Goal: Task Accomplishment & Management: Contribute content

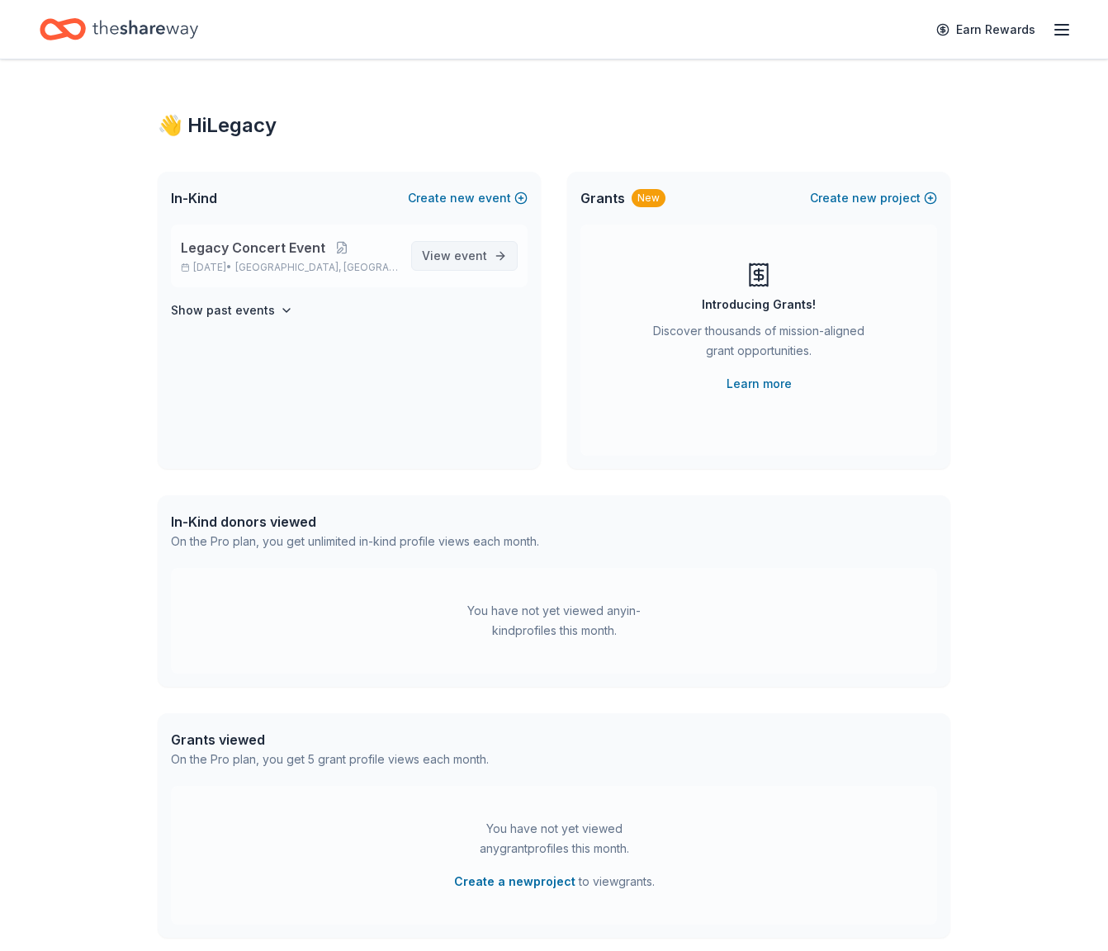
click at [486, 258] on span "event" at bounding box center [470, 256] width 33 height 14
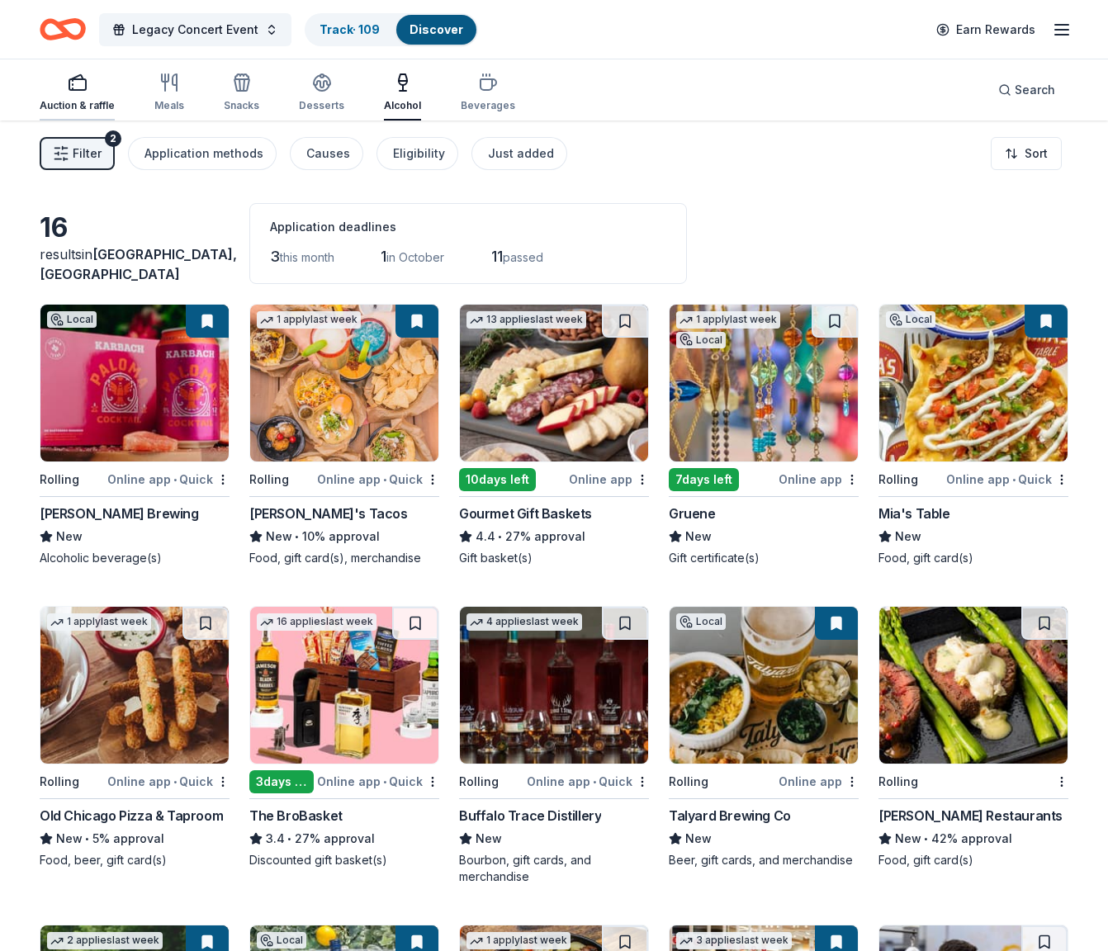
click at [69, 97] on div "Auction & raffle" at bounding box center [77, 93] width 75 height 40
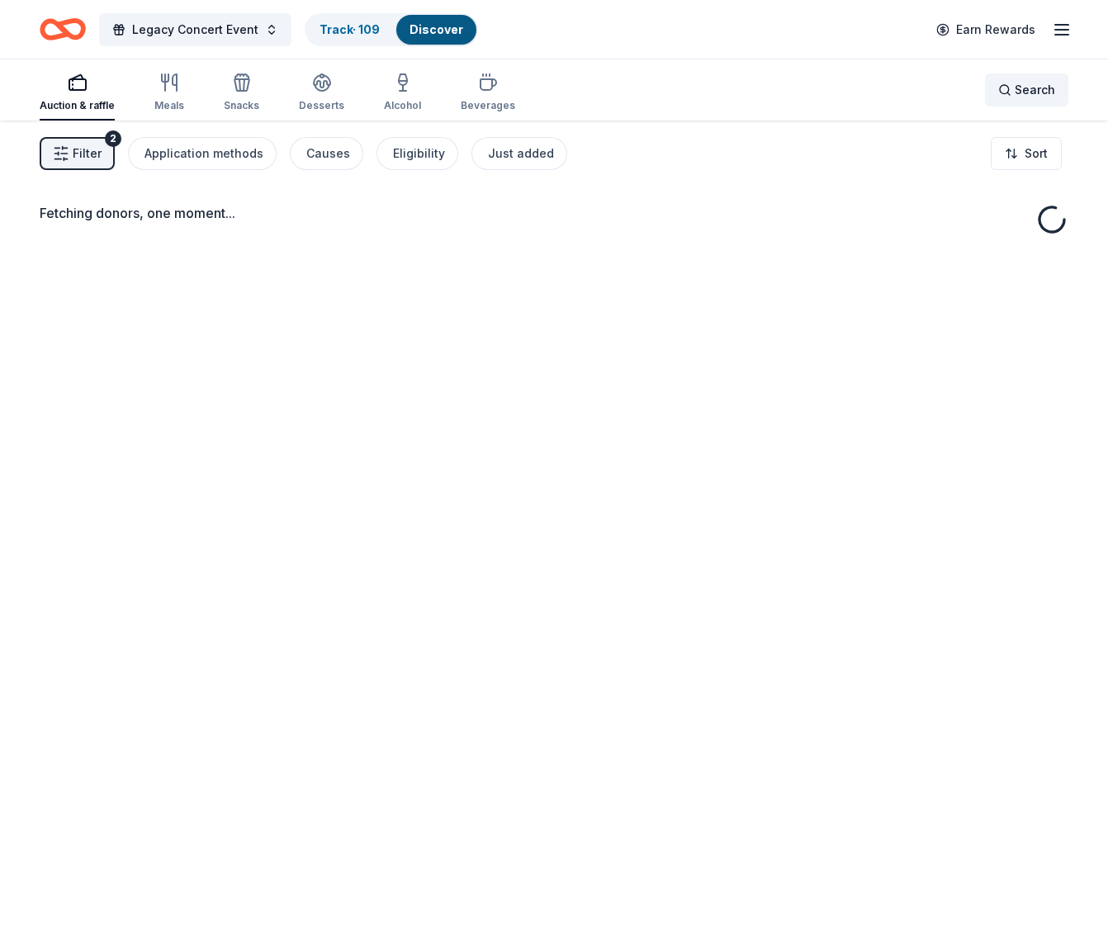
click at [1031, 92] on span "Search" at bounding box center [1035, 90] width 40 height 20
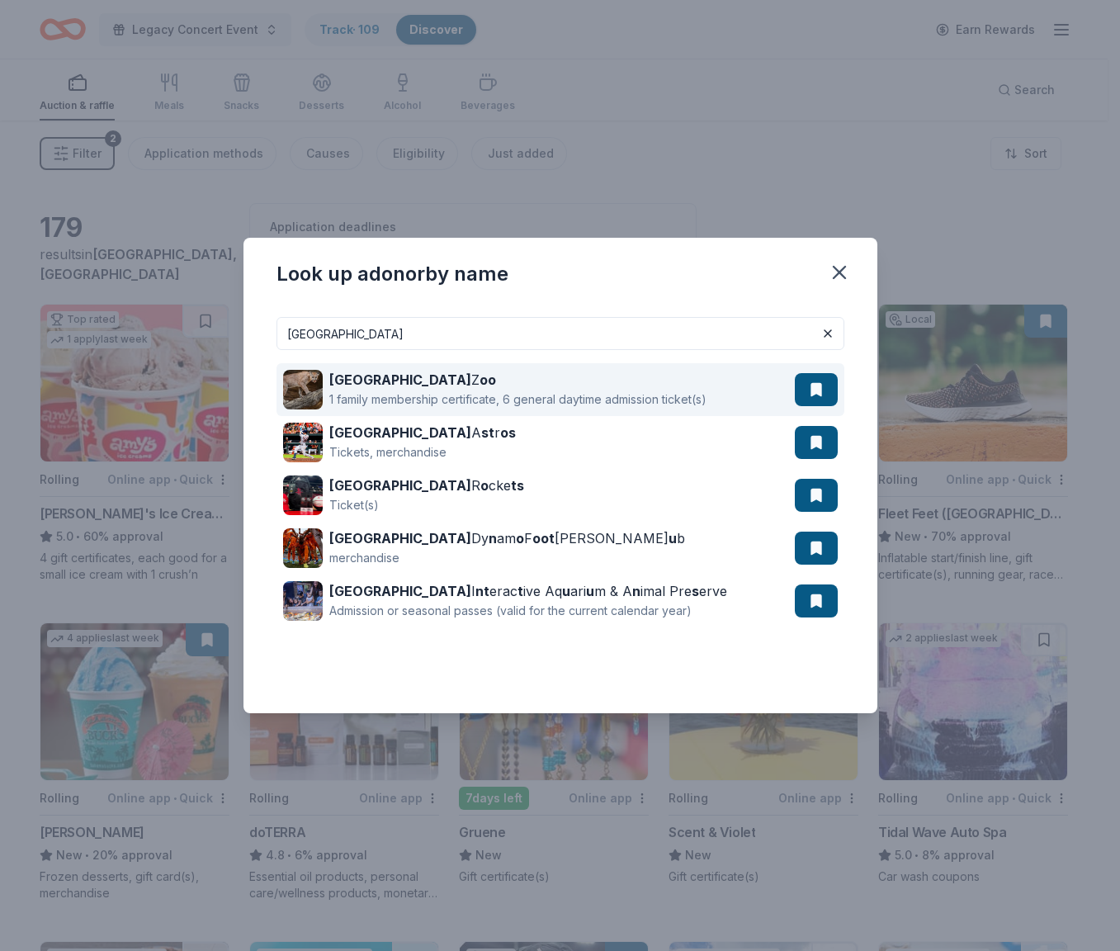
type input "houston"
click at [360, 388] on div "Houston Z oo" at bounding box center [517, 380] width 377 height 20
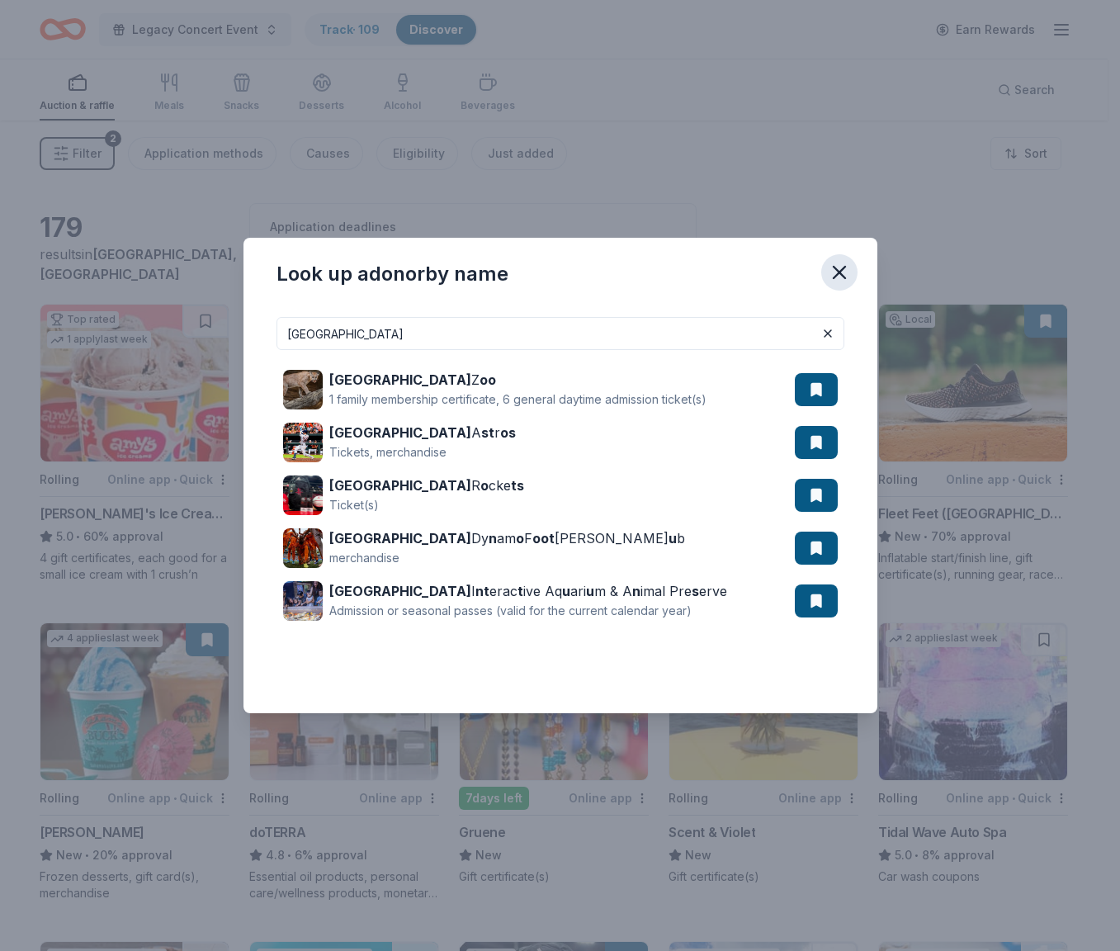
click at [845, 273] on icon "button" at bounding box center [839, 272] width 23 height 23
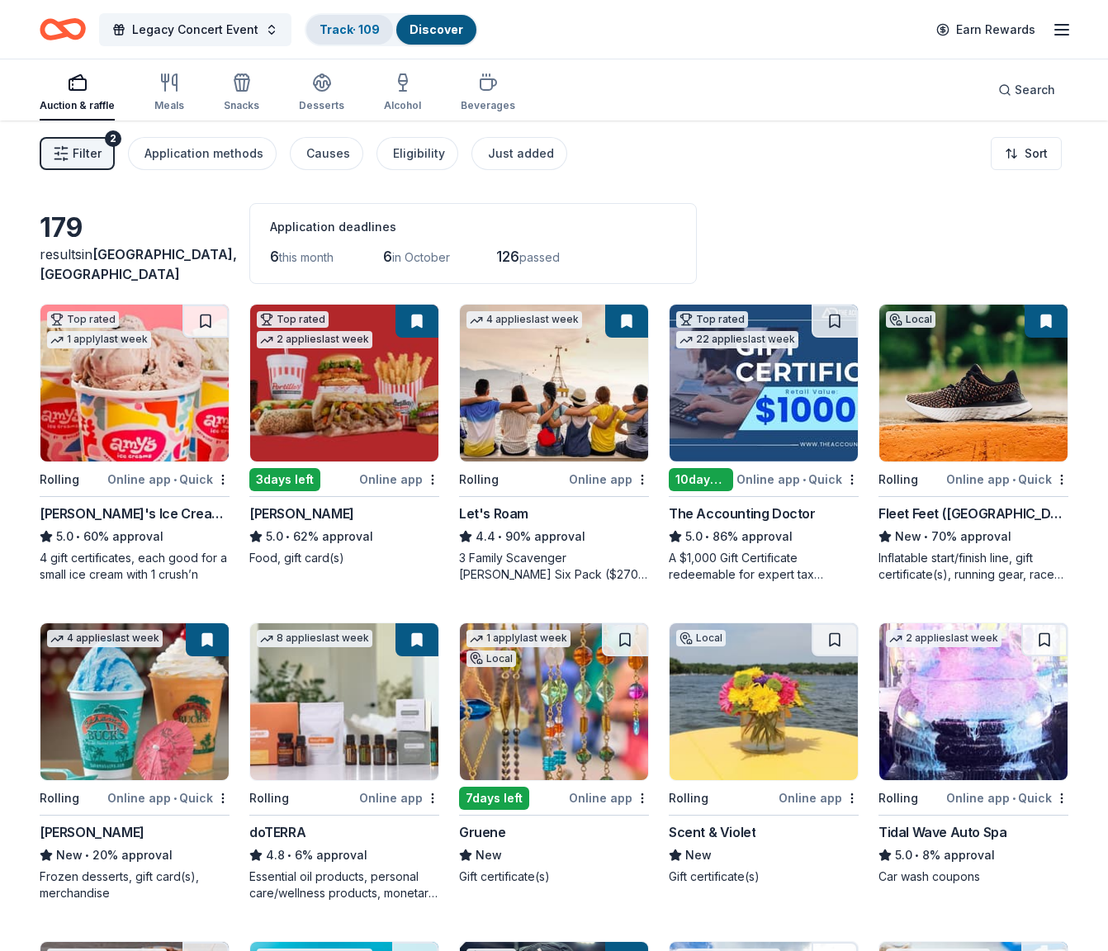
click at [341, 30] on link "Track · 109" at bounding box center [350, 29] width 60 height 14
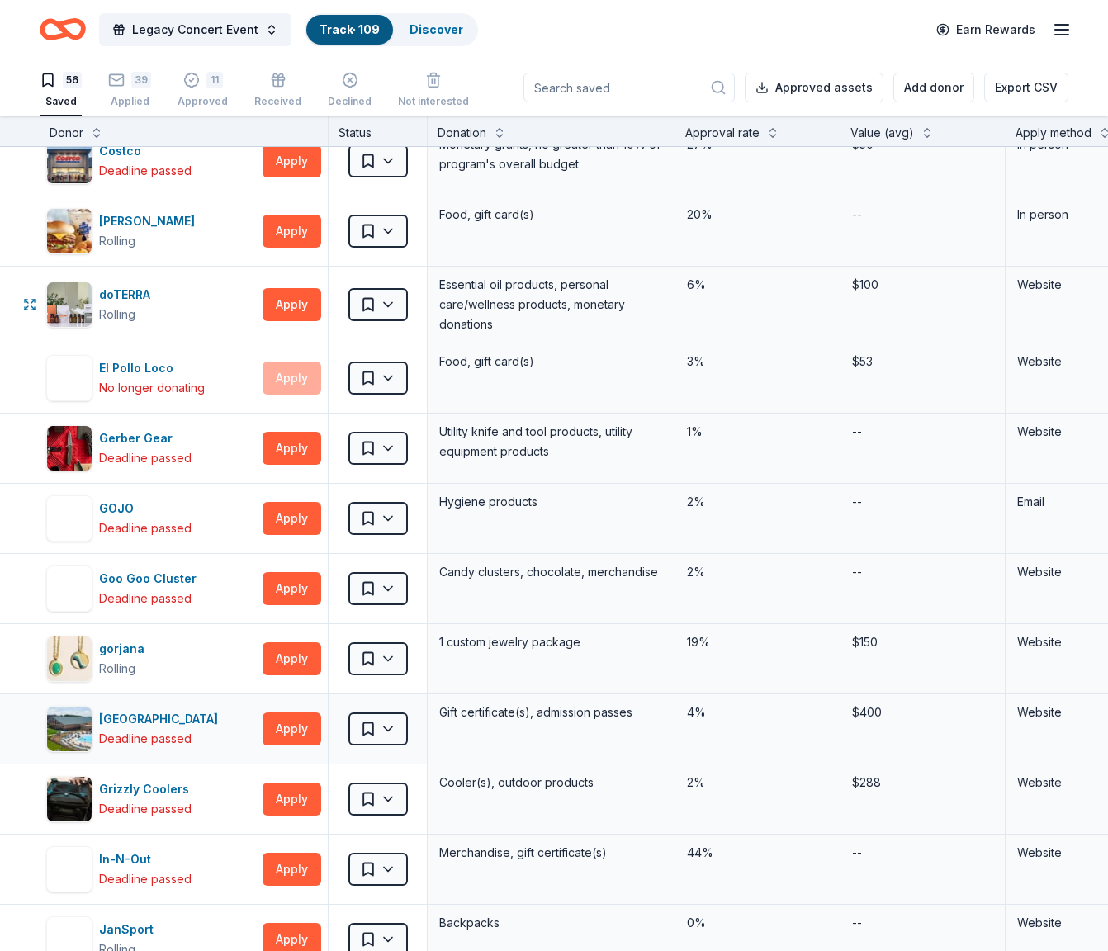
scroll to position [706, 0]
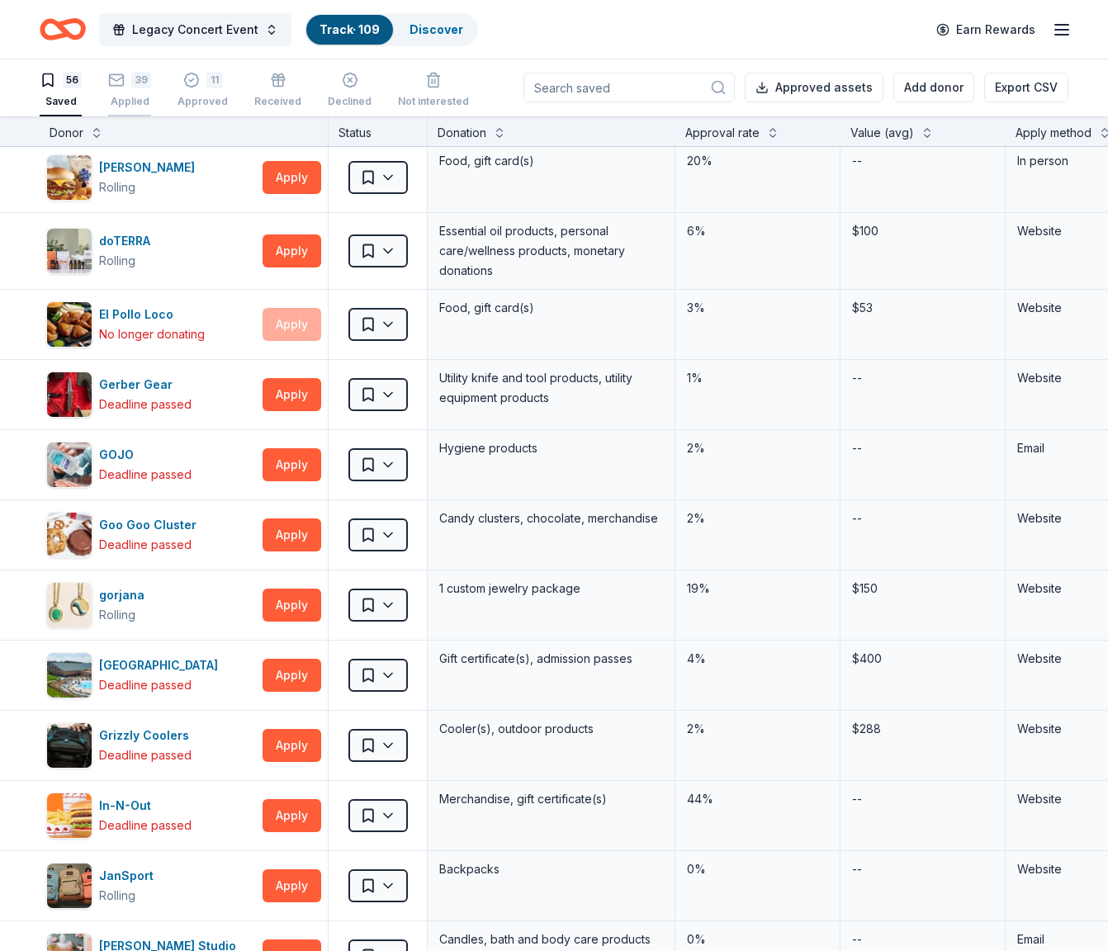
click at [132, 80] on div "39" at bounding box center [141, 80] width 20 height 17
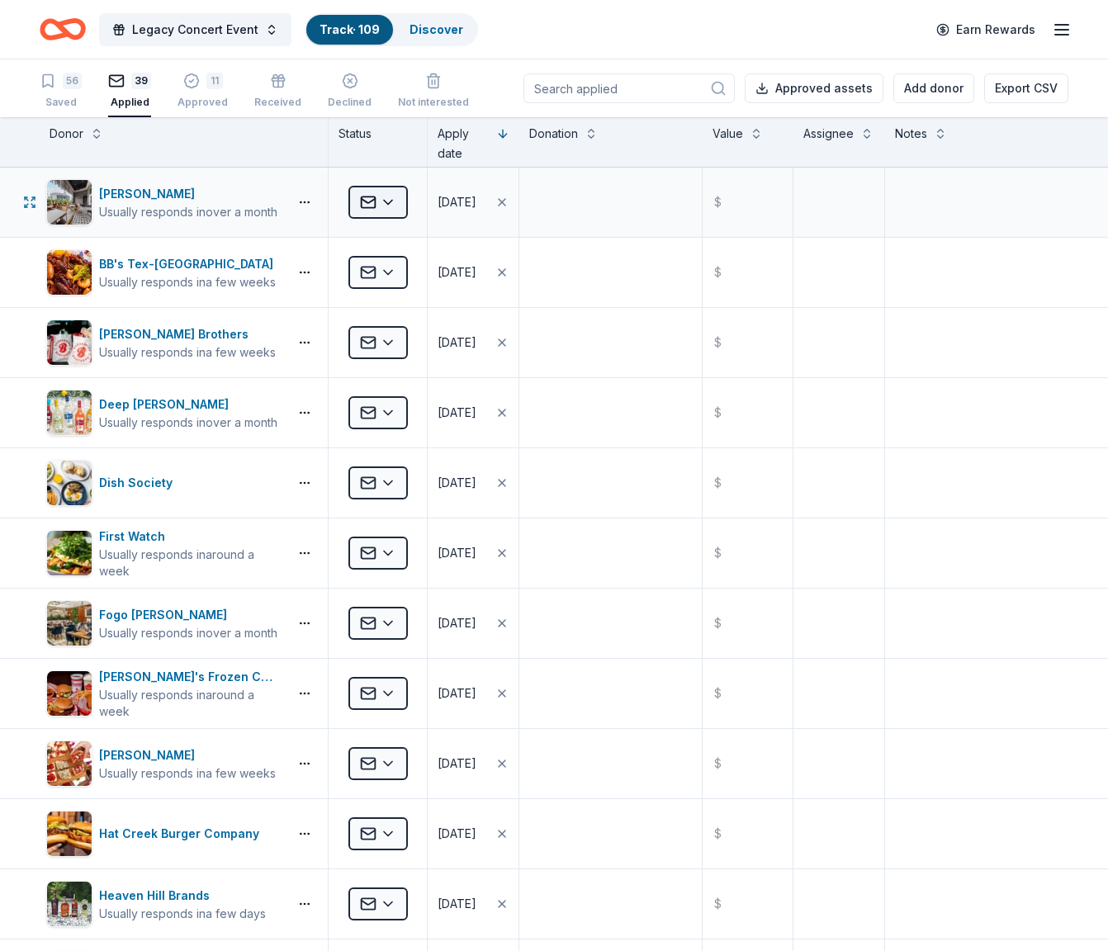
click at [398, 197] on html "Legacy Concert Event Track · 109 Discover Earn Rewards 56 Saved 39 Applied 11 A…" at bounding box center [554, 475] width 1108 height 951
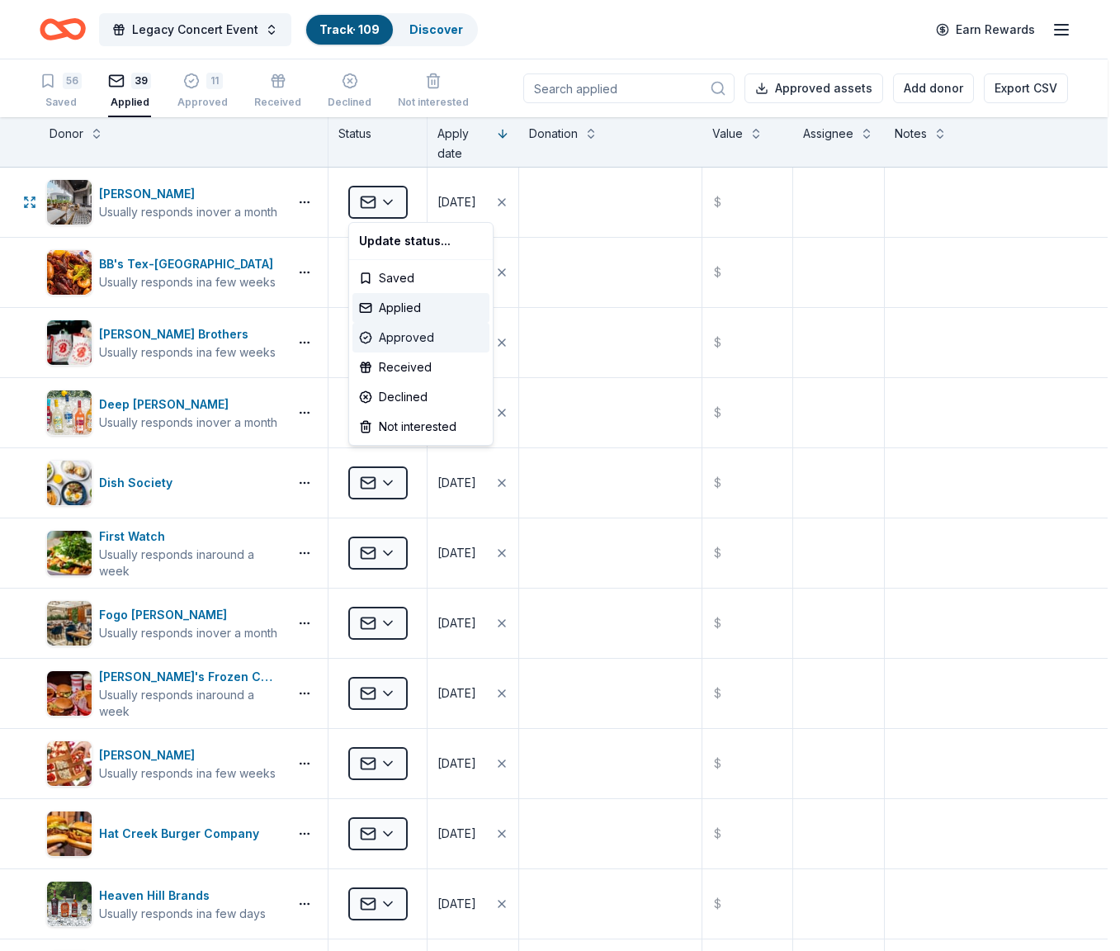
click at [405, 334] on div "Approved" at bounding box center [421, 338] width 137 height 30
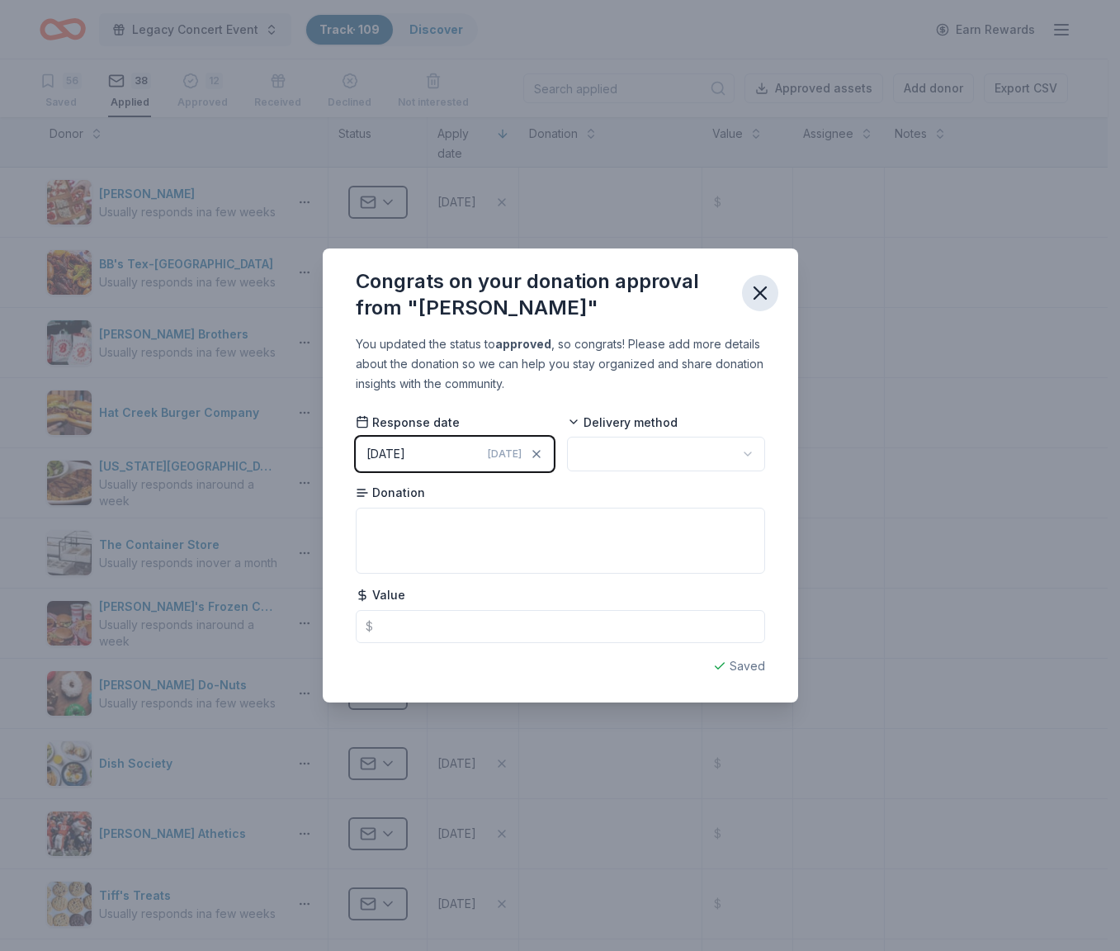
click at [760, 291] on icon "button" at bounding box center [761, 293] width 12 height 12
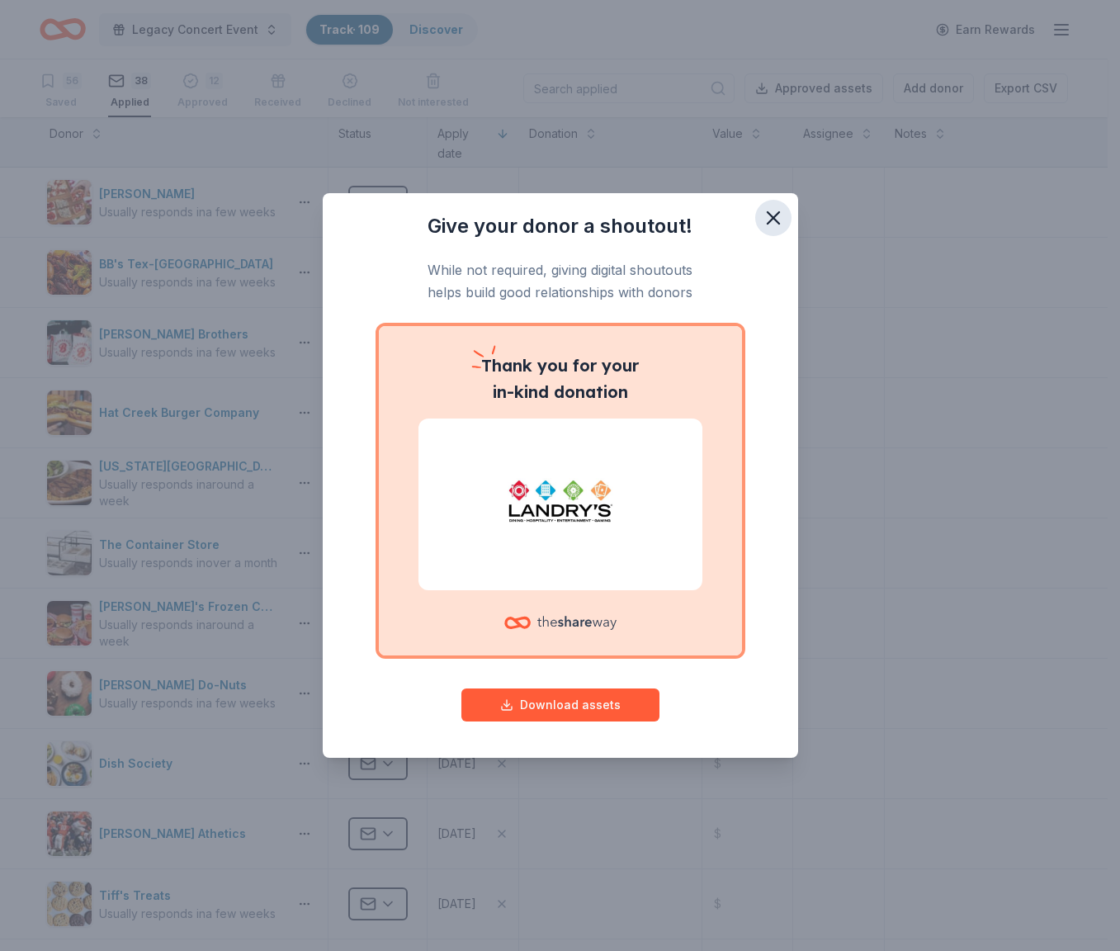
click at [780, 220] on icon "button" at bounding box center [773, 217] width 23 height 23
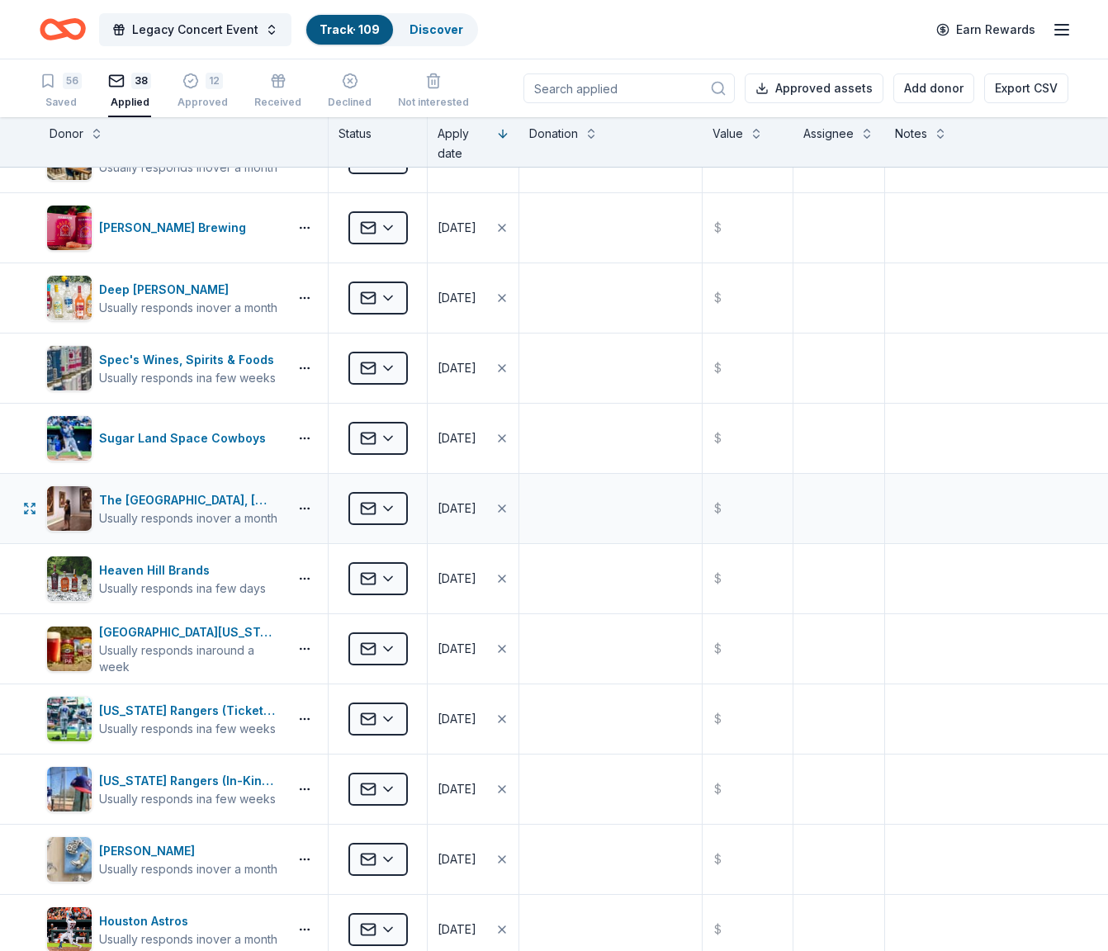
scroll to position [927, 0]
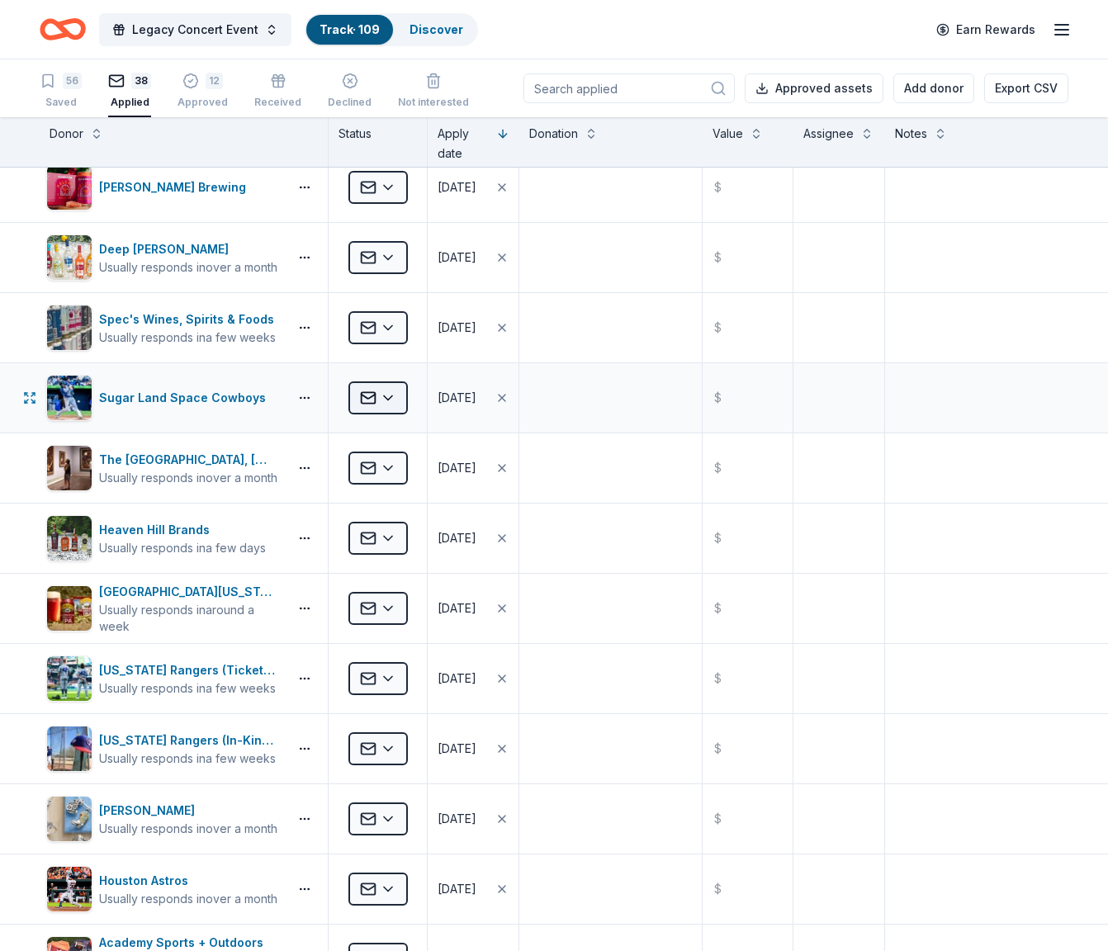
click at [372, 397] on html "Legacy Concert Event Track · 109 Discover Earn Rewards 56 Saved 38 Applied 12 A…" at bounding box center [554, 475] width 1108 height 951
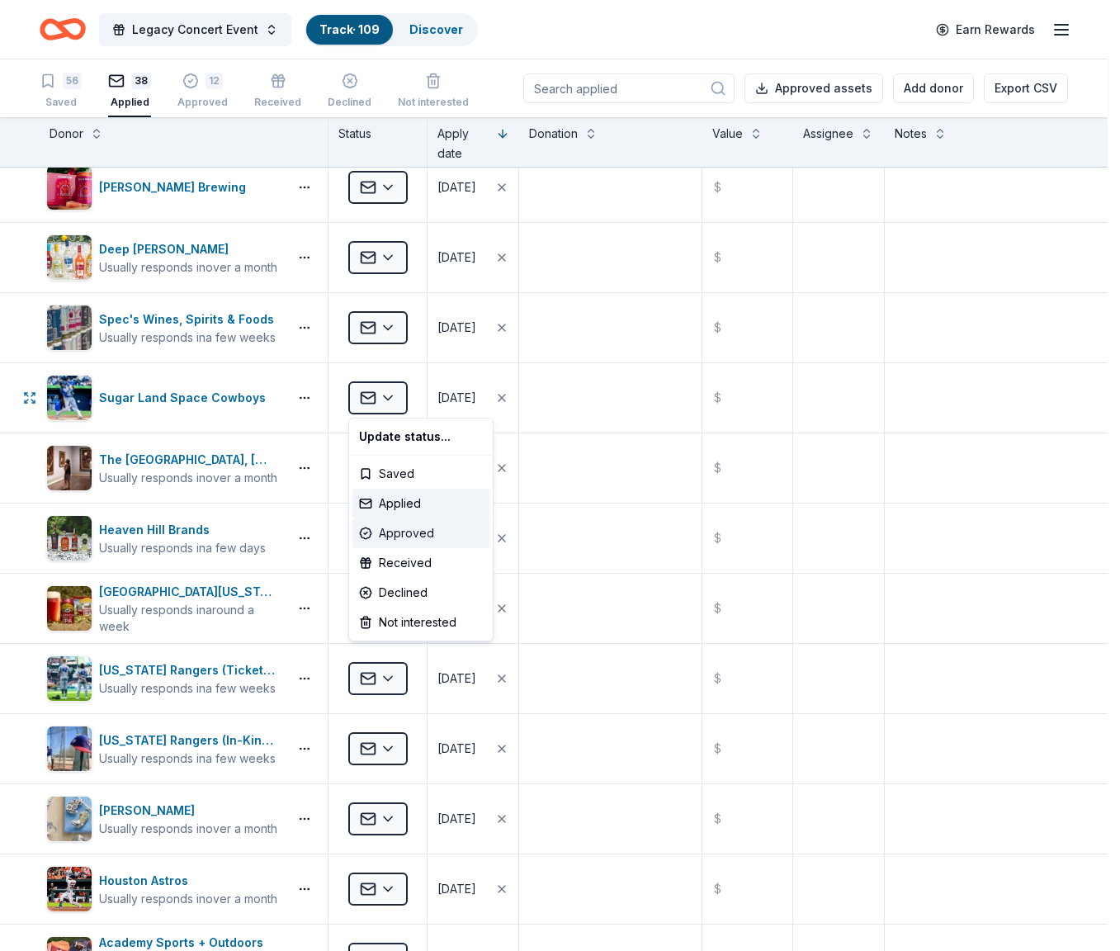
click at [416, 528] on div "Approved" at bounding box center [421, 534] width 137 height 30
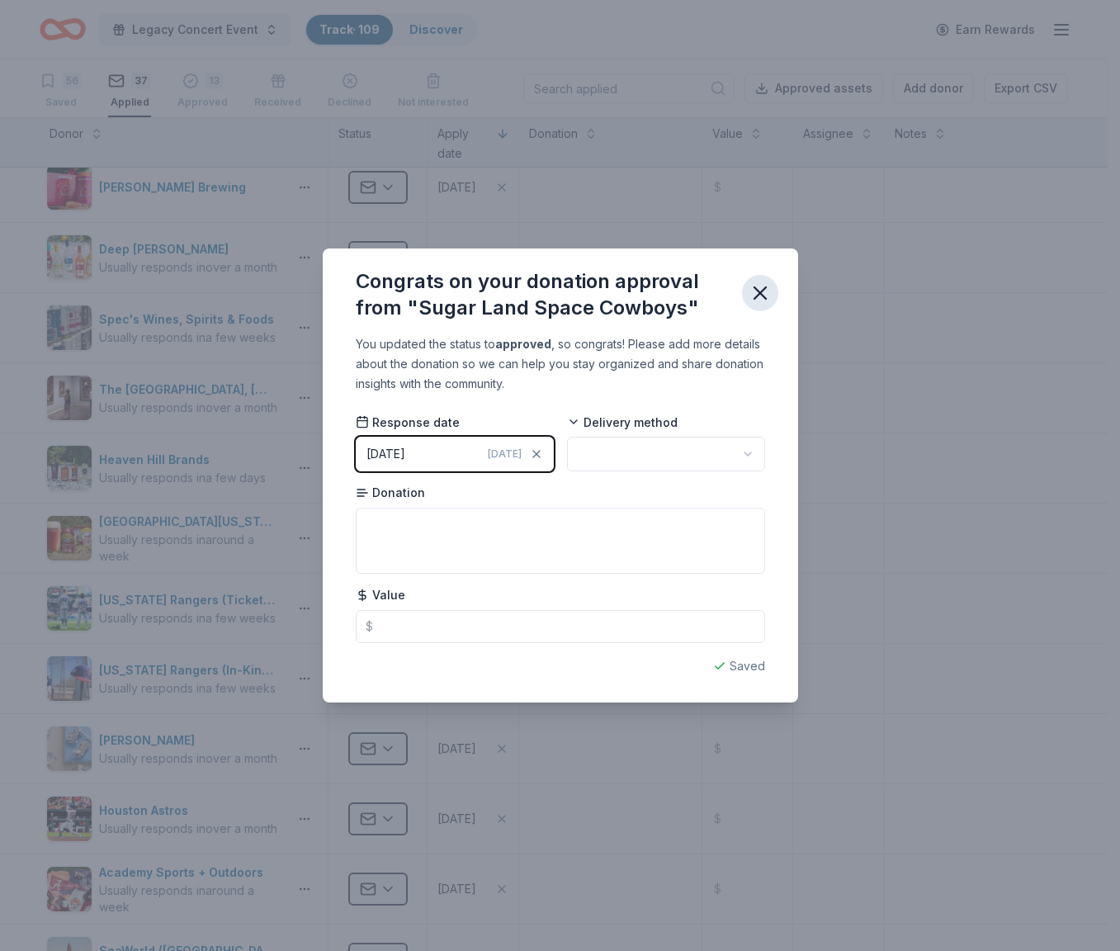
click at [761, 290] on icon "button" at bounding box center [761, 293] width 12 height 12
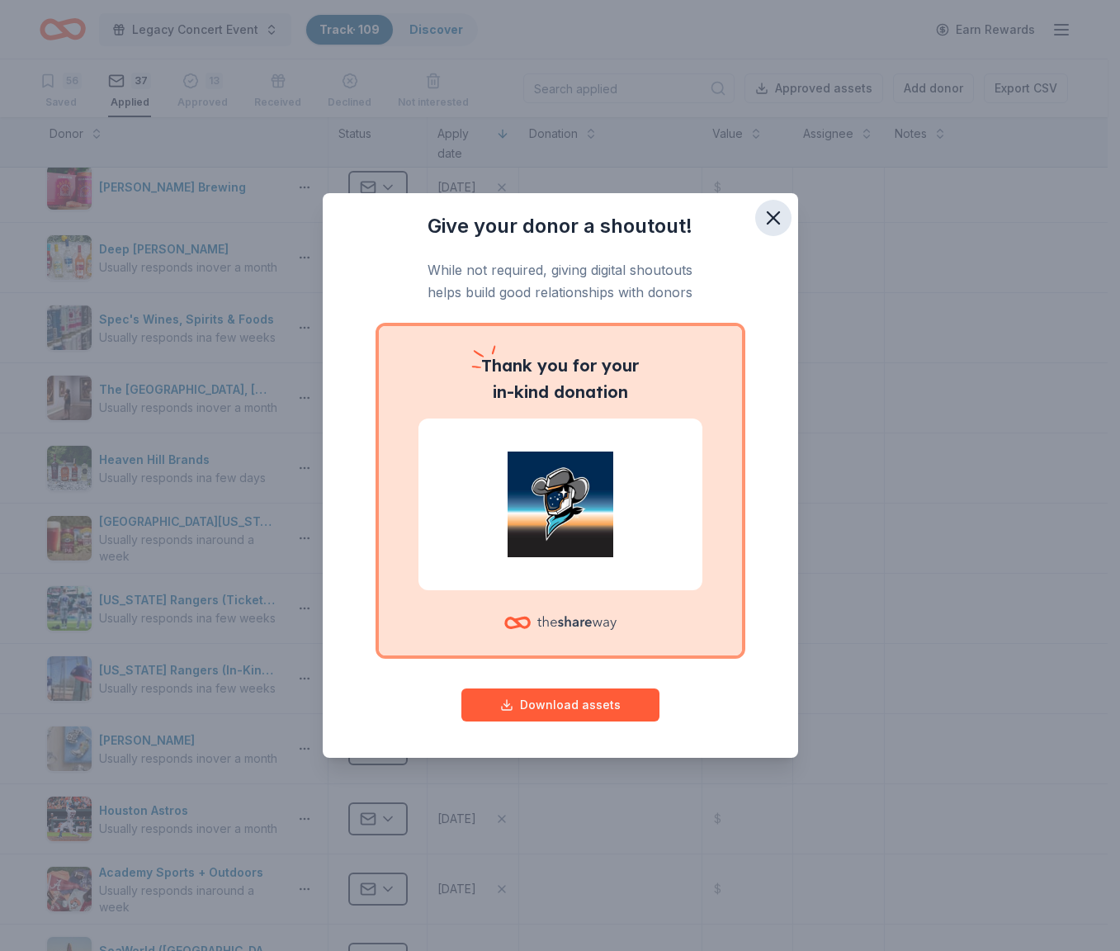
click at [779, 220] on icon "button" at bounding box center [773, 217] width 23 height 23
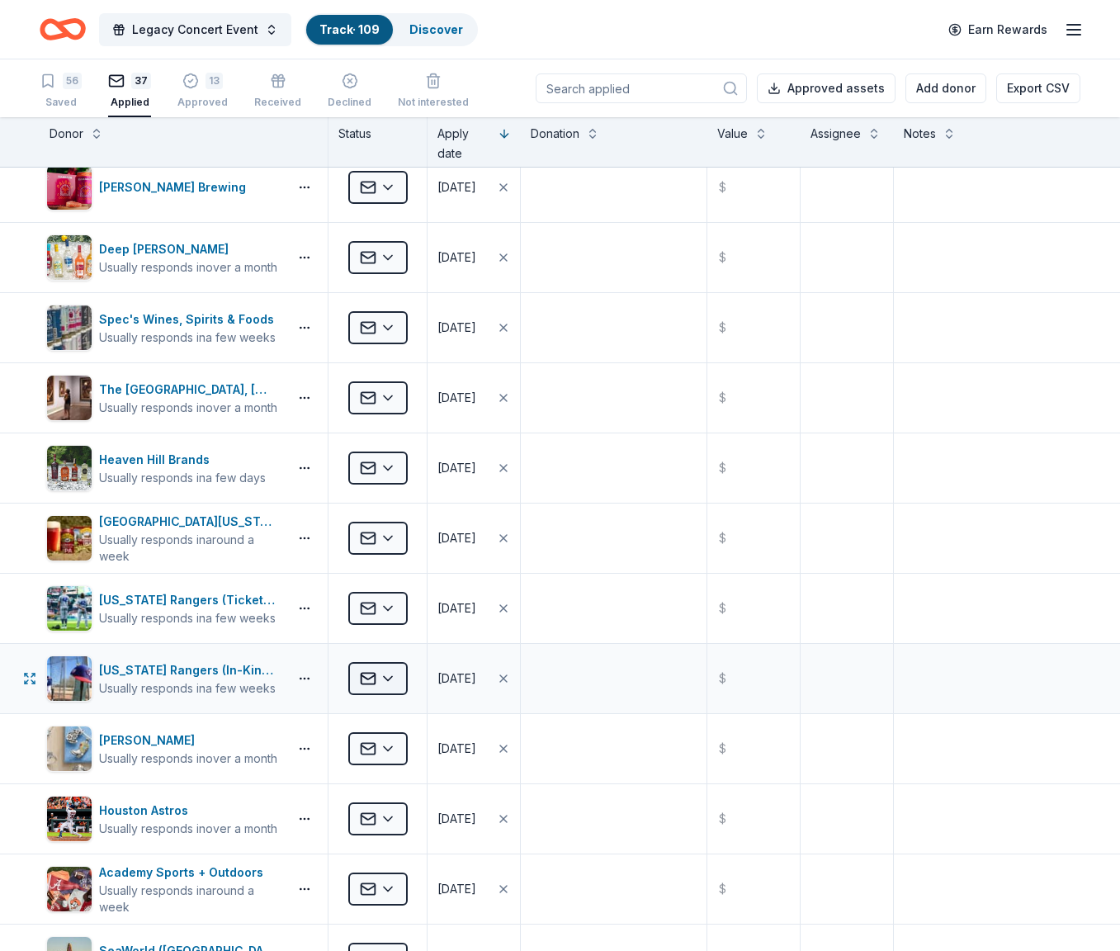
click at [403, 673] on html "Legacy Concert Event Track · 109 Discover Earn Rewards 56 Saved 37 Applied 13 A…" at bounding box center [560, 475] width 1120 height 951
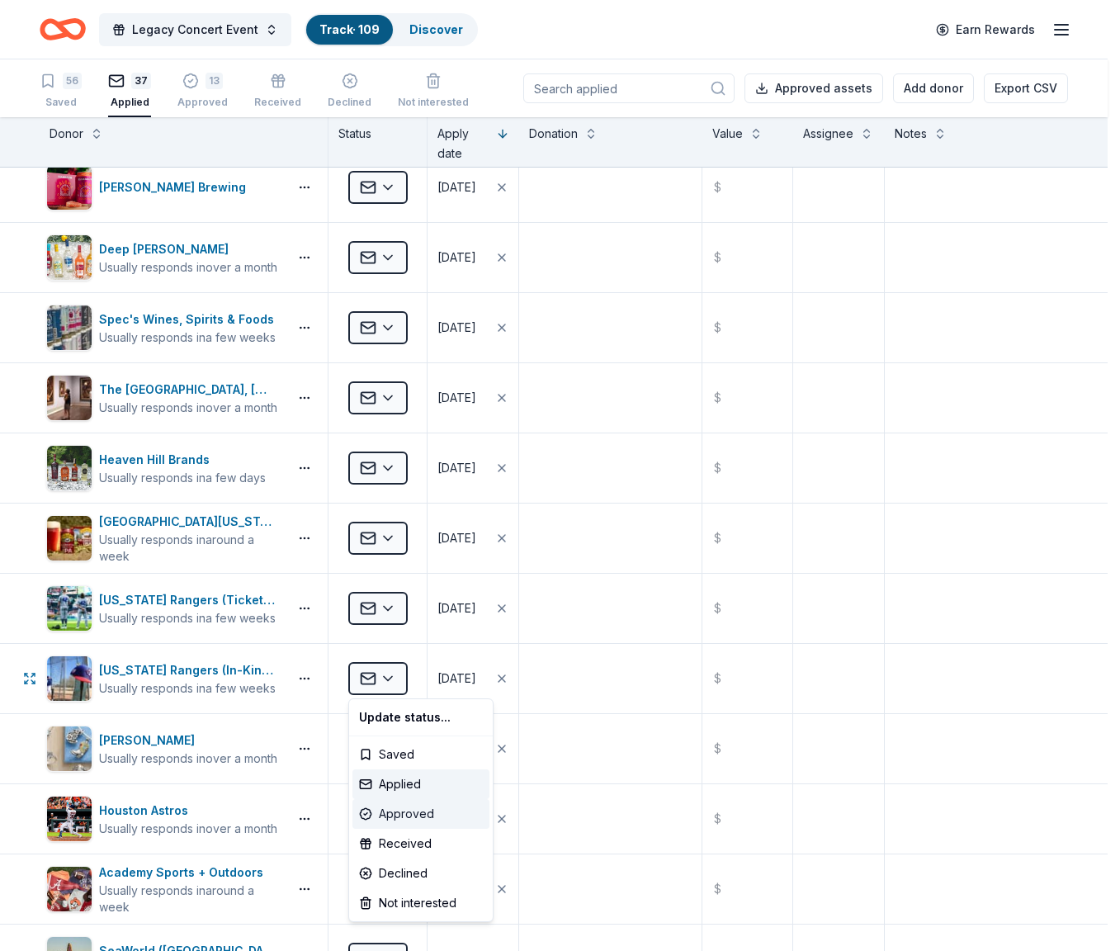
click at [414, 812] on div "Approved" at bounding box center [421, 814] width 137 height 30
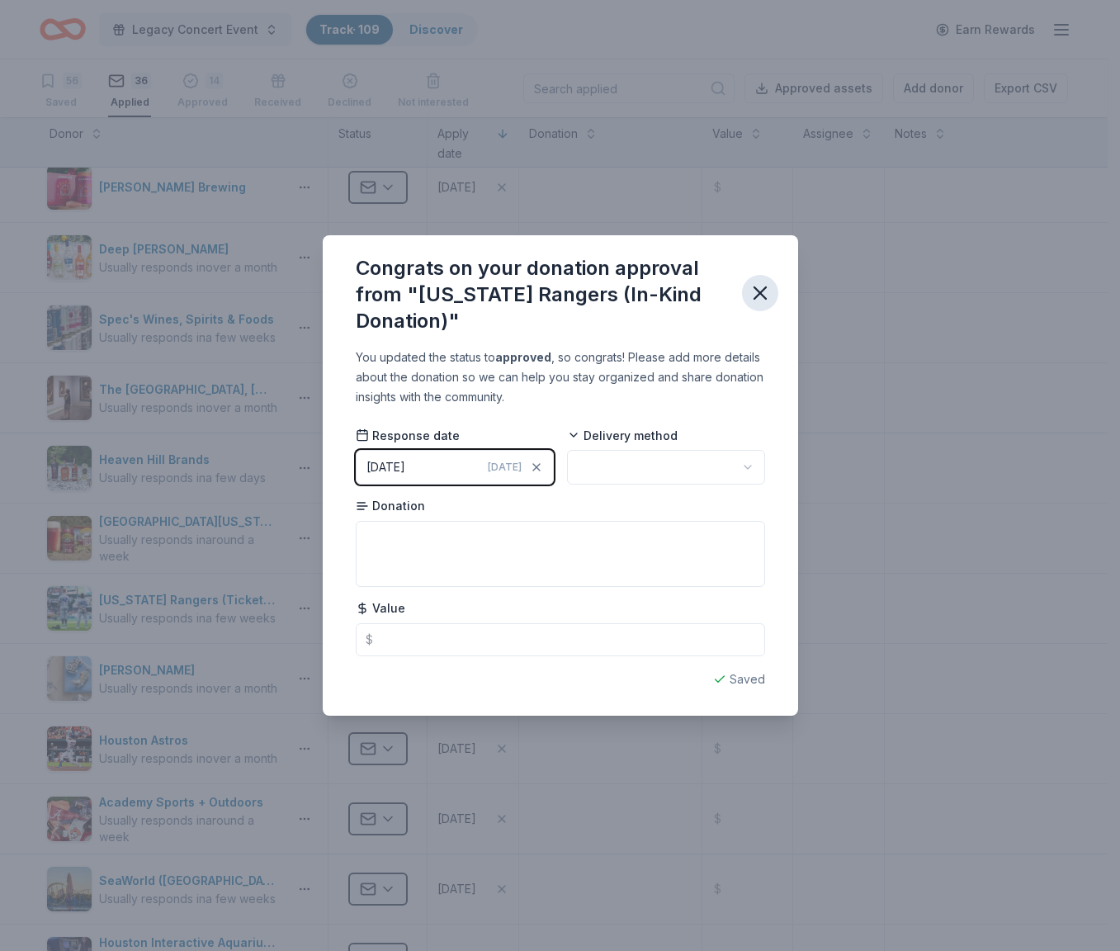
click at [765, 296] on icon "button" at bounding box center [760, 293] width 23 height 23
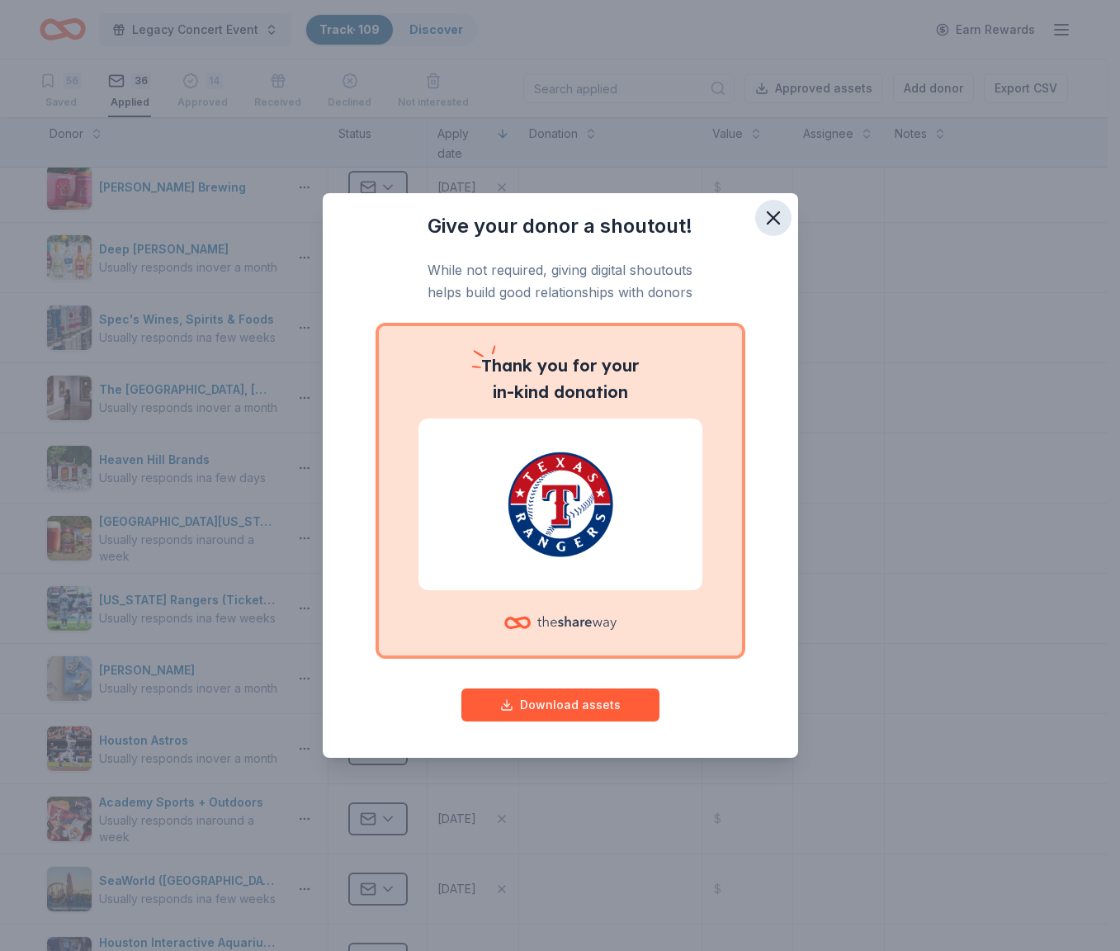
click at [770, 217] on icon "button" at bounding box center [773, 217] width 23 height 23
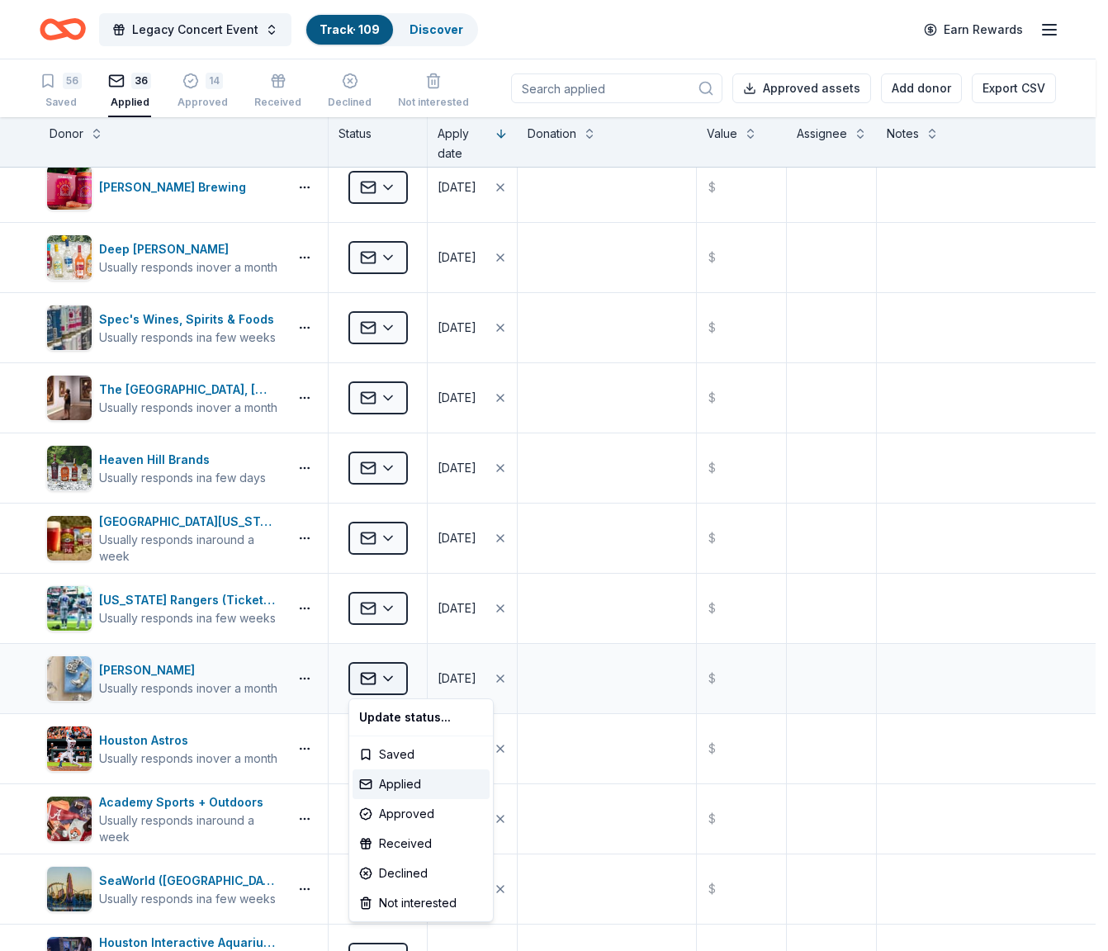
click at [393, 679] on html "Legacy Concert Event Track · 109 Discover Earn Rewards 56 Saved 36 Applied 14 A…" at bounding box center [554, 475] width 1108 height 951
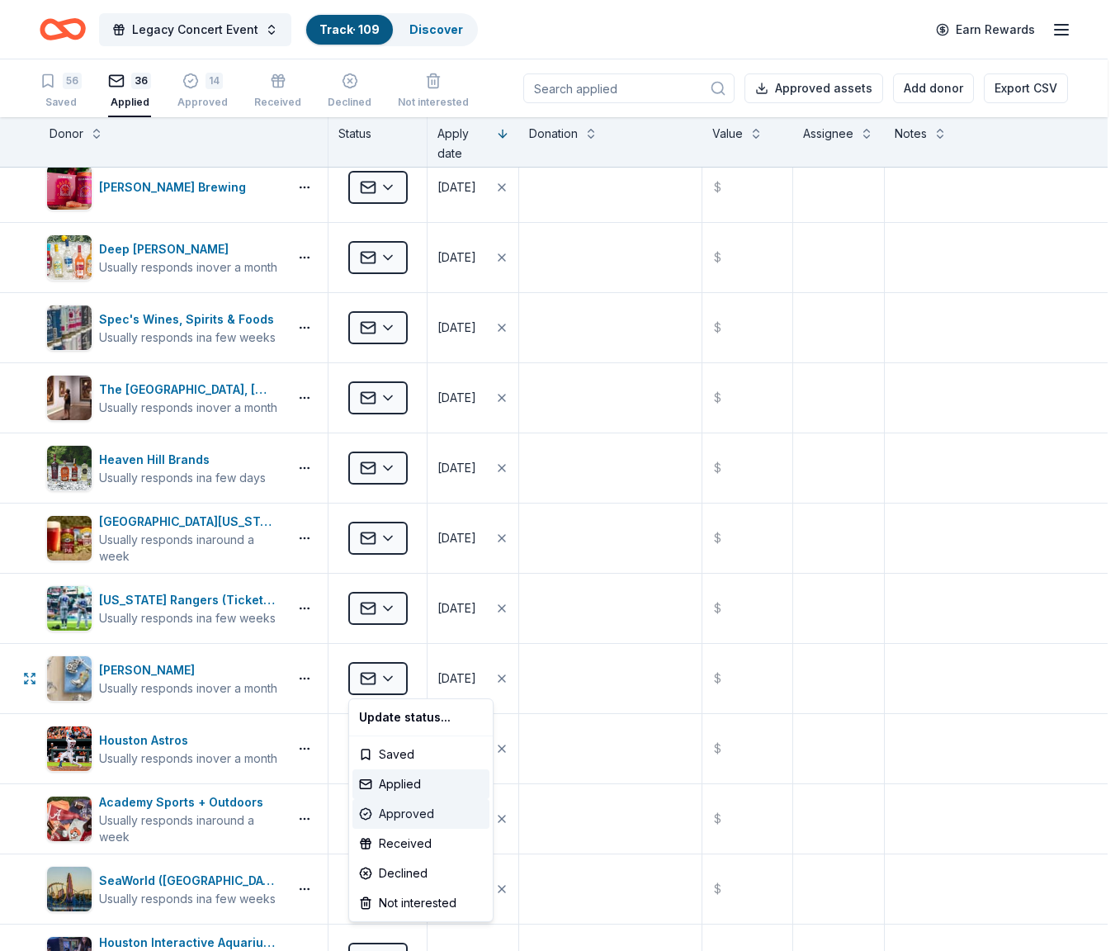
click at [400, 812] on div "Approved" at bounding box center [421, 814] width 137 height 30
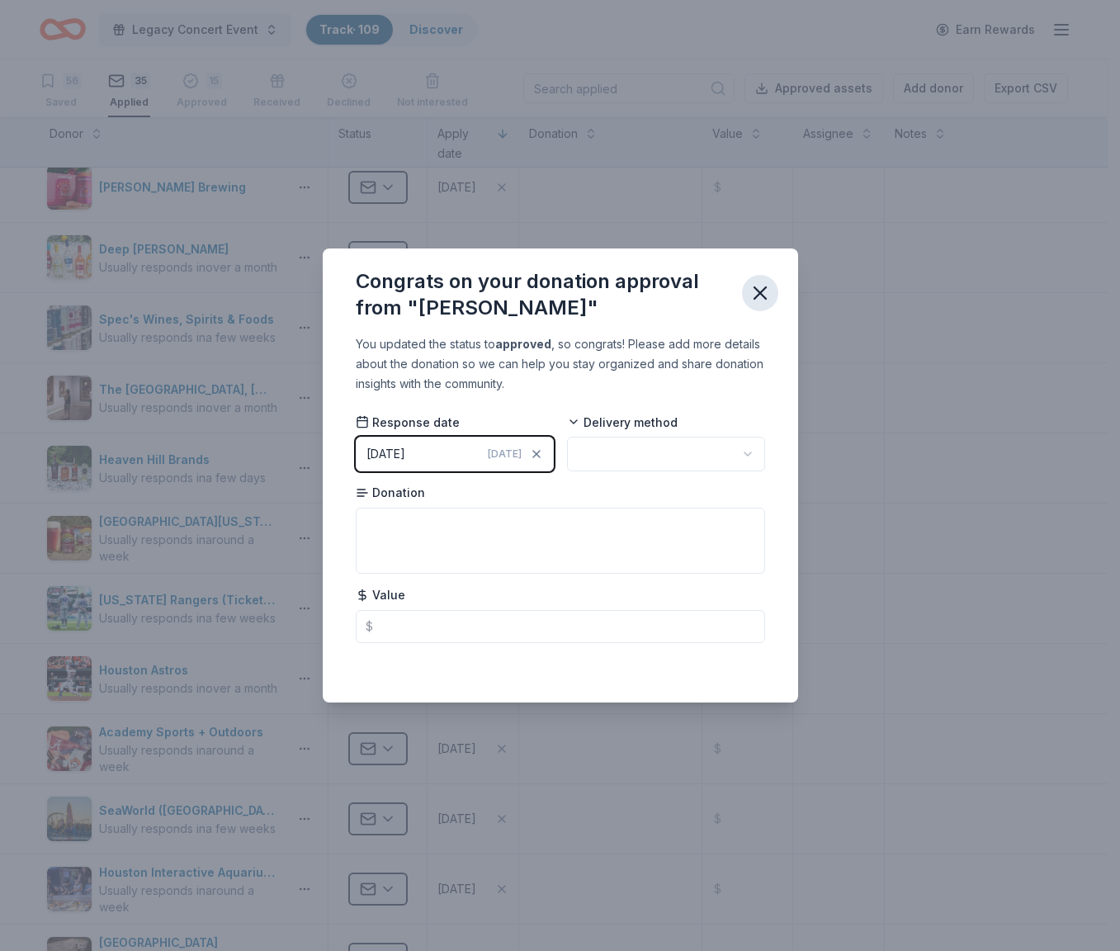
click at [765, 292] on icon "button" at bounding box center [760, 293] width 23 height 23
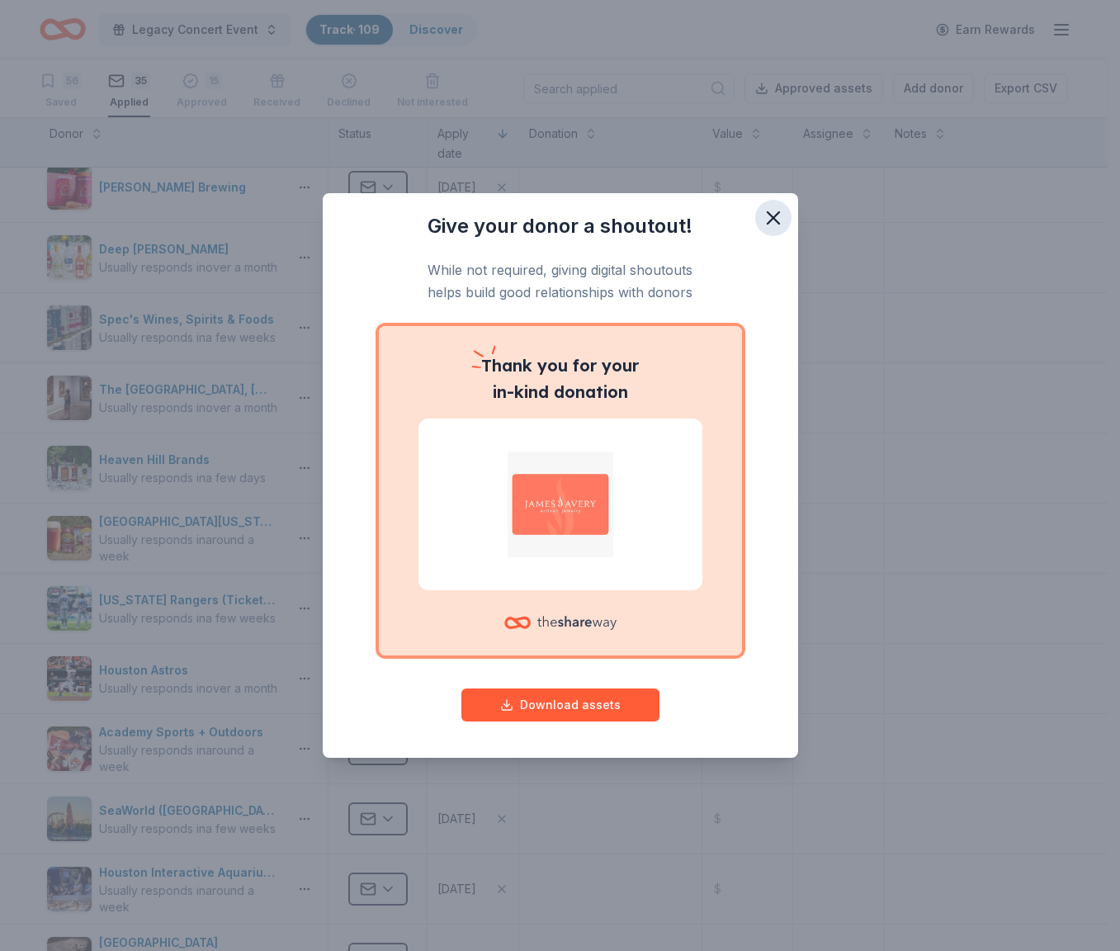
click at [777, 220] on icon "button" at bounding box center [774, 218] width 12 height 12
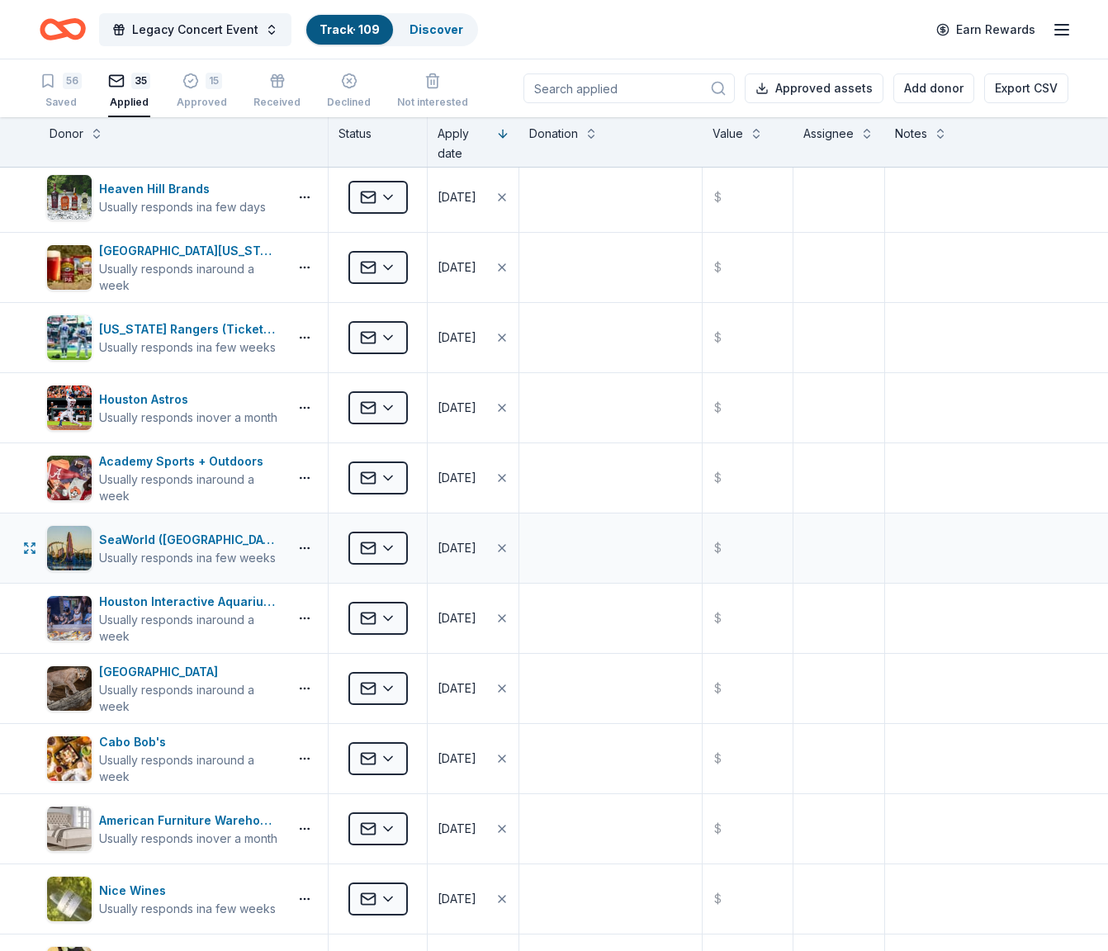
scroll to position [1201, 0]
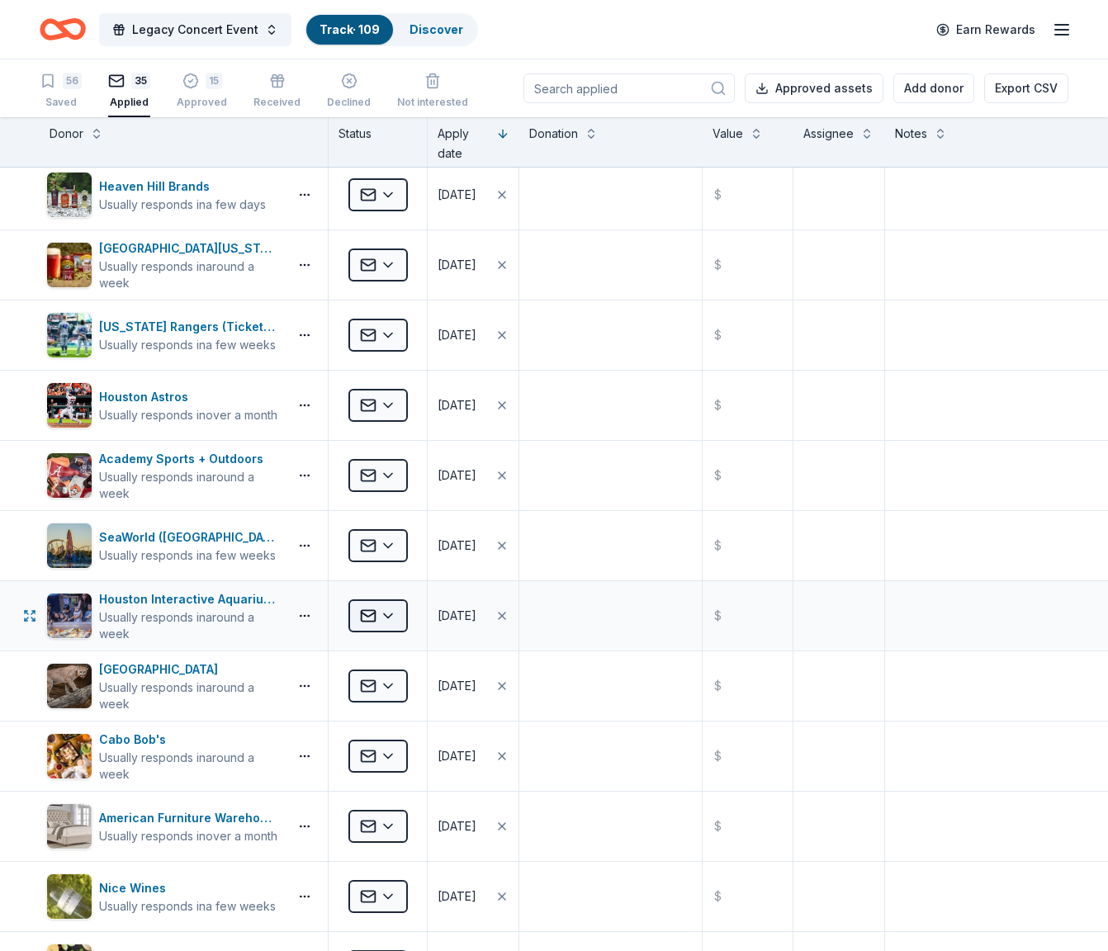
click at [386, 609] on html "Legacy Concert Event Track · 109 Discover Earn Rewards 56 Saved 35 Applied 15 A…" at bounding box center [554, 475] width 1108 height 951
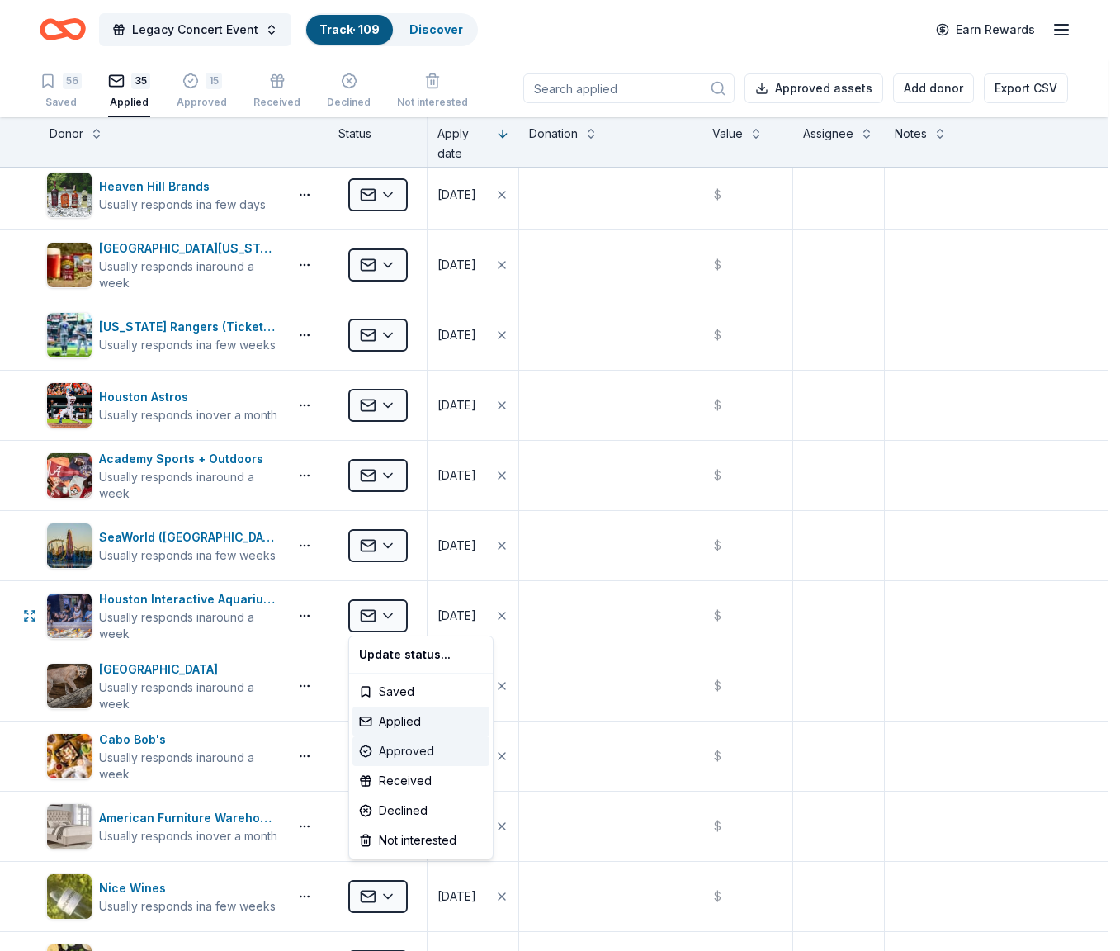
click at [419, 743] on div "Approved" at bounding box center [421, 752] width 137 height 30
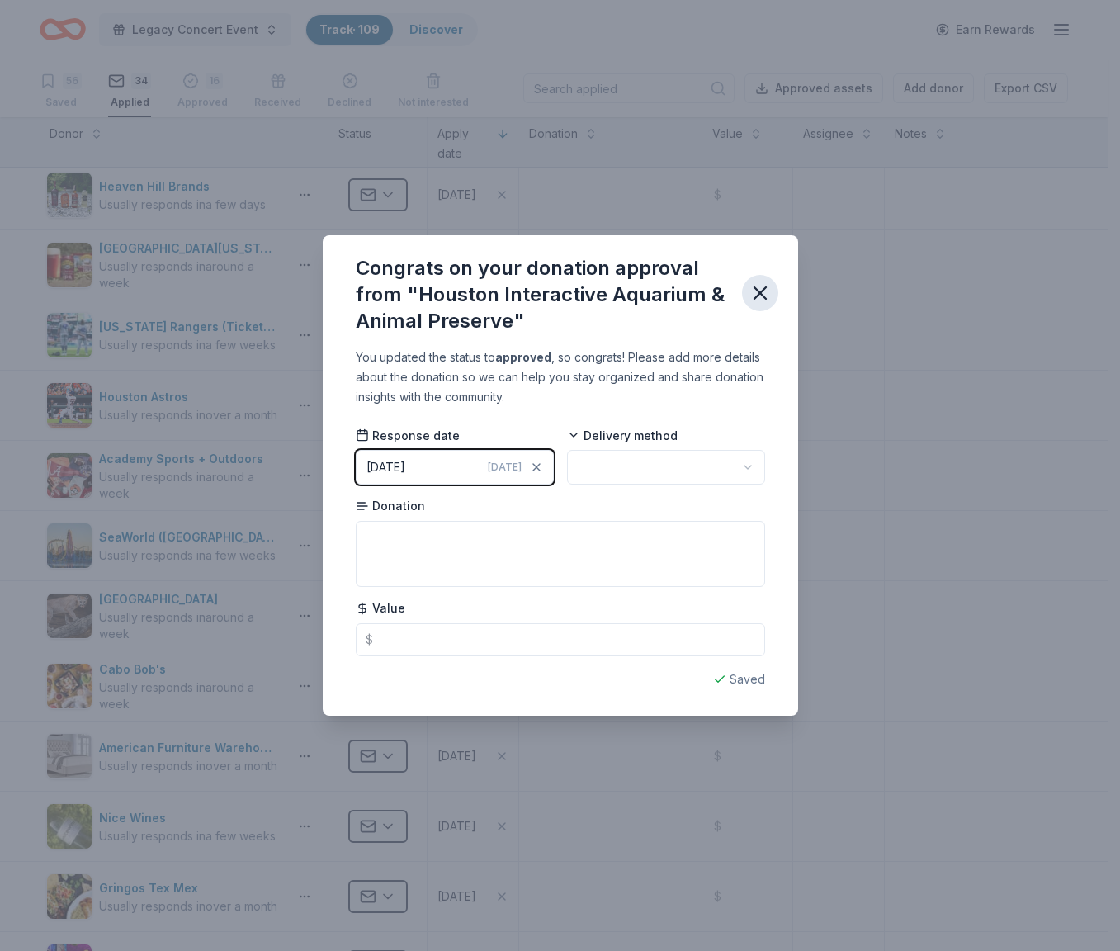
click at [763, 287] on icon "button" at bounding box center [760, 293] width 23 height 23
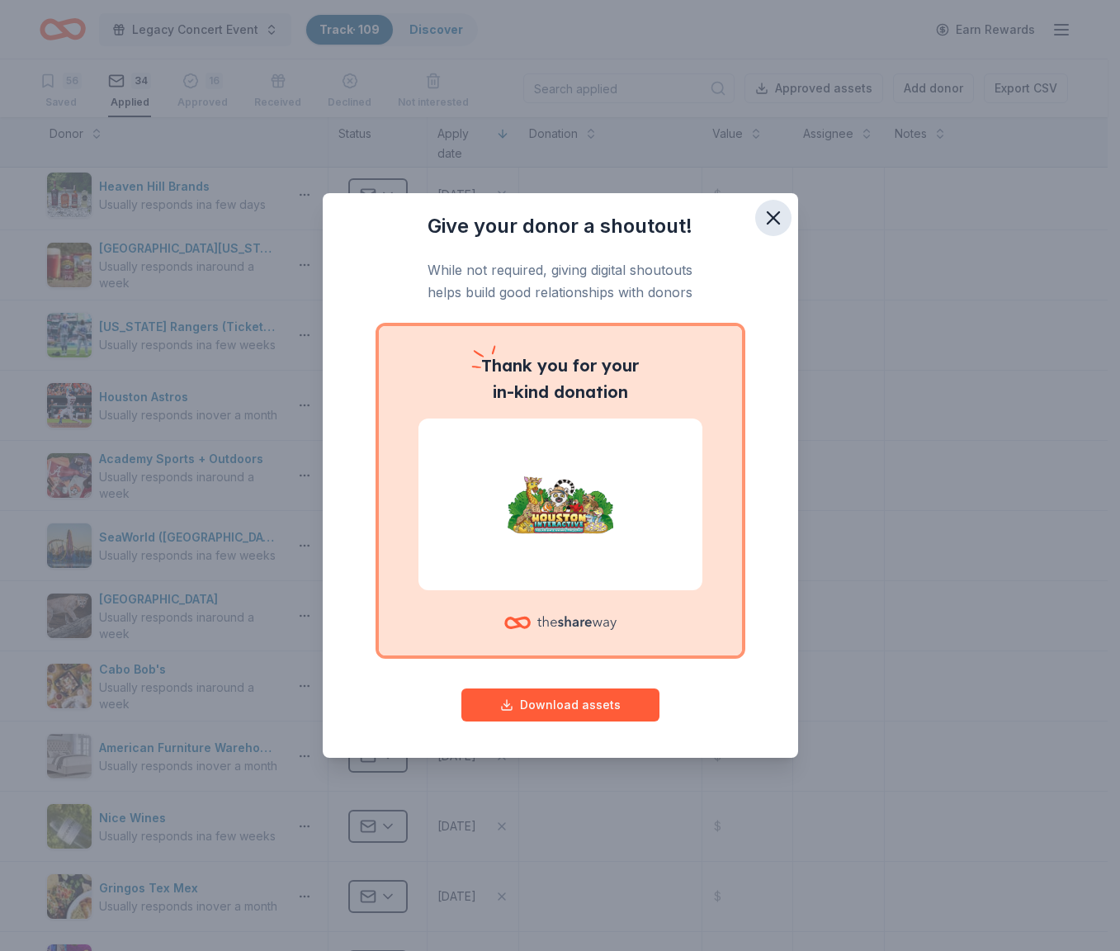
click at [785, 212] on button "button" at bounding box center [774, 218] width 36 height 36
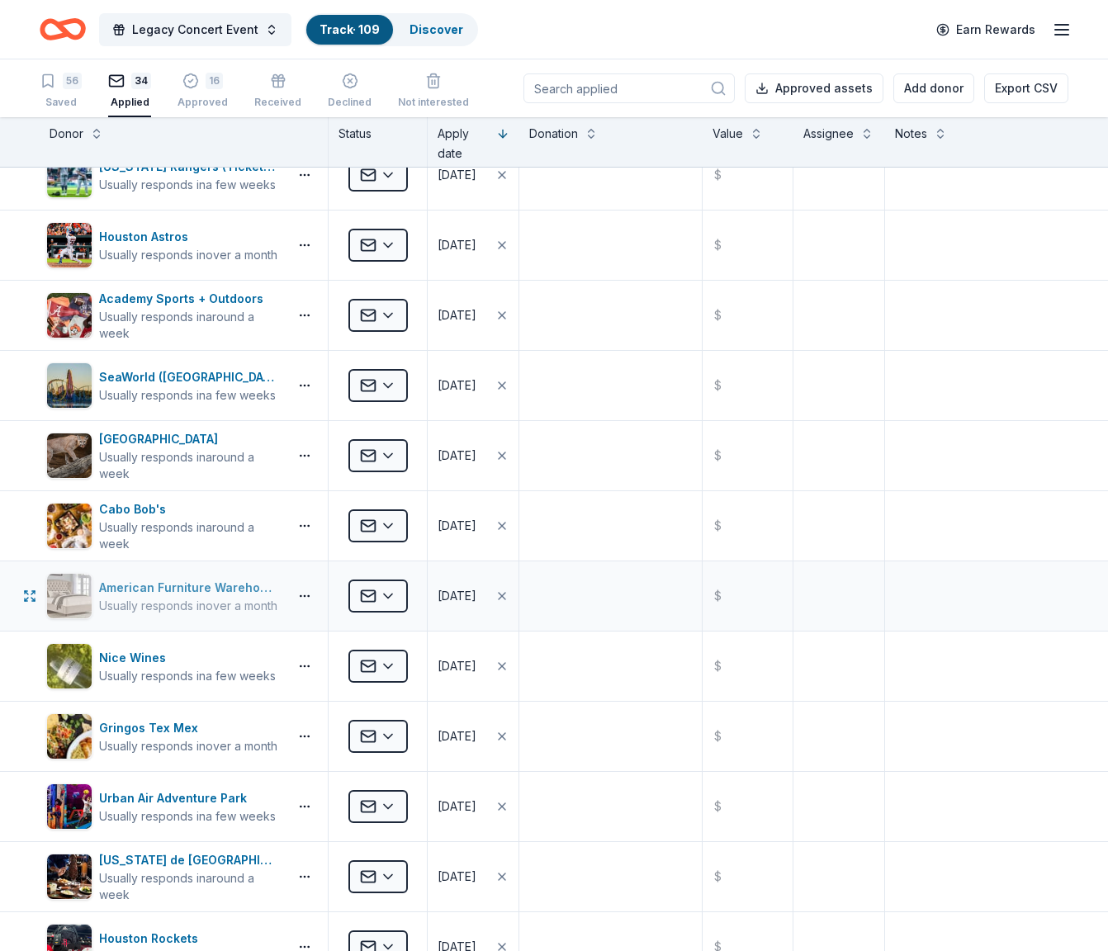
scroll to position [1409, 0]
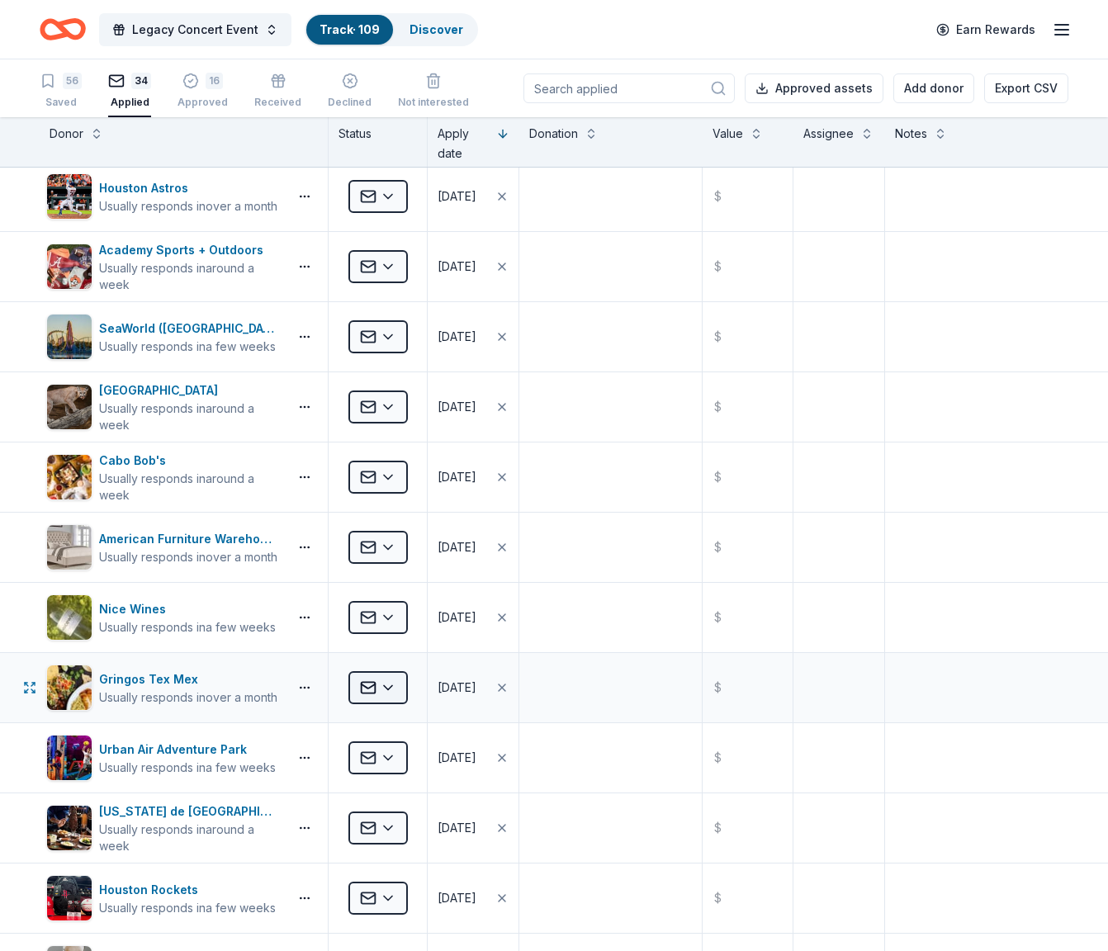
click at [392, 698] on html "Legacy Concert Event Track · 109 Discover Earn Rewards 56 Saved 34 Applied 16 A…" at bounding box center [554, 475] width 1108 height 951
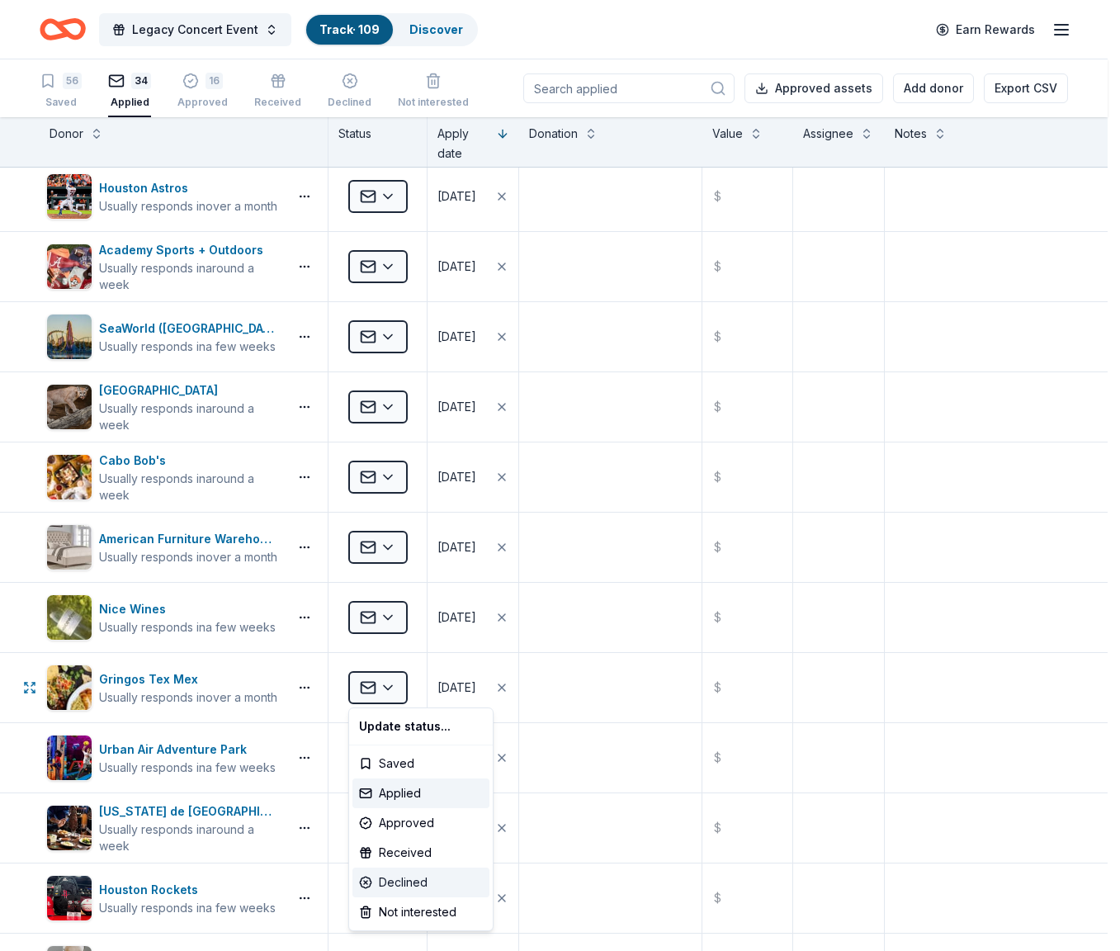
click at [410, 886] on div "Declined" at bounding box center [421, 883] width 137 height 30
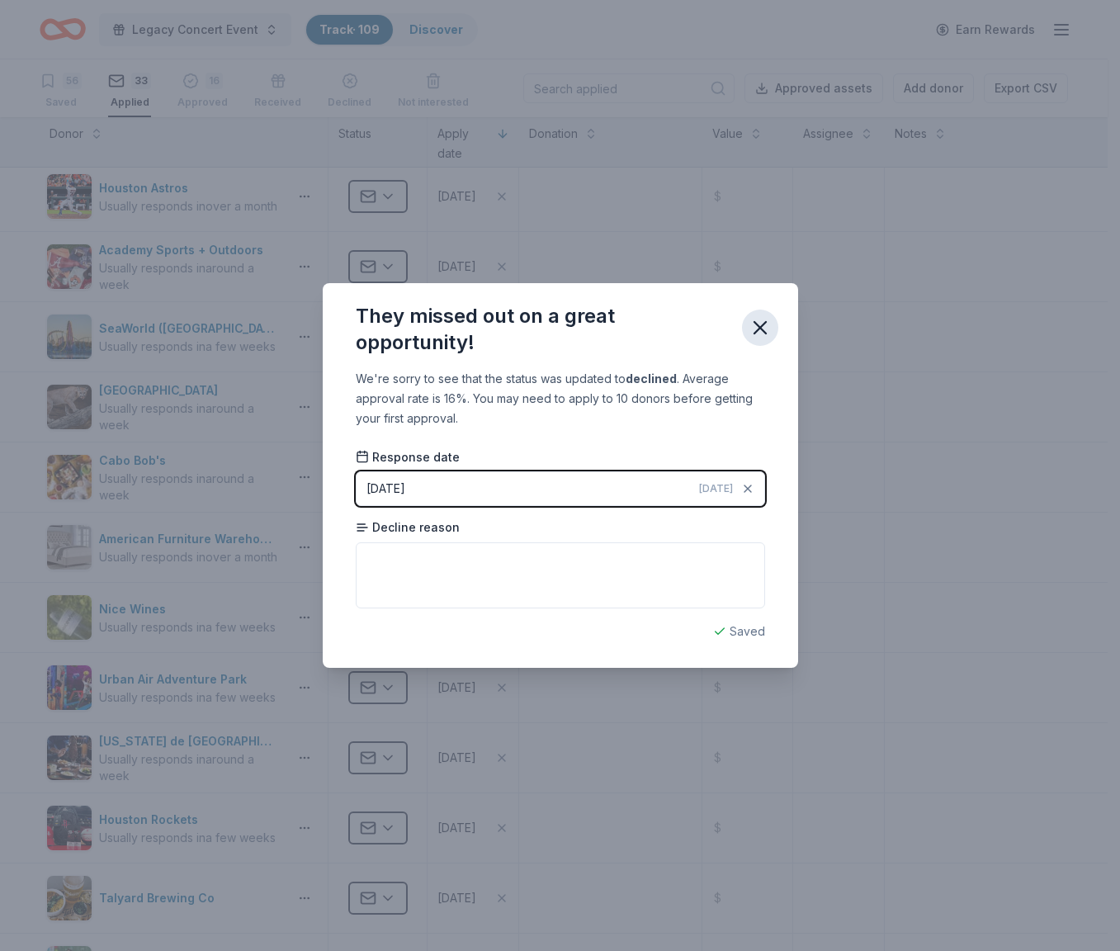
click at [765, 325] on icon "button" at bounding box center [760, 327] width 23 height 23
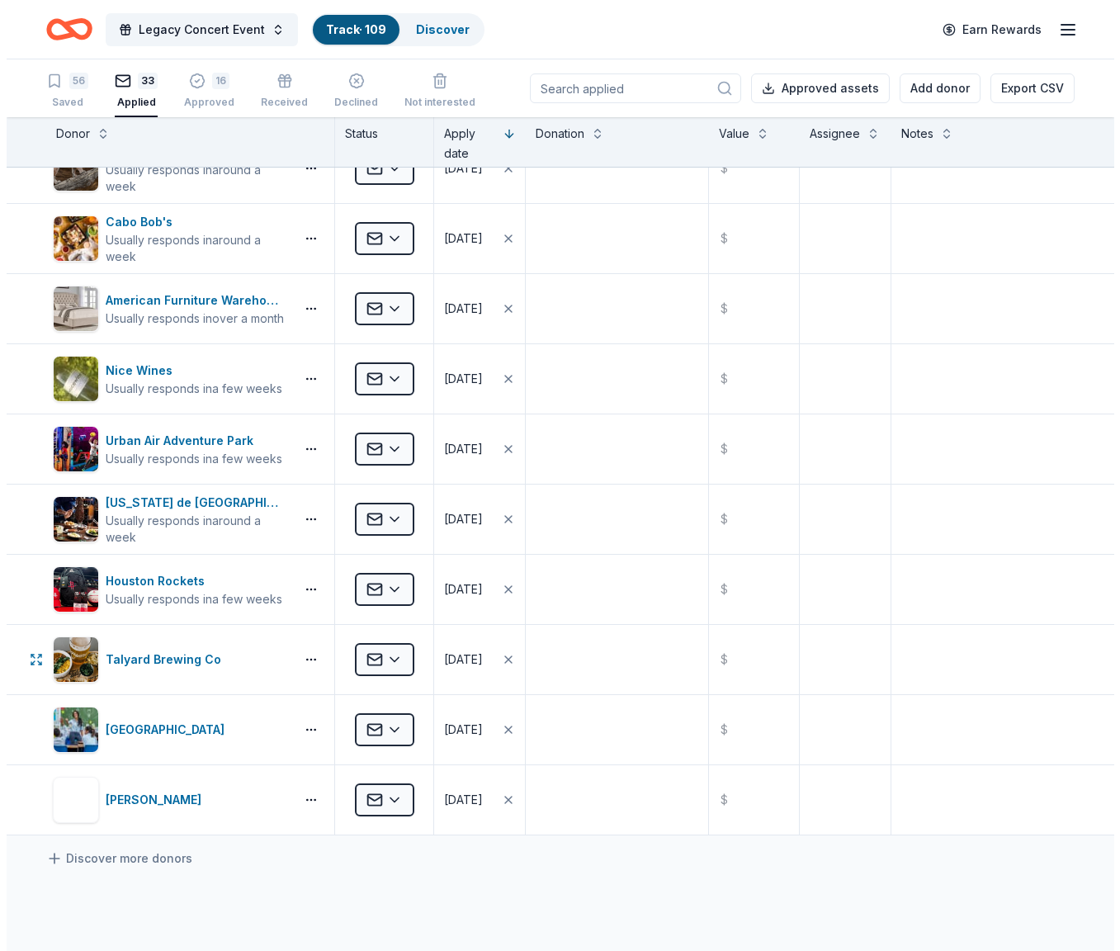
scroll to position [1839, 0]
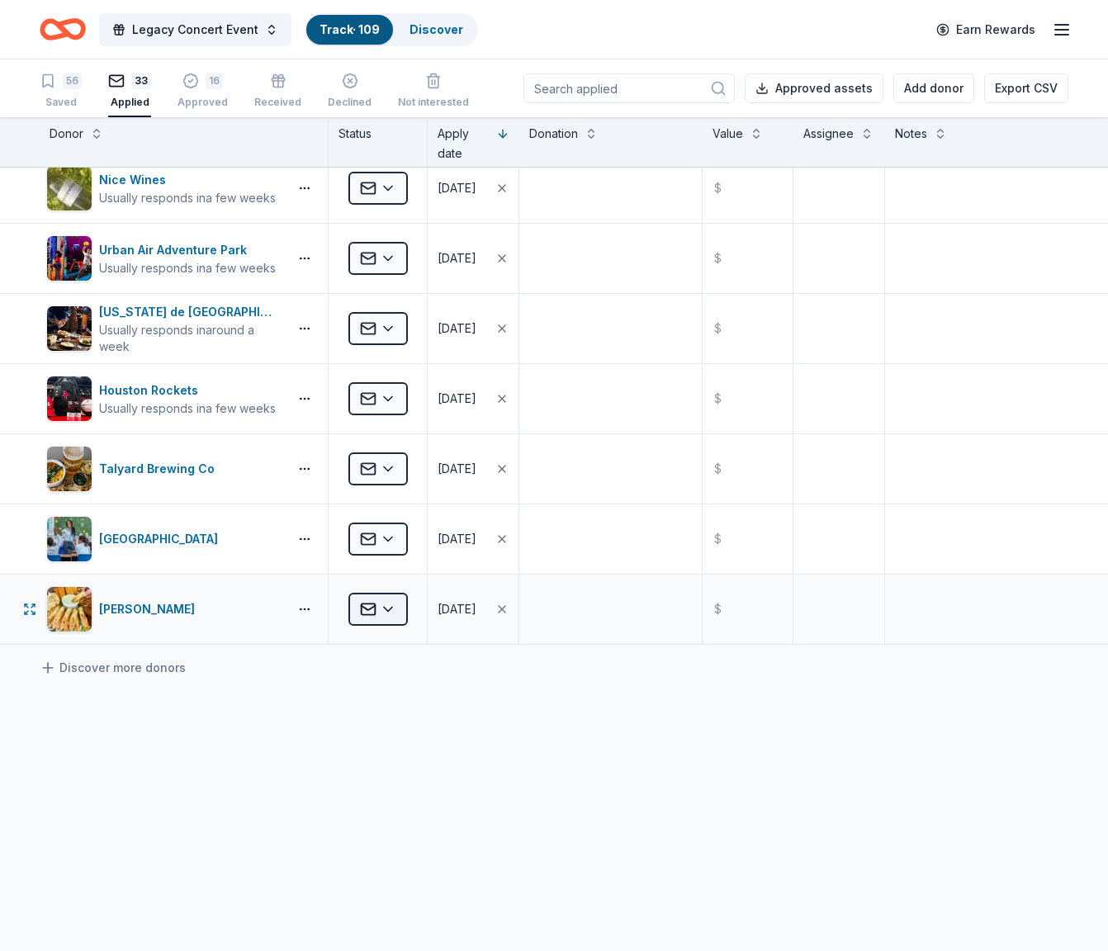
click at [390, 606] on html "Legacy Concert Event Track · 109 Discover Earn Rewards 56 Saved 33 Applied 16 A…" at bounding box center [554, 475] width 1108 height 951
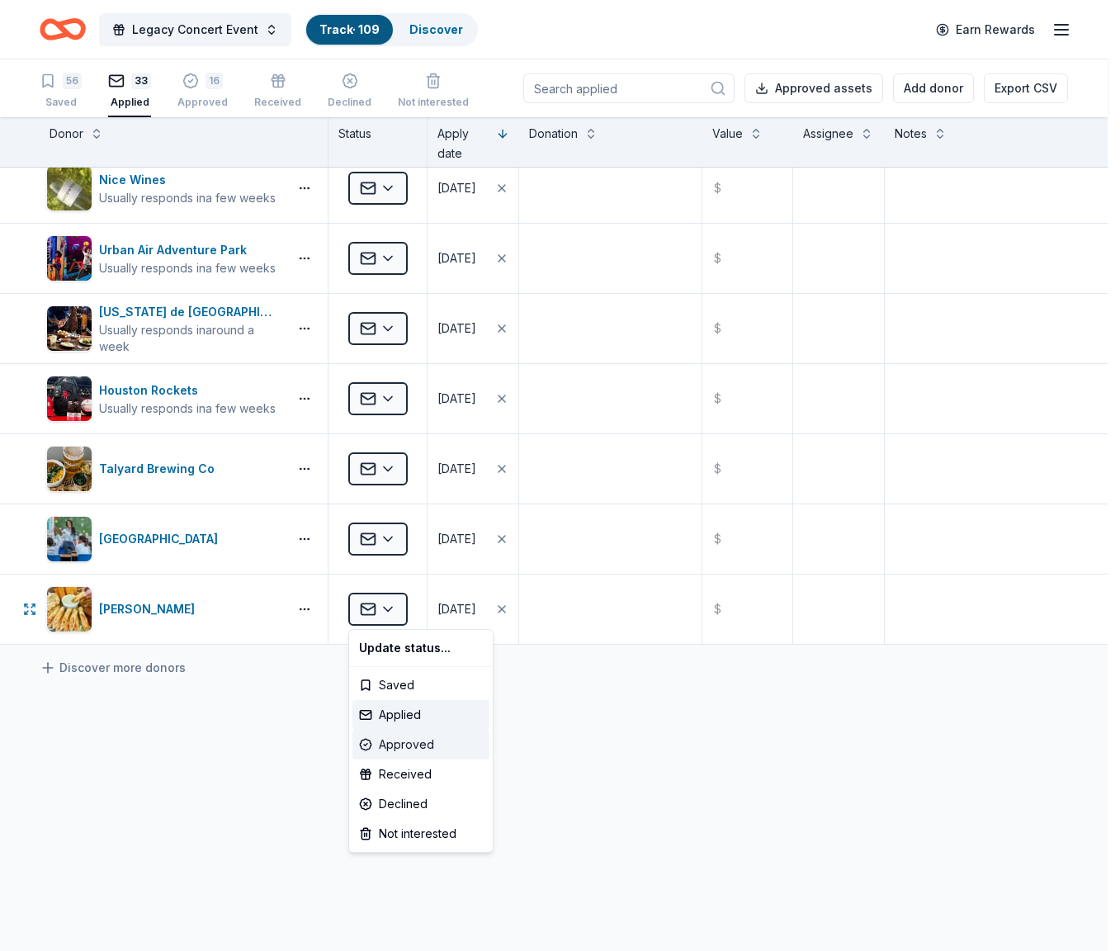
click at [410, 737] on div "Approved" at bounding box center [421, 745] width 137 height 30
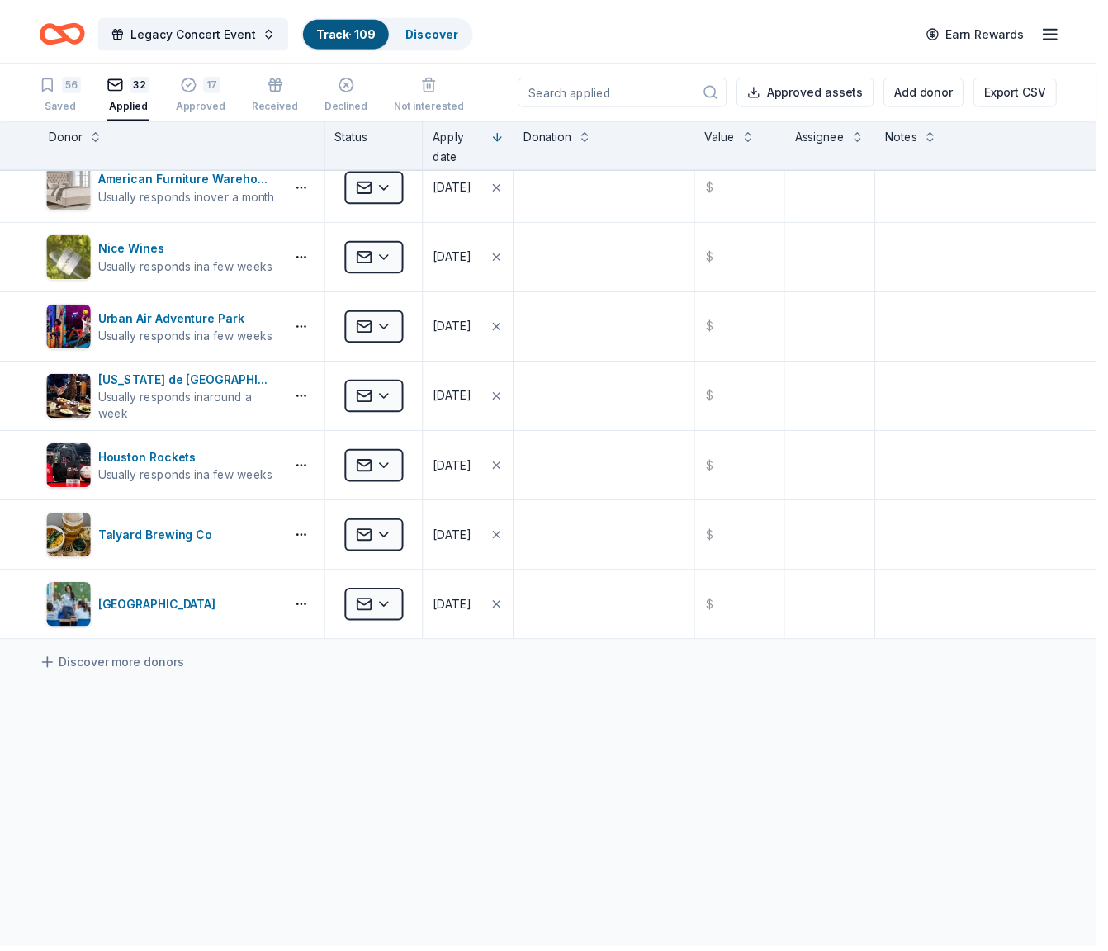
scroll to position [1772, 0]
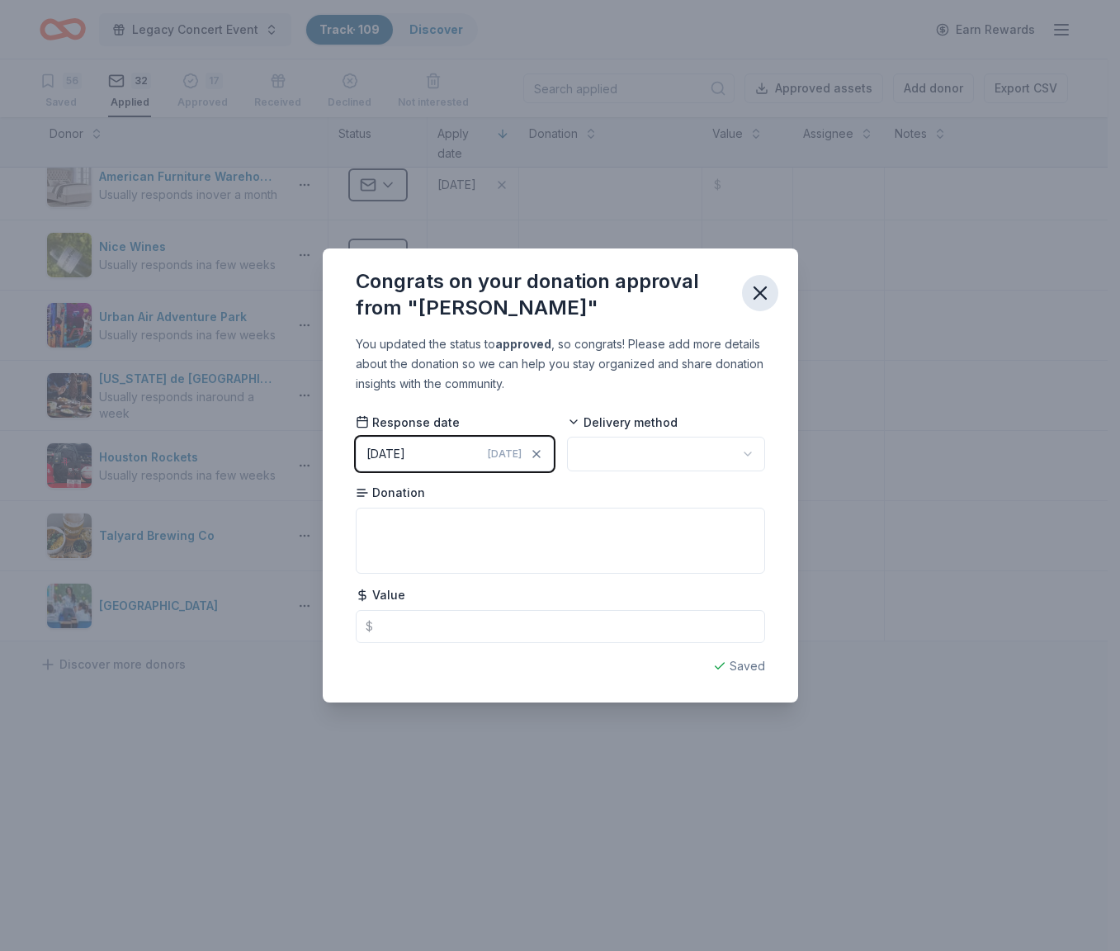
click at [760, 297] on icon "button" at bounding box center [760, 293] width 23 height 23
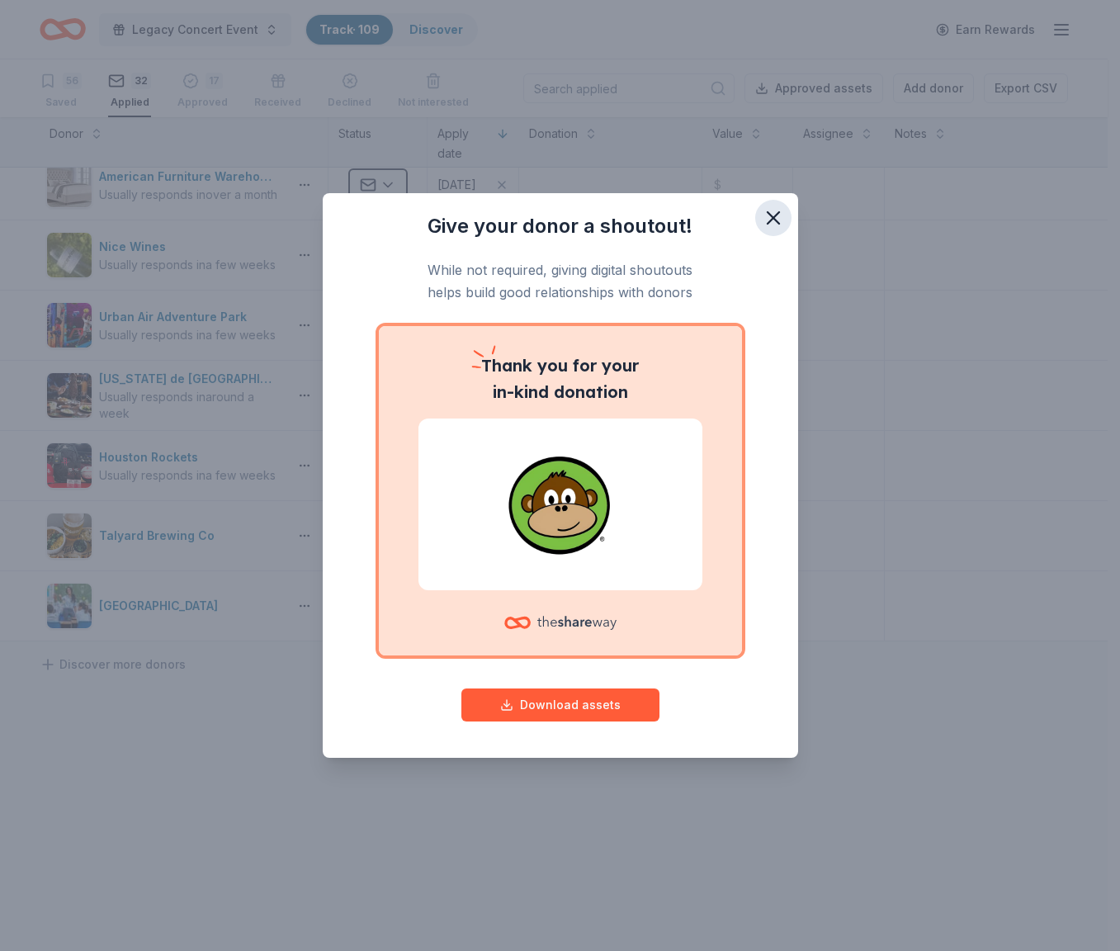
click at [775, 220] on icon "button" at bounding box center [774, 218] width 12 height 12
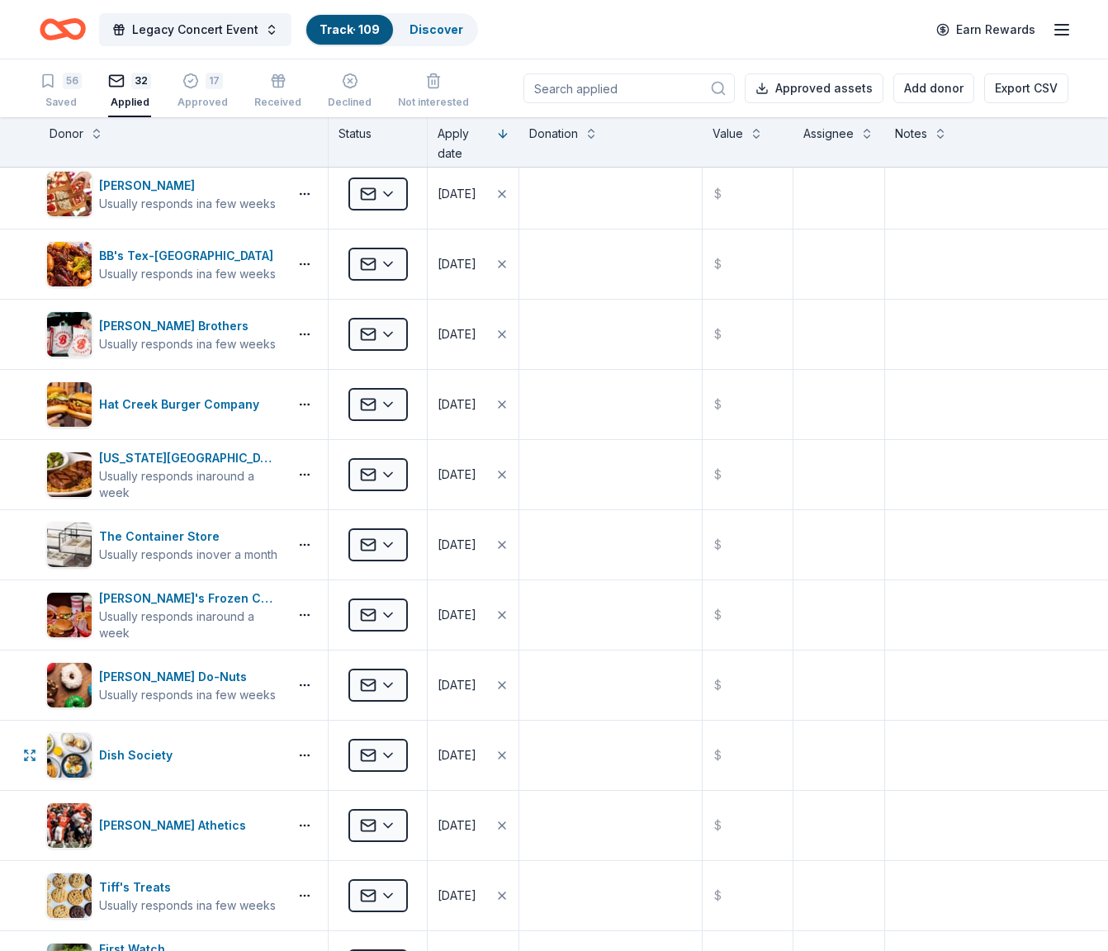
scroll to position [0, 0]
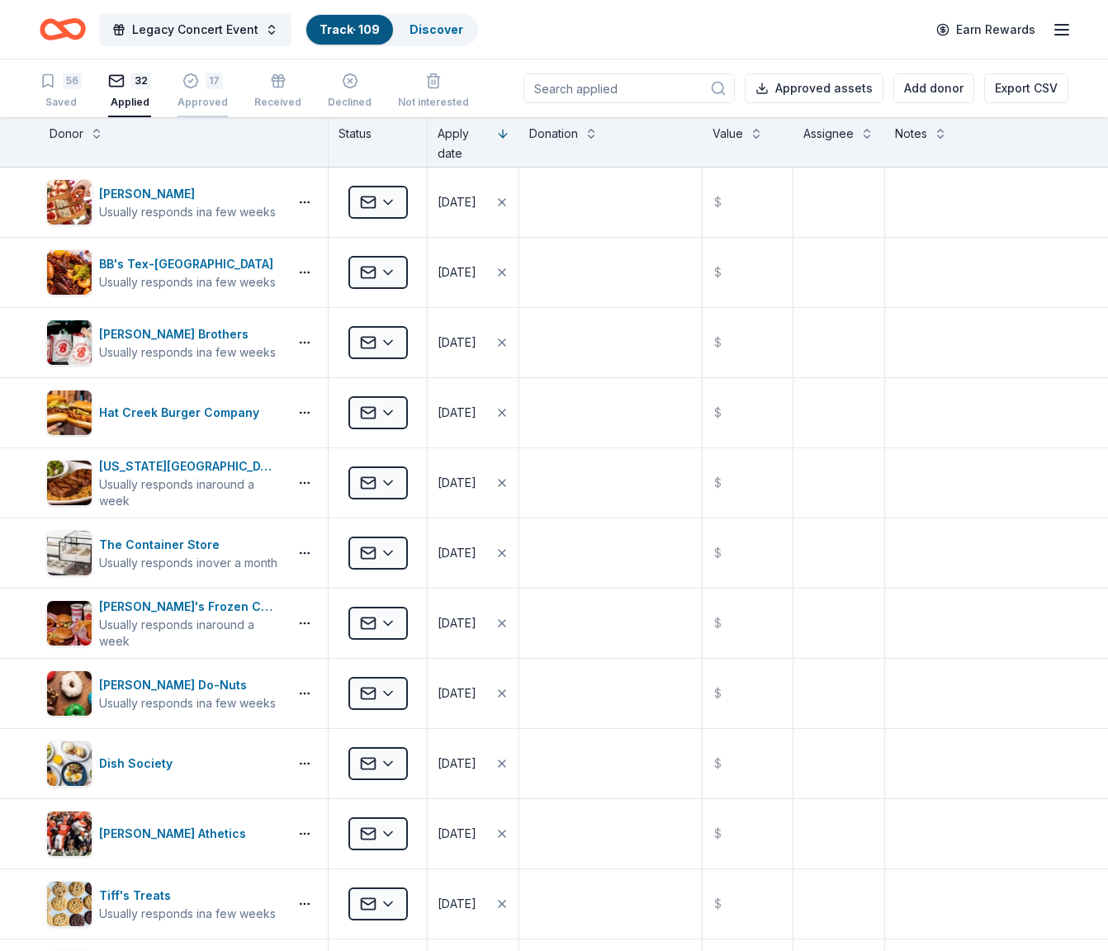
click at [199, 80] on div "17" at bounding box center [203, 72] width 50 height 17
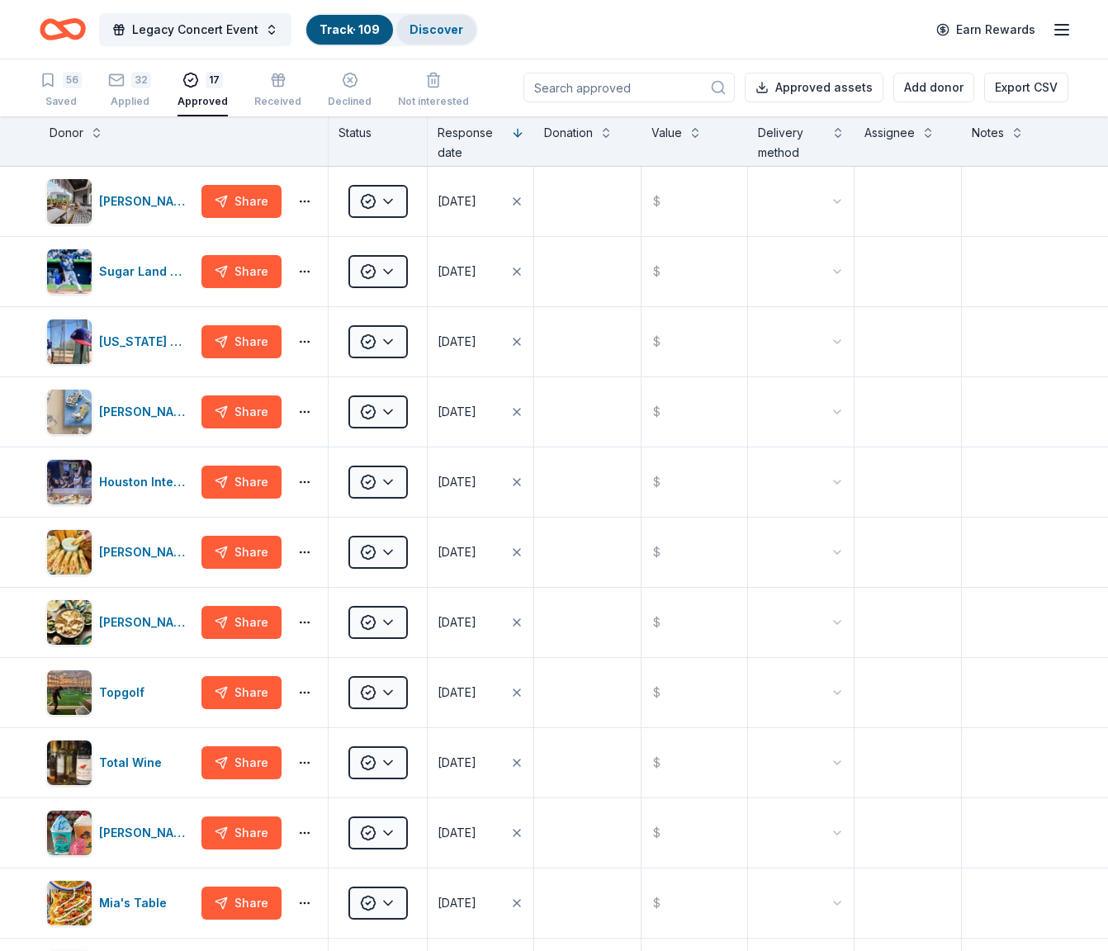
click at [449, 26] on link "Discover" at bounding box center [437, 29] width 54 height 14
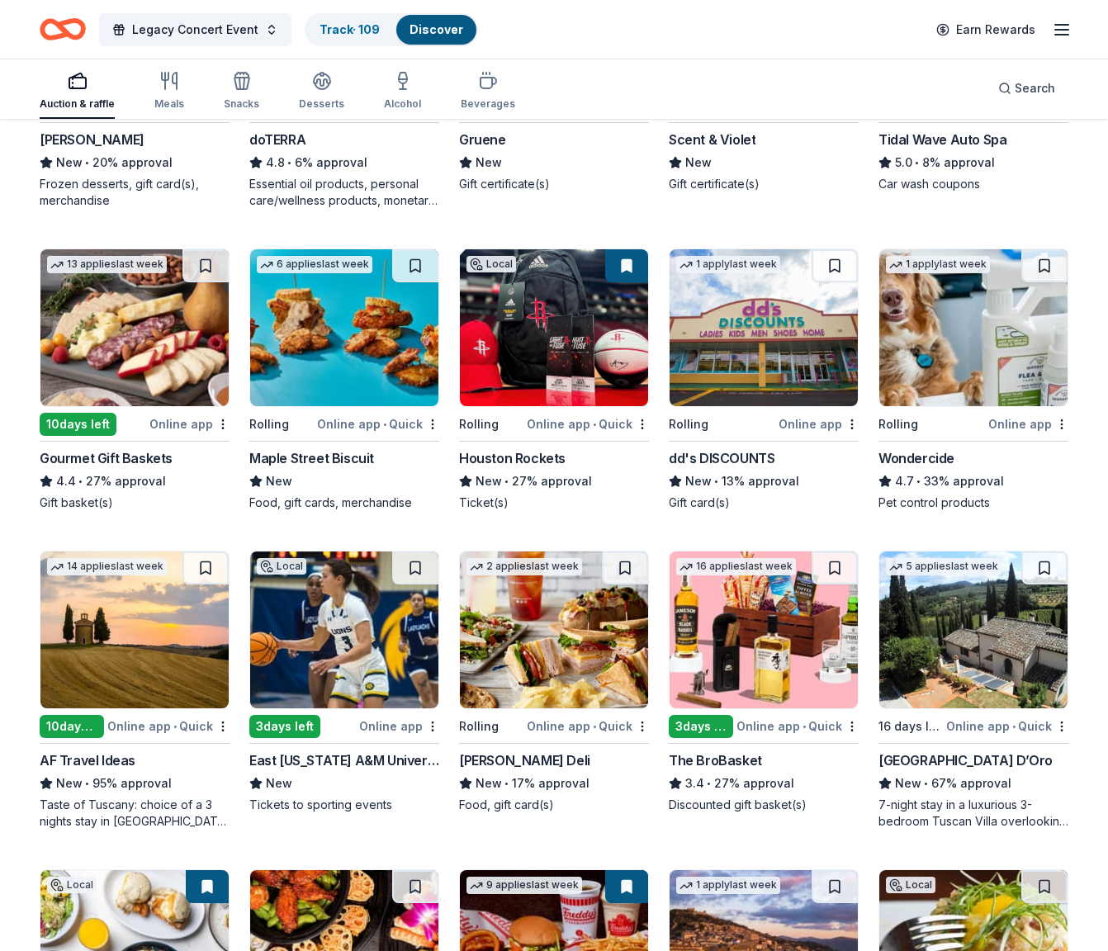
scroll to position [1298, 0]
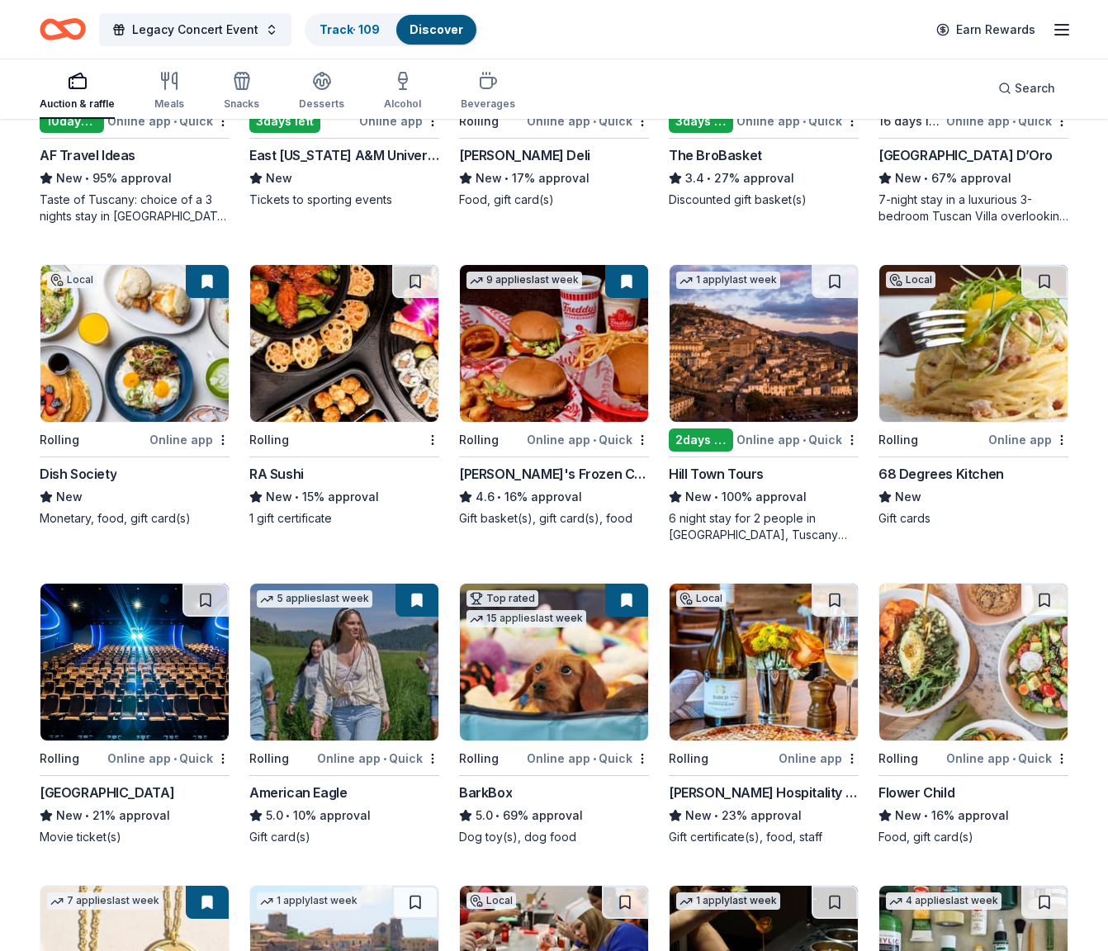
click at [760, 377] on img at bounding box center [764, 343] width 188 height 157
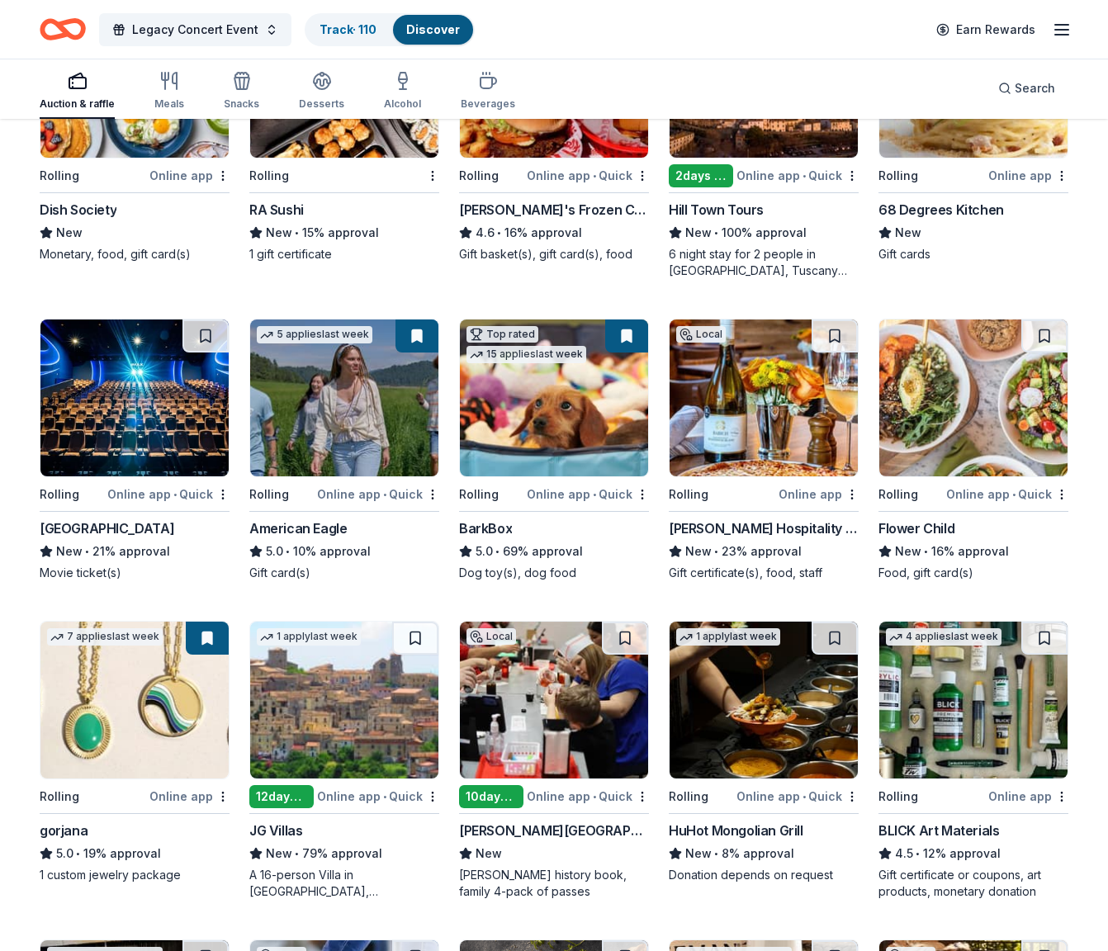
scroll to position [1828, 0]
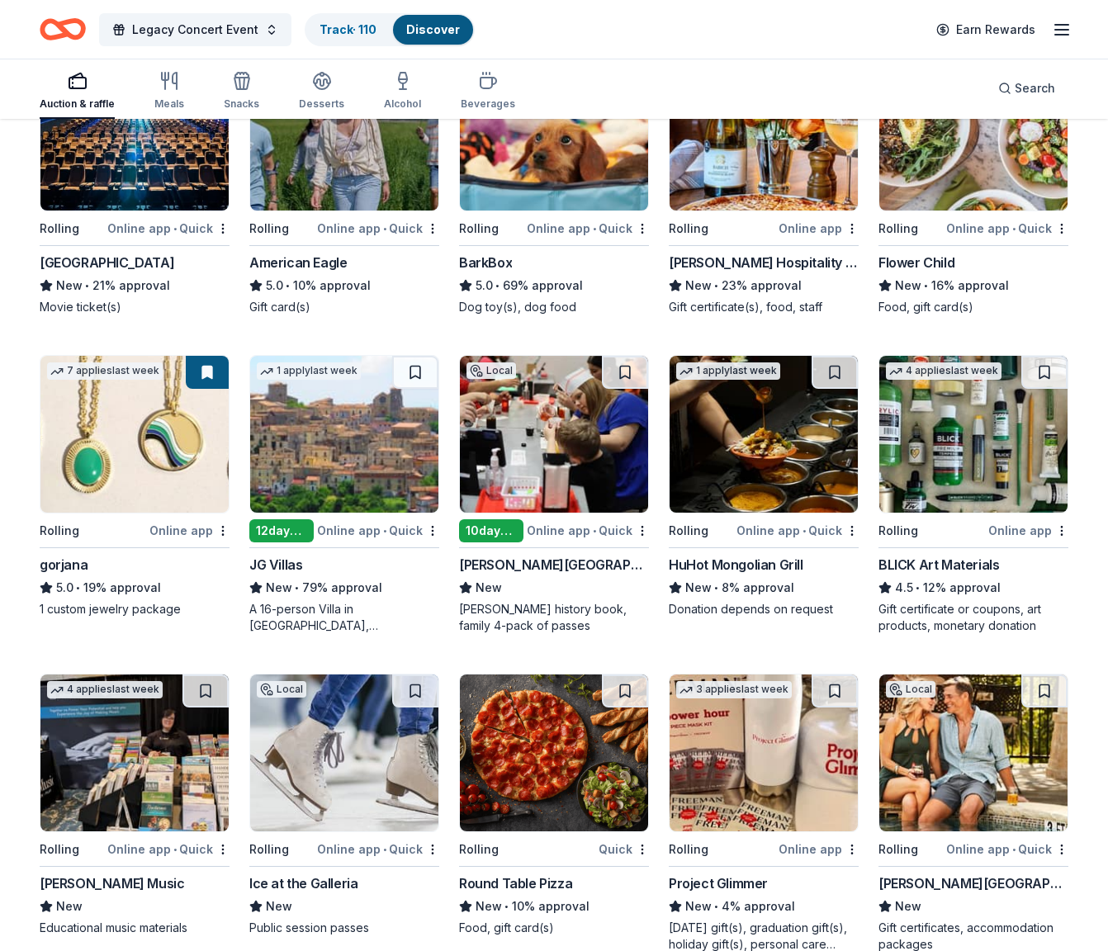
click at [983, 920] on div "Gift certificates, accommodation packages" at bounding box center [974, 936] width 190 height 33
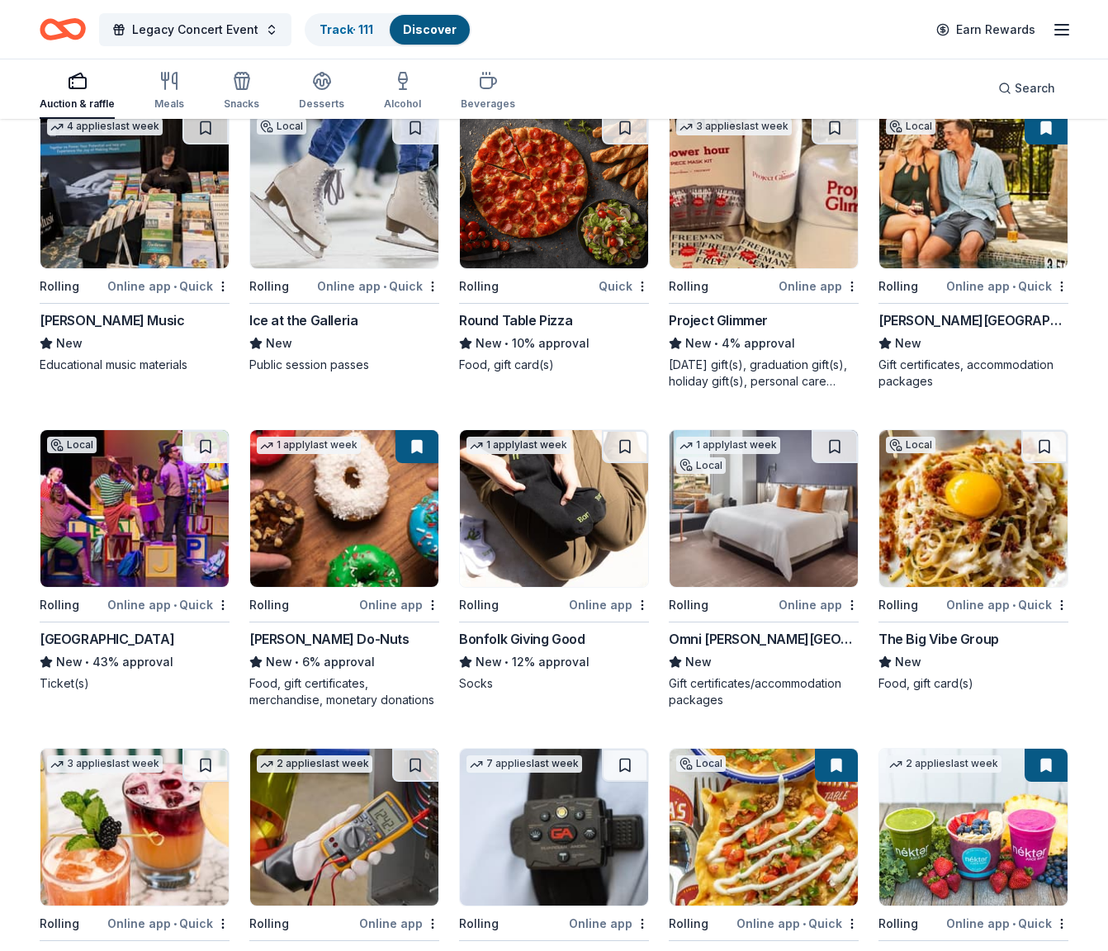
scroll to position [2534, 0]
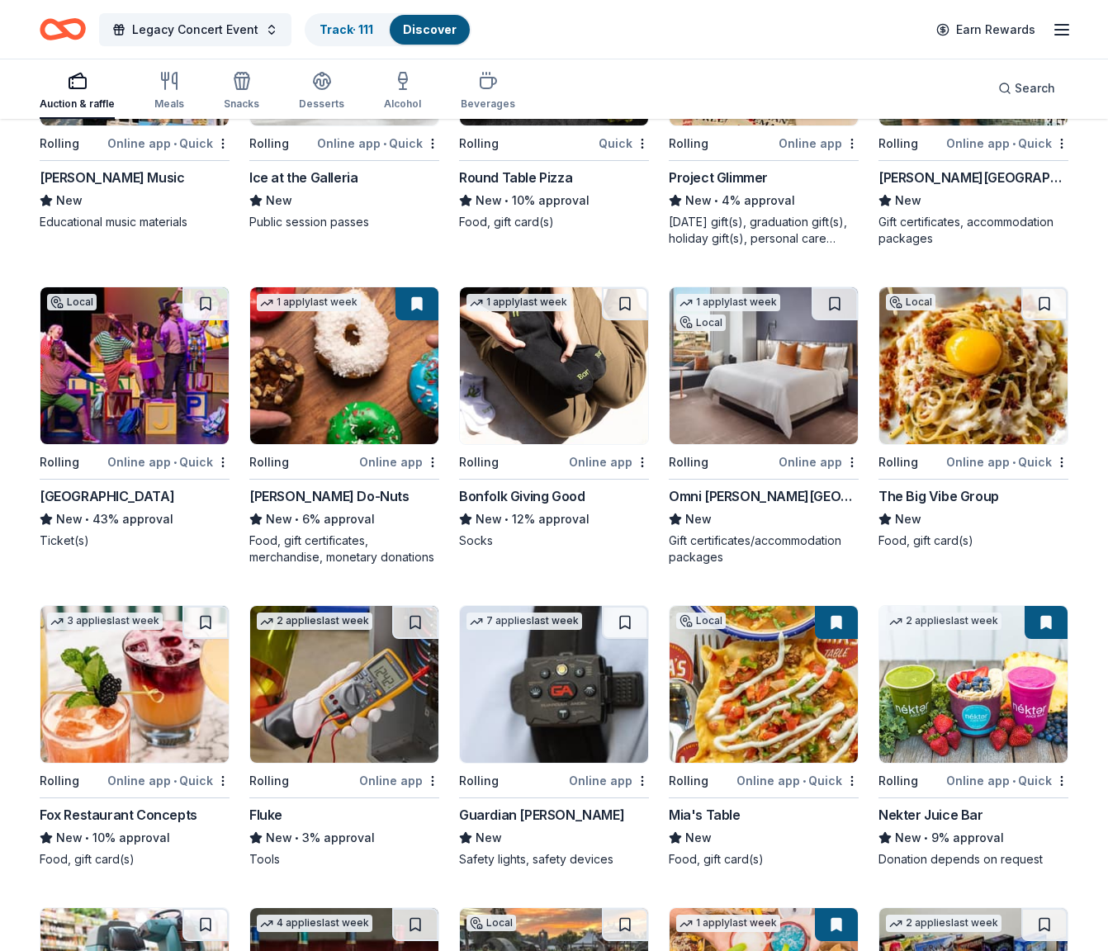
click at [765, 405] on img at bounding box center [764, 365] width 188 height 157
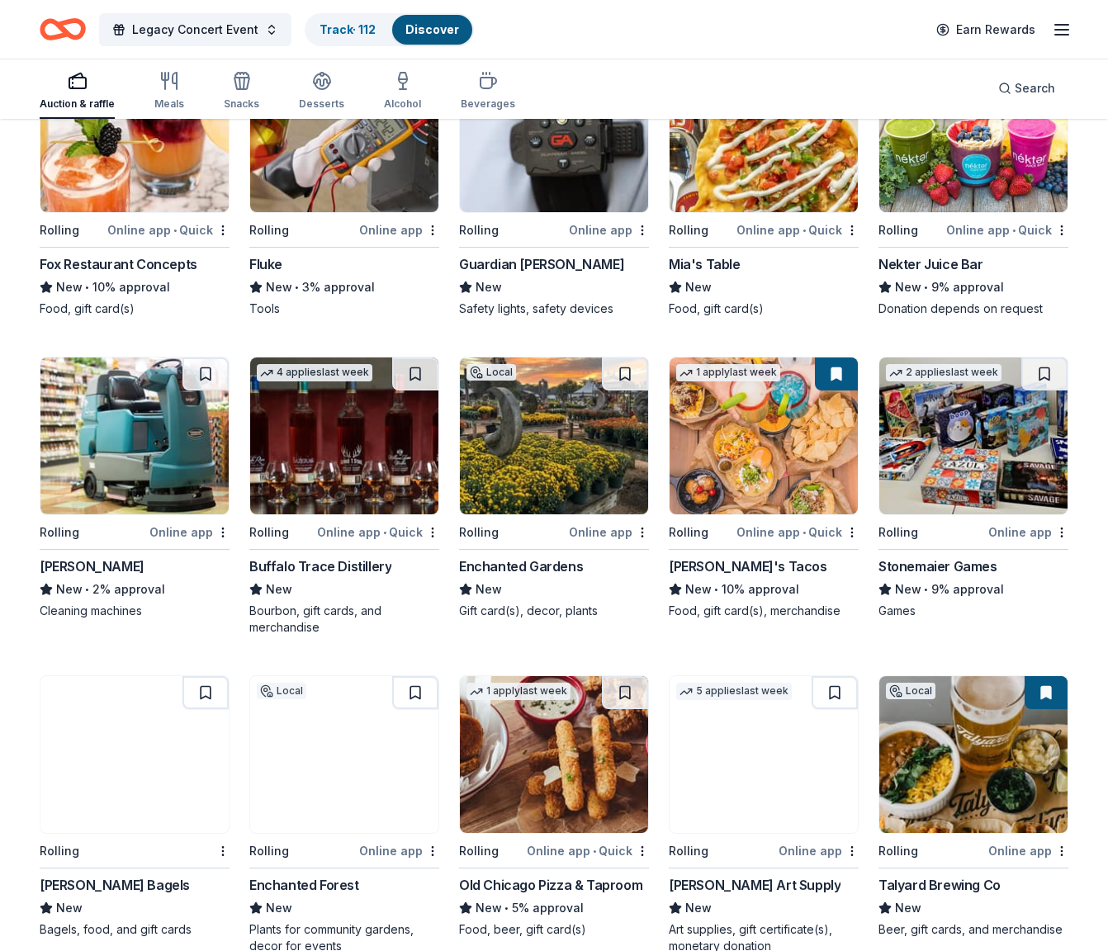
scroll to position [3134, 0]
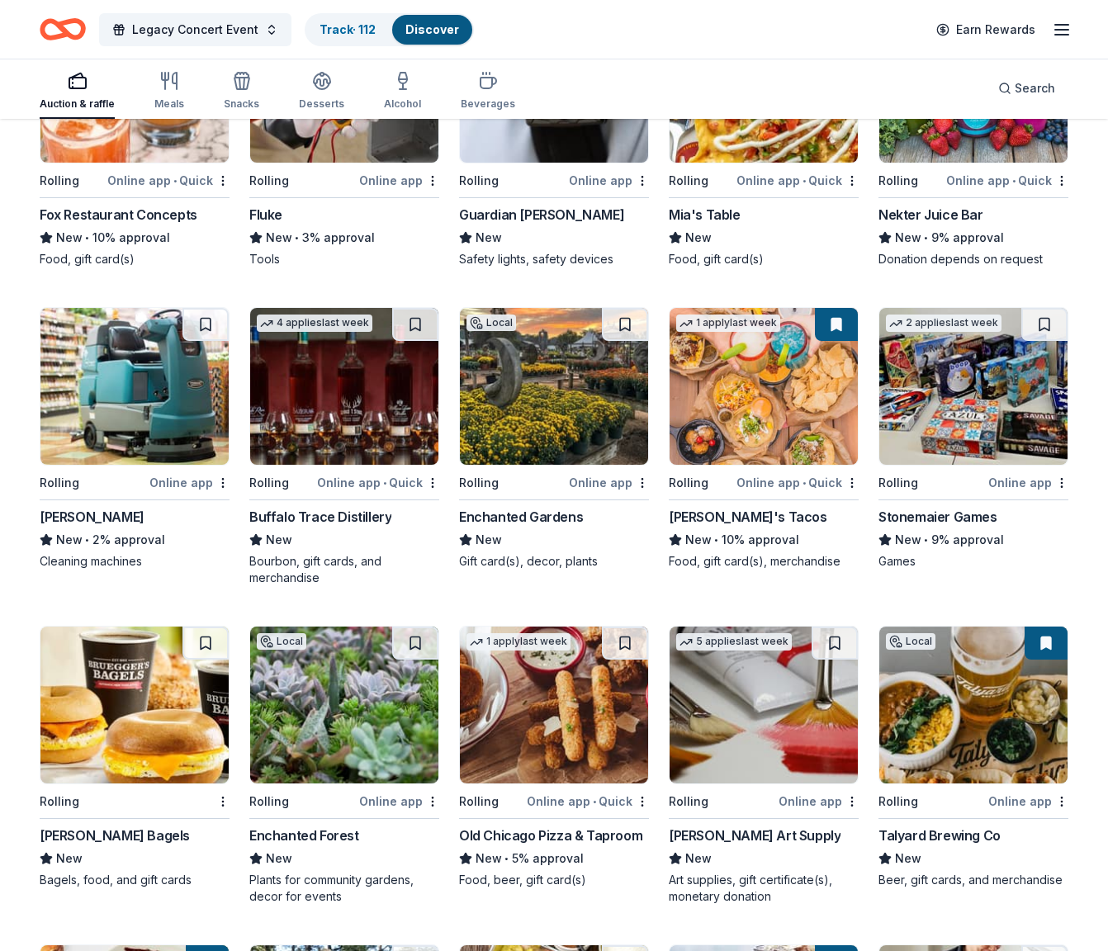
click at [320, 409] on img at bounding box center [344, 386] width 188 height 157
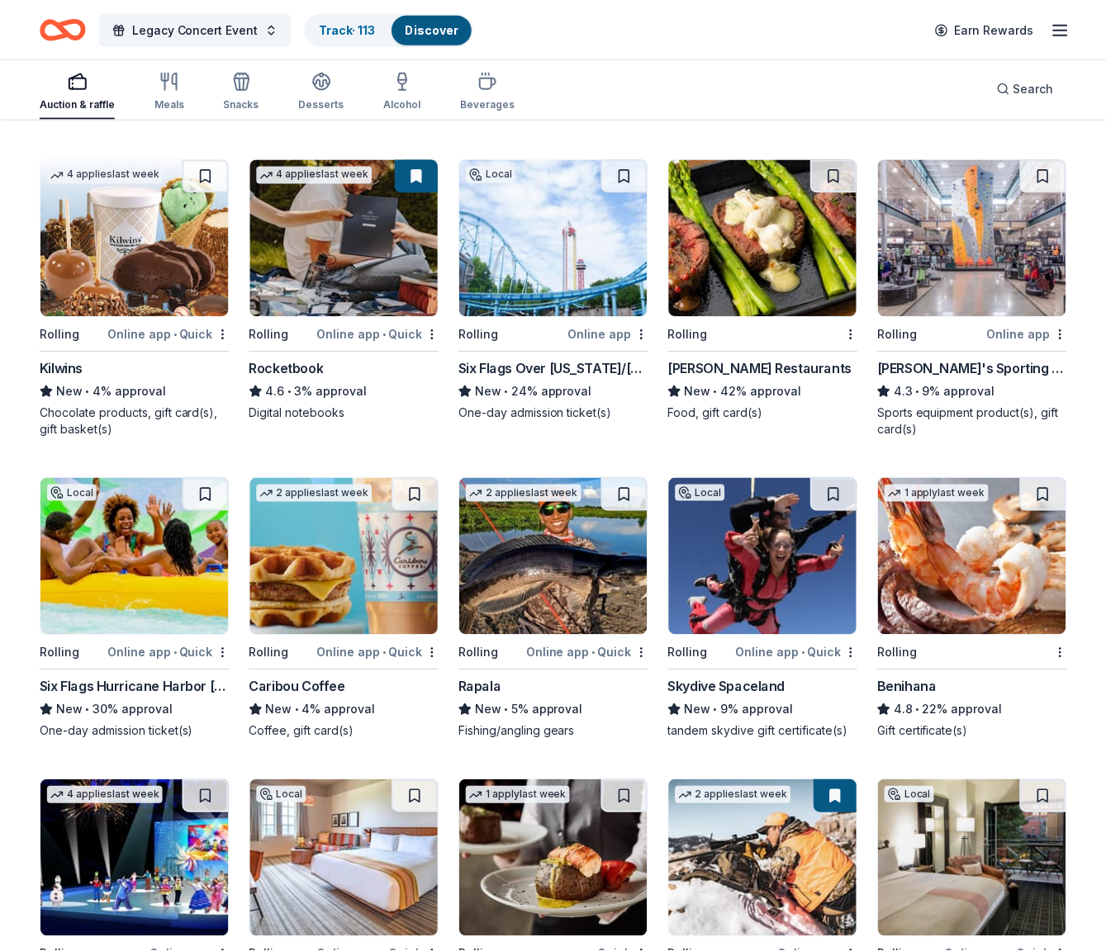
scroll to position [4768, 0]
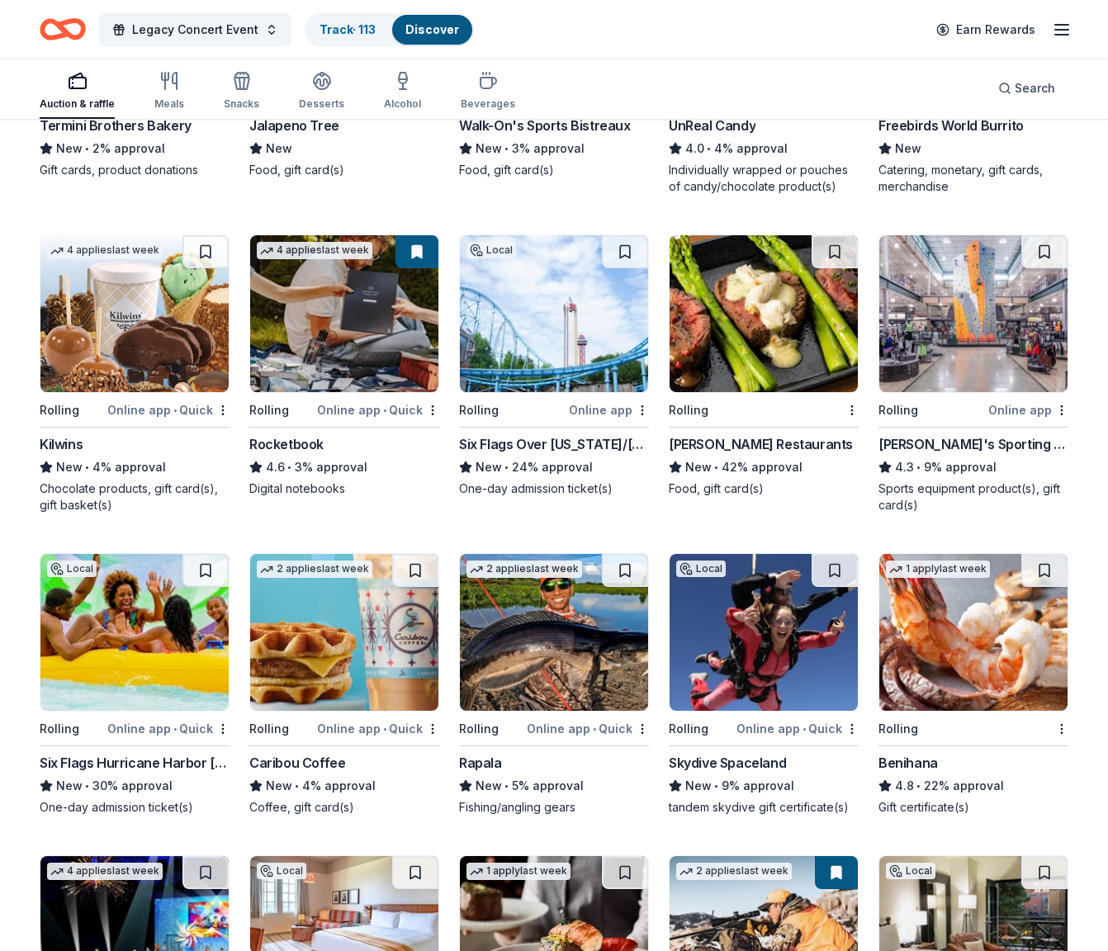
click at [994, 349] on img at bounding box center [973, 313] width 188 height 157
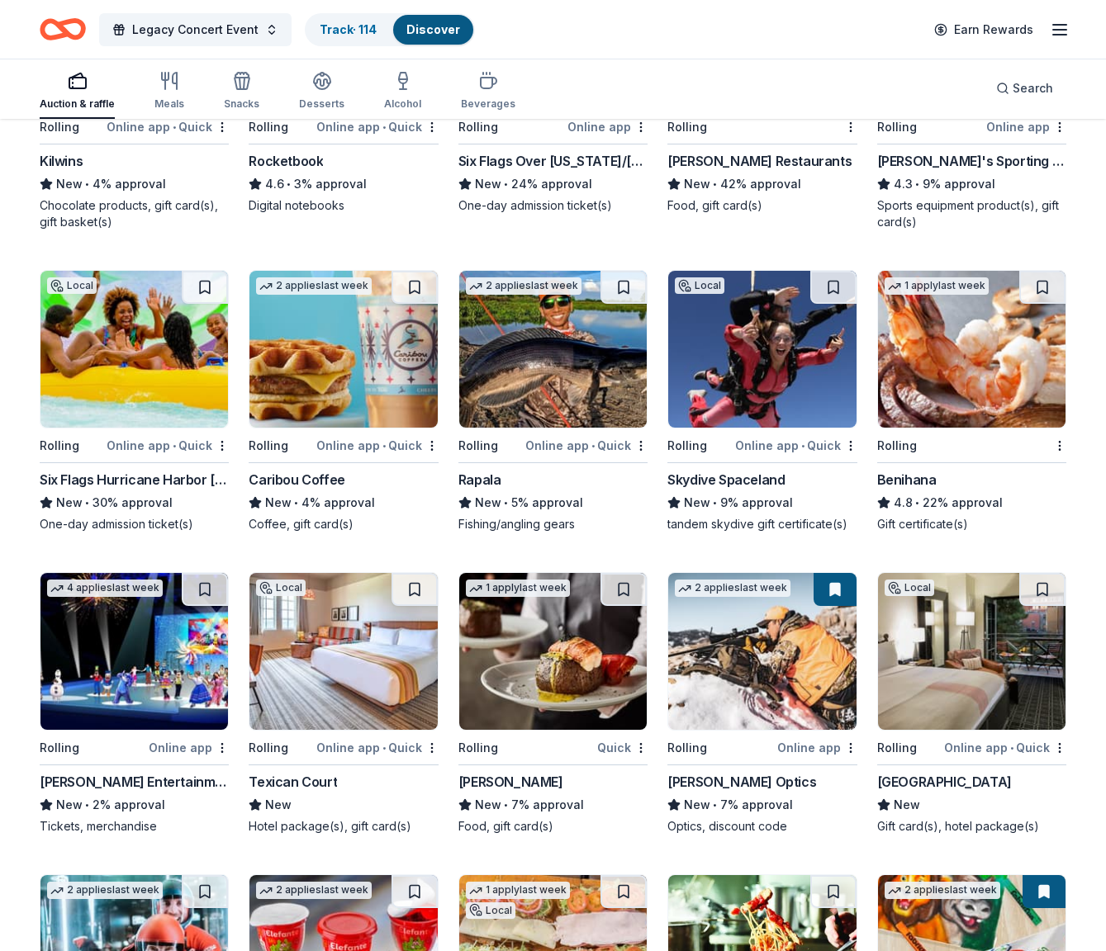
scroll to position [5171, 0]
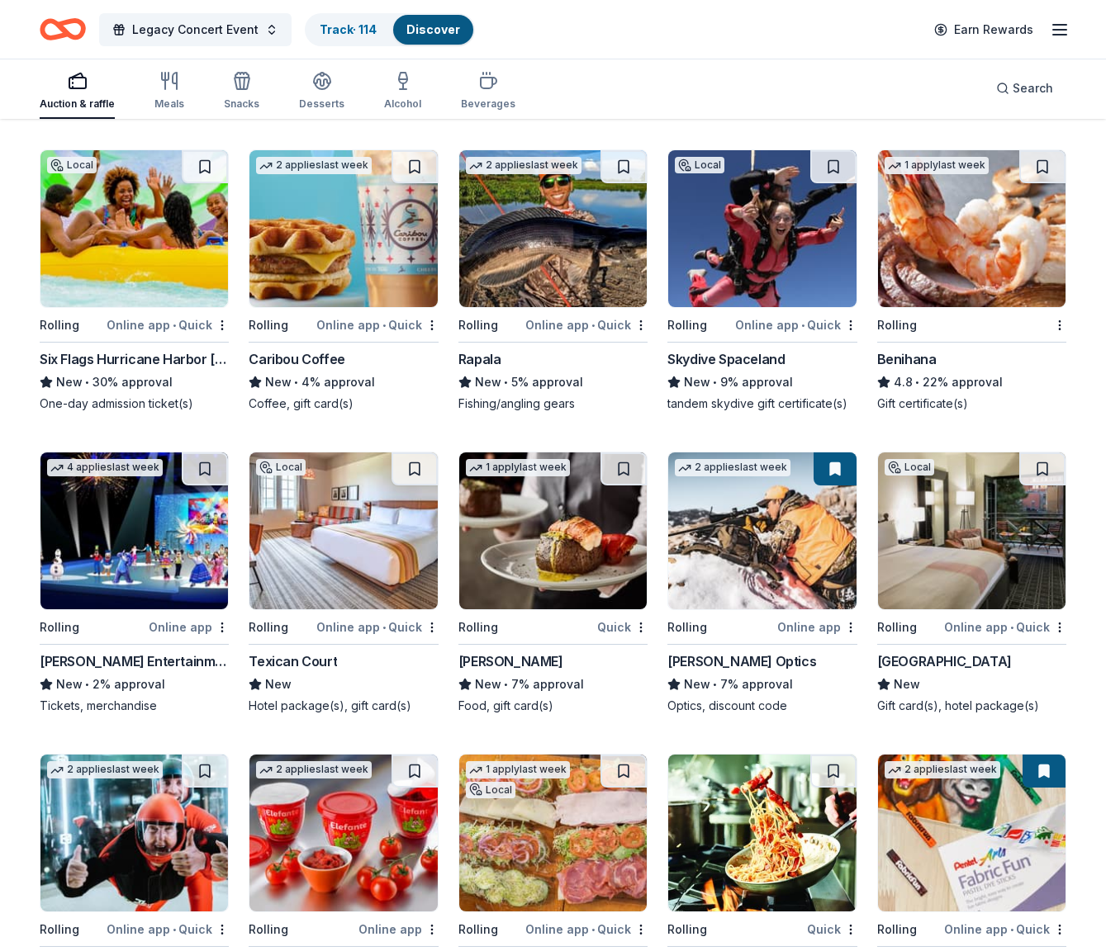
click at [983, 581] on img at bounding box center [971, 530] width 187 height 157
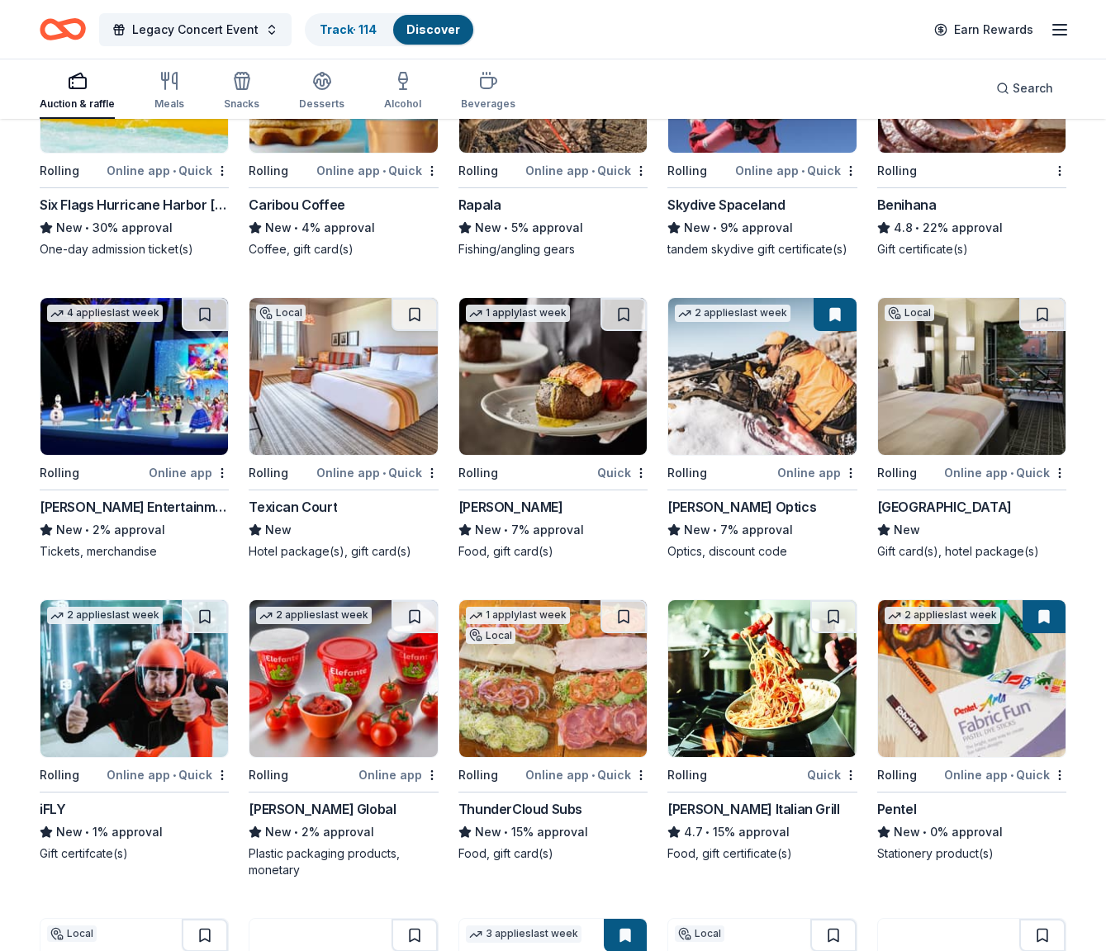
scroll to position [5419, 0]
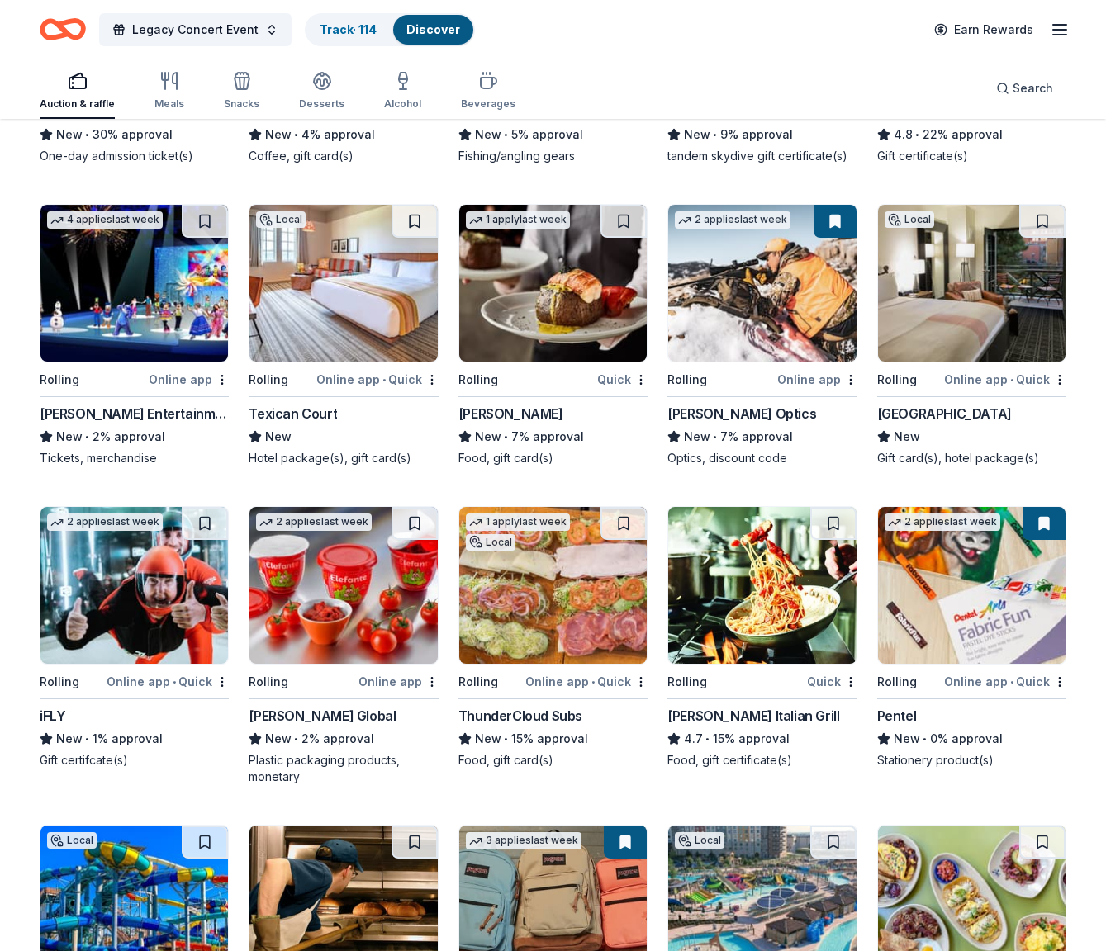
click at [184, 580] on img at bounding box center [133, 585] width 187 height 157
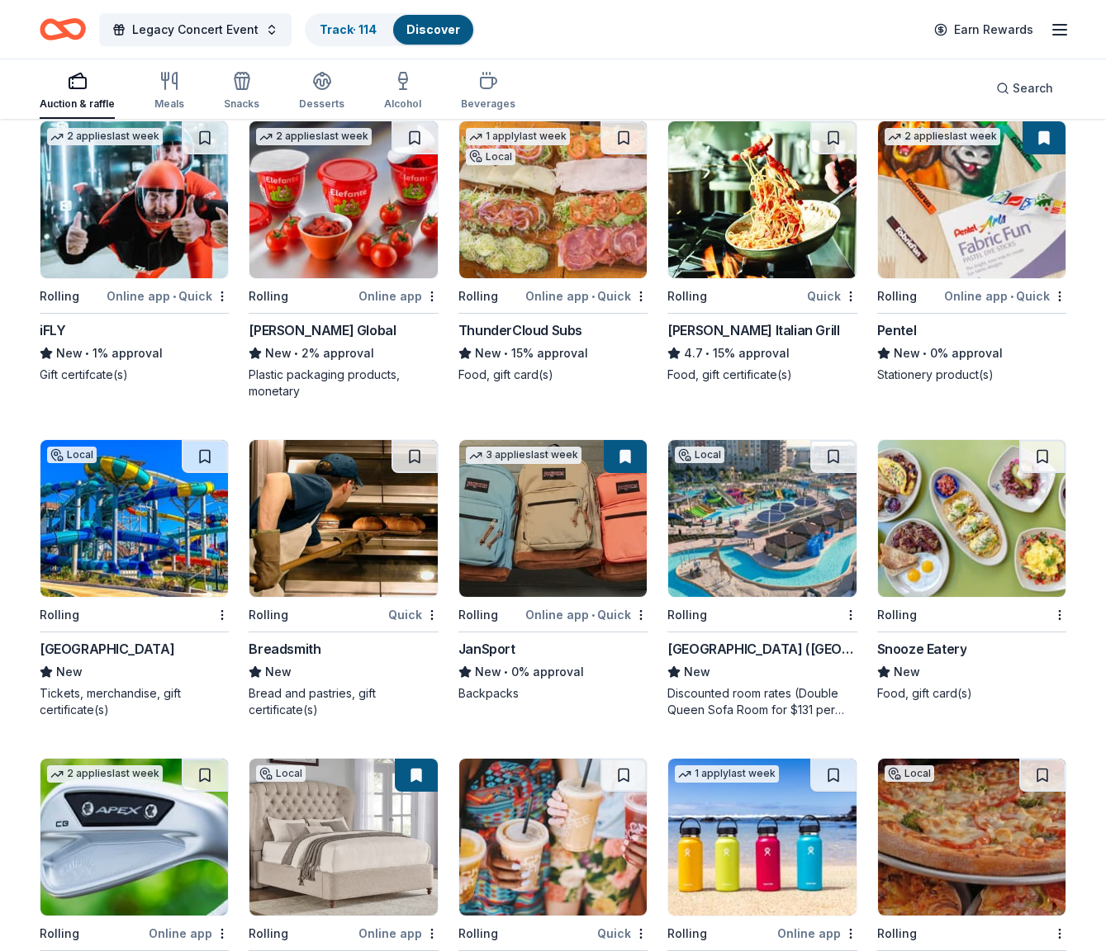
scroll to position [5876, 0]
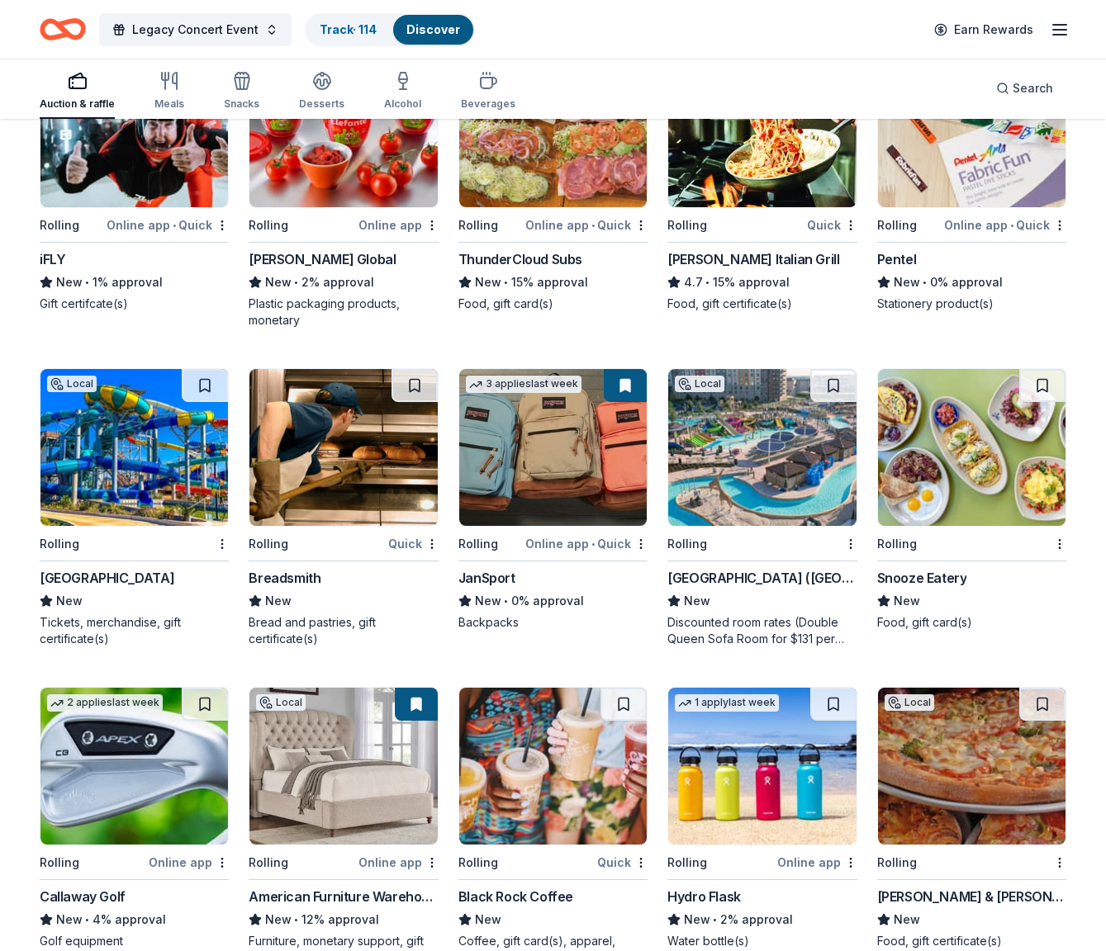
click at [129, 452] on img at bounding box center [133, 447] width 187 height 157
click at [790, 503] on img at bounding box center [761, 447] width 187 height 157
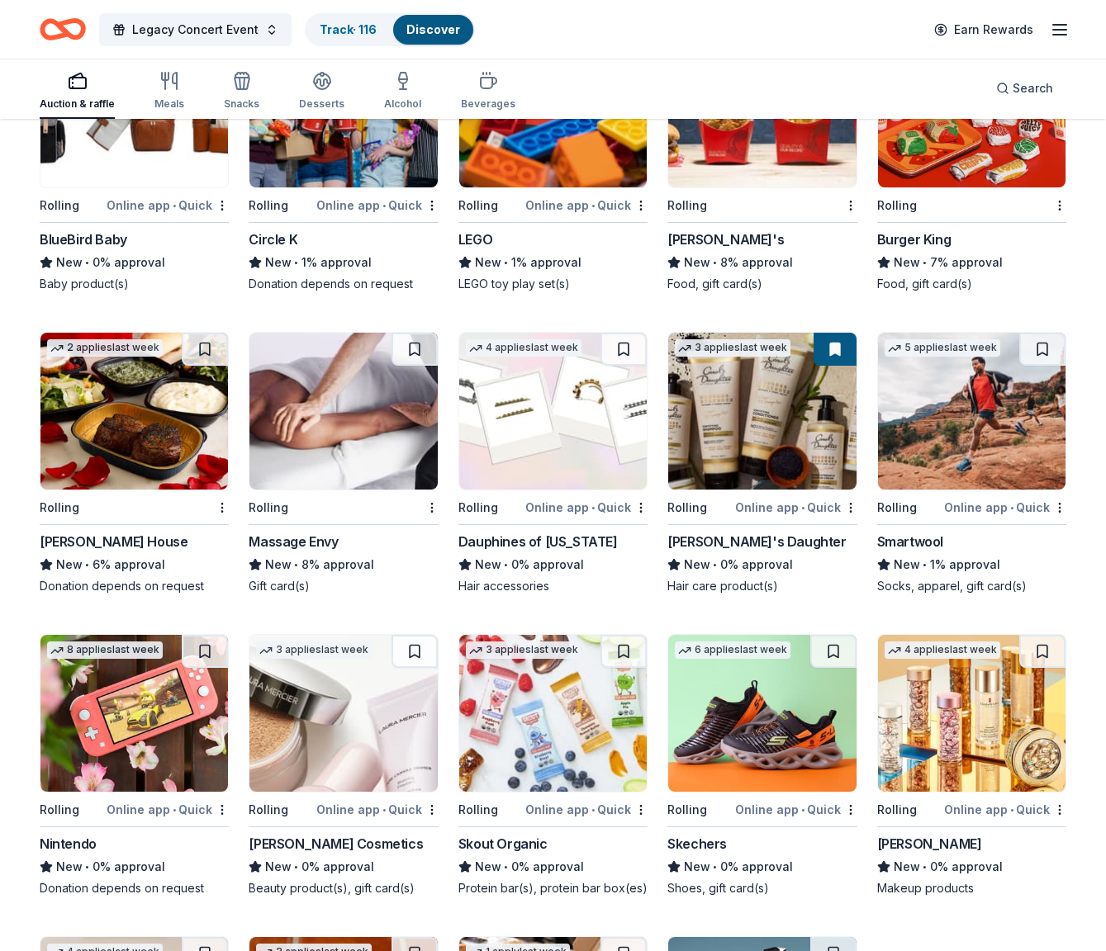
scroll to position [10395, 0]
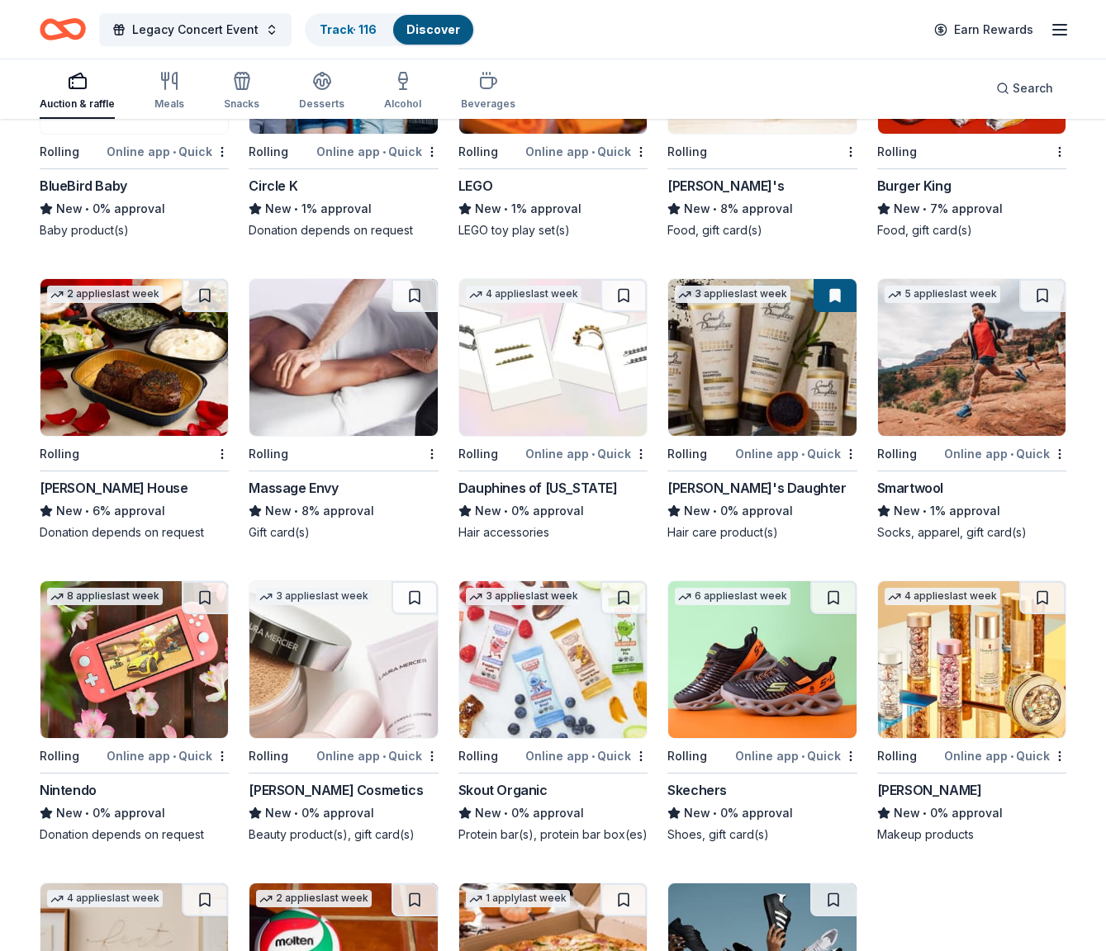
click at [366, 424] on img at bounding box center [342, 357] width 187 height 157
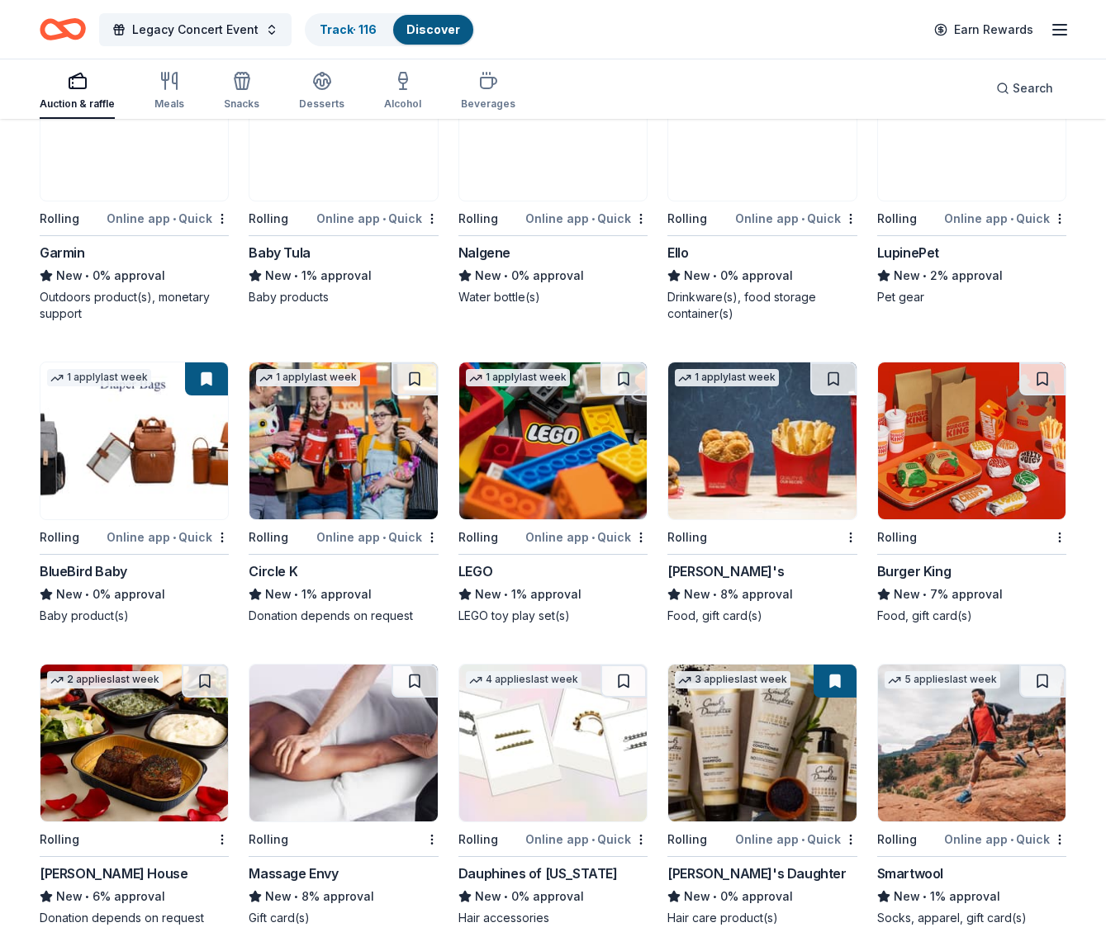
scroll to position [10101, 0]
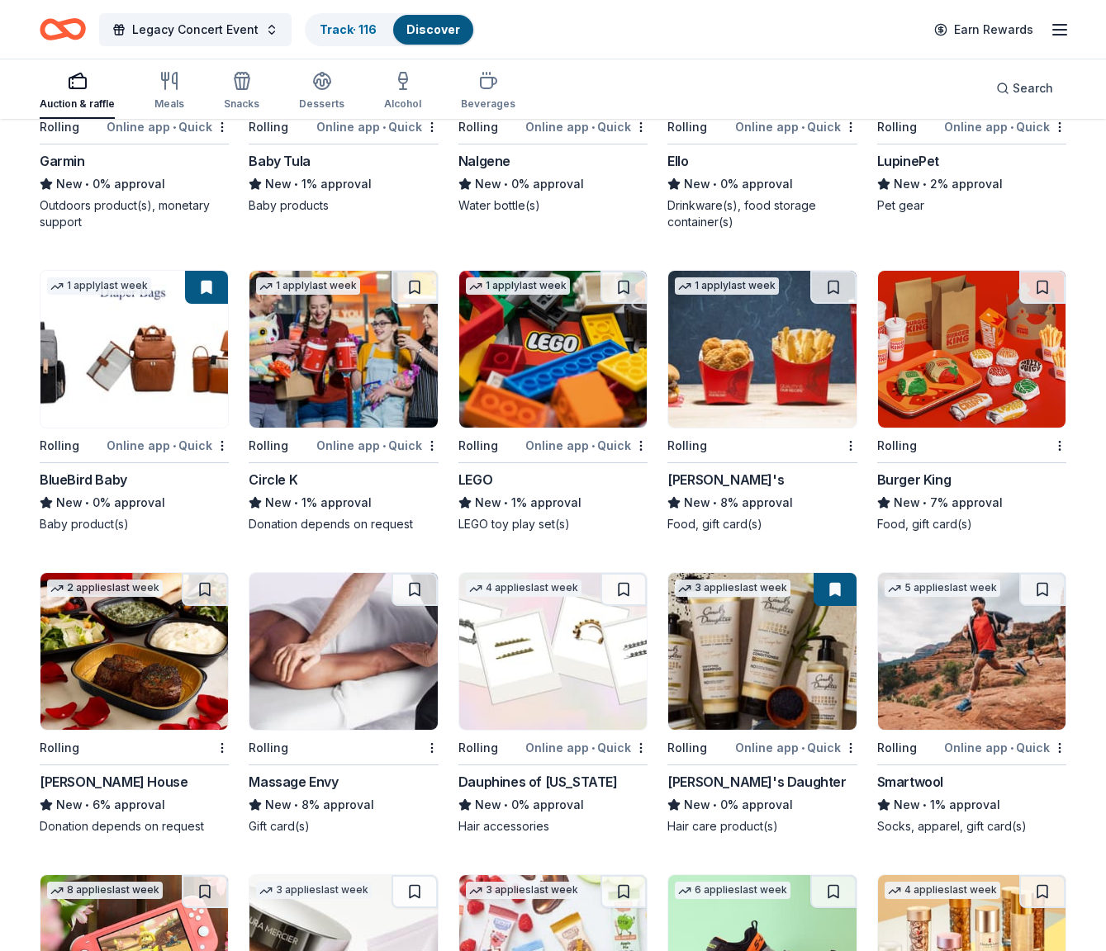
click at [141, 655] on img at bounding box center [133, 651] width 187 height 157
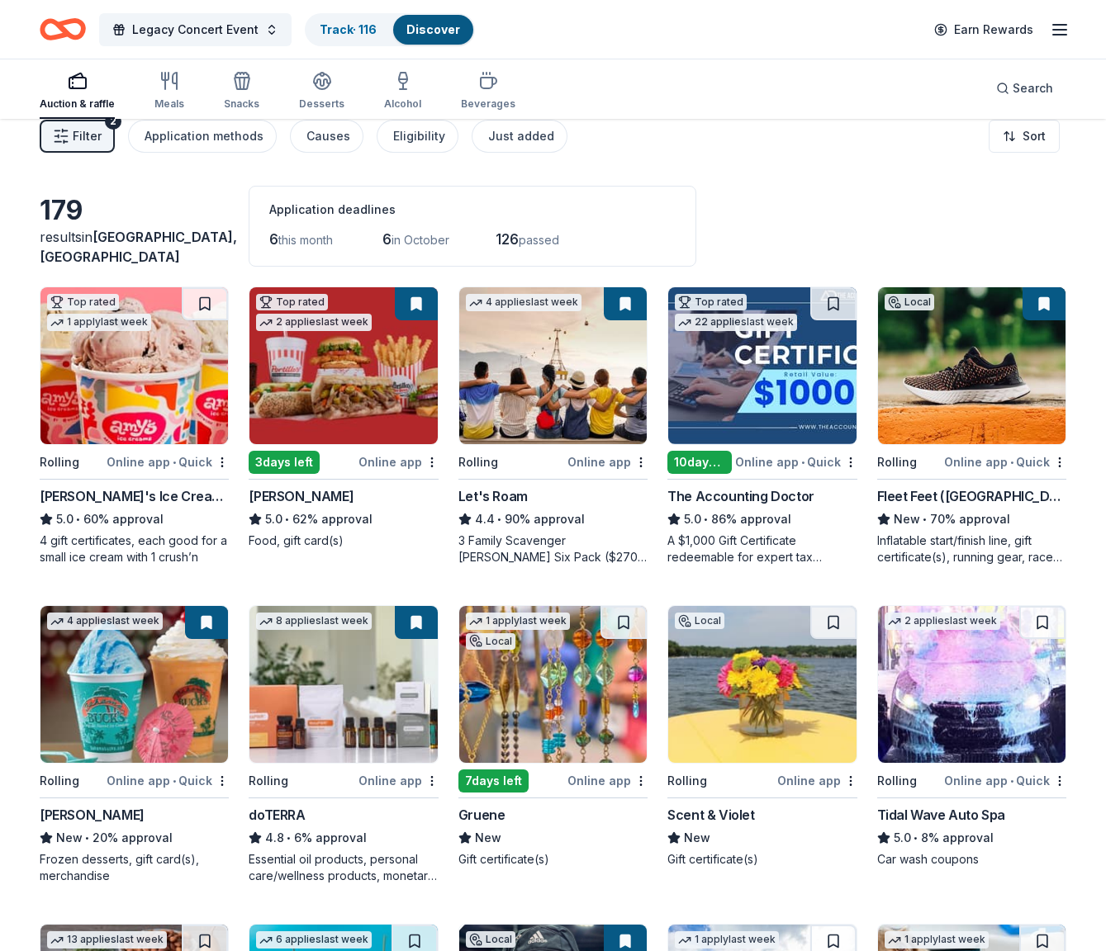
scroll to position [0, 0]
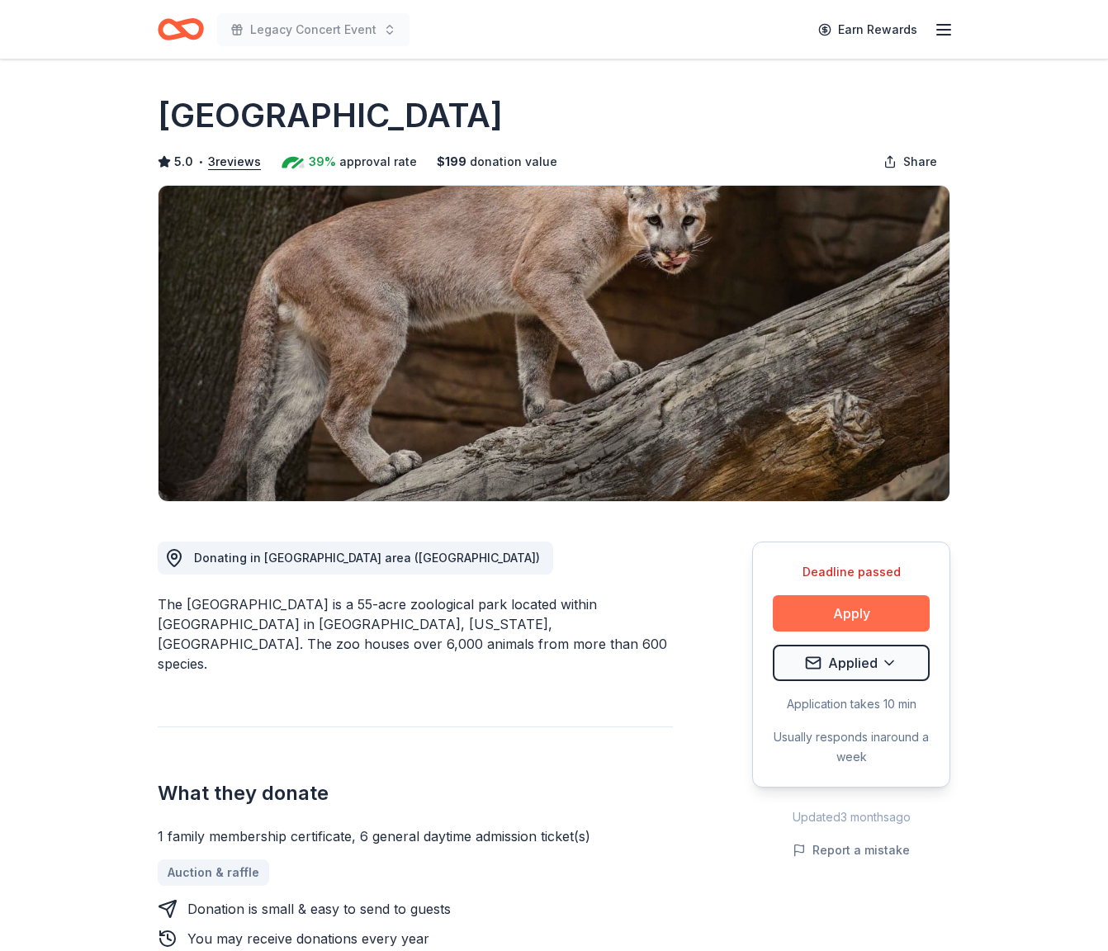
click at [883, 622] on button "Apply" at bounding box center [851, 613] width 157 height 36
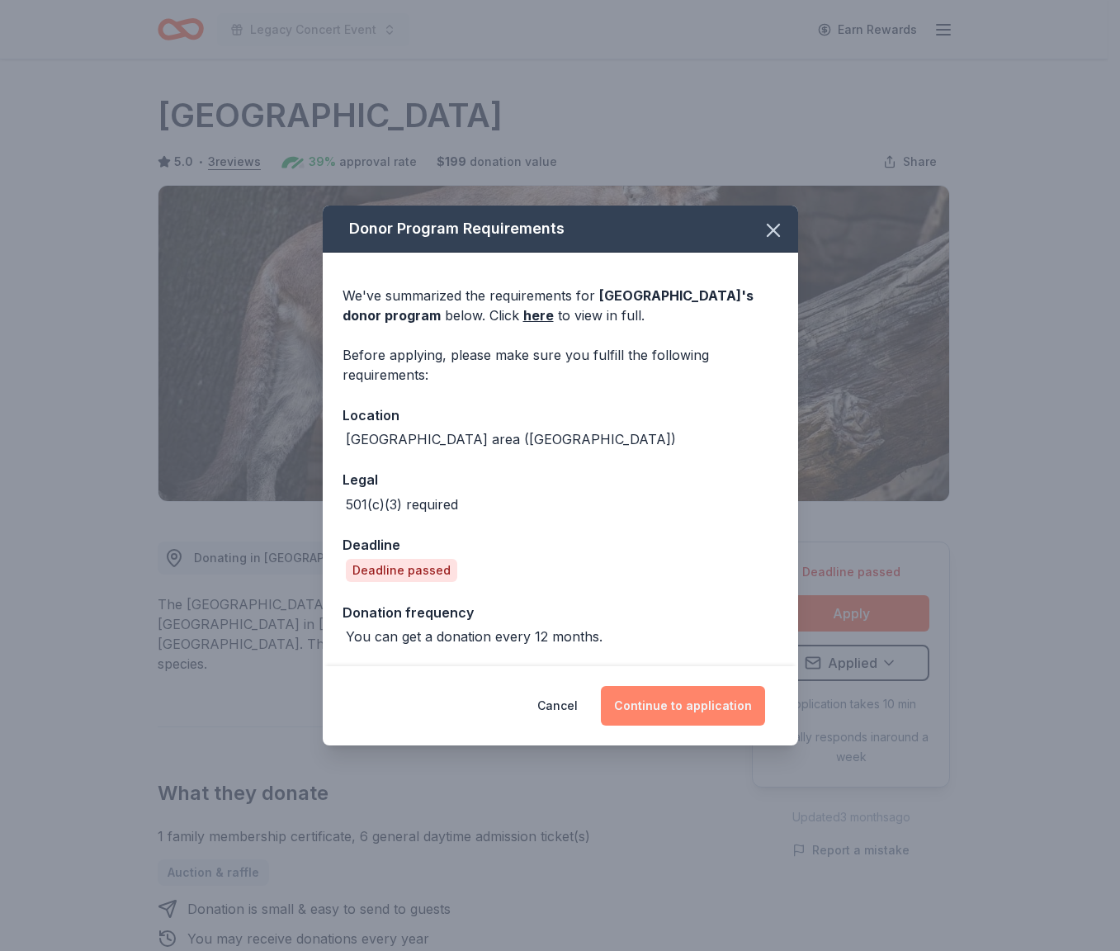
click at [737, 702] on button "Continue to application" at bounding box center [683, 706] width 164 height 40
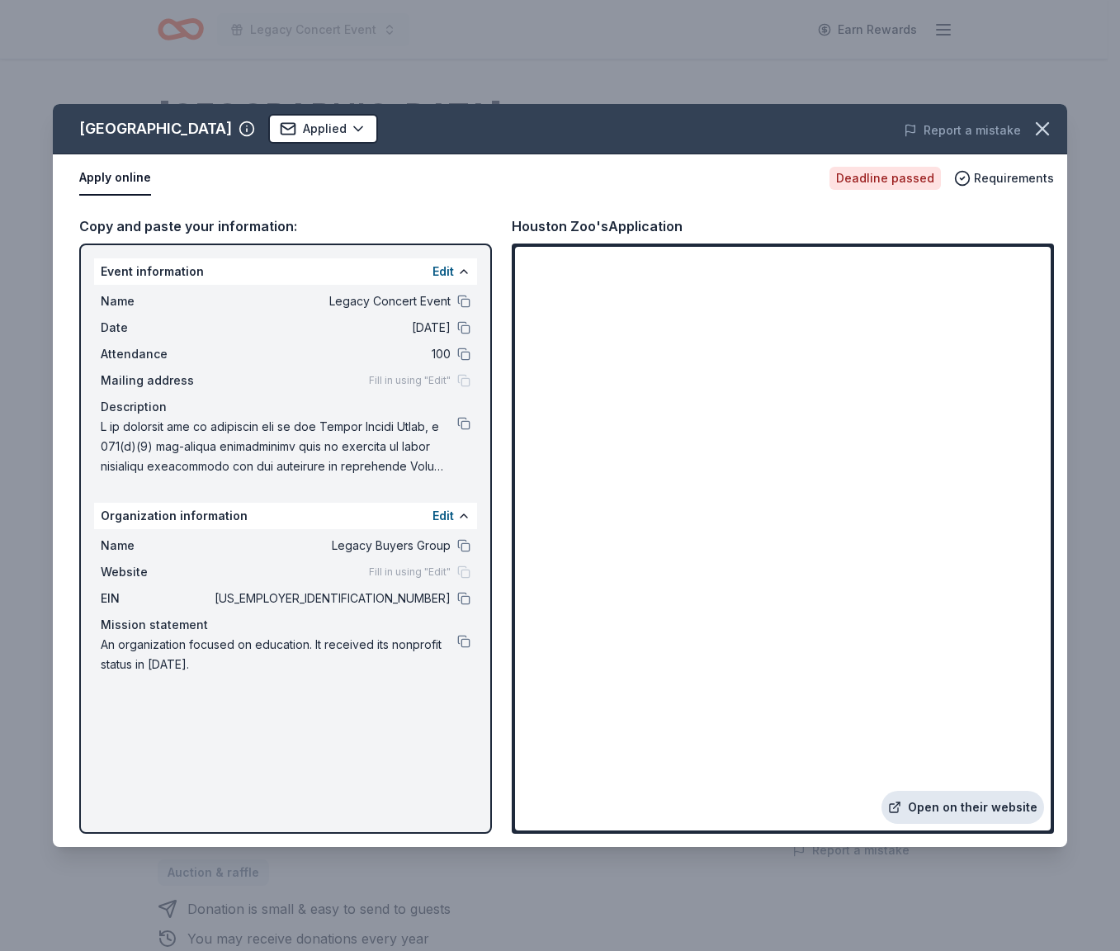
click at [947, 807] on link "Open on their website" at bounding box center [963, 807] width 163 height 33
click at [470, 597] on button at bounding box center [463, 598] width 13 height 13
click at [464, 423] on button at bounding box center [463, 423] width 13 height 13
click at [1045, 130] on icon "button" at bounding box center [1043, 129] width 12 height 12
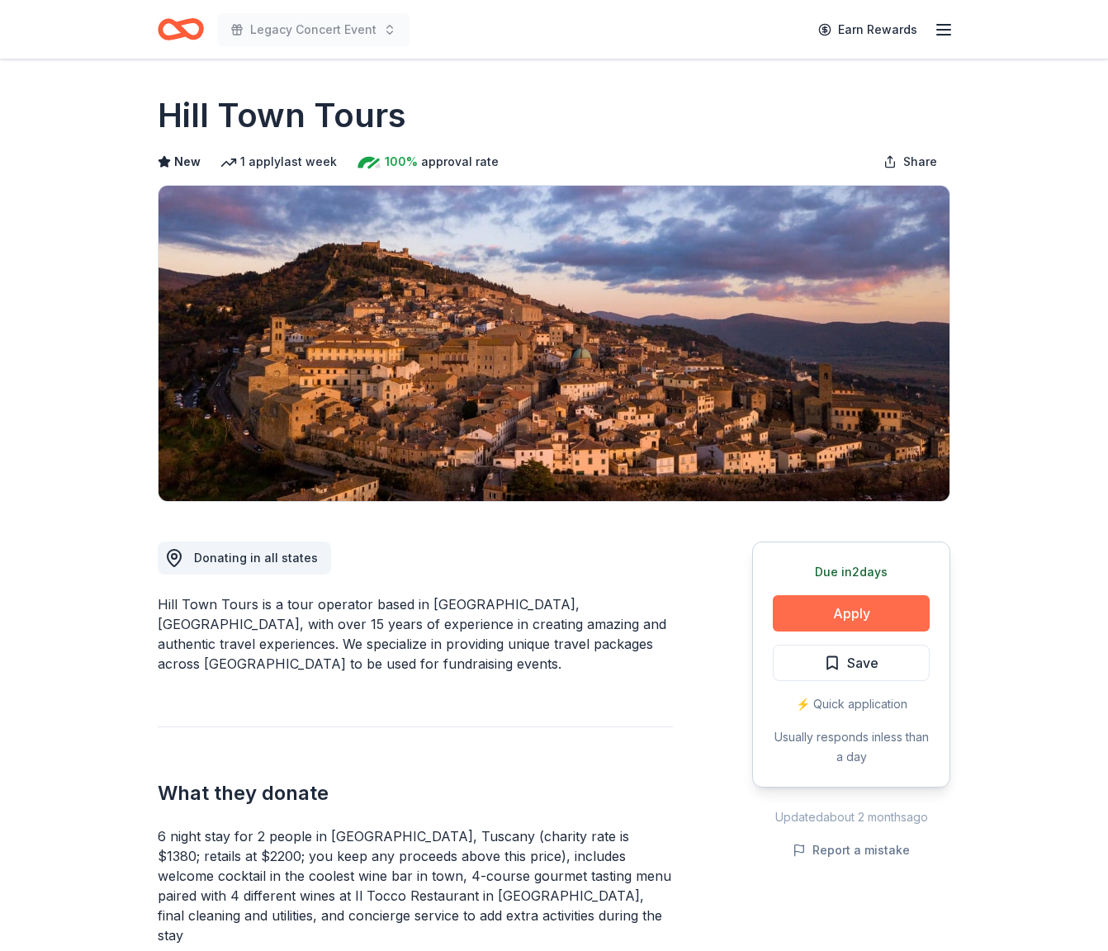
click at [785, 622] on button "Apply" at bounding box center [851, 613] width 157 height 36
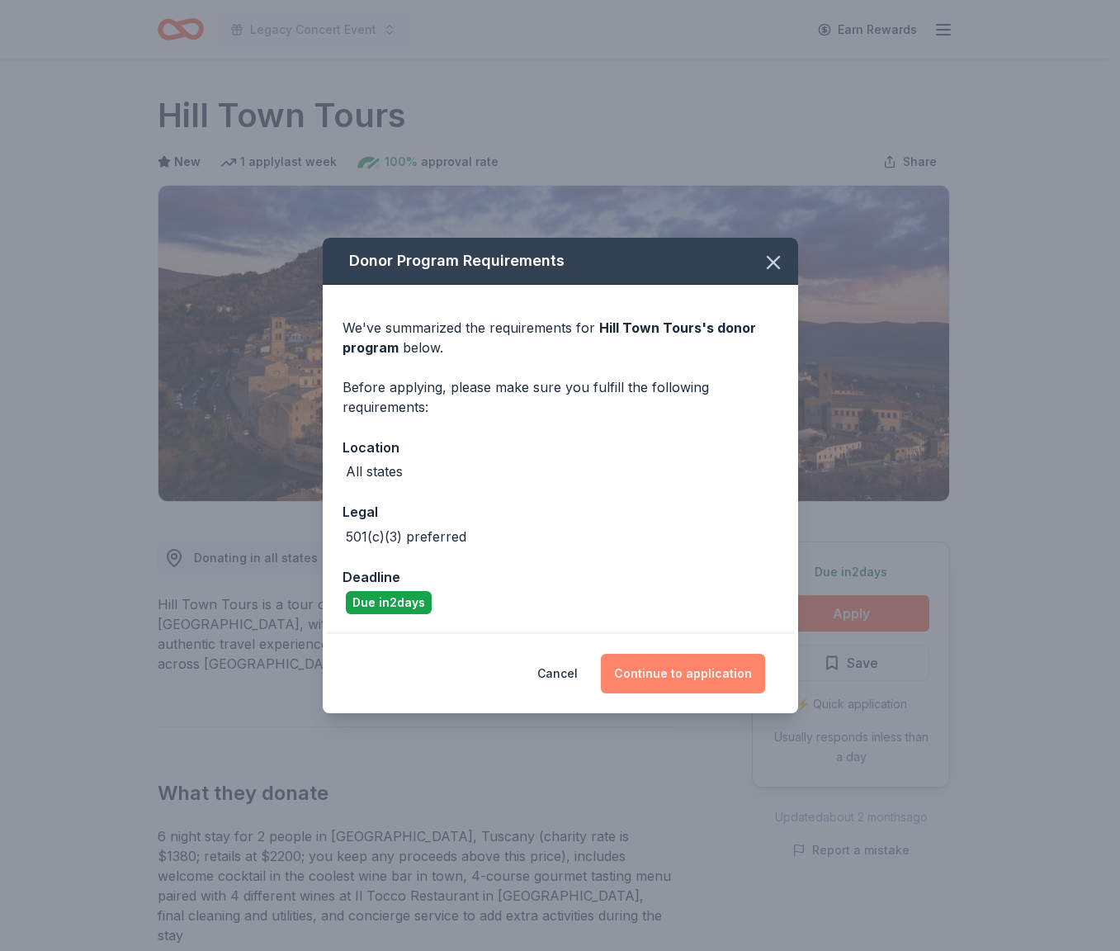
click at [742, 680] on button "Continue to application" at bounding box center [683, 674] width 164 height 40
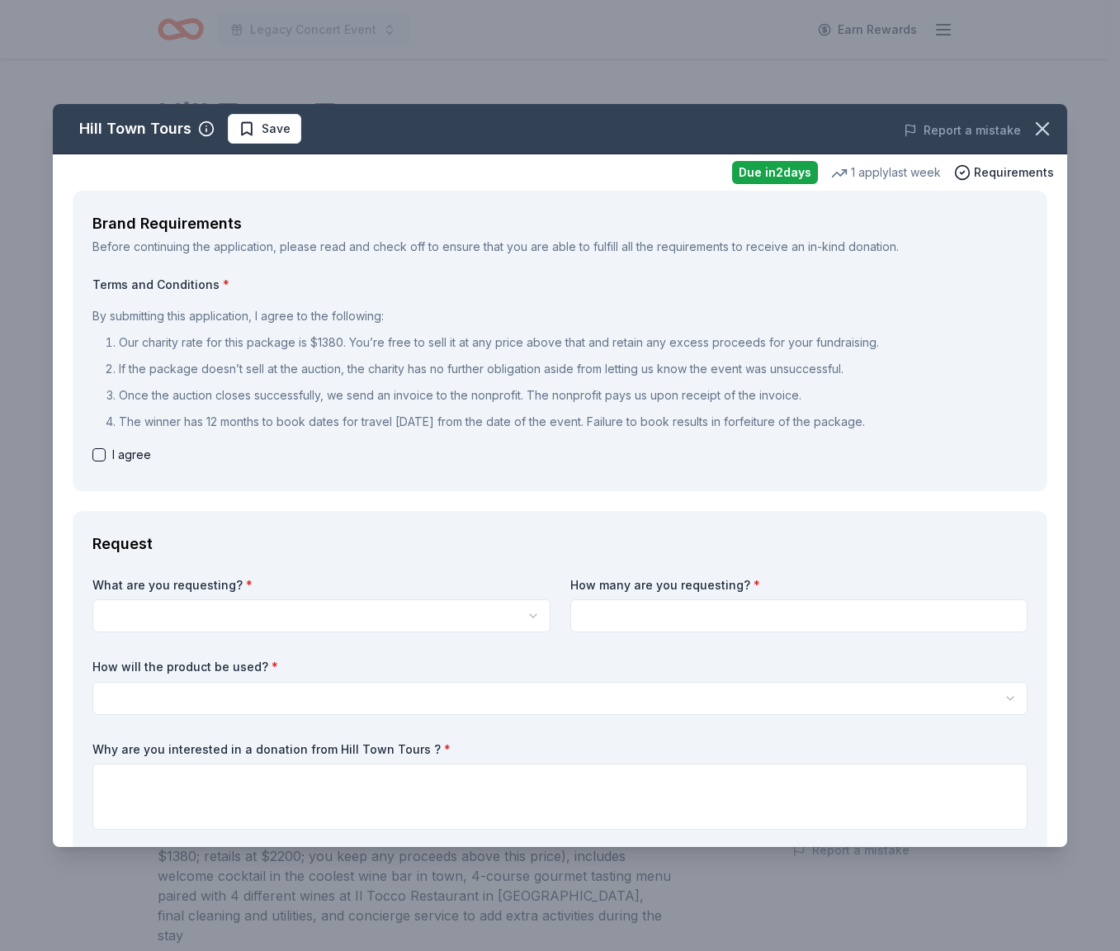
click at [457, 612] on html "Legacy Concert Event Earn Rewards Due in 2 days Share Hill Town Tours New 1 app…" at bounding box center [560, 475] width 1120 height 951
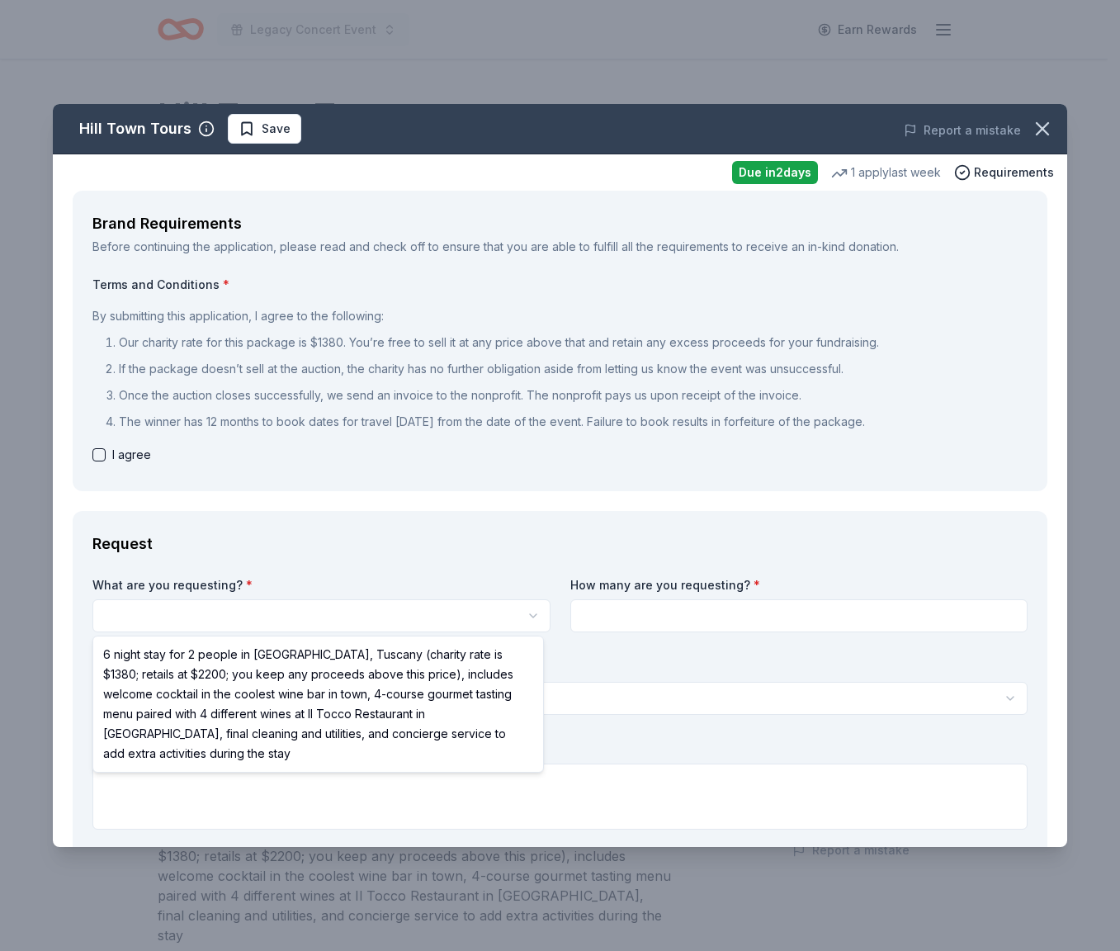
select select "6 night stay for 2 people in Cortona, Tuscany (charity rate is $1380; retails a…"
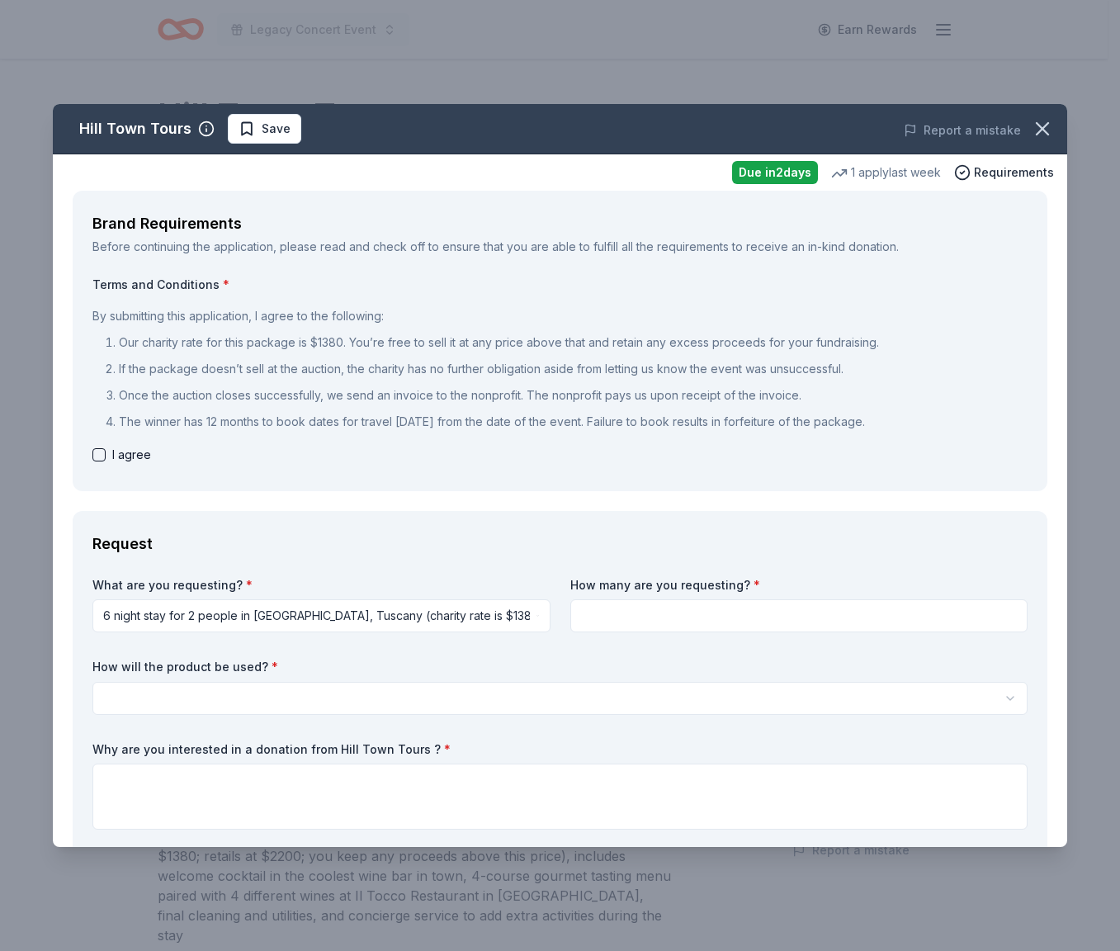
click at [674, 610] on input at bounding box center [800, 615] width 458 height 33
click at [1038, 130] on icon "button" at bounding box center [1042, 128] width 23 height 23
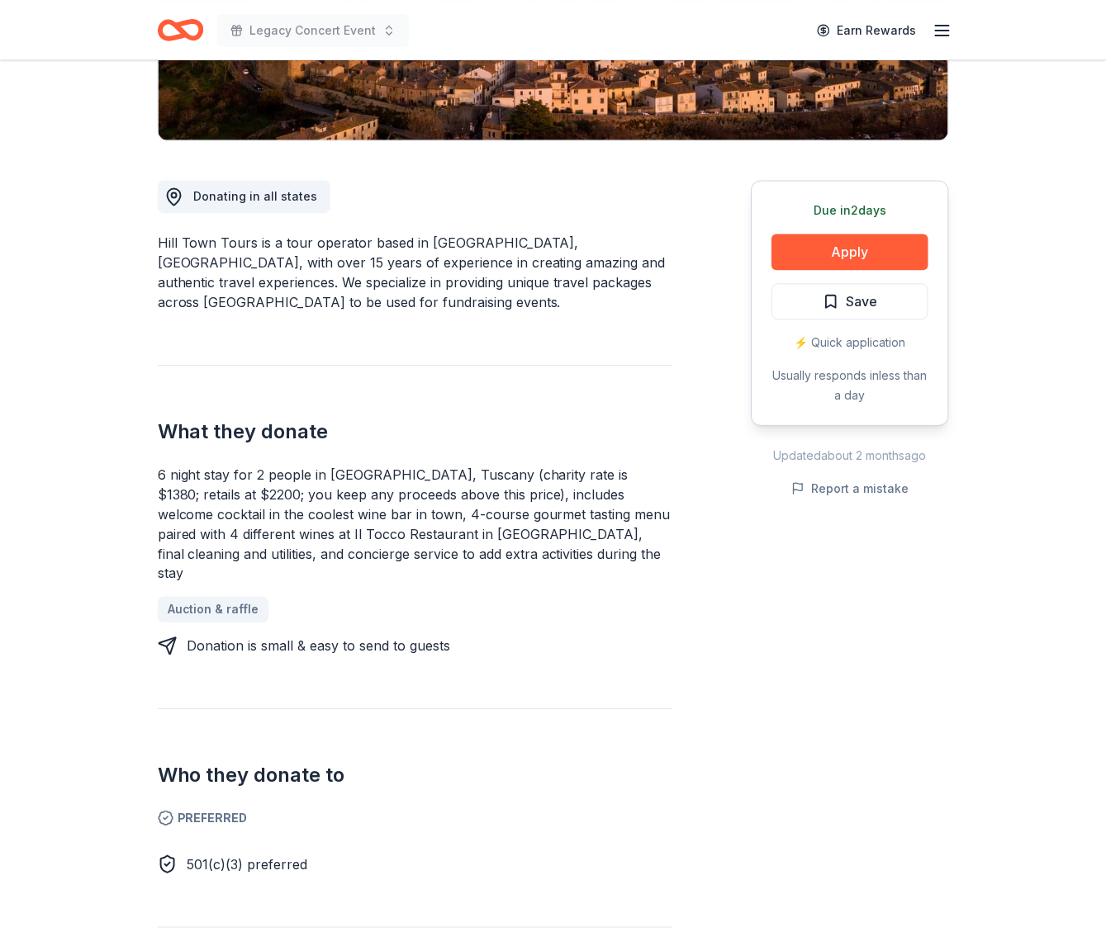
scroll to position [366, 0]
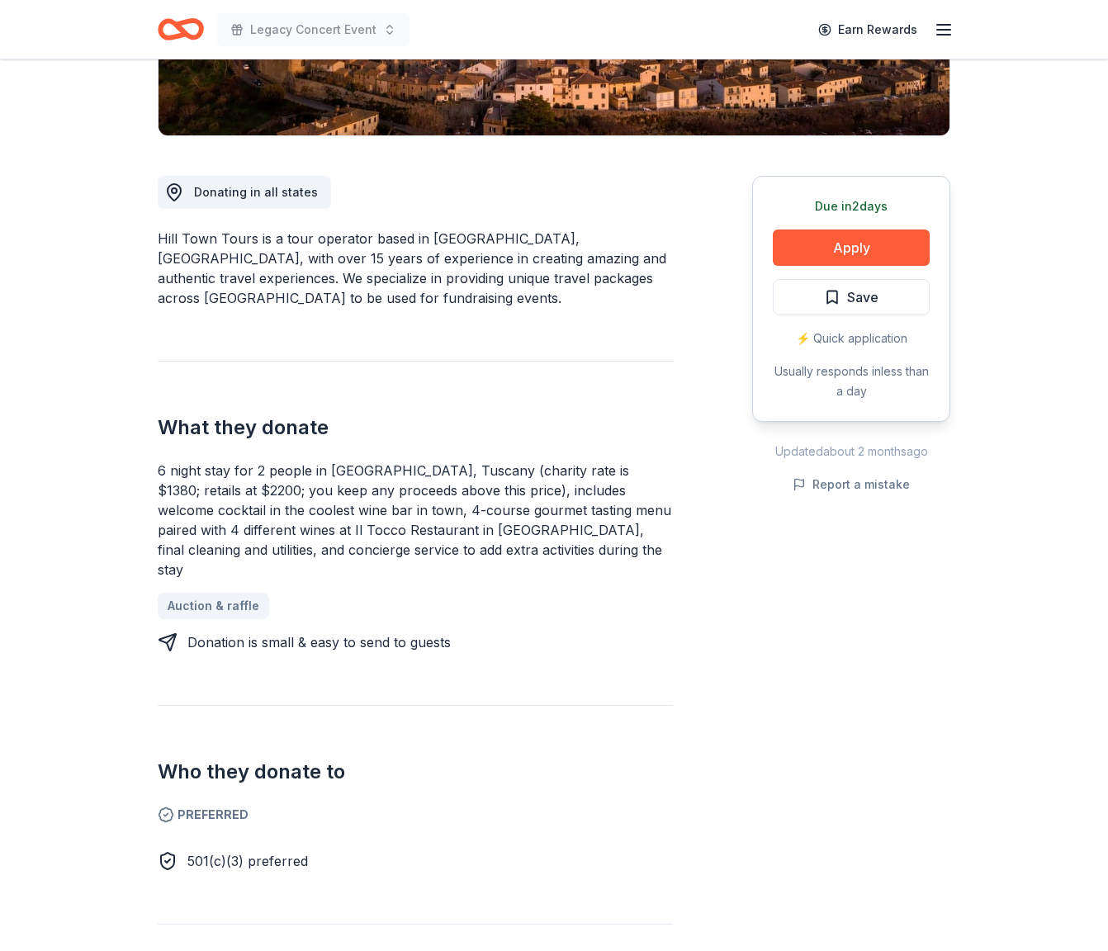
click at [875, 288] on span "Save" at bounding box center [862, 297] width 31 height 21
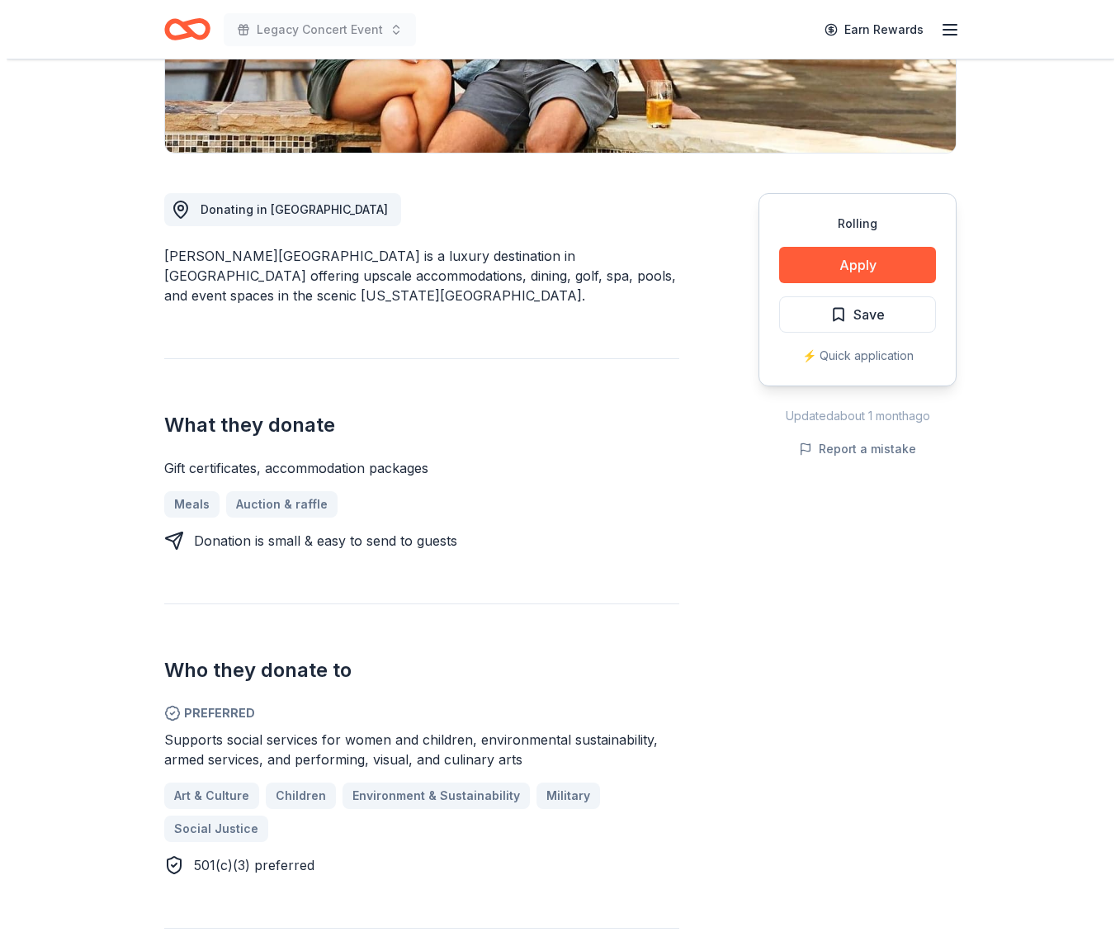
scroll to position [261, 0]
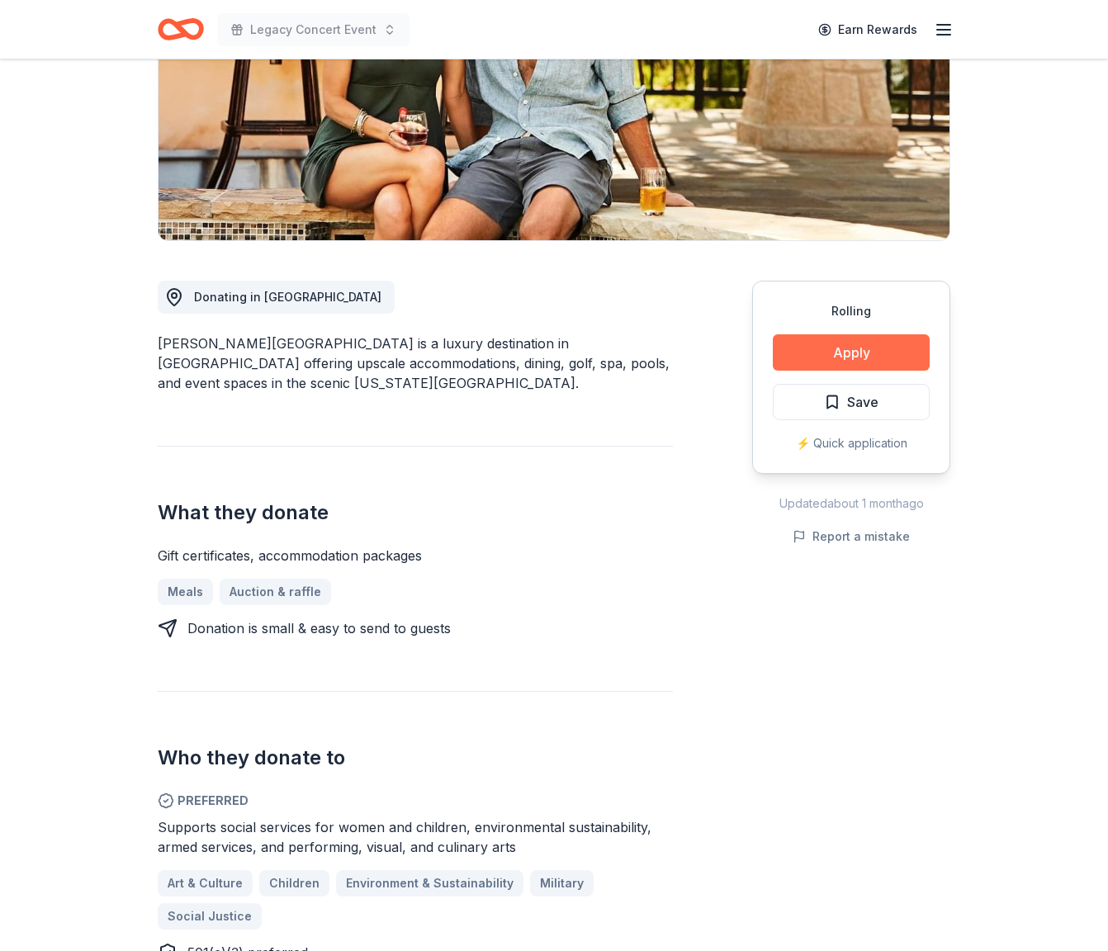
click at [838, 353] on button "Apply" at bounding box center [851, 352] width 157 height 36
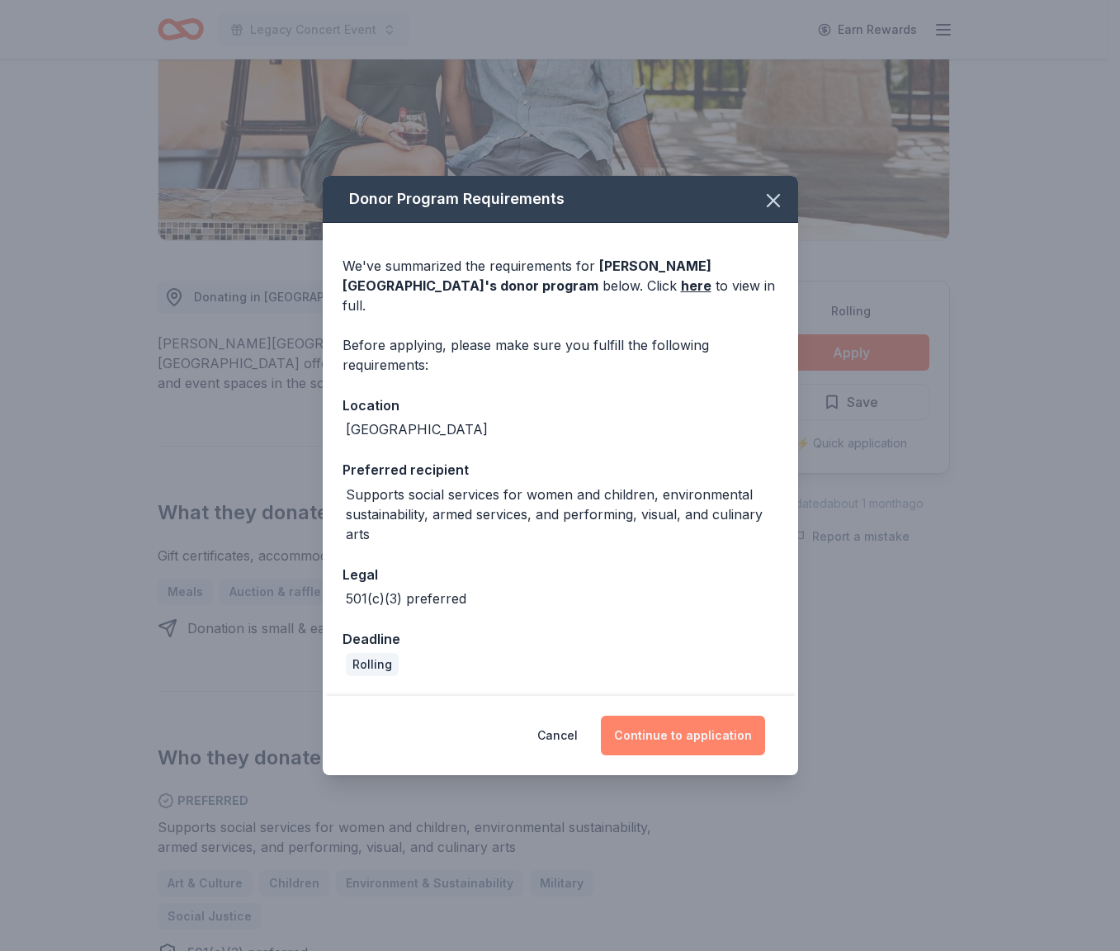
click at [728, 718] on button "Continue to application" at bounding box center [683, 736] width 164 height 40
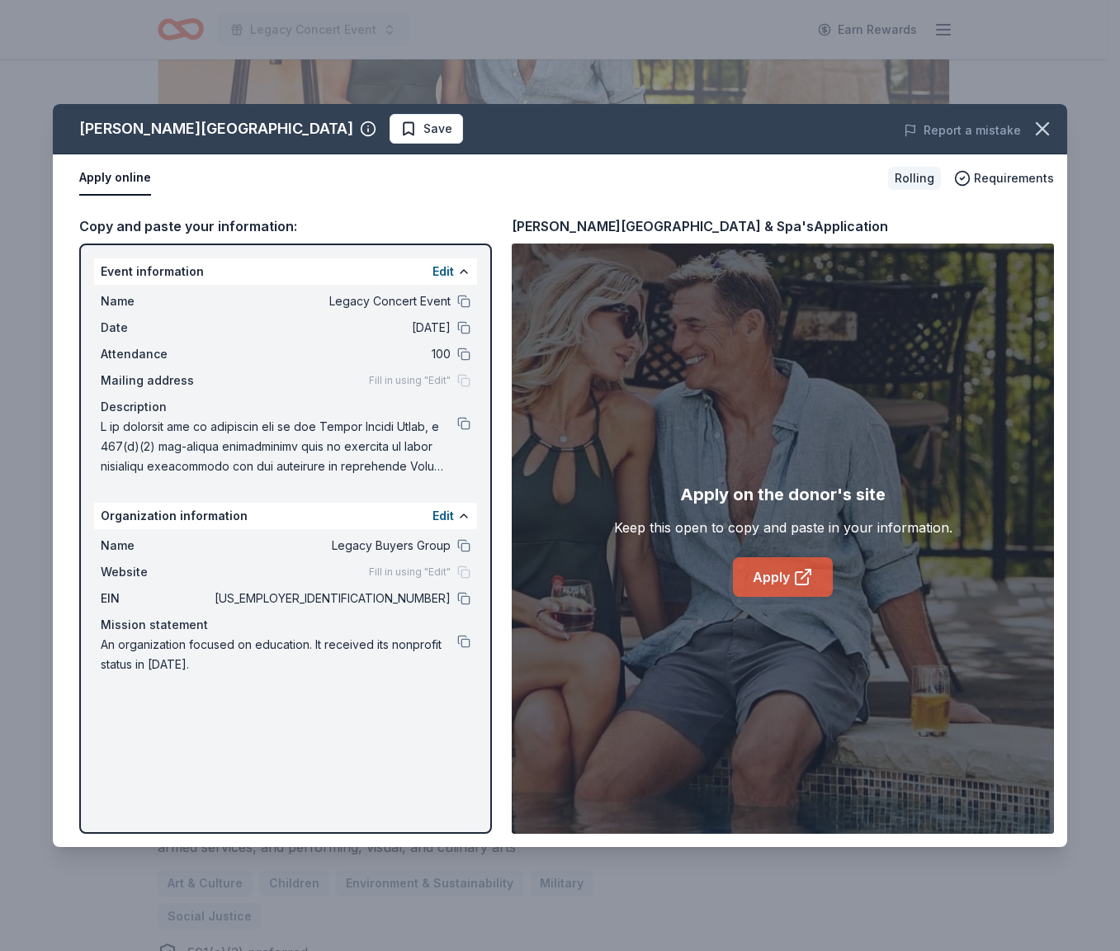
click at [786, 585] on link "Apply" at bounding box center [783, 577] width 100 height 40
click at [459, 426] on button at bounding box center [463, 423] width 13 height 13
click at [424, 128] on span "Save" at bounding box center [438, 129] width 29 height 20
click at [374, 134] on html "Legacy Concert Event Earn Rewards Rolling Share La Cantera Resort & Spa New Sha…" at bounding box center [560, 214] width 1120 height 951
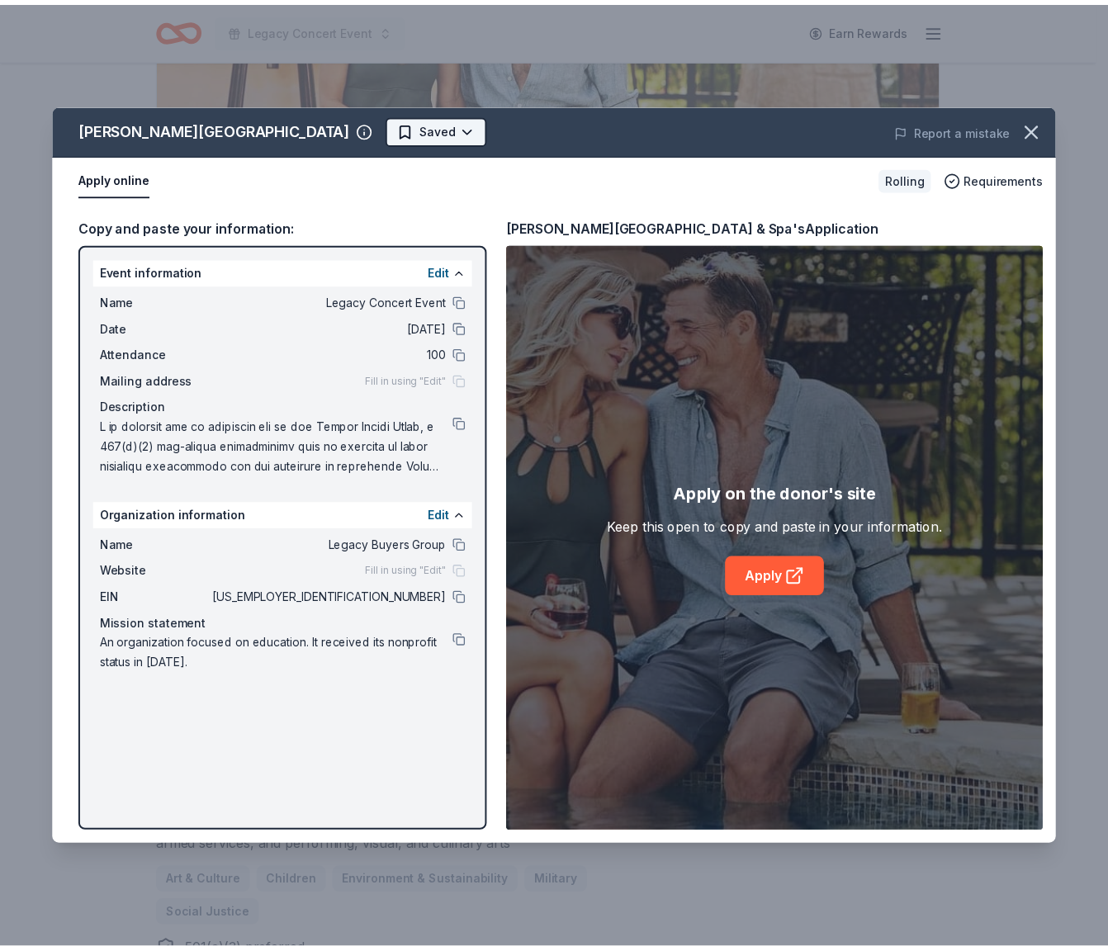
scroll to position [0, 0]
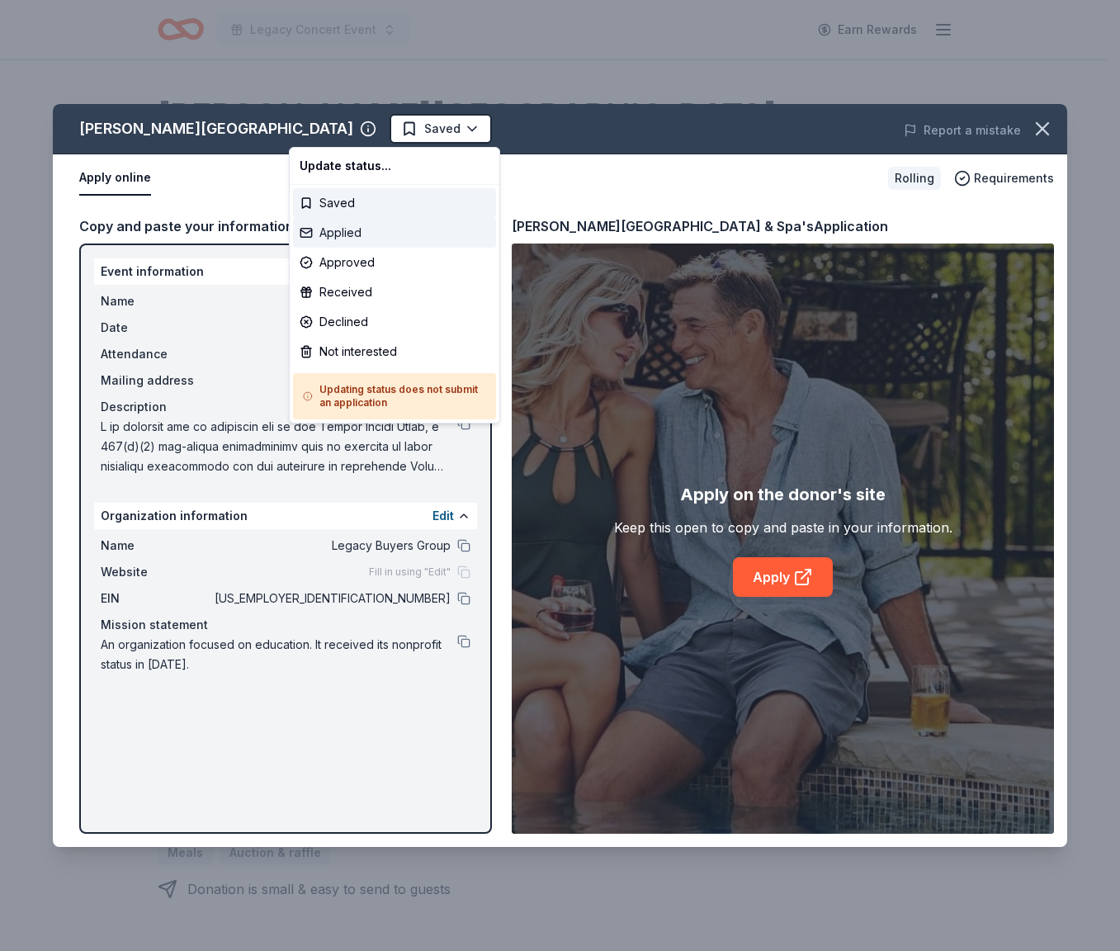
click at [362, 236] on div "Applied" at bounding box center [394, 233] width 203 height 30
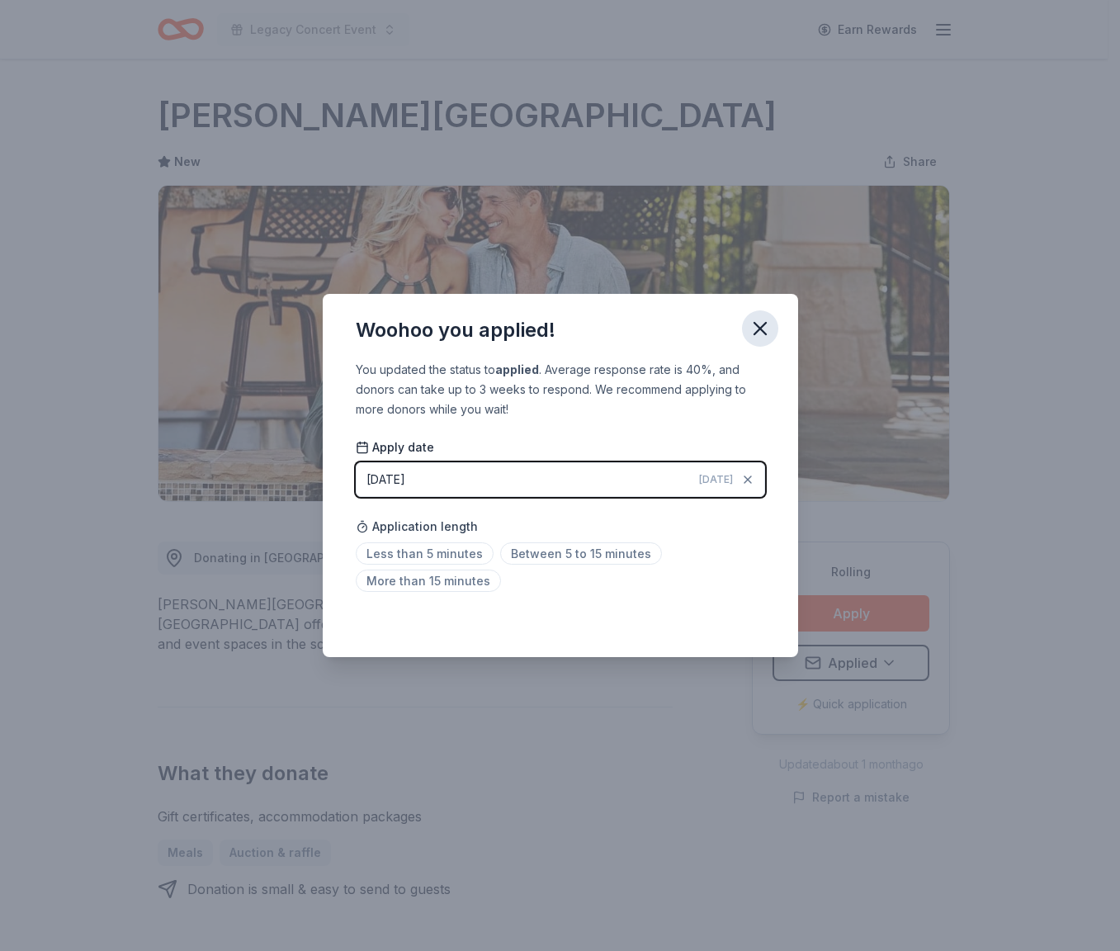
click at [765, 332] on icon "button" at bounding box center [760, 328] width 23 height 23
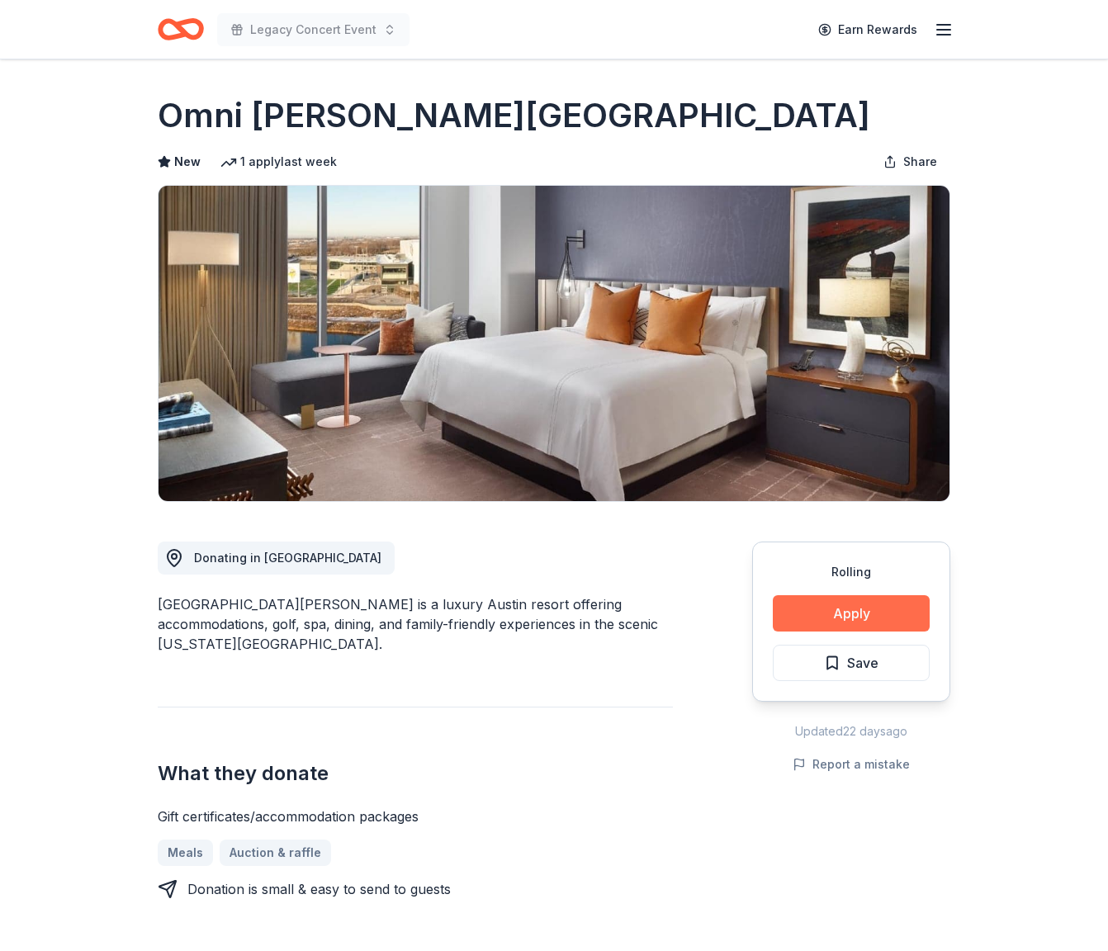
click at [850, 617] on button "Apply" at bounding box center [851, 613] width 157 height 36
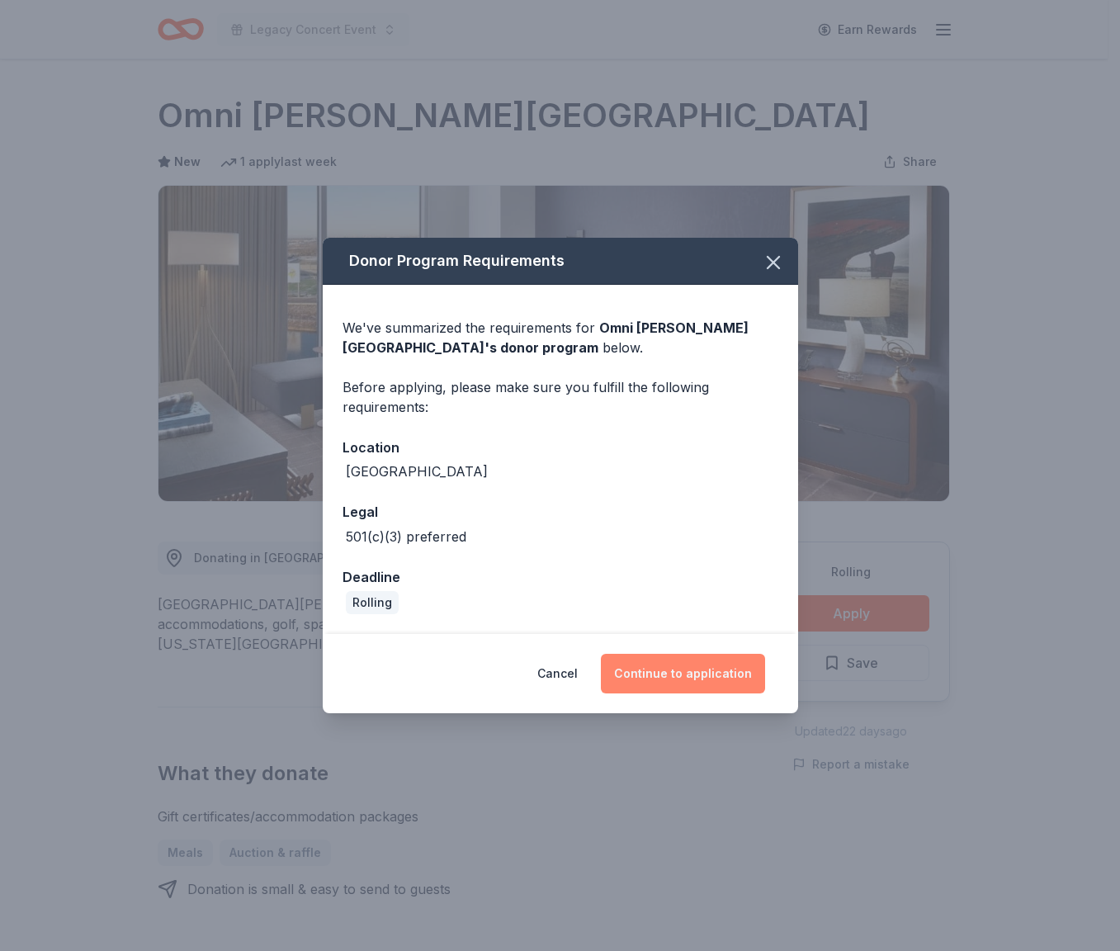
click at [722, 677] on button "Continue to application" at bounding box center [683, 674] width 164 height 40
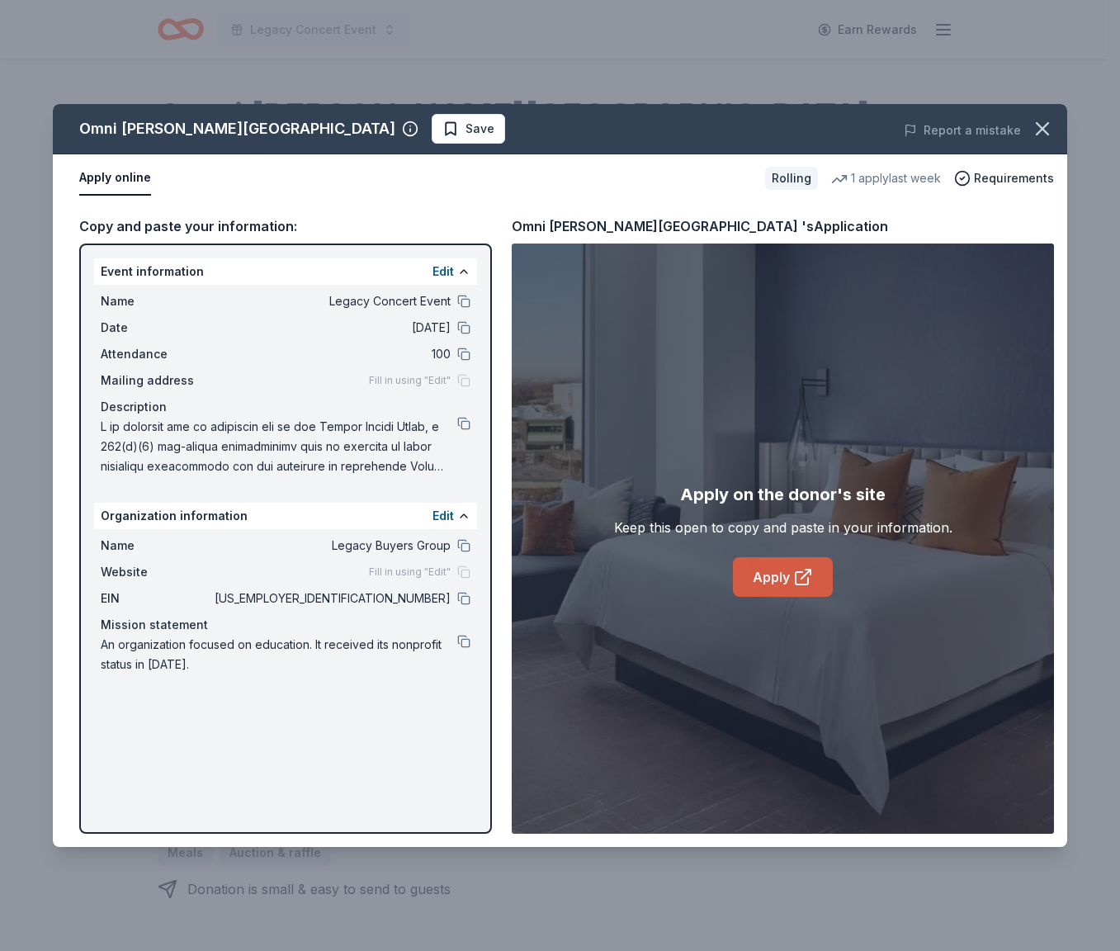
click at [820, 578] on link "Apply" at bounding box center [783, 577] width 100 height 40
click at [461, 600] on button at bounding box center [463, 598] width 13 height 13
click at [466, 130] on span "Save" at bounding box center [480, 129] width 29 height 20
click at [396, 130] on html "Legacy Concert Event Earn Rewards Rolling Share Omni Barton Creek Resort & Spa …" at bounding box center [560, 475] width 1120 height 951
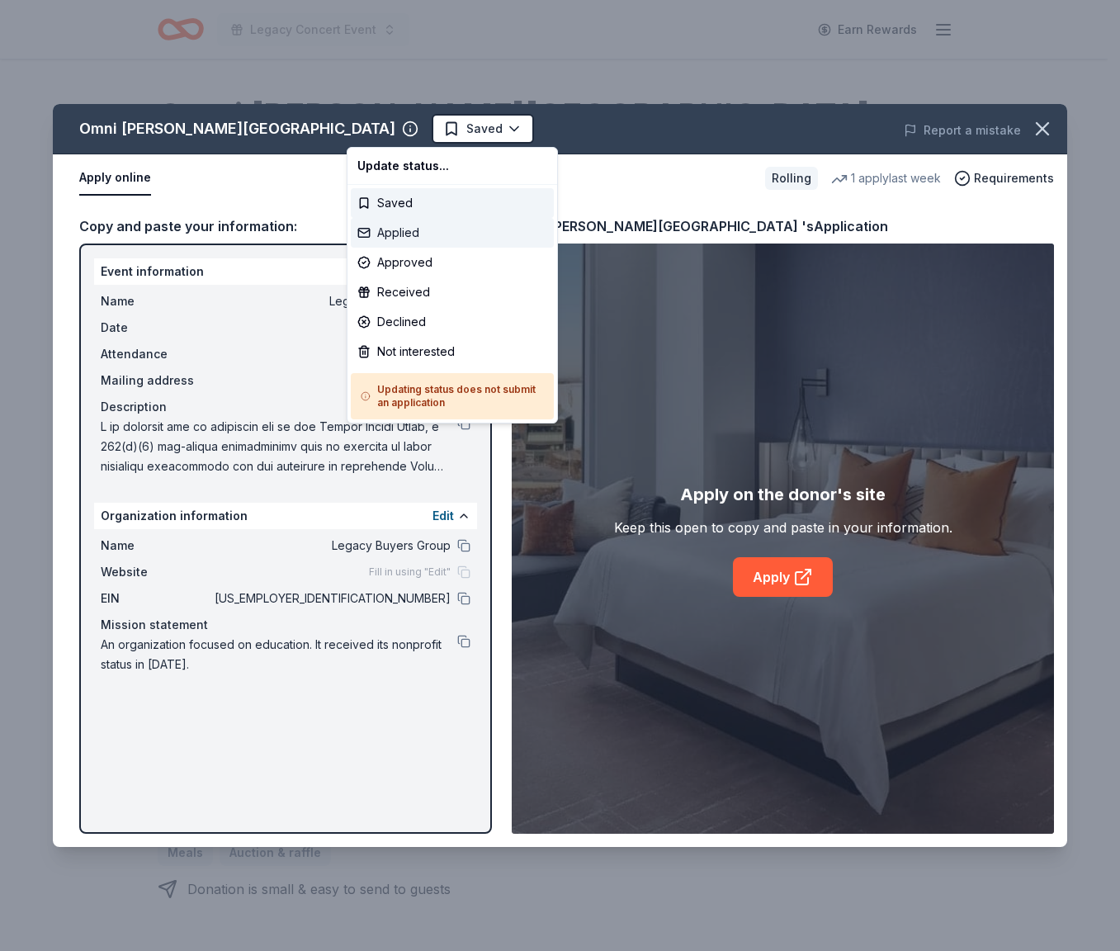
click at [399, 237] on div "Applied" at bounding box center [452, 233] width 203 height 30
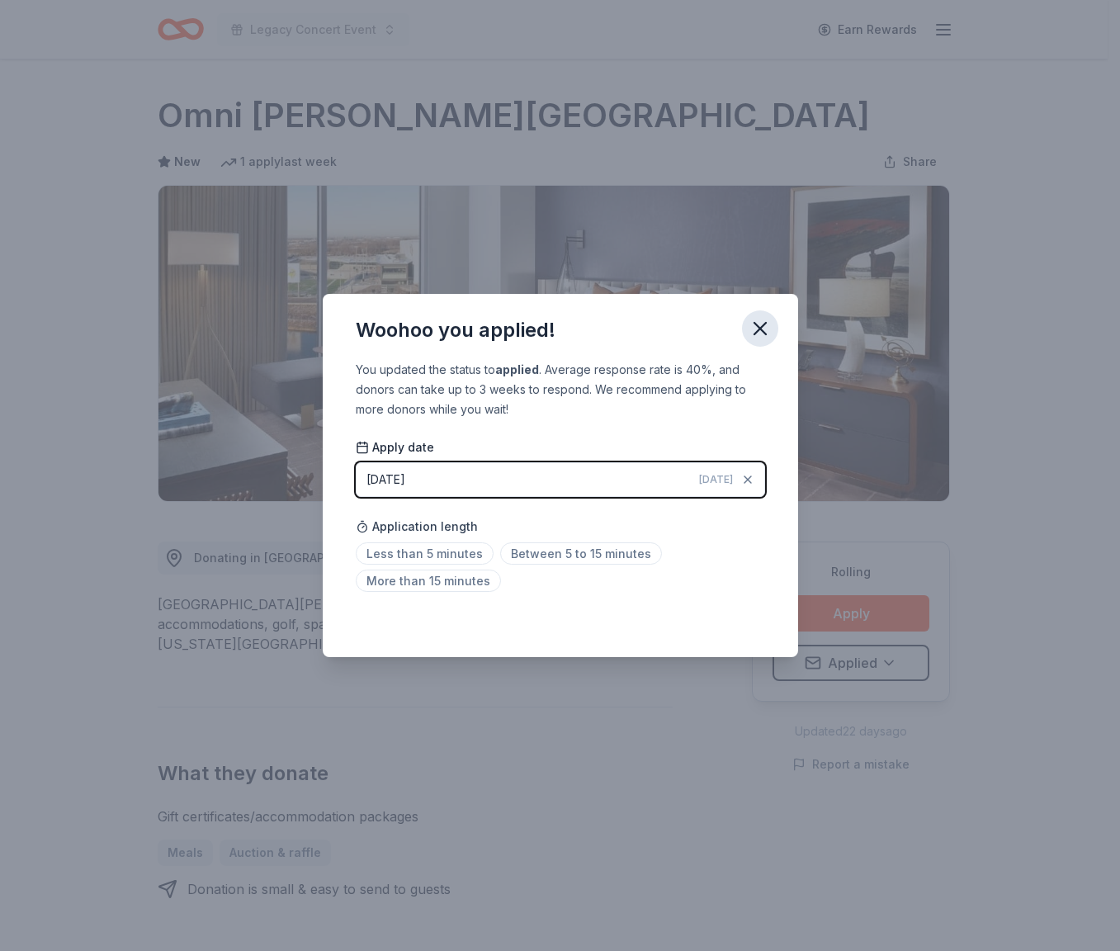
click at [760, 330] on icon "button" at bounding box center [760, 328] width 23 height 23
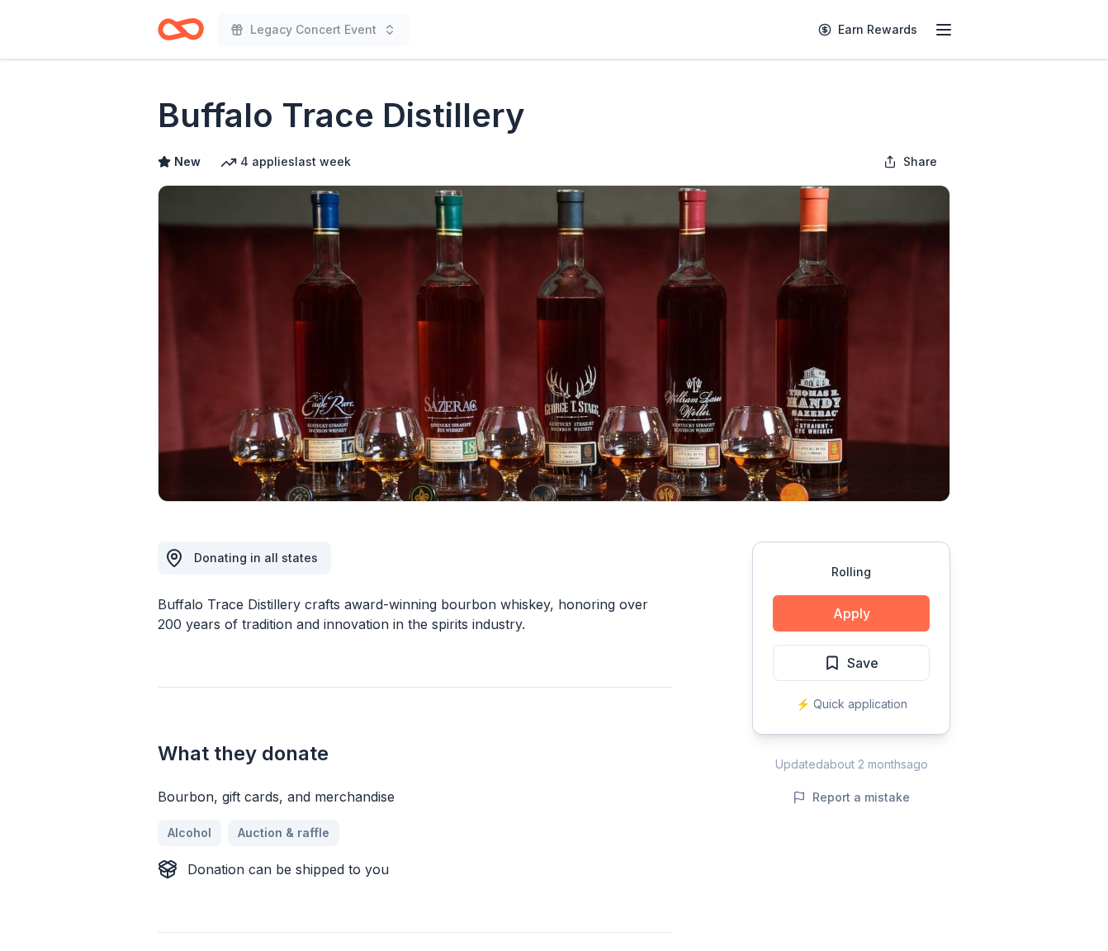
click at [880, 618] on button "Apply" at bounding box center [851, 613] width 157 height 36
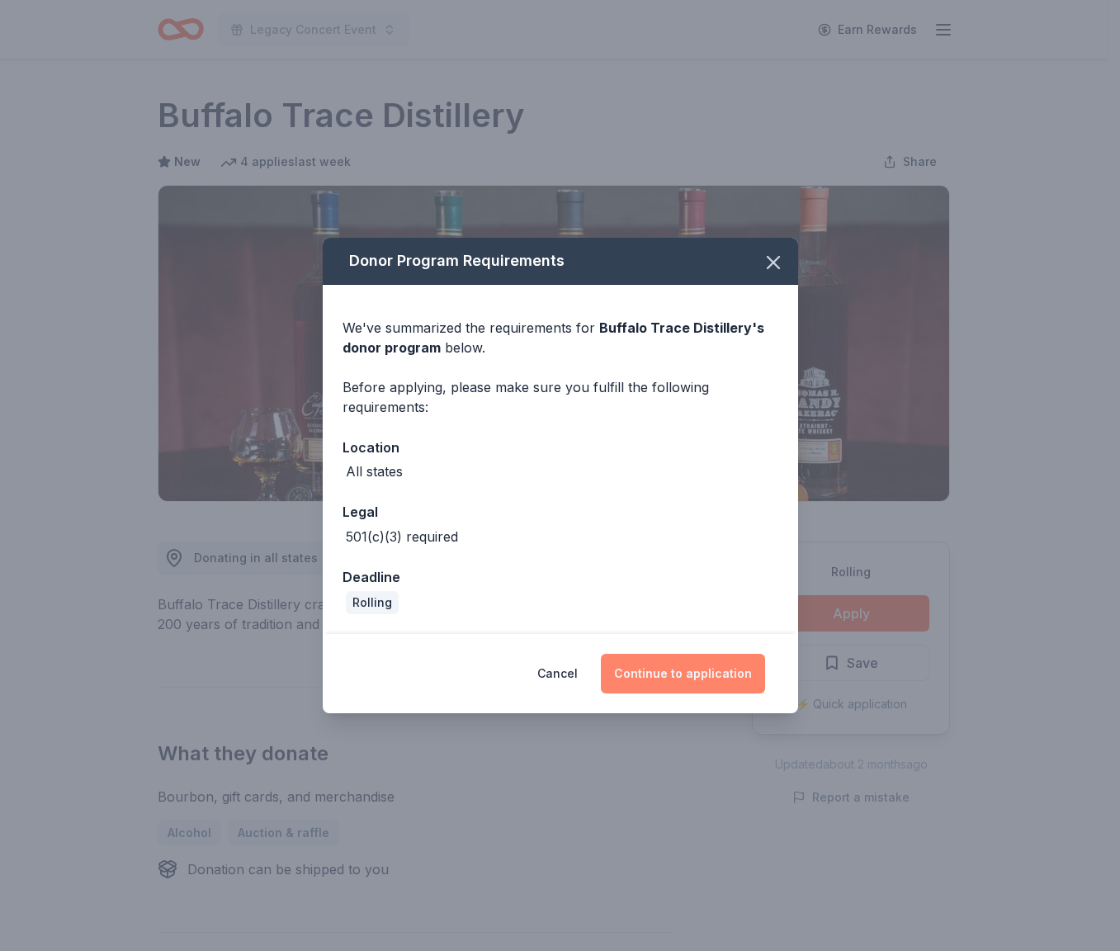
click at [708, 673] on button "Continue to application" at bounding box center [683, 674] width 164 height 40
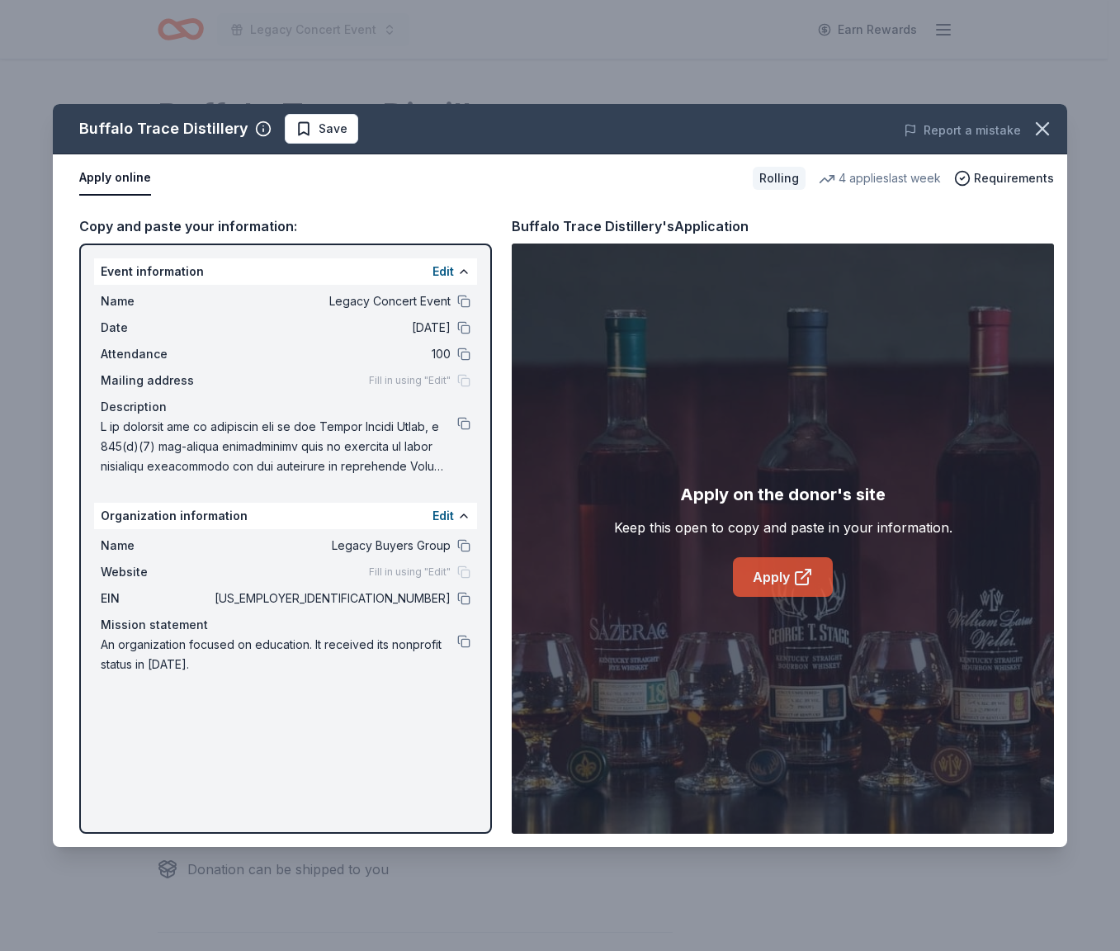
click at [787, 589] on link "Apply" at bounding box center [783, 577] width 100 height 40
click at [466, 595] on button at bounding box center [463, 598] width 13 height 13
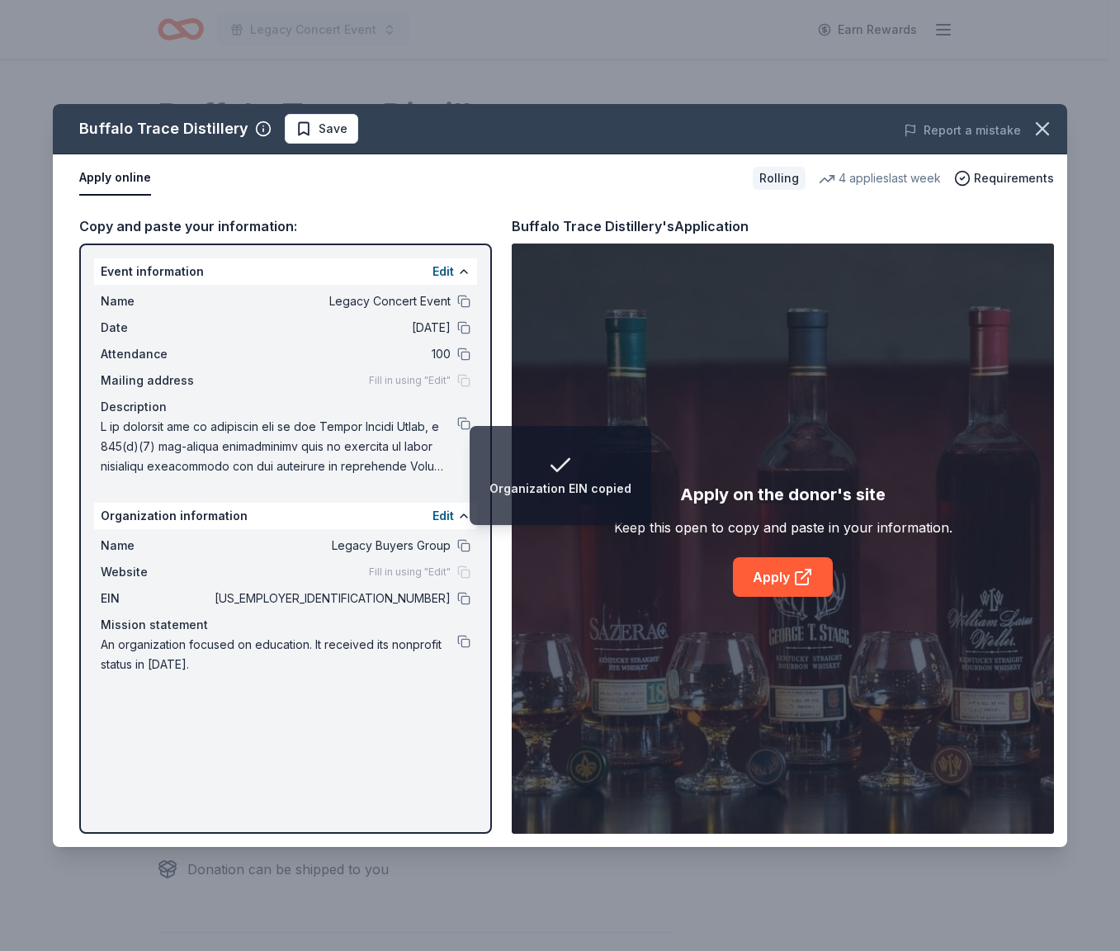
click at [310, 130] on span "Save" at bounding box center [322, 129] width 52 height 20
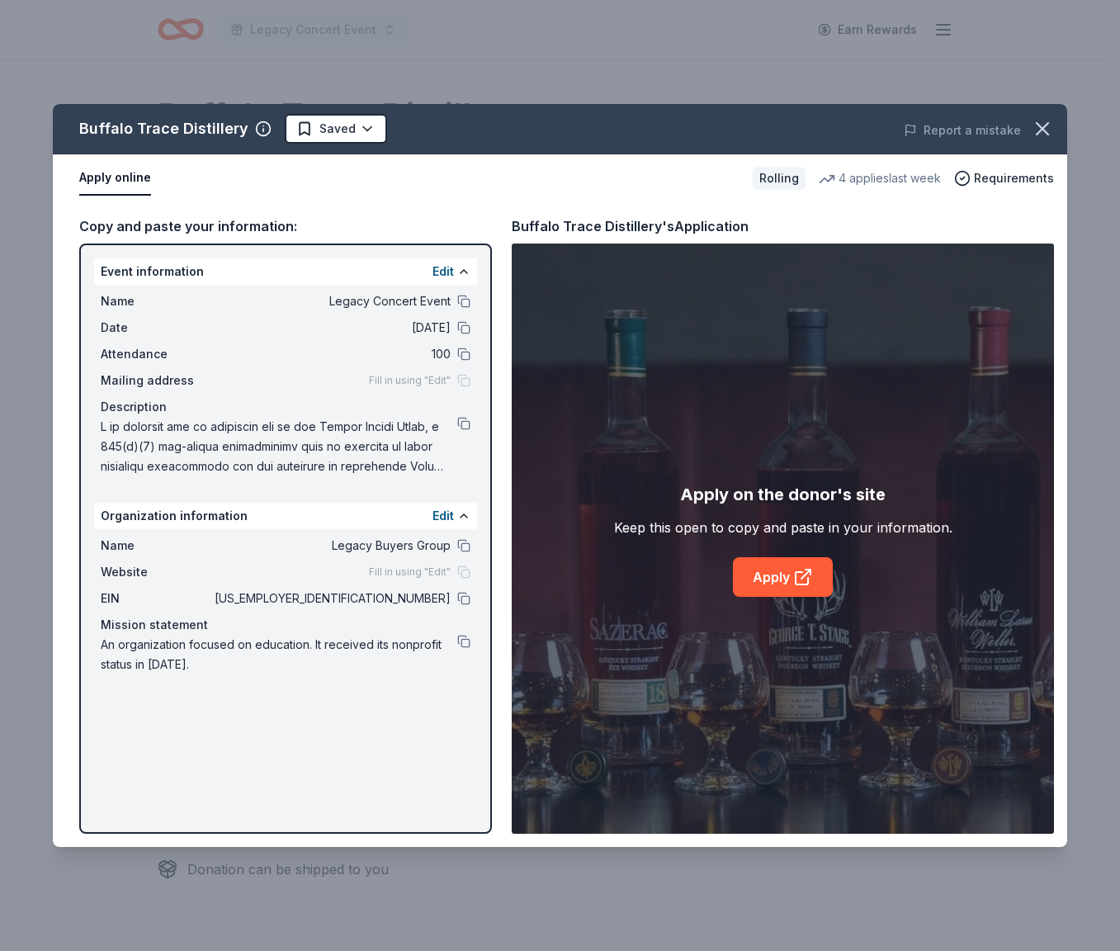
click at [310, 130] on html "Legacy Concert Event Earn Rewards Rolling Share Buffalo Trace Distillery New 4 …" at bounding box center [560, 475] width 1120 height 951
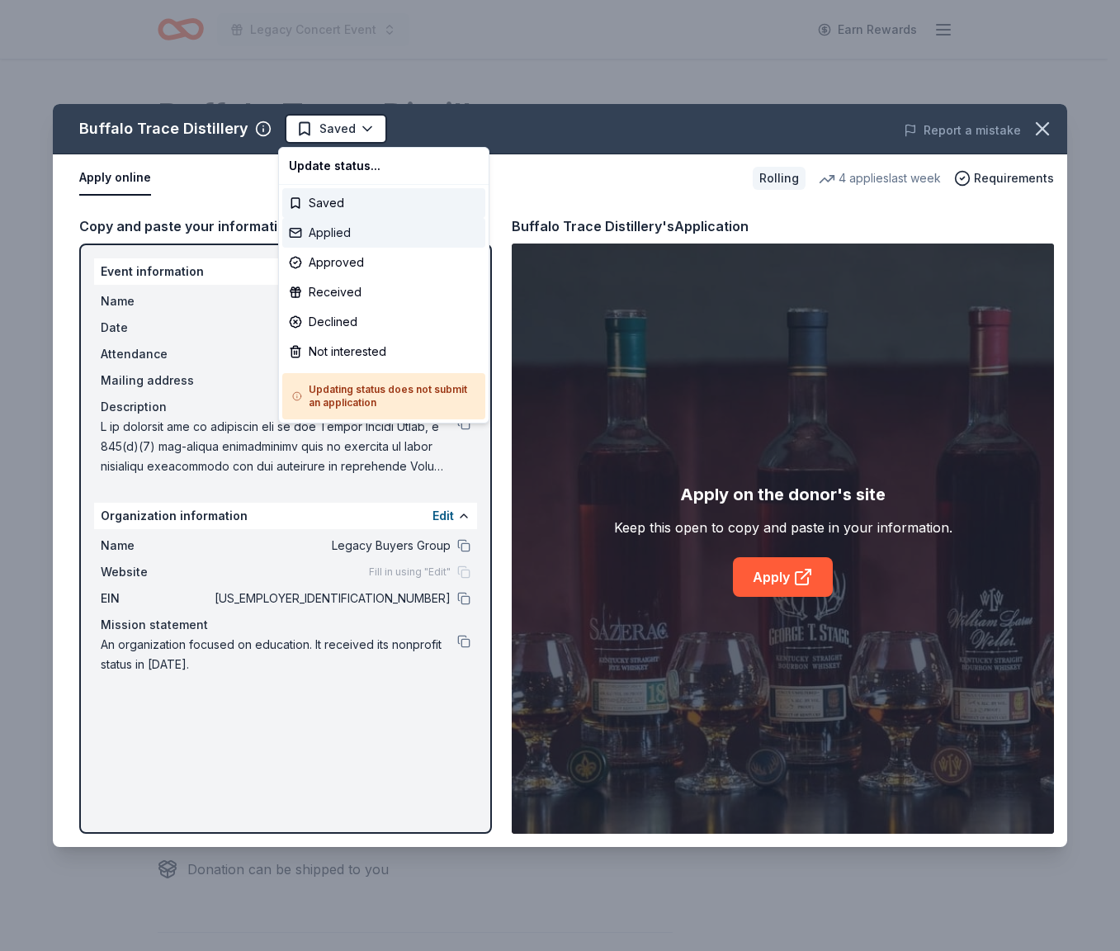
click at [317, 227] on div "Applied" at bounding box center [383, 233] width 203 height 30
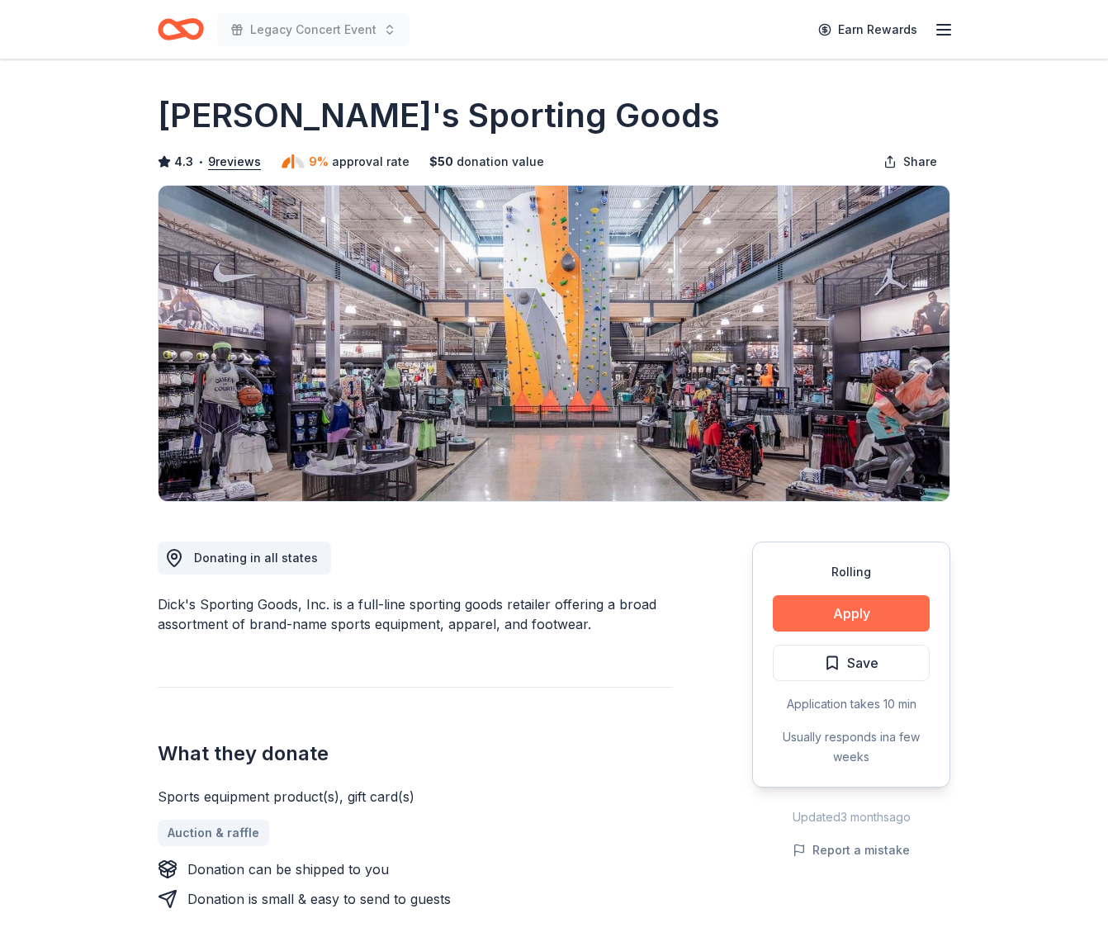
click at [866, 616] on button "Apply" at bounding box center [851, 613] width 157 height 36
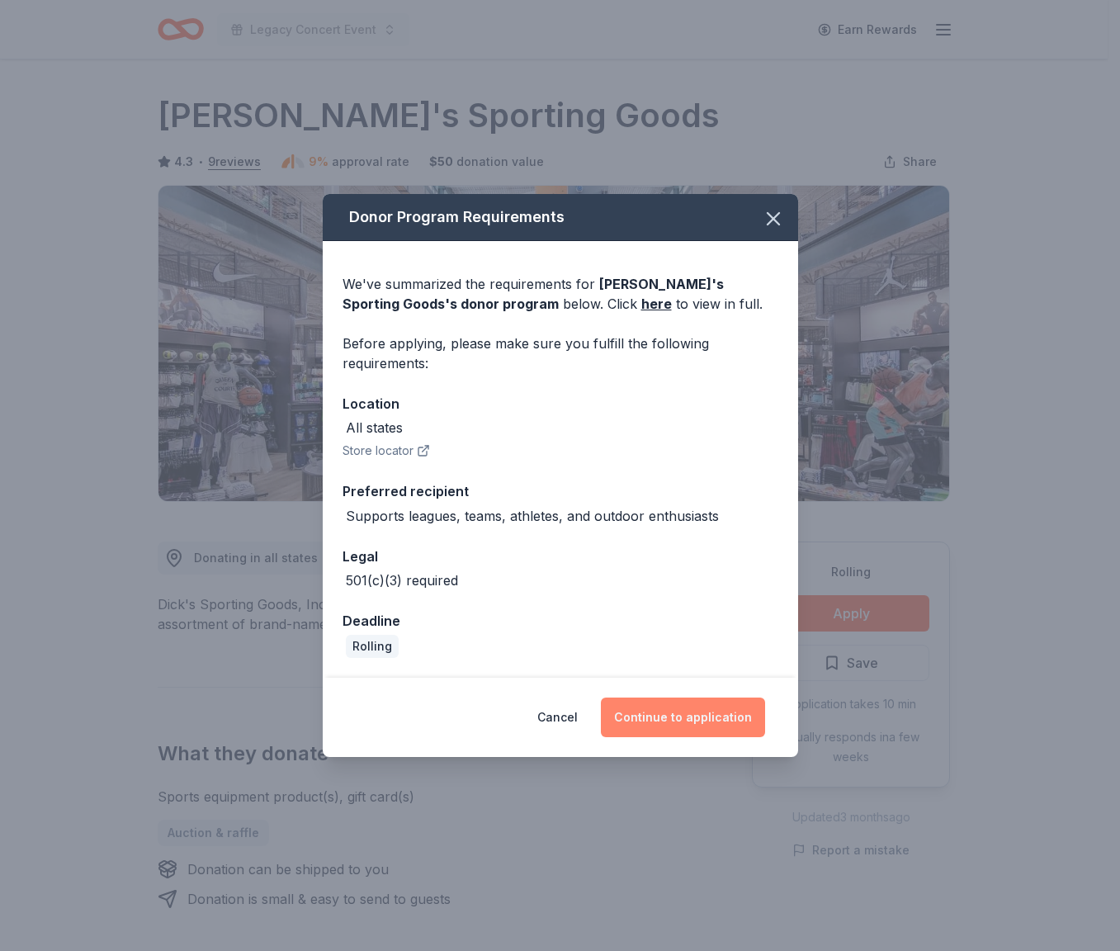
click at [680, 718] on button "Continue to application" at bounding box center [683, 718] width 164 height 40
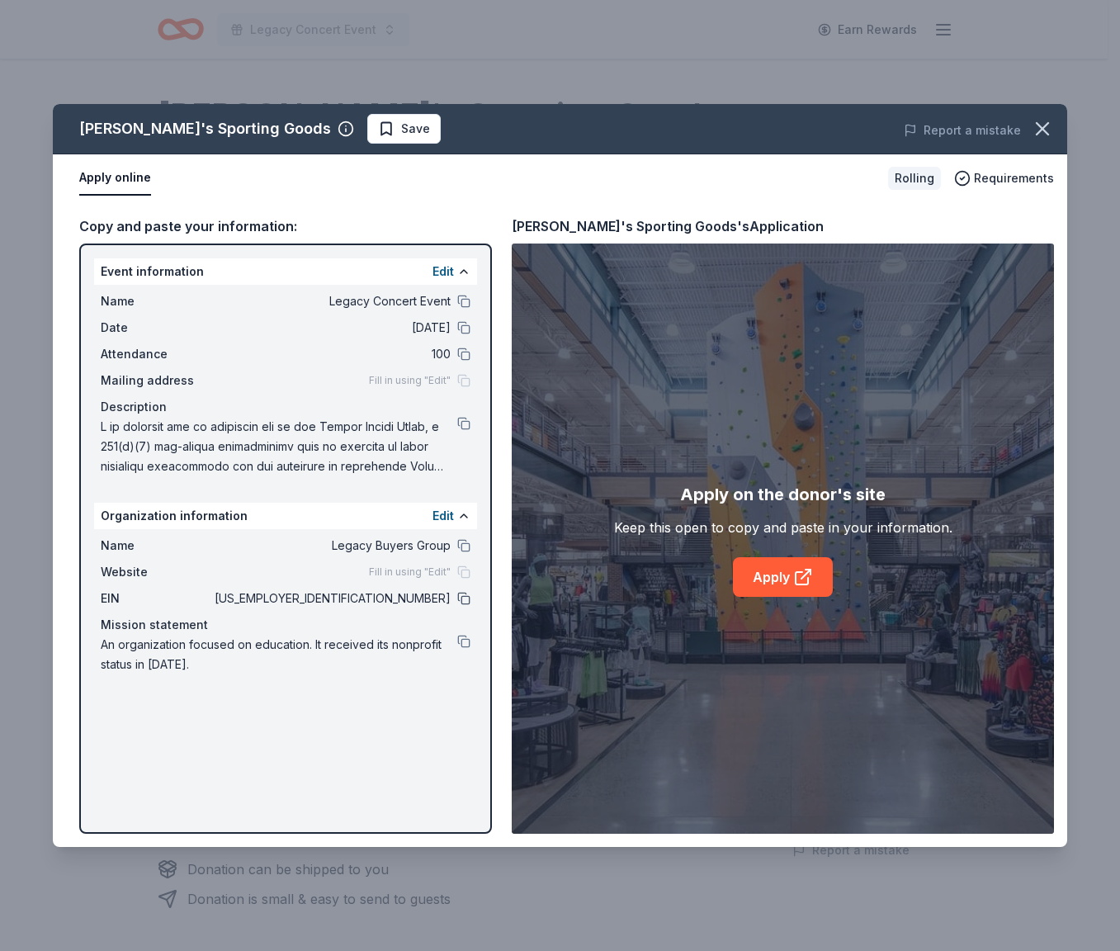
click at [469, 595] on button at bounding box center [463, 598] width 13 height 13
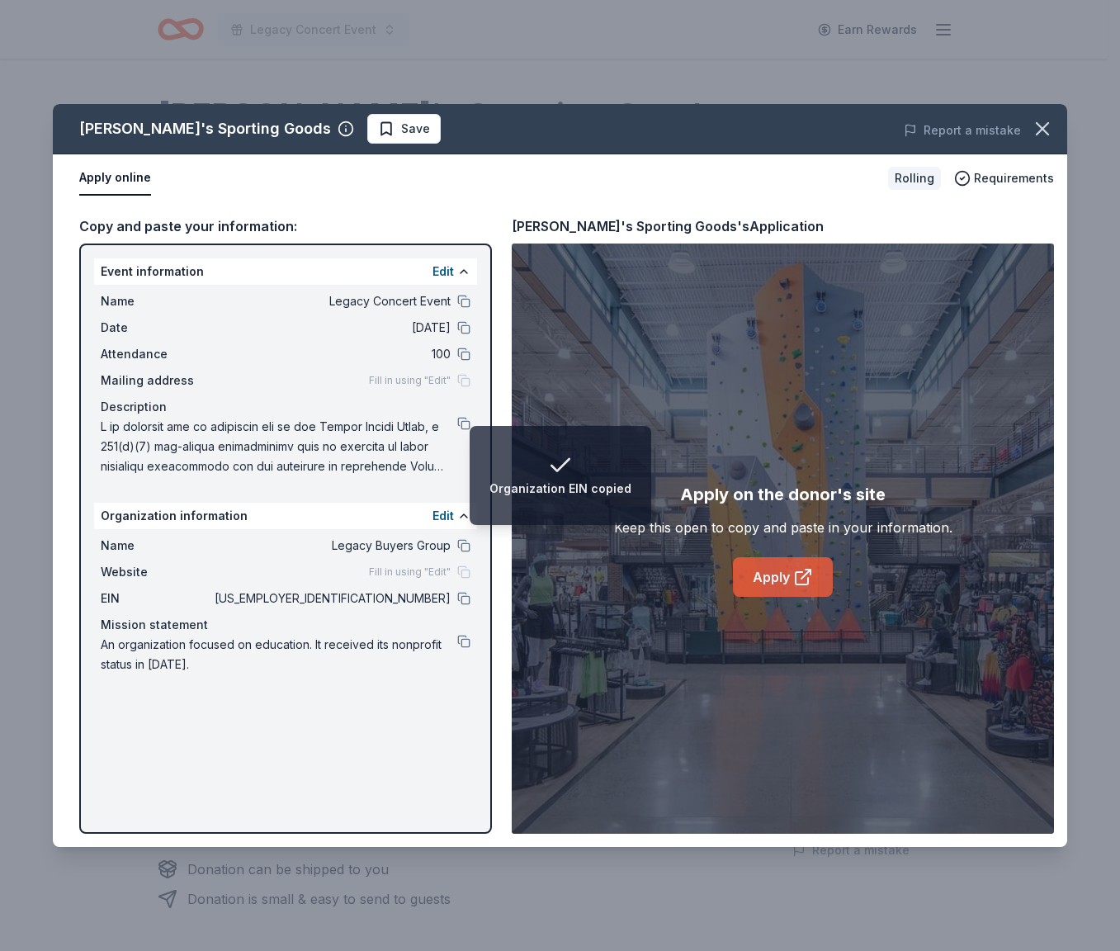
click at [799, 572] on icon at bounding box center [802, 578] width 12 height 12
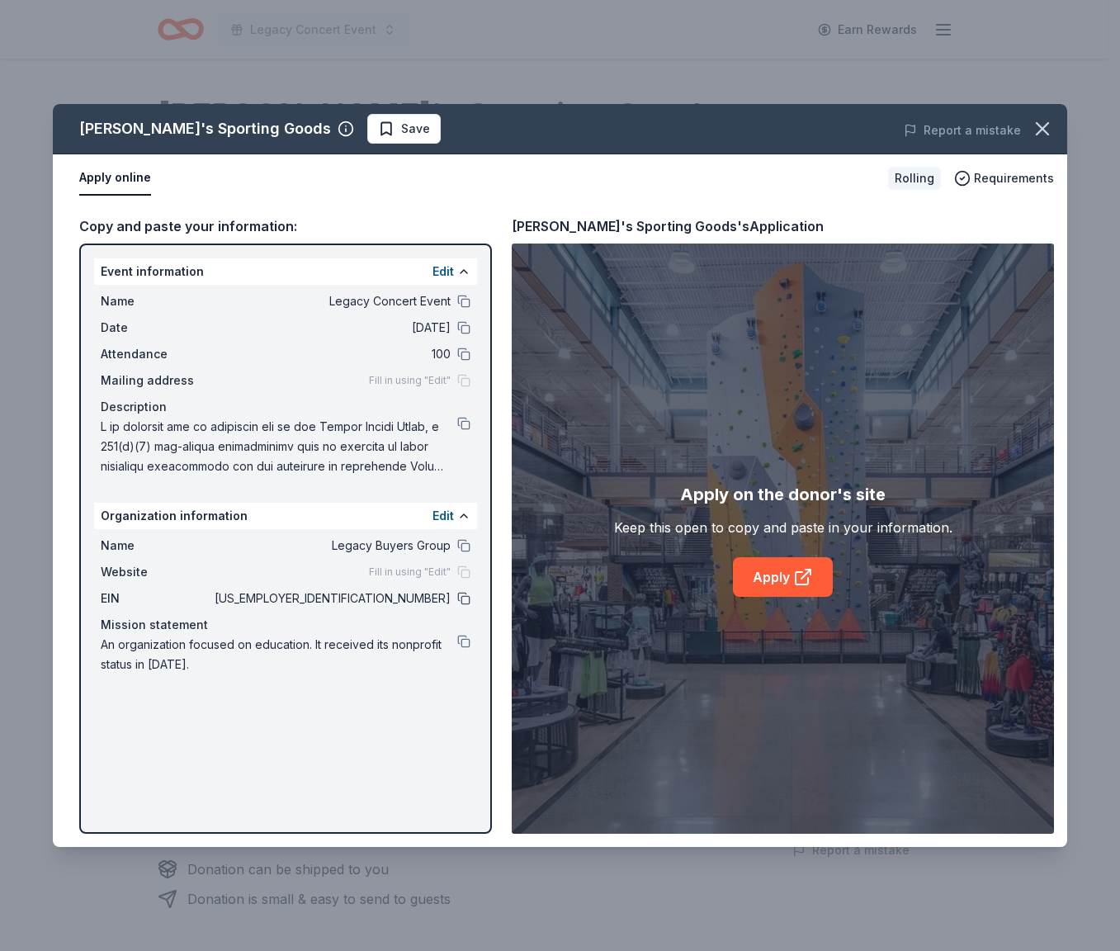
click at [458, 599] on button at bounding box center [463, 598] width 13 height 13
click at [467, 429] on button at bounding box center [463, 423] width 13 height 13
click at [401, 125] on span "Save" at bounding box center [415, 129] width 29 height 20
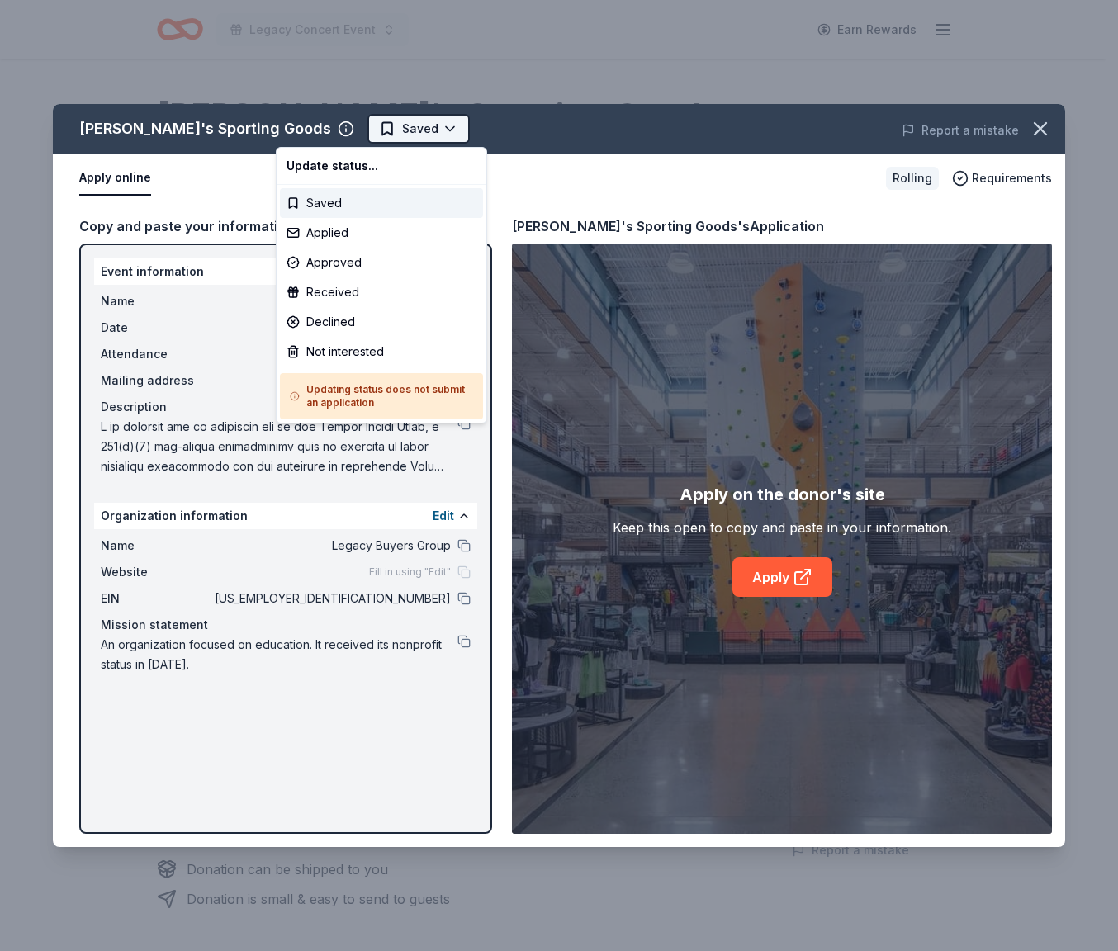
click at [326, 128] on html "Legacy Concert Event Earn Rewards Rolling Share [PERSON_NAME]'s Sporting Goods …" at bounding box center [559, 475] width 1118 height 951
click at [328, 228] on div "Applied" at bounding box center [381, 233] width 203 height 30
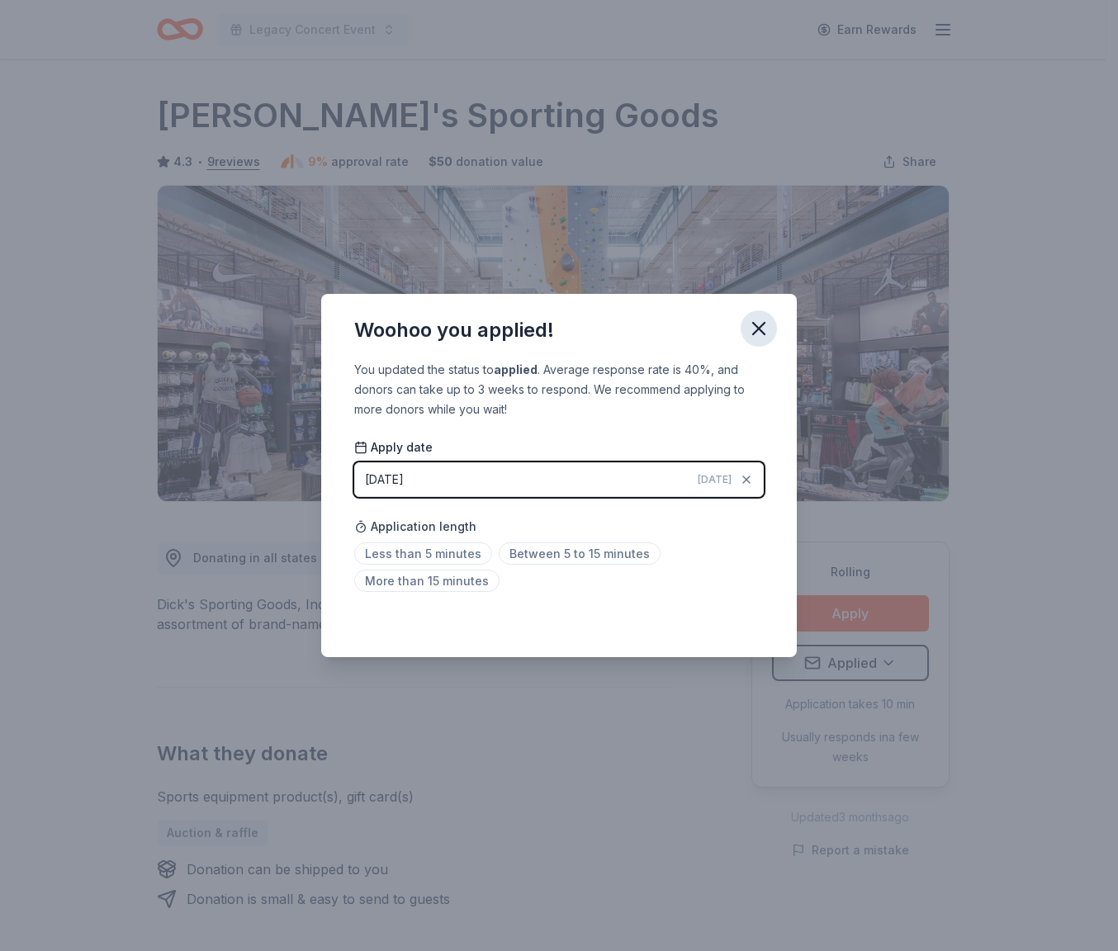
click at [764, 332] on icon "button" at bounding box center [759, 329] width 12 height 12
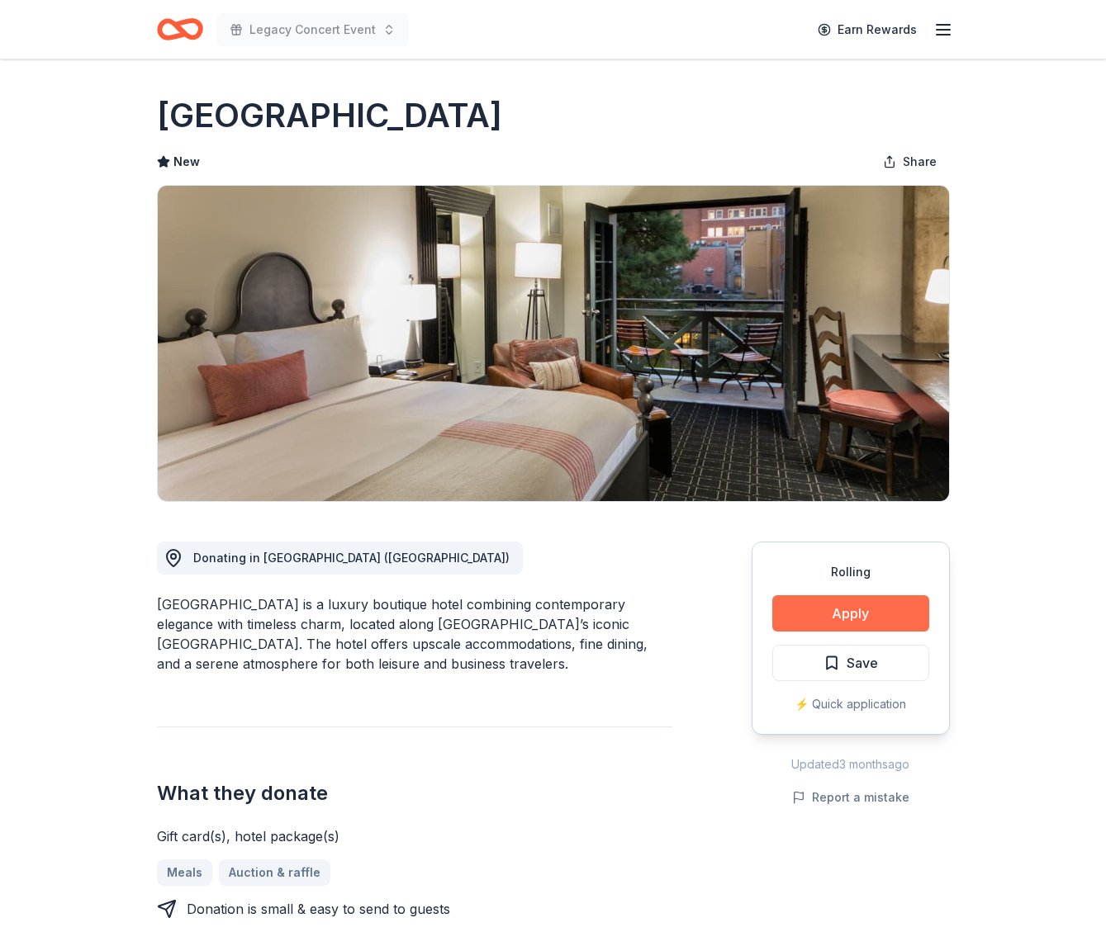
click at [873, 618] on button "Apply" at bounding box center [850, 613] width 157 height 36
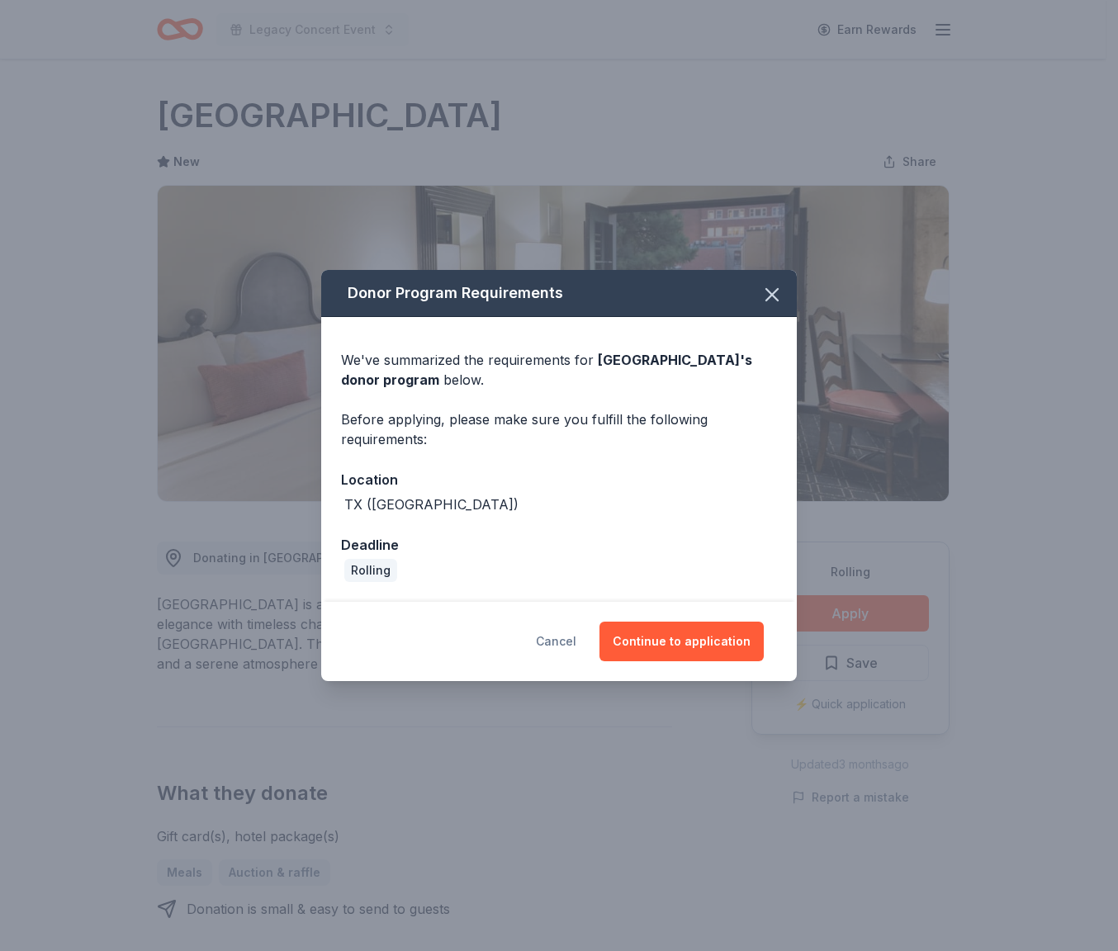
click at [553, 637] on button "Cancel" at bounding box center [556, 642] width 40 height 40
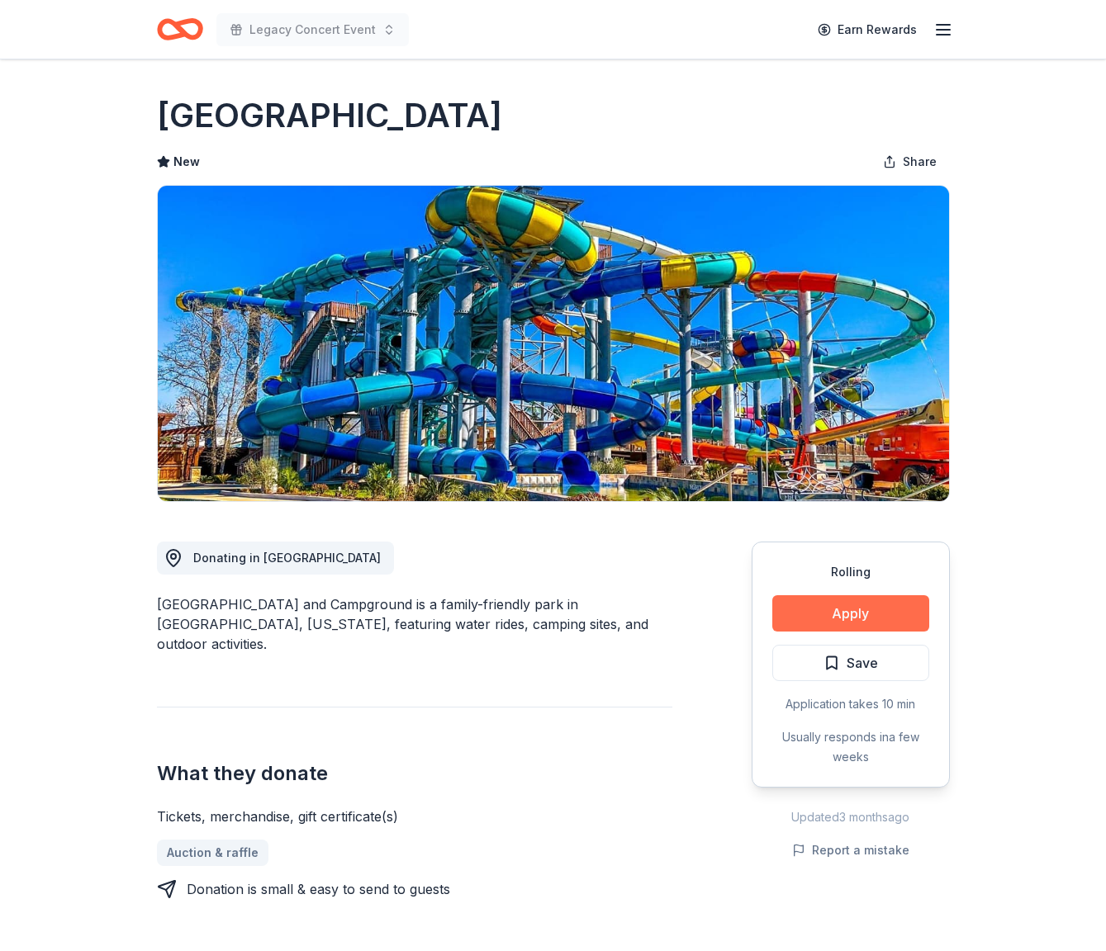
click at [864, 613] on button "Apply" at bounding box center [850, 613] width 157 height 36
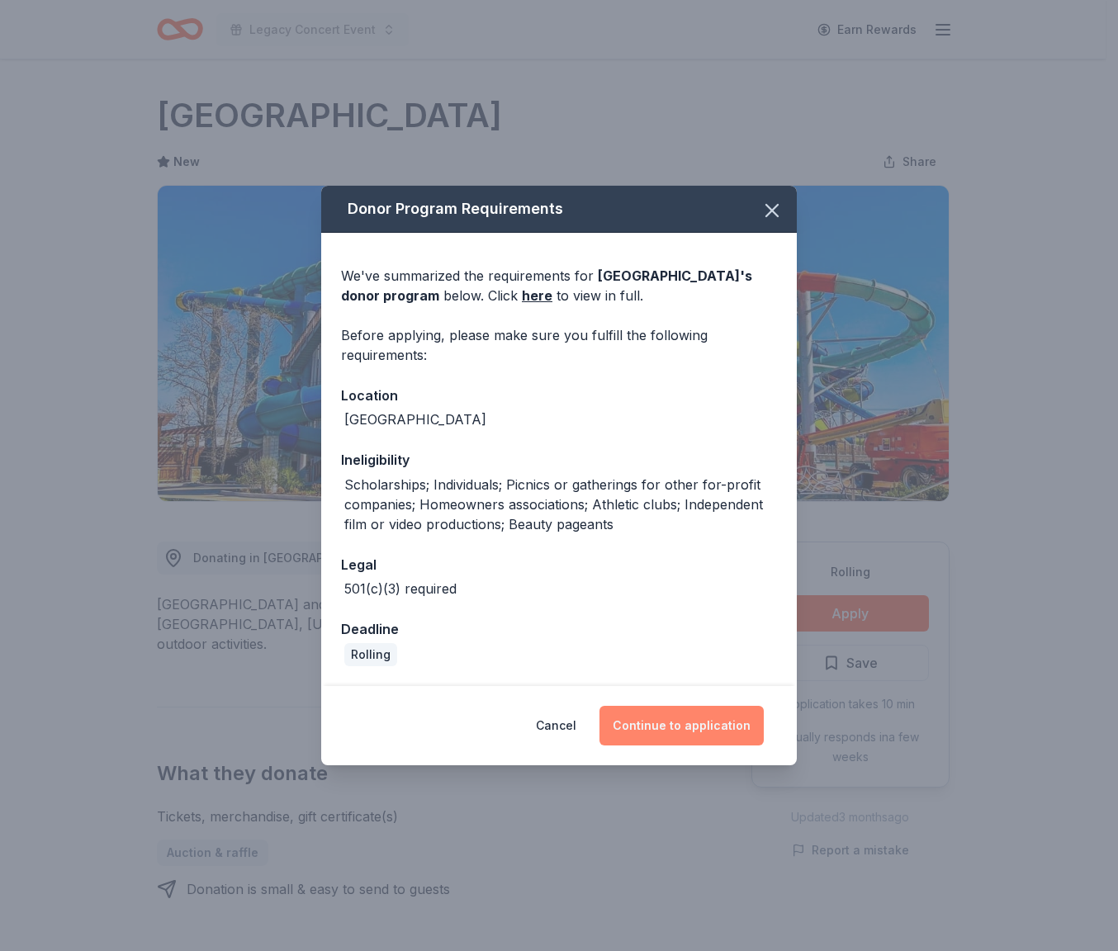
click at [724, 718] on button "Continue to application" at bounding box center [681, 726] width 164 height 40
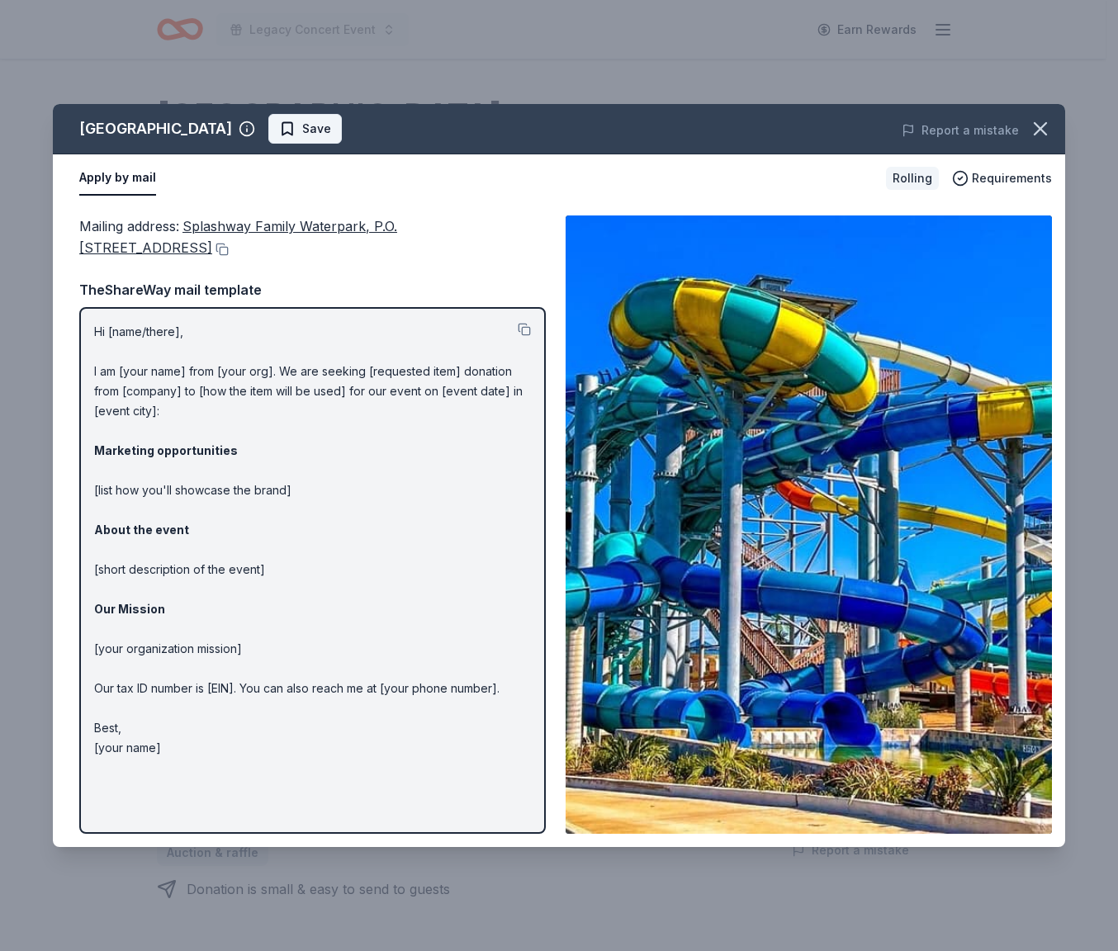
click at [331, 123] on span "Save" at bounding box center [305, 129] width 52 height 20
click at [406, 253] on div "Mailing address : Splashway Family Waterpark, P.O. Box 85, Sheridan, TX 77475" at bounding box center [312, 238] width 467 height 44
click at [1043, 126] on icon "button" at bounding box center [1041, 129] width 12 height 12
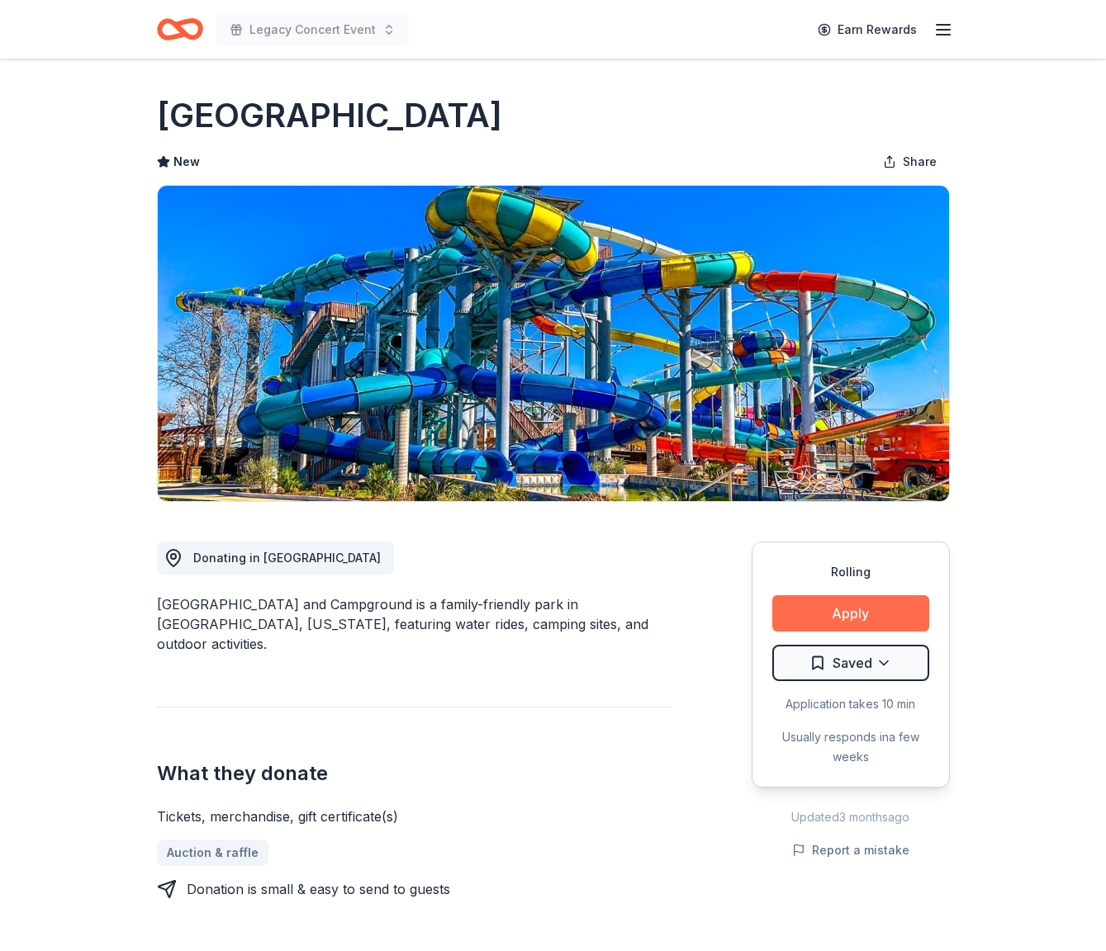
click at [850, 609] on button "Apply" at bounding box center [850, 613] width 157 height 36
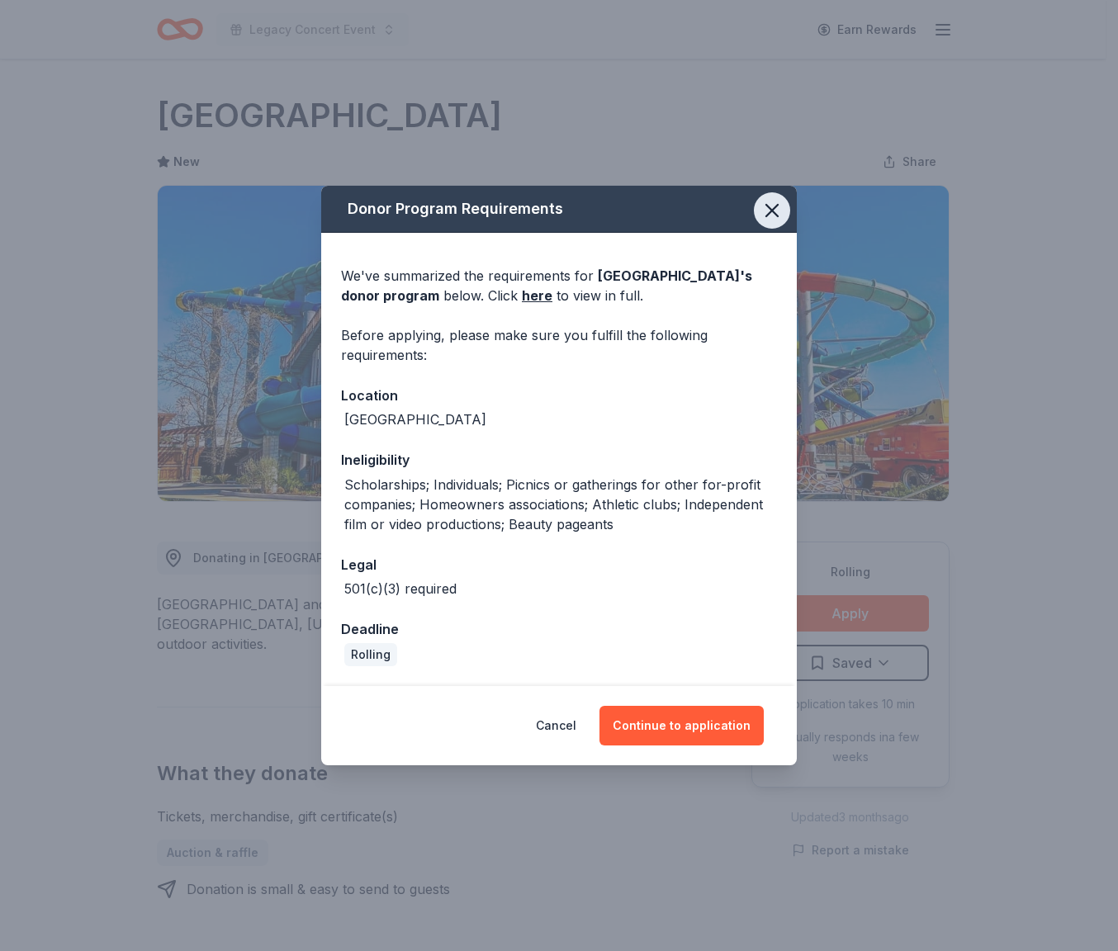
click at [770, 208] on icon "button" at bounding box center [772, 211] width 12 height 12
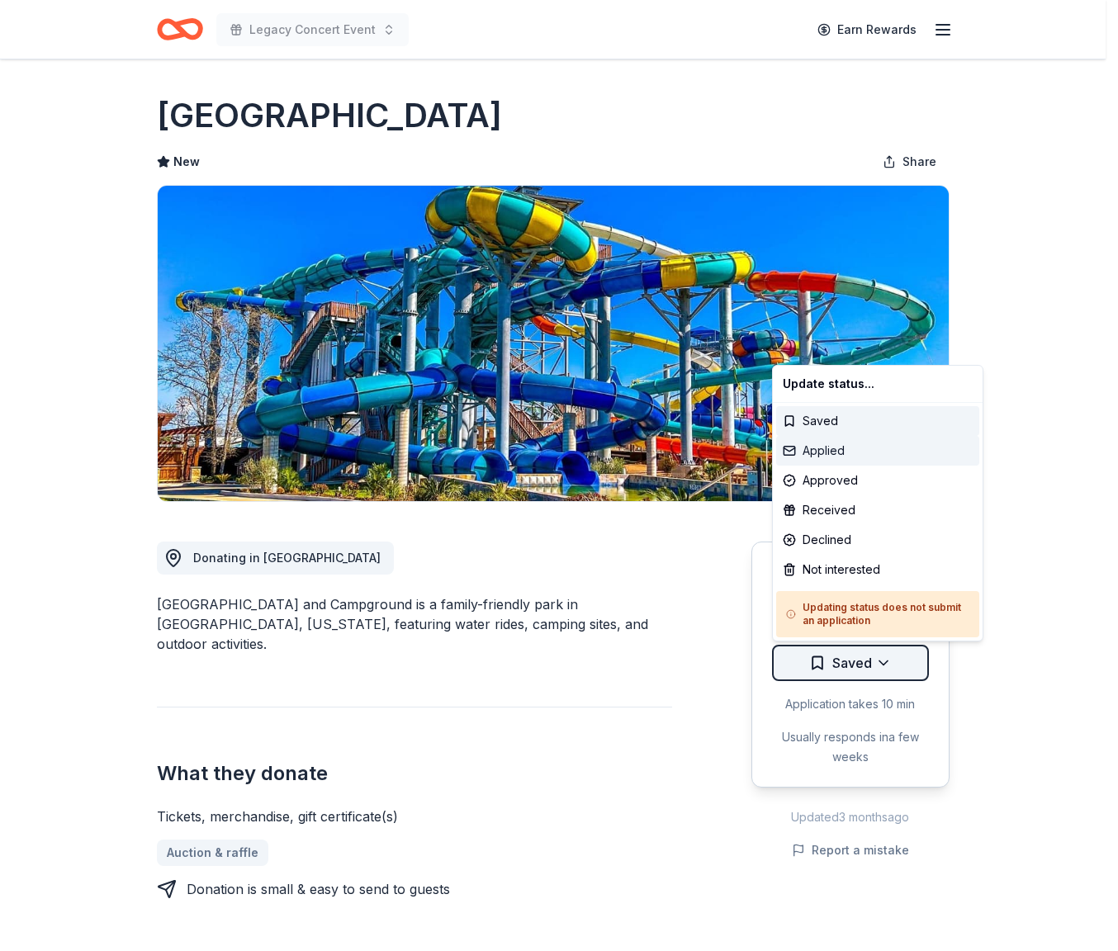
click at [834, 451] on div "Applied" at bounding box center [877, 451] width 203 height 30
click at [834, 452] on div "Applied" at bounding box center [877, 451] width 203 height 30
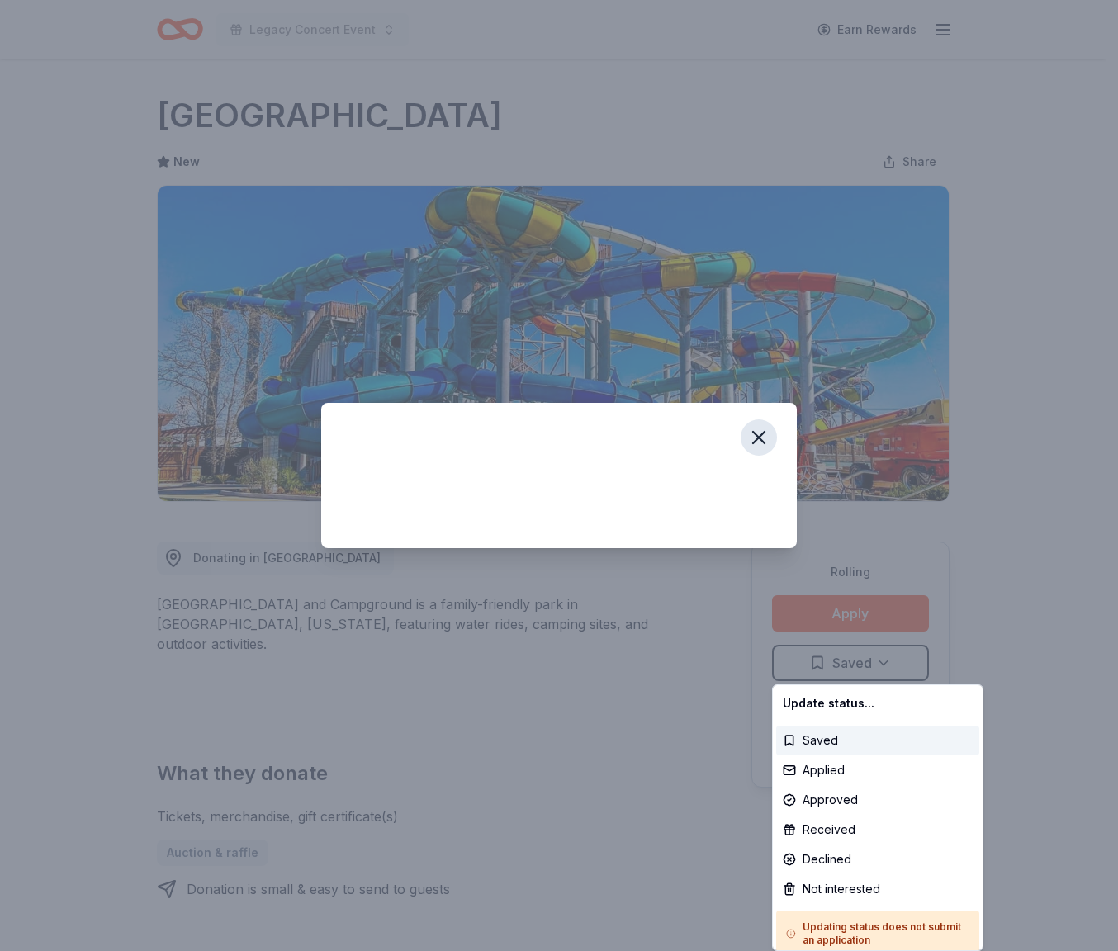
click at [762, 438] on html "Legacy Concert Event Earn Rewards Rolling Share Splashway Waterpark & Campgroun…" at bounding box center [559, 475] width 1118 height 951
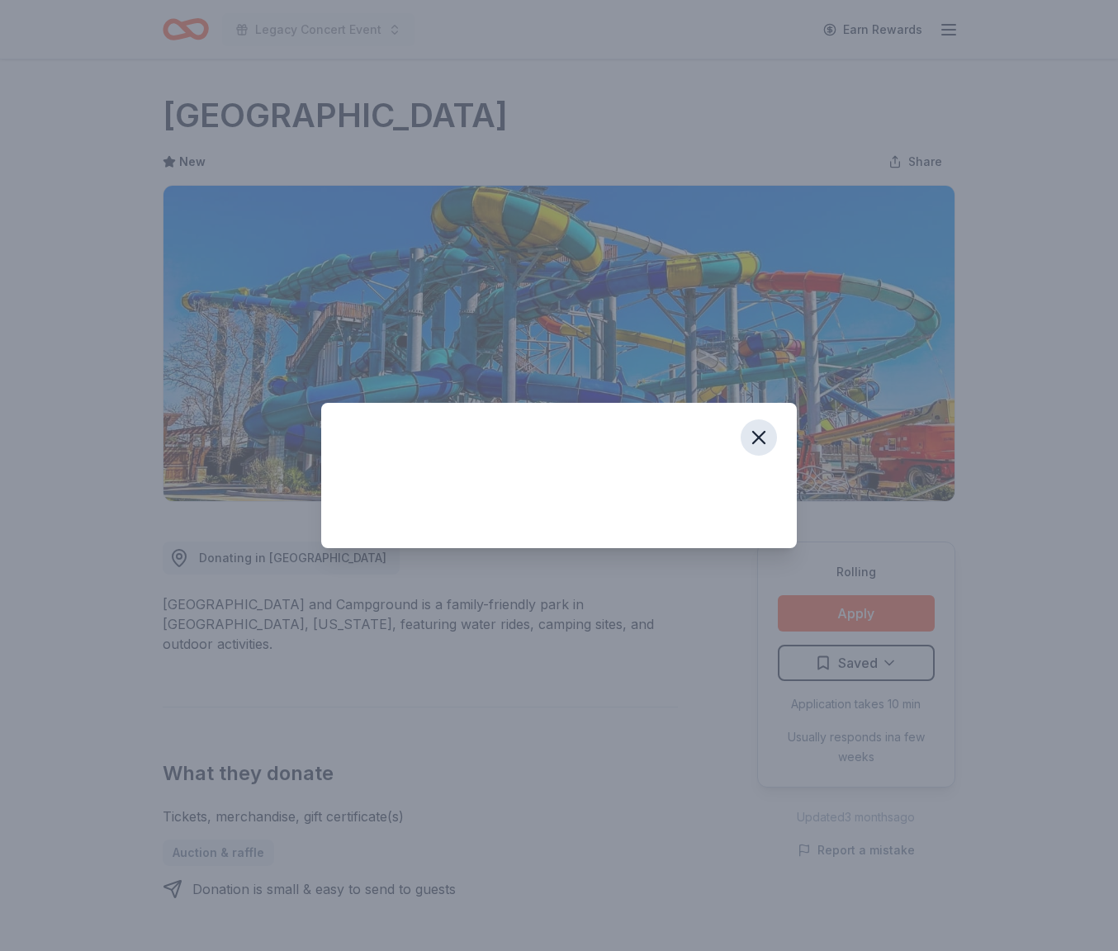
click at [764, 432] on icon "button" at bounding box center [759, 438] width 12 height 12
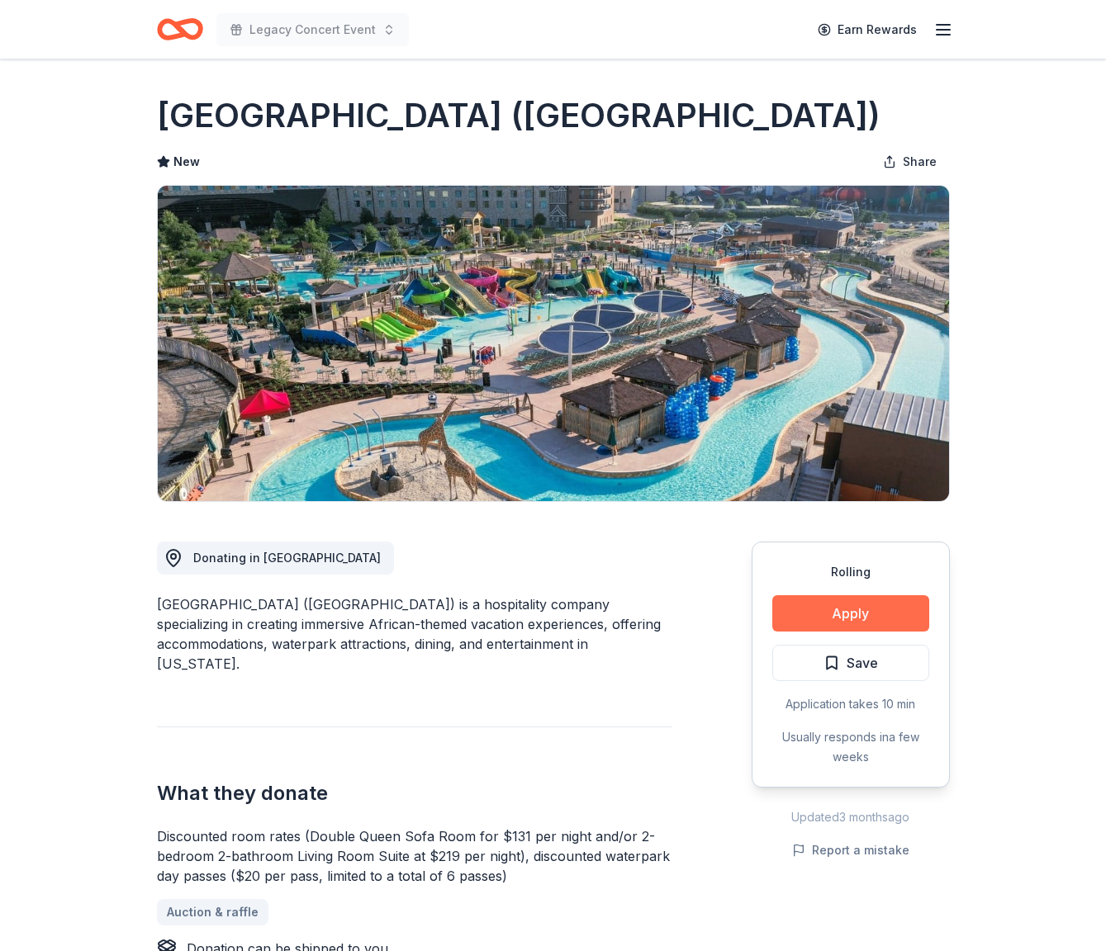
click at [826, 620] on button "Apply" at bounding box center [850, 613] width 157 height 36
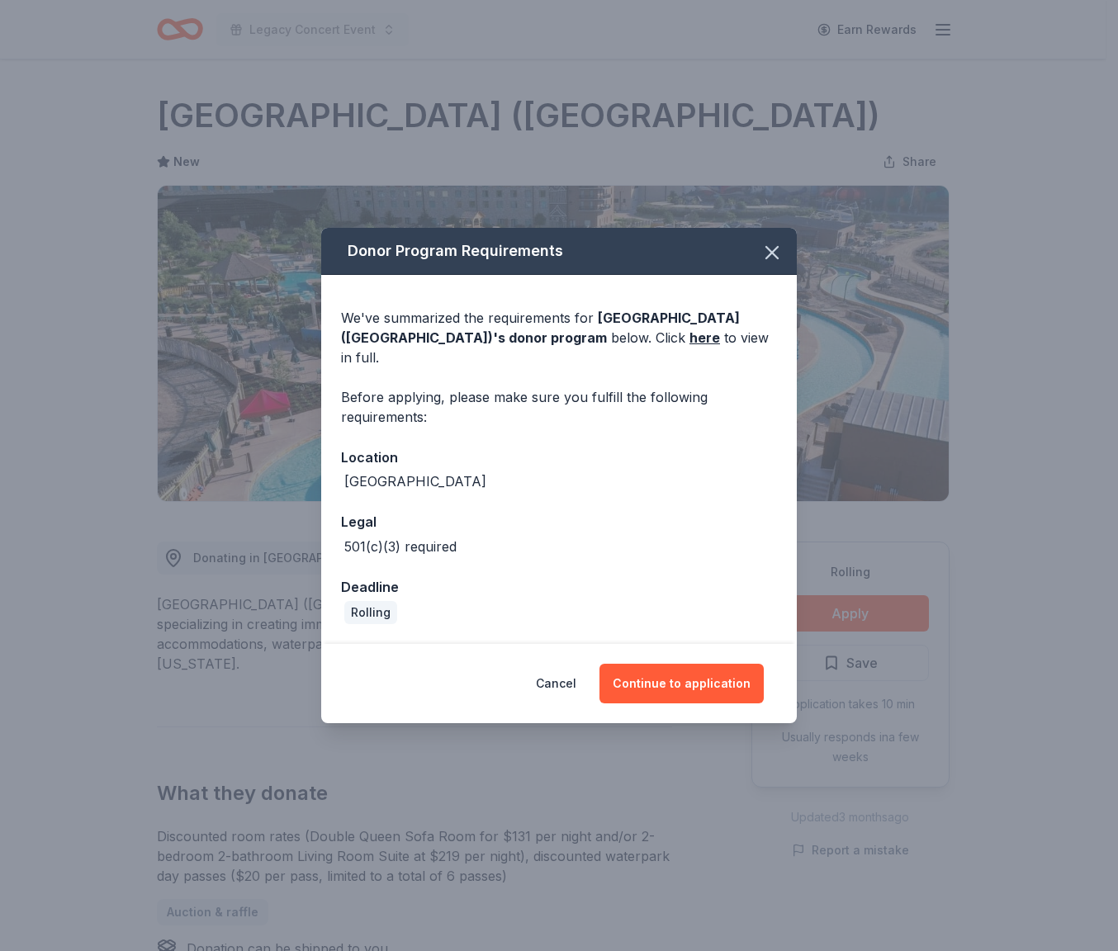
click at [719, 665] on button "Continue to application" at bounding box center [681, 684] width 164 height 40
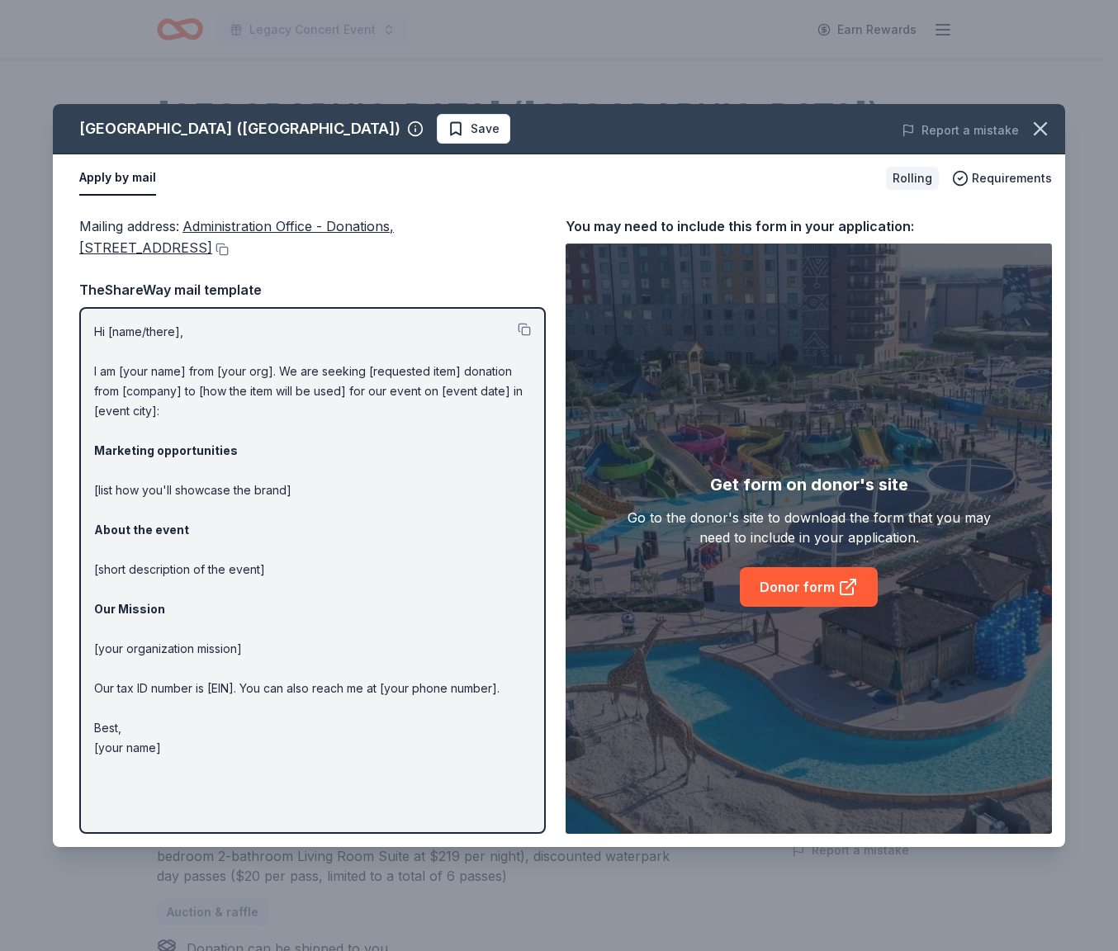
click at [471, 133] on span "Save" at bounding box center [485, 129] width 29 height 20
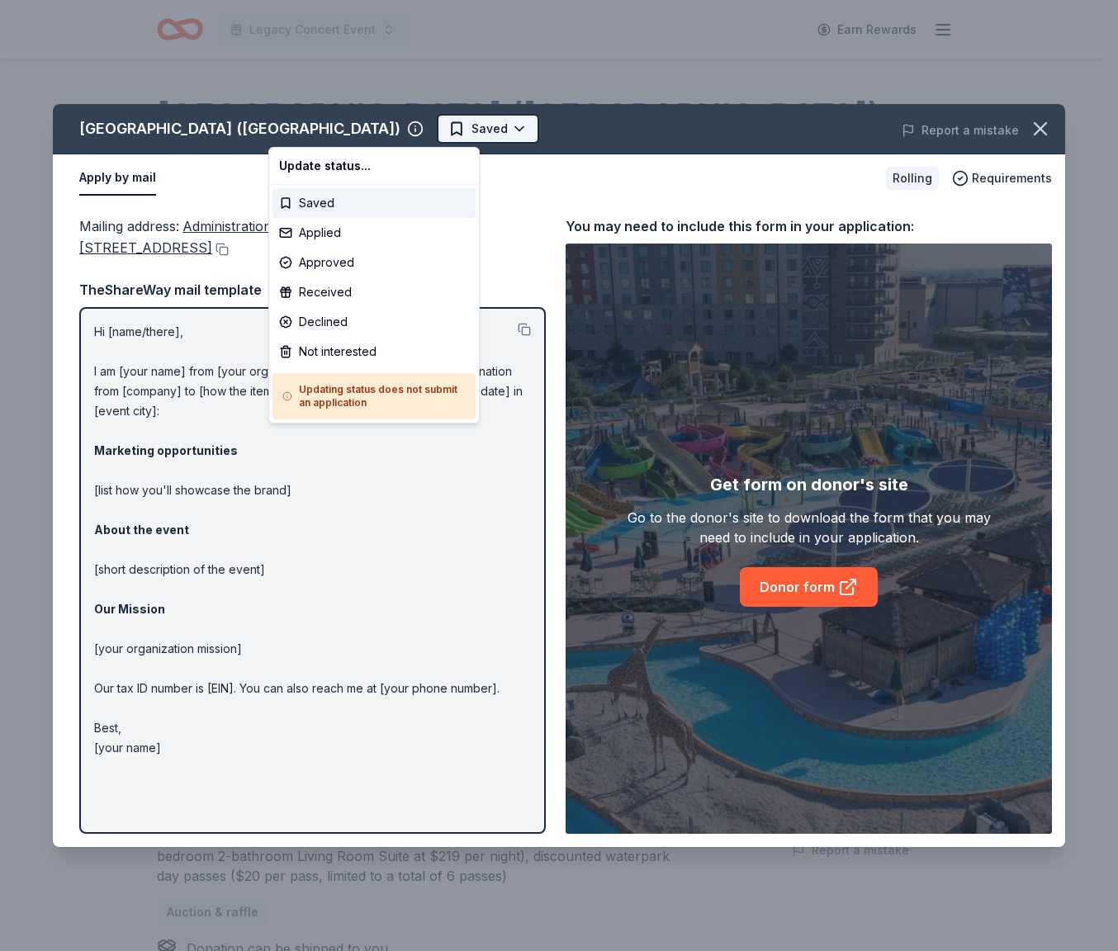
click at [310, 132] on html "Legacy Concert Event Earn Rewards Rolling Share [GEOGRAPHIC_DATA] ([GEOGRAPHIC_…" at bounding box center [559, 475] width 1118 height 951
click at [317, 230] on div "Applied" at bounding box center [373, 233] width 203 height 30
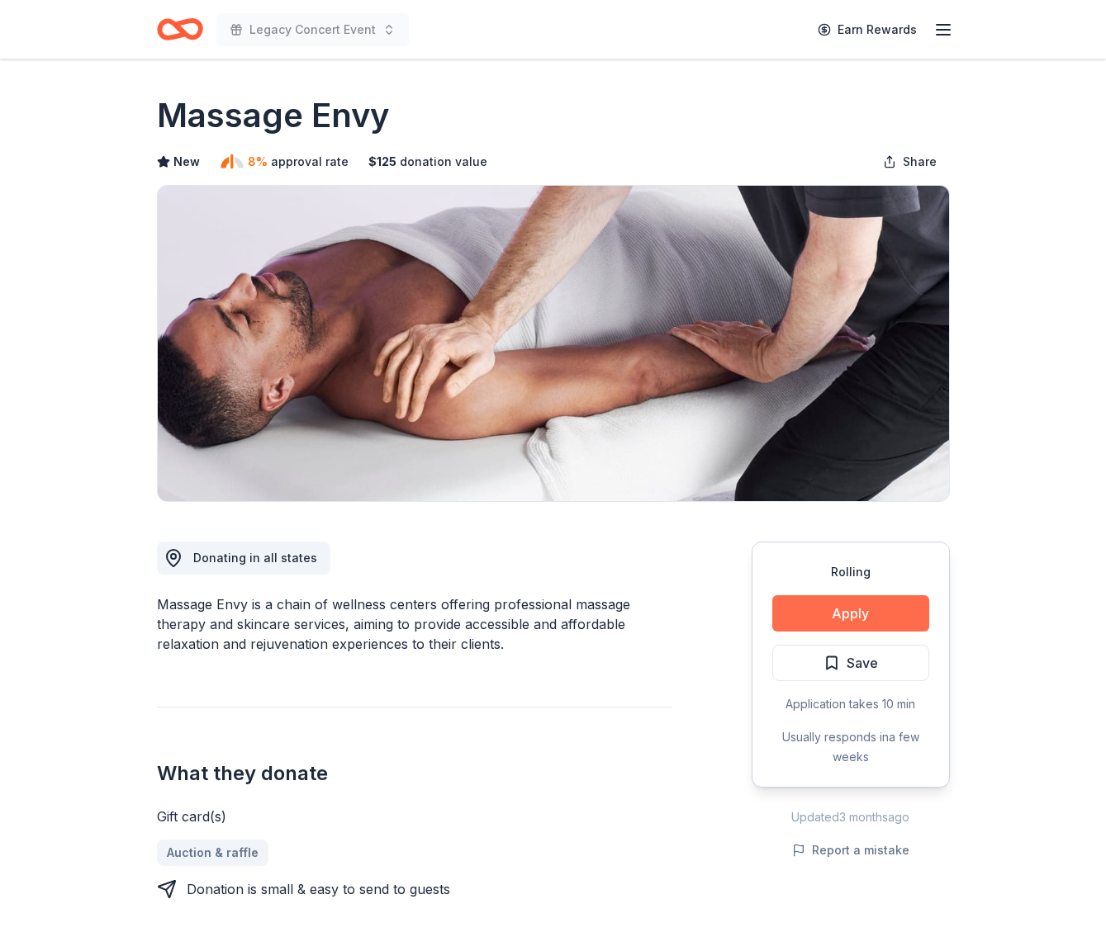
click at [885, 613] on button "Apply" at bounding box center [850, 613] width 157 height 36
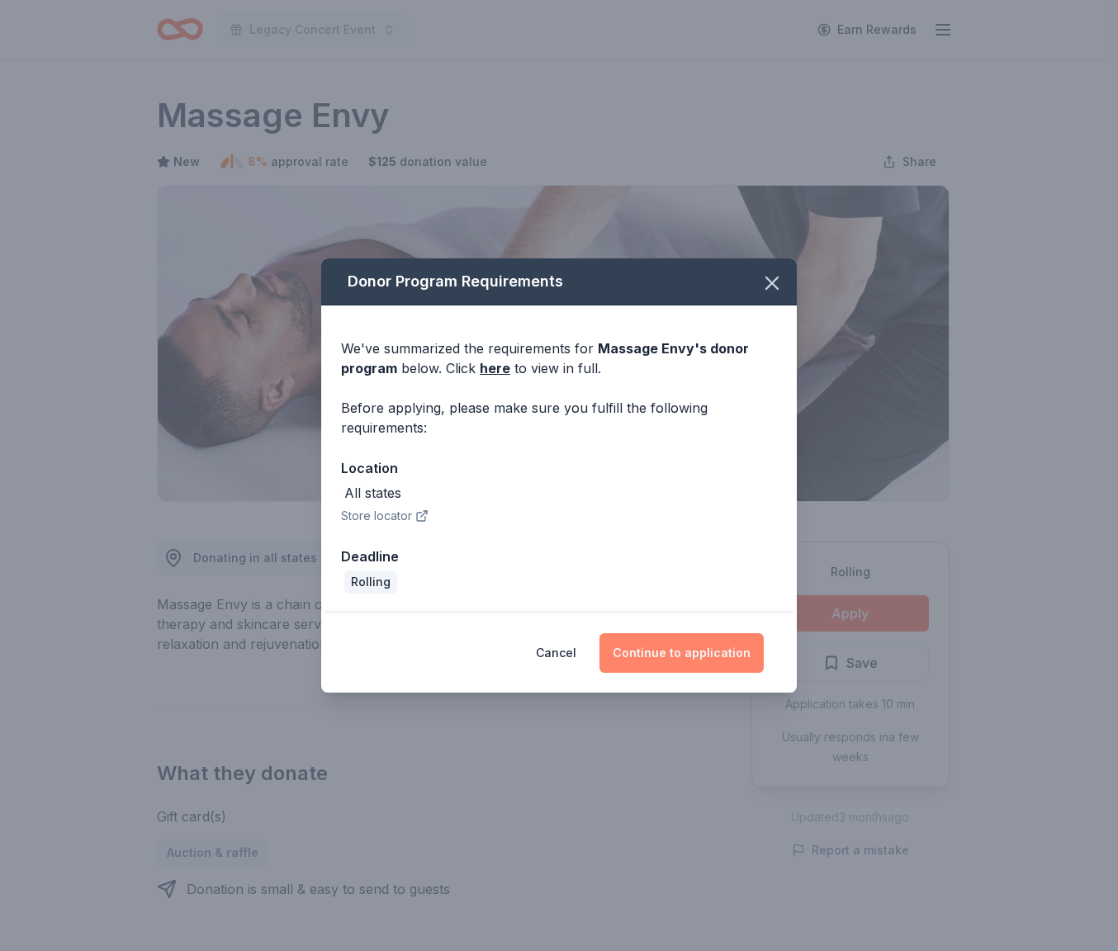
click at [663, 659] on button "Continue to application" at bounding box center [681, 653] width 164 height 40
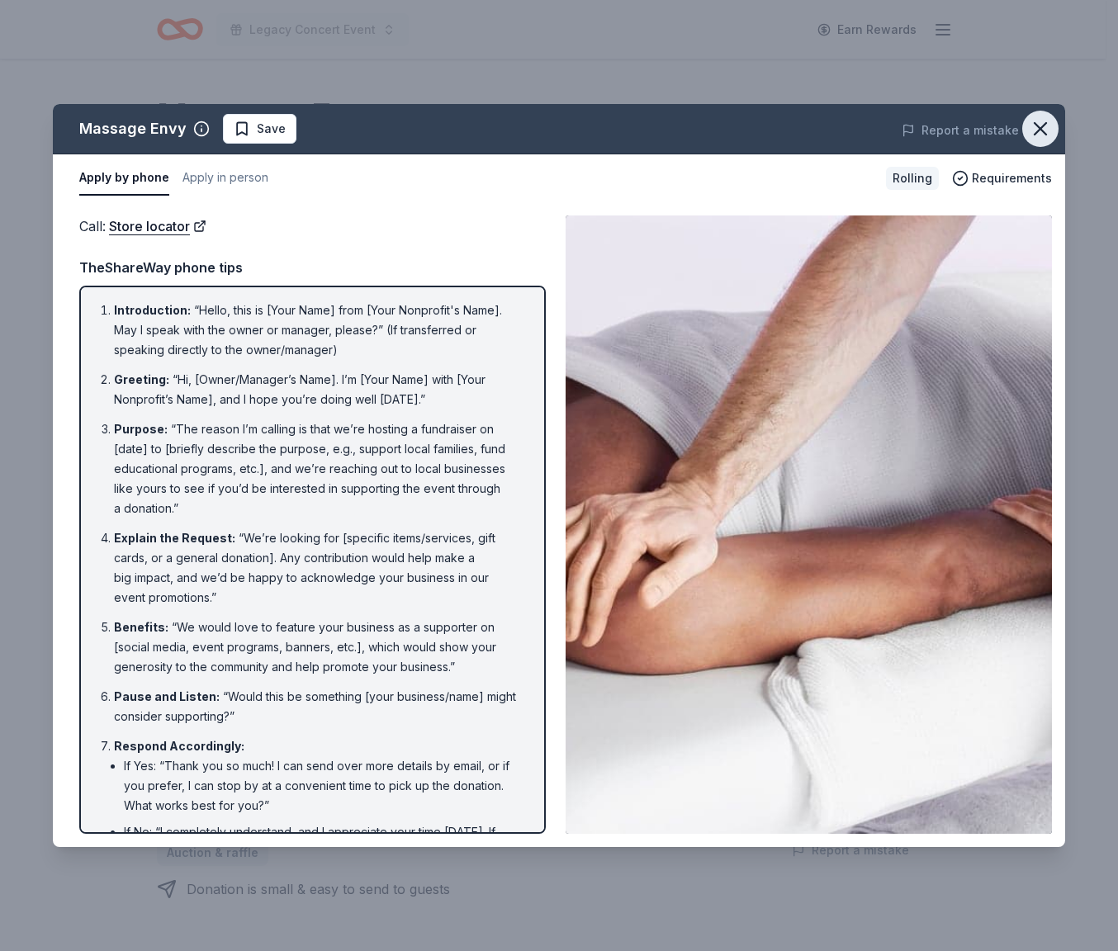
click at [1044, 129] on icon "button" at bounding box center [1040, 128] width 23 height 23
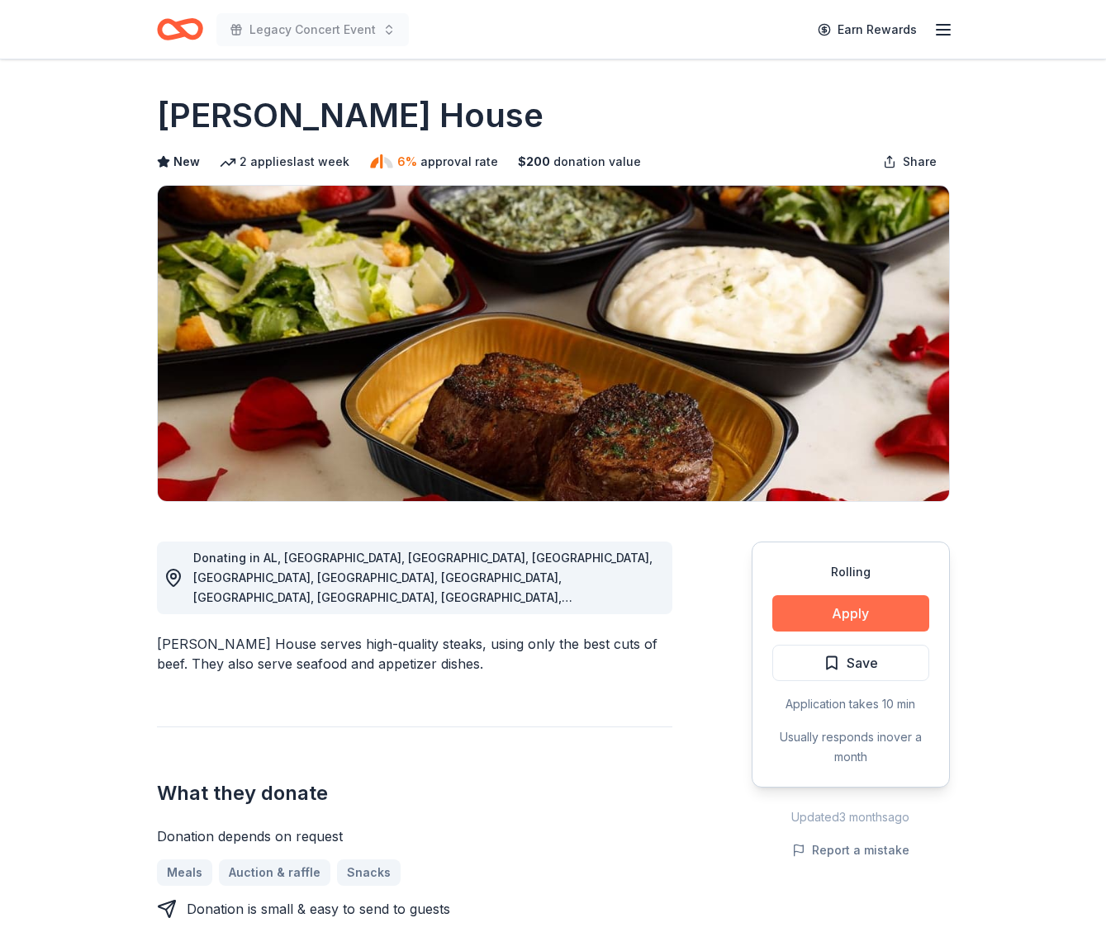
click at [841, 627] on button "Apply" at bounding box center [850, 613] width 157 height 36
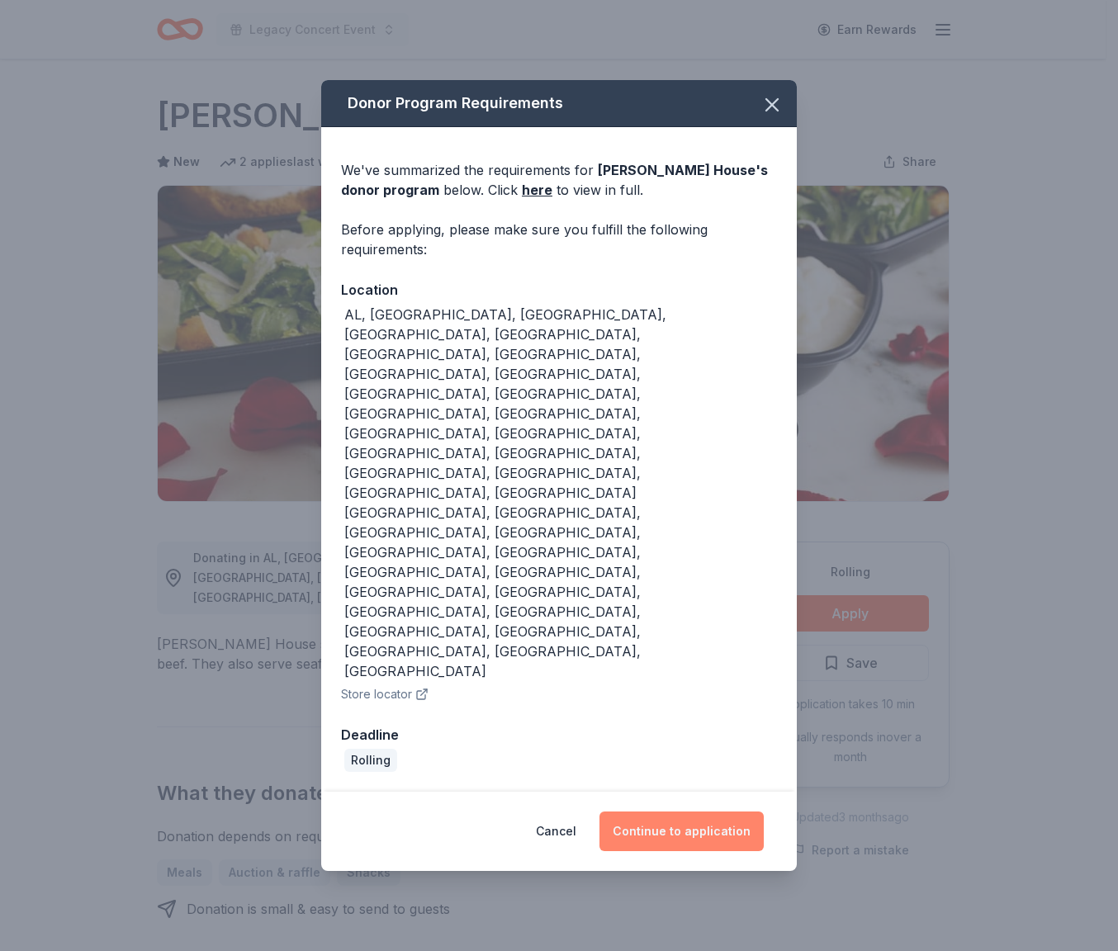
click at [722, 812] on button "Continue to application" at bounding box center [681, 832] width 164 height 40
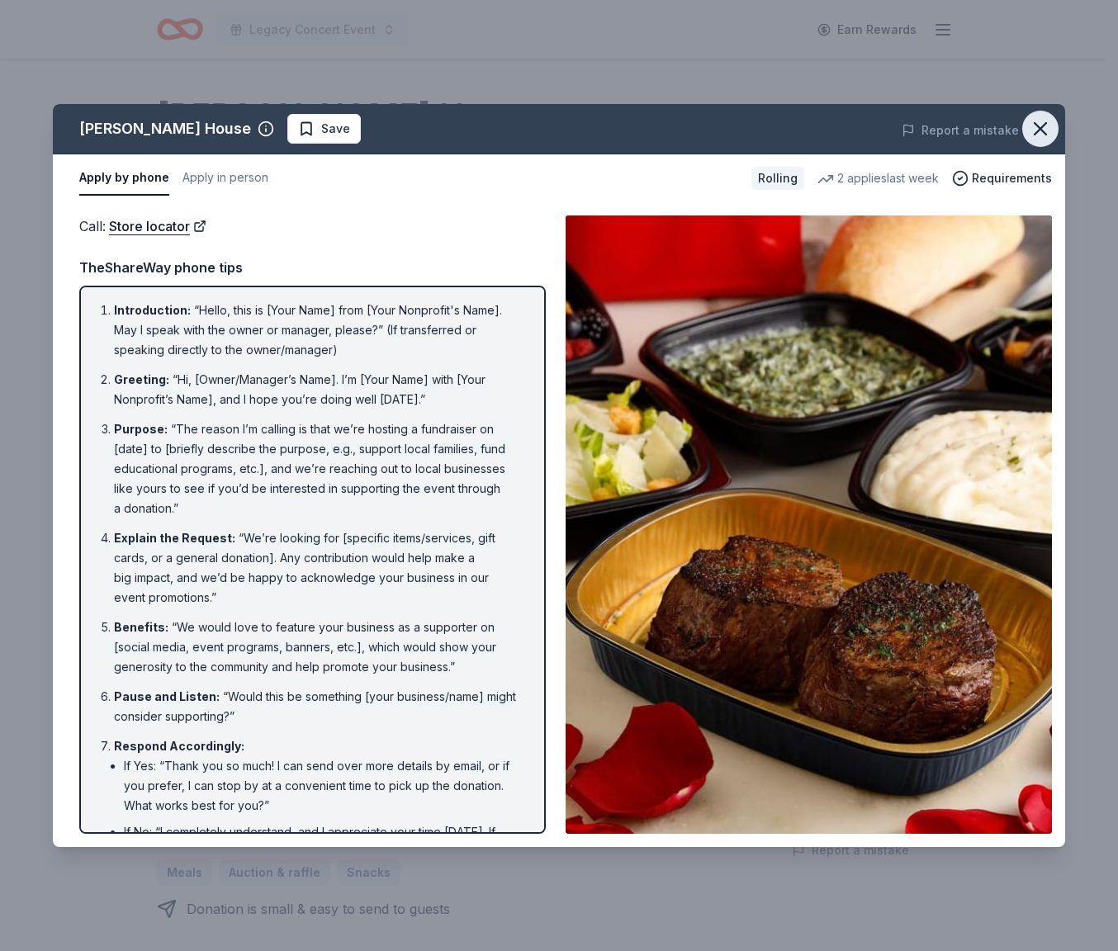
click at [1034, 127] on icon "button" at bounding box center [1040, 128] width 23 height 23
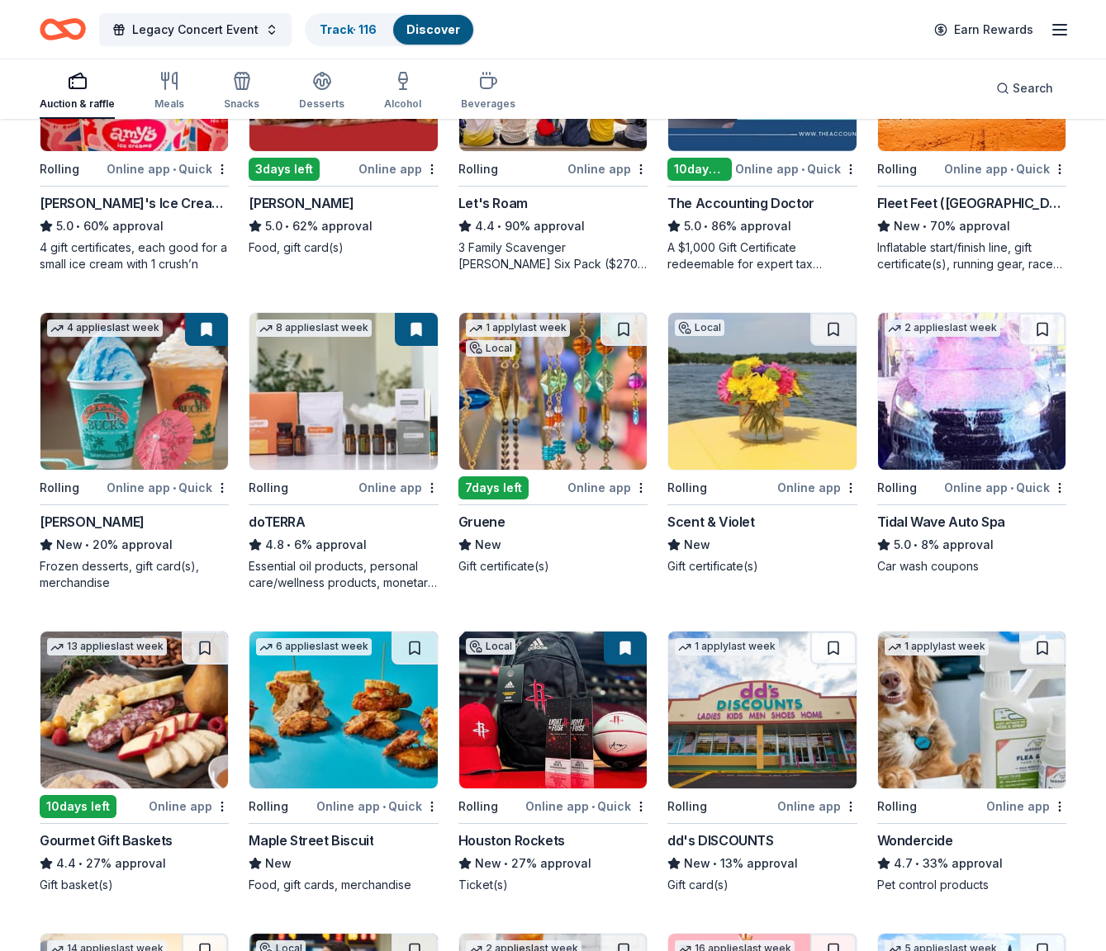
scroll to position [361, 0]
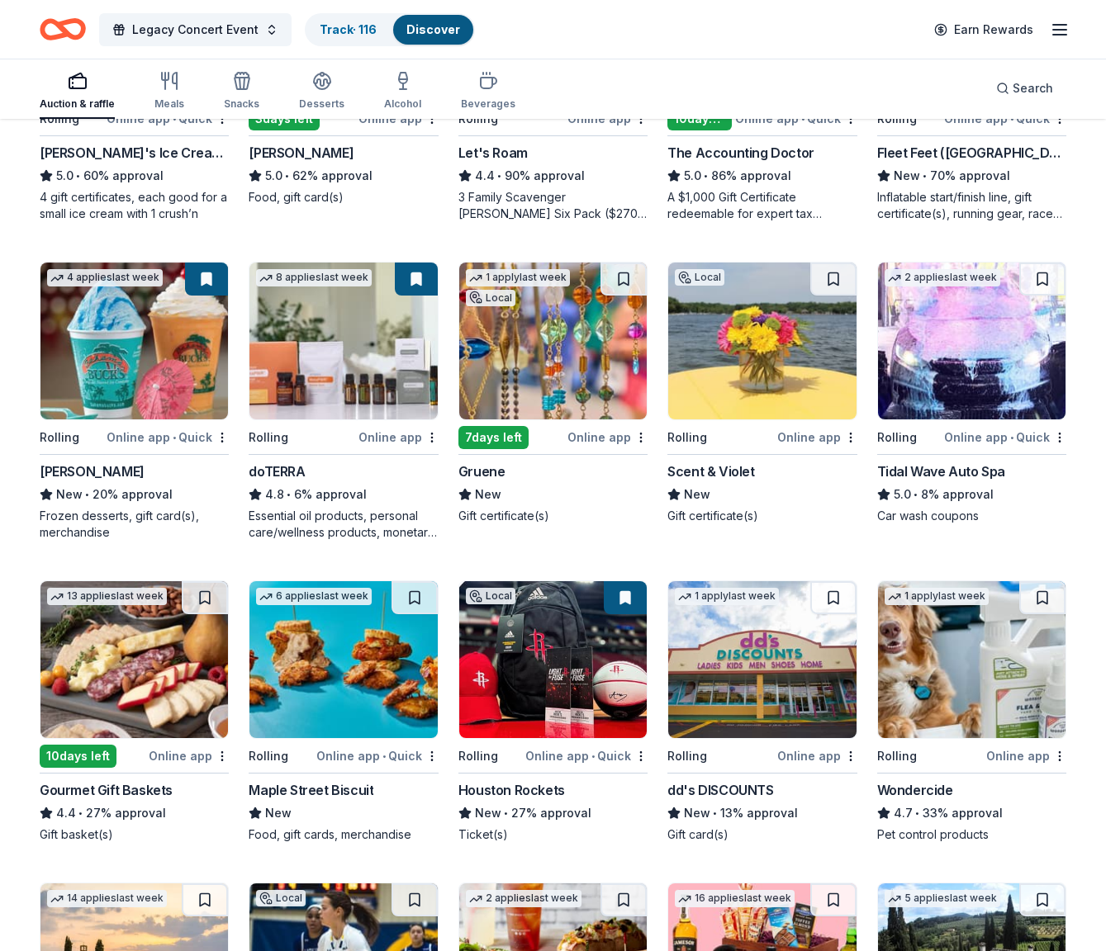
click at [567, 390] on img at bounding box center [552, 341] width 187 height 157
click at [626, 278] on button at bounding box center [623, 279] width 46 height 33
click at [571, 281] on div "1 apply last week Local" at bounding box center [517, 286] width 117 height 47
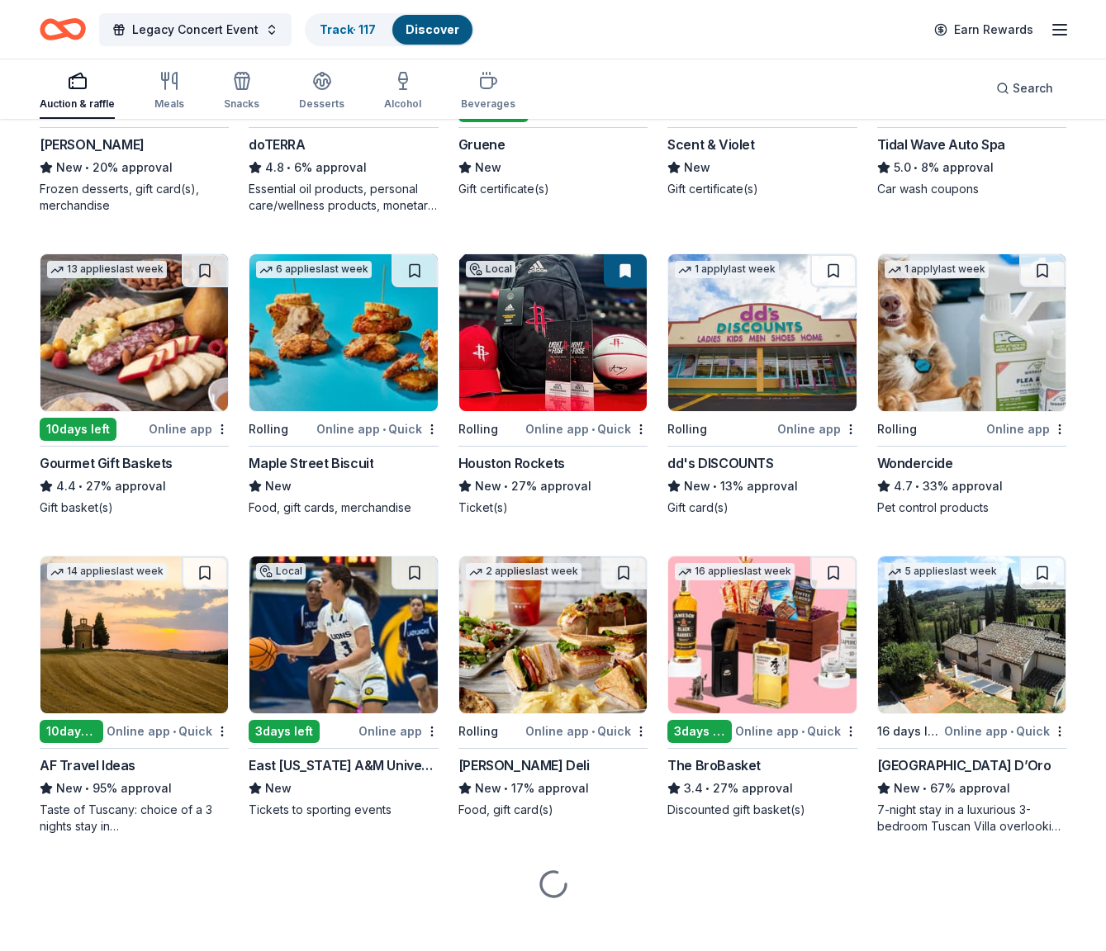
scroll to position [691, 0]
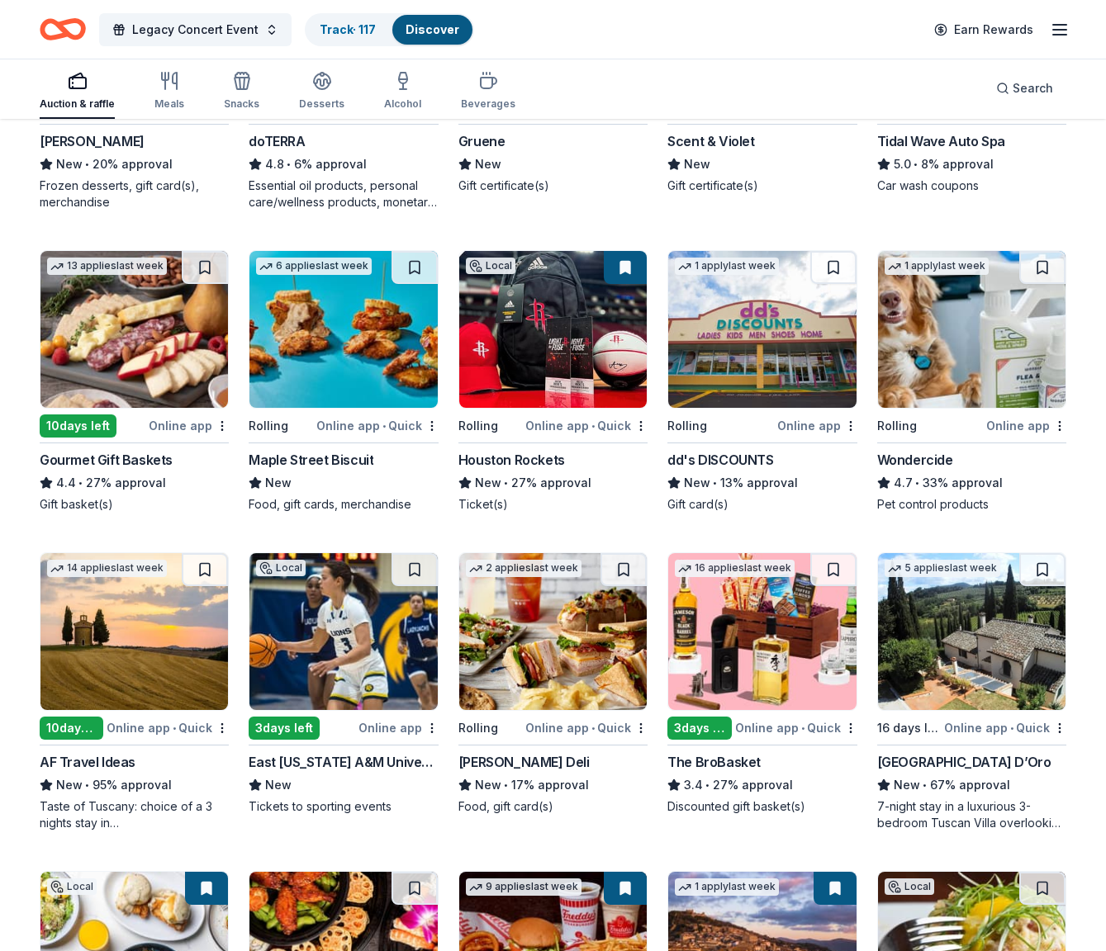
click at [116, 347] on img at bounding box center [133, 329] width 187 height 157
click at [367, 363] on img at bounding box center [342, 329] width 187 height 157
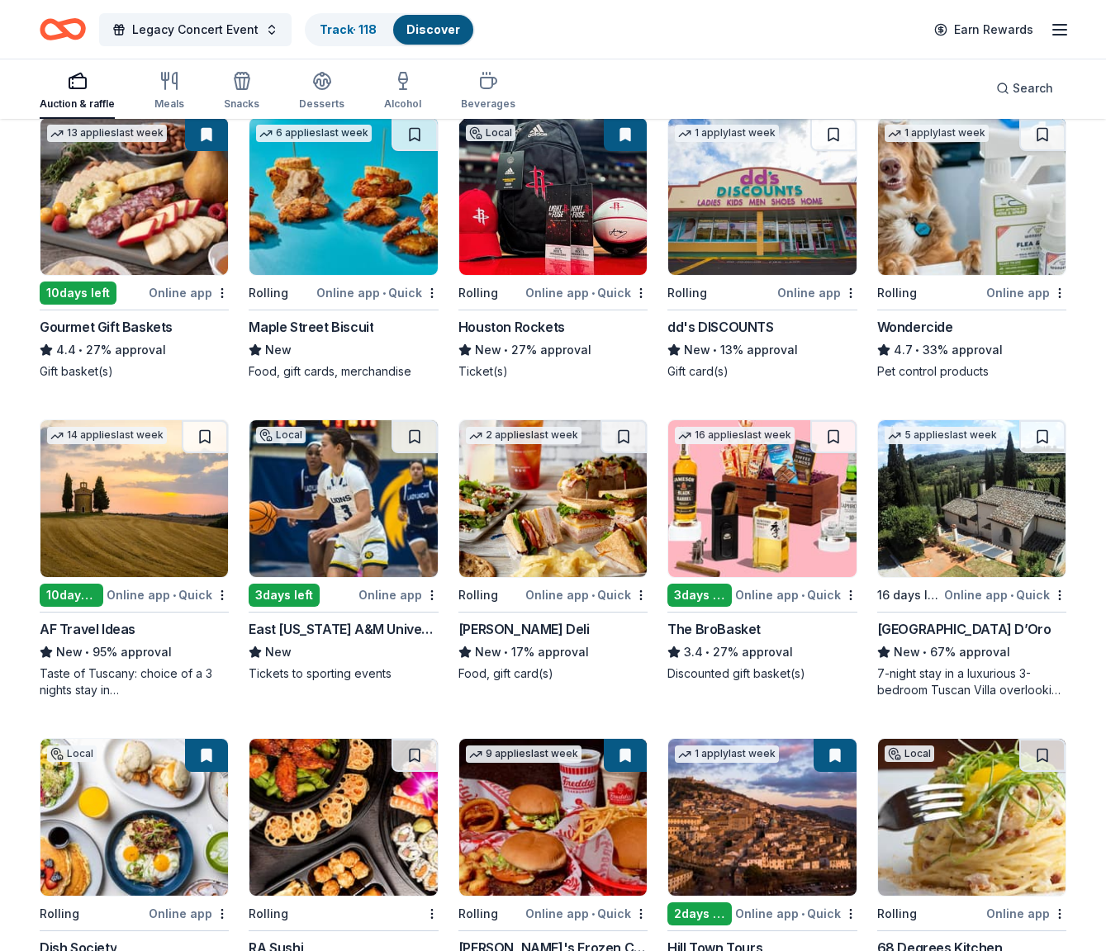
scroll to position [830, 0]
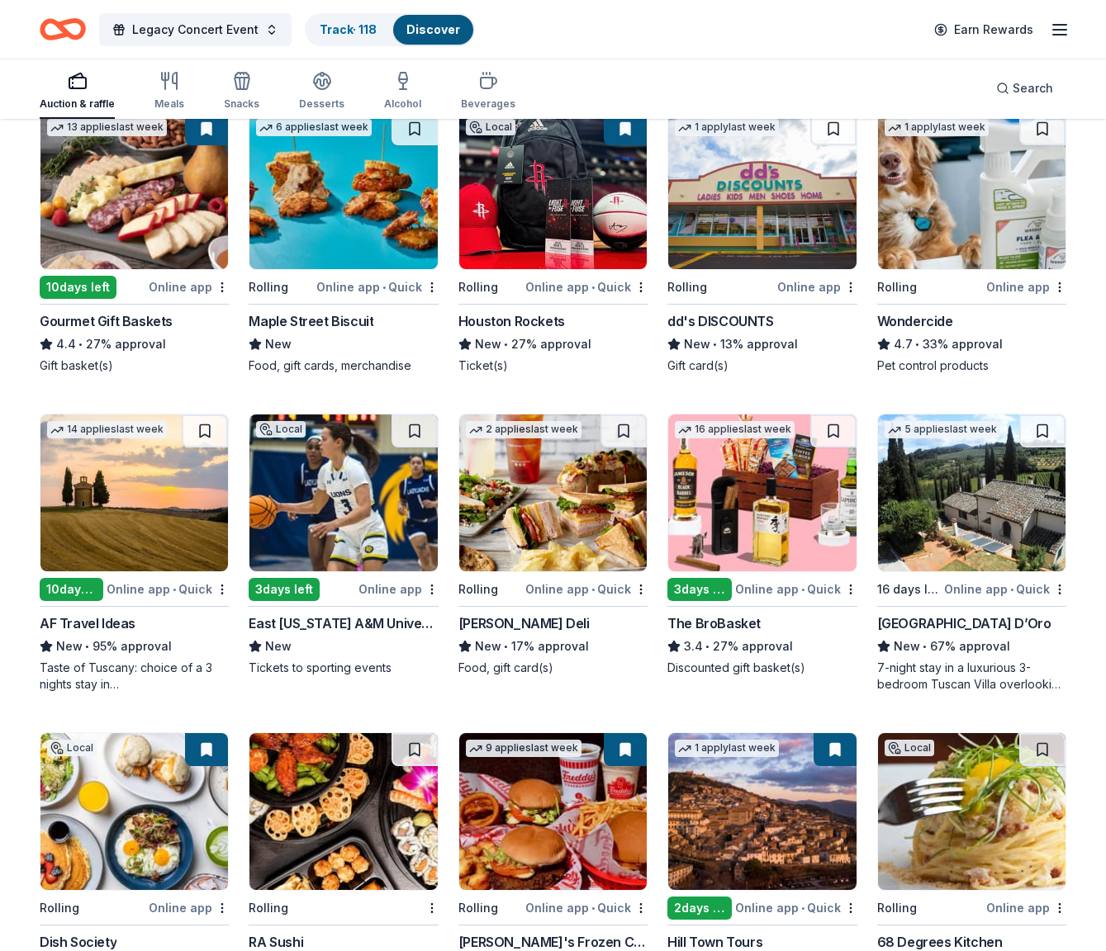
click at [974, 542] on img at bounding box center [971, 493] width 187 height 157
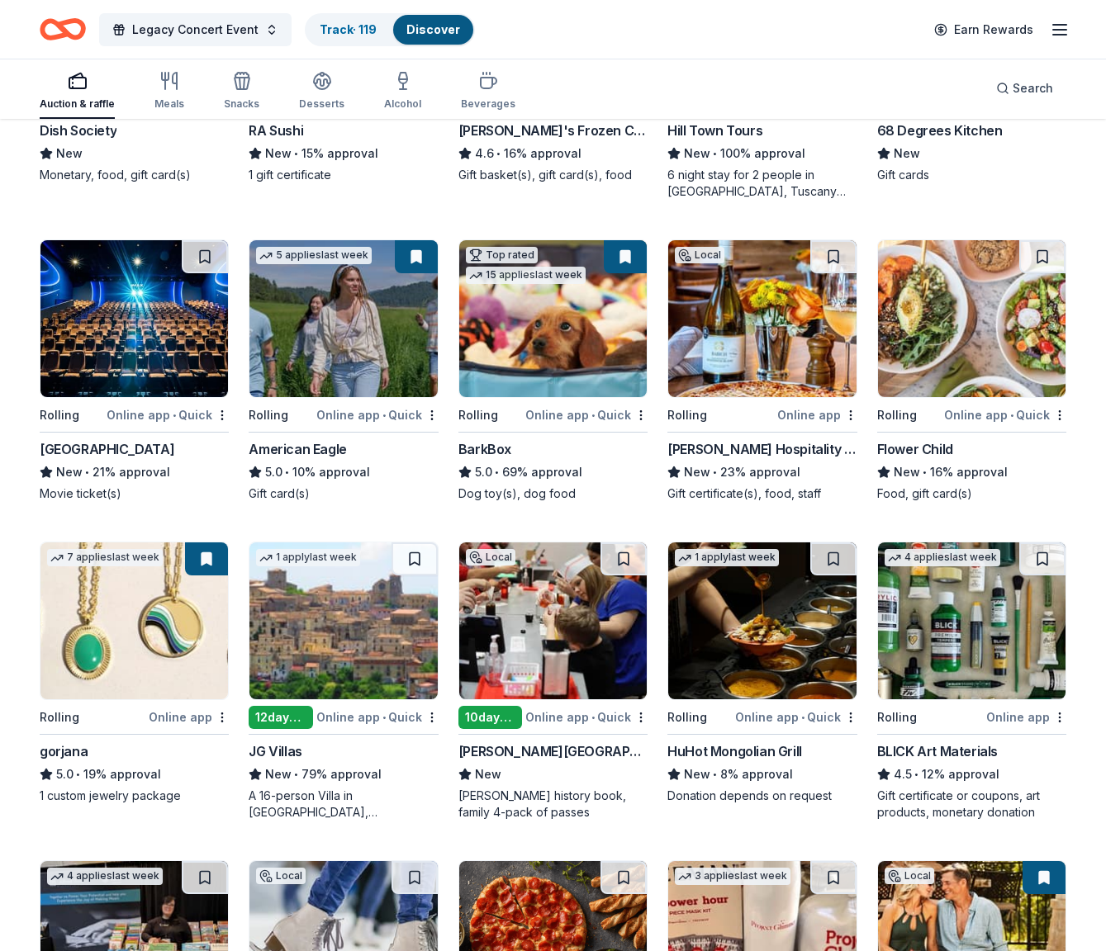
scroll to position [1650, 0]
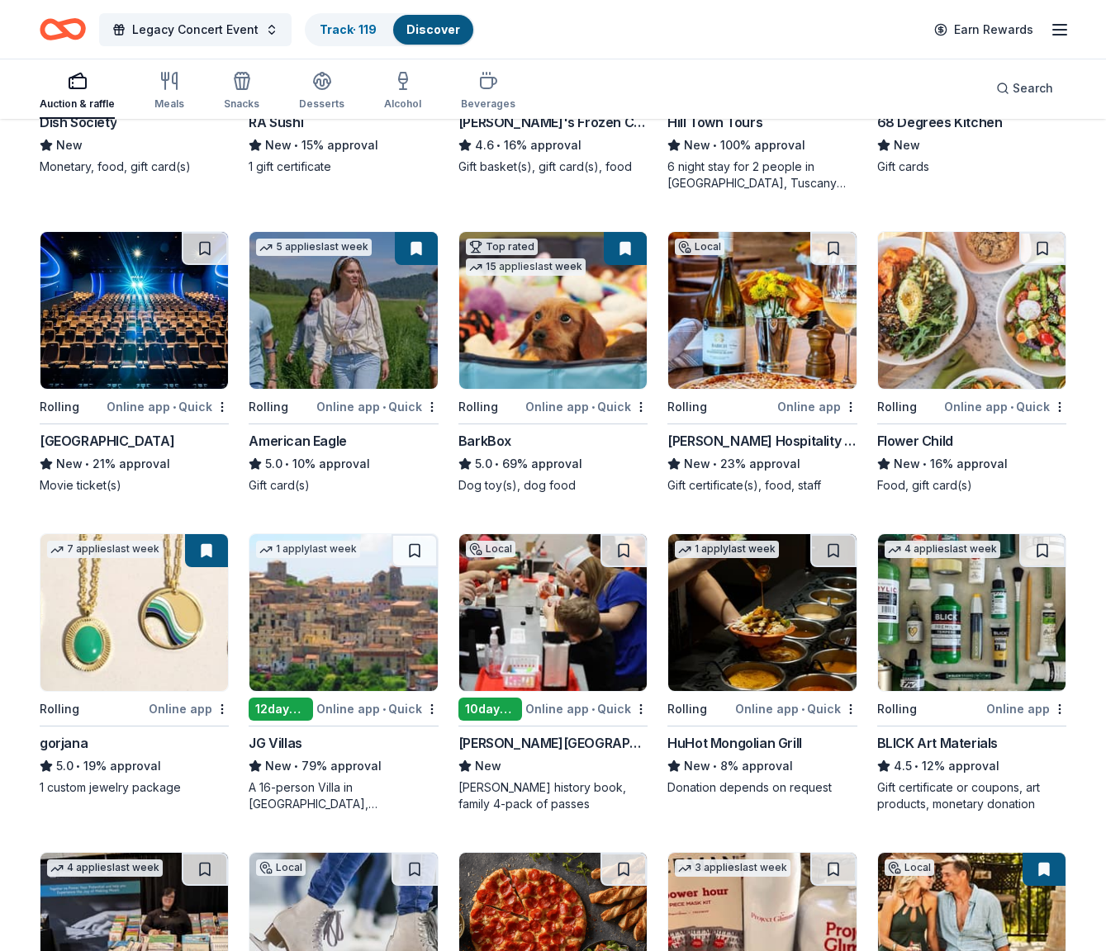
click at [553, 317] on img at bounding box center [552, 310] width 187 height 157
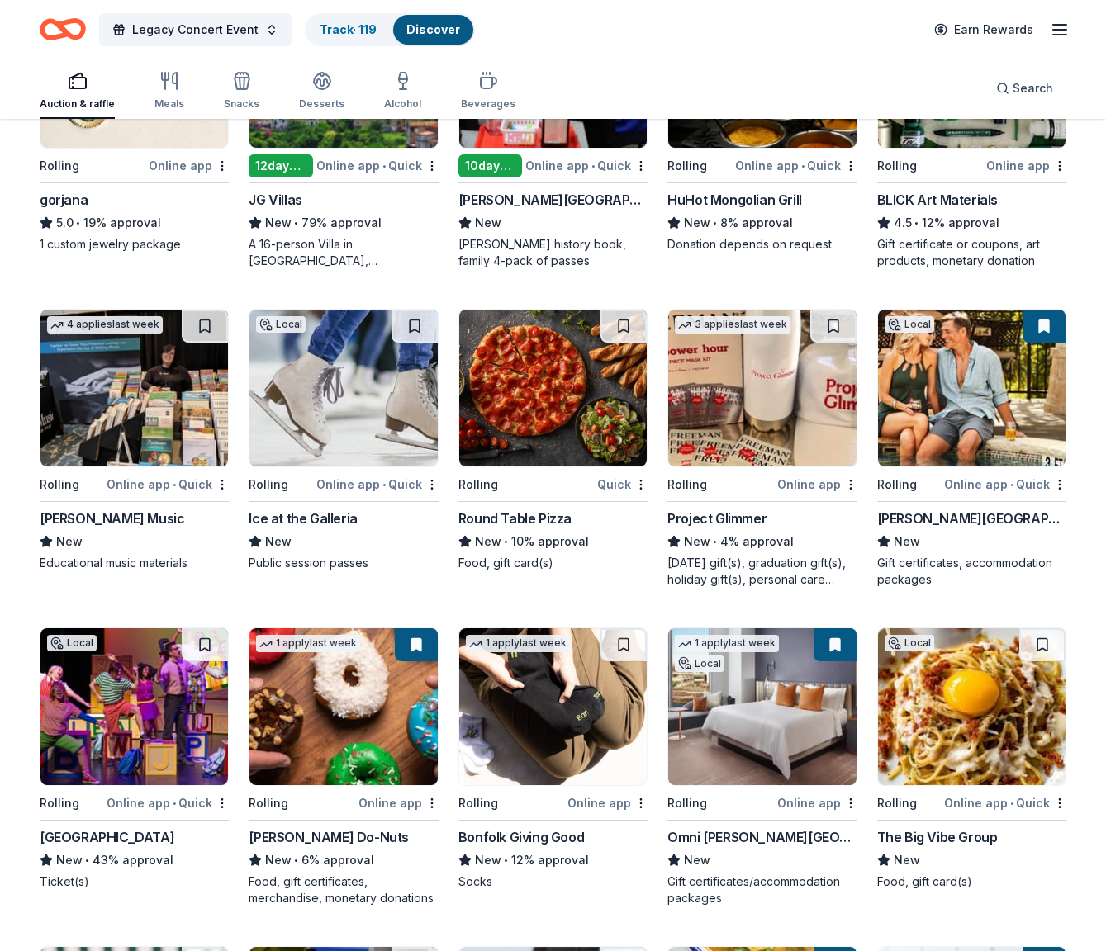
scroll to position [2249, 0]
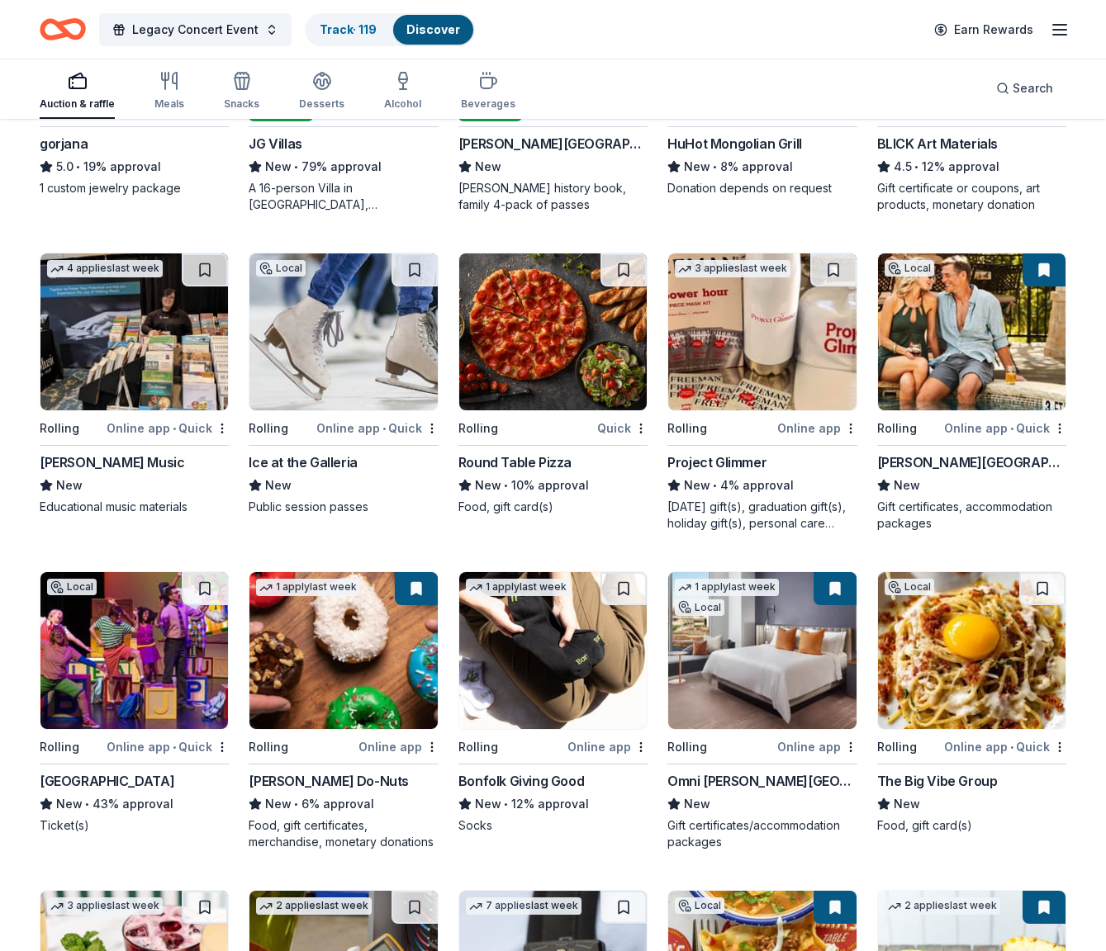
click at [335, 352] on img at bounding box center [342, 331] width 187 height 157
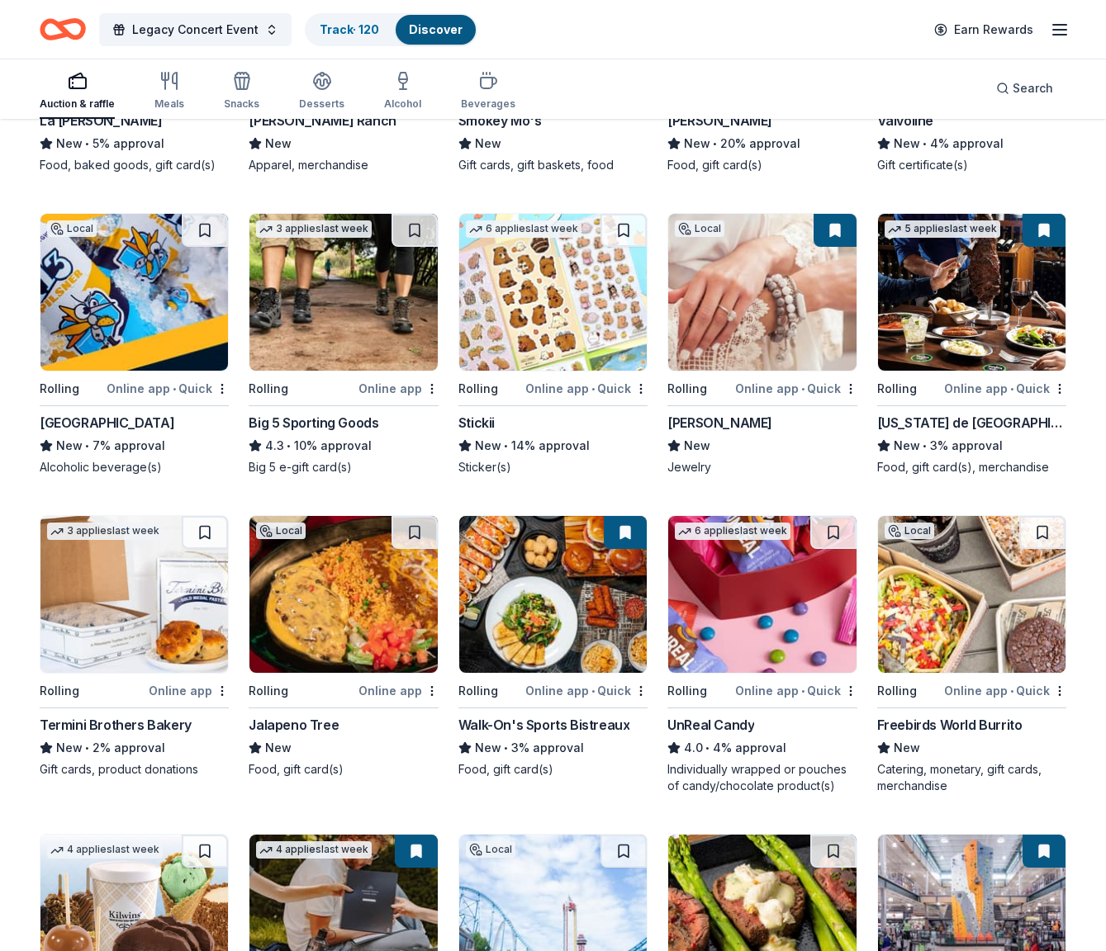
scroll to position [4171, 0]
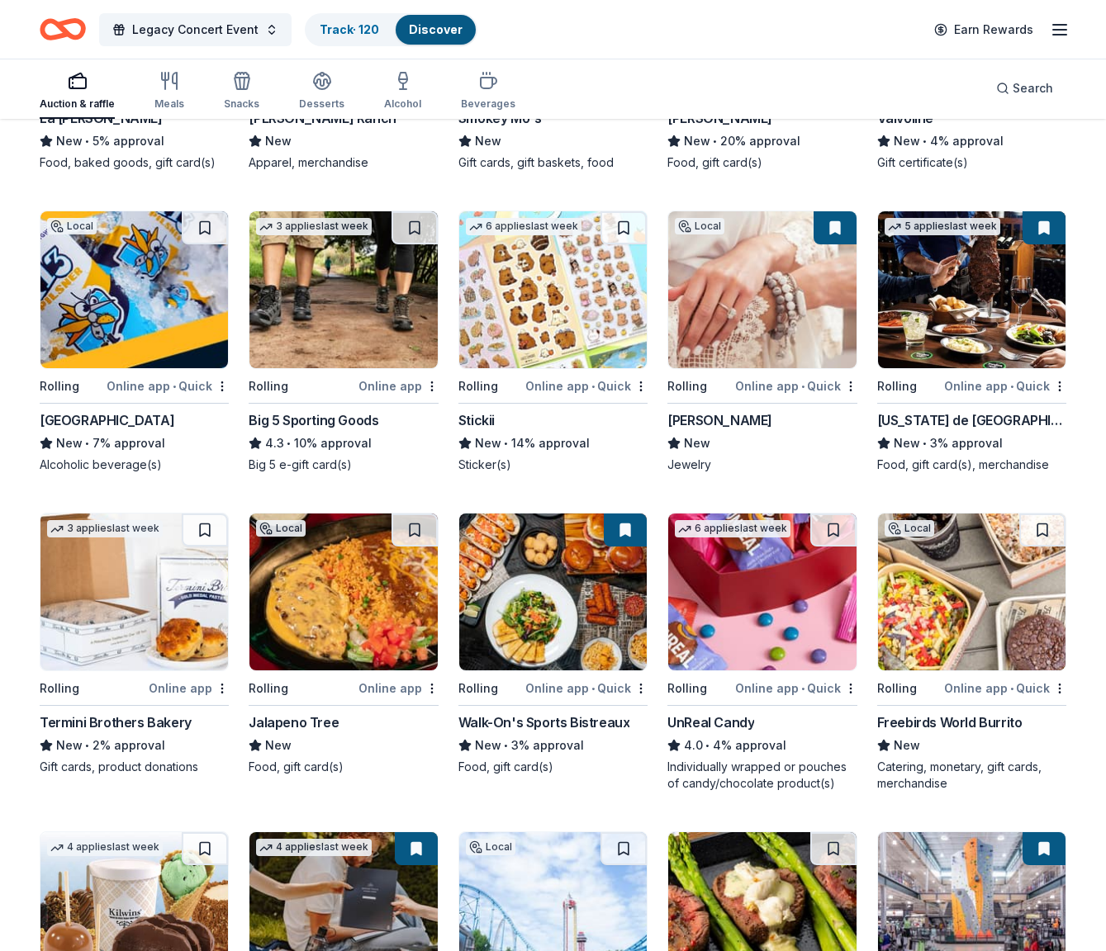
click at [949, 626] on img at bounding box center [971, 592] width 187 height 157
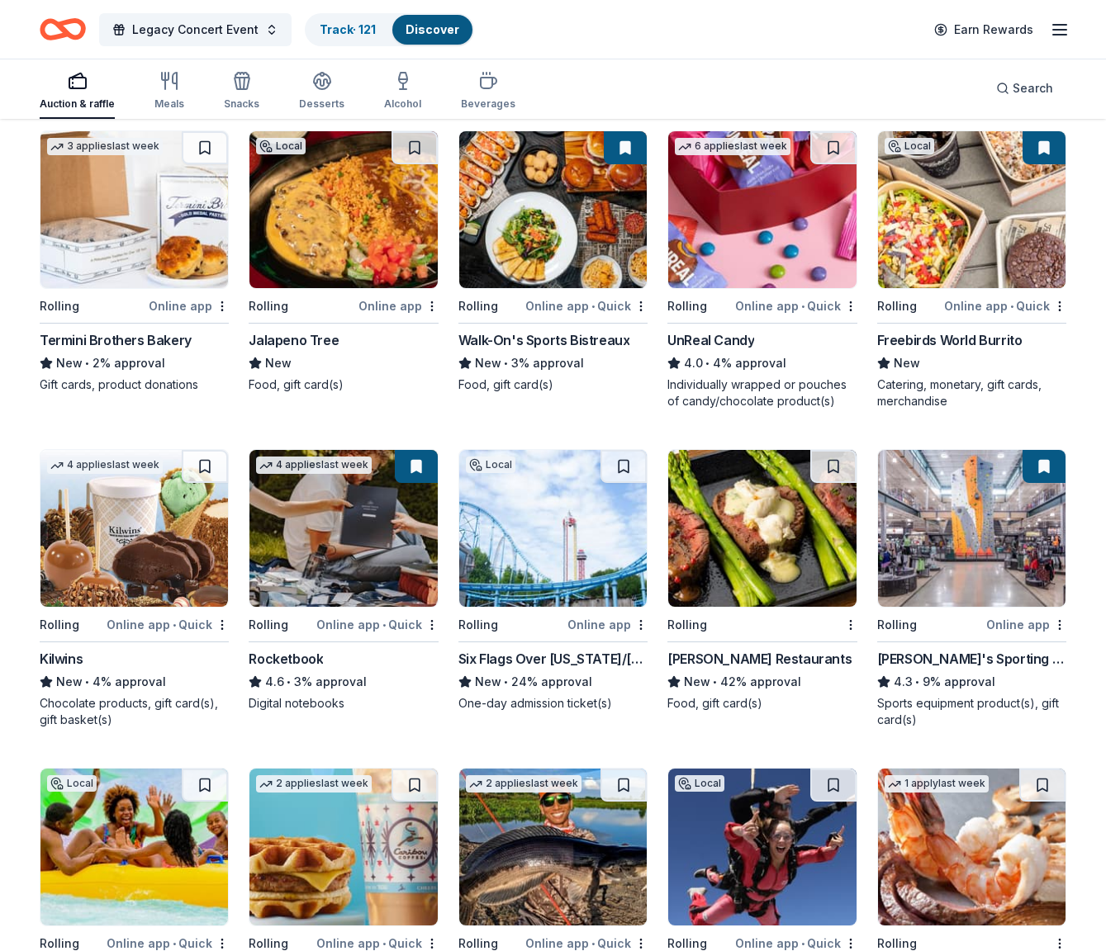
scroll to position [4652, 0]
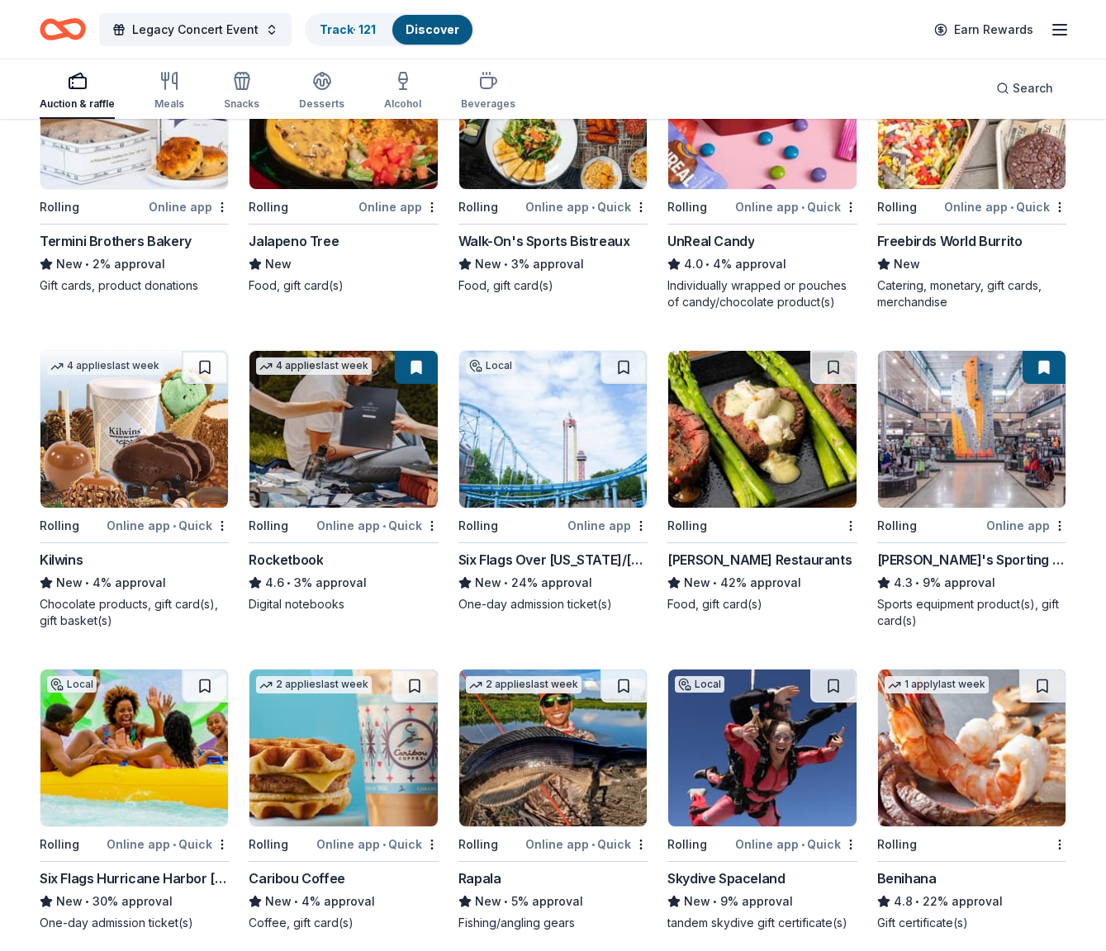
click at [130, 464] on img at bounding box center [133, 429] width 187 height 157
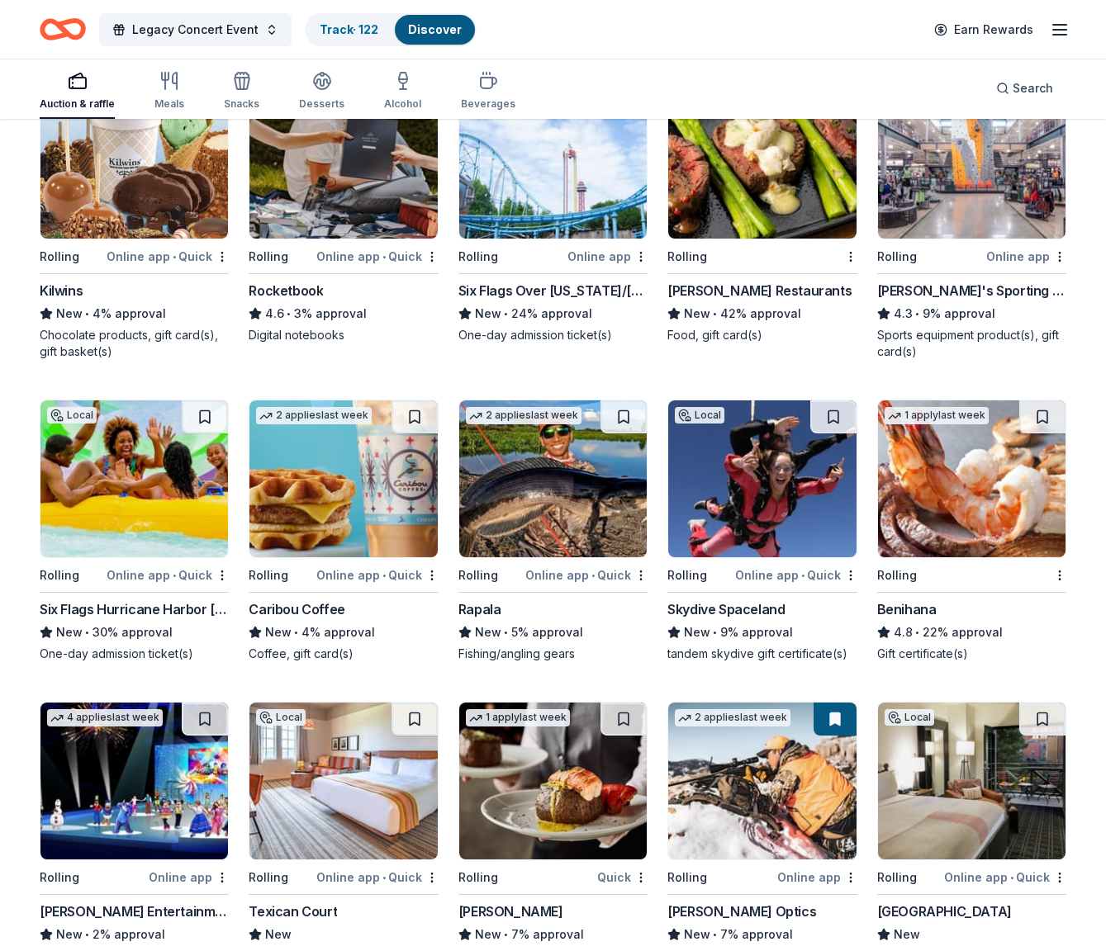
scroll to position [5012, 0]
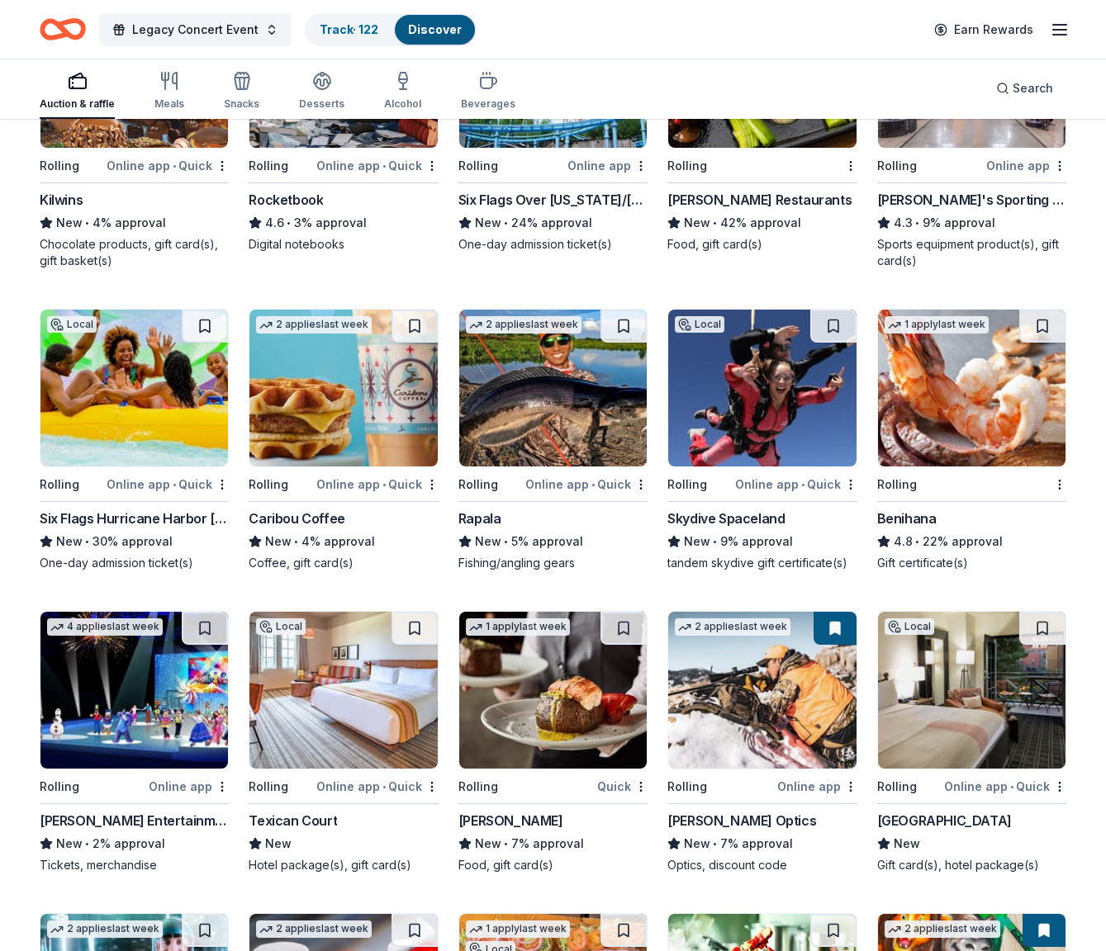
click at [530, 740] on img at bounding box center [552, 690] width 187 height 157
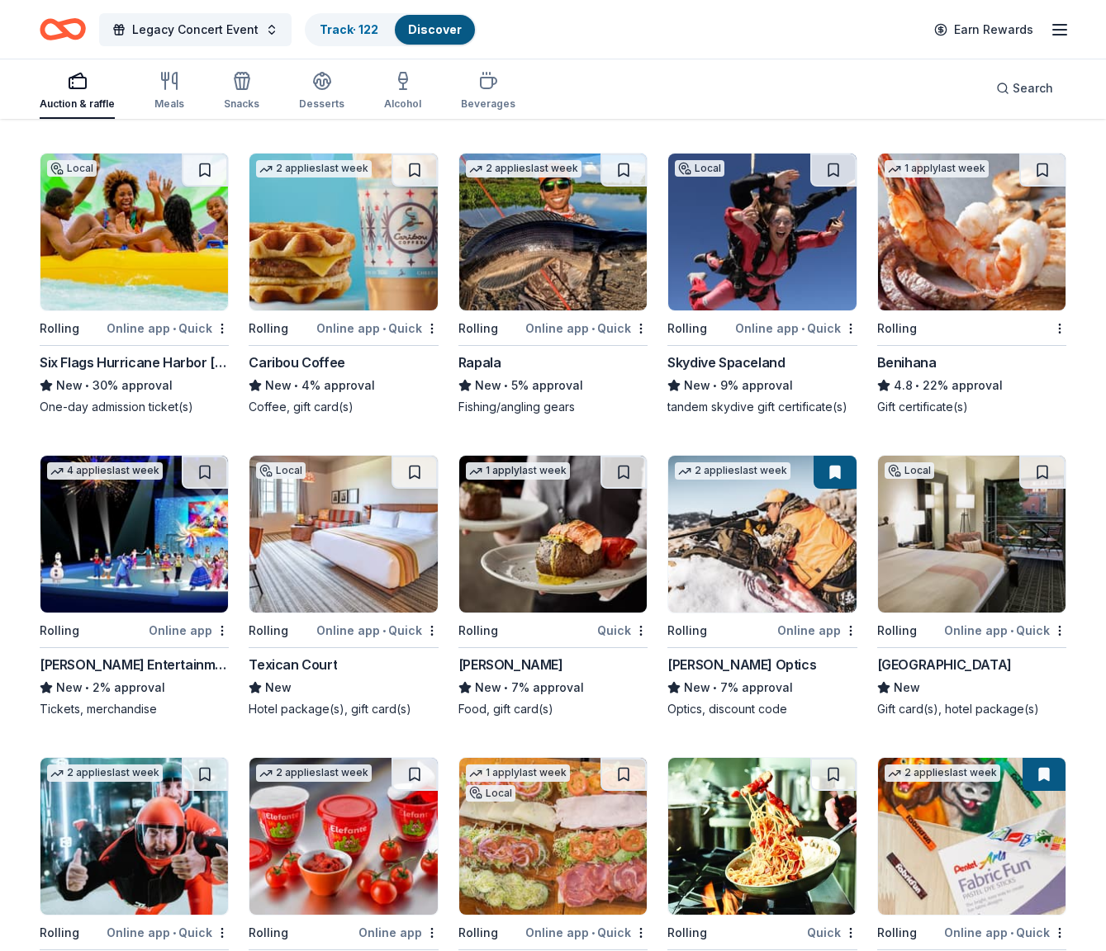
scroll to position [5355, 0]
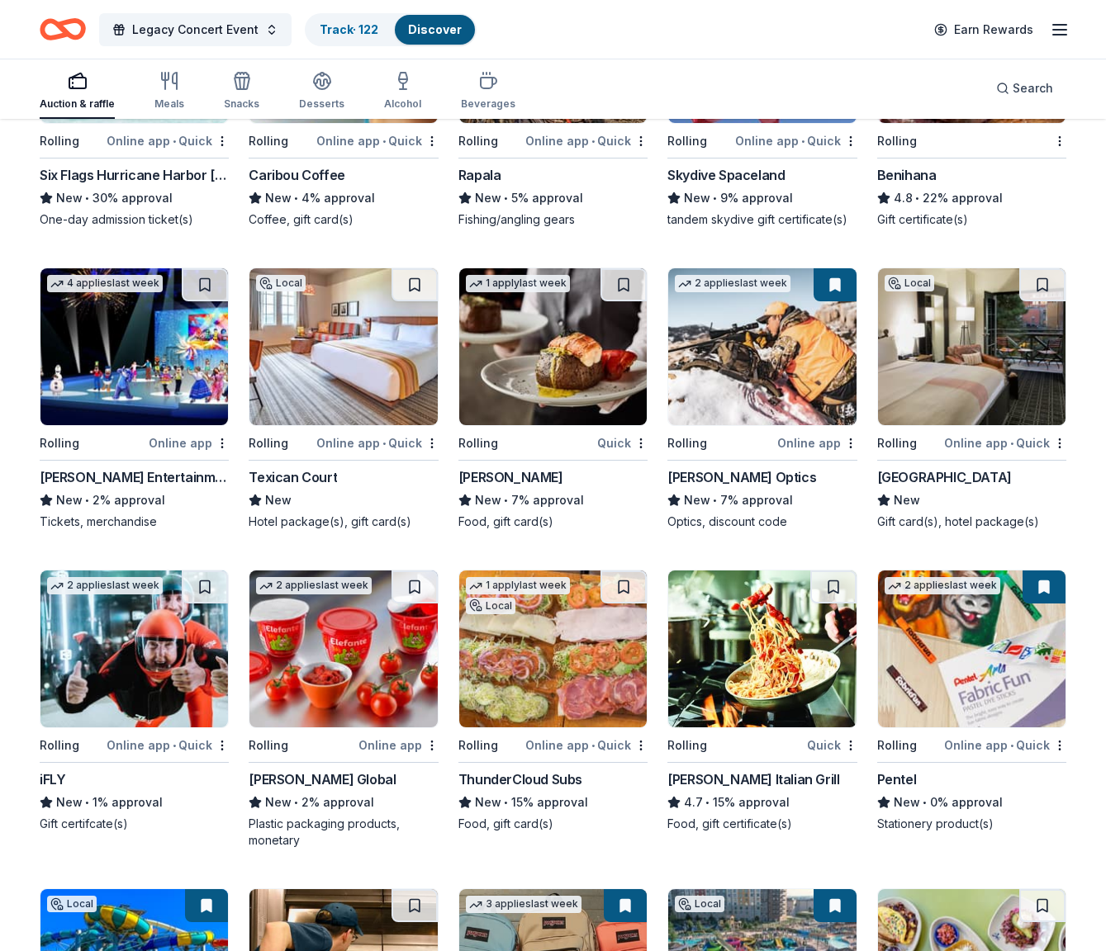
click at [756, 700] on img at bounding box center [761, 649] width 187 height 157
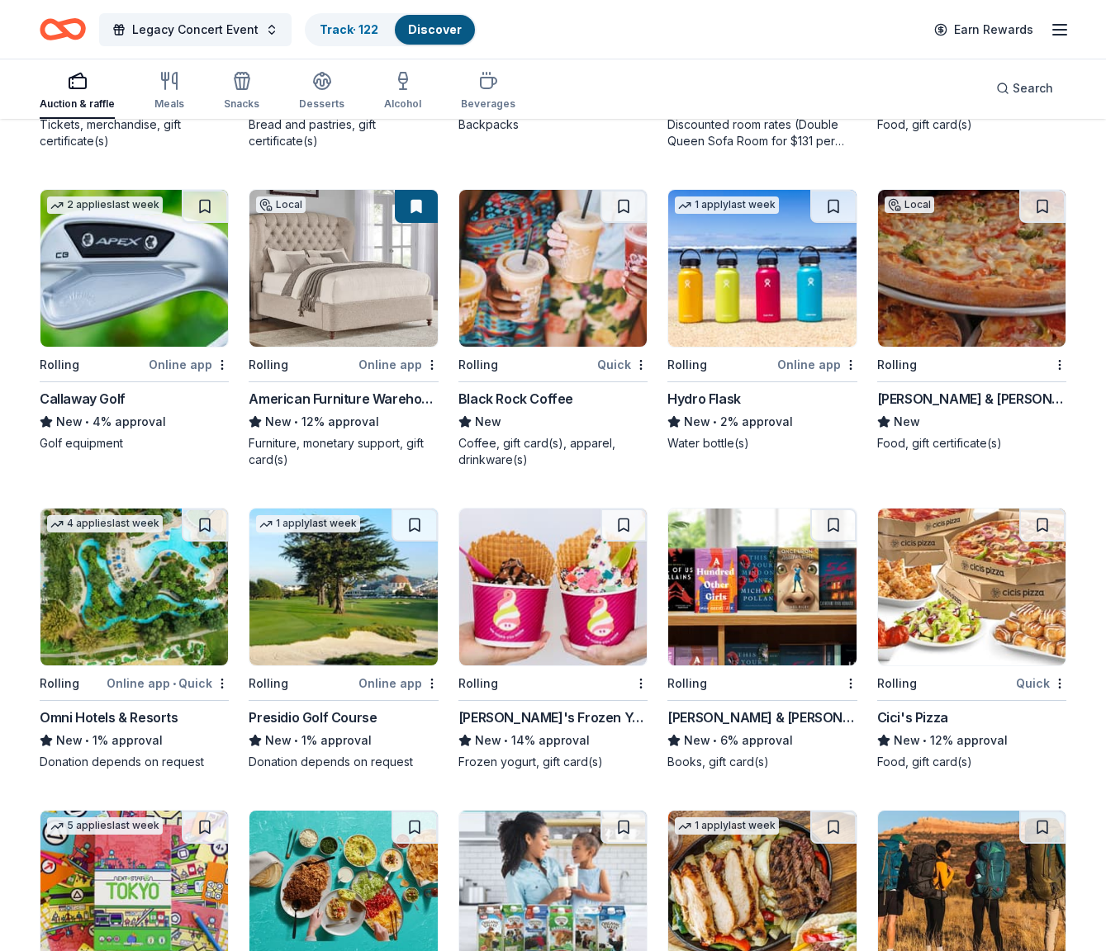
scroll to position [6426, 0]
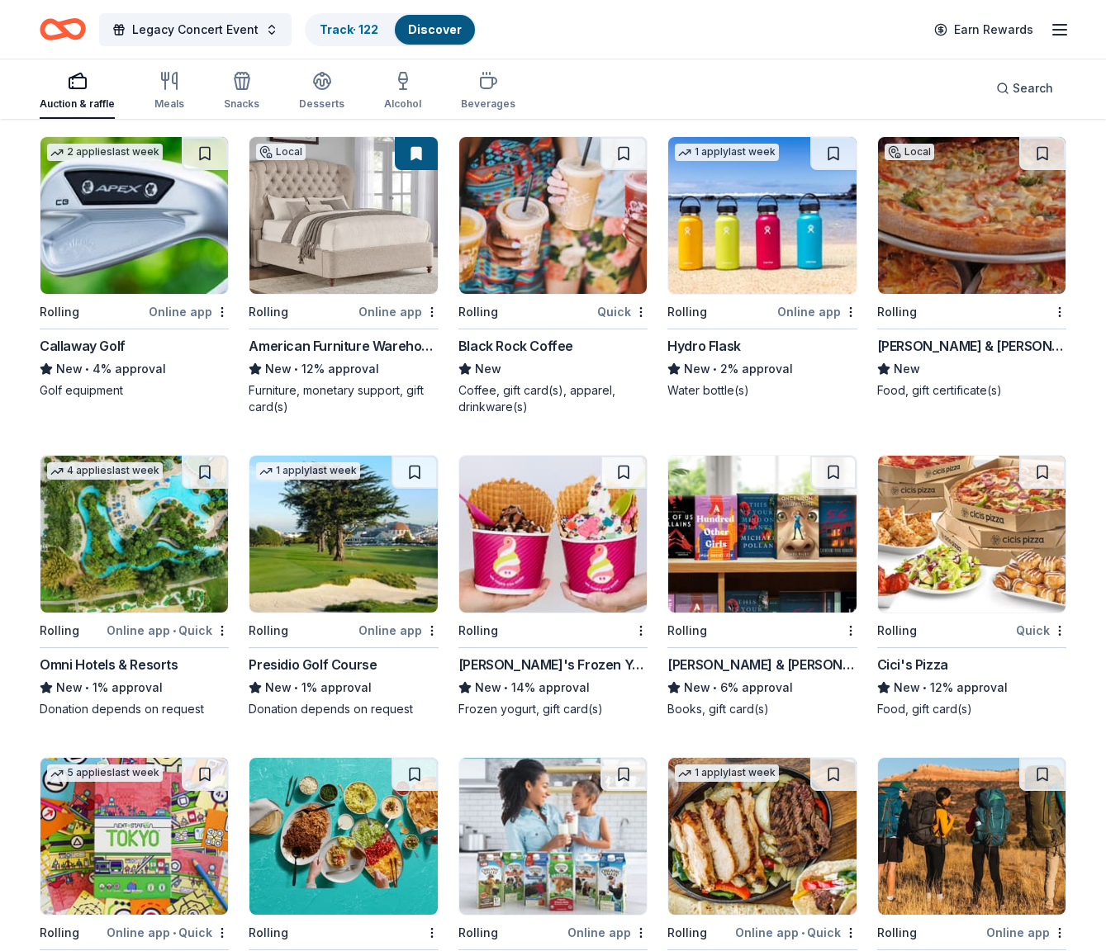
click at [182, 510] on img at bounding box center [133, 534] width 187 height 157
click at [209, 469] on button at bounding box center [205, 472] width 46 height 33
click at [122, 472] on div "4 applies last week" at bounding box center [105, 470] width 116 height 17
click at [538, 556] on img at bounding box center [552, 534] width 187 height 157
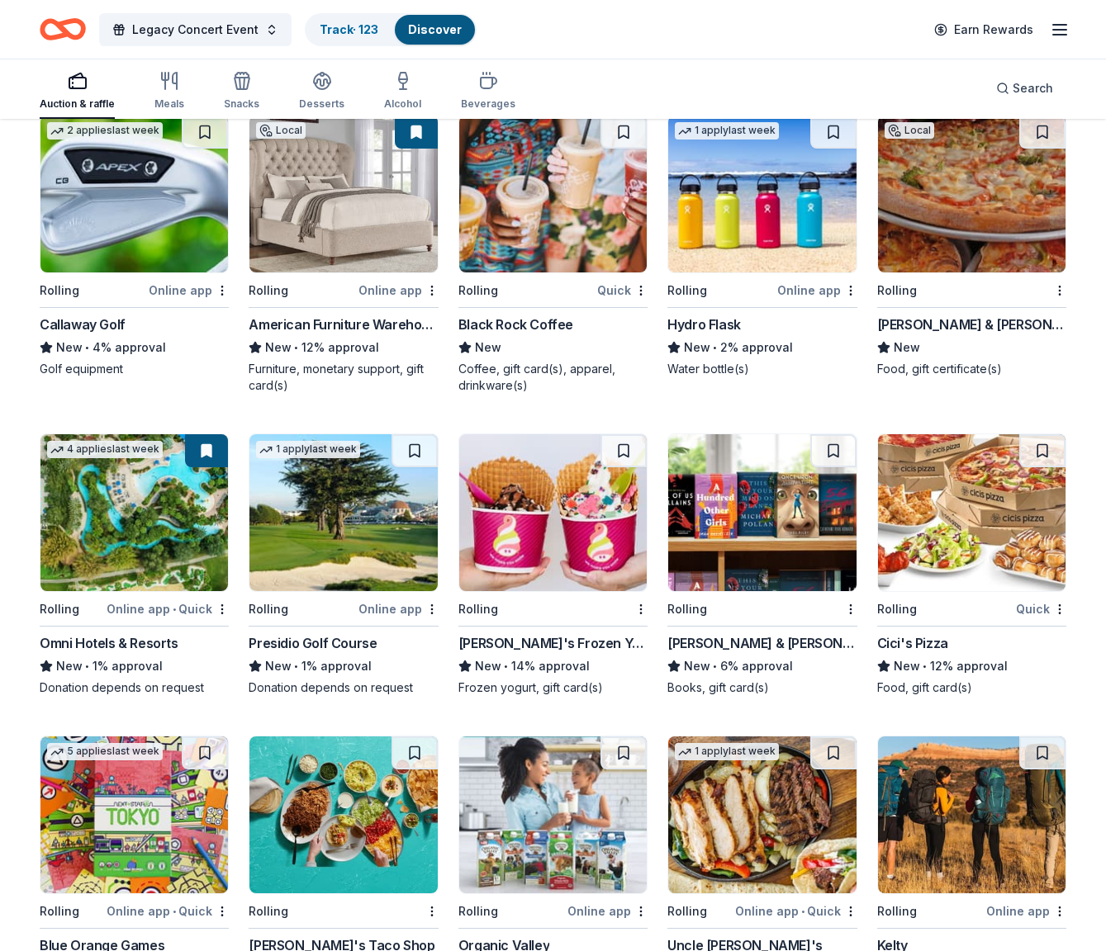
scroll to position [6587, 0]
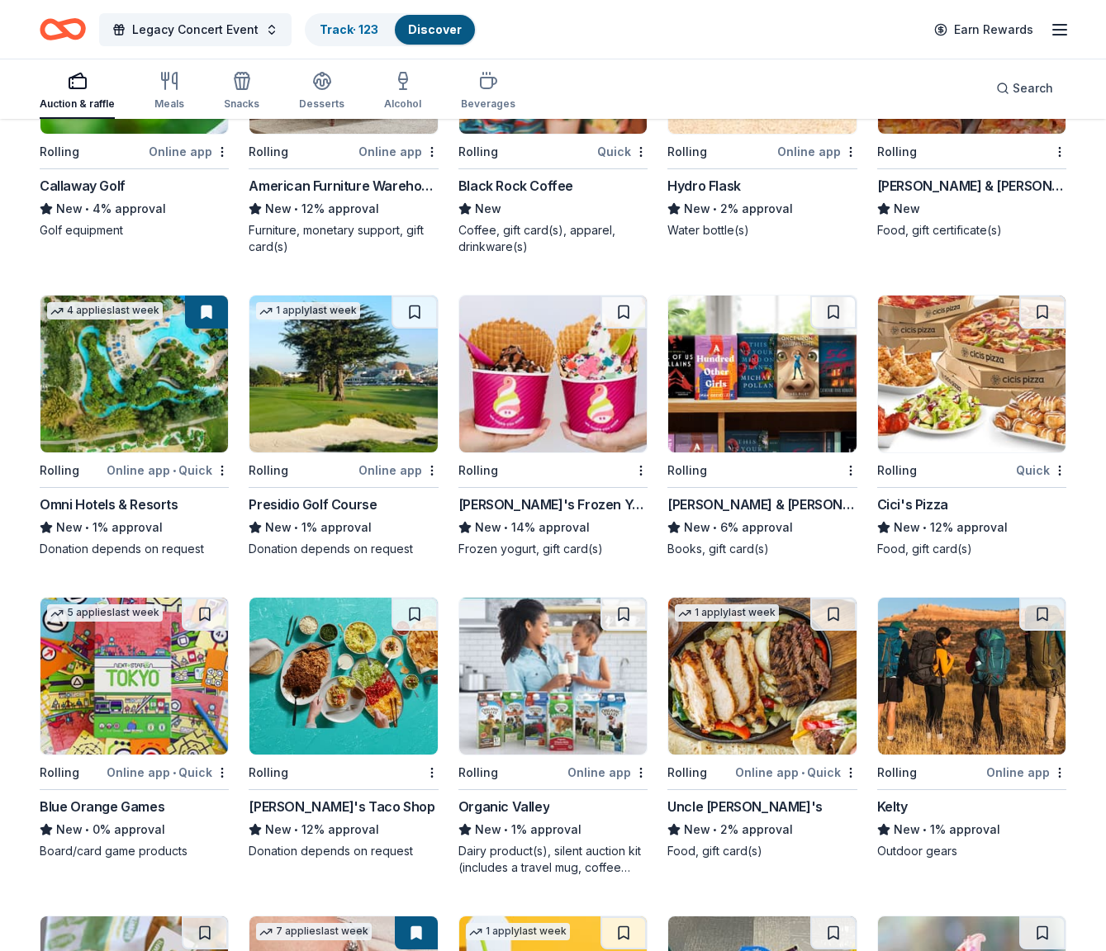
click at [795, 685] on img at bounding box center [761, 676] width 187 height 157
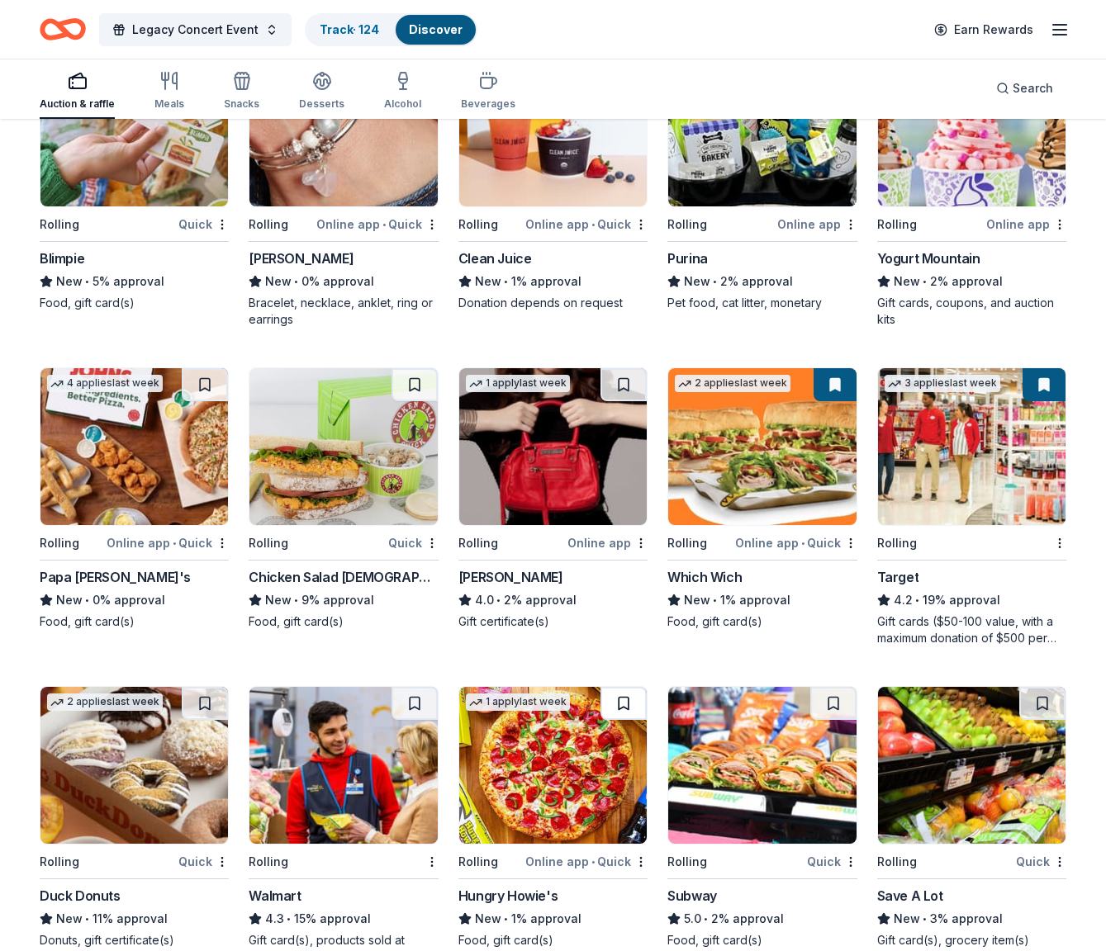
scroll to position [7600, 0]
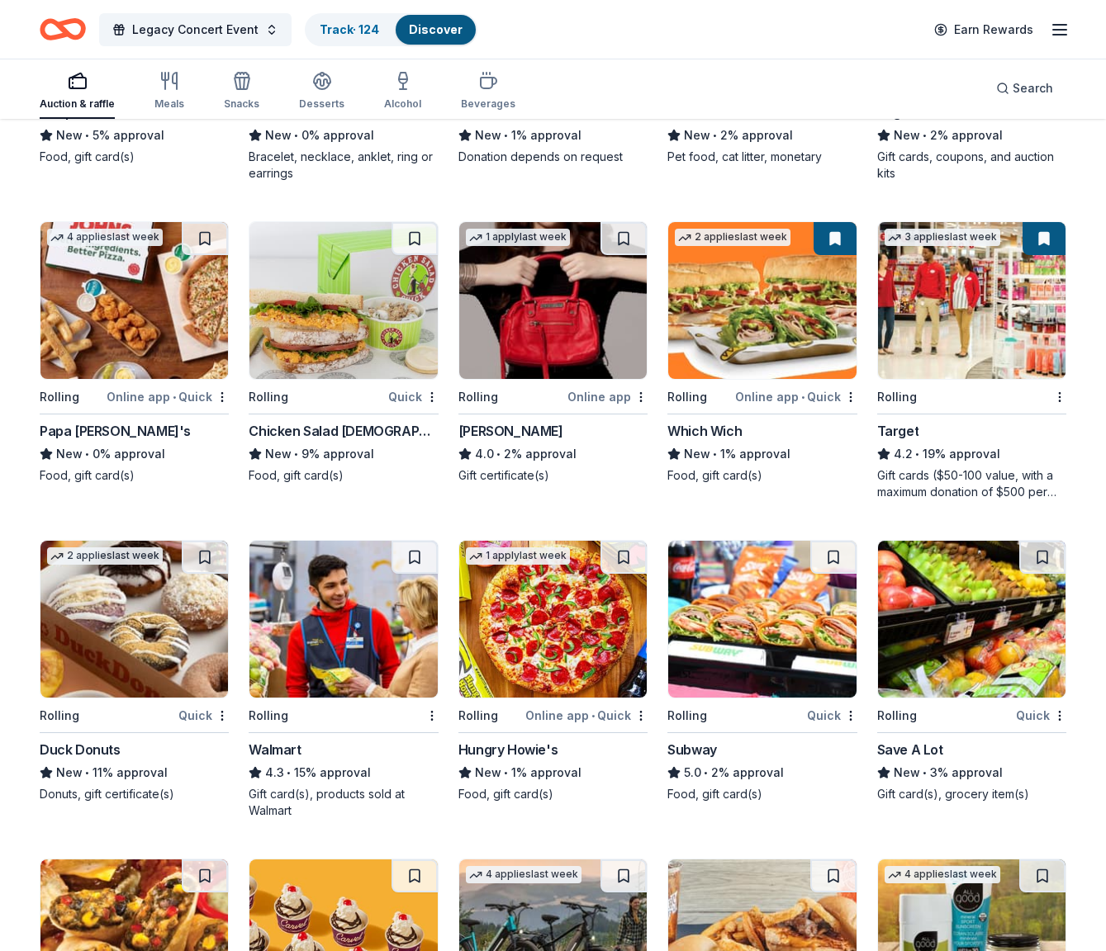
click at [368, 352] on img at bounding box center [342, 300] width 187 height 157
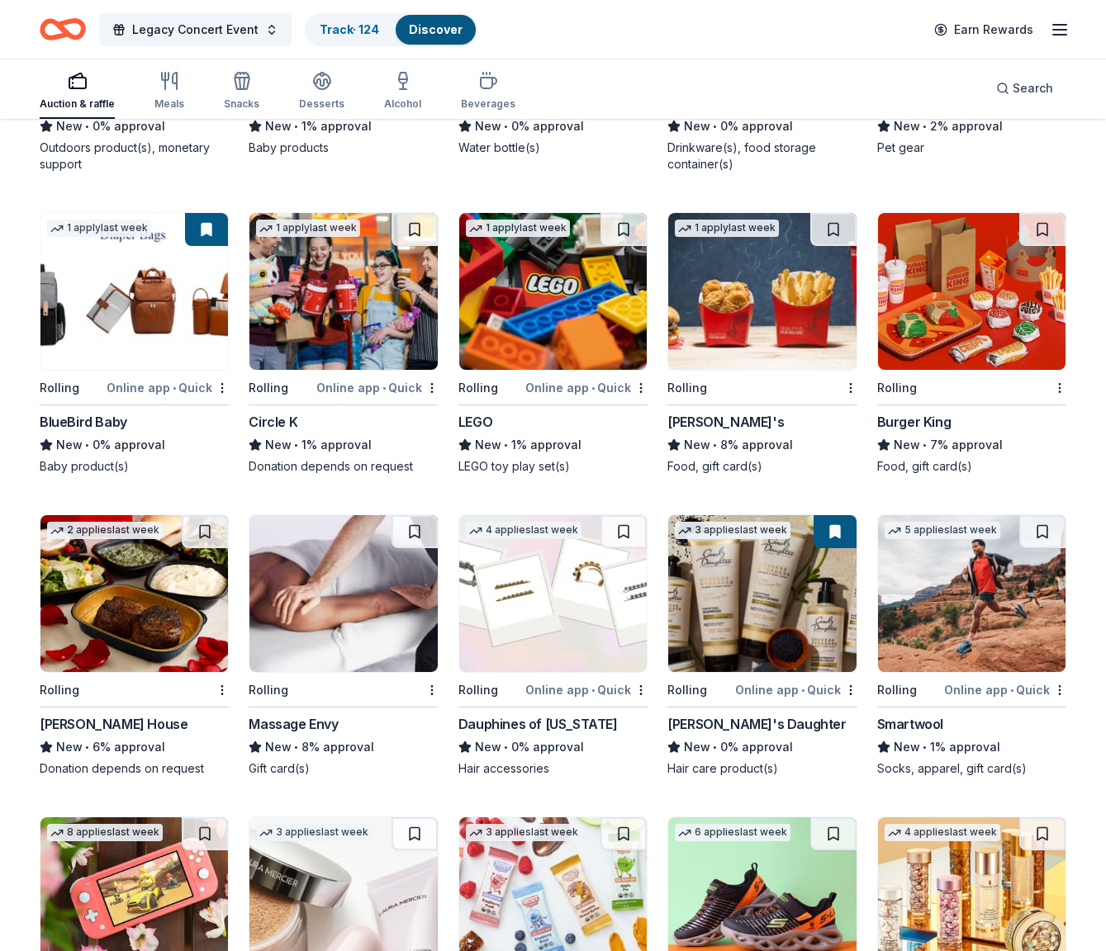
scroll to position [9872, 0]
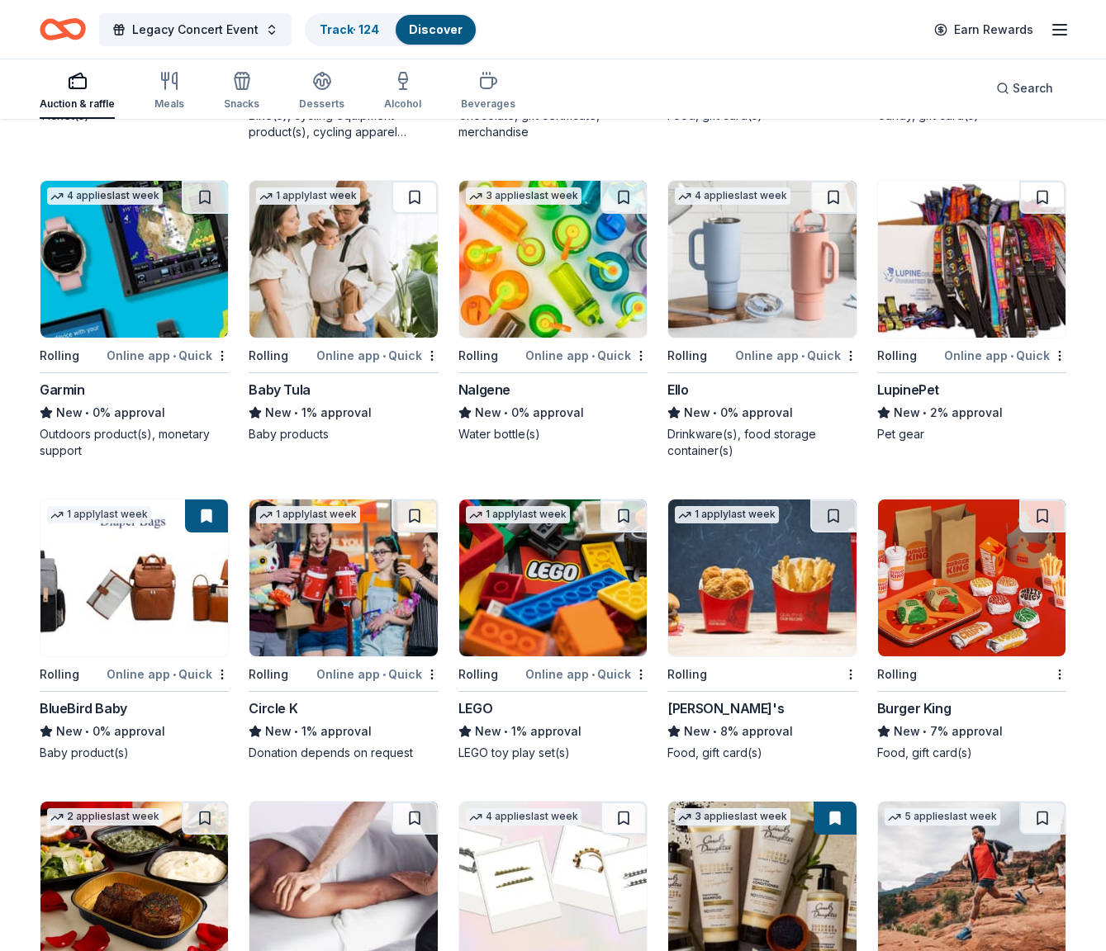
click at [85, 102] on div "Auction & raffle" at bounding box center [77, 103] width 75 height 13
click at [173, 92] on div "Meals" at bounding box center [169, 91] width 30 height 40
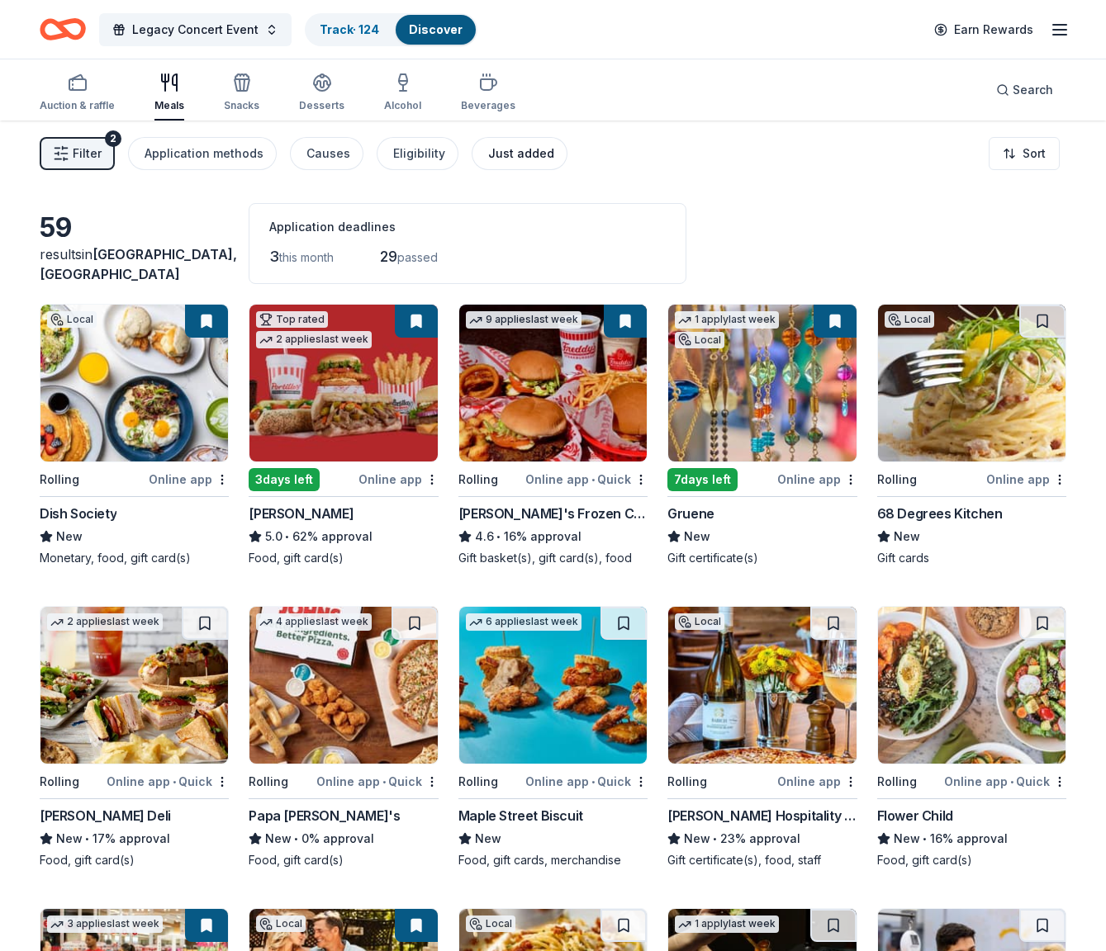
click at [518, 159] on div "Just added" at bounding box center [521, 154] width 66 height 20
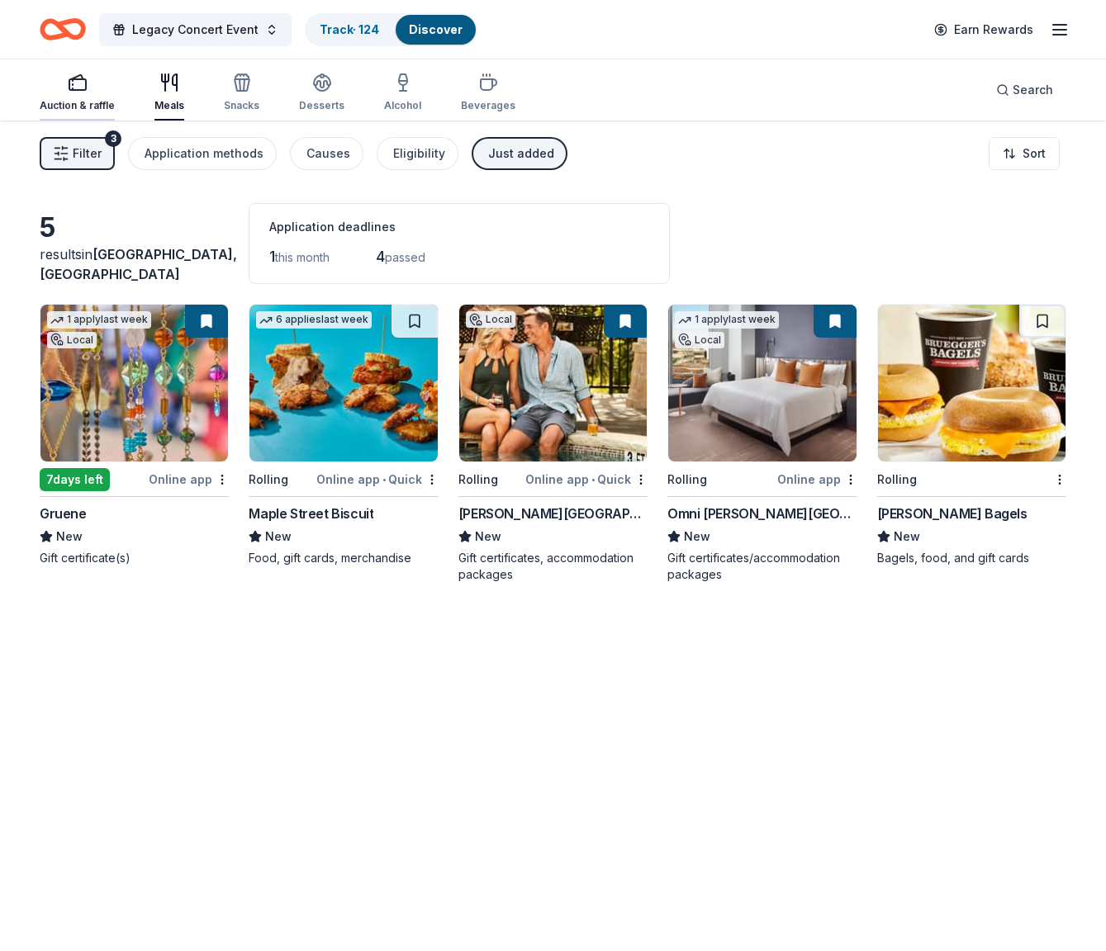
click at [62, 93] on div "Auction & raffle" at bounding box center [77, 93] width 75 height 40
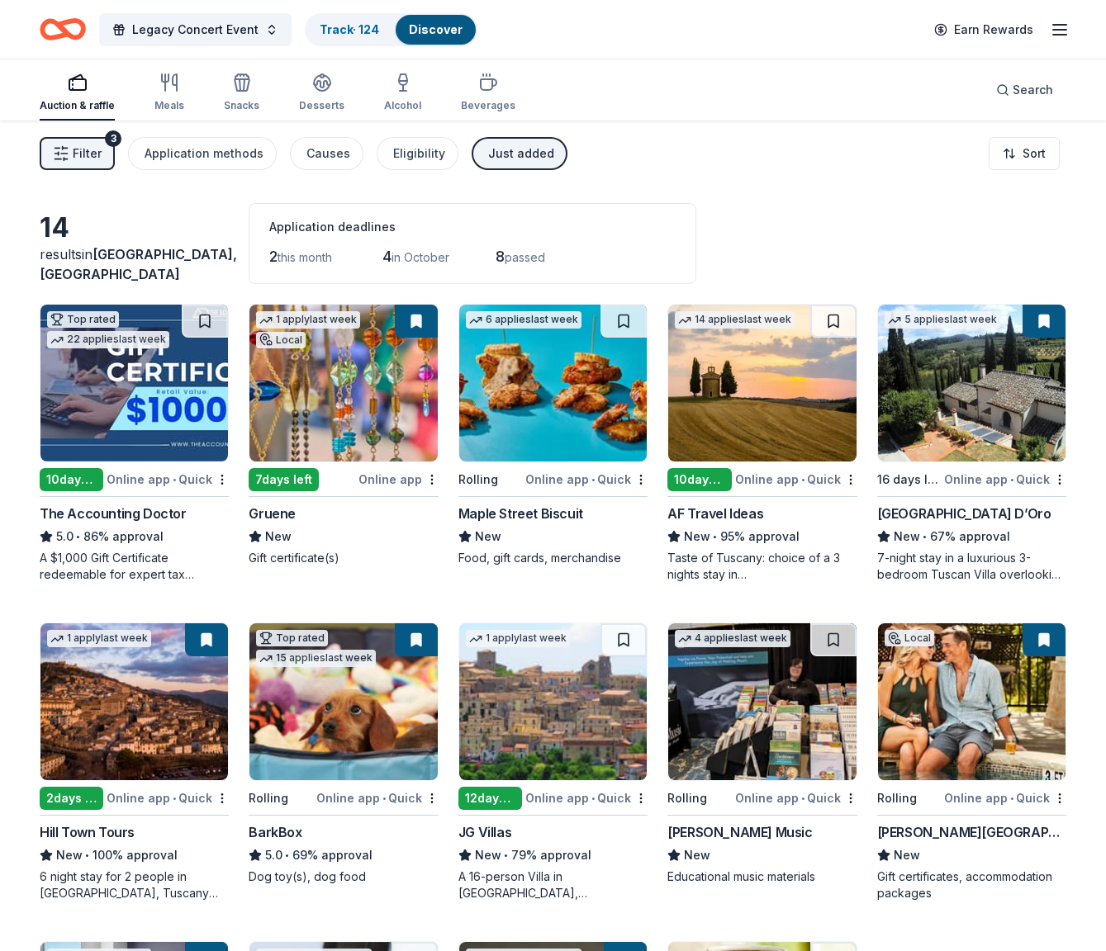
click at [73, 36] on icon "Home" at bounding box center [71, 29] width 26 height 17
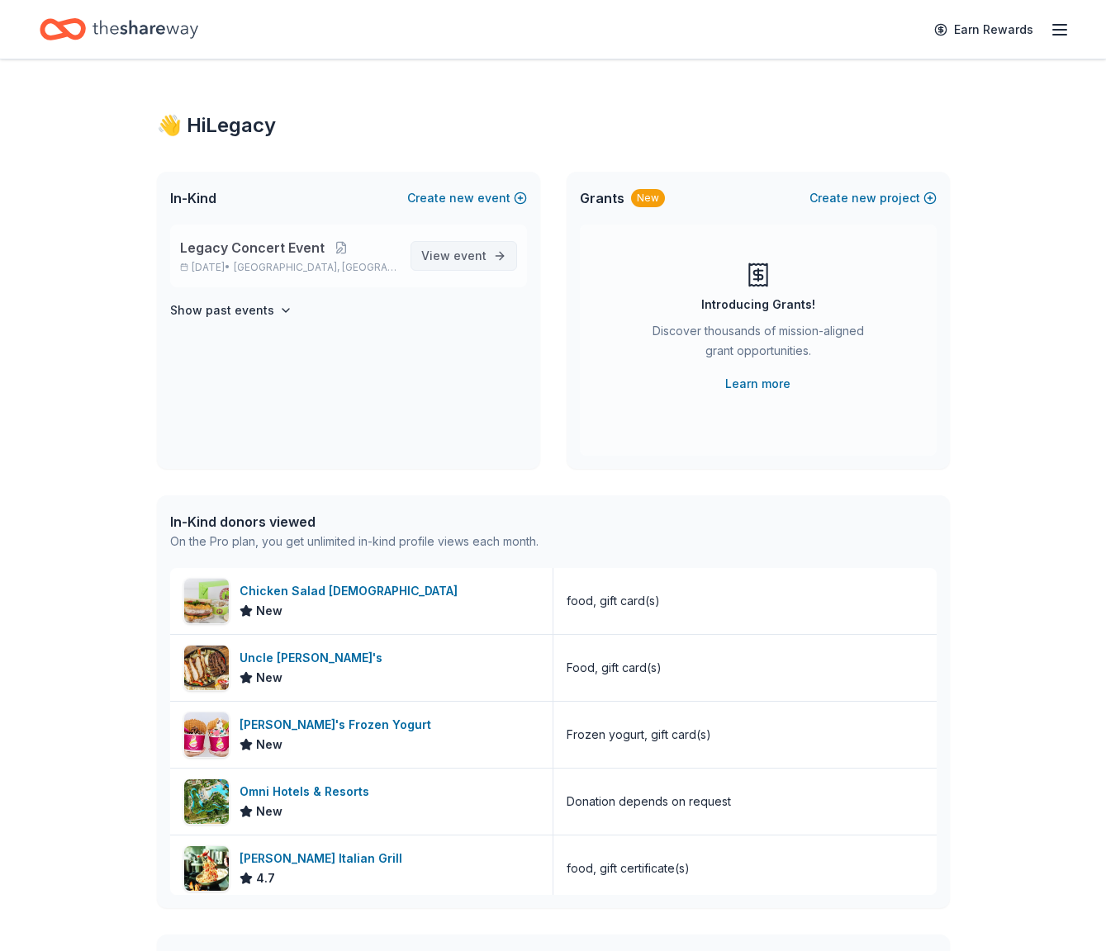
click at [456, 257] on span "event" at bounding box center [469, 256] width 33 height 14
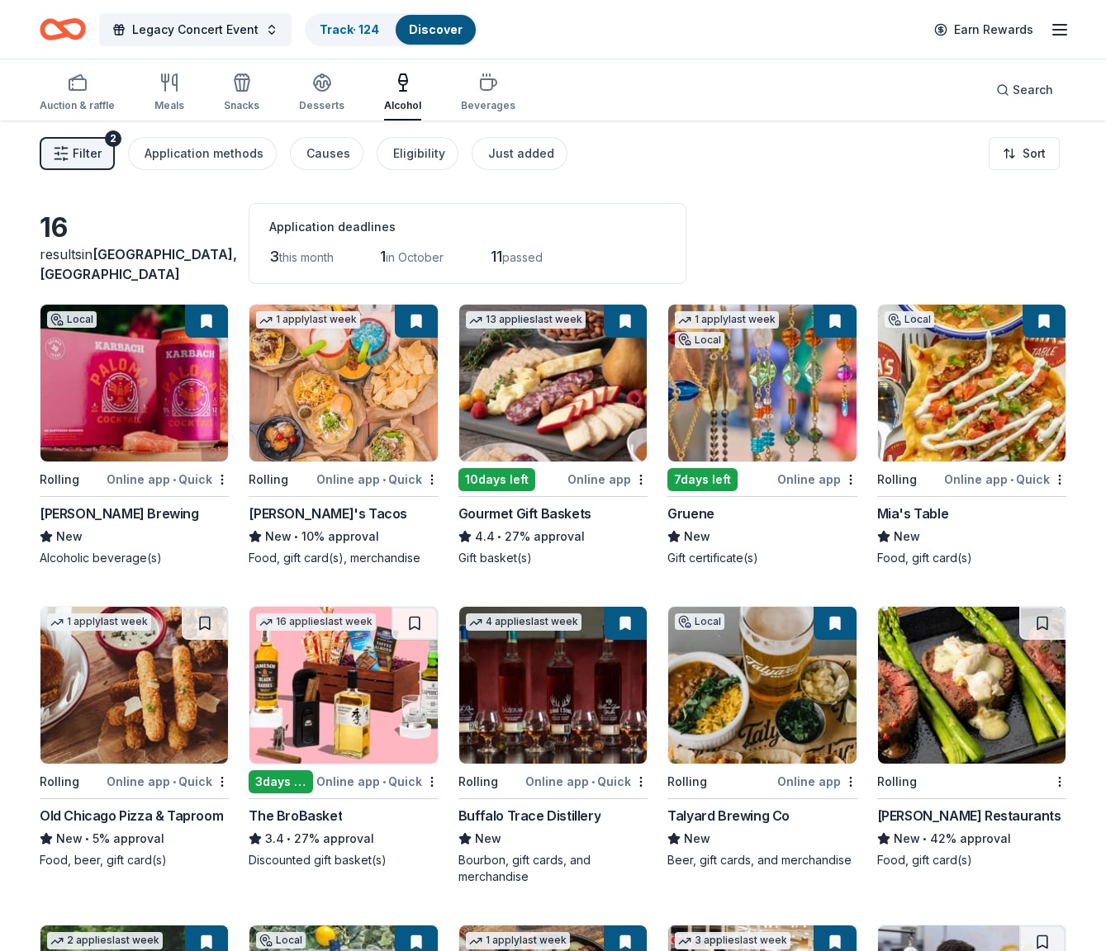
click at [434, 31] on link "Discover" at bounding box center [436, 29] width 54 height 14
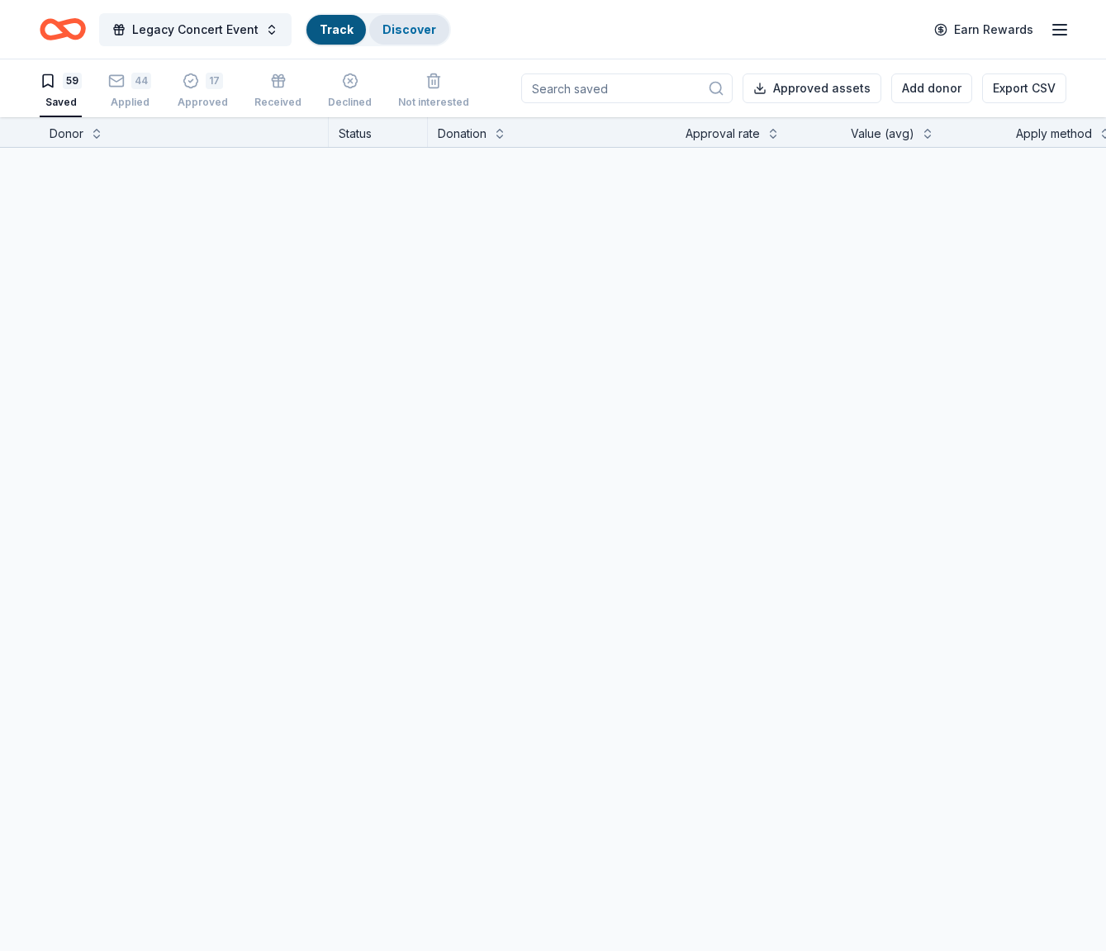
scroll to position [1, 0]
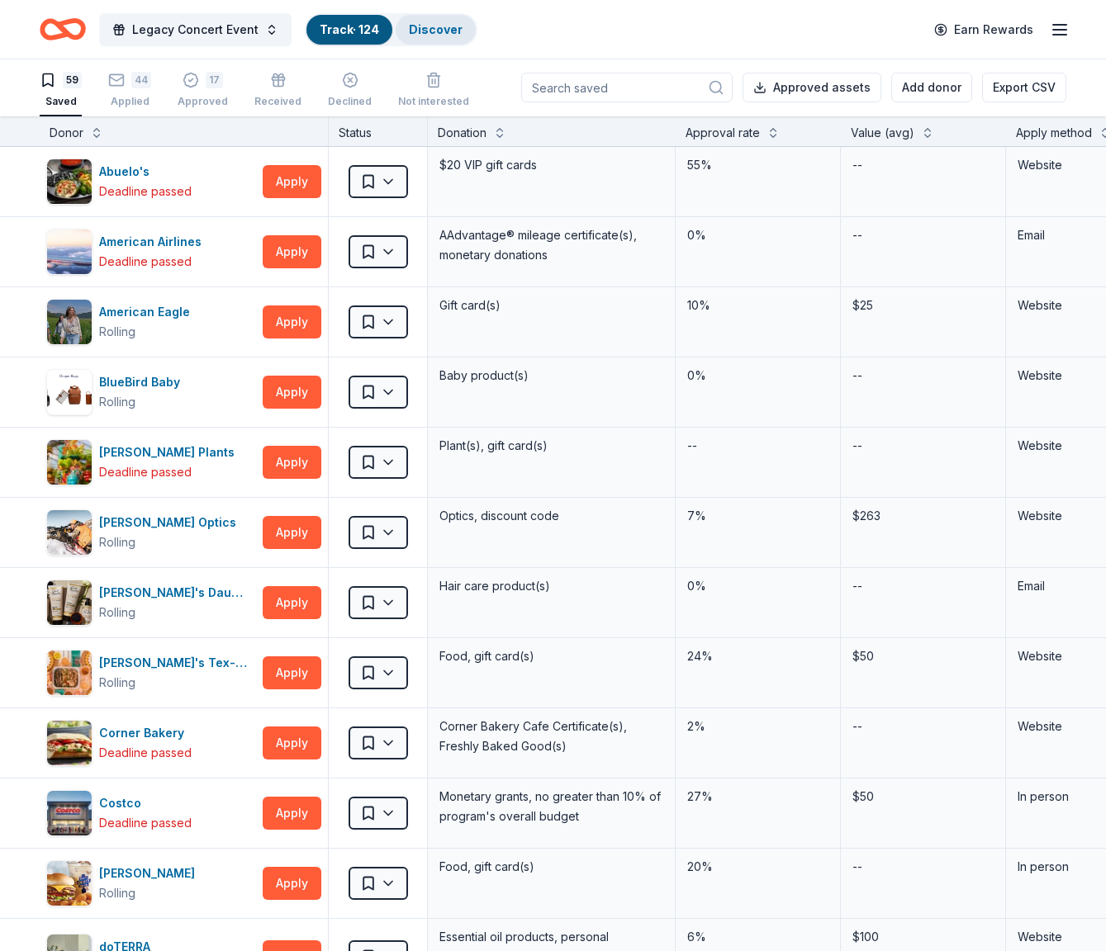
click at [434, 31] on link "Discover" at bounding box center [436, 29] width 54 height 14
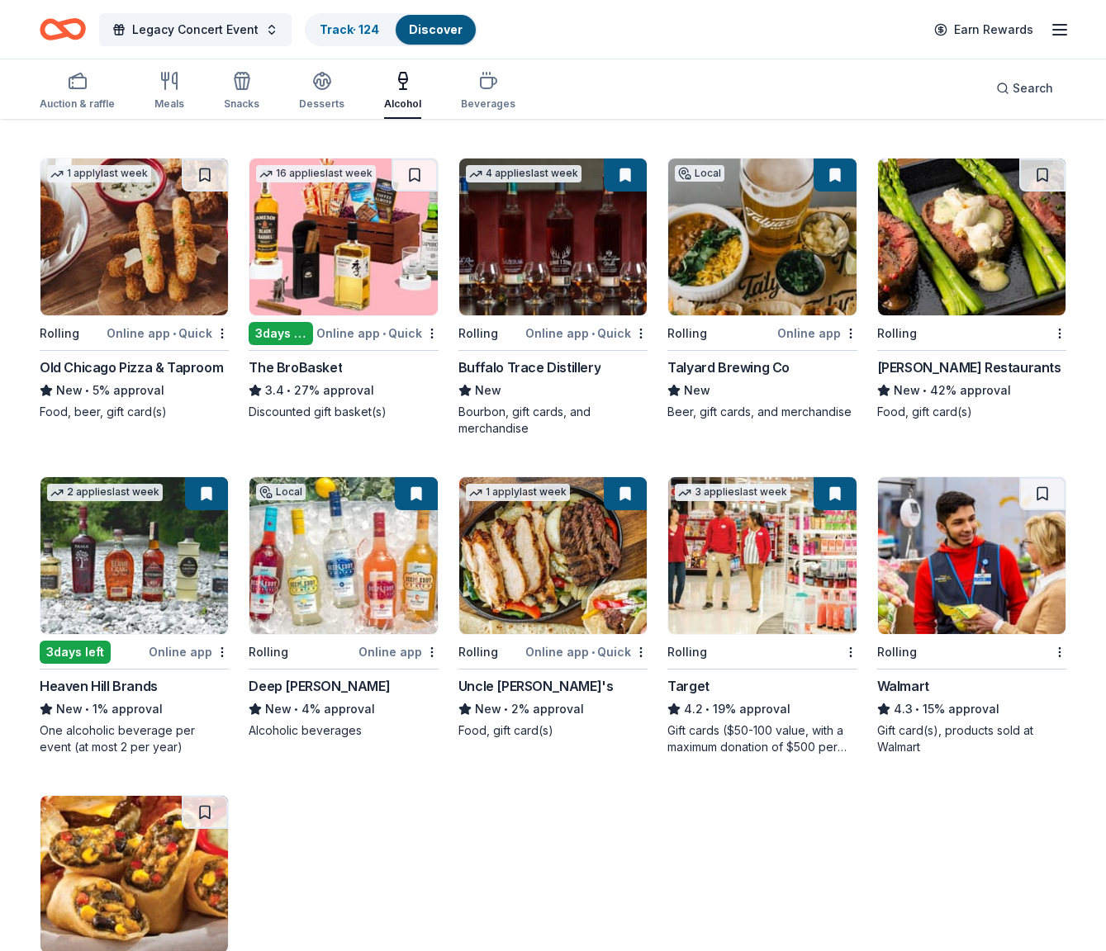
scroll to position [450, 0]
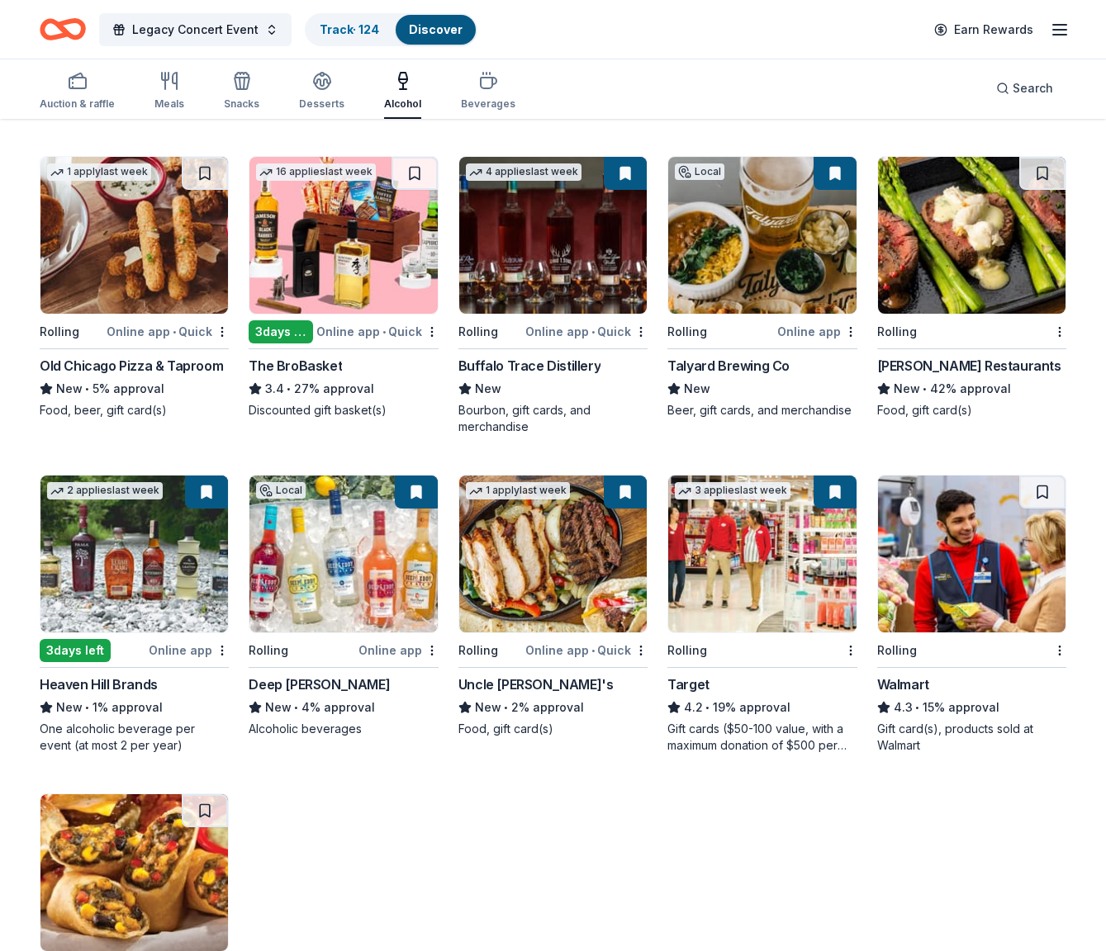
click at [964, 229] on img at bounding box center [971, 235] width 187 height 157
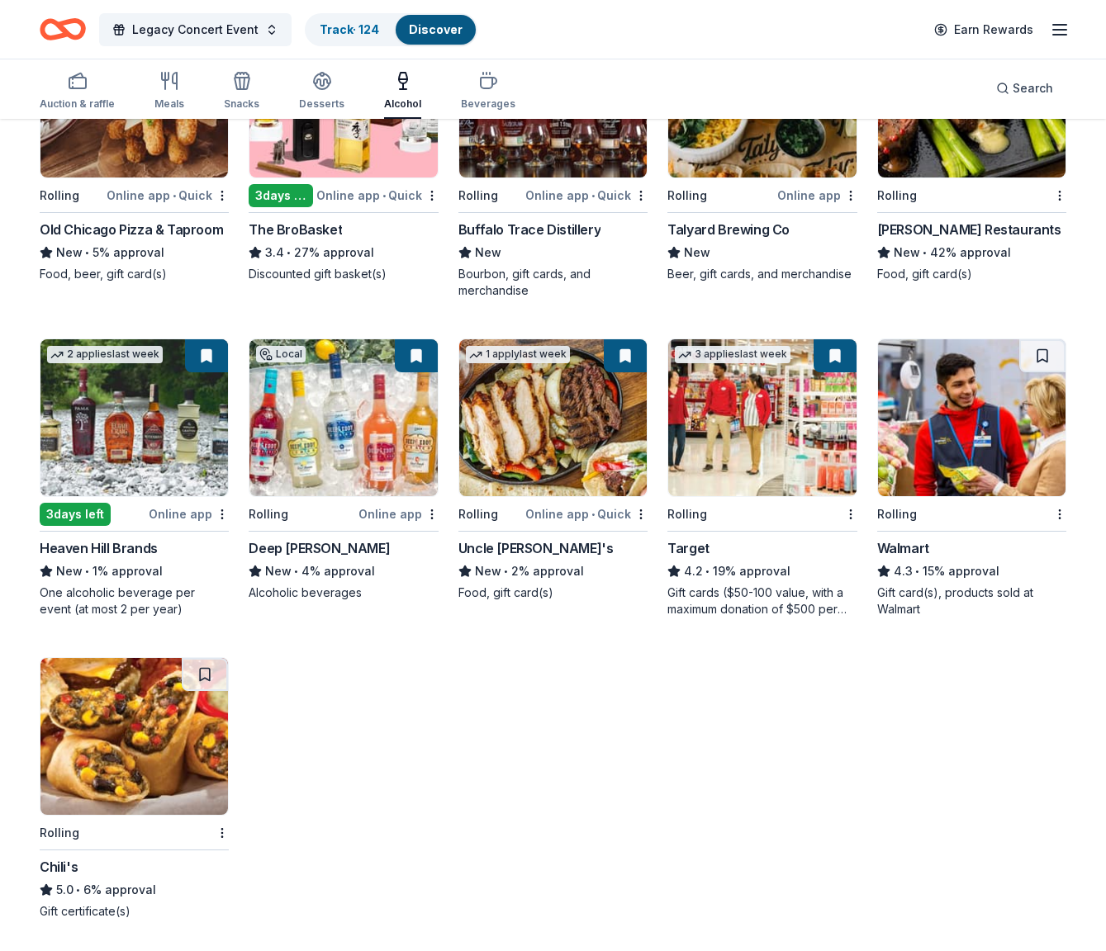
scroll to position [588, 0]
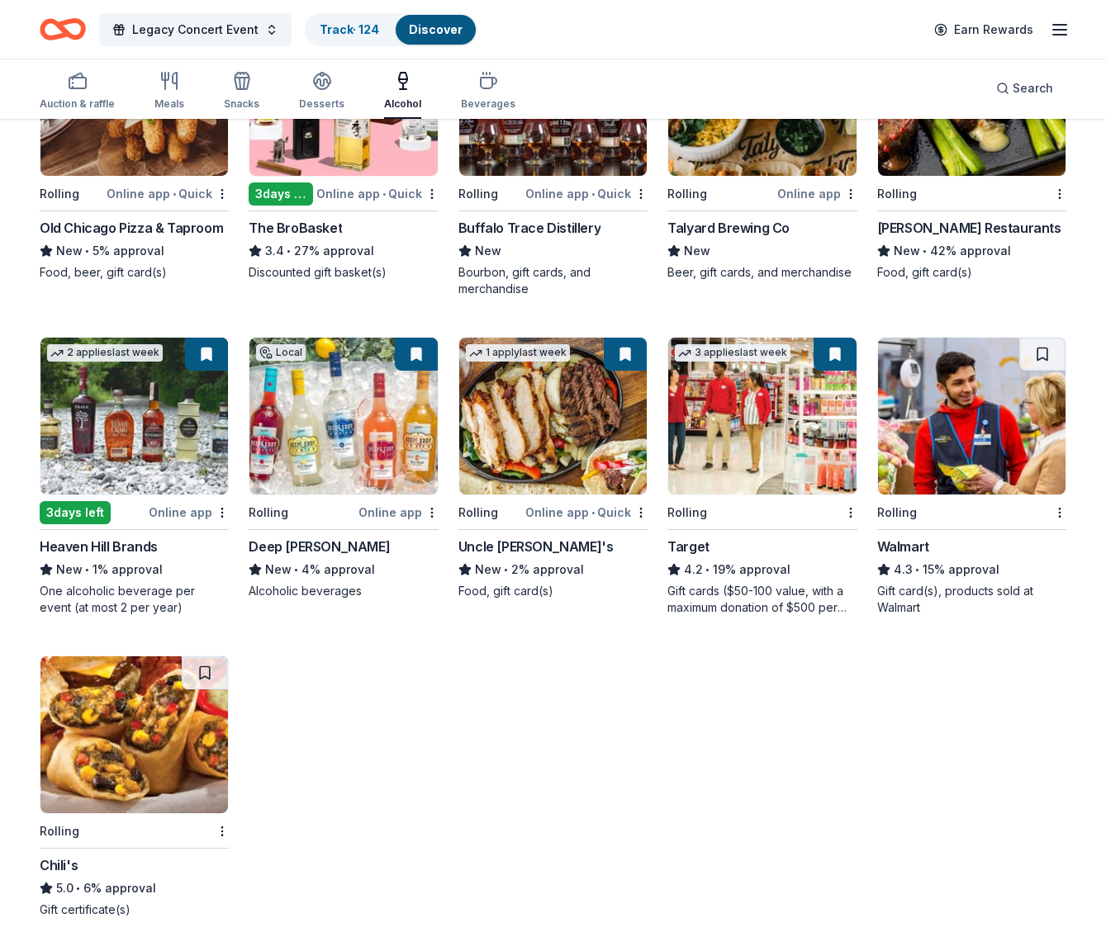
click at [91, 794] on img at bounding box center [133, 734] width 187 height 157
click at [924, 405] on img at bounding box center [971, 416] width 187 height 157
click at [60, 32] on icon "Home" at bounding box center [63, 29] width 46 height 39
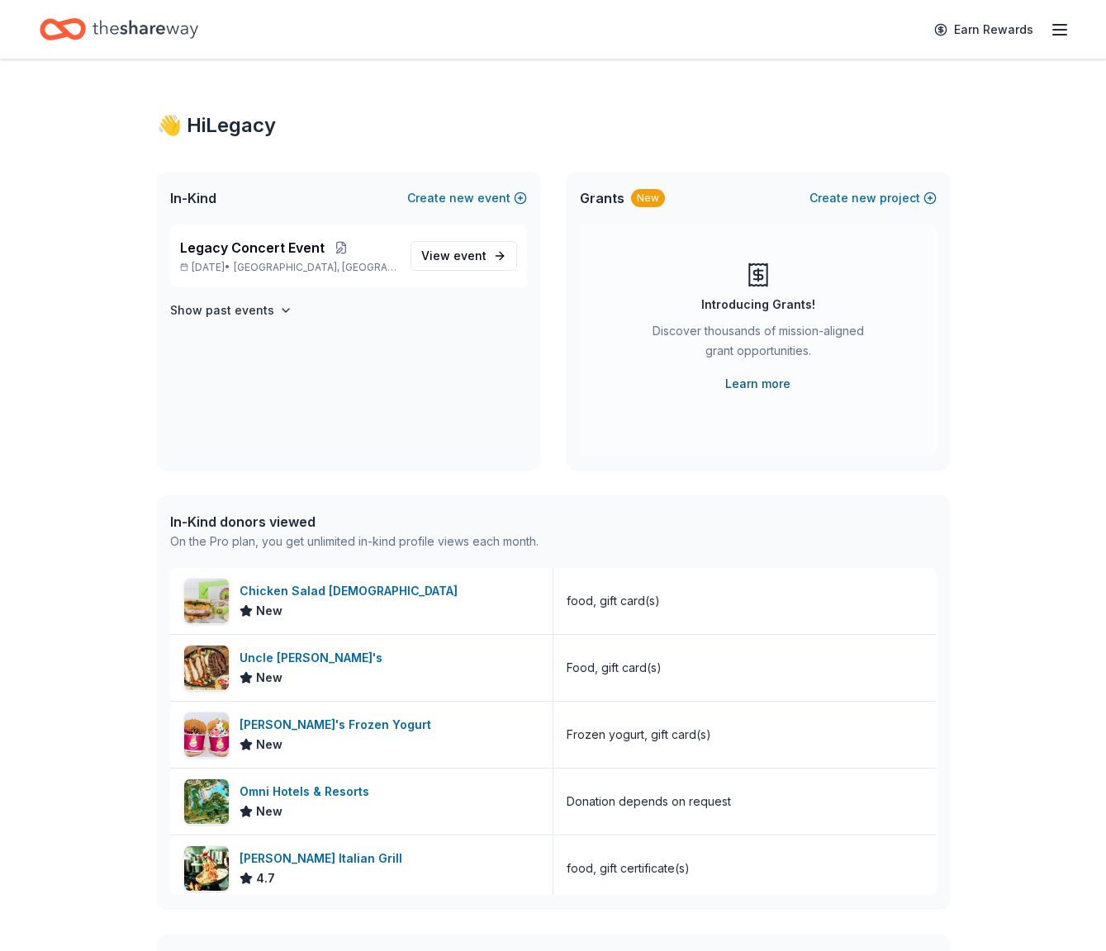
click at [760, 384] on link "Learn more" at bounding box center [757, 384] width 65 height 20
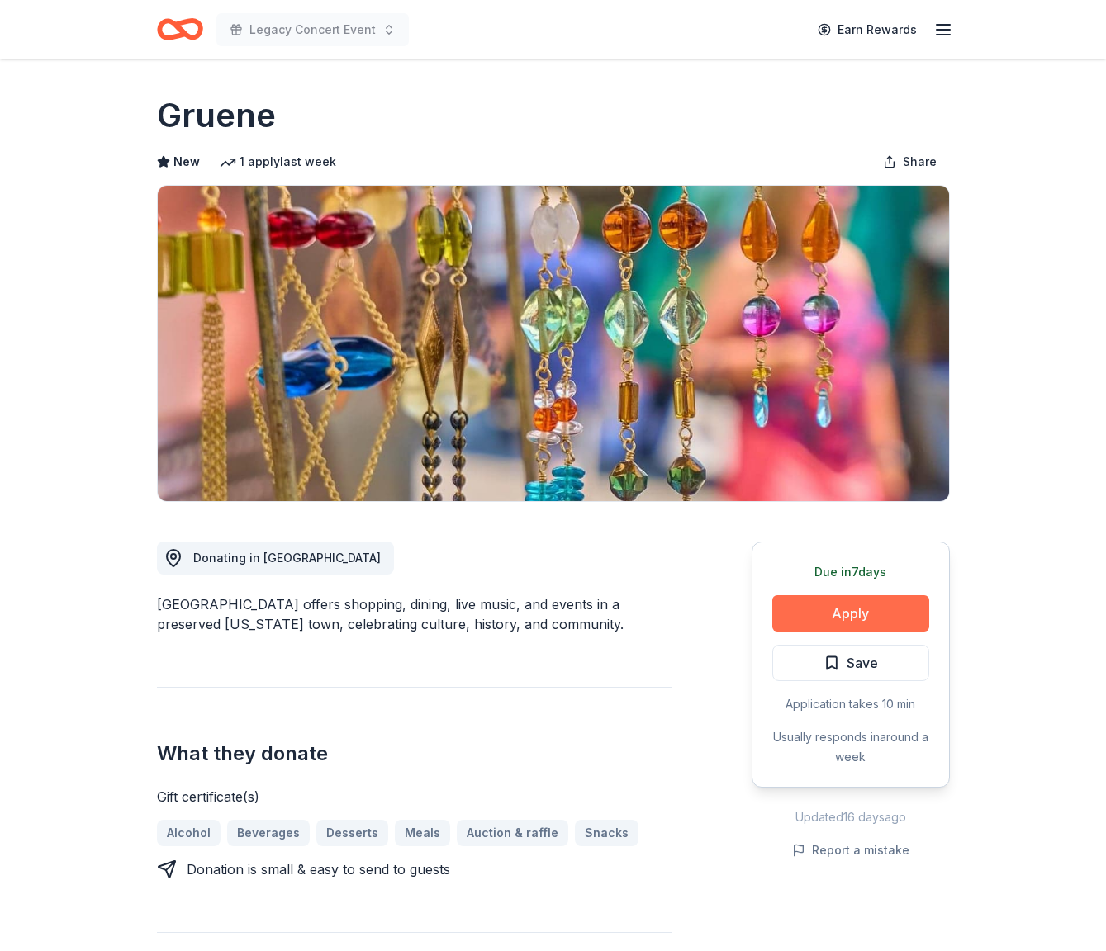
click at [858, 626] on button "Apply" at bounding box center [850, 613] width 157 height 36
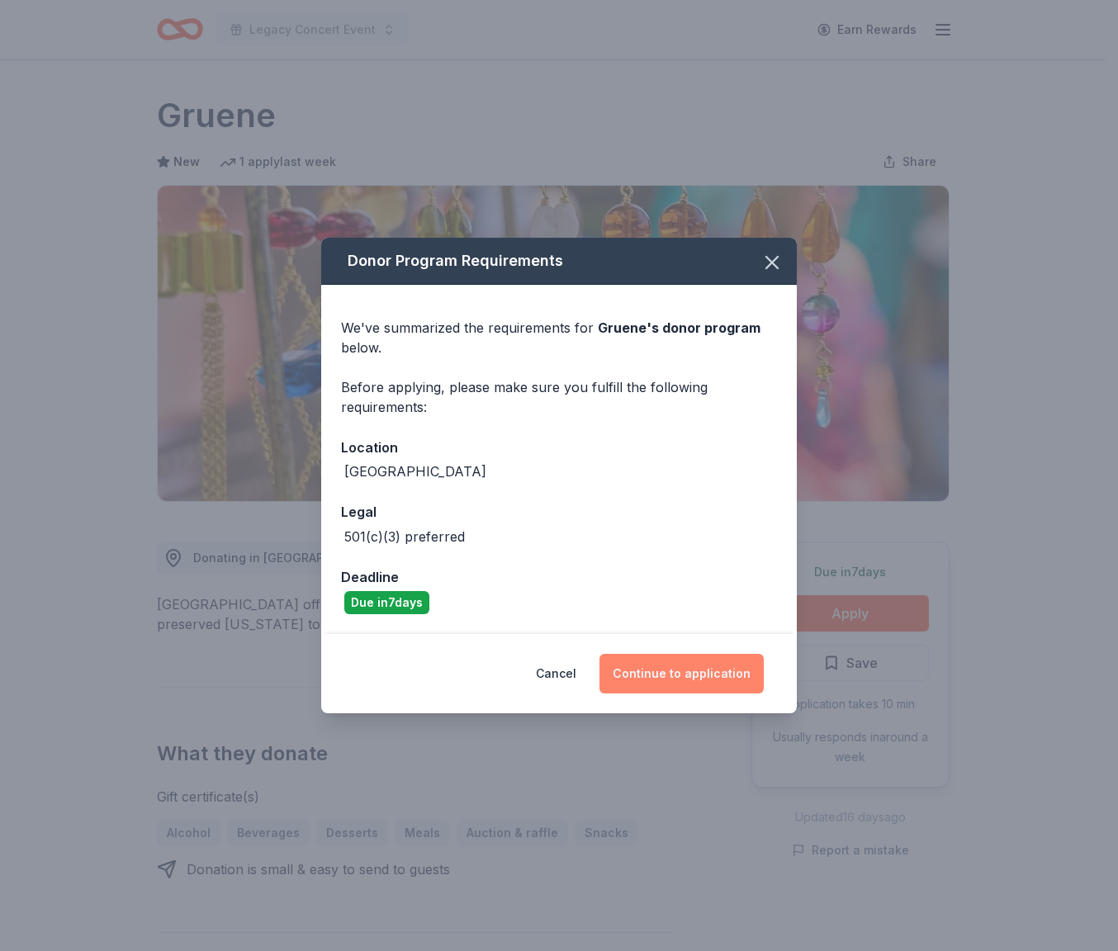
click at [720, 670] on button "Continue to application" at bounding box center [681, 674] width 164 height 40
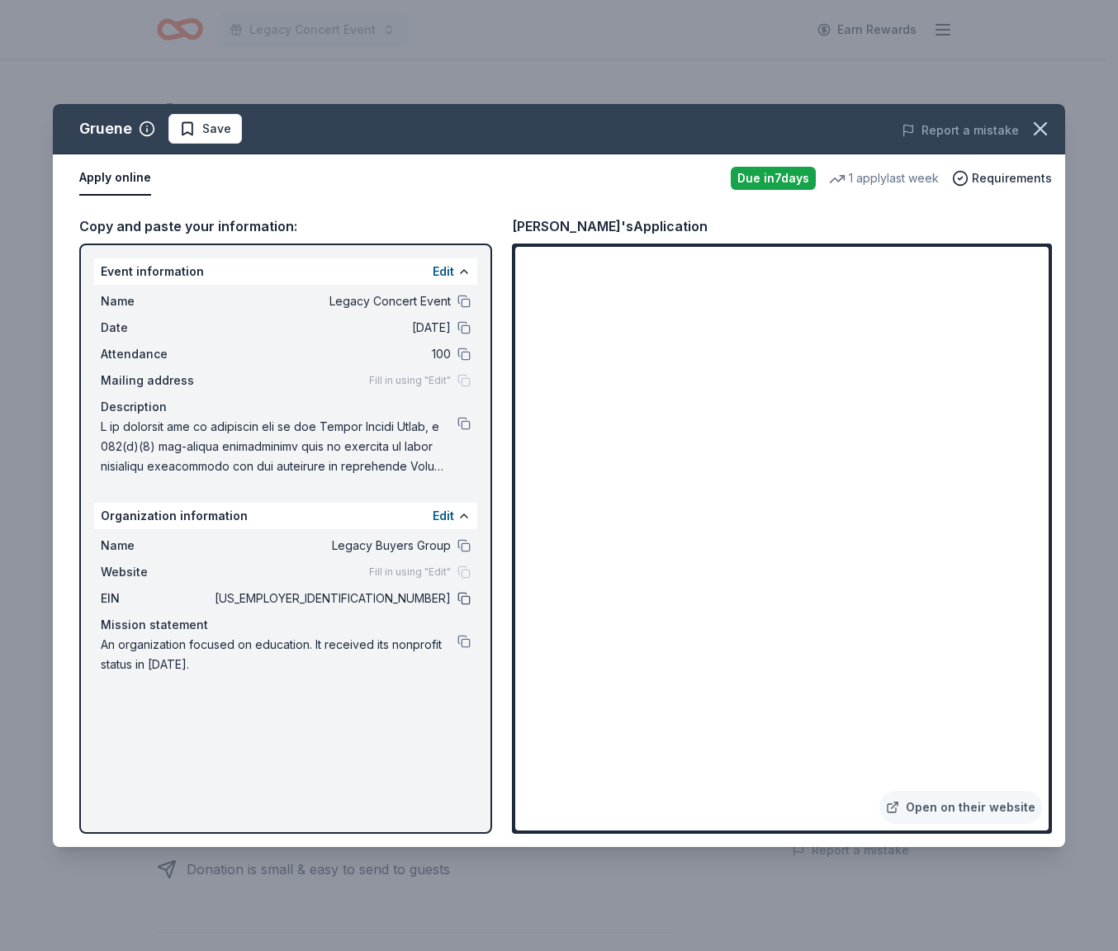
click at [459, 598] on button at bounding box center [463, 598] width 13 height 13
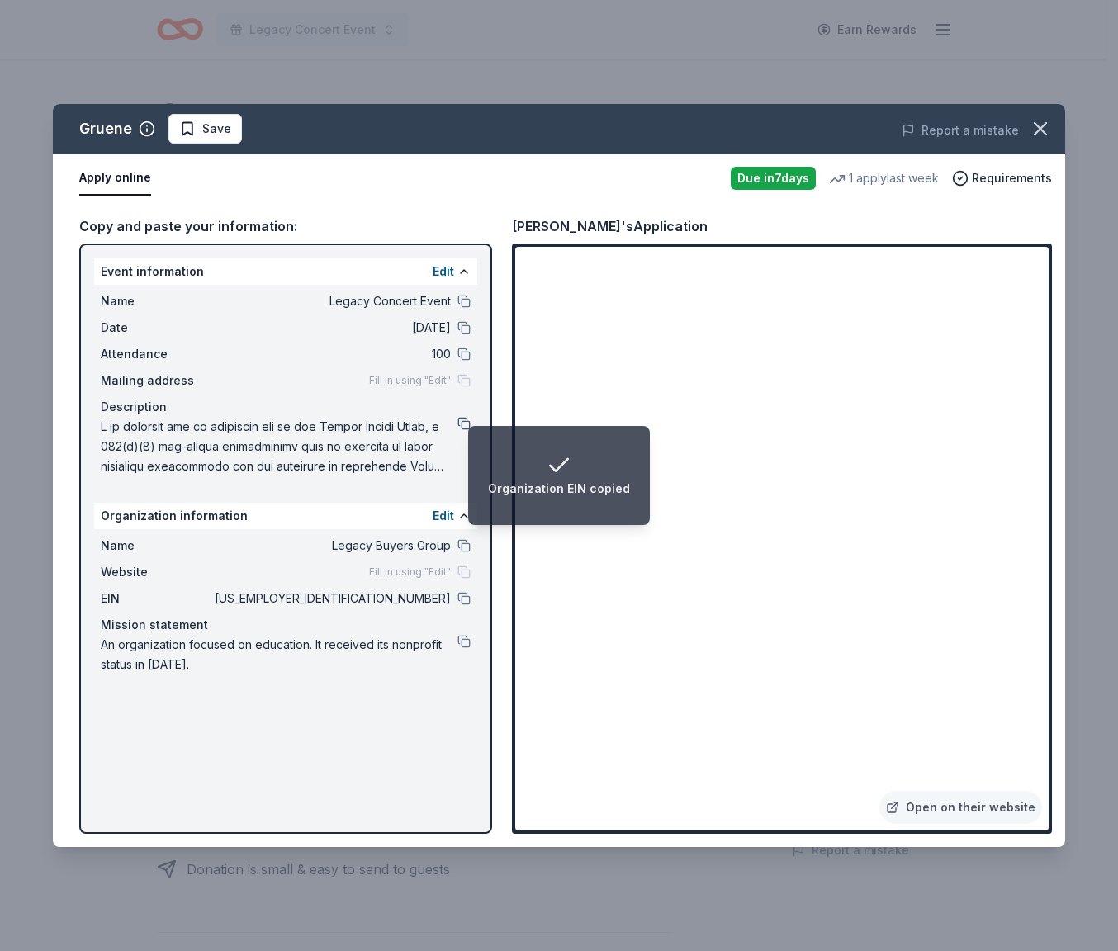
click at [467, 420] on button at bounding box center [463, 423] width 13 height 13
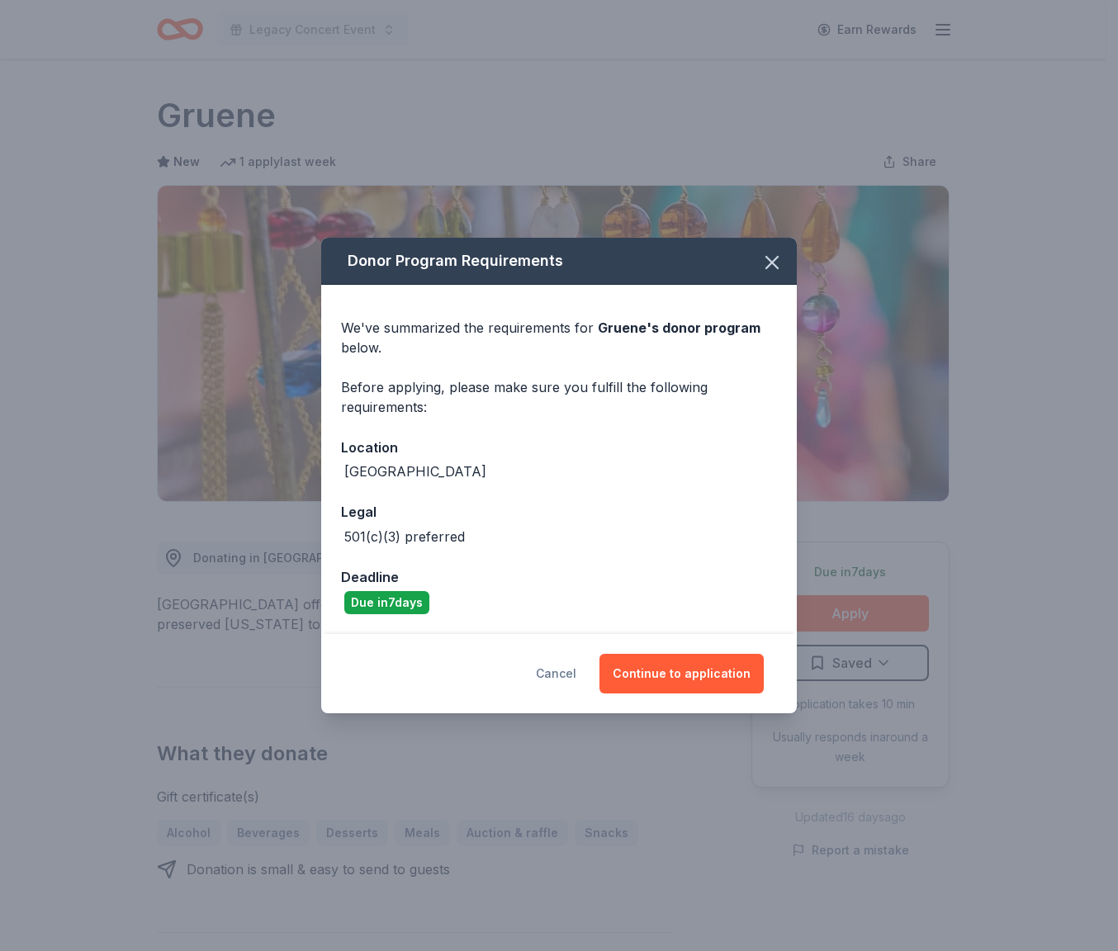
click at [574, 666] on button "Cancel" at bounding box center [556, 674] width 40 height 40
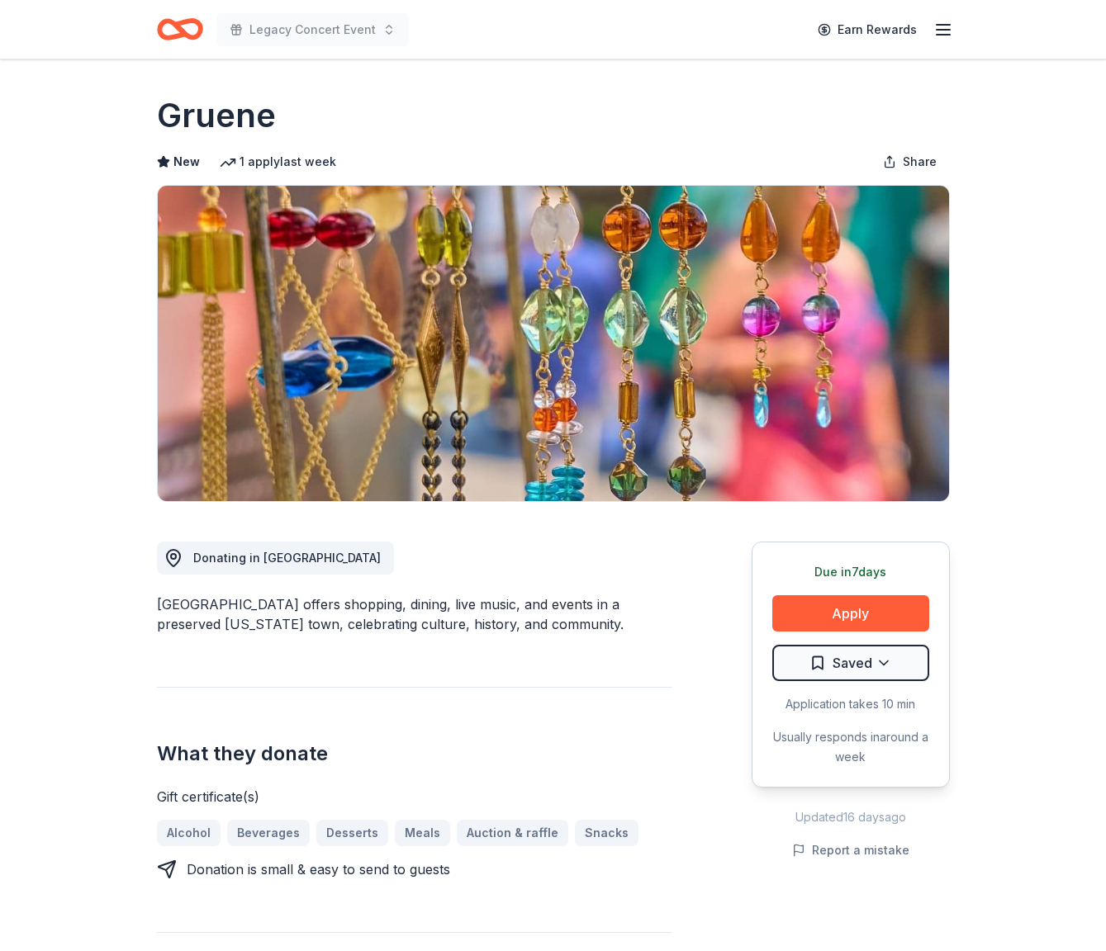
click at [869, 664] on html "Legacy Concert Event Earn Rewards Due [DATE] Share Gruene New 1 apply last week…" at bounding box center [553, 475] width 1106 height 951
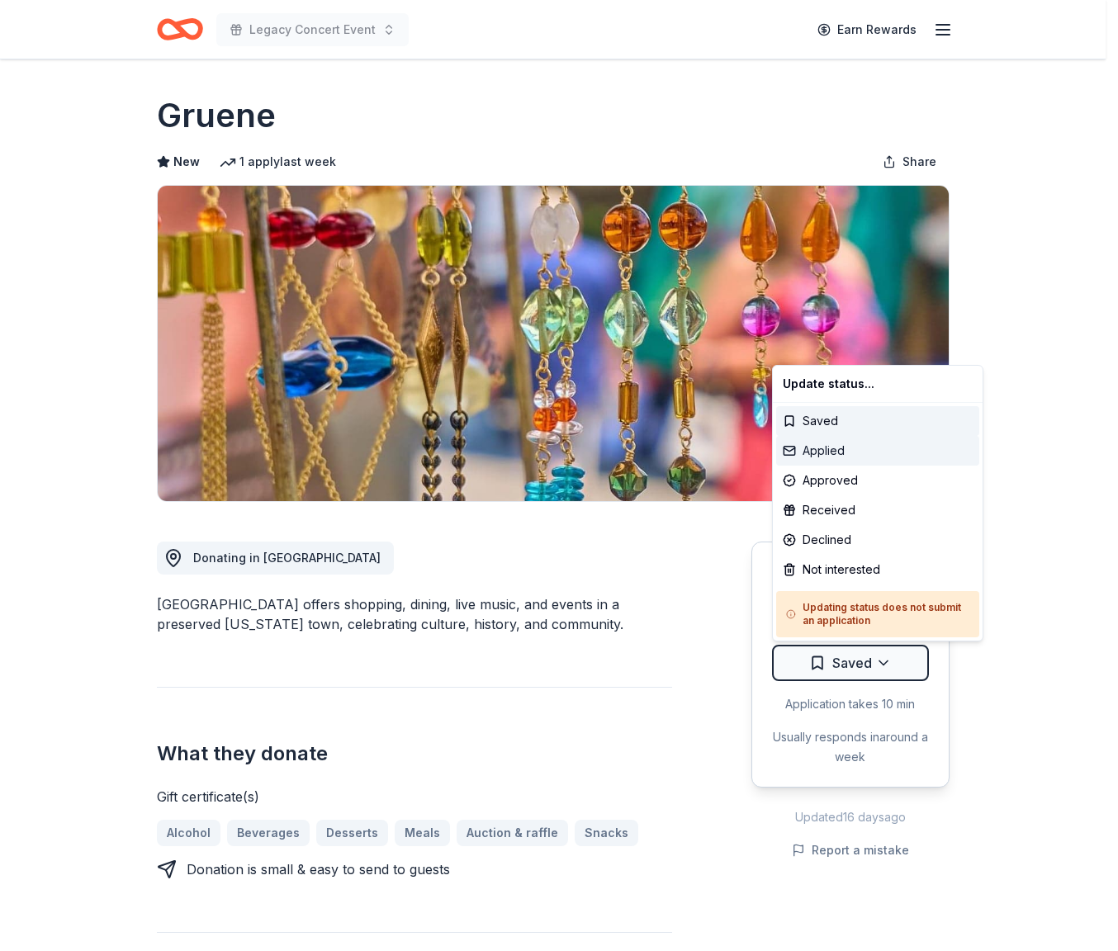
click at [862, 449] on div "Applied" at bounding box center [877, 451] width 203 height 30
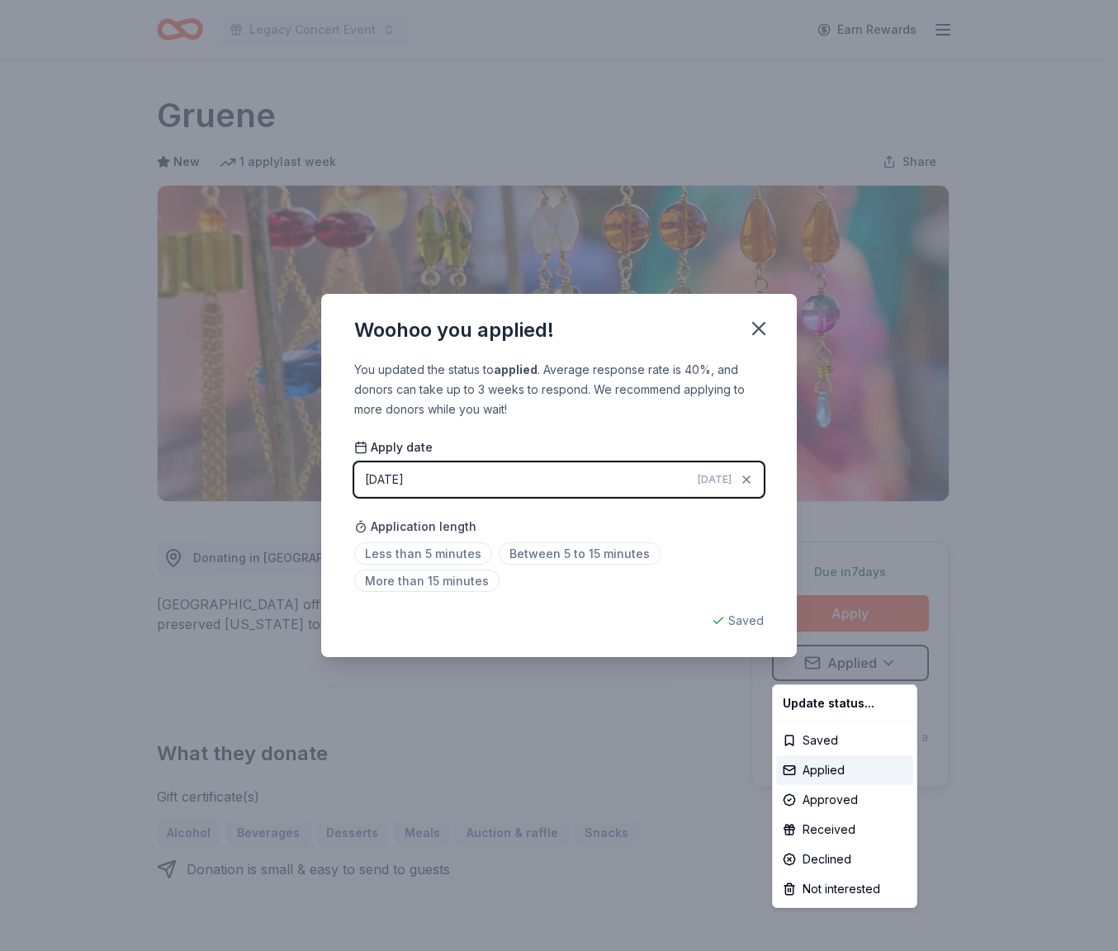
click at [759, 326] on html "Legacy Concert Event Earn Rewards Due [DATE] Share Gruene New 1 apply last week…" at bounding box center [559, 475] width 1118 height 951
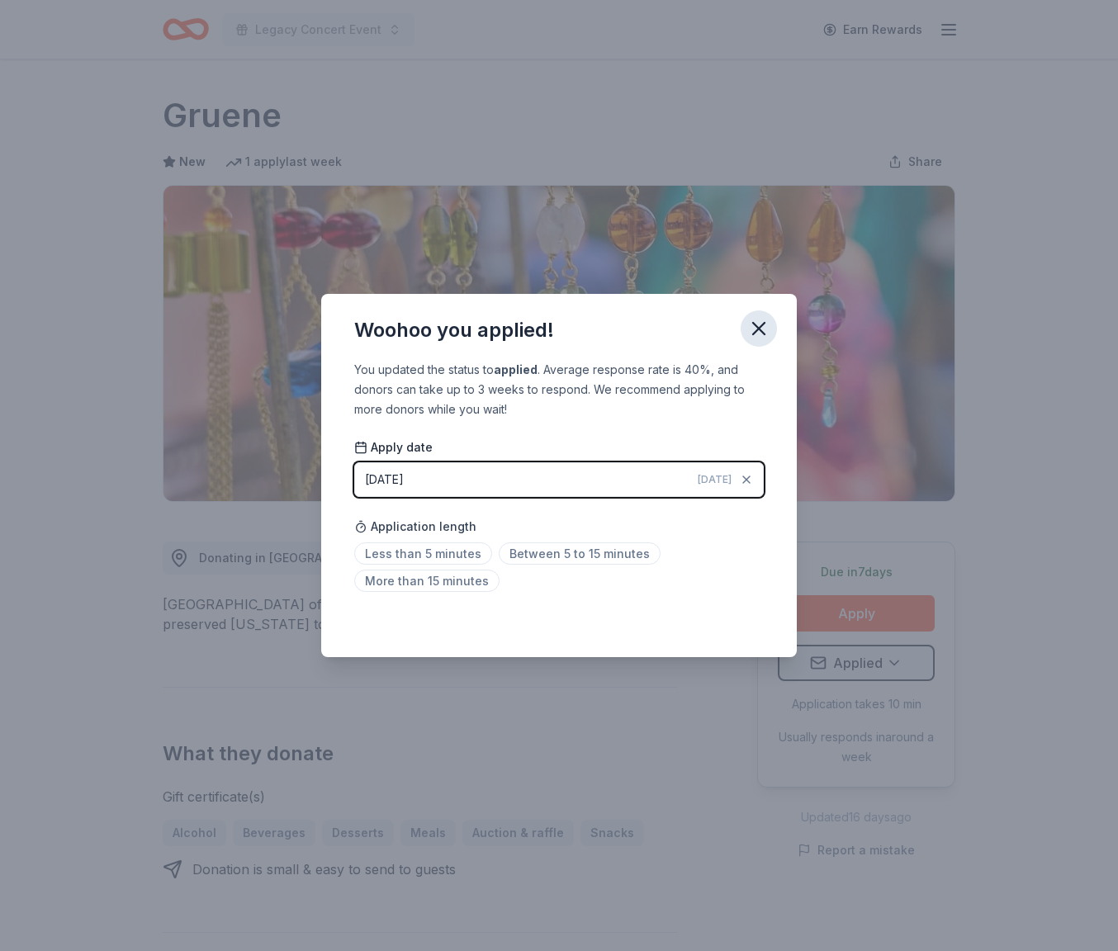
click at [758, 325] on icon "button" at bounding box center [758, 328] width 23 height 23
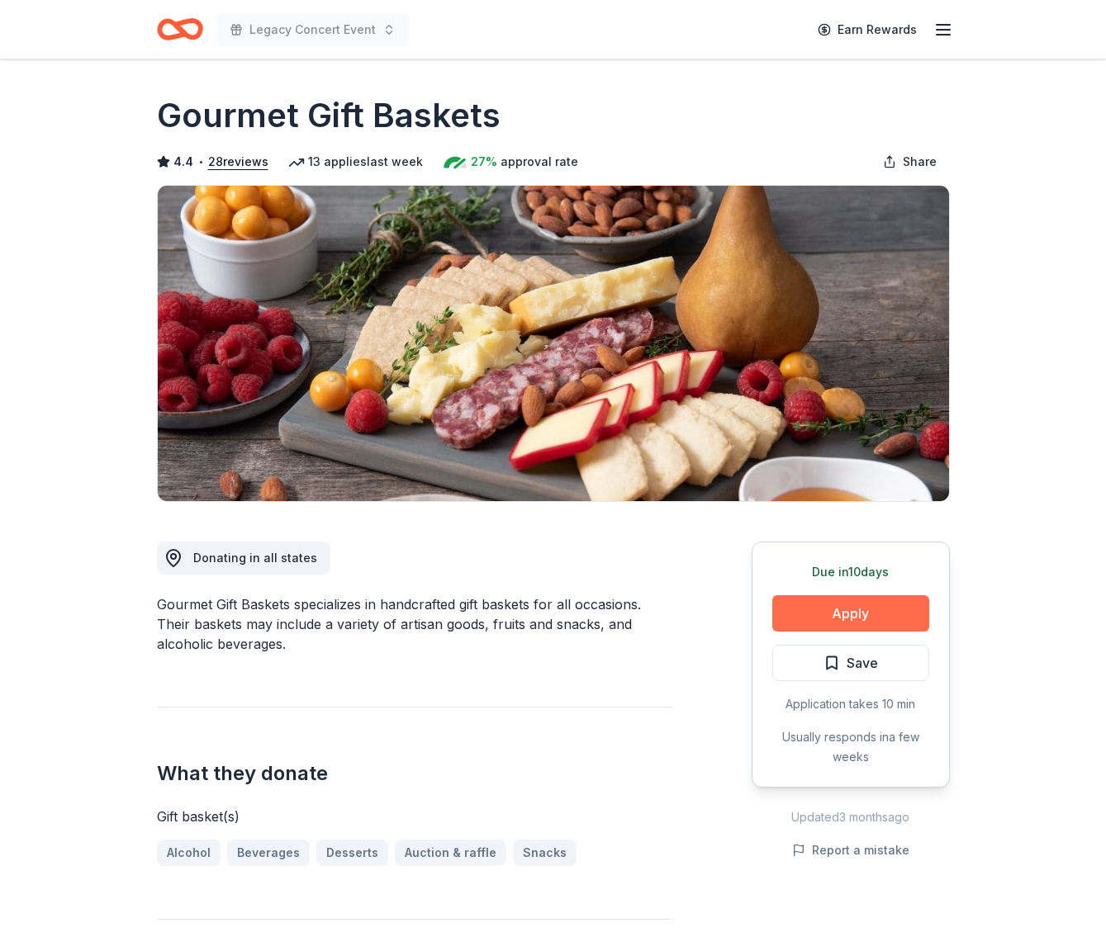
click at [862, 610] on button "Apply" at bounding box center [850, 613] width 157 height 36
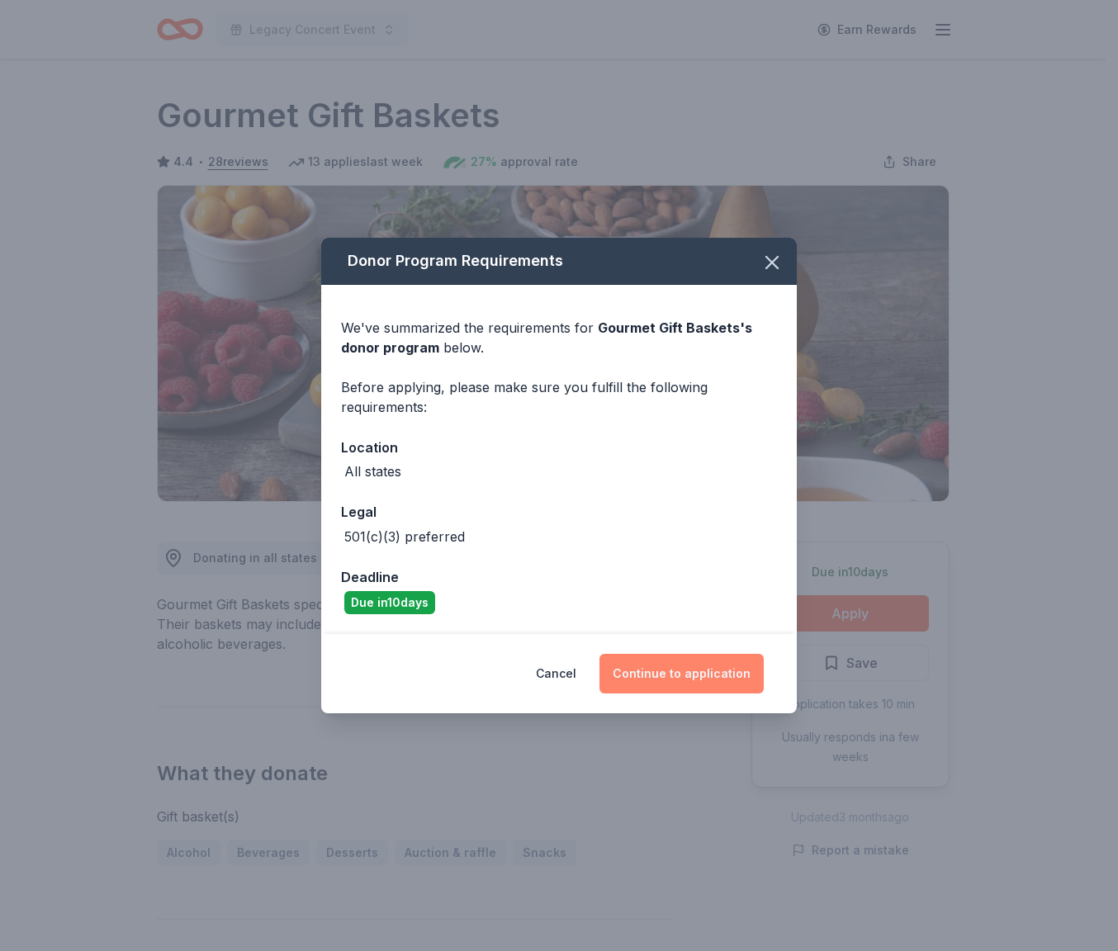
click at [708, 664] on button "Continue to application" at bounding box center [681, 674] width 164 height 40
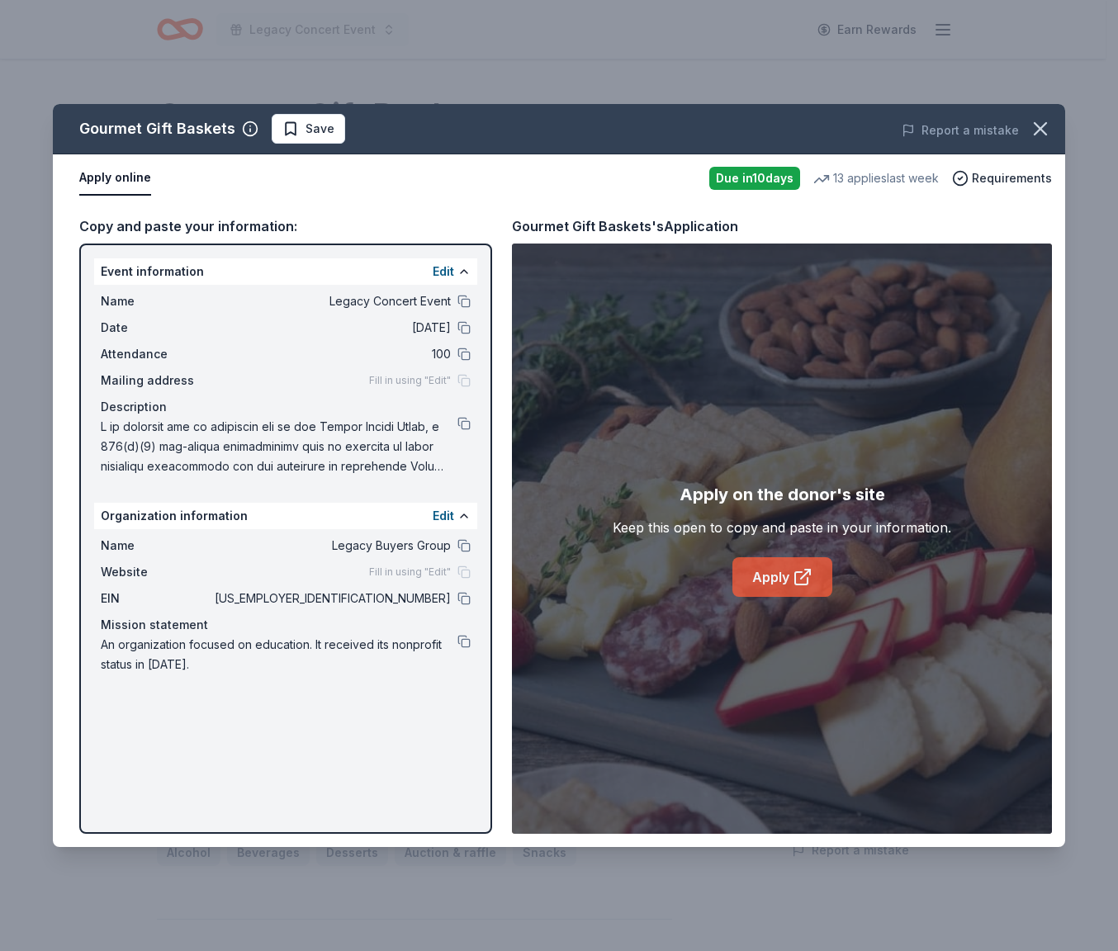
click at [801, 578] on icon at bounding box center [805, 574] width 9 height 9
click at [463, 425] on button at bounding box center [463, 423] width 13 height 13
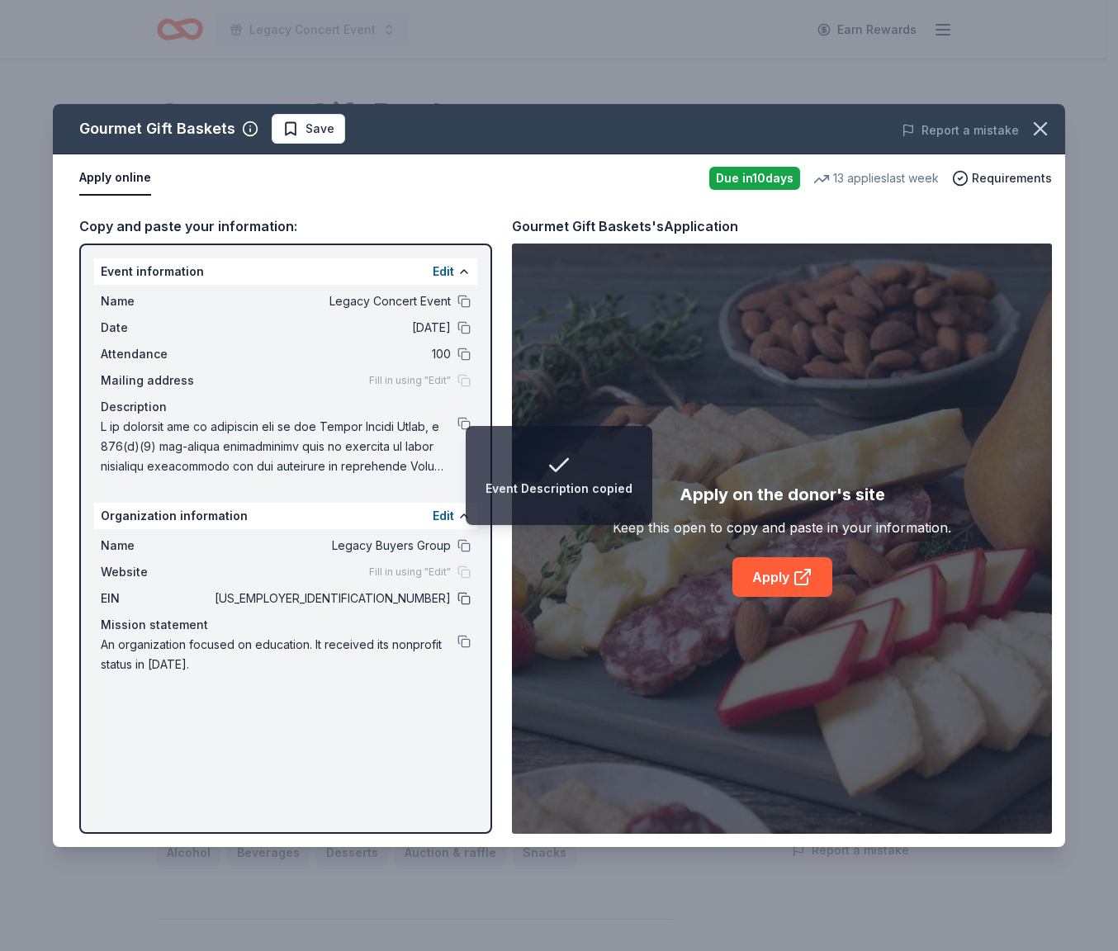
click at [459, 597] on button at bounding box center [463, 598] width 13 height 13
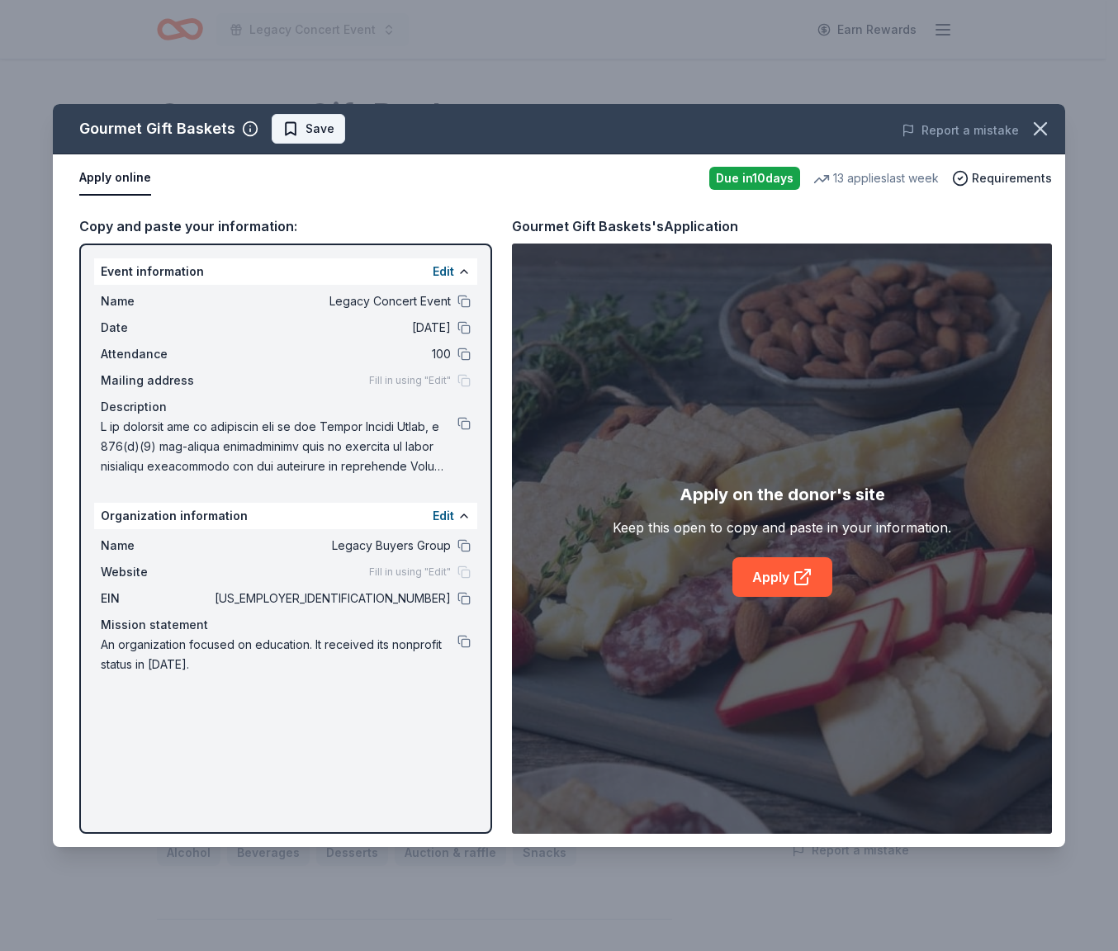
click at [326, 130] on span "Save" at bounding box center [320, 129] width 29 height 20
click at [323, 129] on html "Legacy Concert Event Earn Rewards Due [DATE] Share Gourmet Gift Baskets 4.4 • 2…" at bounding box center [559, 475] width 1118 height 951
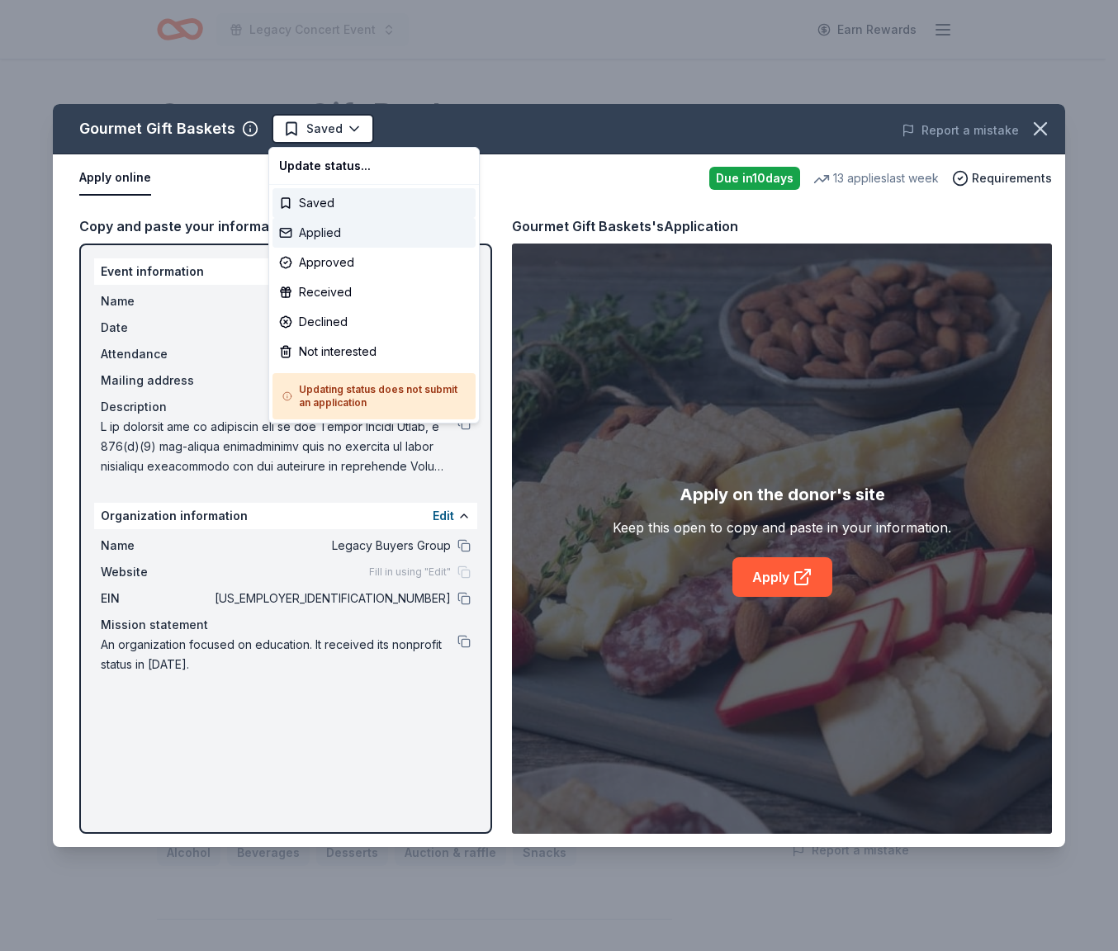
click at [339, 230] on div "Applied" at bounding box center [373, 233] width 203 height 30
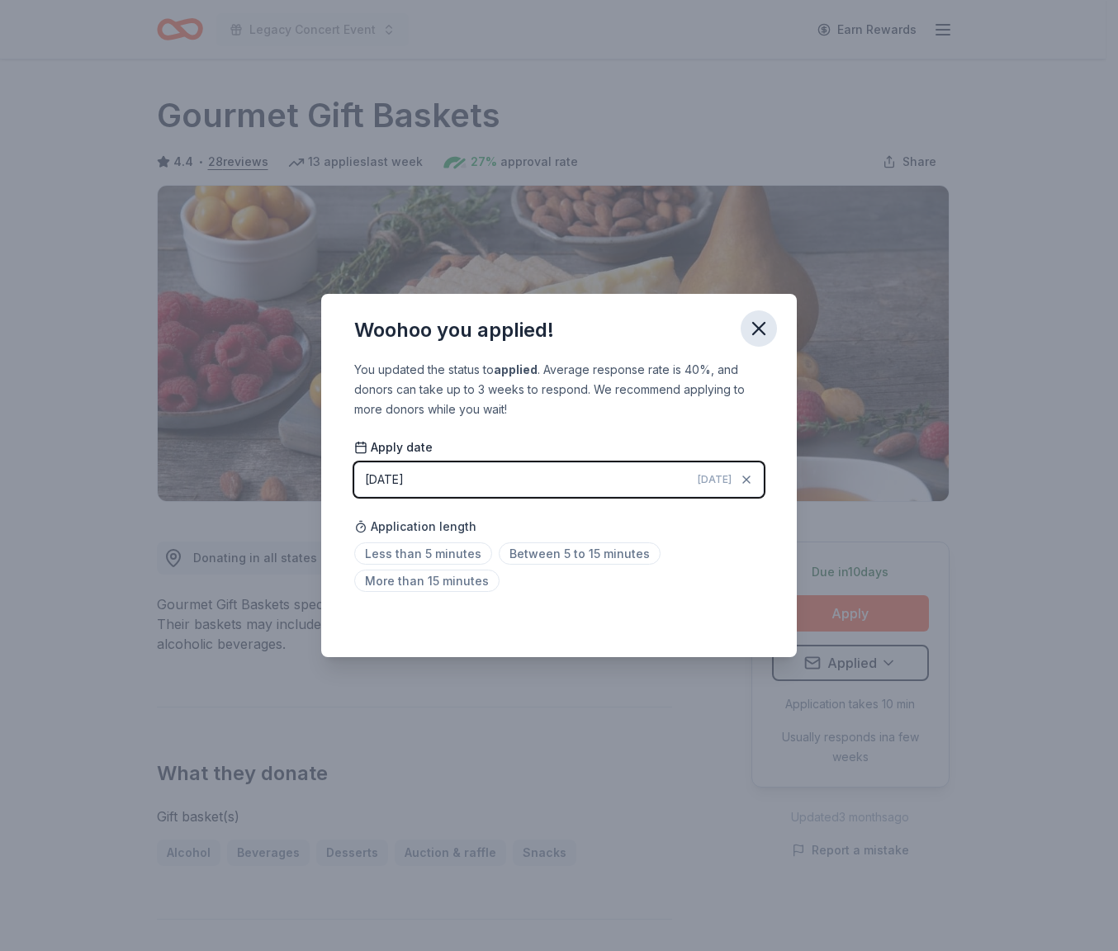
click at [763, 325] on icon "button" at bounding box center [759, 329] width 12 height 12
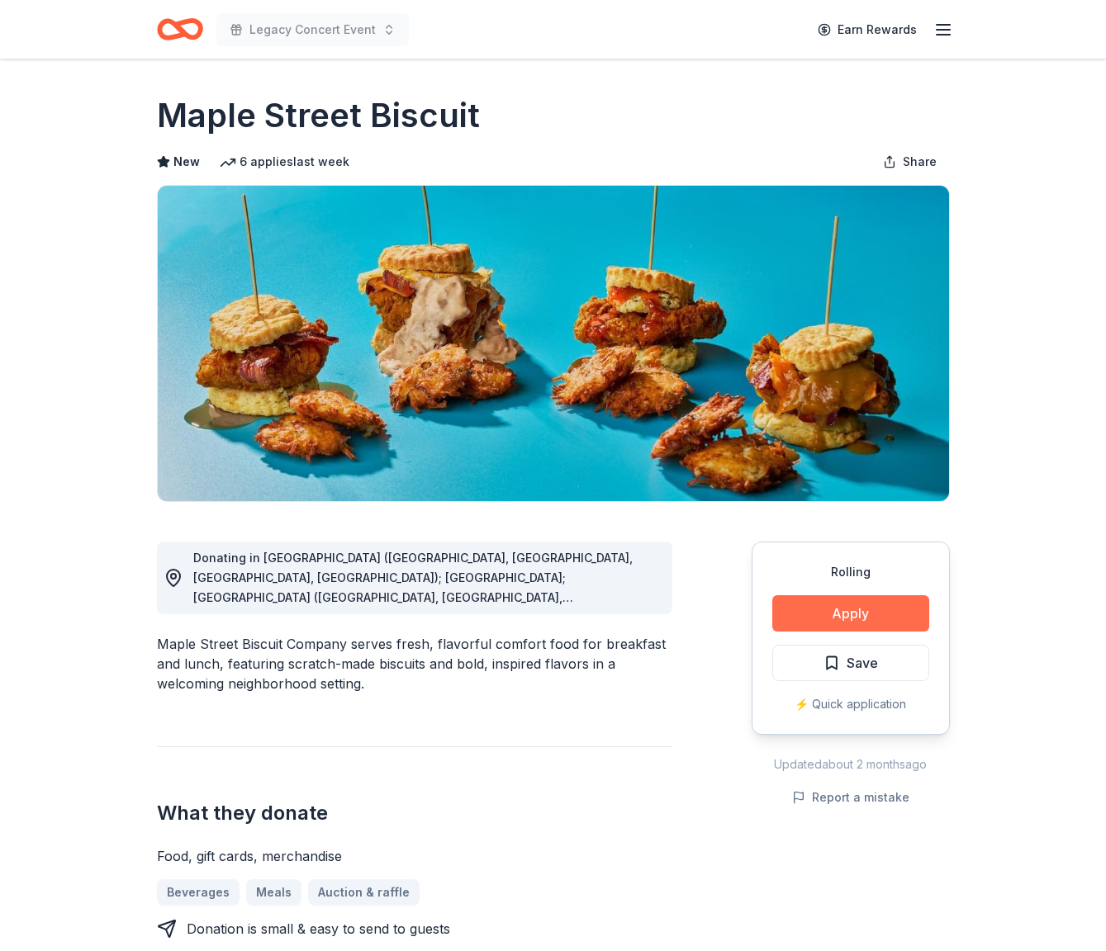
click at [813, 618] on button "Apply" at bounding box center [850, 613] width 157 height 36
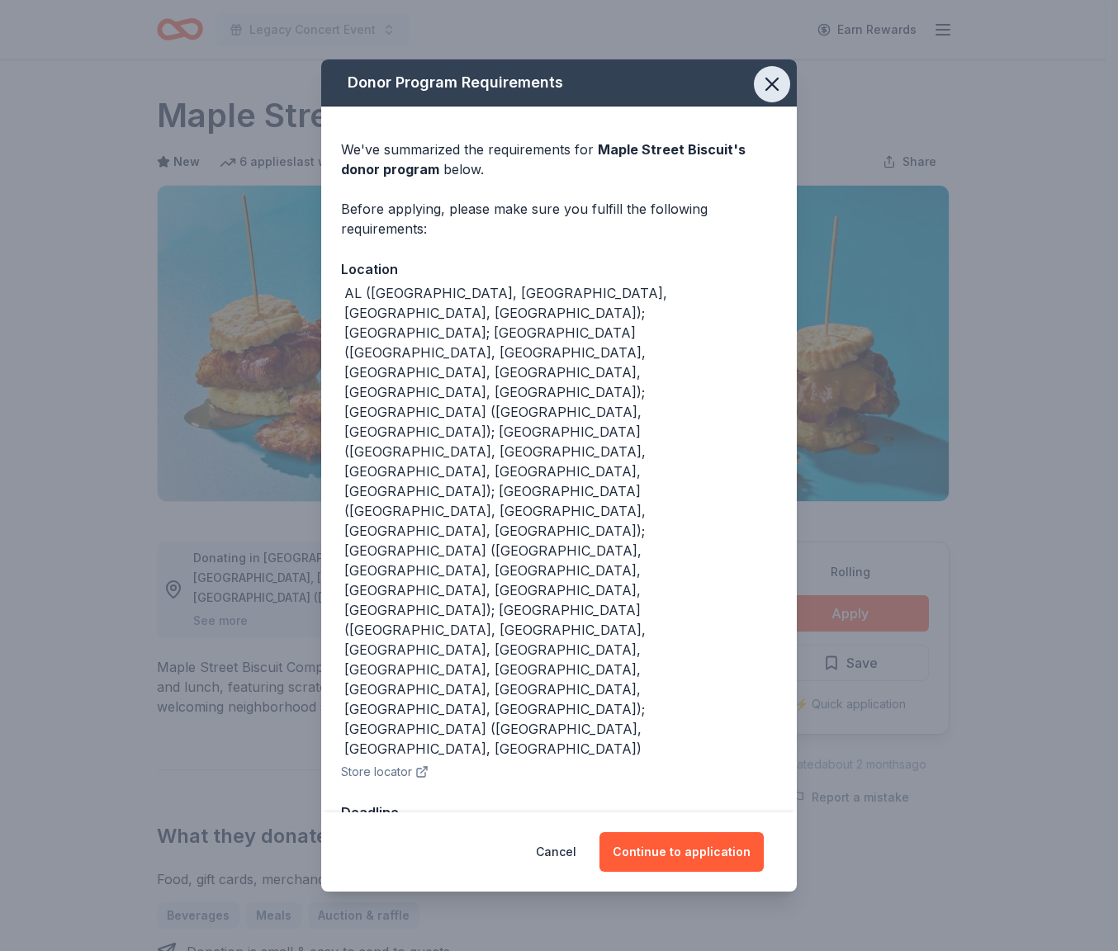
click at [769, 90] on icon "button" at bounding box center [772, 84] width 12 height 12
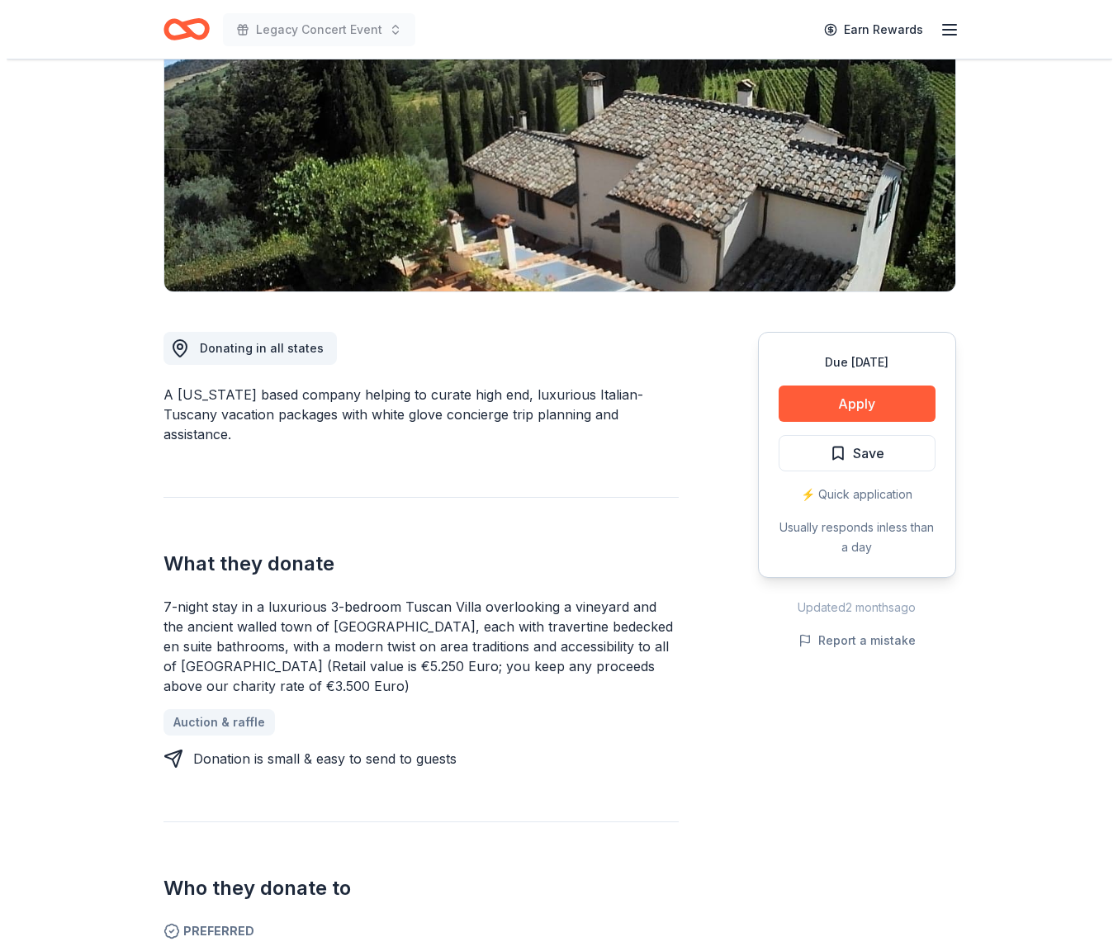
scroll to position [203, 0]
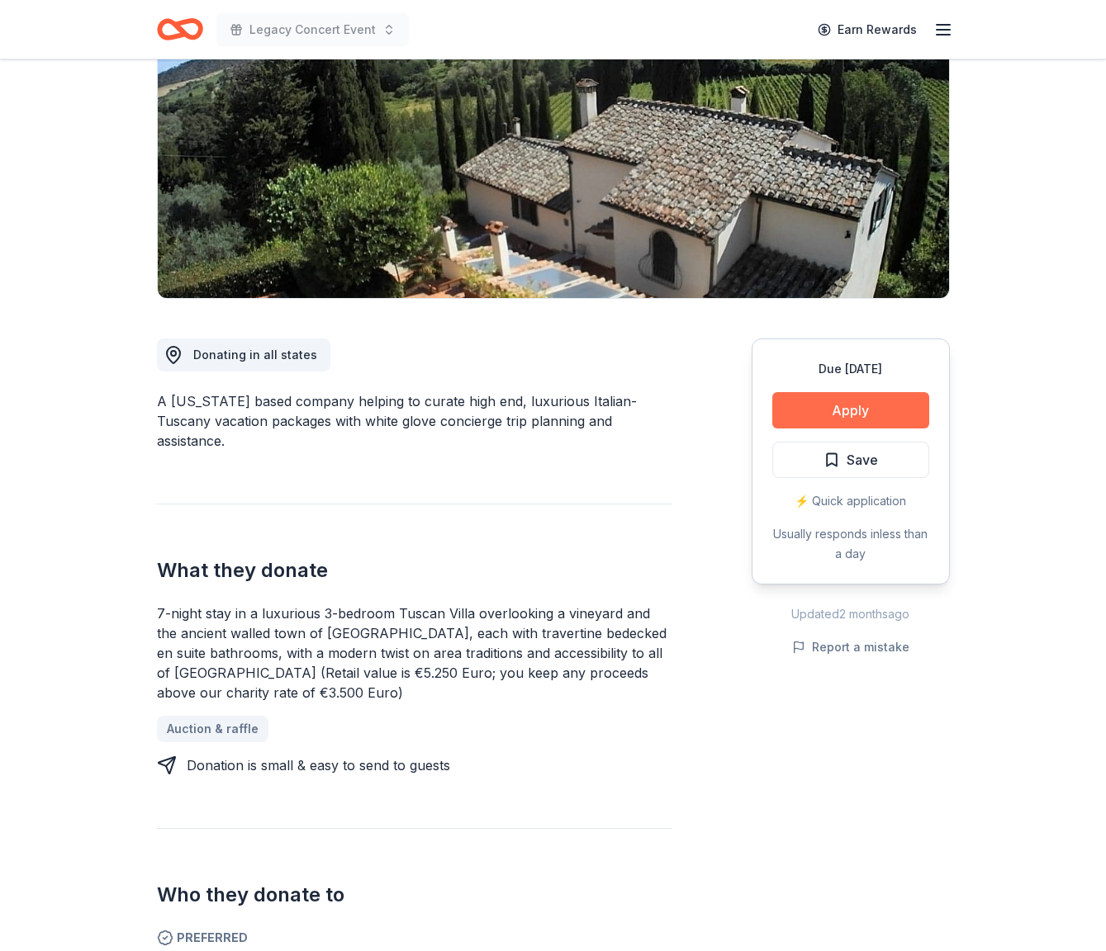
click at [847, 405] on button "Apply" at bounding box center [850, 410] width 157 height 36
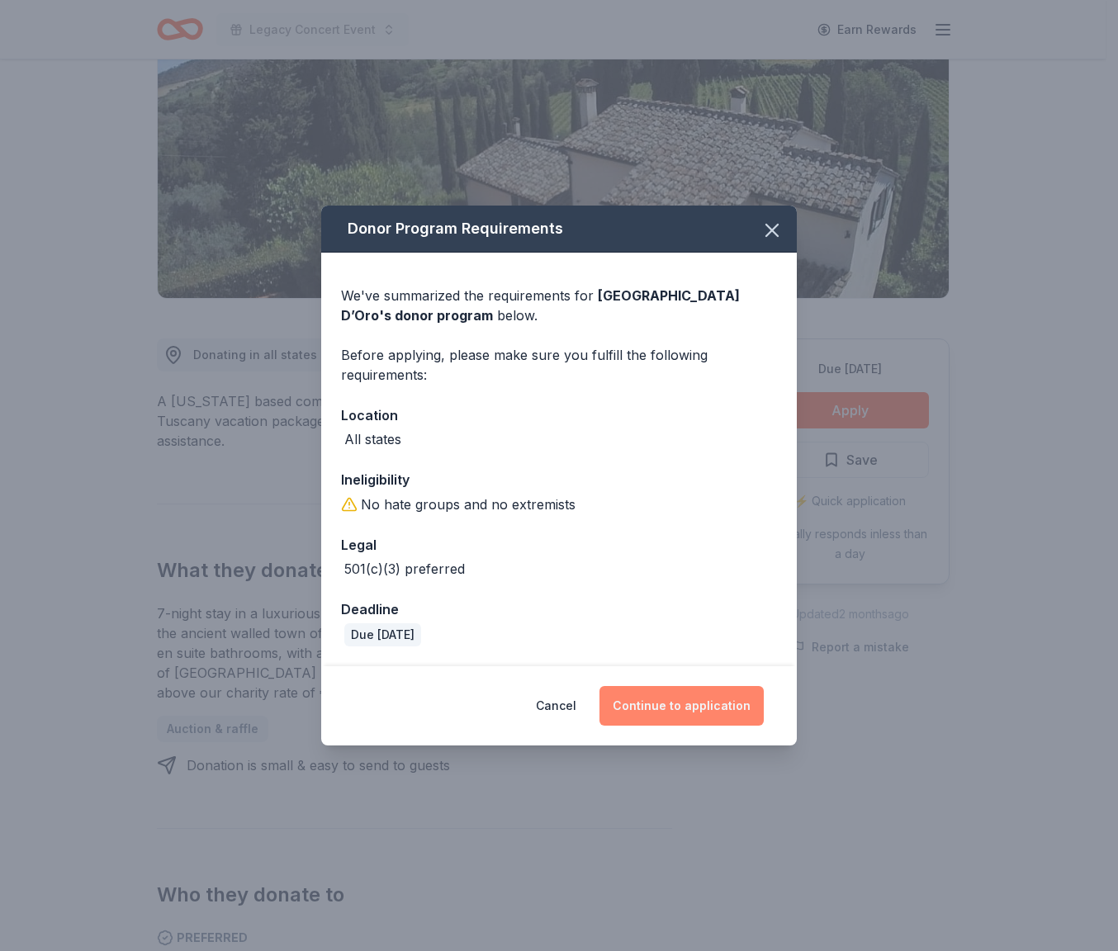
click at [712, 695] on button "Continue to application" at bounding box center [681, 706] width 164 height 40
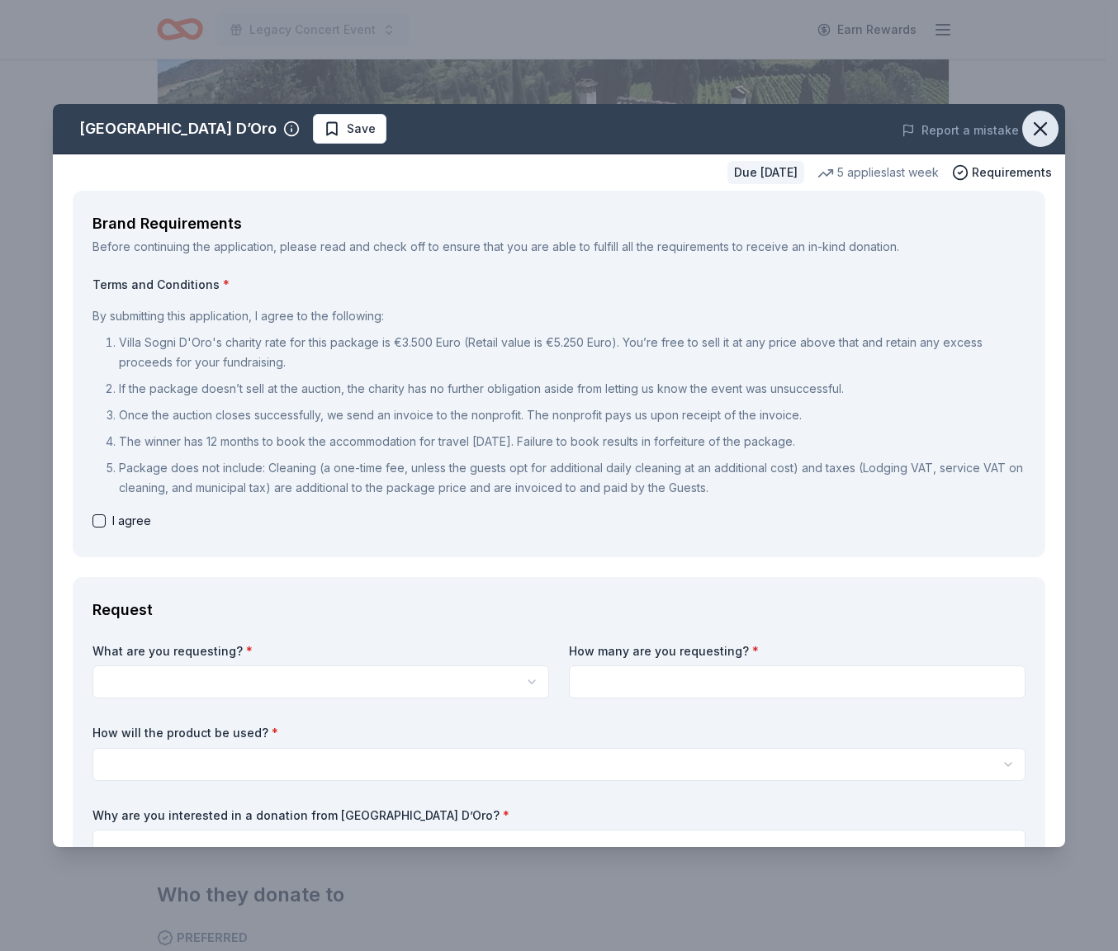
click at [1029, 126] on icon "button" at bounding box center [1040, 128] width 23 height 23
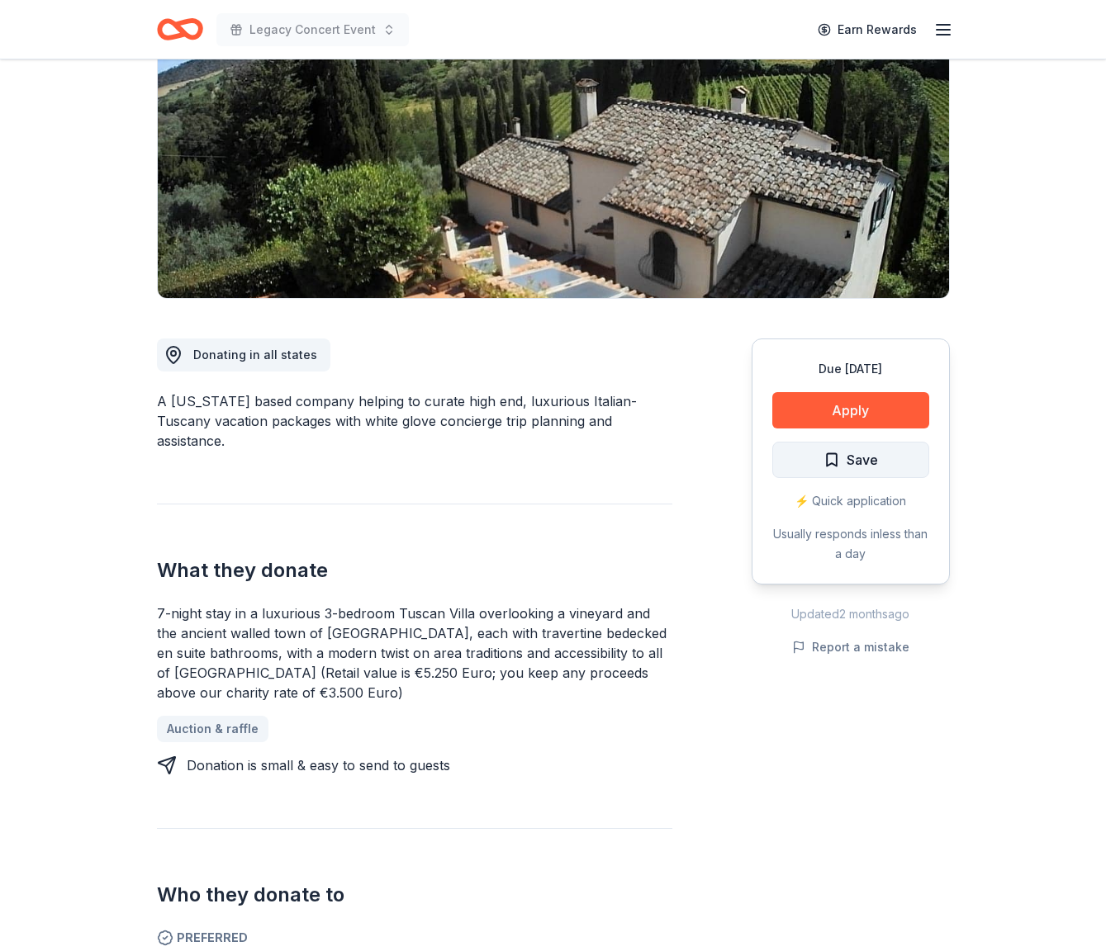
click at [822, 461] on button "Save" at bounding box center [850, 460] width 157 height 36
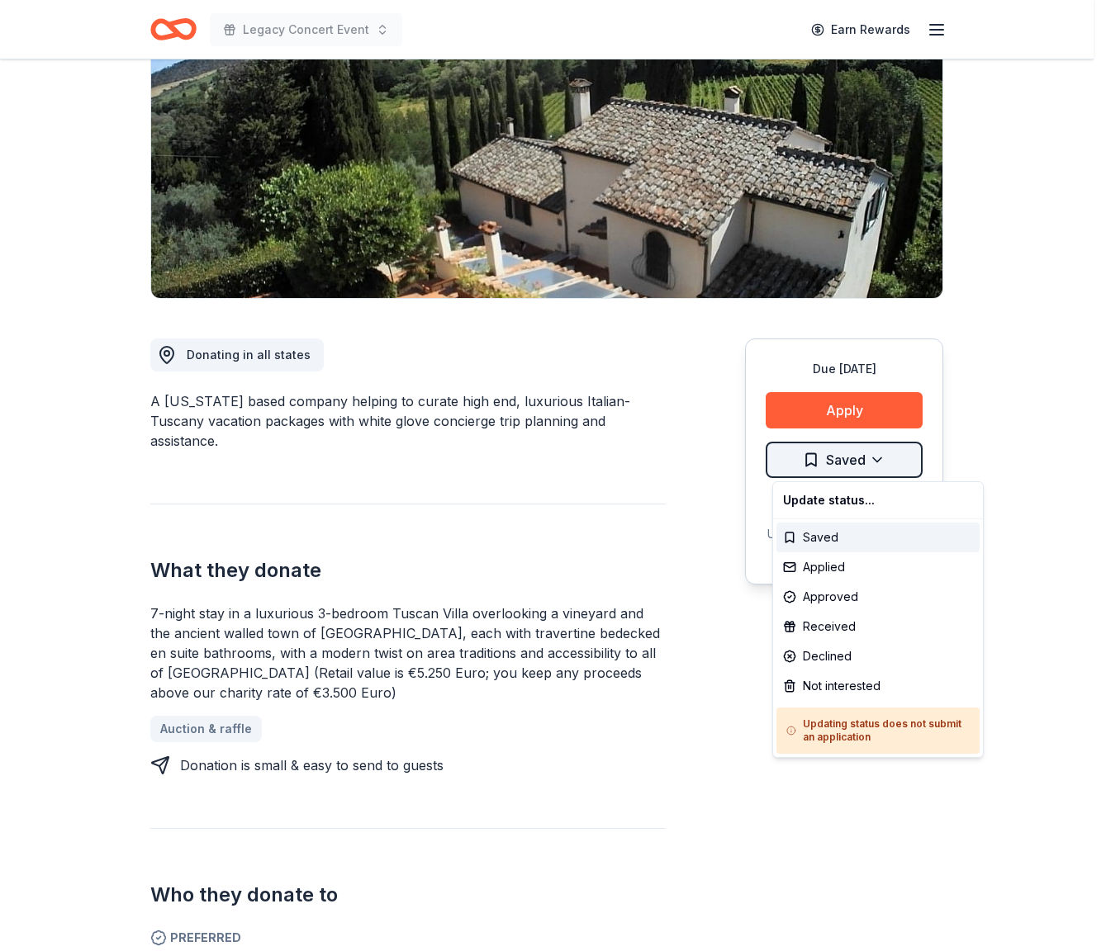
click at [894, 457] on html "Legacy Concert Event Earn Rewards Due [DATE] Share [GEOGRAPHIC_DATA] D’Oro New …" at bounding box center [553, 272] width 1106 height 951
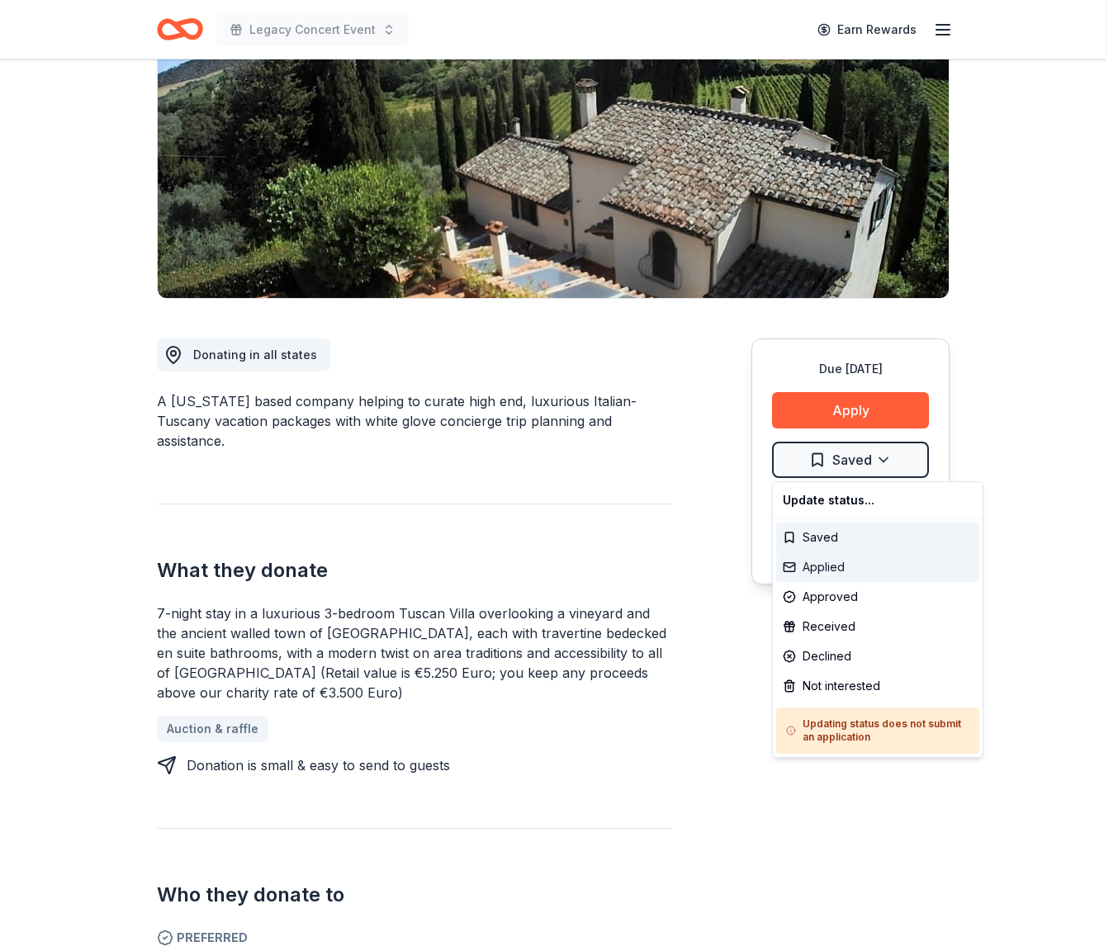
click at [841, 565] on div "Applied" at bounding box center [877, 567] width 203 height 30
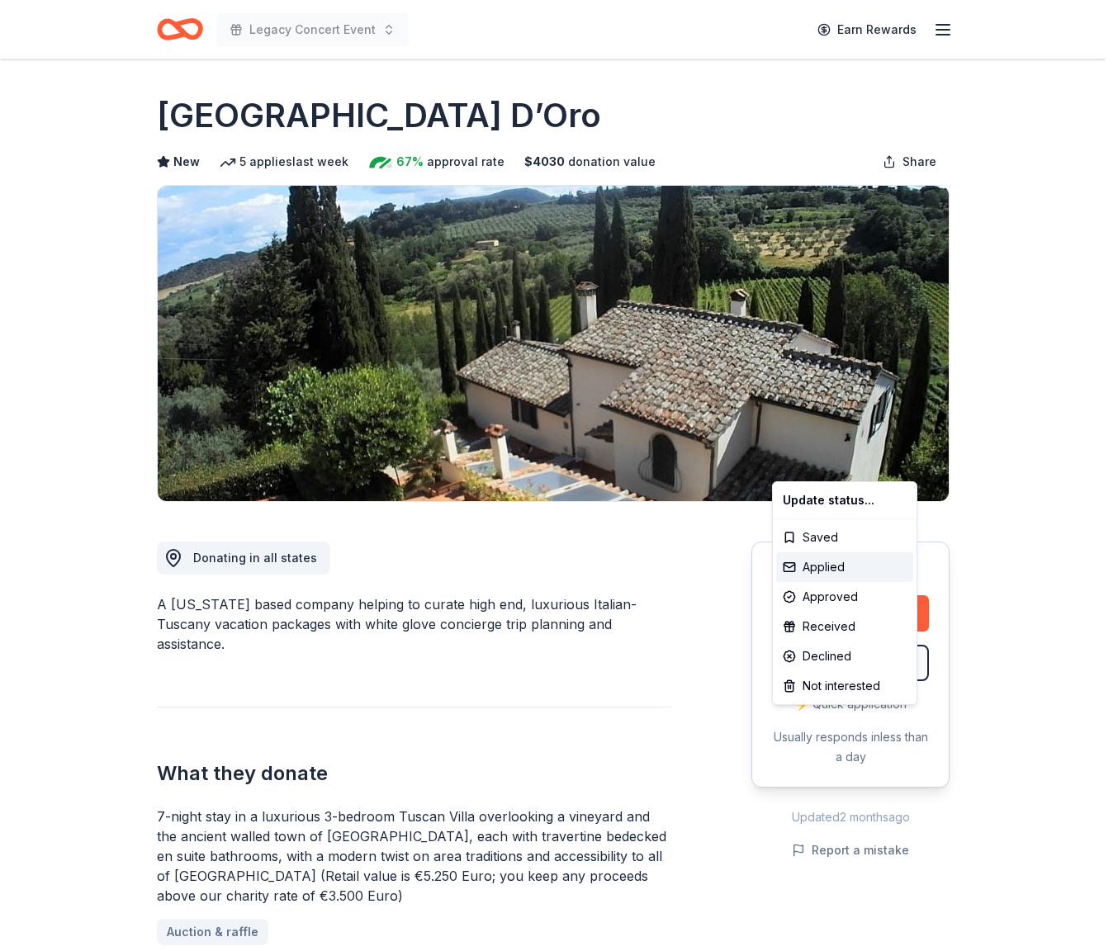
scroll to position [0, 0]
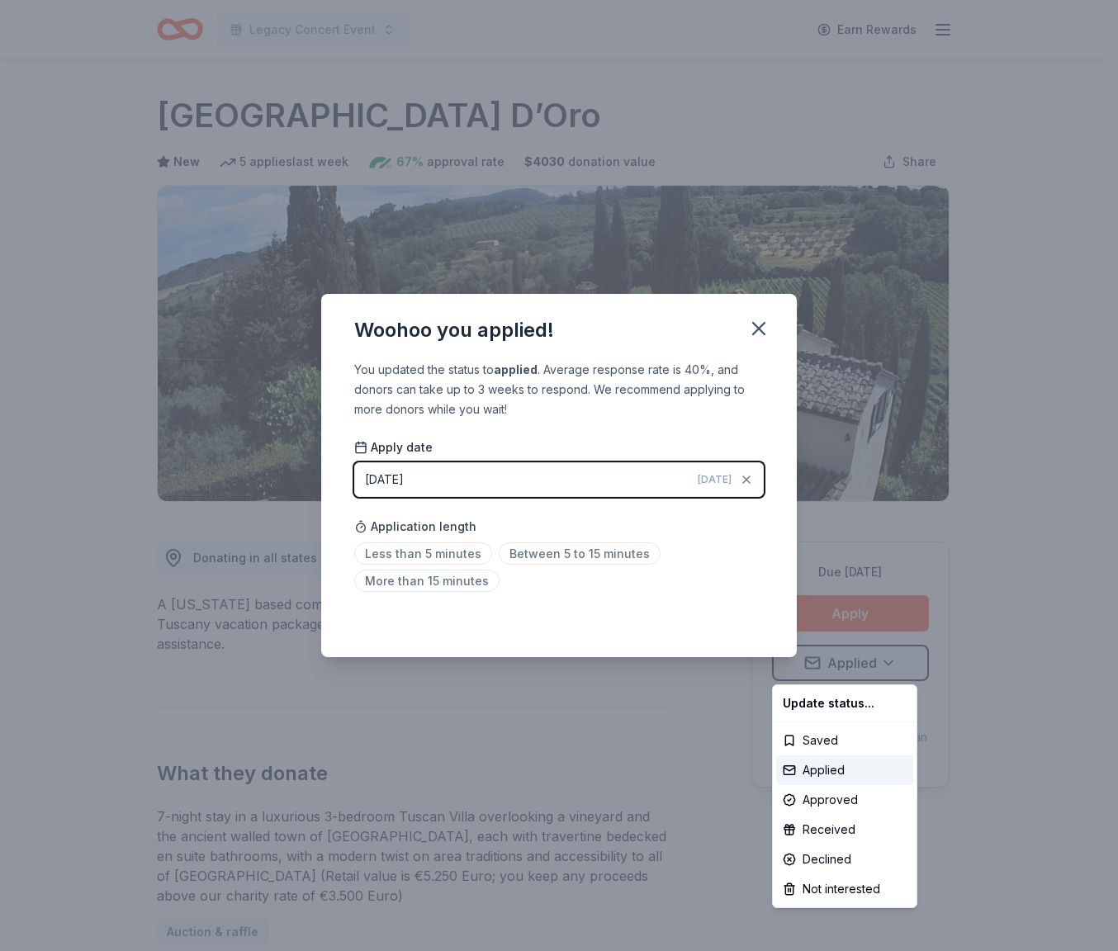
click at [749, 480] on html "Legacy Concert Event Earn Rewards Due [DATE] Share [GEOGRAPHIC_DATA] D’Oro New …" at bounding box center [559, 475] width 1118 height 951
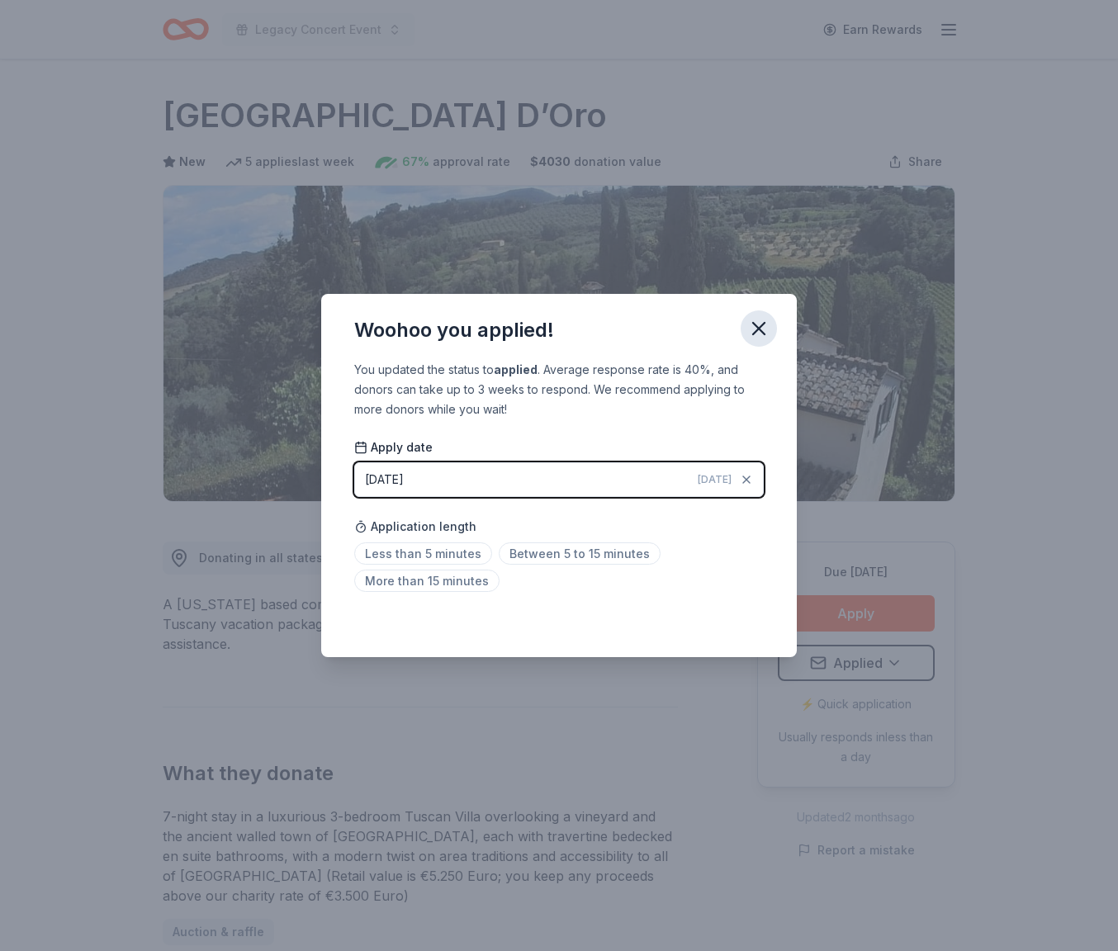
click at [756, 335] on icon "button" at bounding box center [758, 328] width 23 height 23
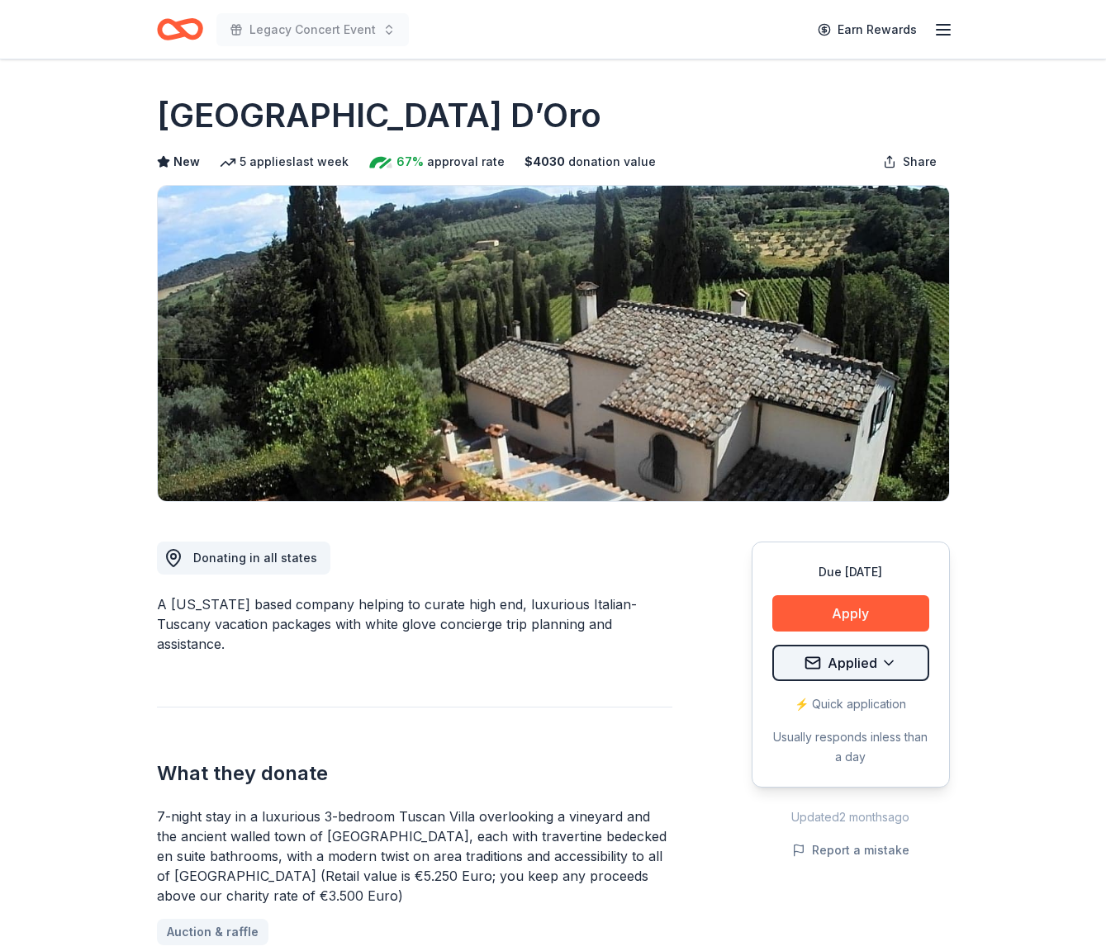
click at [855, 668] on html "Legacy Concert Event Earn Rewards Due [DATE] Share [GEOGRAPHIC_DATA] D’Oro New …" at bounding box center [553, 475] width 1106 height 951
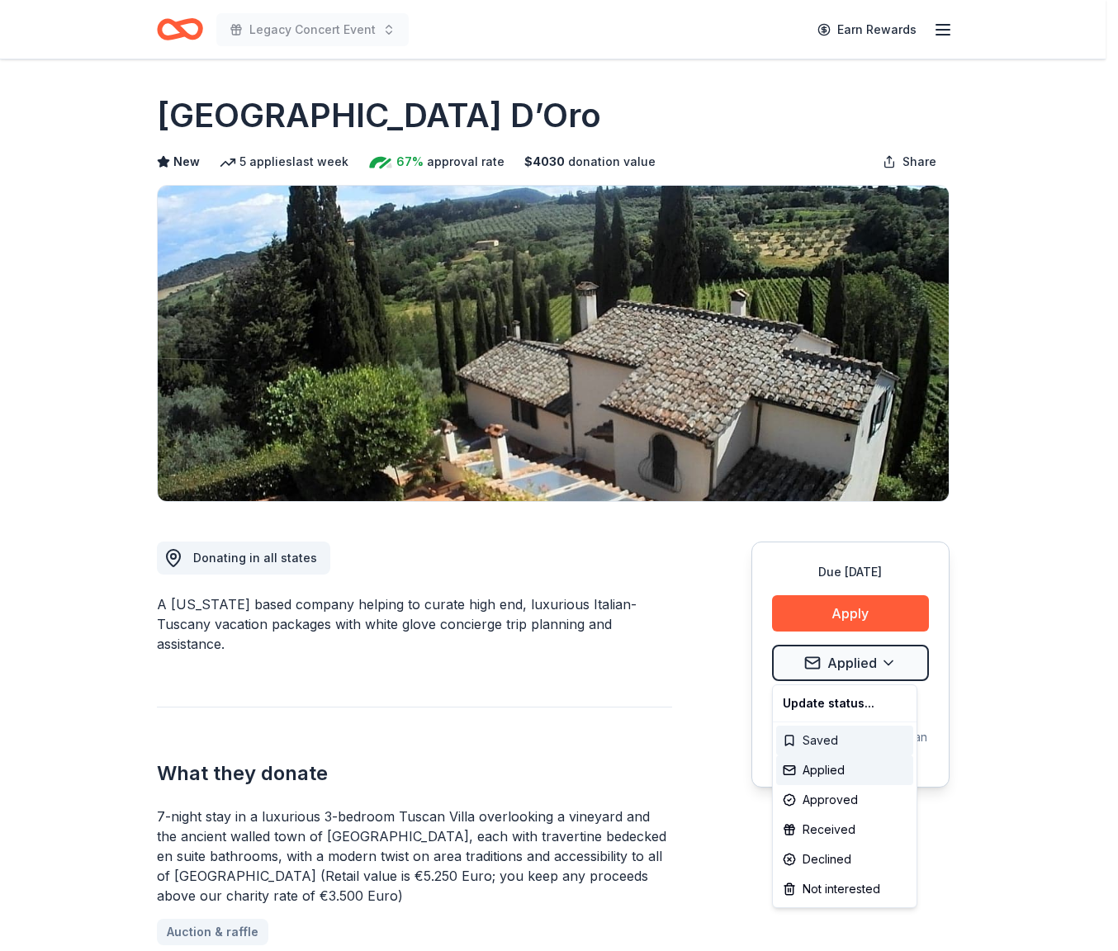
click at [853, 742] on div "Saved" at bounding box center [844, 741] width 137 height 30
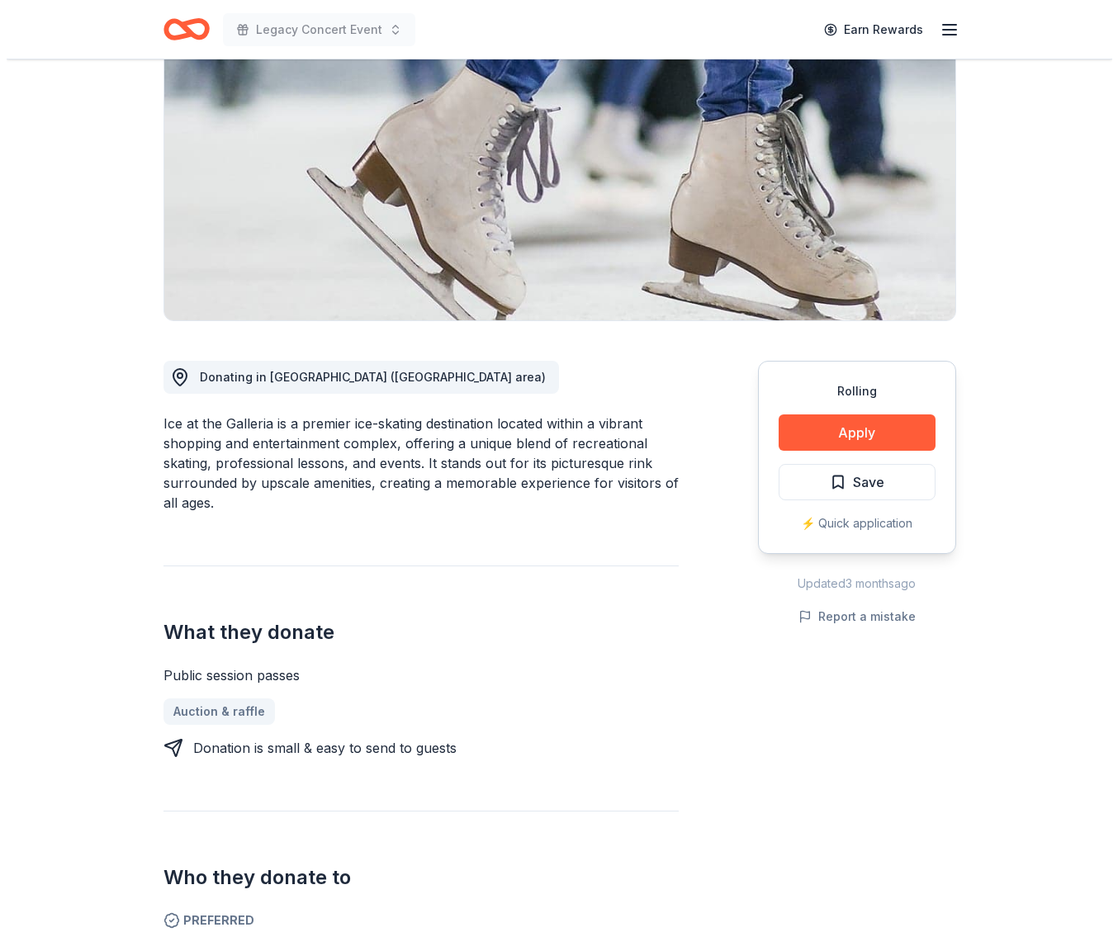
scroll to position [182, 0]
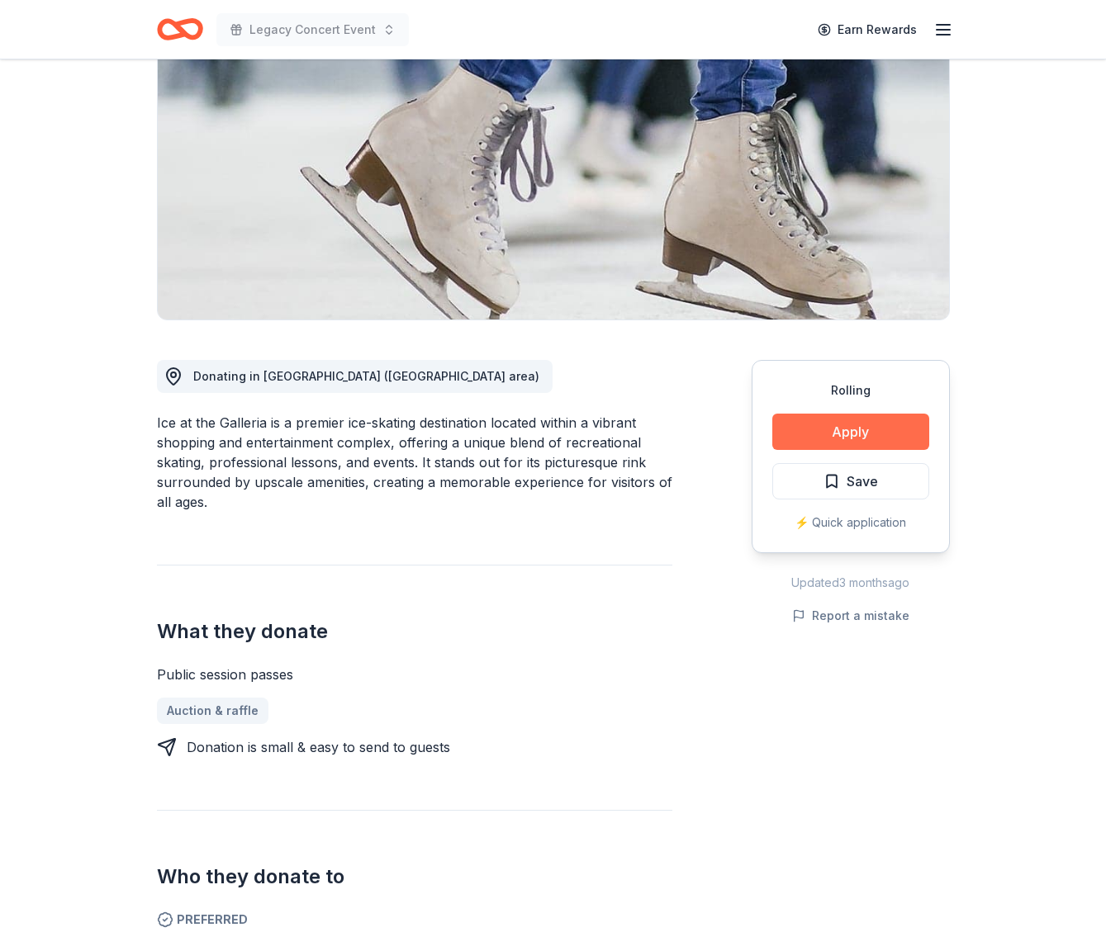
click at [825, 438] on button "Apply" at bounding box center [850, 432] width 157 height 36
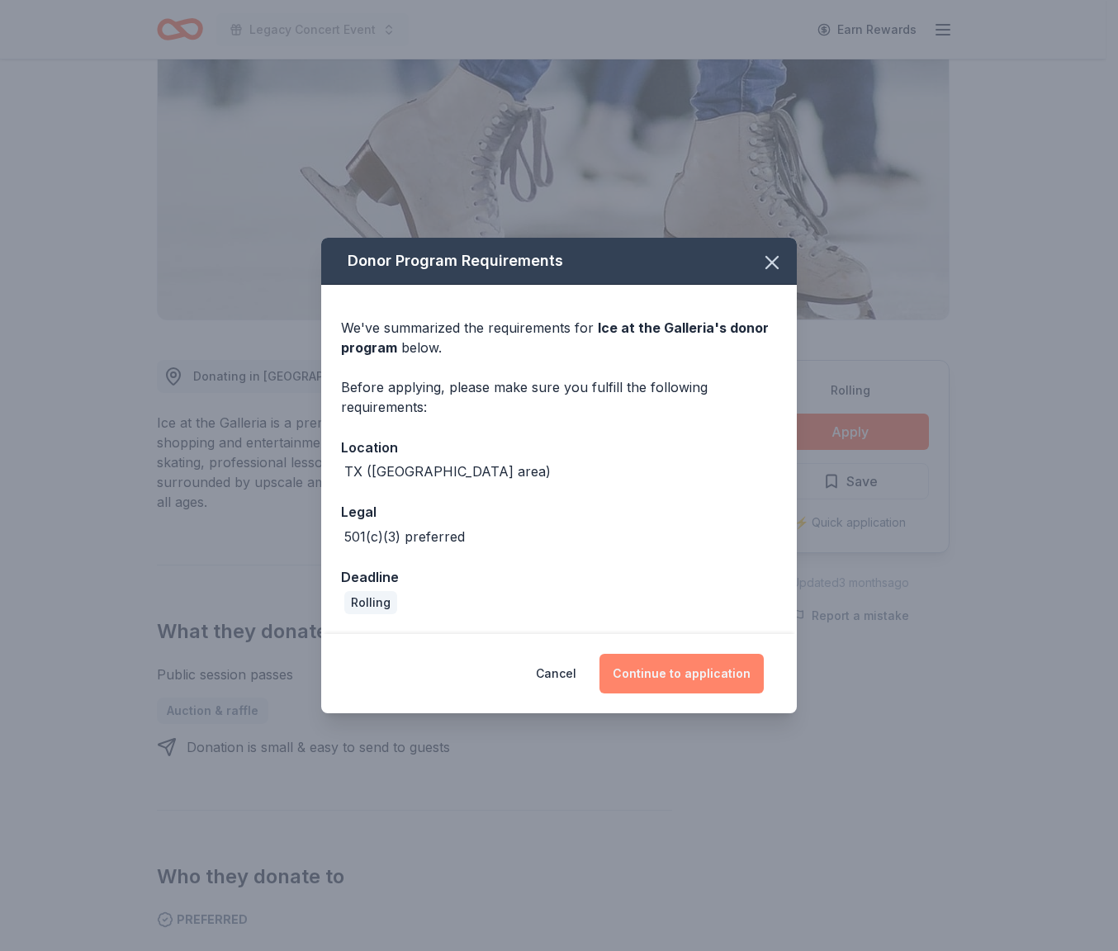
click at [709, 663] on button "Continue to application" at bounding box center [681, 674] width 164 height 40
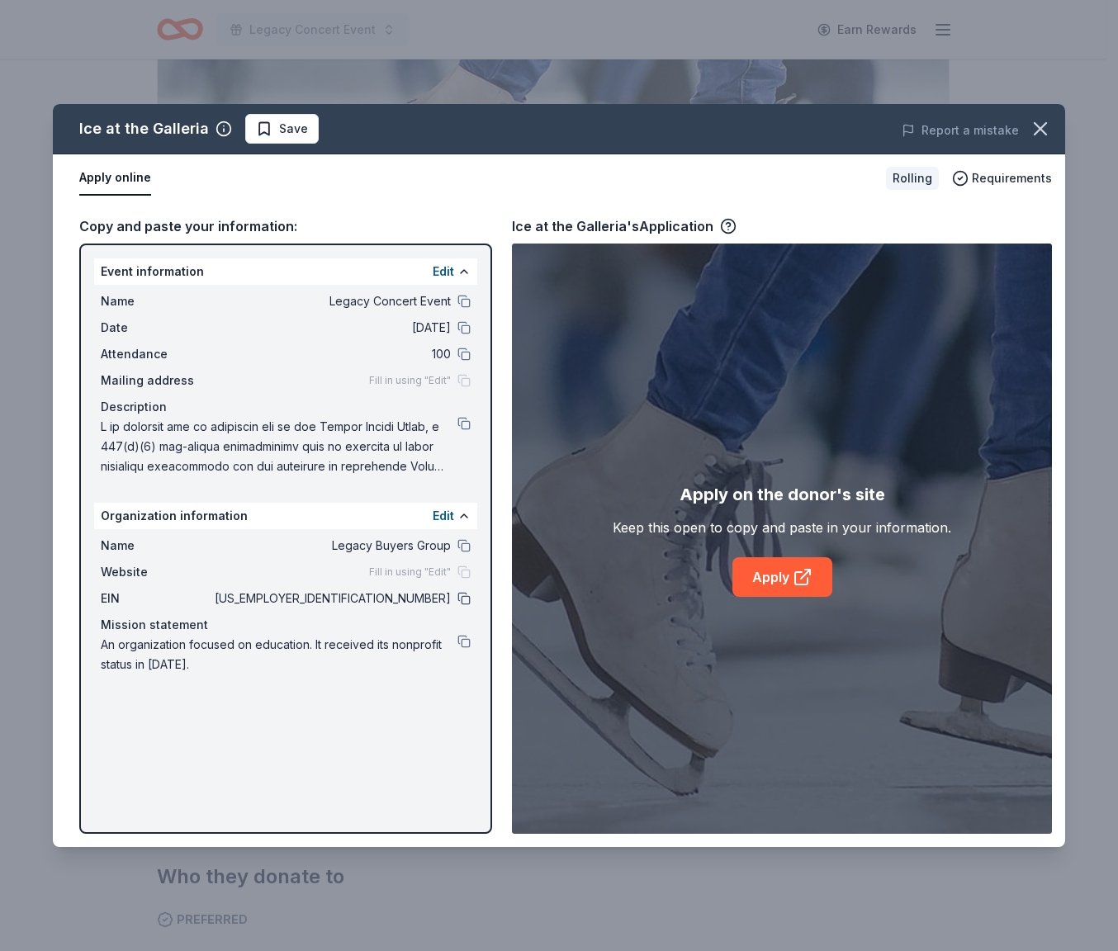
click at [467, 601] on button at bounding box center [463, 598] width 13 height 13
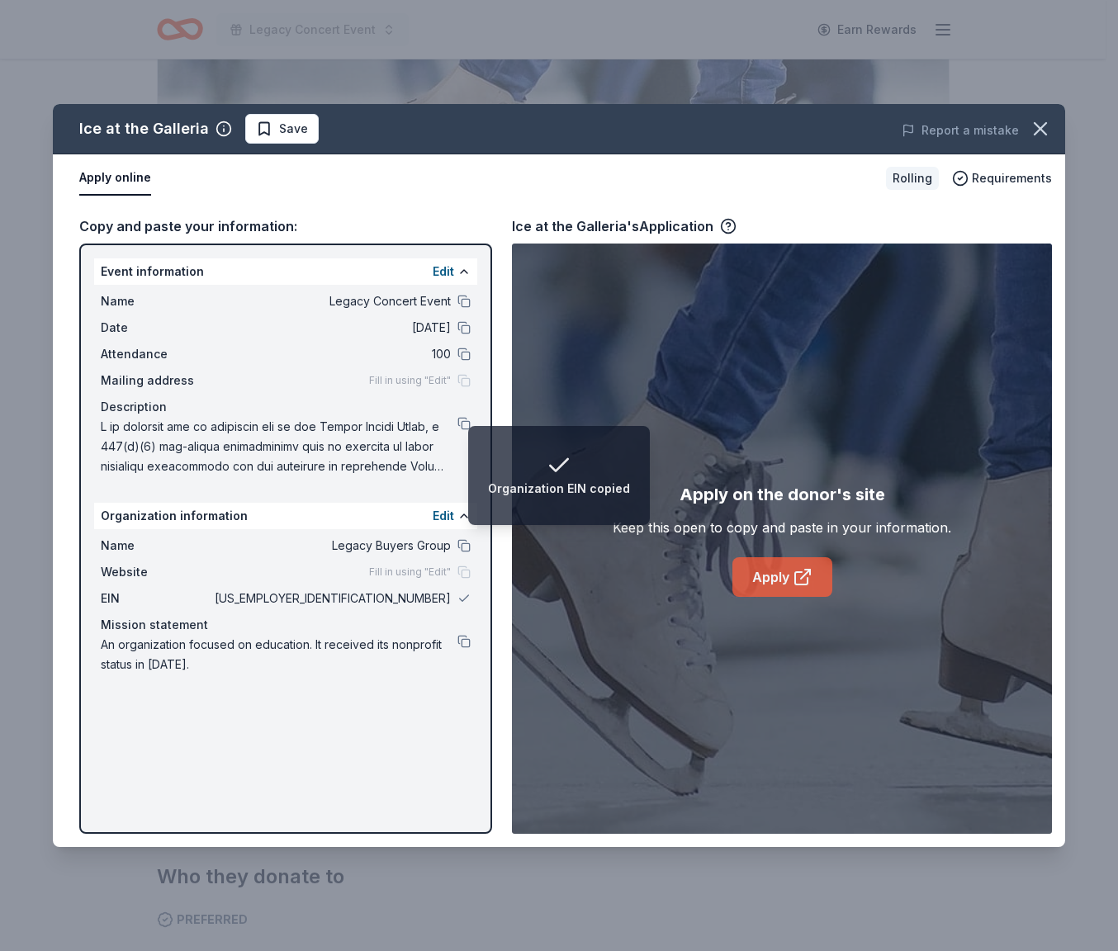
click at [780, 576] on link "Apply" at bounding box center [782, 577] width 100 height 40
click at [299, 126] on span "Save" at bounding box center [293, 129] width 29 height 20
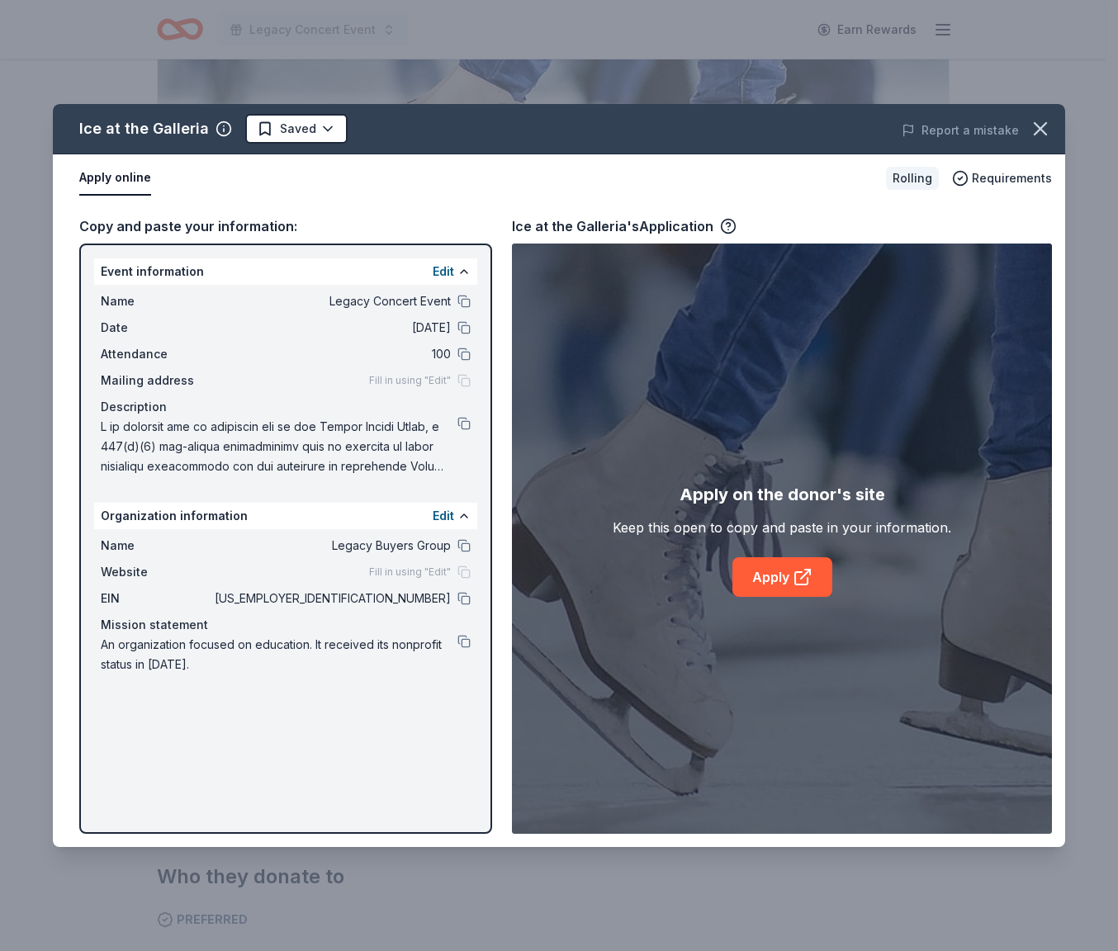
click at [299, 126] on html "Legacy Concert Event Earn Rewards Rolling Share Ice at the [GEOGRAPHIC_DATA] • …" at bounding box center [559, 293] width 1118 height 951
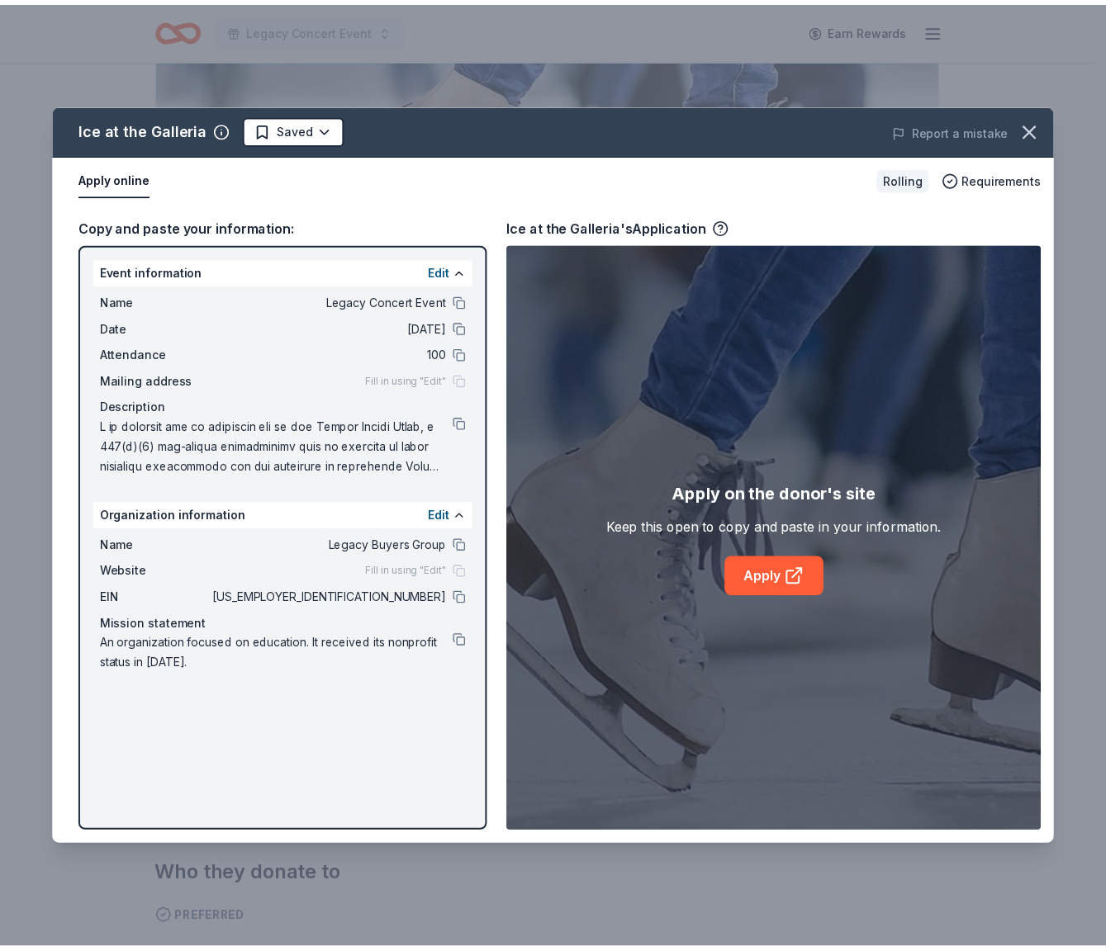
scroll to position [0, 0]
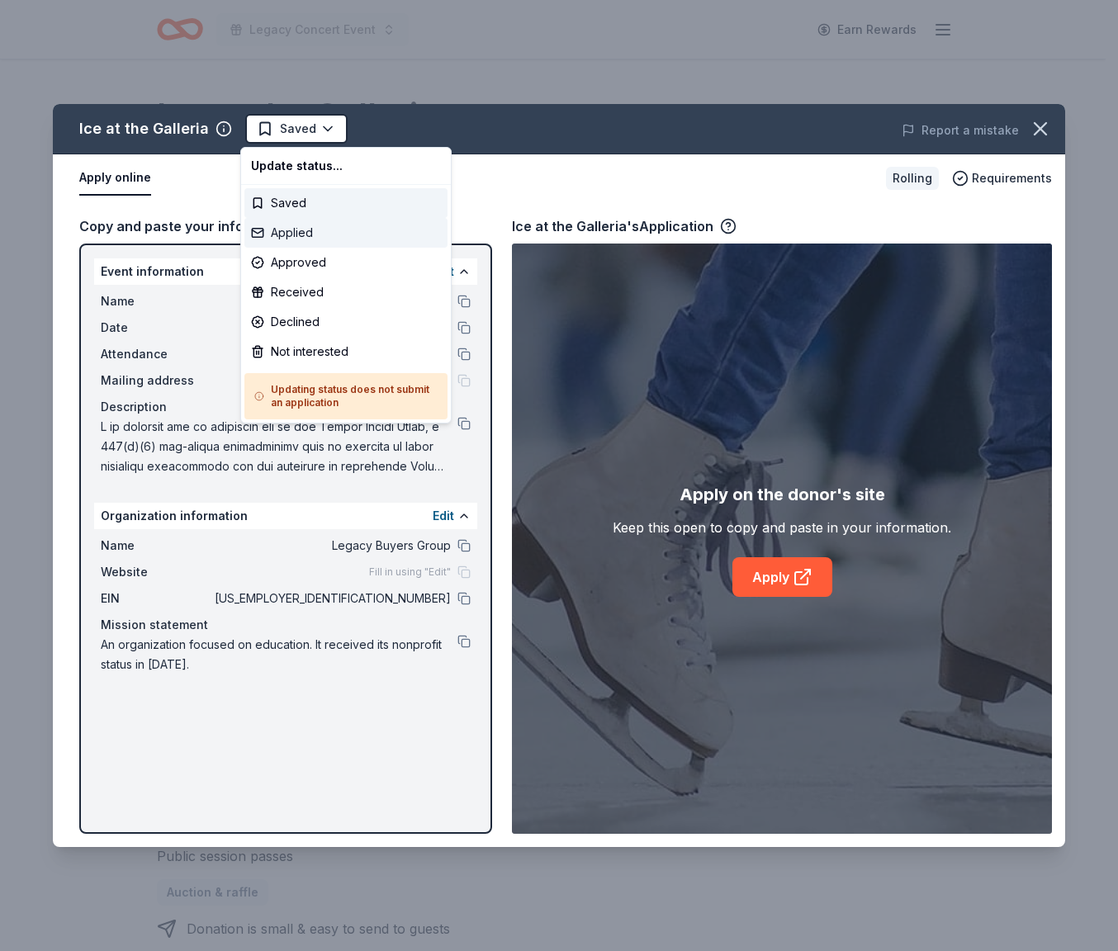
click at [302, 224] on div "Applied" at bounding box center [345, 233] width 203 height 30
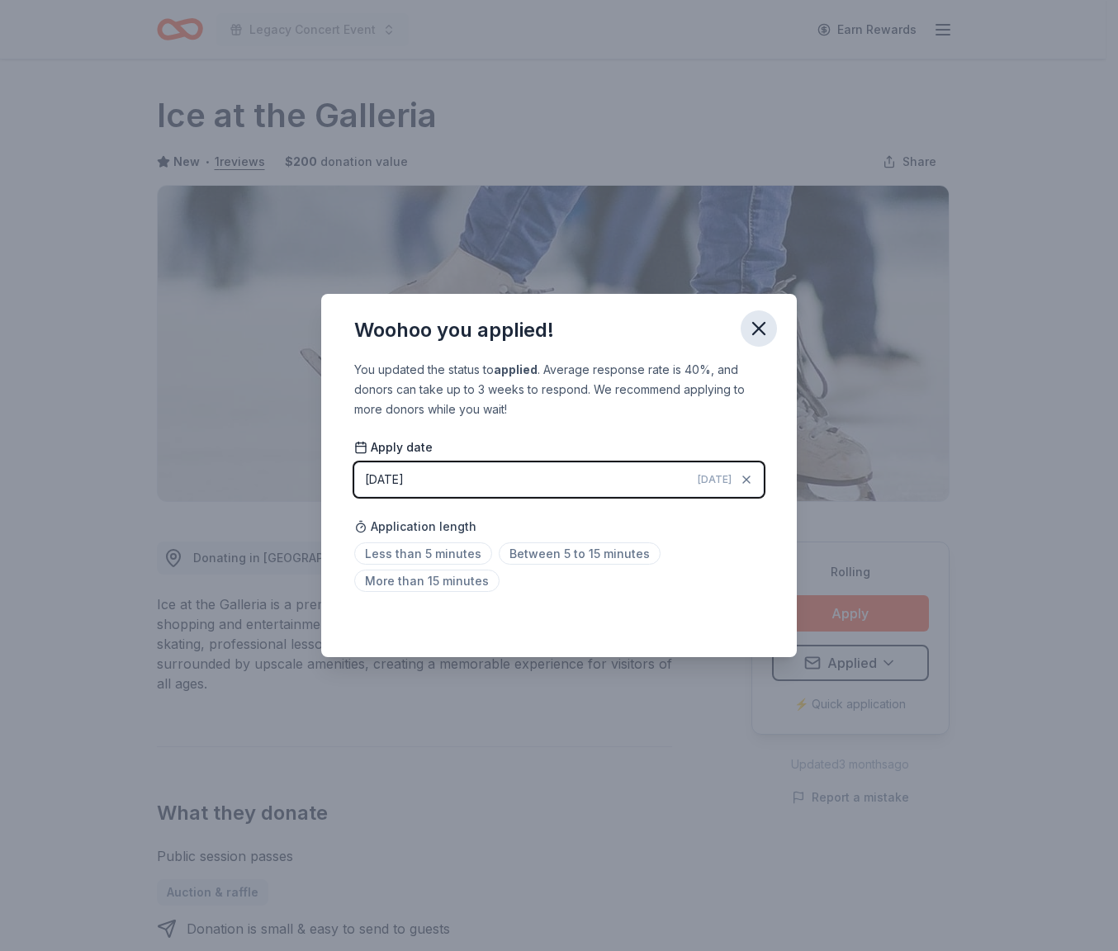
click at [760, 335] on icon "button" at bounding box center [758, 328] width 23 height 23
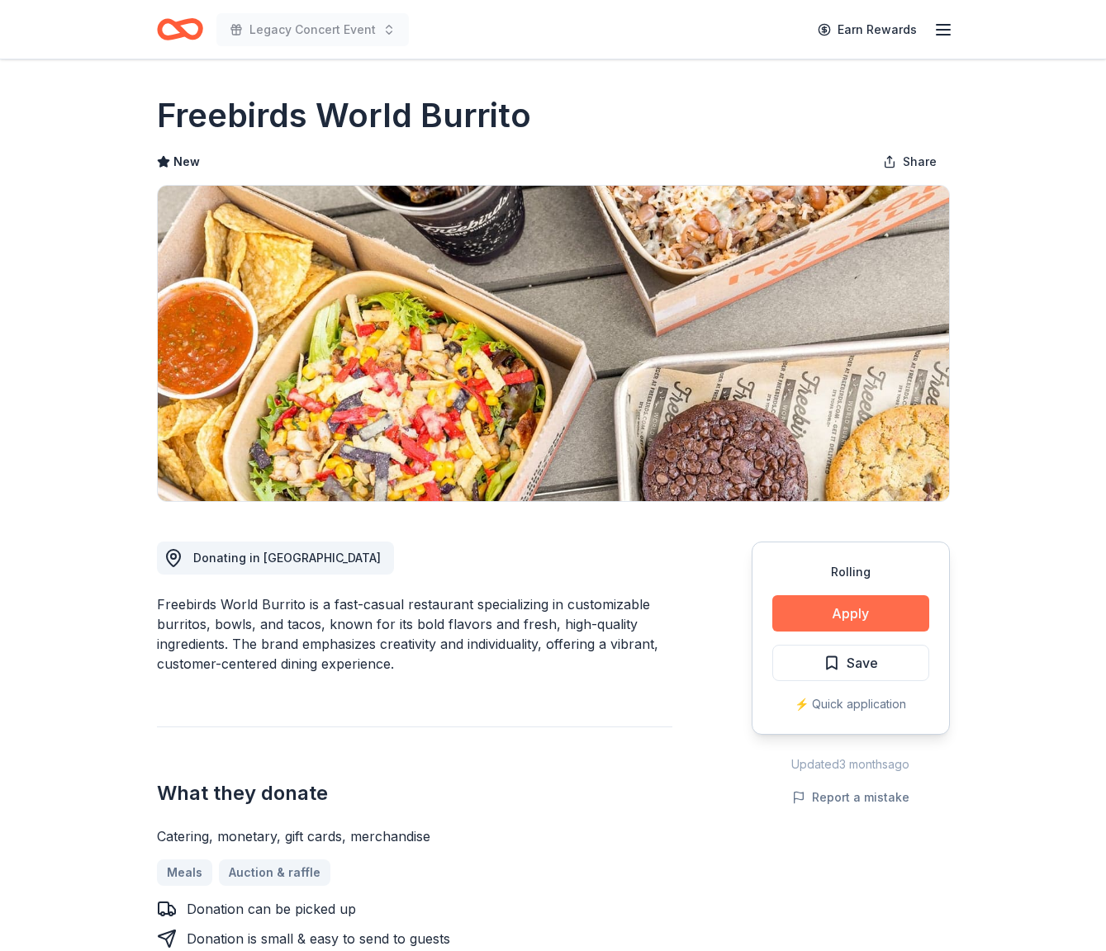
click at [907, 613] on button "Apply" at bounding box center [850, 613] width 157 height 36
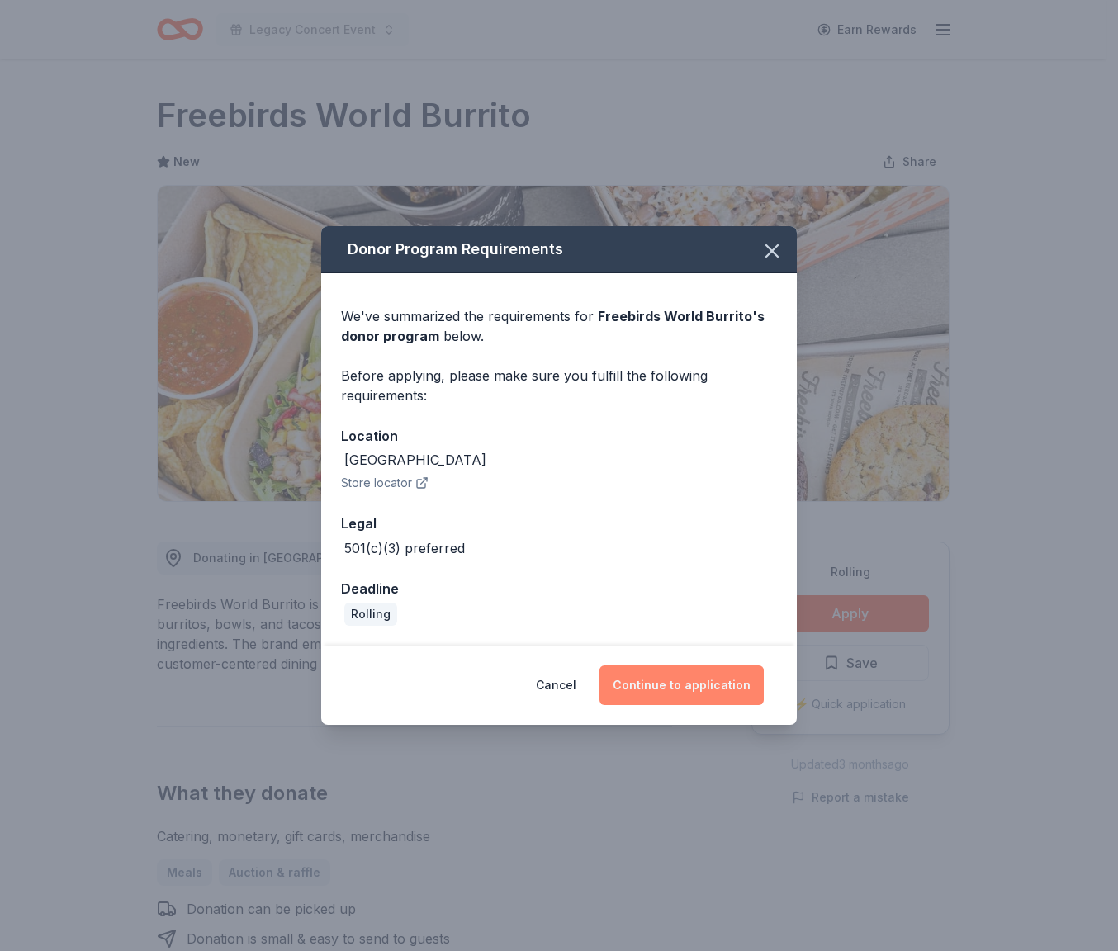
click at [695, 677] on button "Continue to application" at bounding box center [681, 686] width 164 height 40
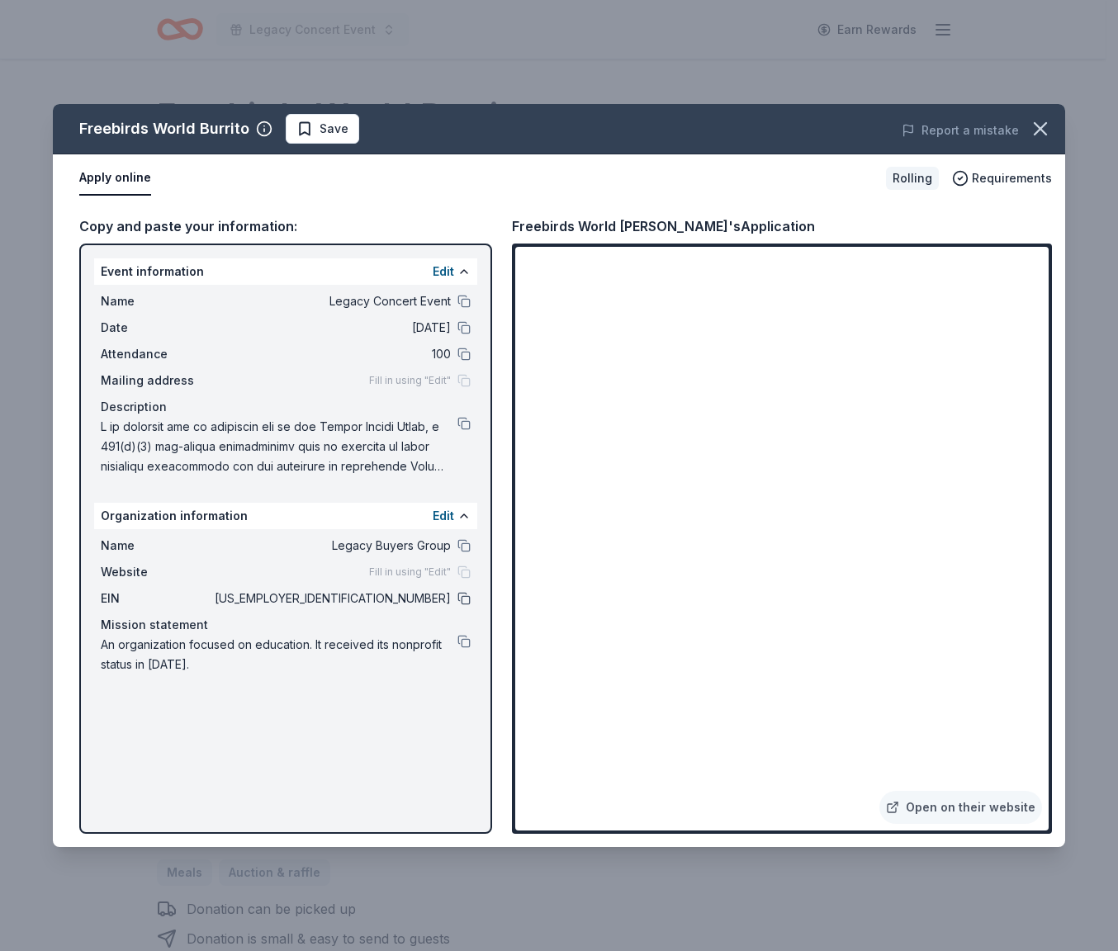
click at [465, 598] on button at bounding box center [463, 598] width 13 height 13
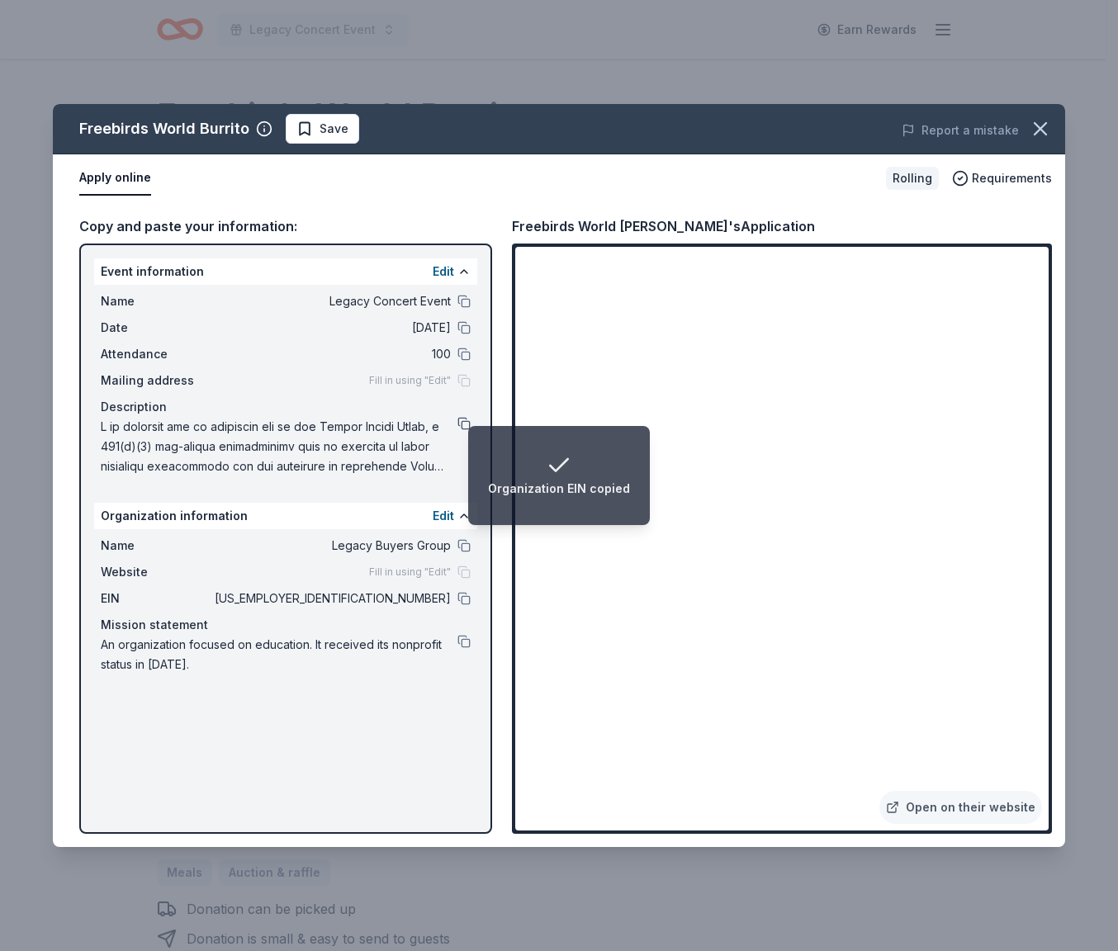
click at [462, 424] on button at bounding box center [463, 423] width 13 height 13
click at [330, 119] on span "Save" at bounding box center [334, 129] width 29 height 20
click at [332, 131] on html "Event Description copied Legacy Concert Event Earn Rewards Rolling Share Freebi…" at bounding box center [559, 475] width 1118 height 951
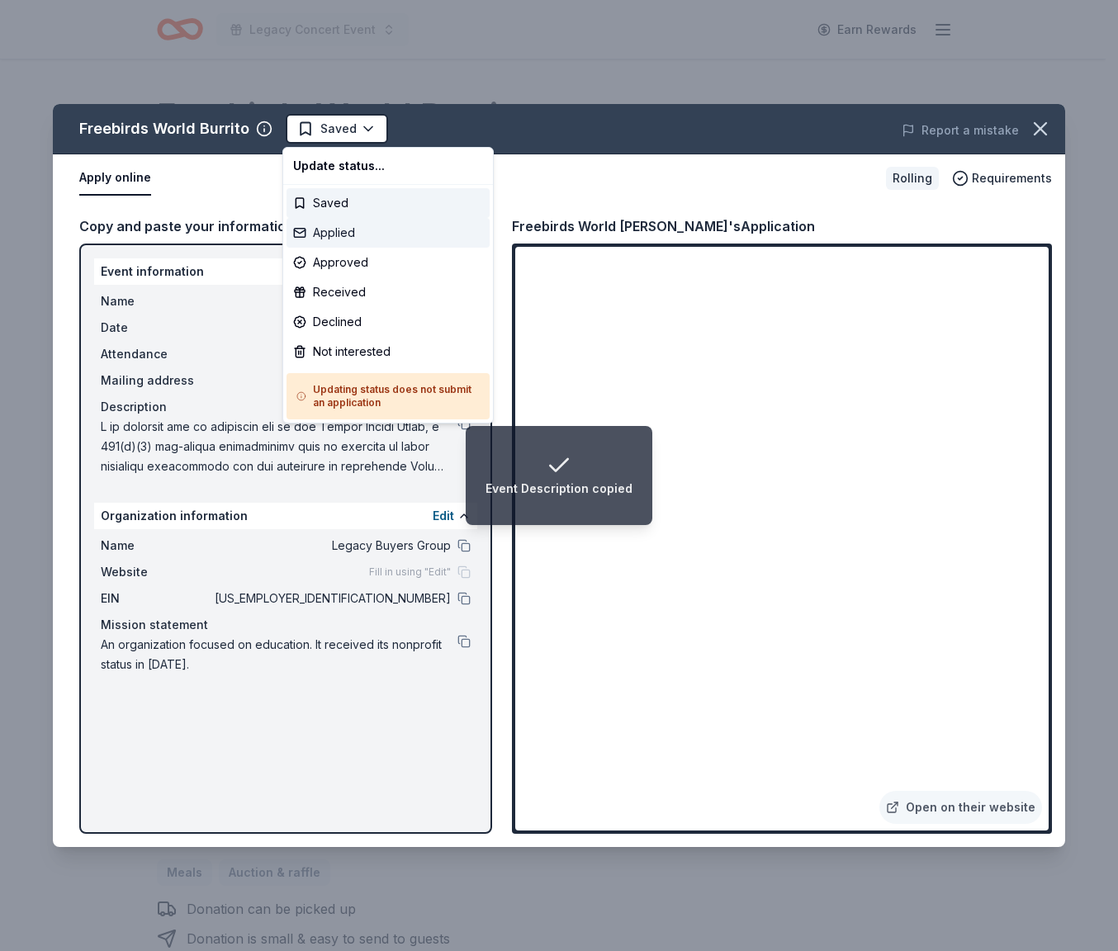
click at [336, 235] on div "Applied" at bounding box center [388, 233] width 203 height 30
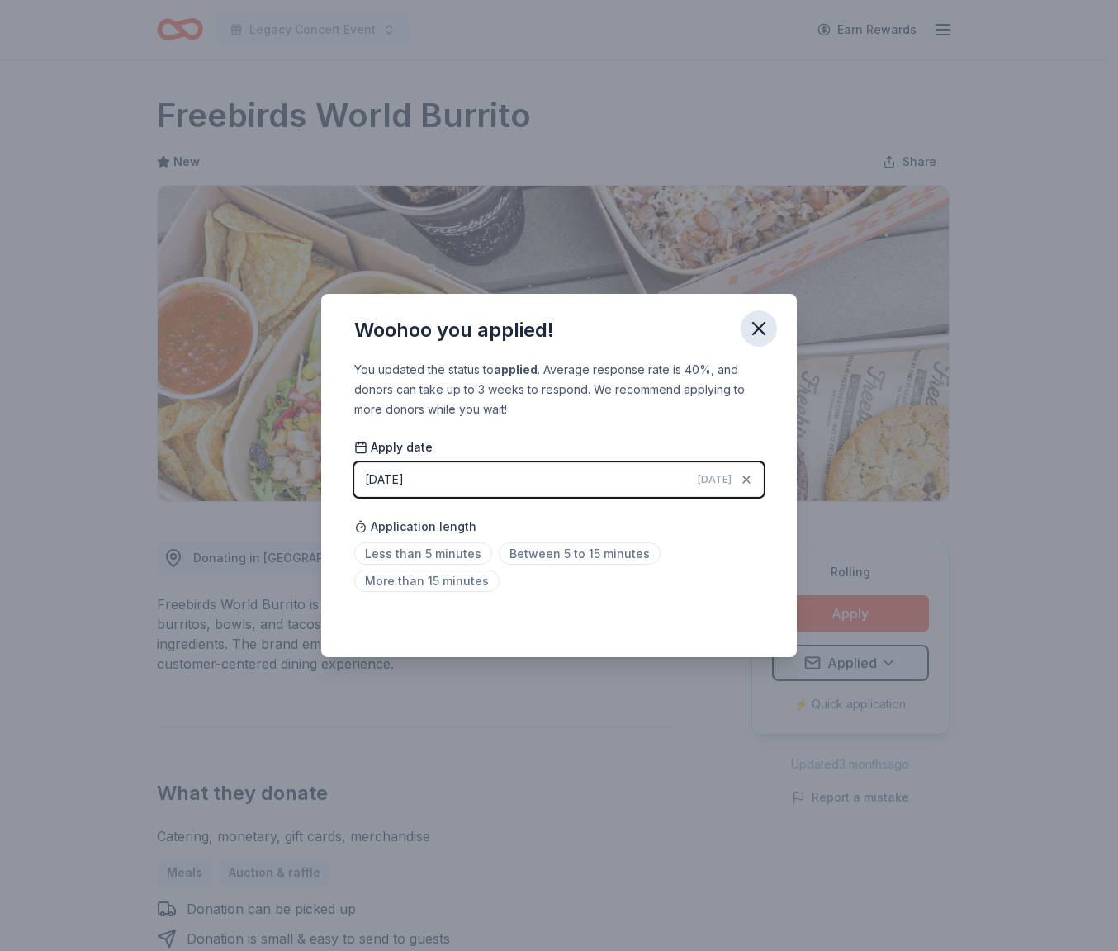
click at [755, 319] on icon "button" at bounding box center [758, 328] width 23 height 23
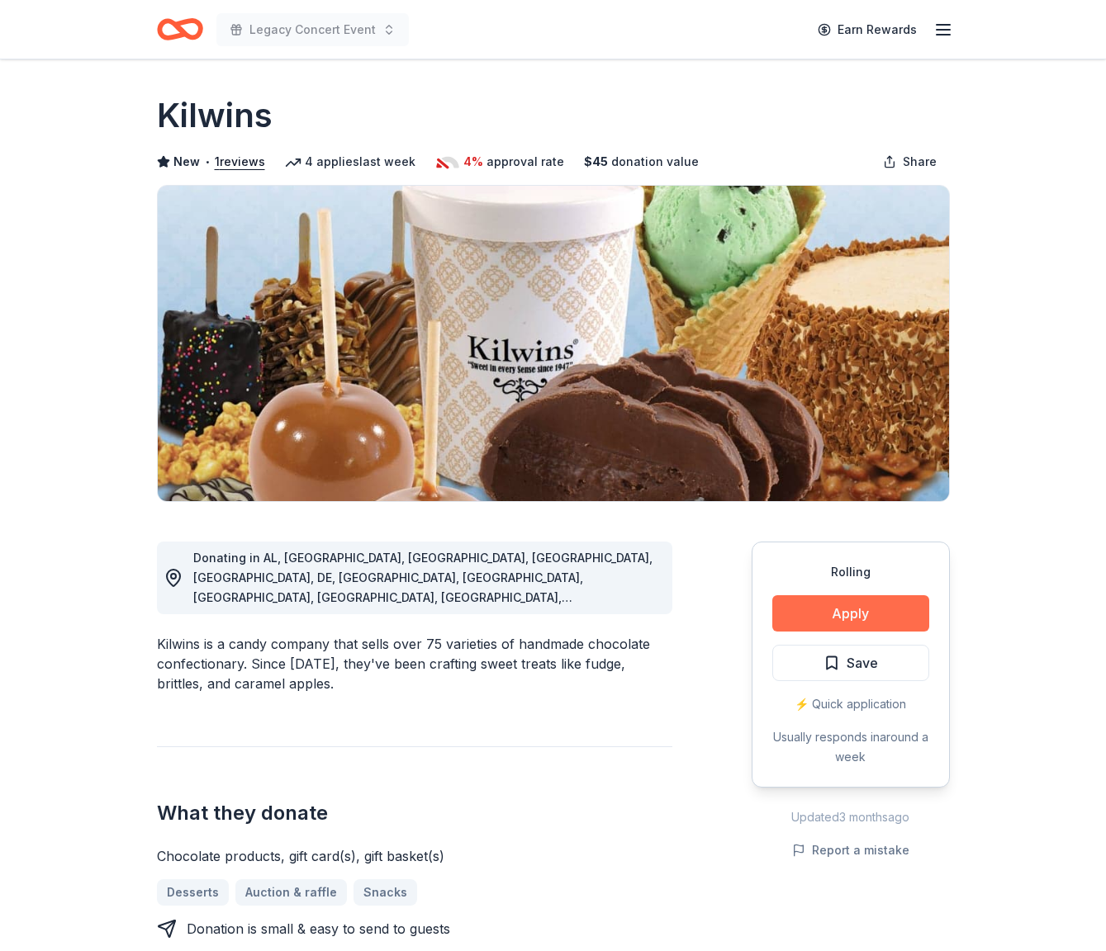
click at [853, 623] on button "Apply" at bounding box center [850, 613] width 157 height 36
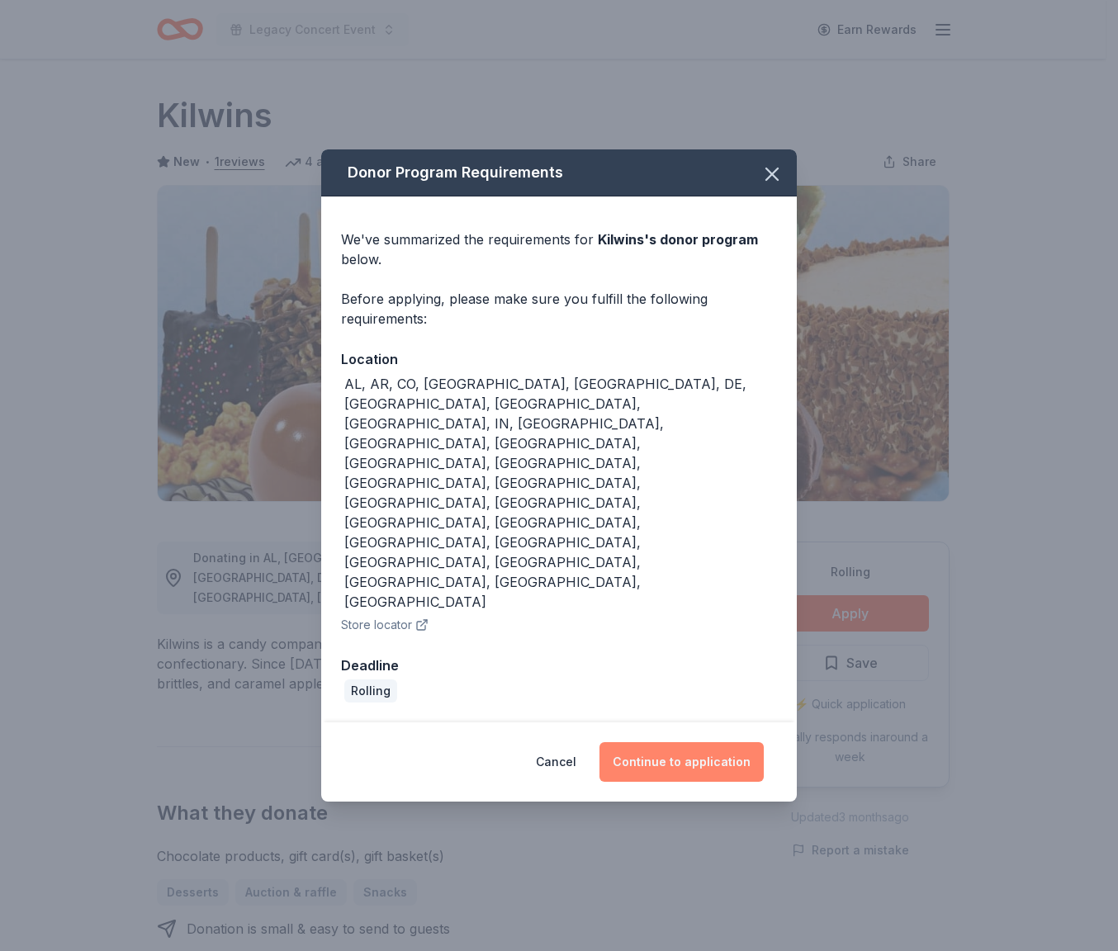
click at [716, 742] on button "Continue to application" at bounding box center [681, 762] width 164 height 40
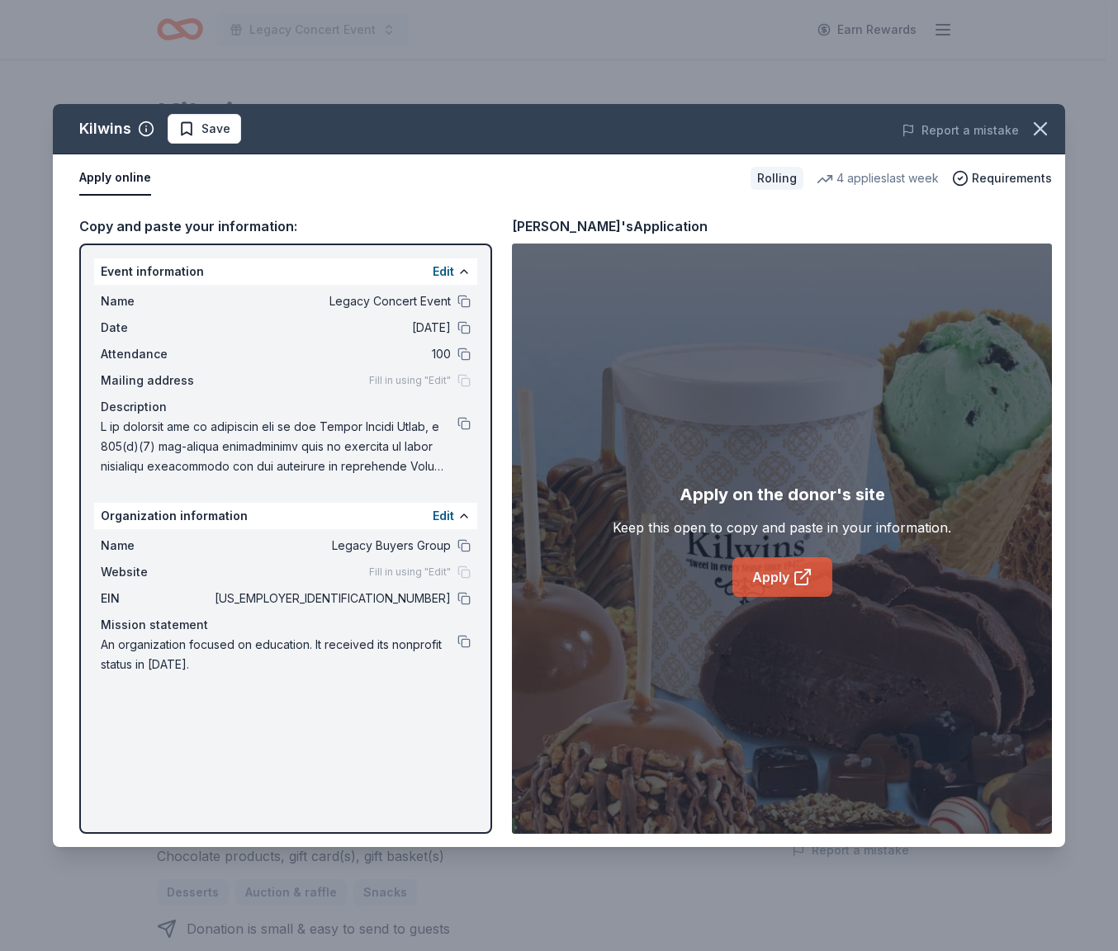
click at [822, 585] on link "Apply" at bounding box center [782, 577] width 100 height 40
click at [209, 128] on span "Save" at bounding box center [215, 129] width 29 height 20
click at [206, 127] on html "Legacy Concert Event Earn Rewards Rolling Share Kilwins New • 1 reviews 4 appli…" at bounding box center [559, 475] width 1118 height 951
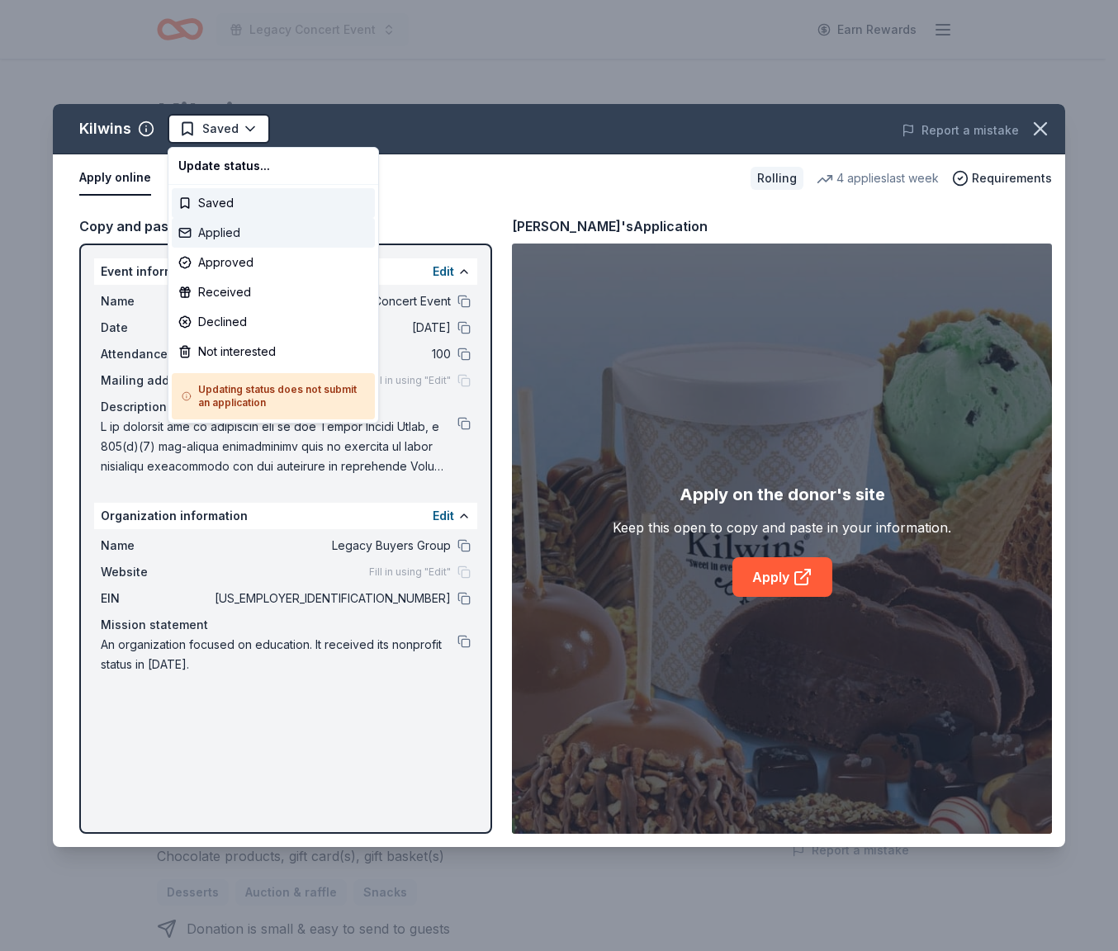
click at [222, 230] on div "Applied" at bounding box center [273, 233] width 203 height 30
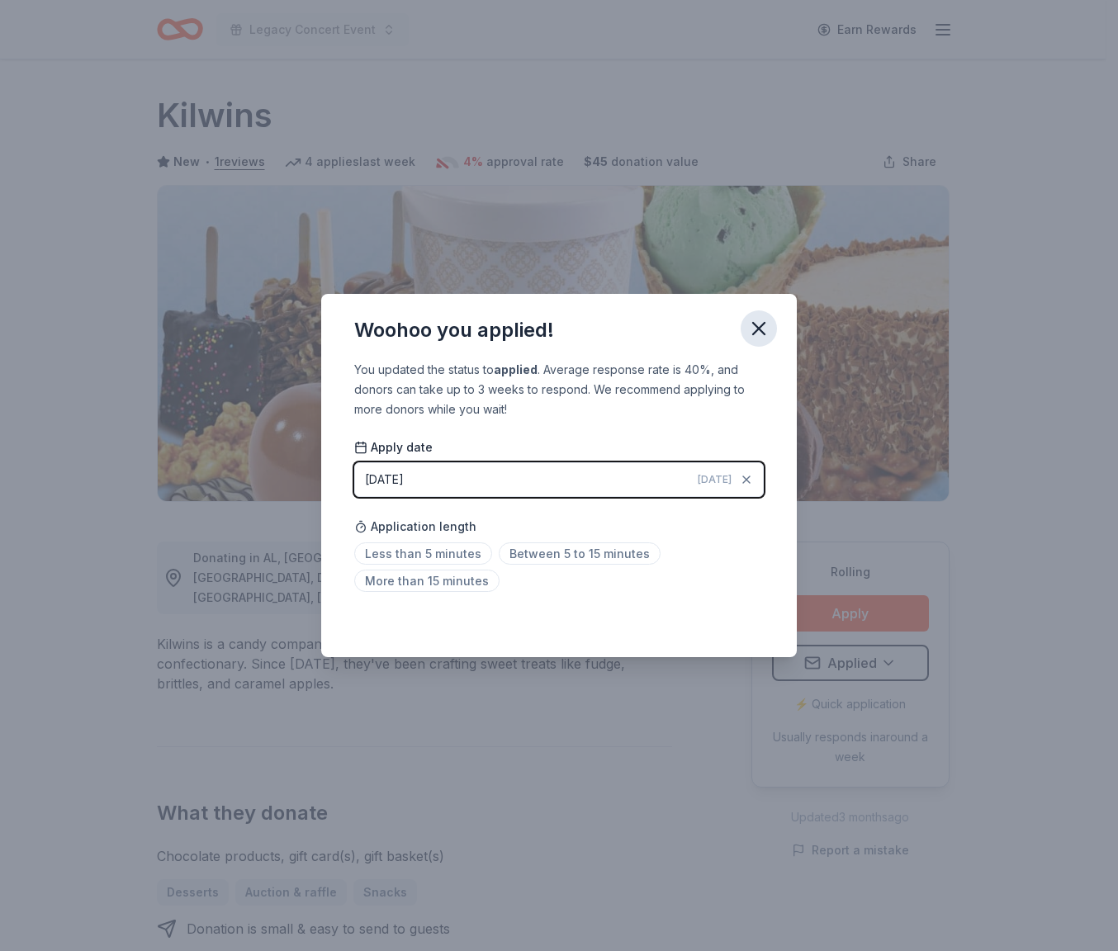
click at [756, 330] on icon "button" at bounding box center [759, 329] width 12 height 12
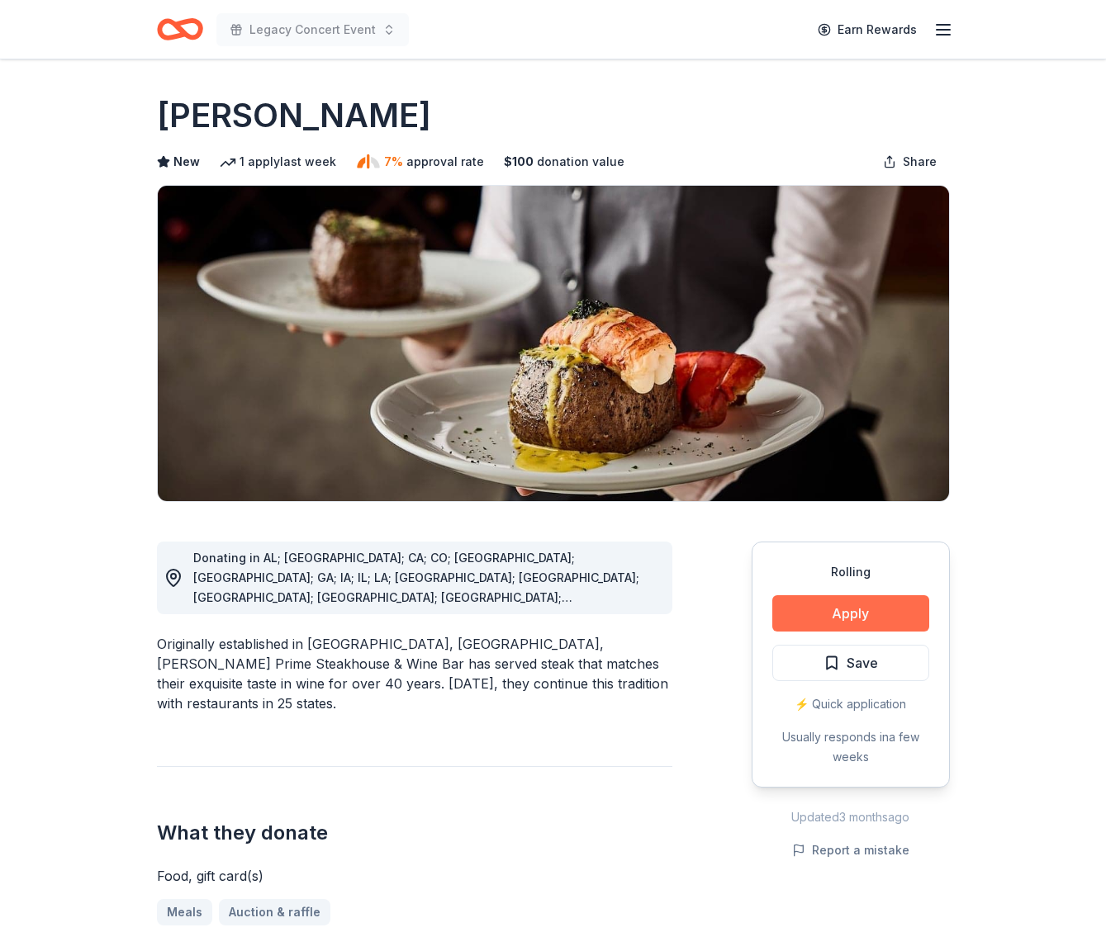
click at [896, 611] on button "Apply" at bounding box center [850, 613] width 157 height 36
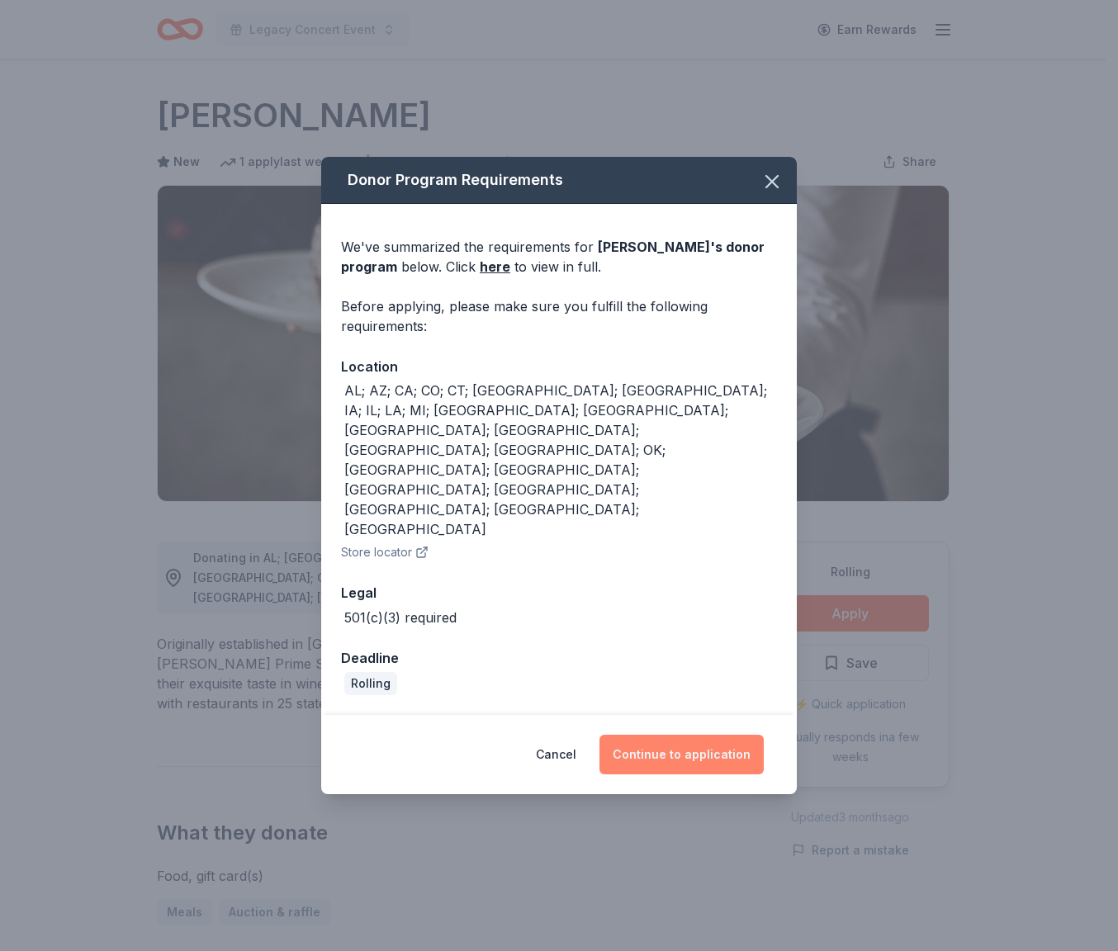
click at [681, 735] on button "Continue to application" at bounding box center [681, 755] width 164 height 40
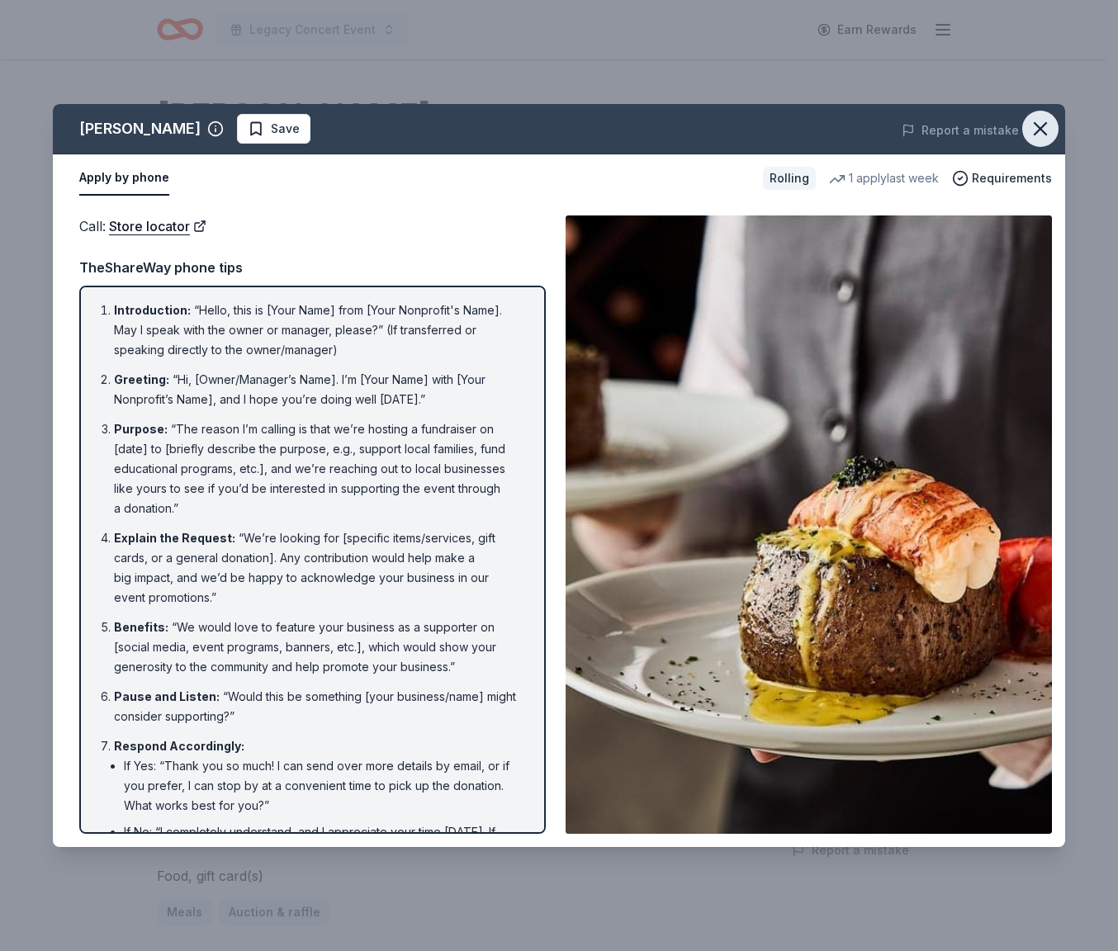
click at [1045, 133] on icon "button" at bounding box center [1041, 129] width 12 height 12
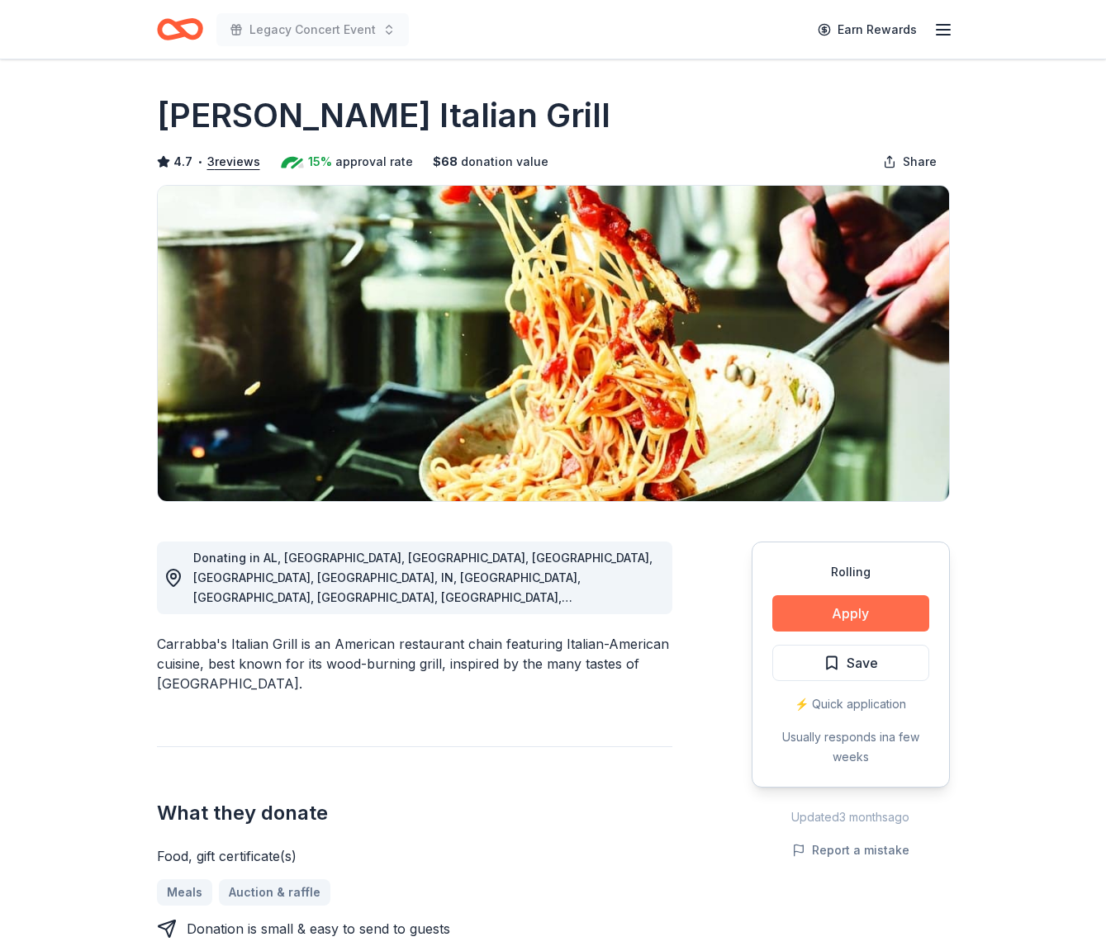
click at [863, 618] on button "Apply" at bounding box center [850, 613] width 157 height 36
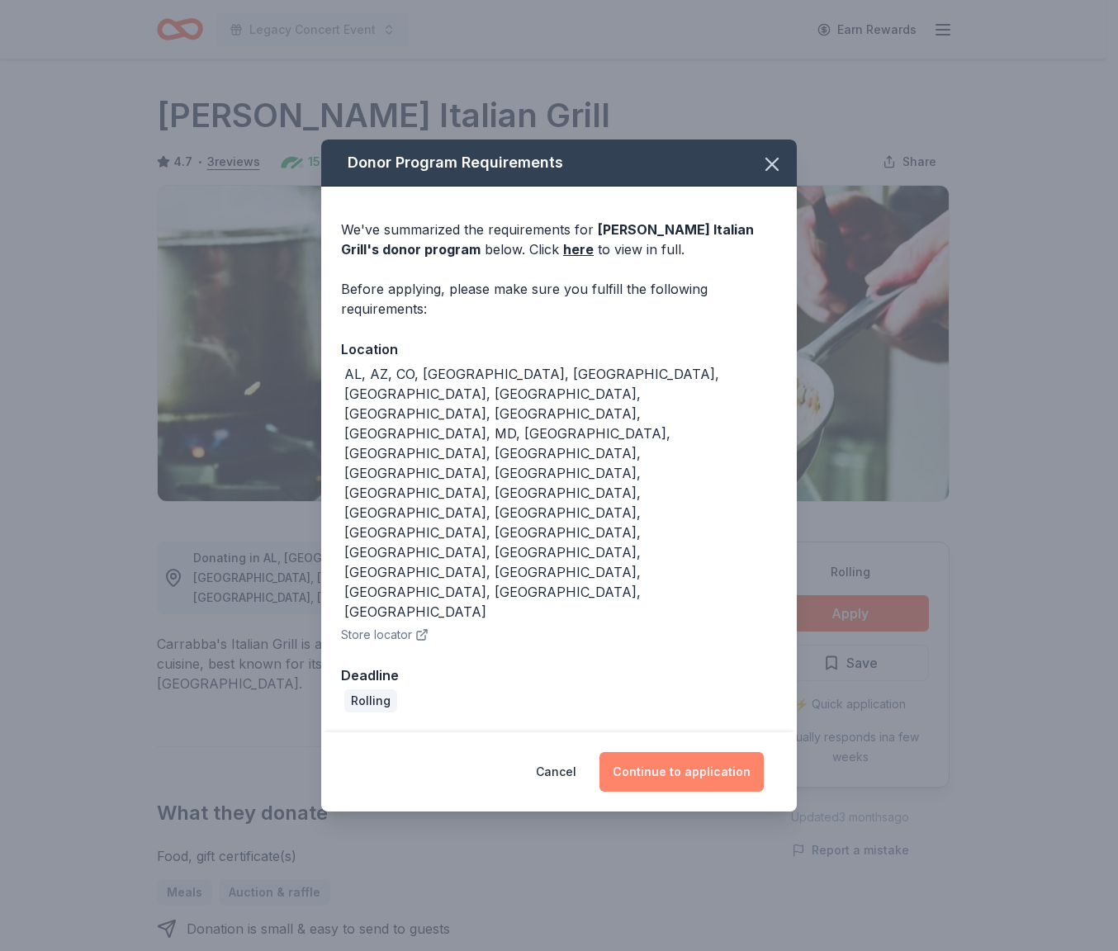
click at [730, 752] on button "Continue to application" at bounding box center [681, 772] width 164 height 40
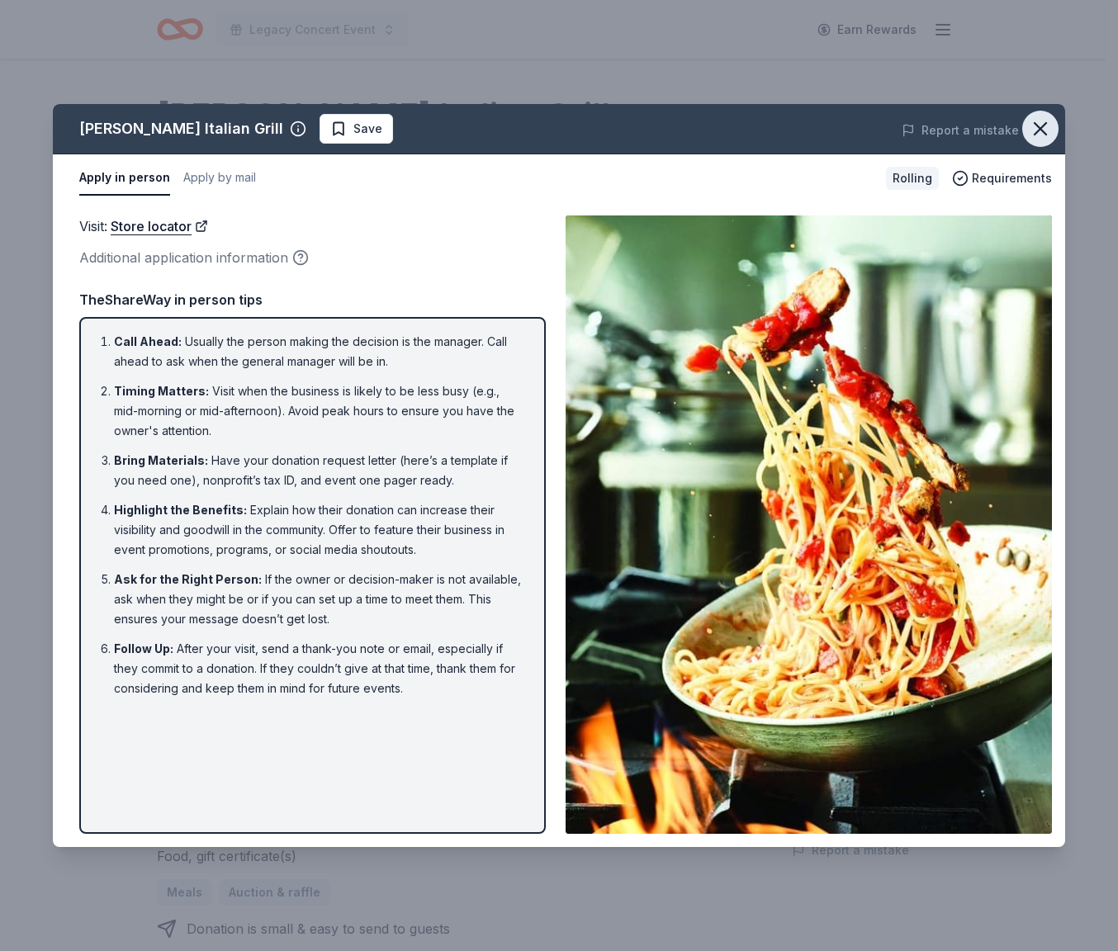
click at [1045, 136] on icon "button" at bounding box center [1040, 128] width 23 height 23
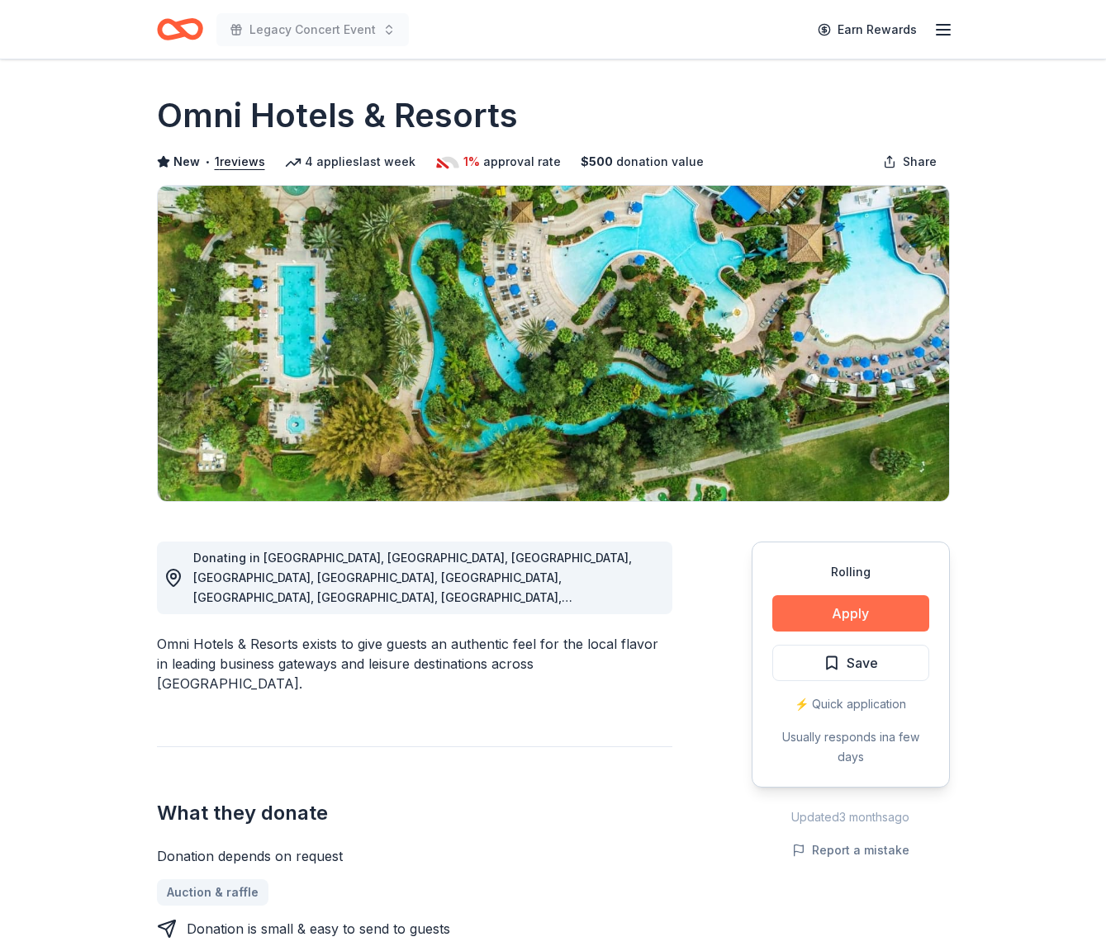
click at [856, 625] on button "Apply" at bounding box center [850, 613] width 157 height 36
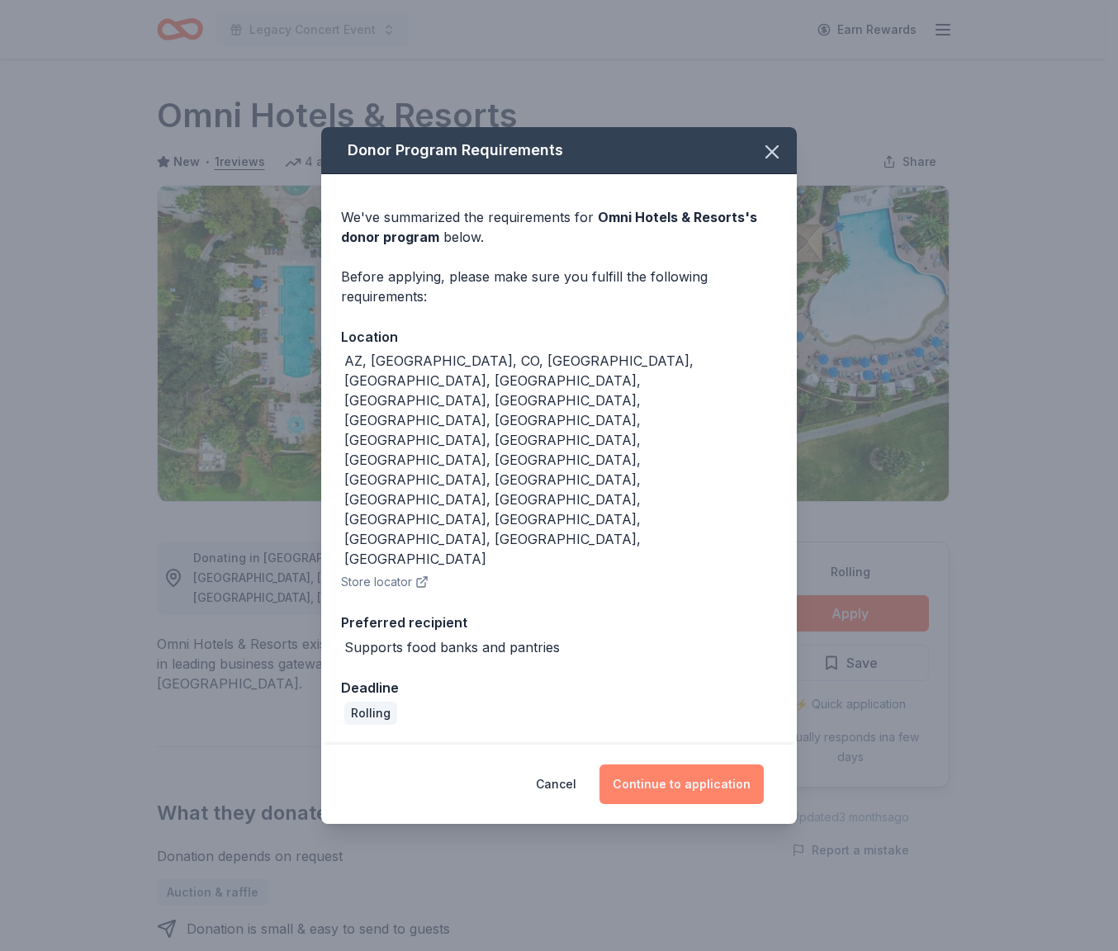
click at [666, 765] on button "Continue to application" at bounding box center [681, 785] width 164 height 40
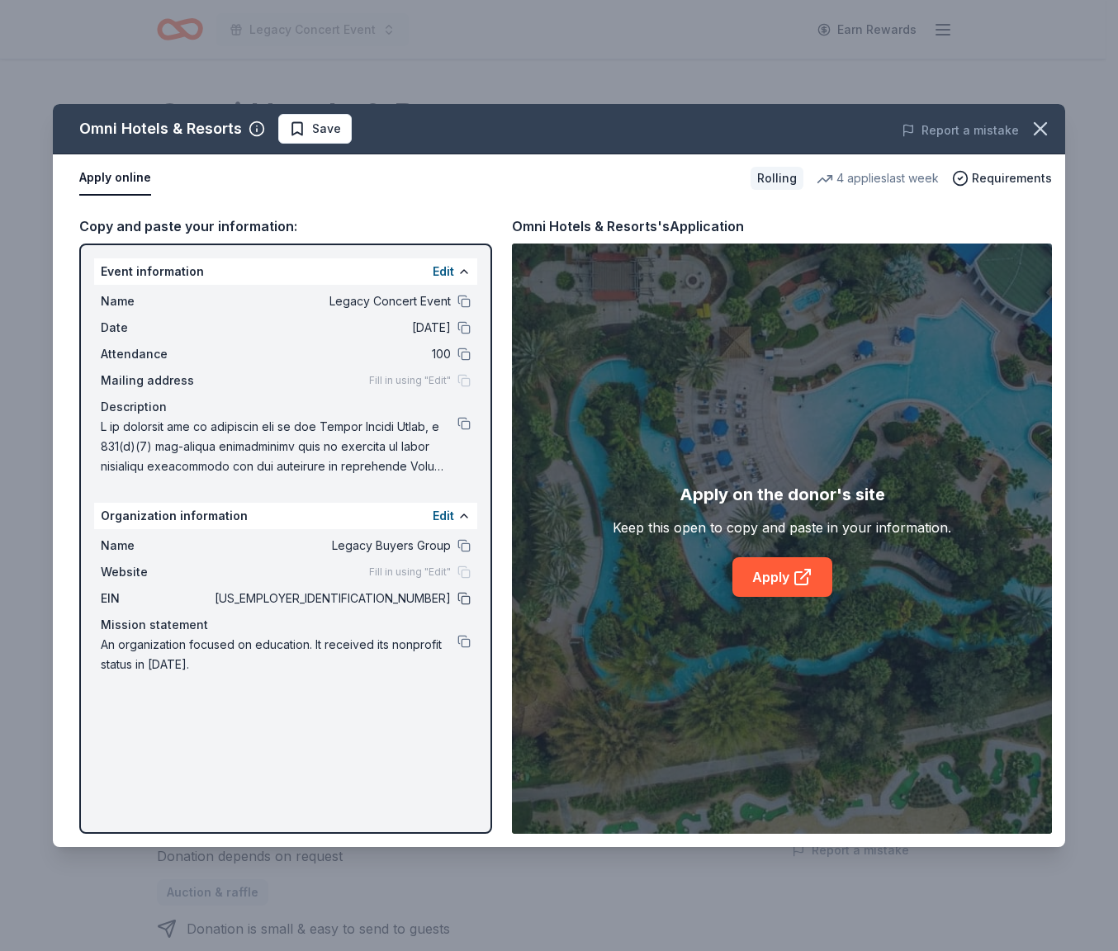
click at [468, 596] on button at bounding box center [463, 598] width 13 height 13
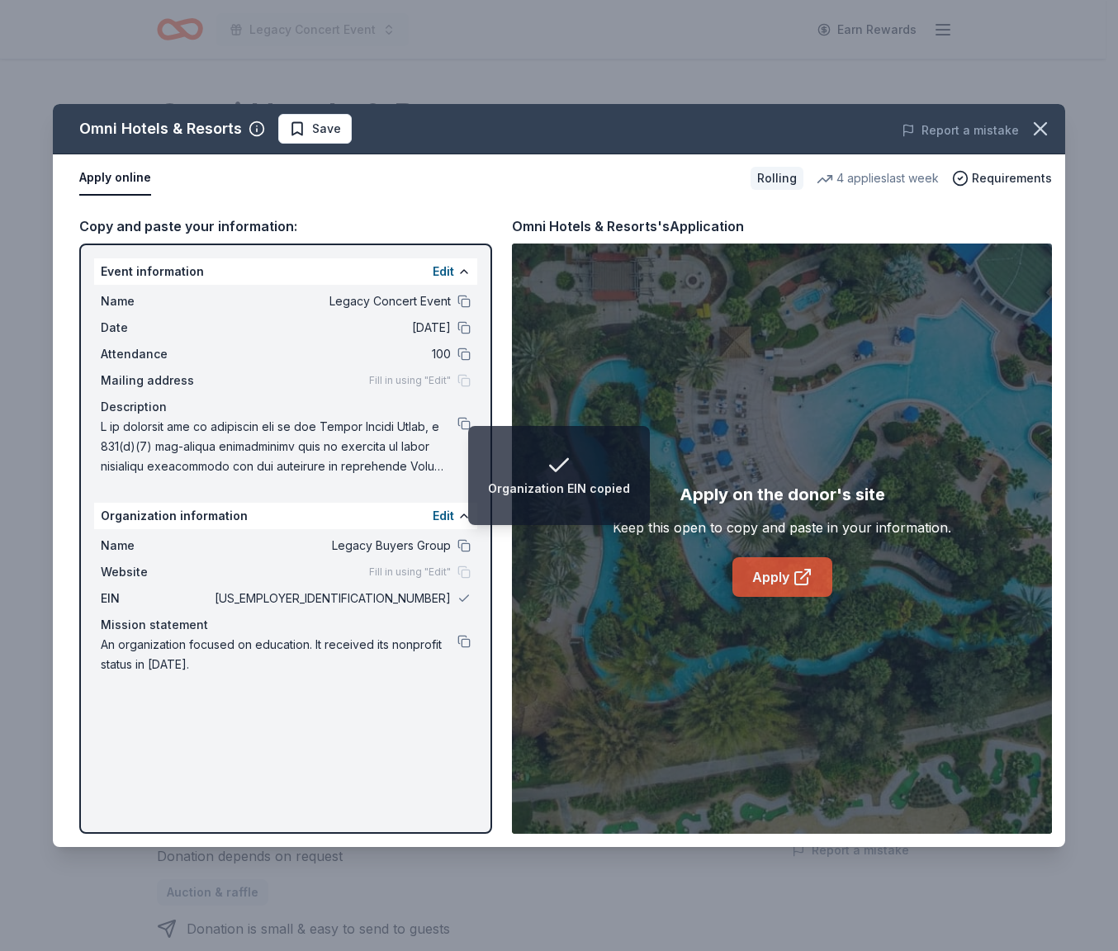
click at [775, 580] on link "Apply" at bounding box center [782, 577] width 100 height 40
click at [464, 421] on button at bounding box center [463, 423] width 13 height 13
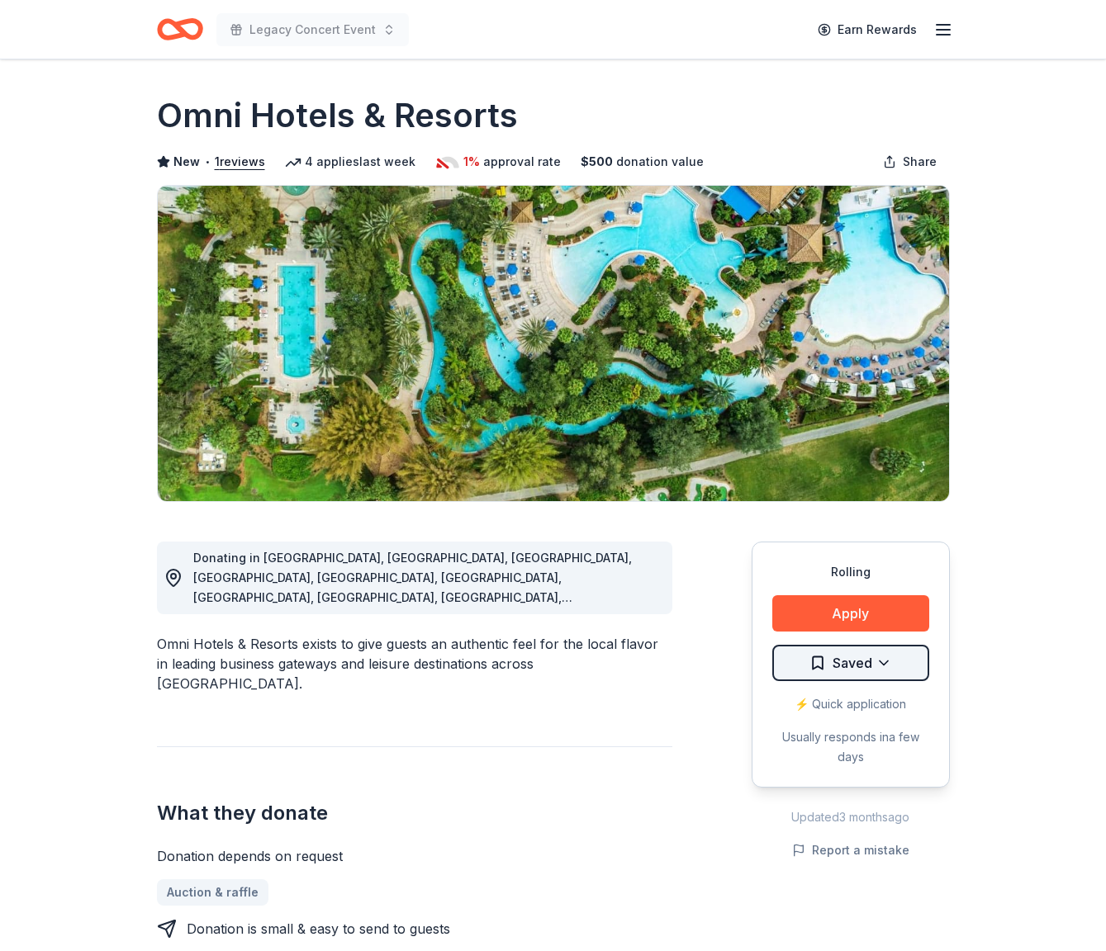
click at [870, 661] on html "Legacy Concert Event Earn Rewards Rolling Share Omni Hotels & Resorts New • 1 r…" at bounding box center [553, 475] width 1106 height 951
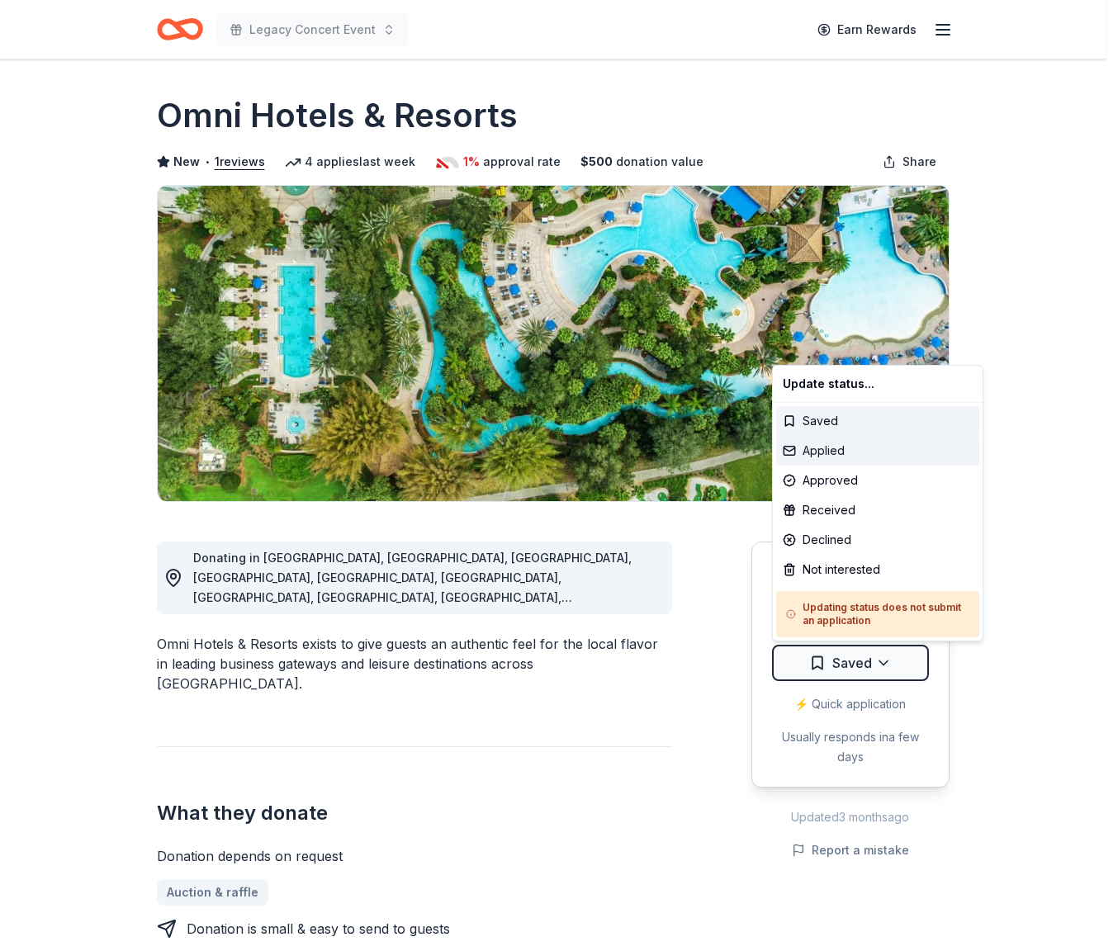
click at [844, 453] on div "Applied" at bounding box center [877, 451] width 203 height 30
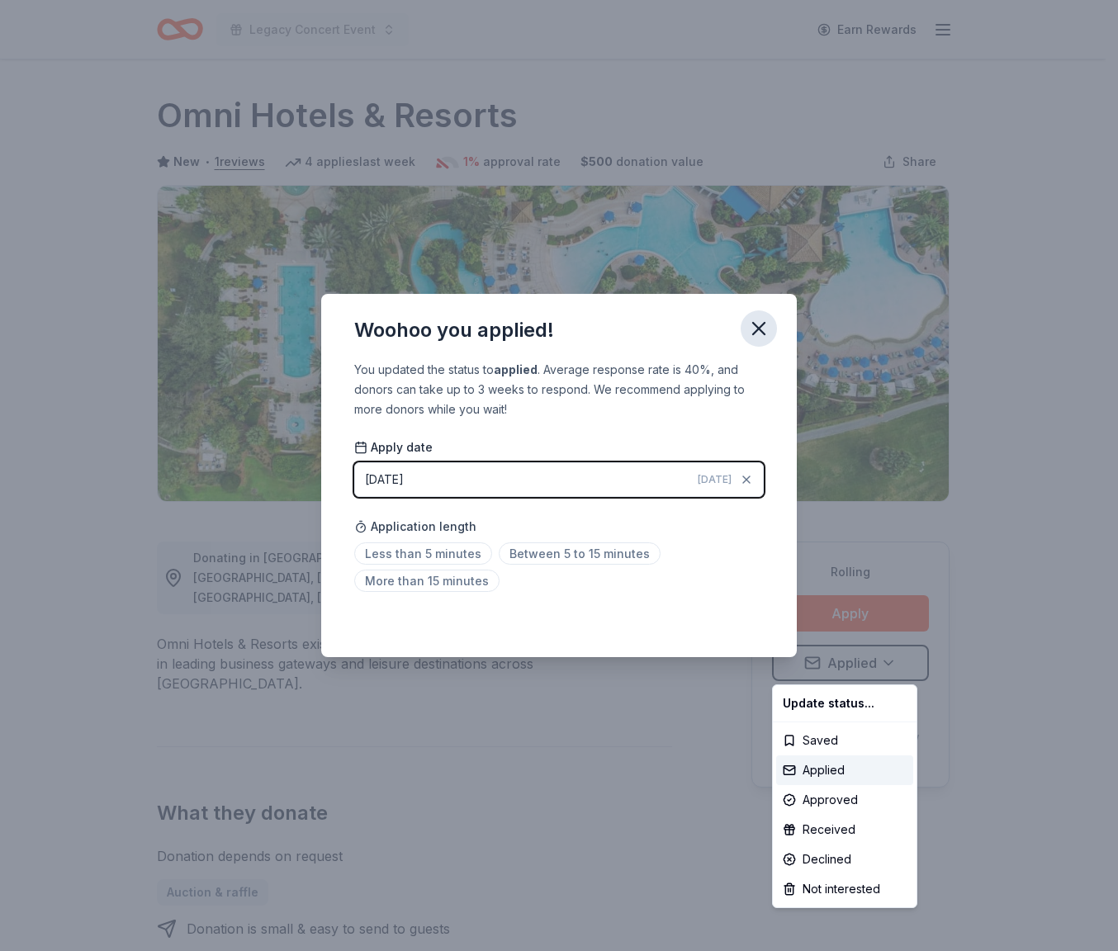
click at [760, 329] on html "Legacy Concert Event Earn Rewards Rolling Share Omni Hotels & Resorts New • 1 r…" at bounding box center [559, 475] width 1118 height 951
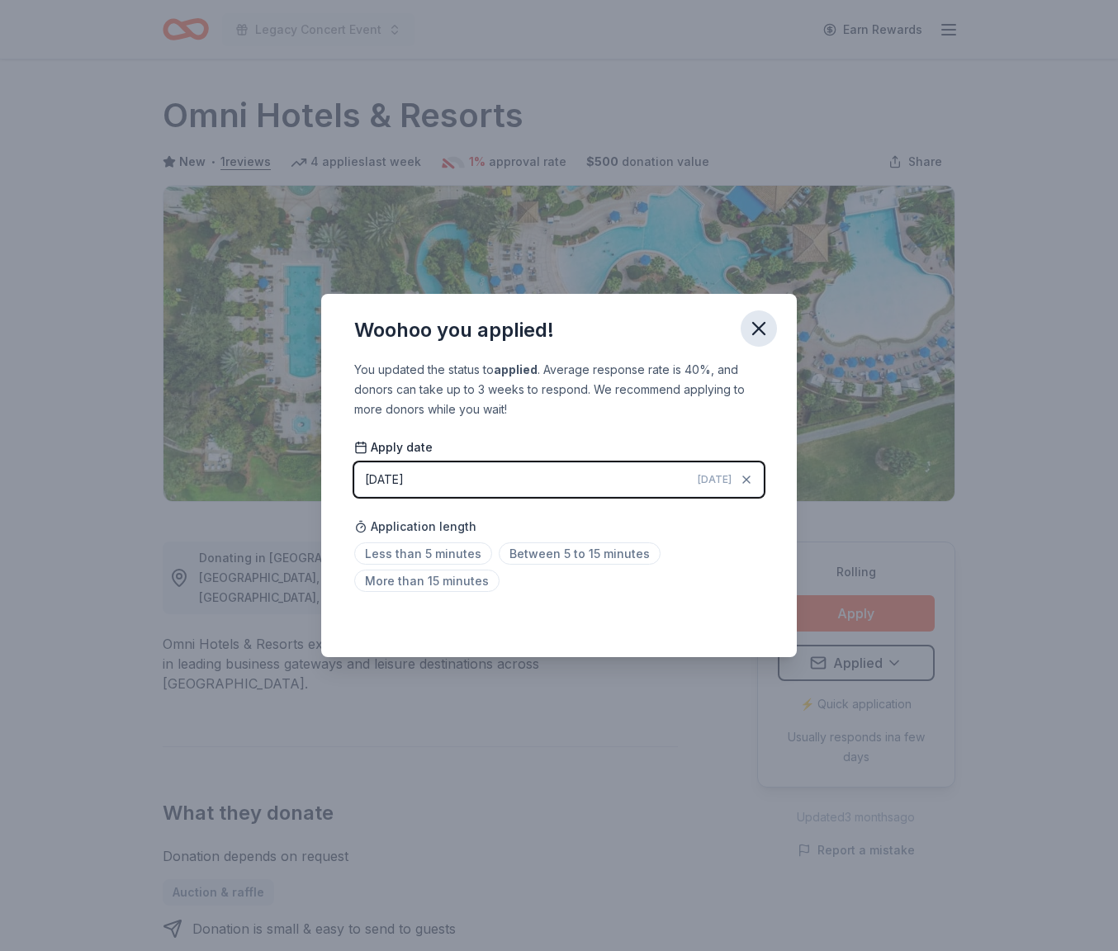
click at [755, 321] on icon "button" at bounding box center [758, 328] width 23 height 23
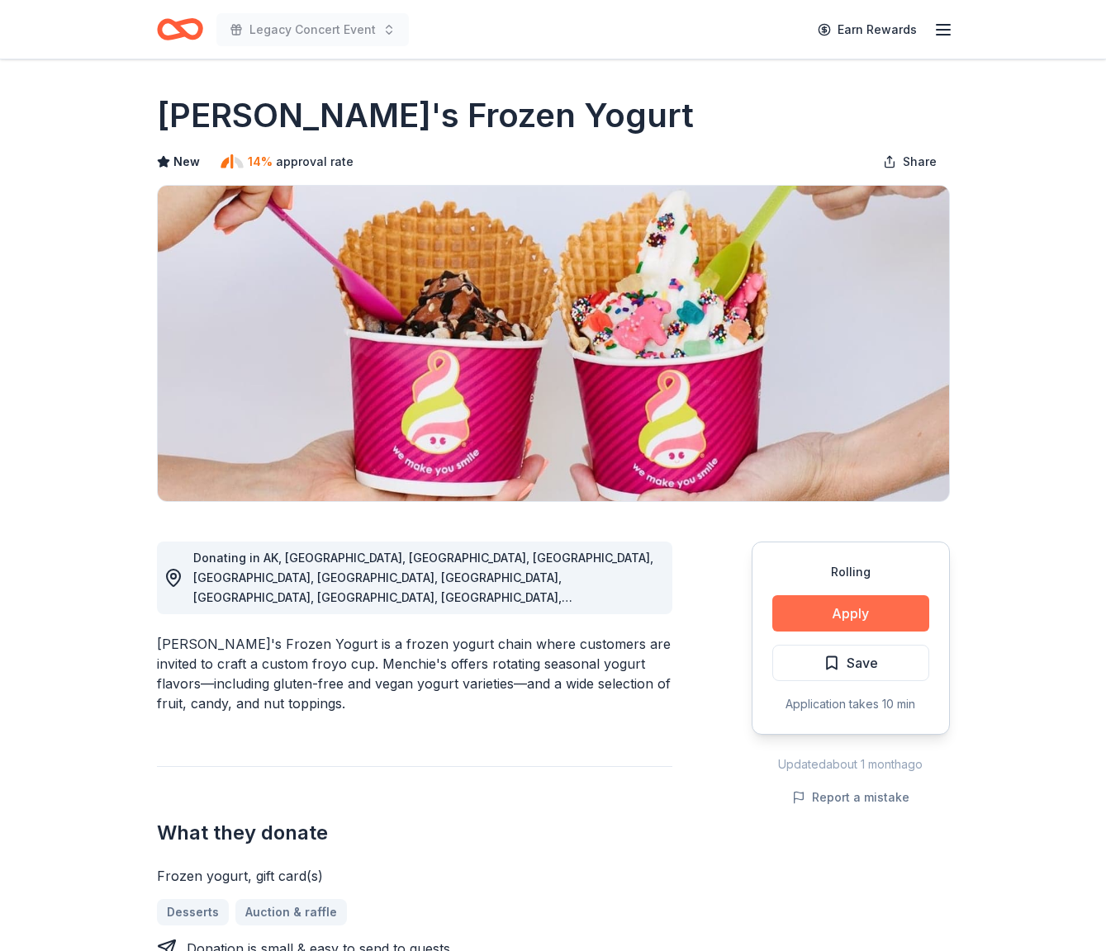
click at [862, 621] on button "Apply" at bounding box center [850, 613] width 157 height 36
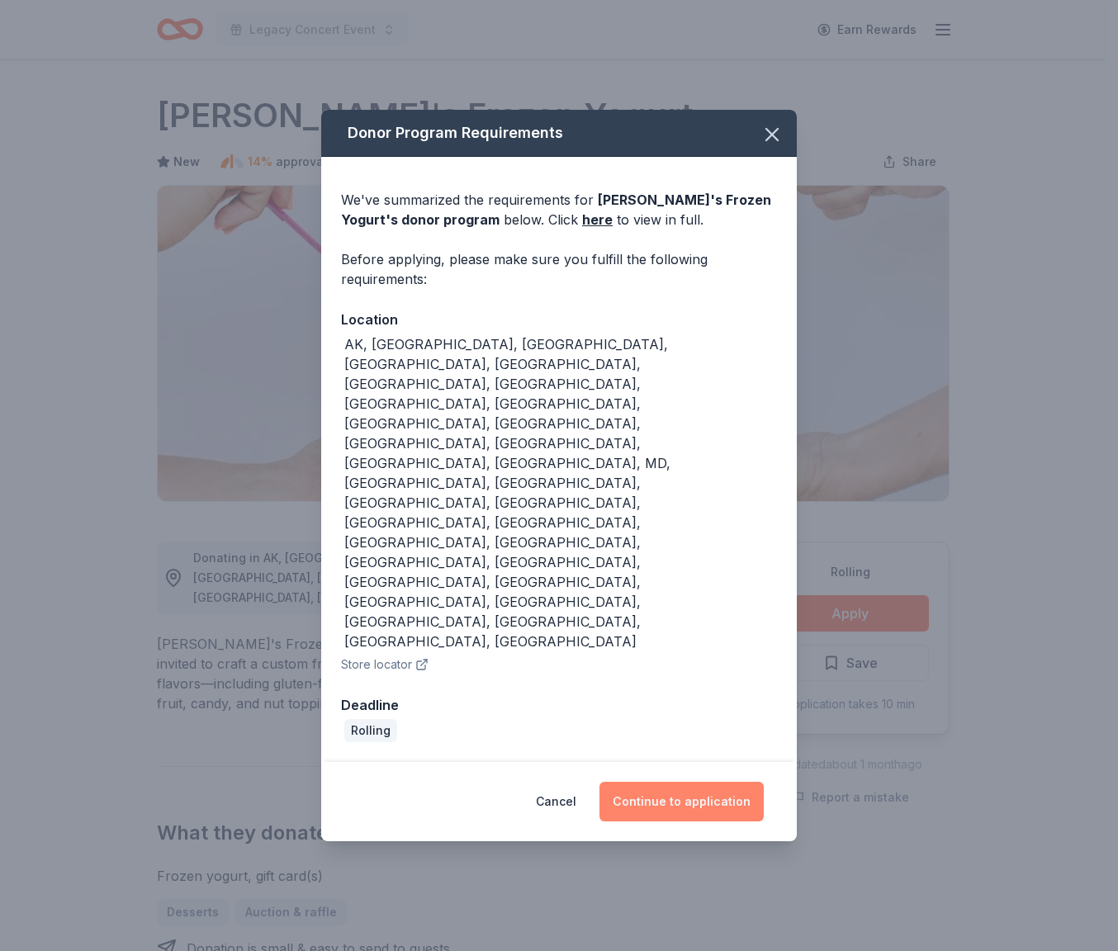
click at [699, 782] on button "Continue to application" at bounding box center [681, 802] width 164 height 40
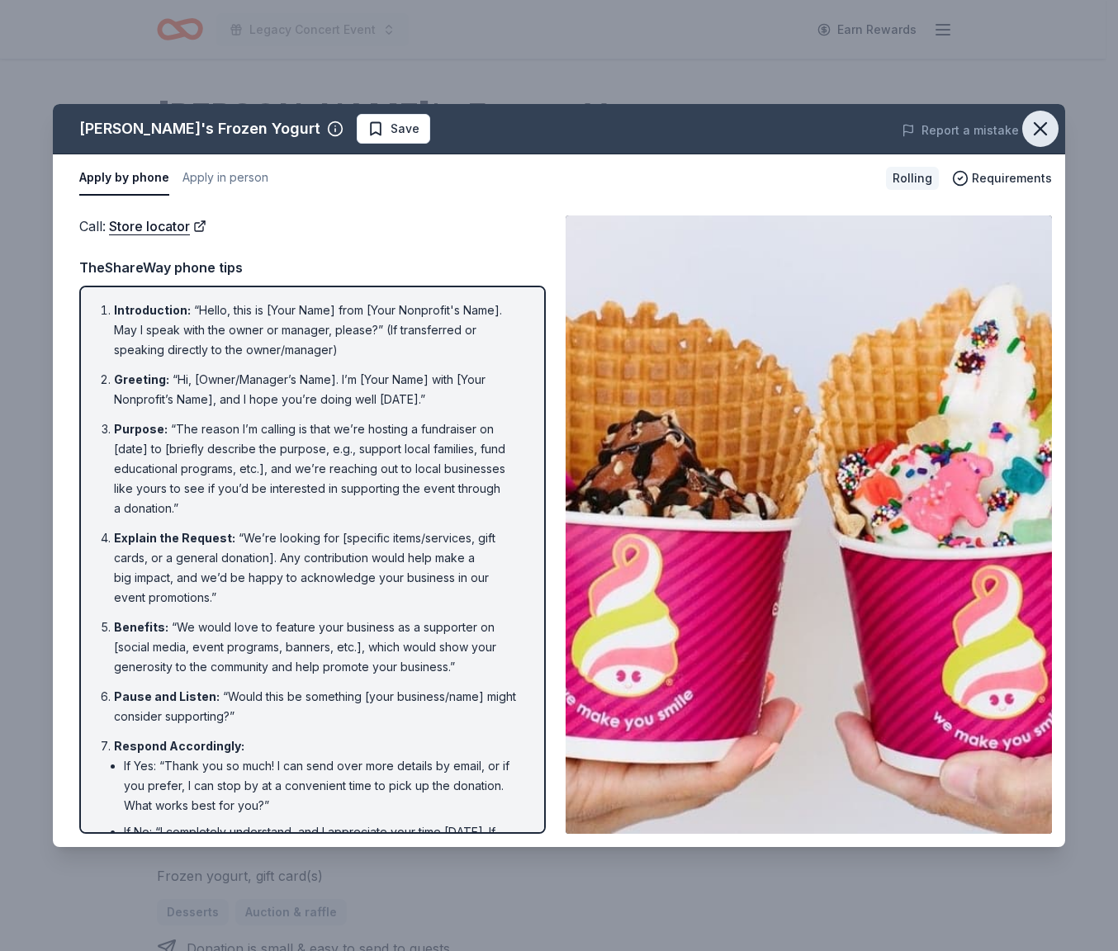
click at [1038, 132] on icon "button" at bounding box center [1040, 128] width 23 height 23
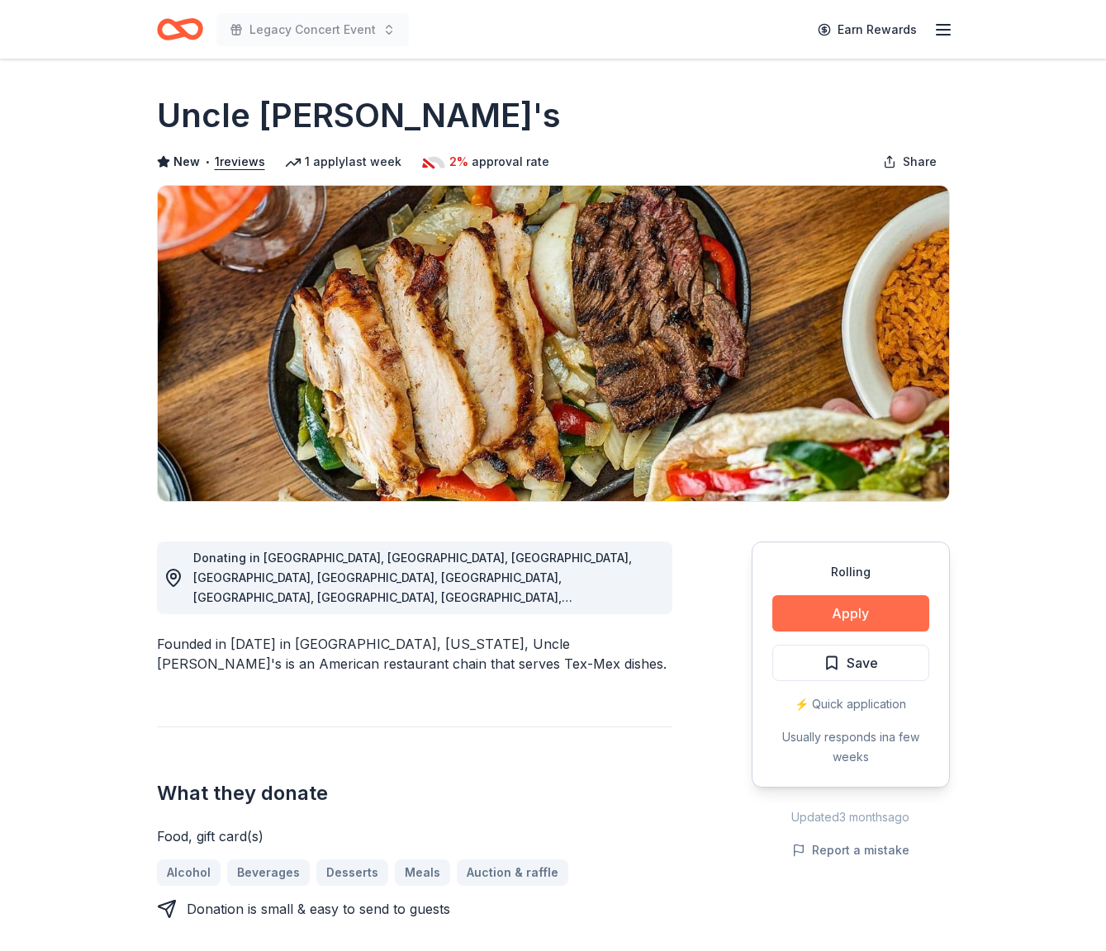
click at [818, 606] on button "Apply" at bounding box center [850, 613] width 157 height 36
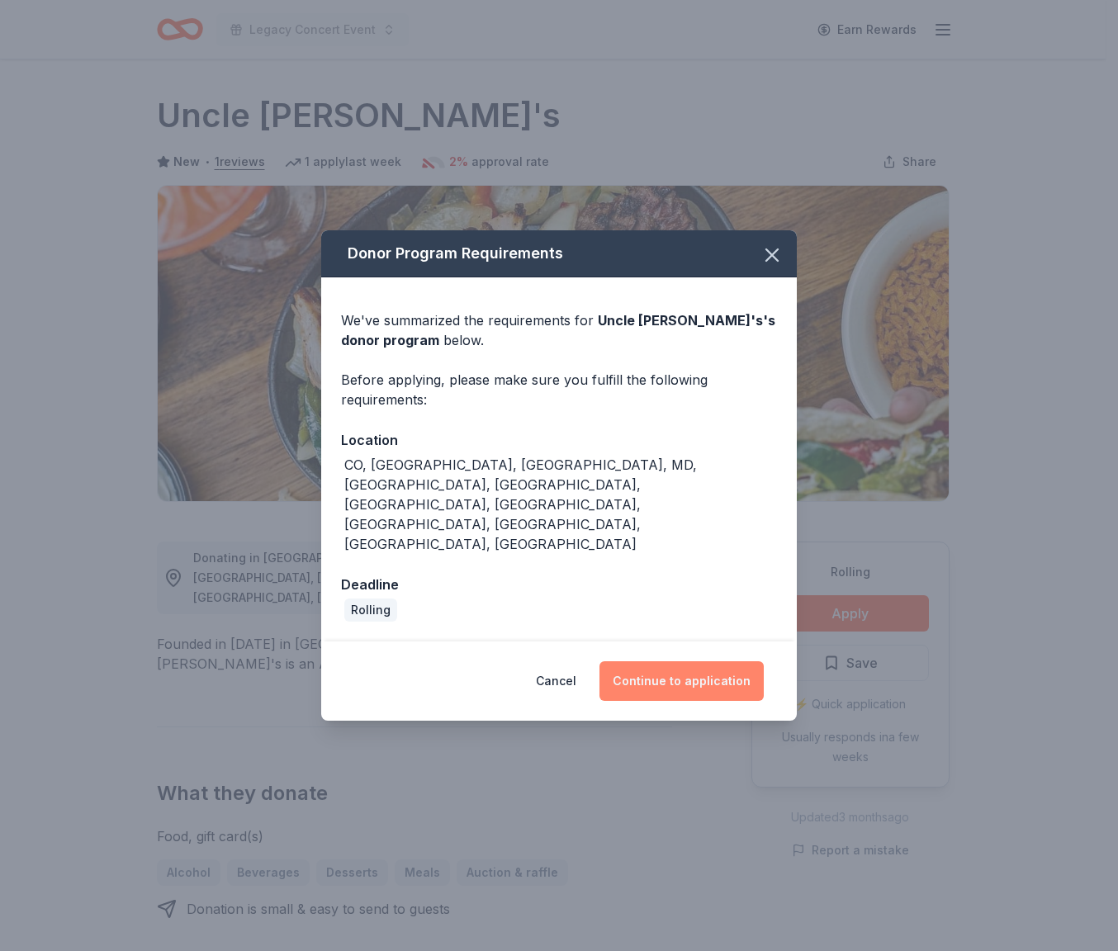
click at [726, 661] on button "Continue to application" at bounding box center [681, 681] width 164 height 40
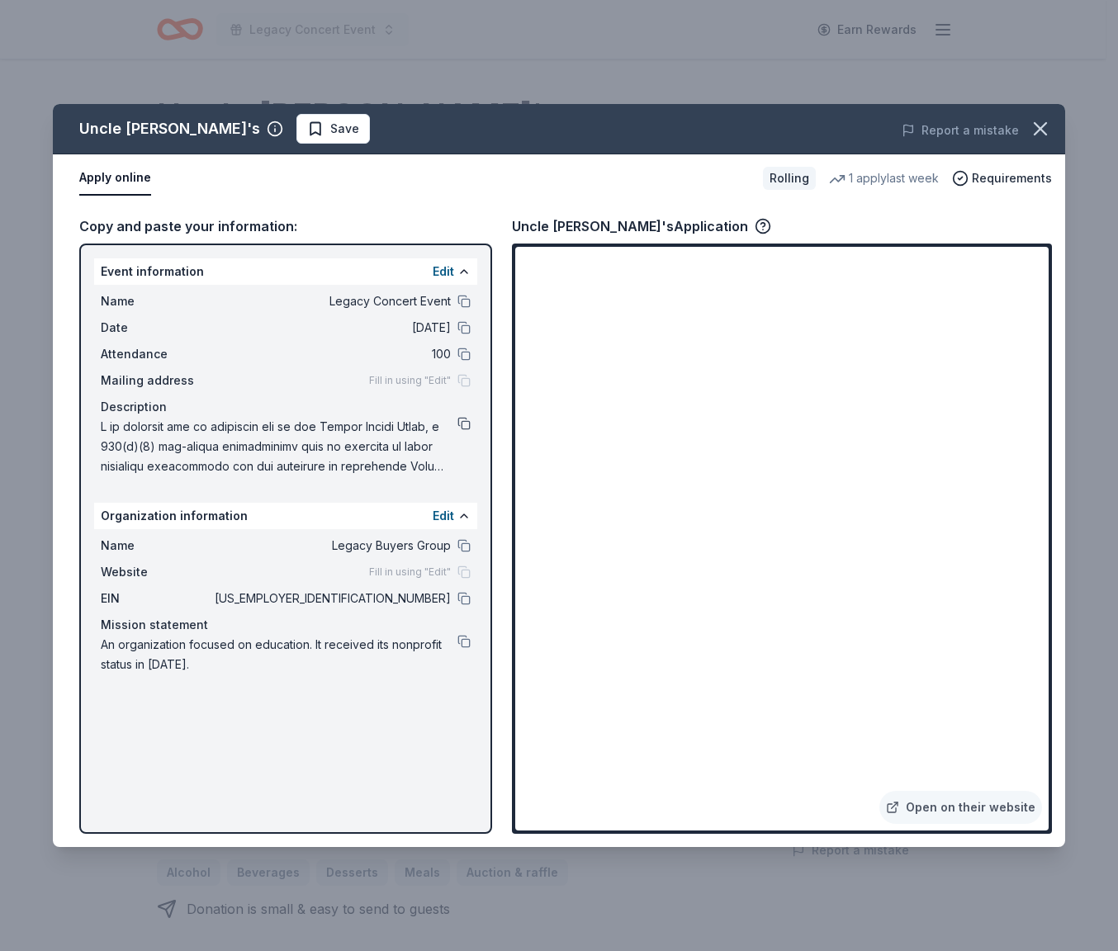
click at [467, 420] on button at bounding box center [463, 423] width 13 height 13
click at [307, 124] on span "Save" at bounding box center [333, 129] width 52 height 20
click at [252, 126] on html "Legacy Concert Event Earn Rewards Rolling Share Uncle Julio's New • 1 reviews 1…" at bounding box center [559, 475] width 1118 height 951
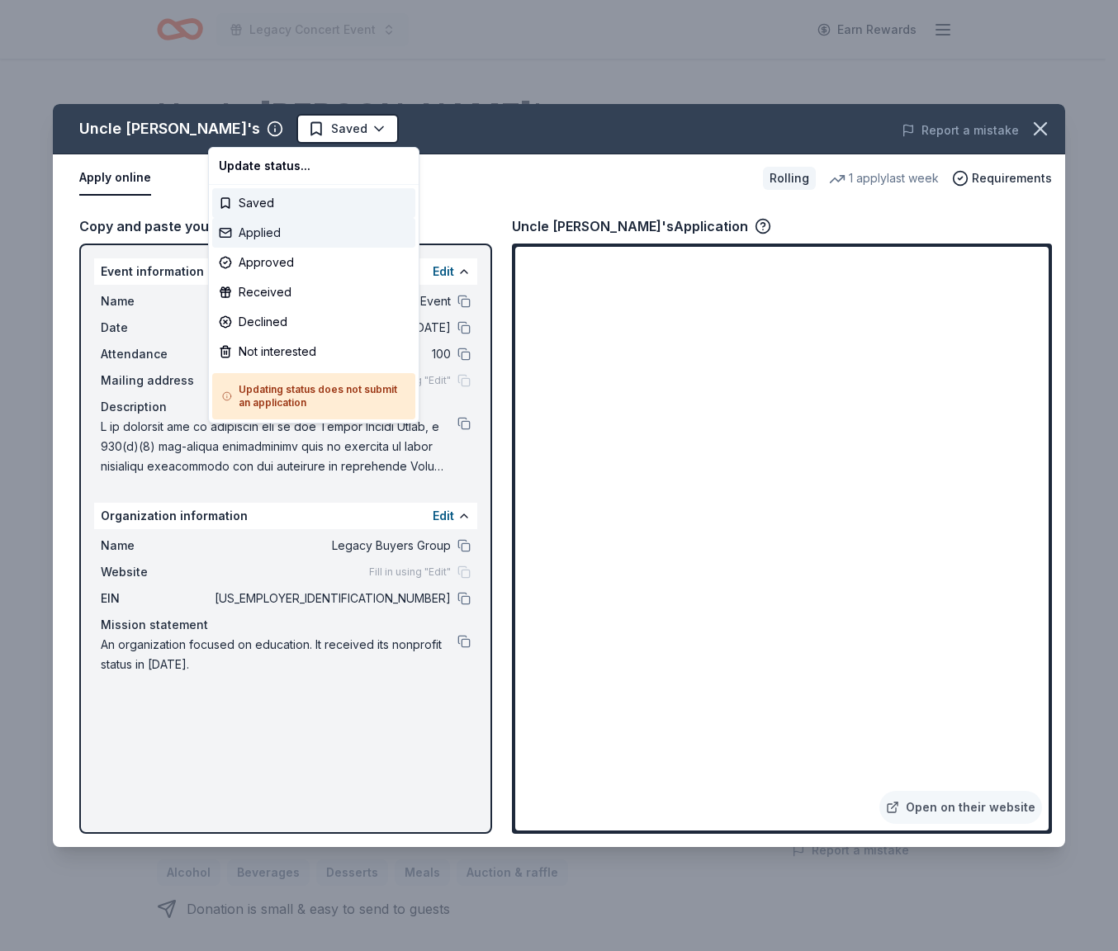
click at [276, 229] on div "Applied" at bounding box center [313, 233] width 203 height 30
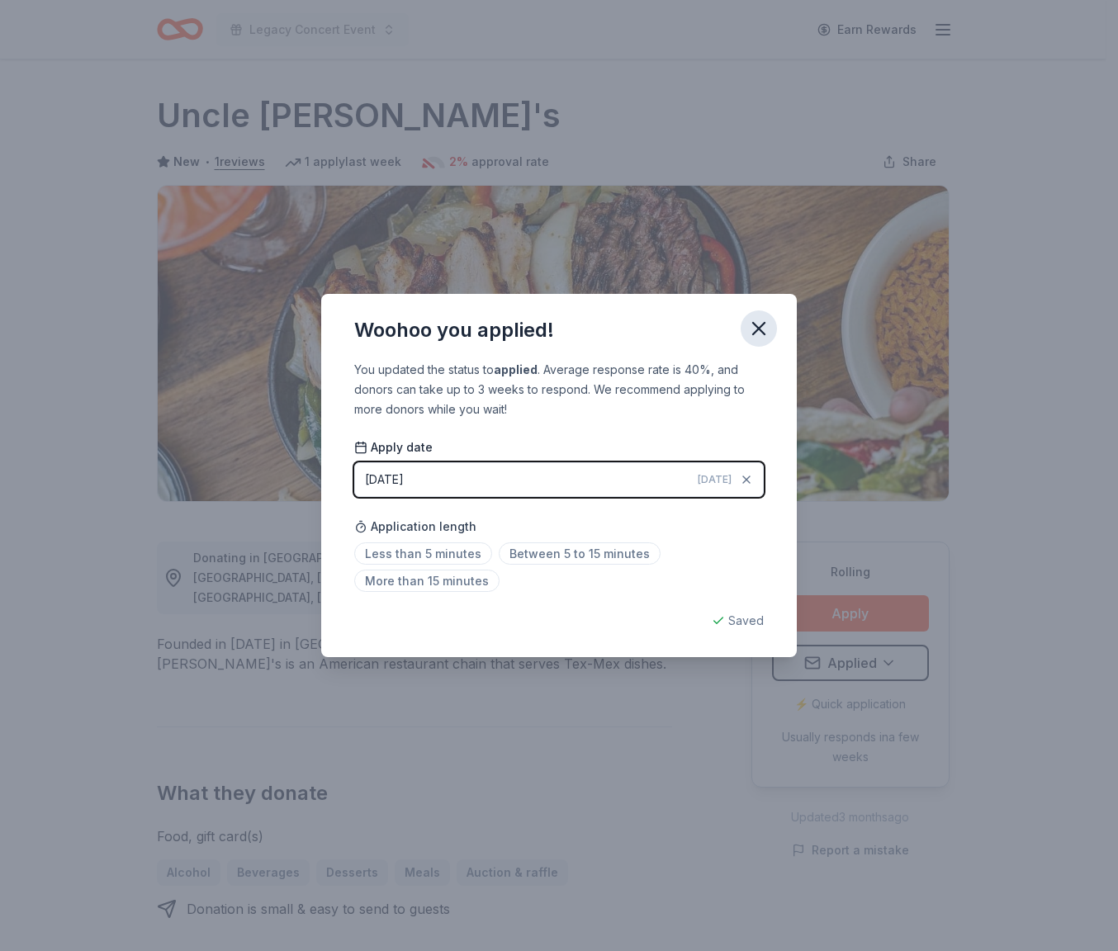
click at [765, 323] on icon "button" at bounding box center [759, 329] width 12 height 12
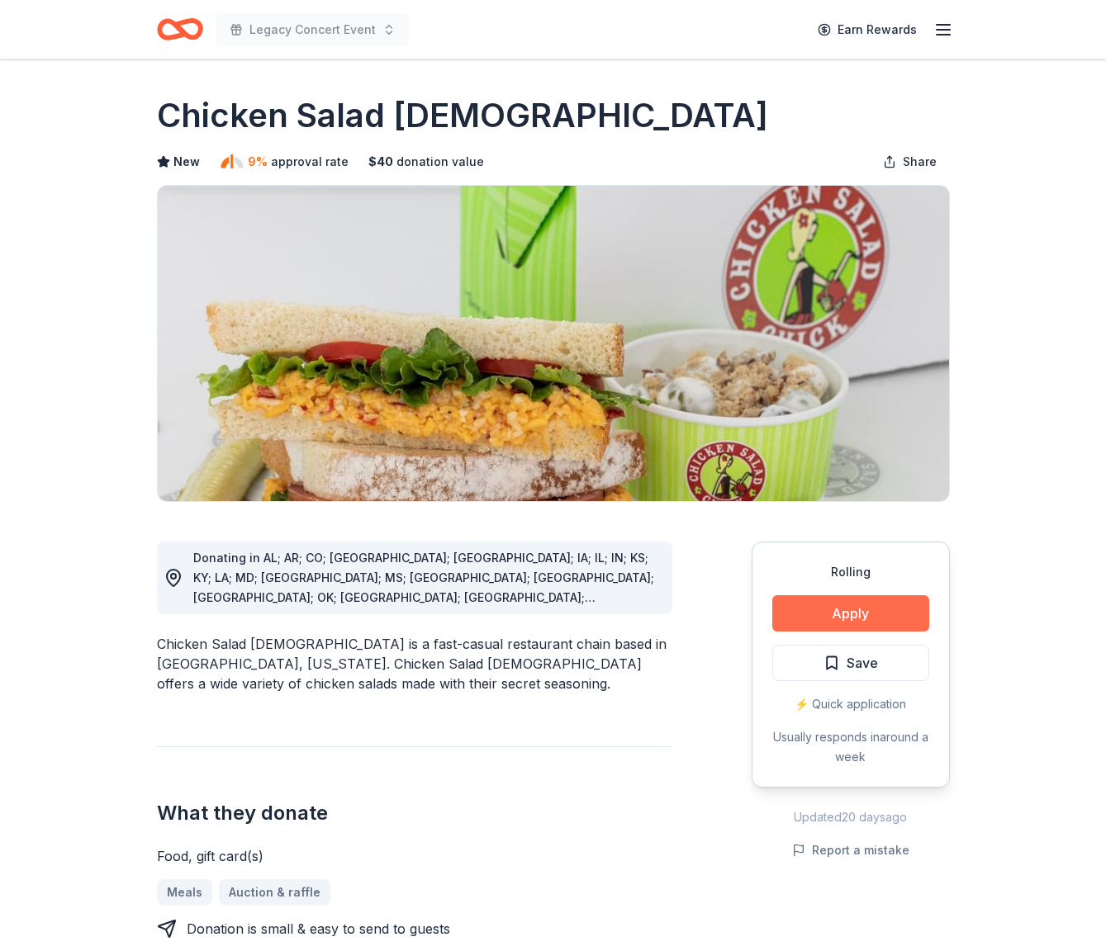
click at [874, 618] on button "Apply" at bounding box center [850, 613] width 157 height 36
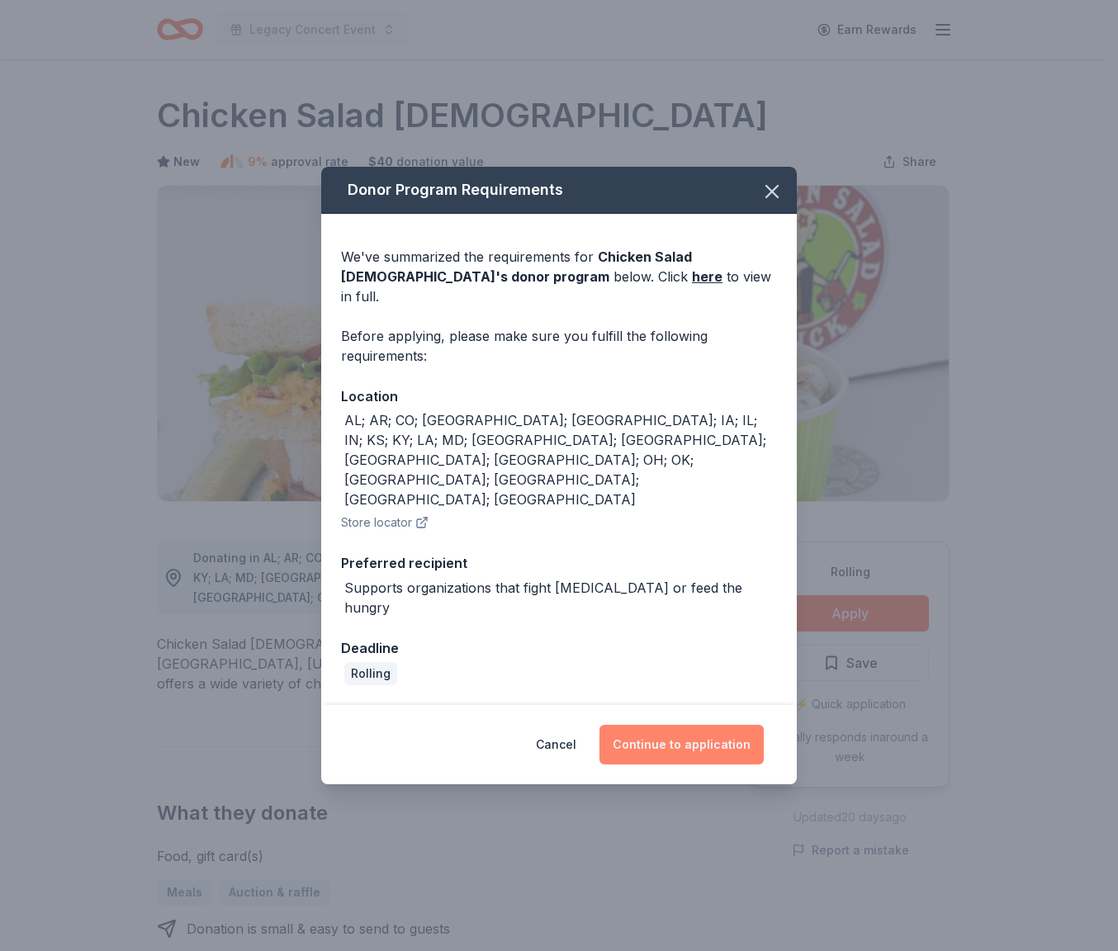
click at [741, 725] on button "Continue to application" at bounding box center [681, 745] width 164 height 40
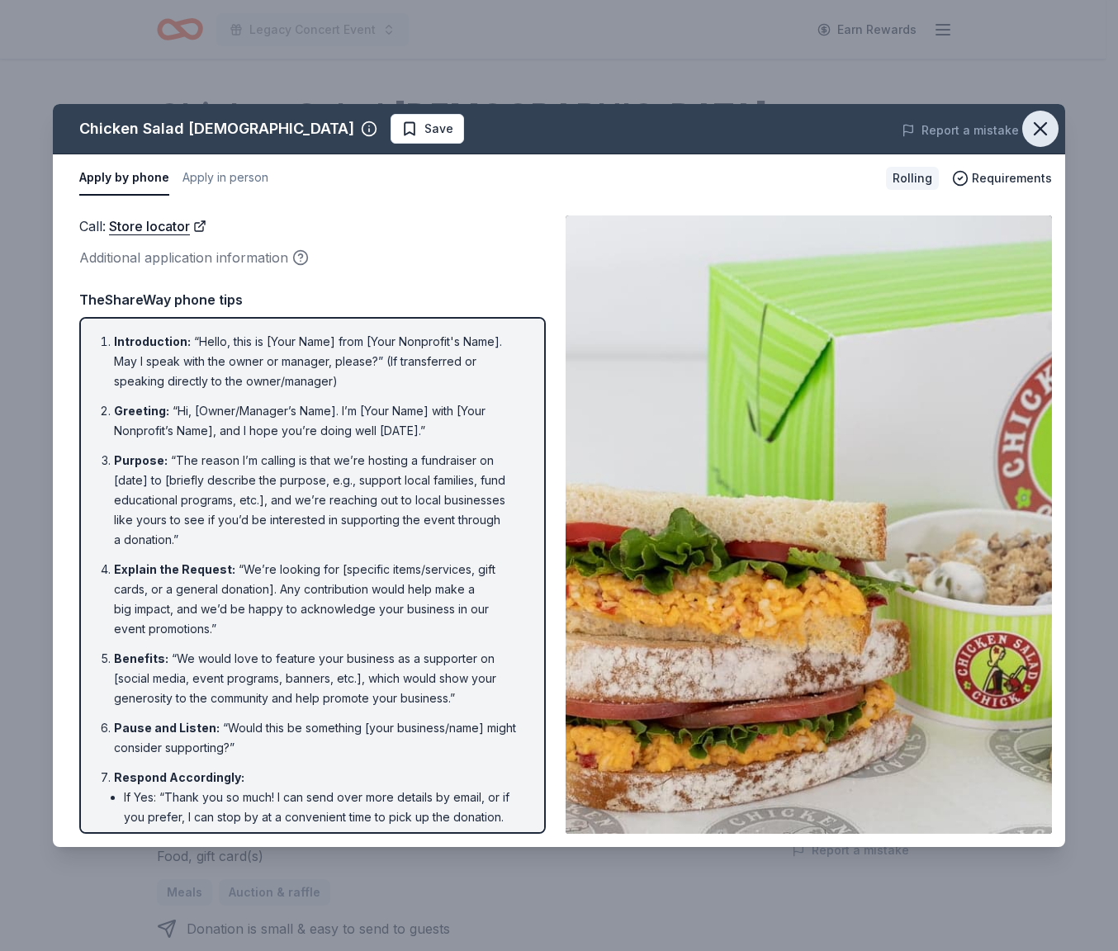
click at [1042, 135] on icon "button" at bounding box center [1040, 128] width 23 height 23
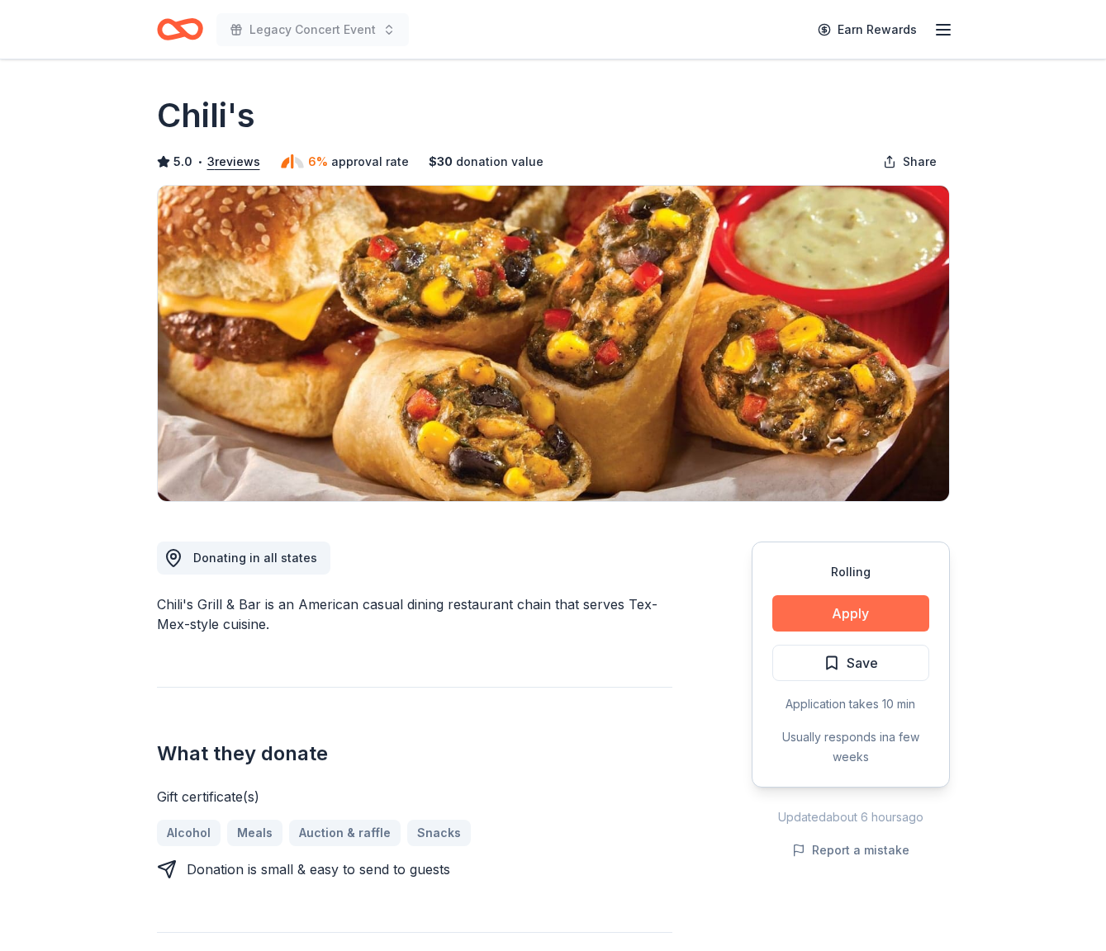
click at [835, 612] on button "Apply" at bounding box center [850, 613] width 157 height 36
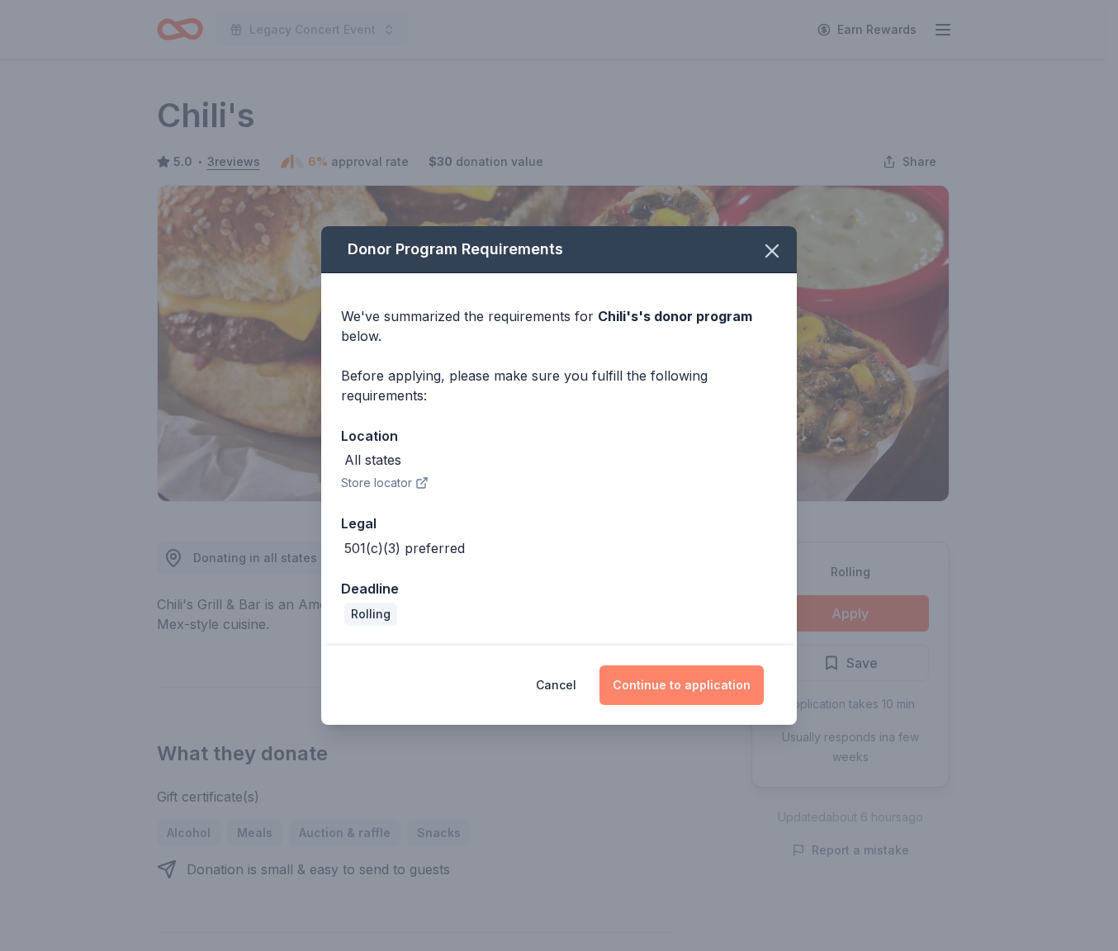
click at [725, 670] on button "Continue to application" at bounding box center [681, 686] width 164 height 40
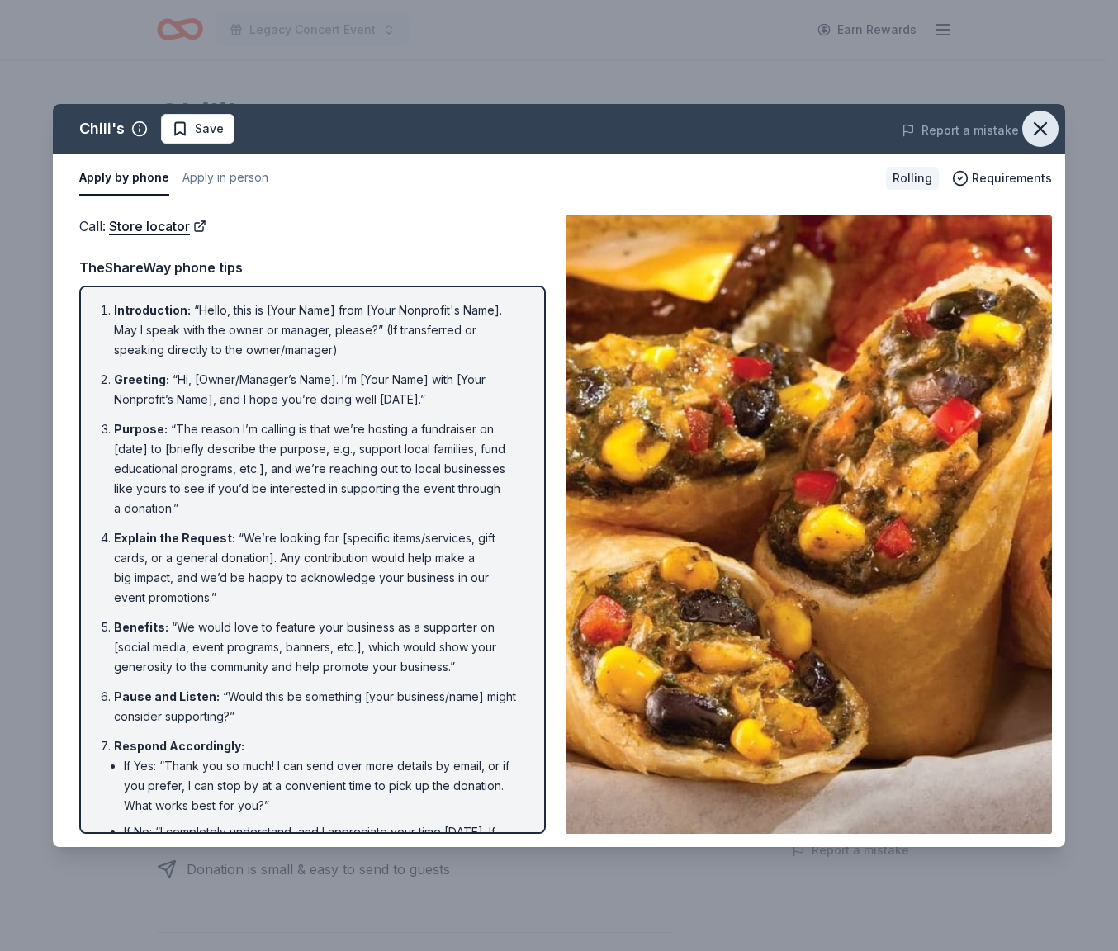
click at [1049, 128] on icon "button" at bounding box center [1040, 128] width 23 height 23
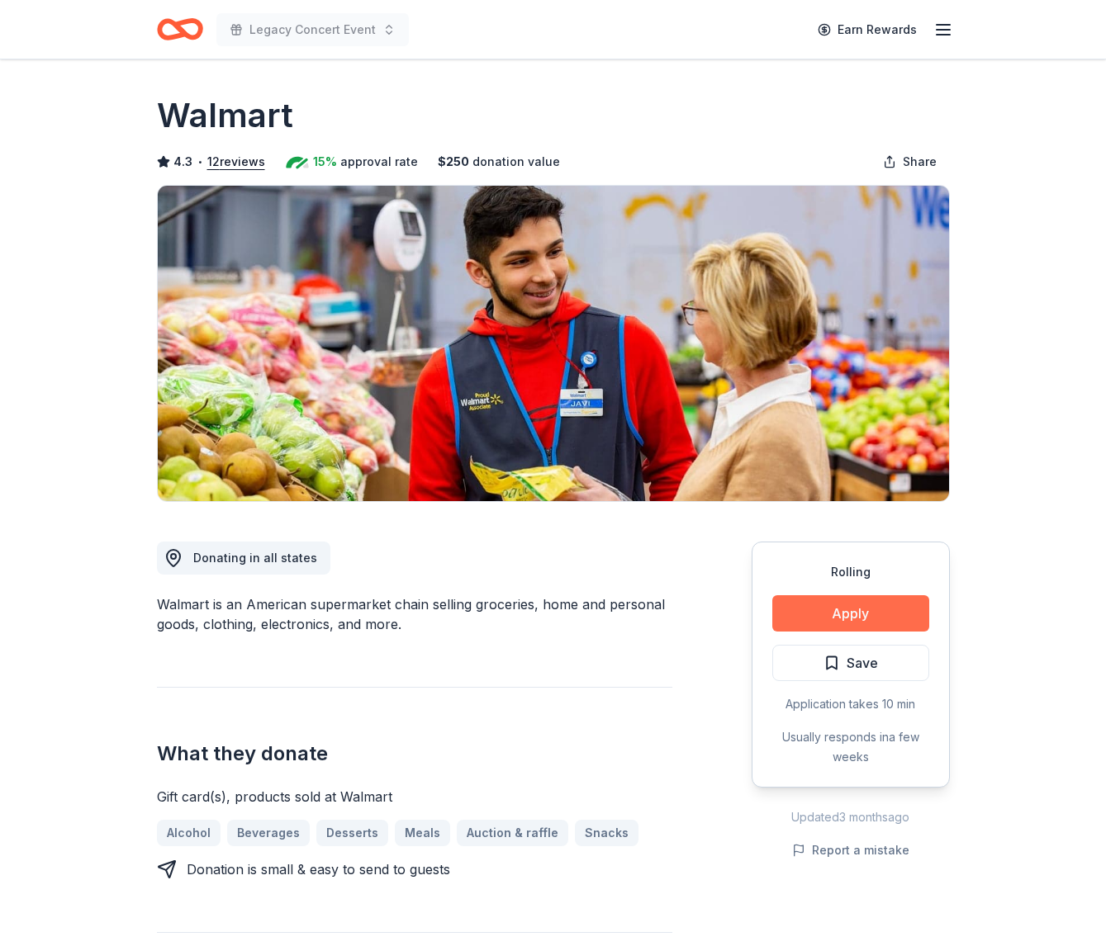
click at [892, 609] on button "Apply" at bounding box center [850, 613] width 157 height 36
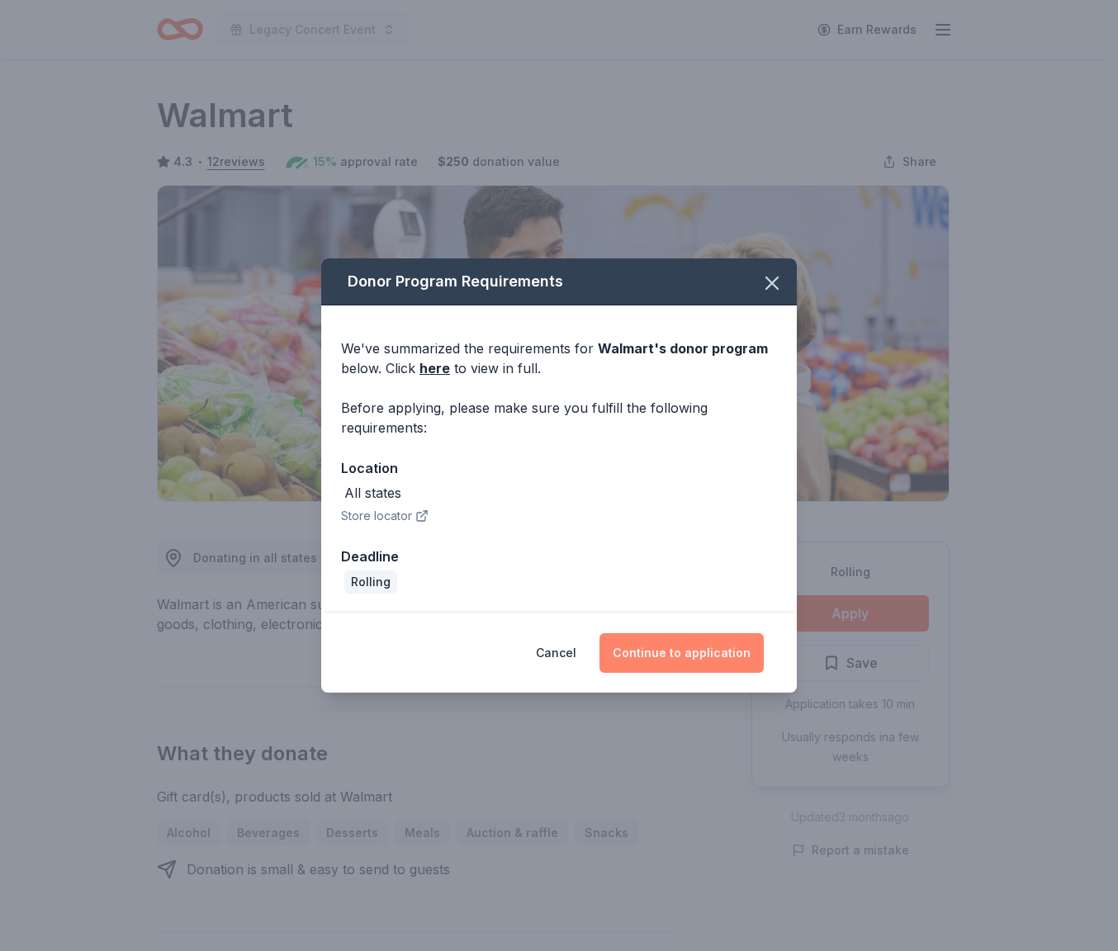
click at [704, 646] on button "Continue to application" at bounding box center [681, 653] width 164 height 40
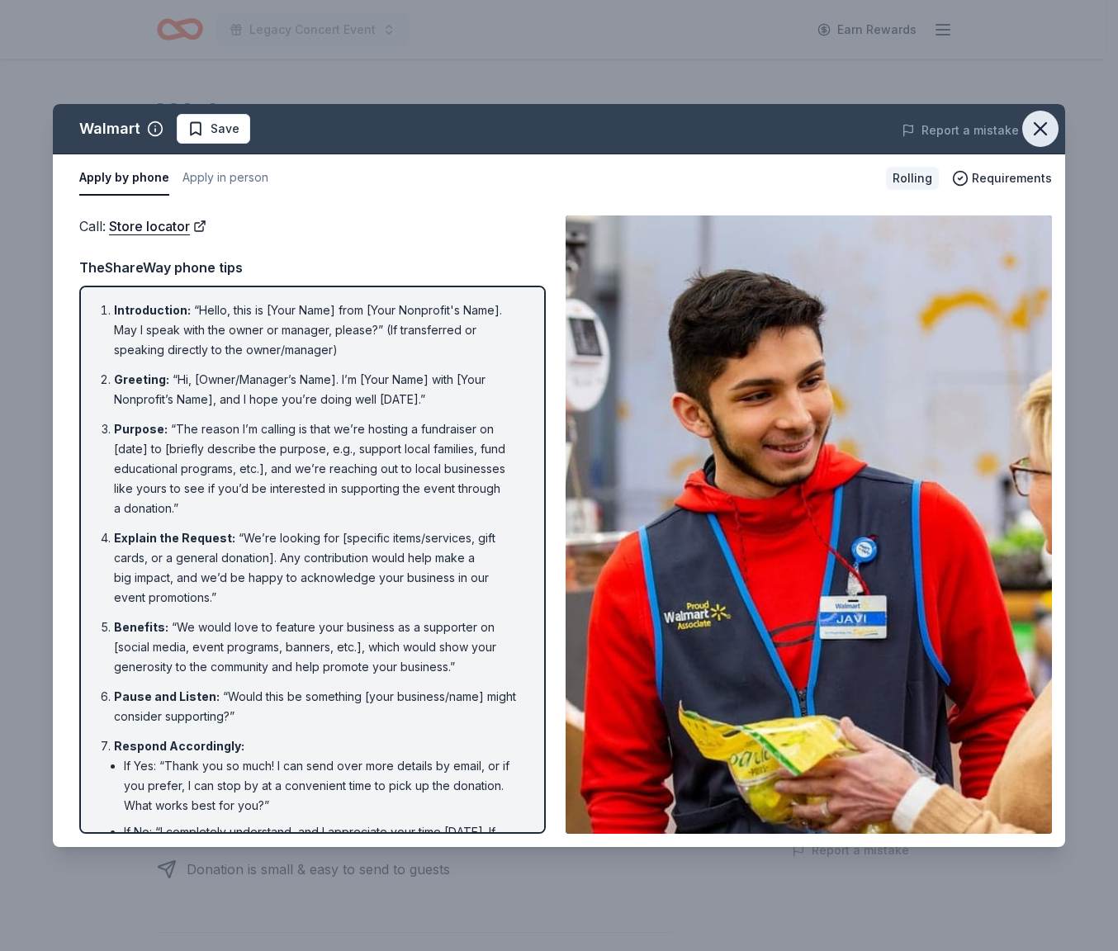
click at [1046, 128] on icon "button" at bounding box center [1040, 128] width 23 height 23
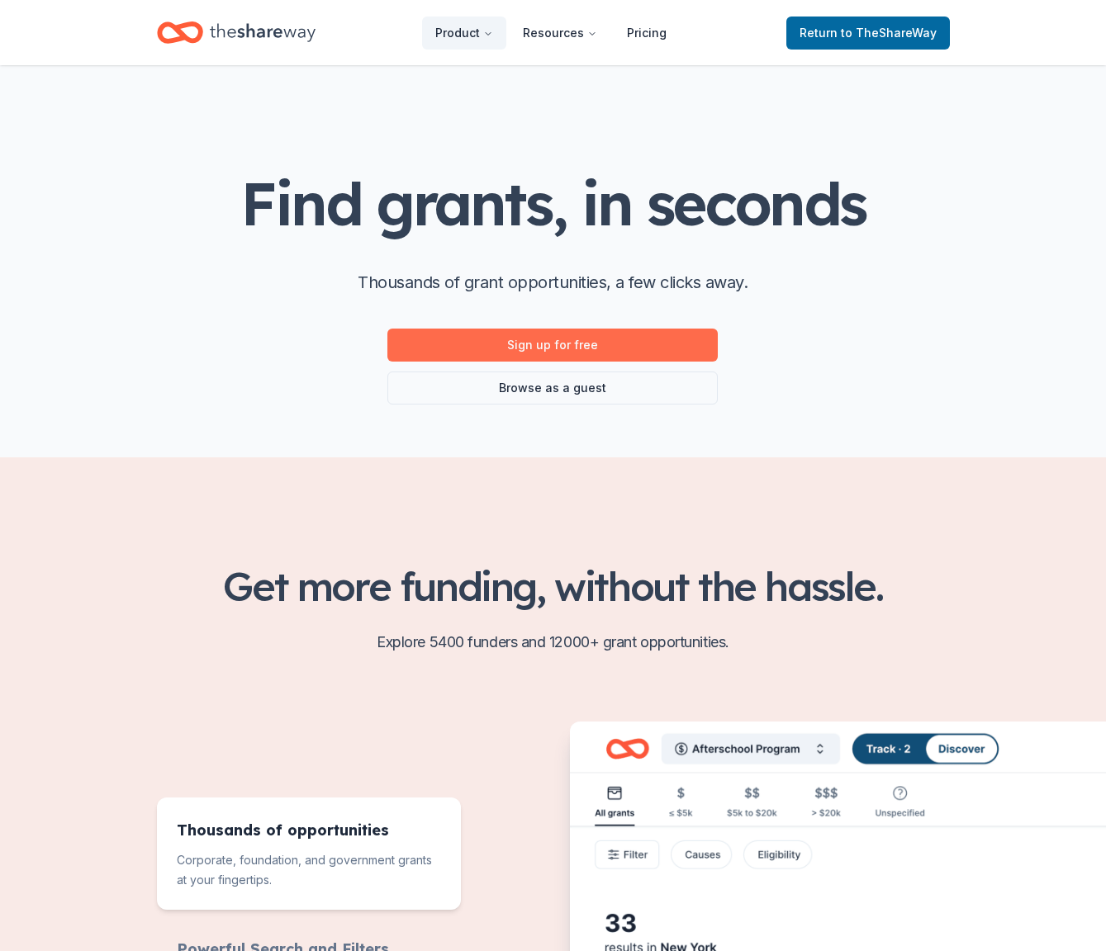
click at [478, 339] on link "Sign up for free" at bounding box center [552, 345] width 330 height 33
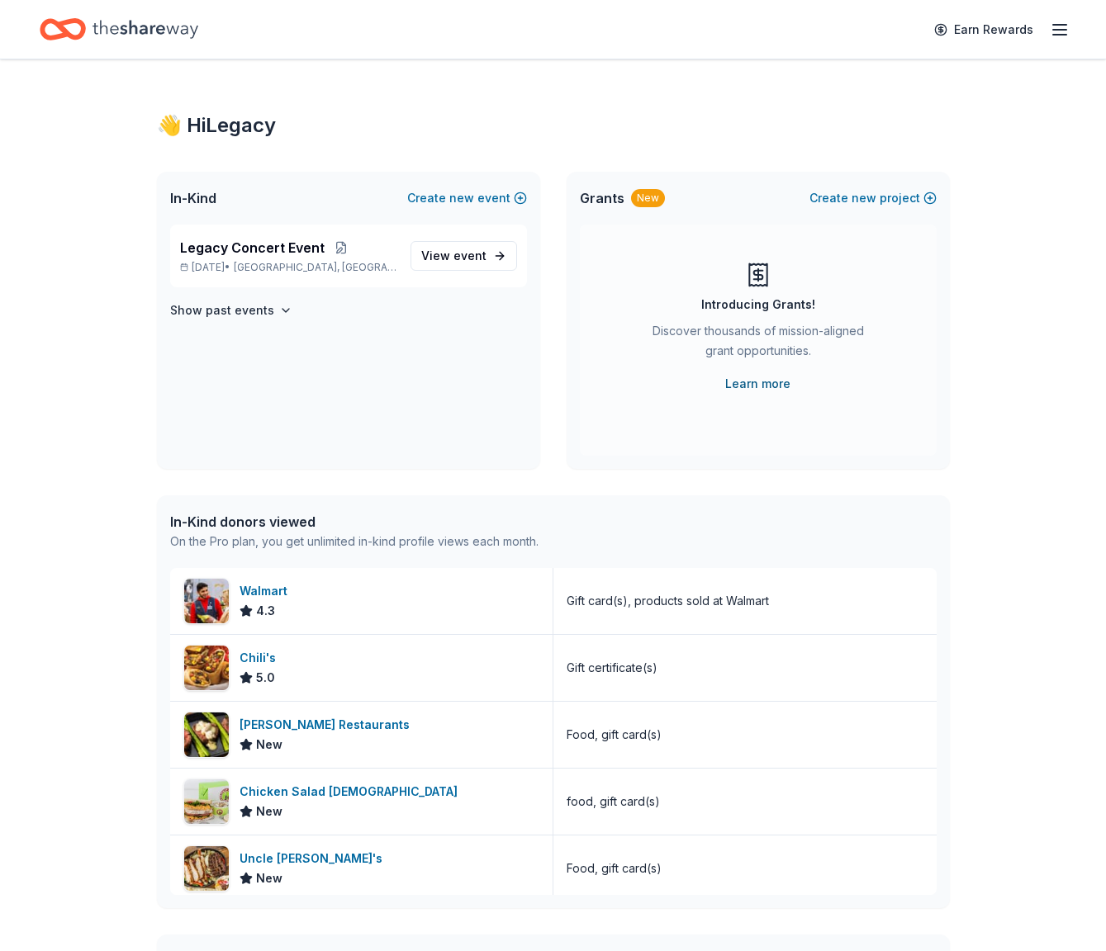
click at [766, 381] on link "Learn more" at bounding box center [757, 384] width 65 height 20
click at [778, 377] on link "Learn more" at bounding box center [757, 384] width 65 height 20
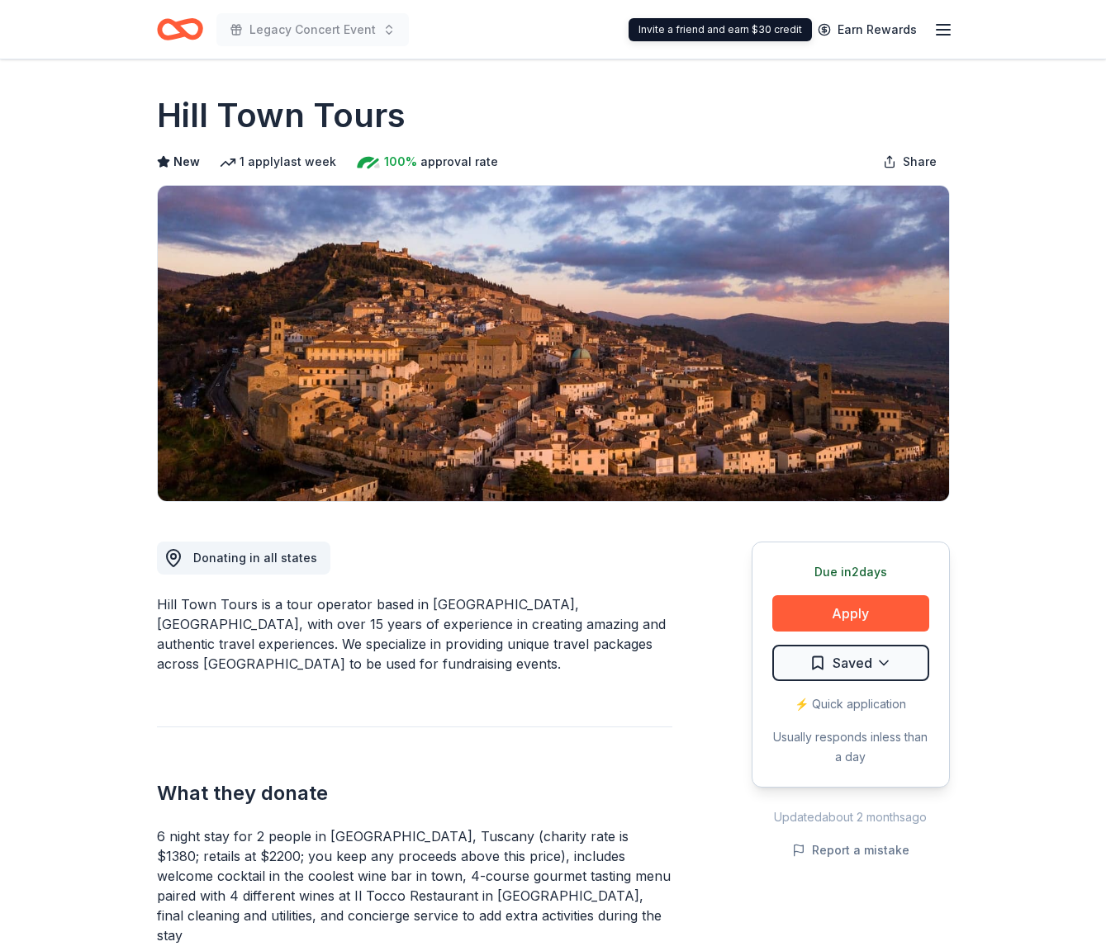
scroll to position [366, 0]
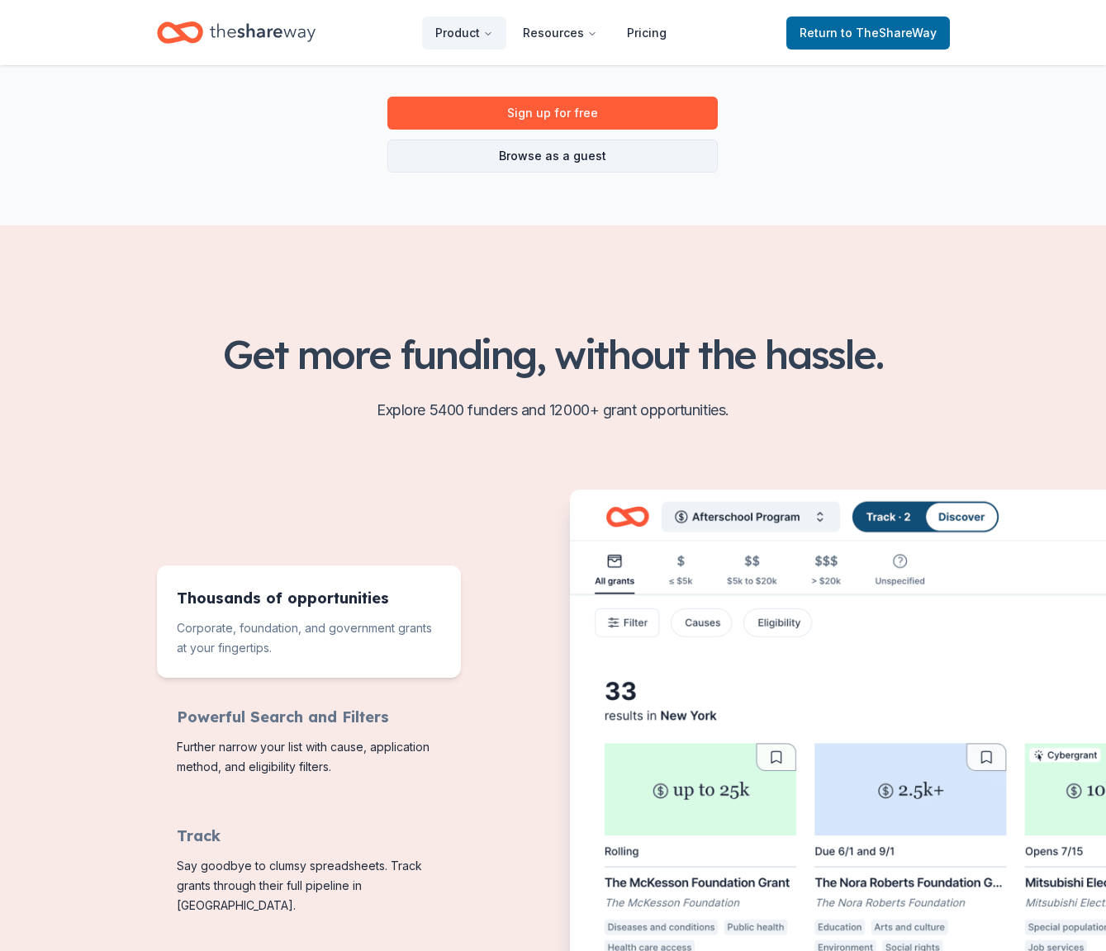
scroll to position [73, 0]
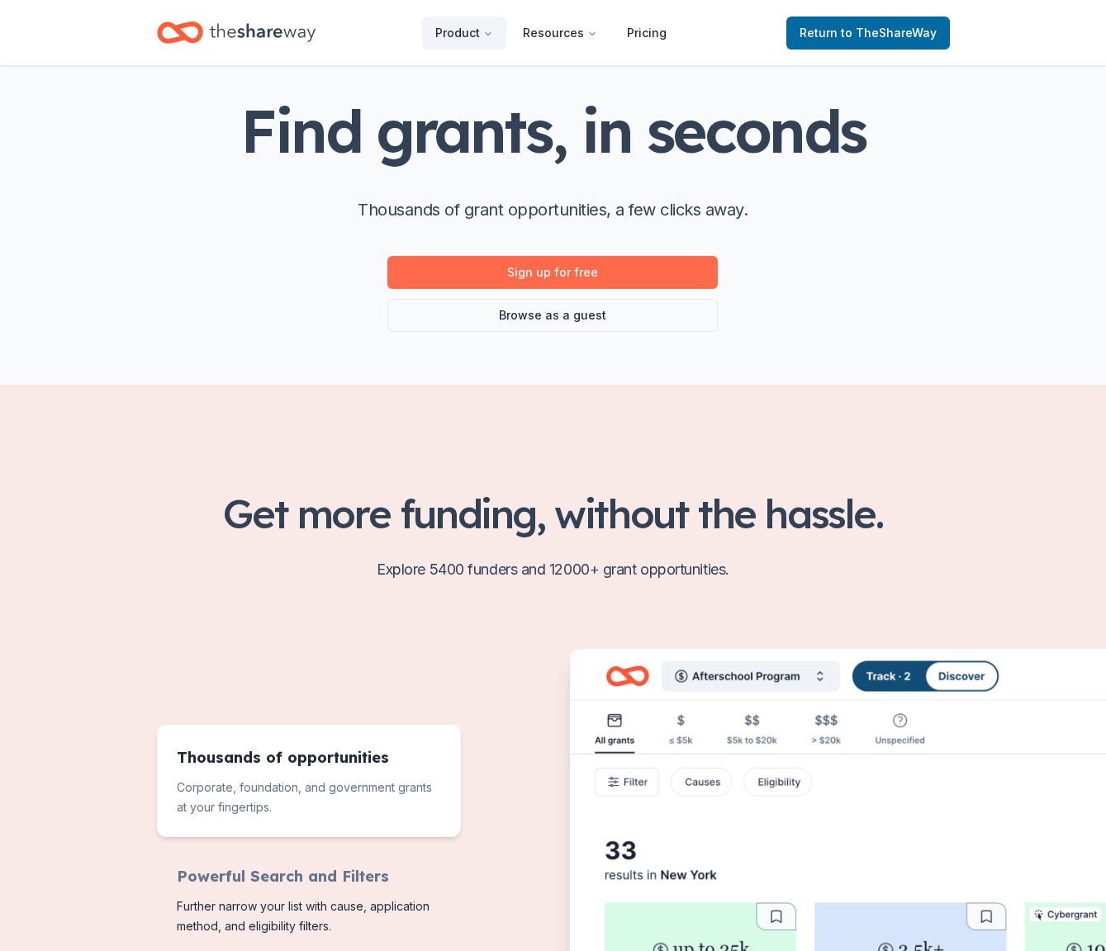
click at [615, 280] on link "Sign up for free" at bounding box center [552, 272] width 330 height 33
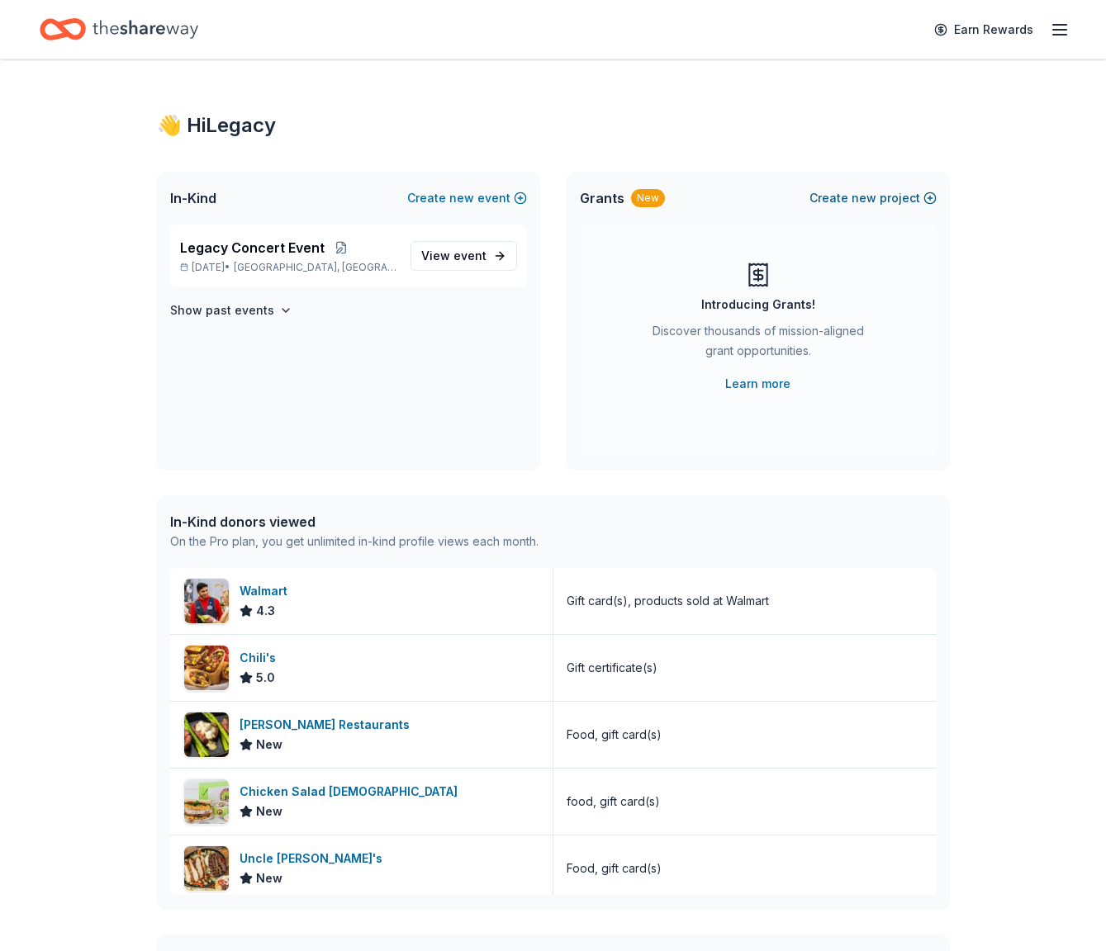
click at [872, 198] on span "new" at bounding box center [863, 198] width 25 height 20
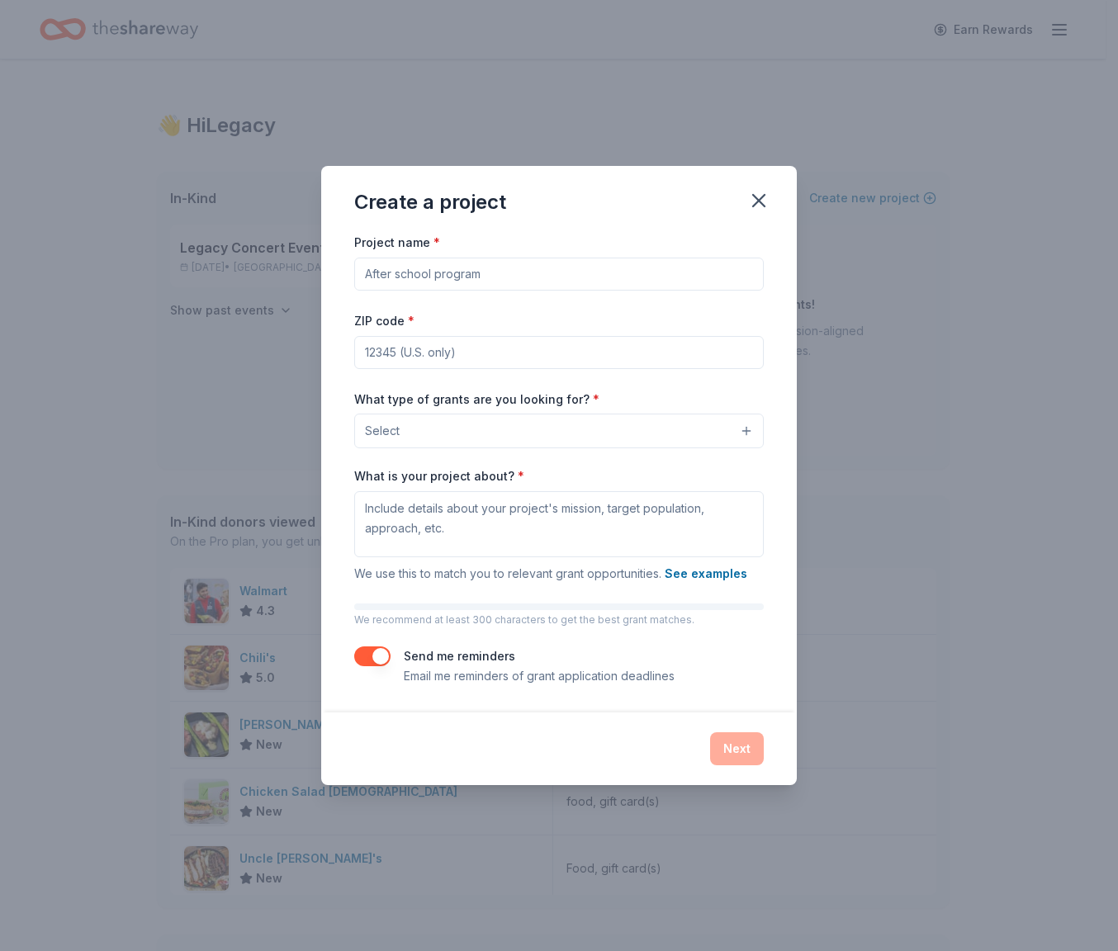
click at [642, 267] on input "Project name *" at bounding box center [559, 274] width 410 height 33
click at [650, 441] on button "Select" at bounding box center [559, 431] width 410 height 35
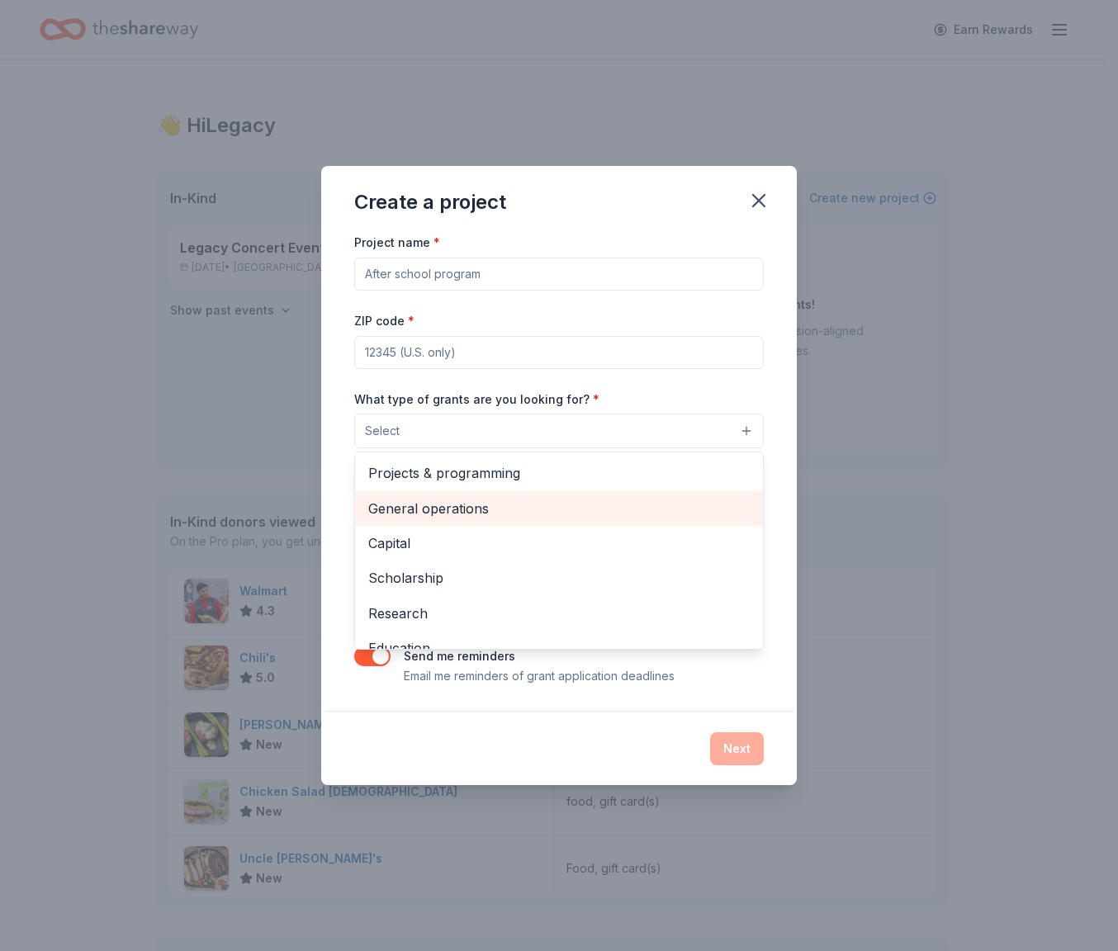
scroll to position [3, 0]
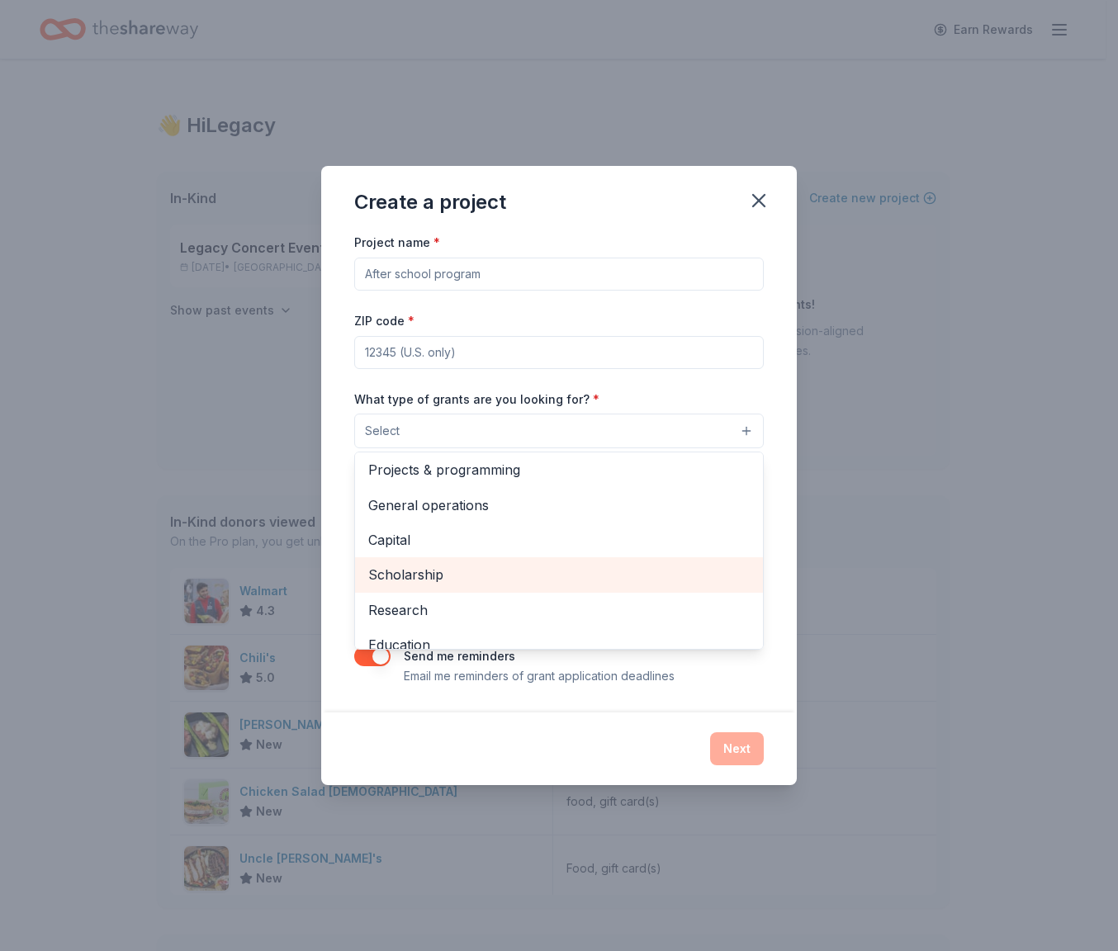
click at [504, 566] on span "Scholarship" at bounding box center [558, 574] width 381 height 21
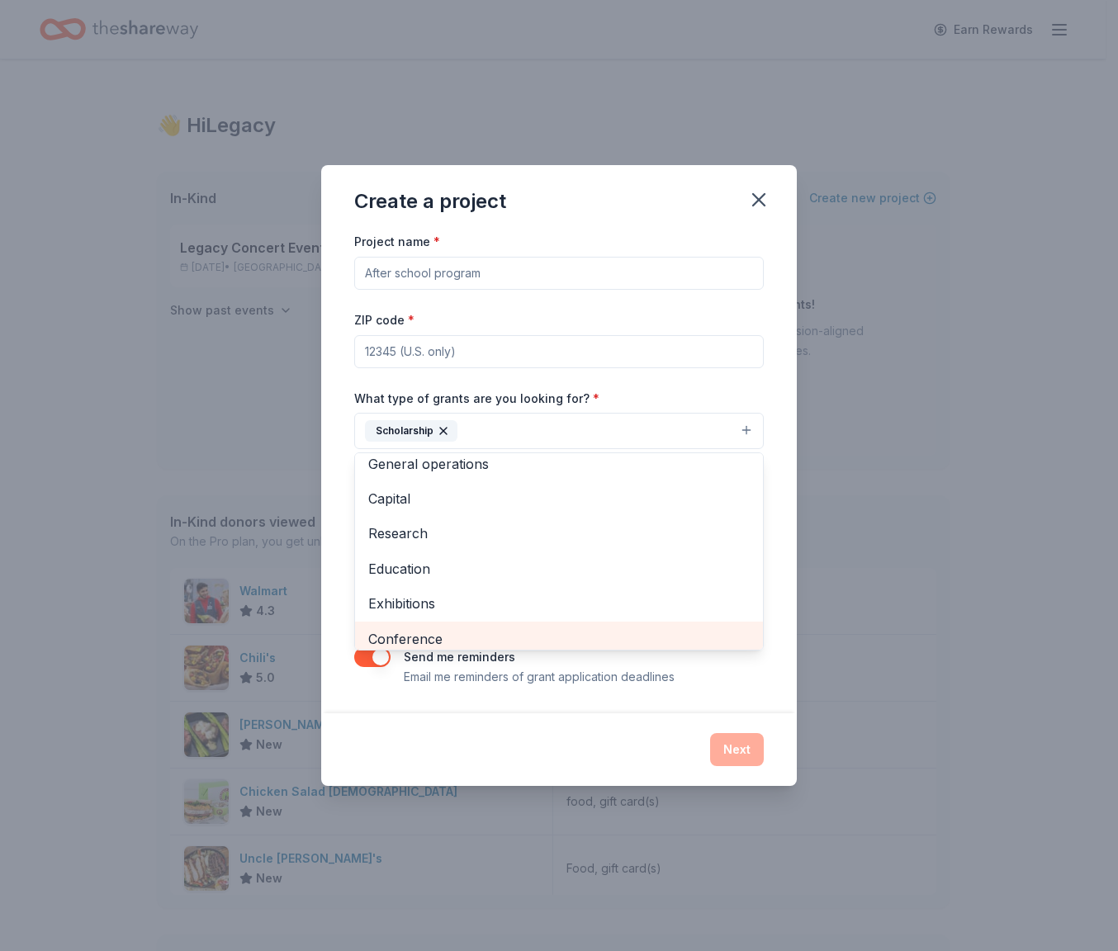
scroll to position [0, 0]
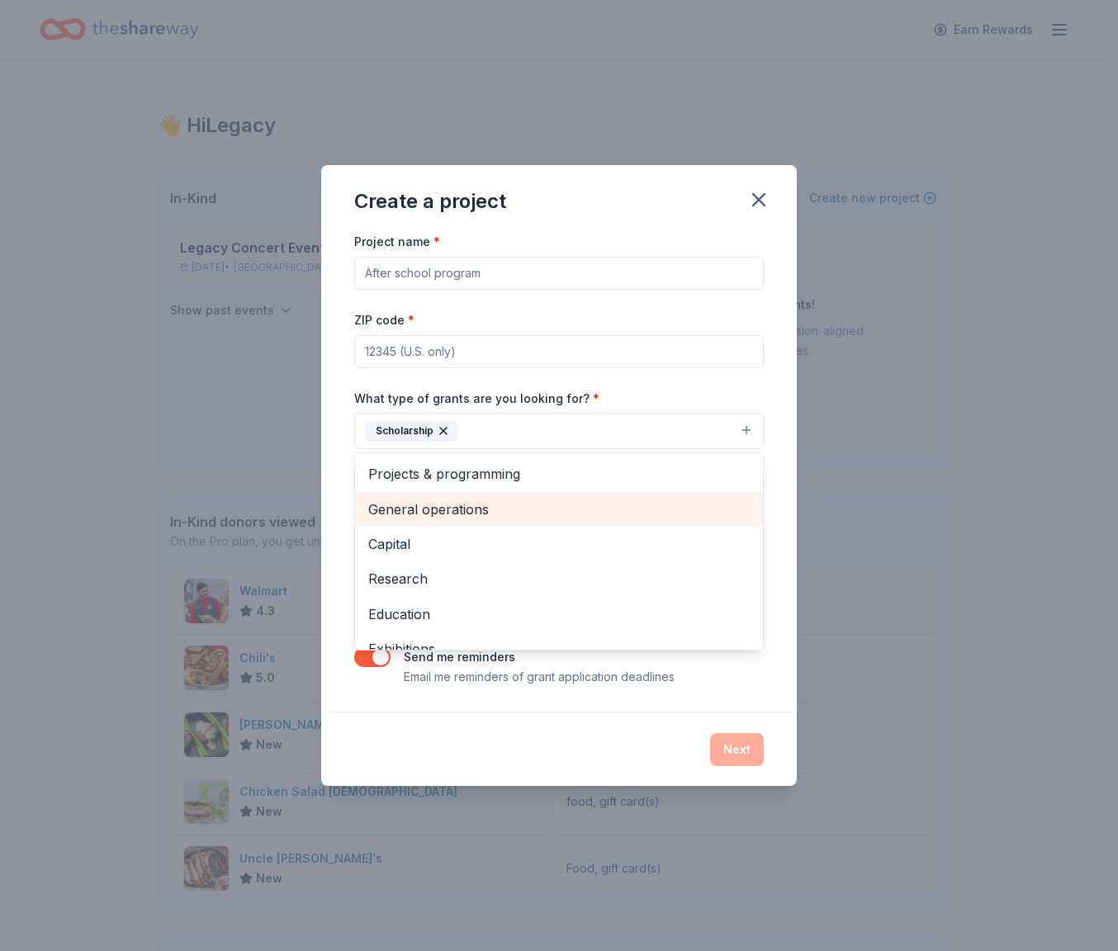
click at [519, 510] on span "General operations" at bounding box center [558, 509] width 381 height 21
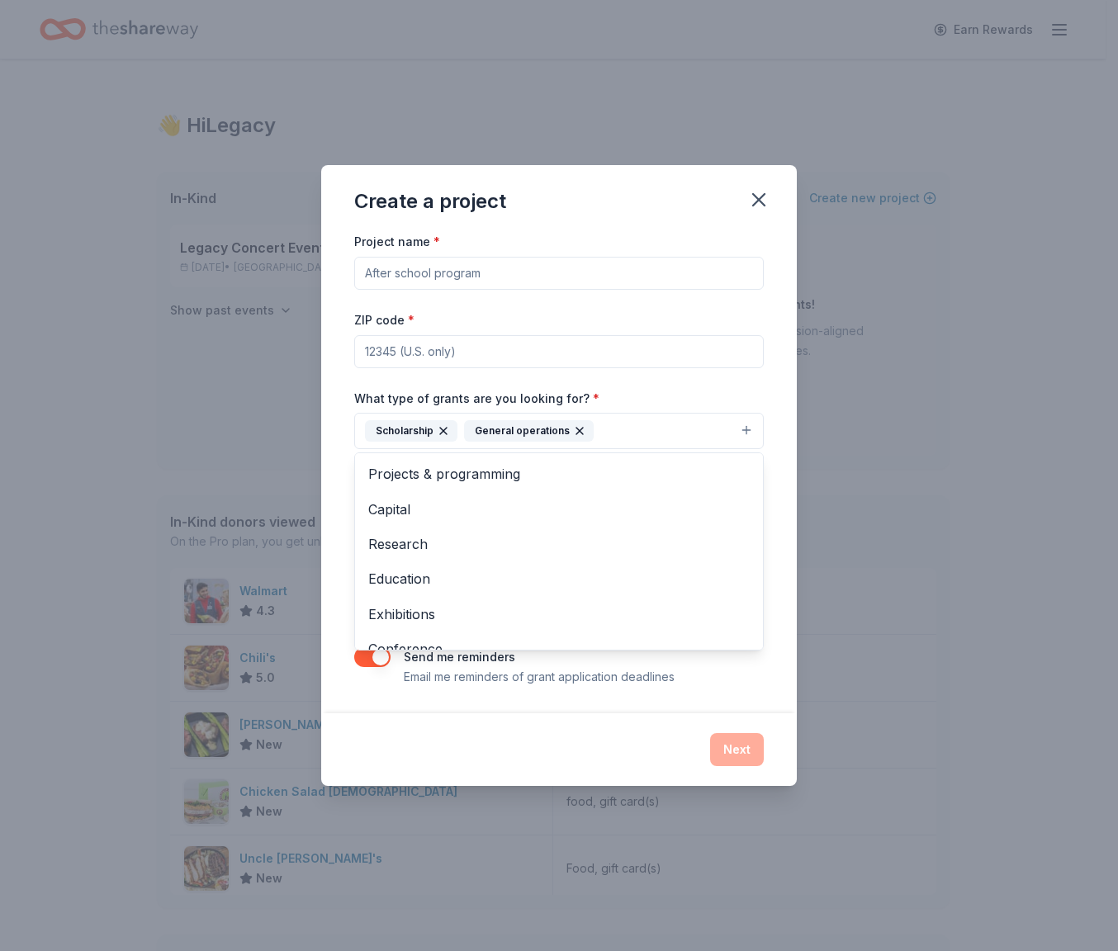
click at [827, 402] on div "Create a project Project name * ZIP code * What type of grants are you looking …" at bounding box center [559, 475] width 1118 height 951
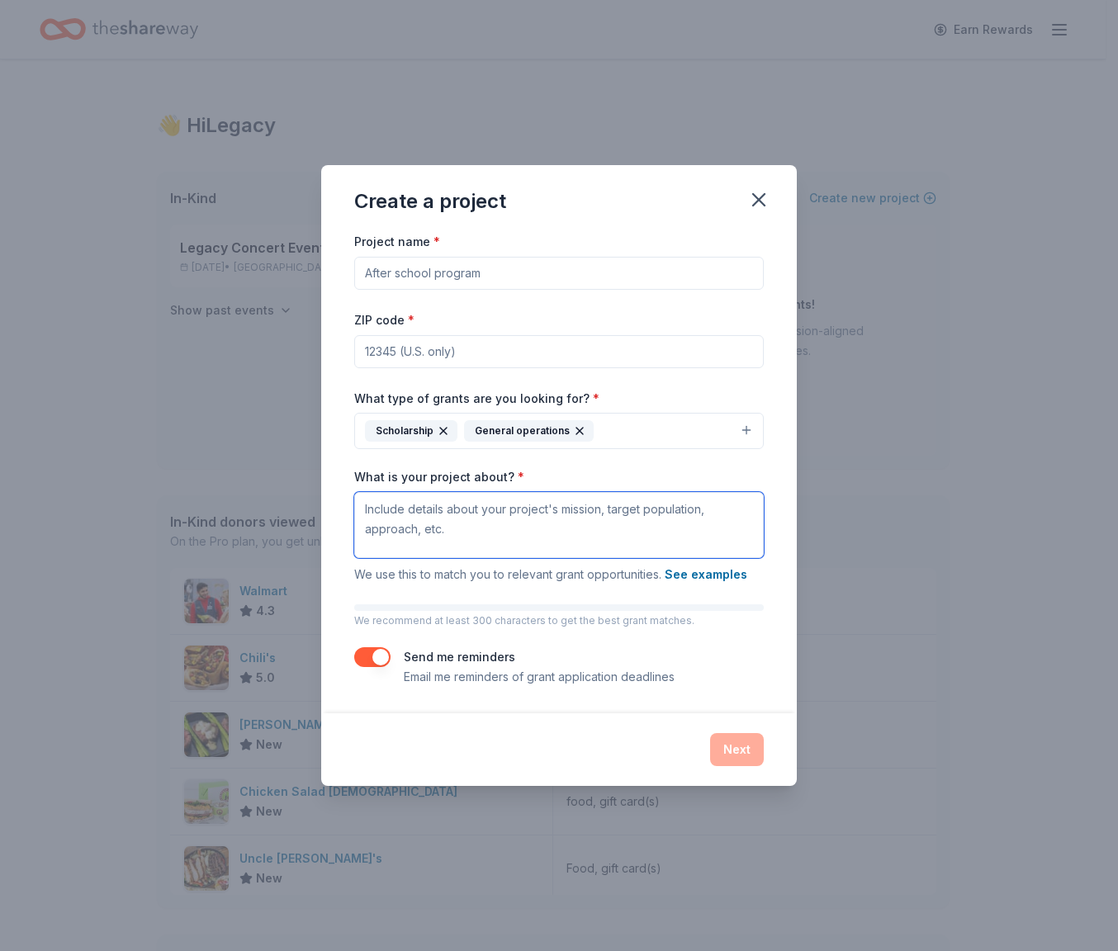
click at [706, 526] on textarea "What is your project about? *" at bounding box center [559, 525] width 410 height 66
click at [656, 351] on input "ZIP code *" at bounding box center [559, 351] width 410 height 33
type input "77494"
click at [616, 270] on input "Project name *" at bounding box center [559, 273] width 410 height 33
type input "Legacy Imapact"
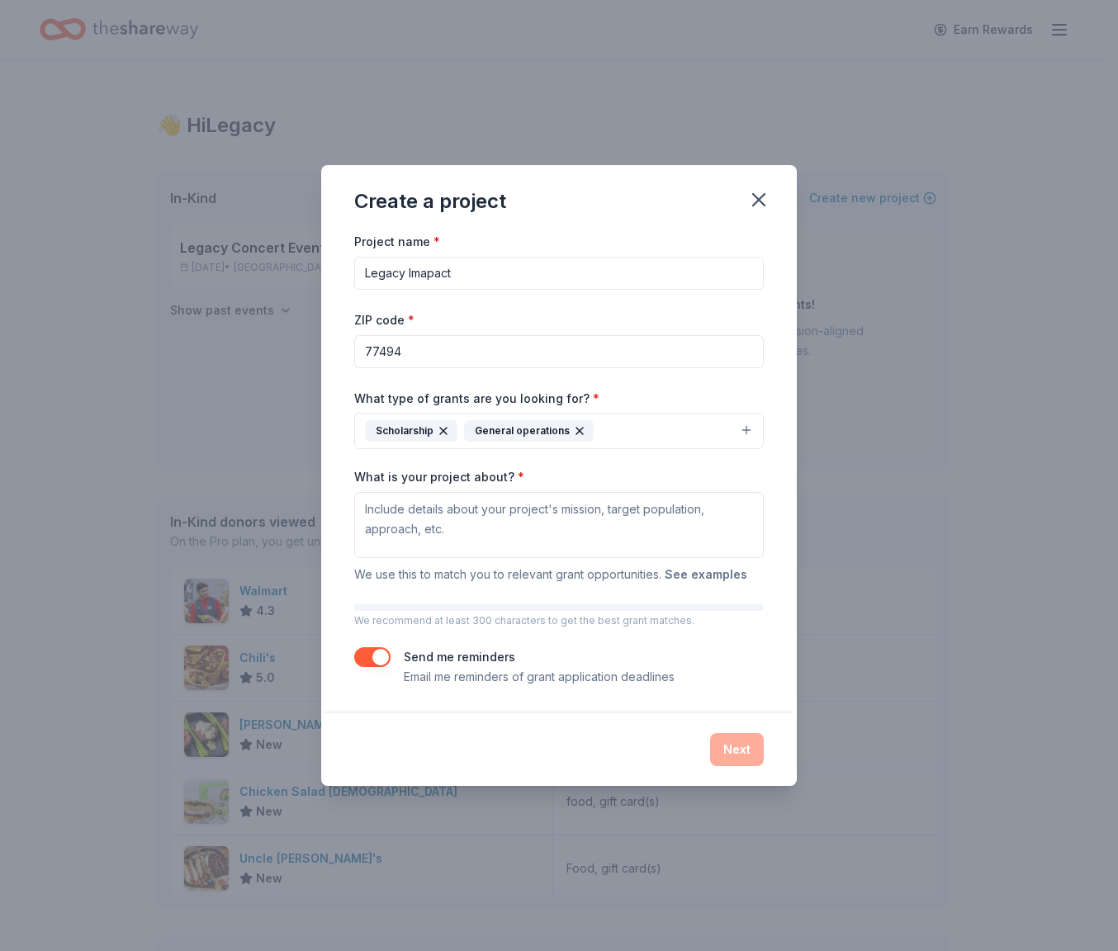
click at [699, 571] on button "See examples" at bounding box center [706, 575] width 83 height 20
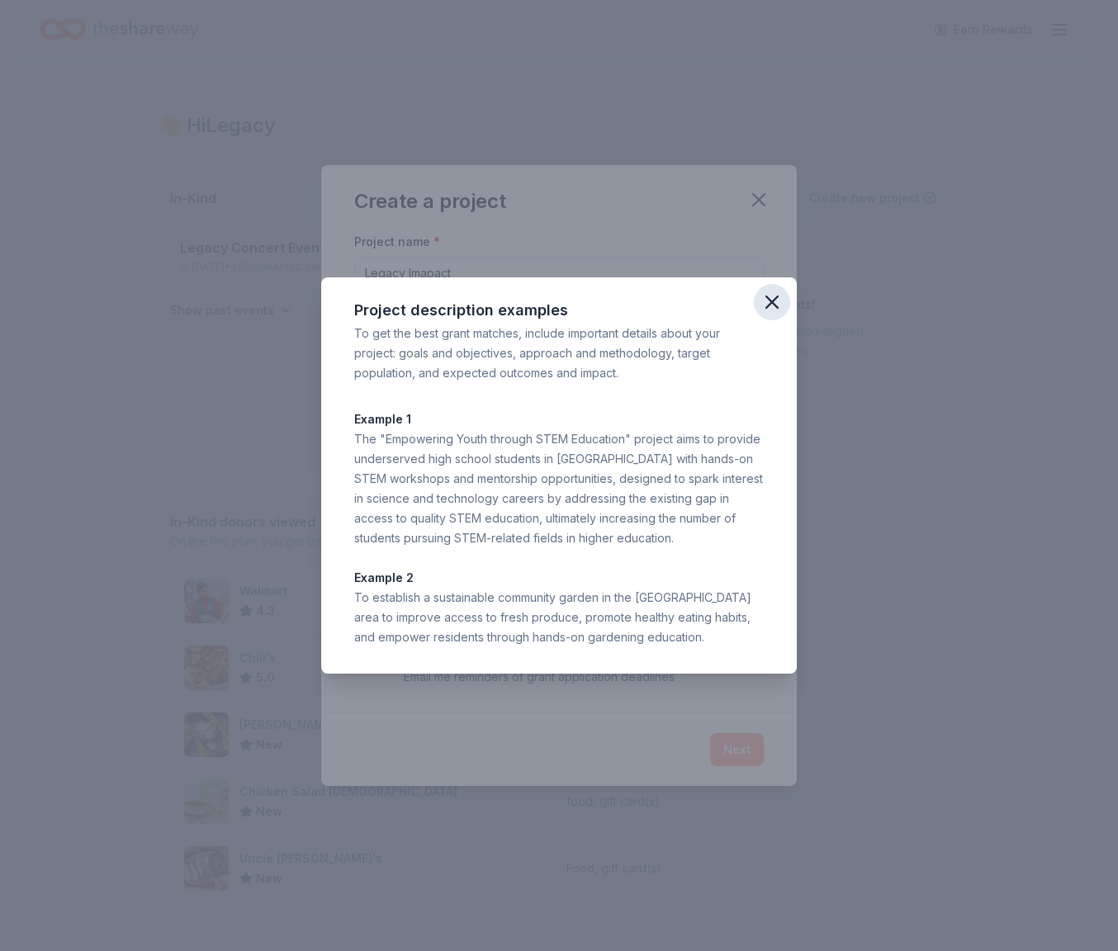
click at [770, 304] on icon "button" at bounding box center [772, 302] width 12 height 12
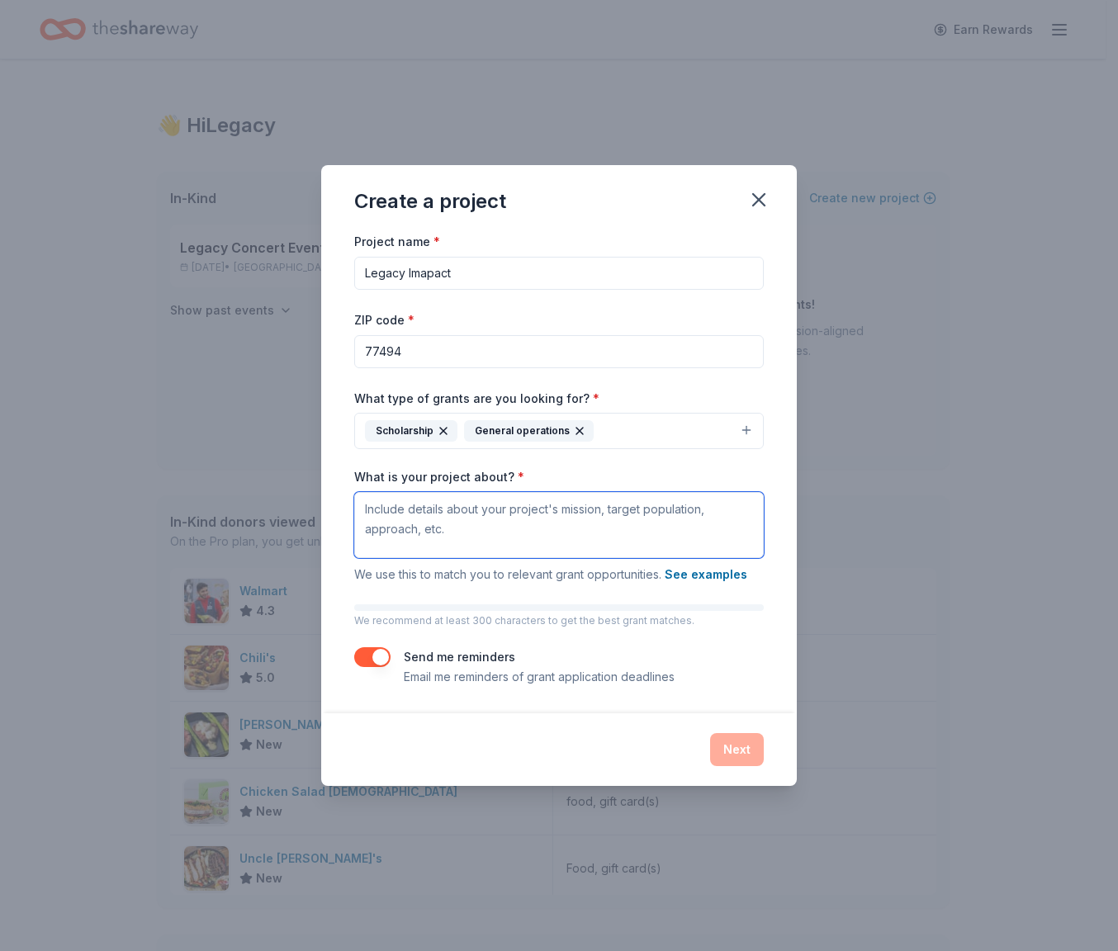
click at [555, 529] on textarea "What is your project about? *" at bounding box center [559, 525] width 410 height 66
paste textarea "I am reaching out to introduce you to the Legacy Buyers Group, a 501(c)(3) non-…"
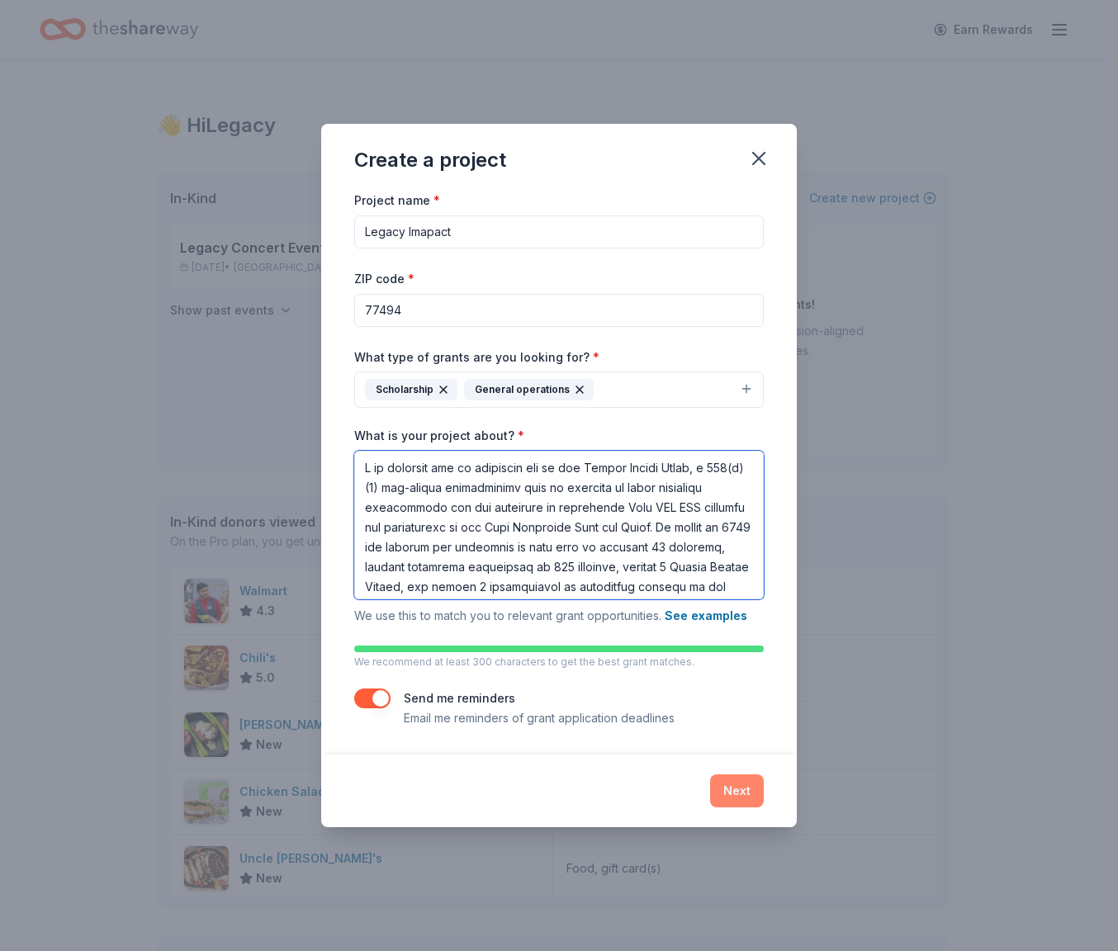
type textarea "I am reaching out to introduce you to the Legacy Buyers Group, a 501(c)(3) non-…"
click at [725, 784] on button "Next" at bounding box center [737, 791] width 54 height 33
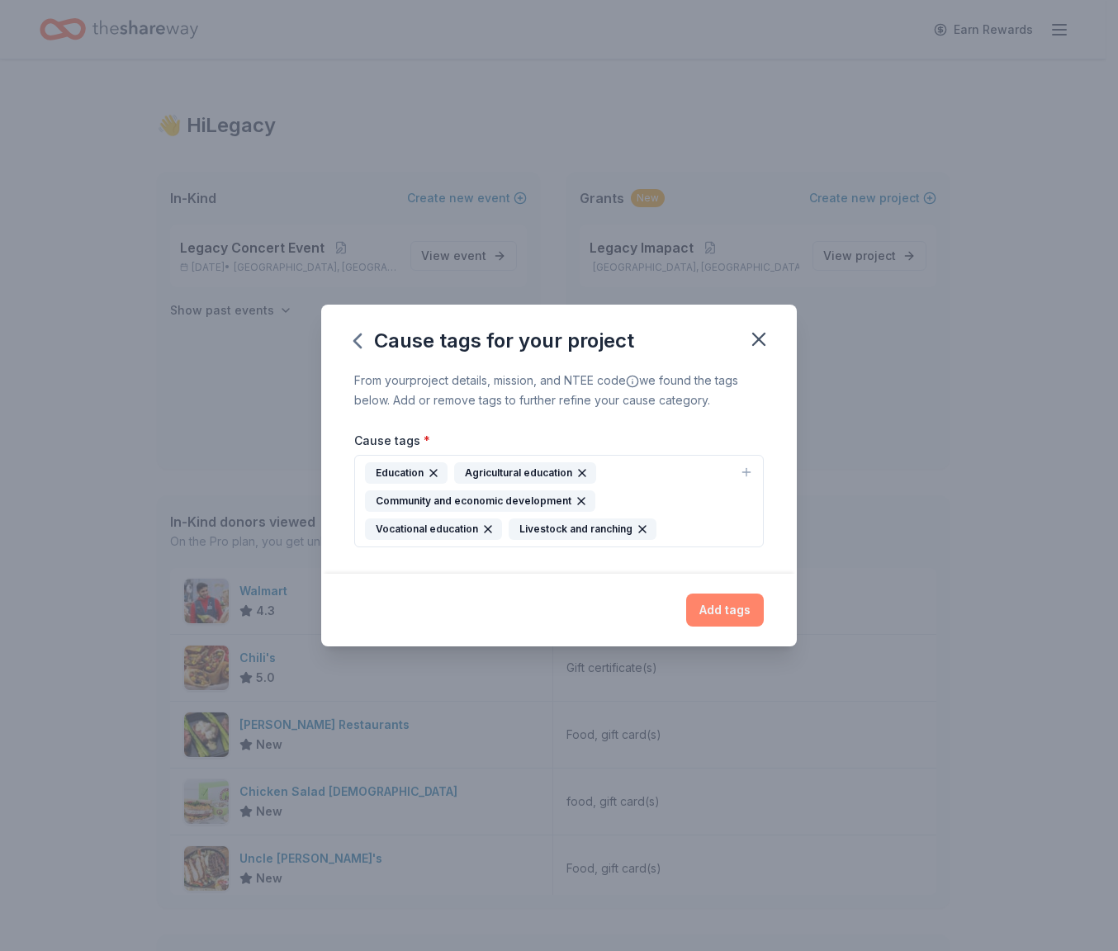
click at [751, 617] on button "Add tags" at bounding box center [725, 610] width 78 height 33
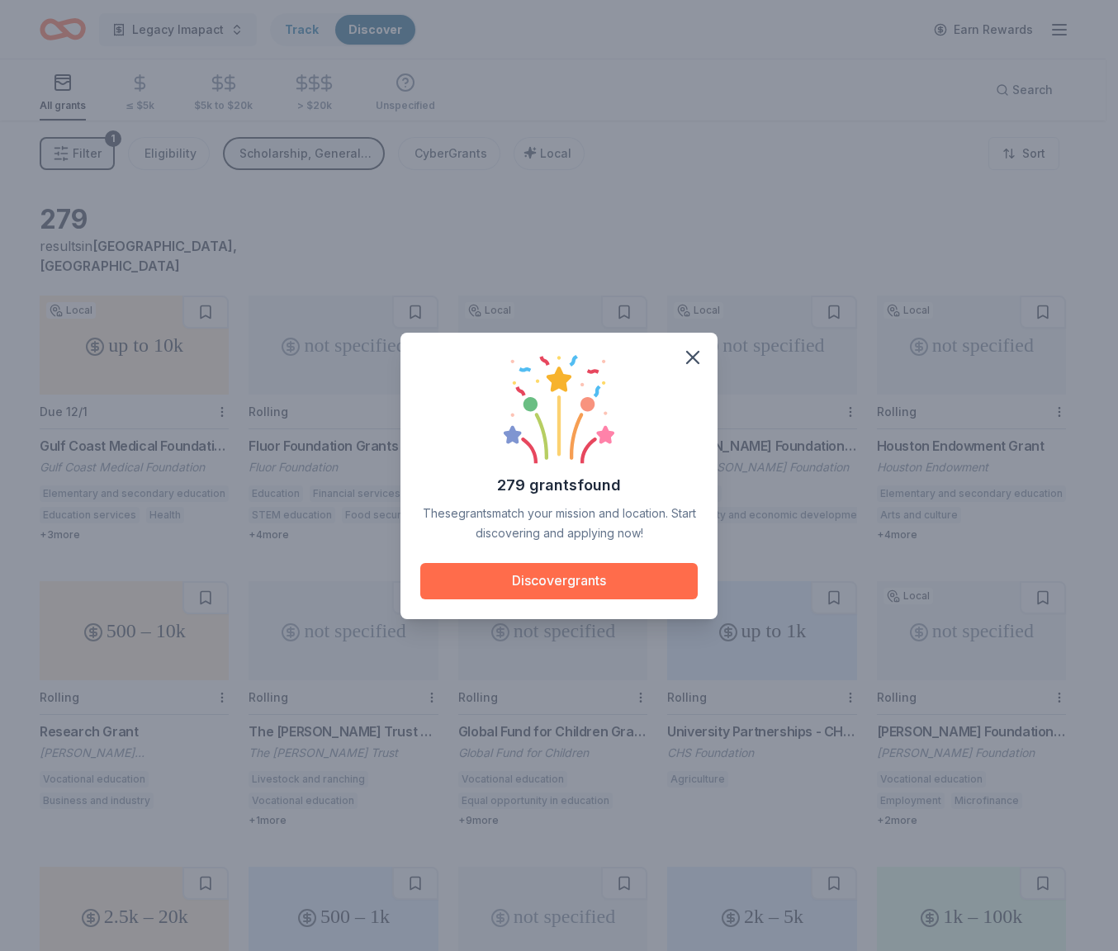
click at [680, 583] on button "Discover grants" at bounding box center [558, 581] width 277 height 36
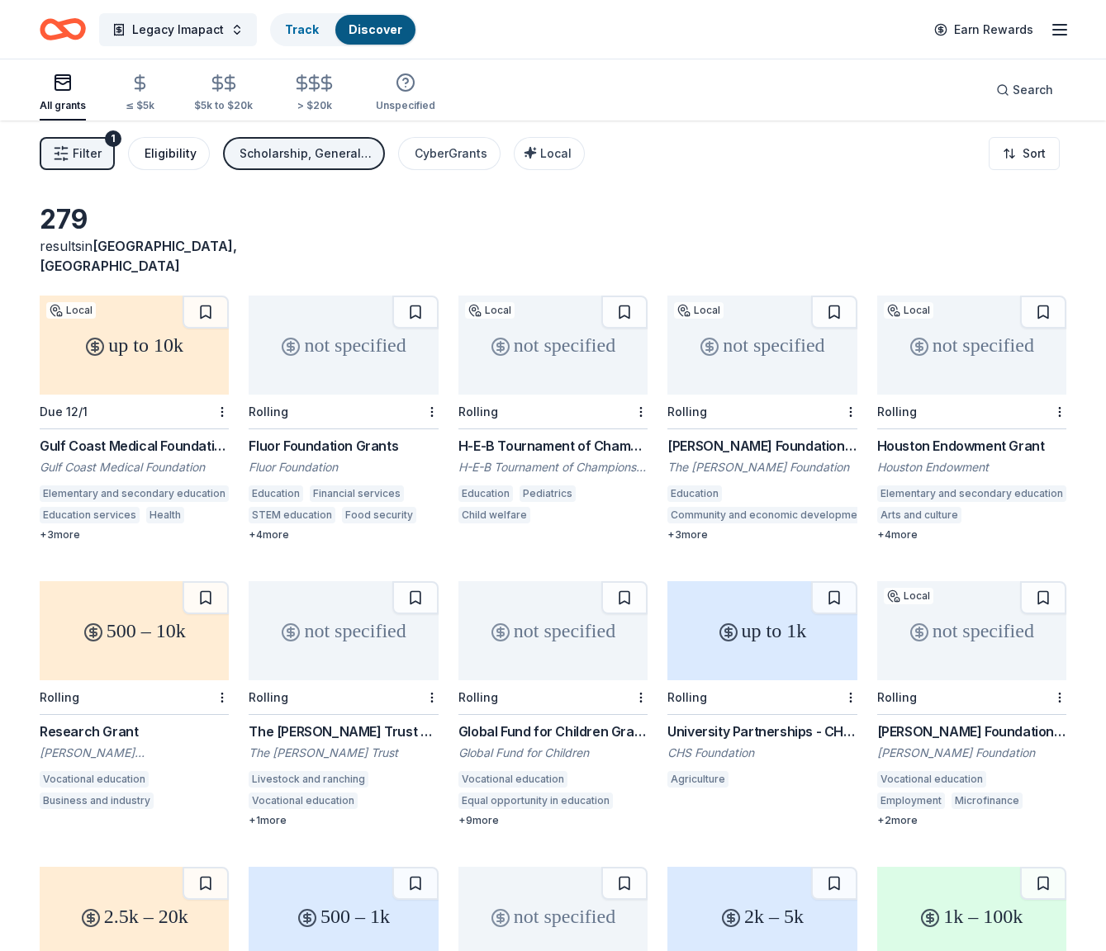
click at [186, 157] on div "Eligibility" at bounding box center [170, 154] width 52 height 20
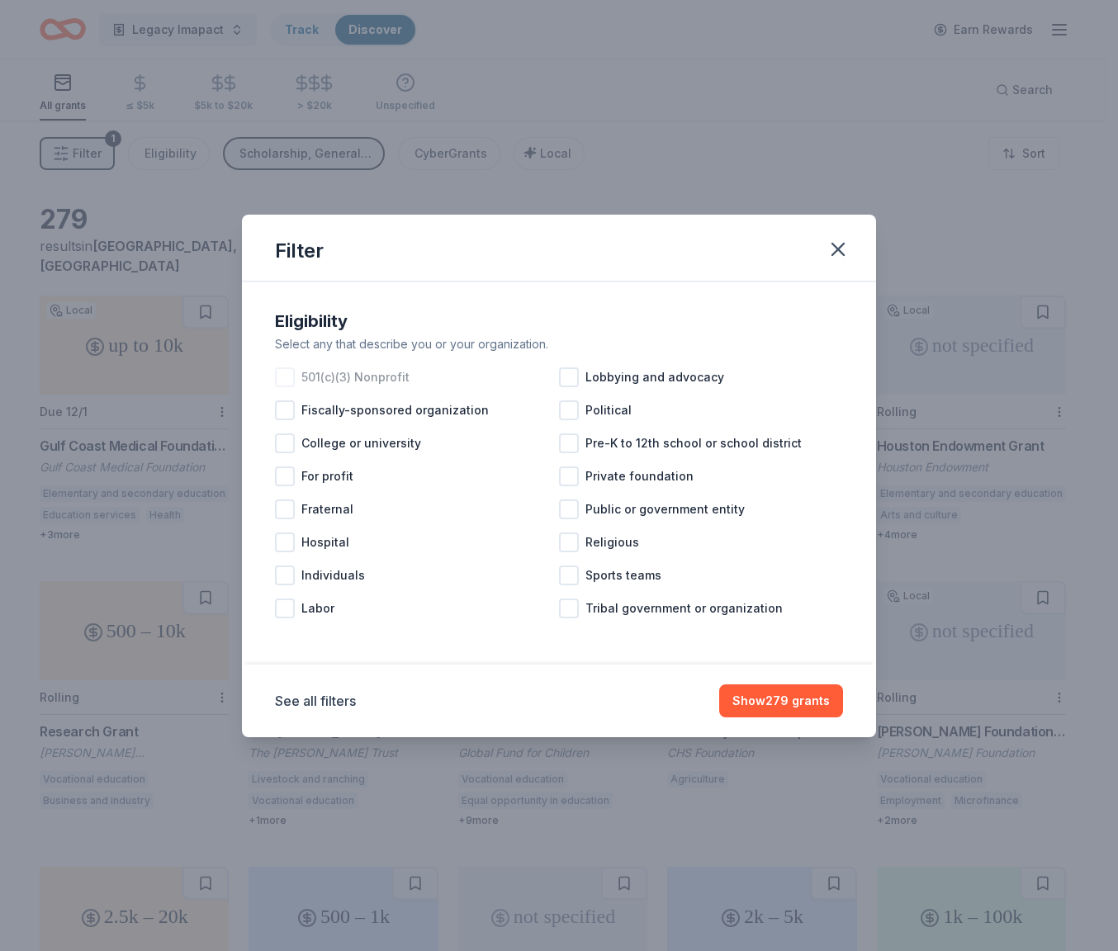
click at [286, 375] on div at bounding box center [285, 377] width 20 height 20
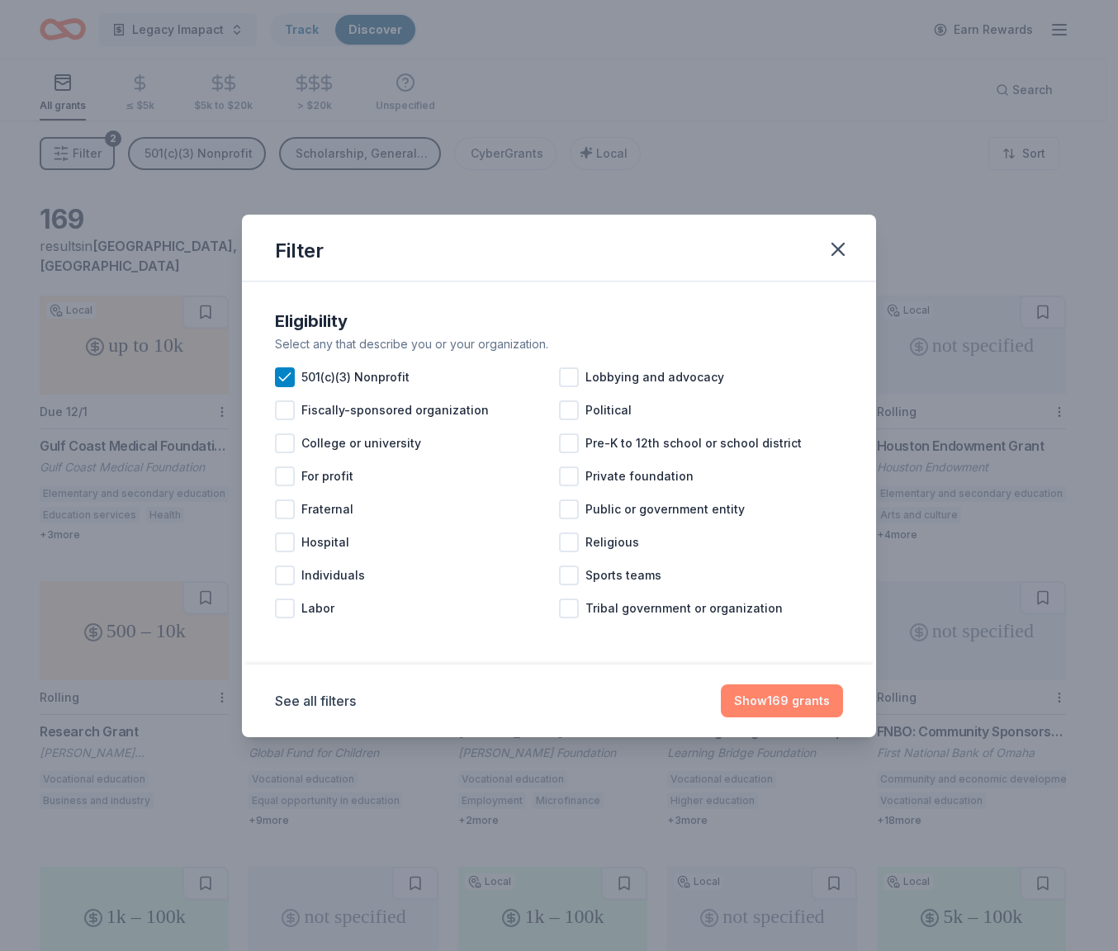
click at [817, 710] on button "Show 169 grants" at bounding box center [782, 701] width 122 height 33
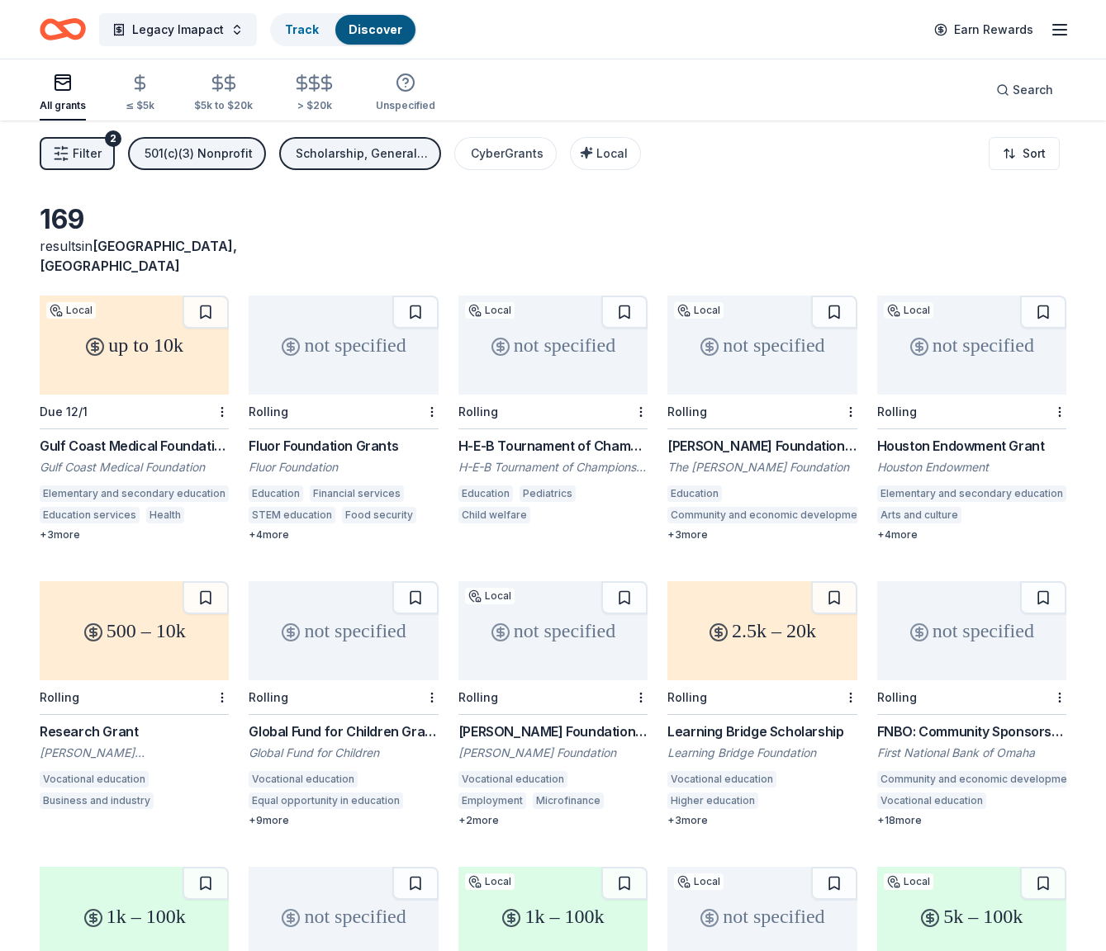
click at [712, 436] on div "George Foundation Grant" at bounding box center [761, 446] width 189 height 20
click at [59, 88] on icon "button" at bounding box center [63, 83] width 20 height 20
click at [58, 88] on icon "button" at bounding box center [63, 83] width 20 height 20
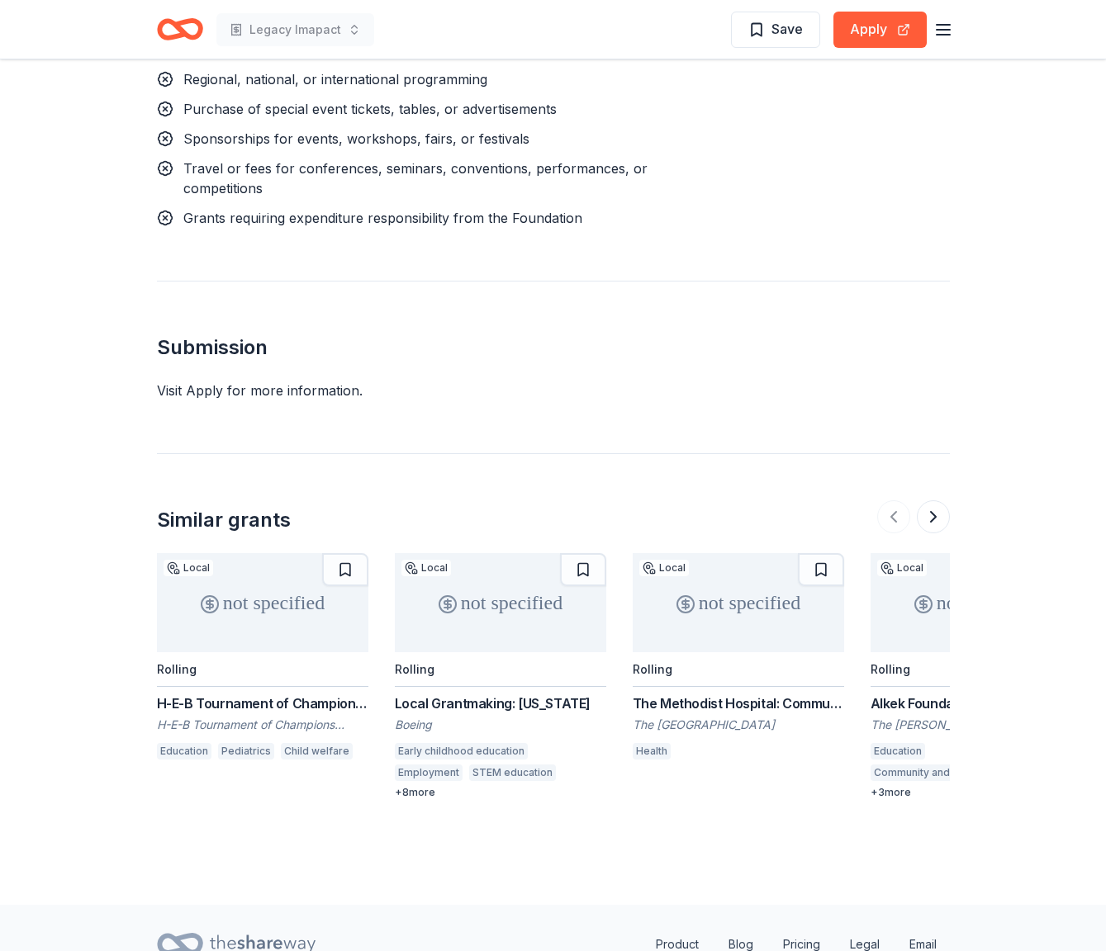
scroll to position [1971, 0]
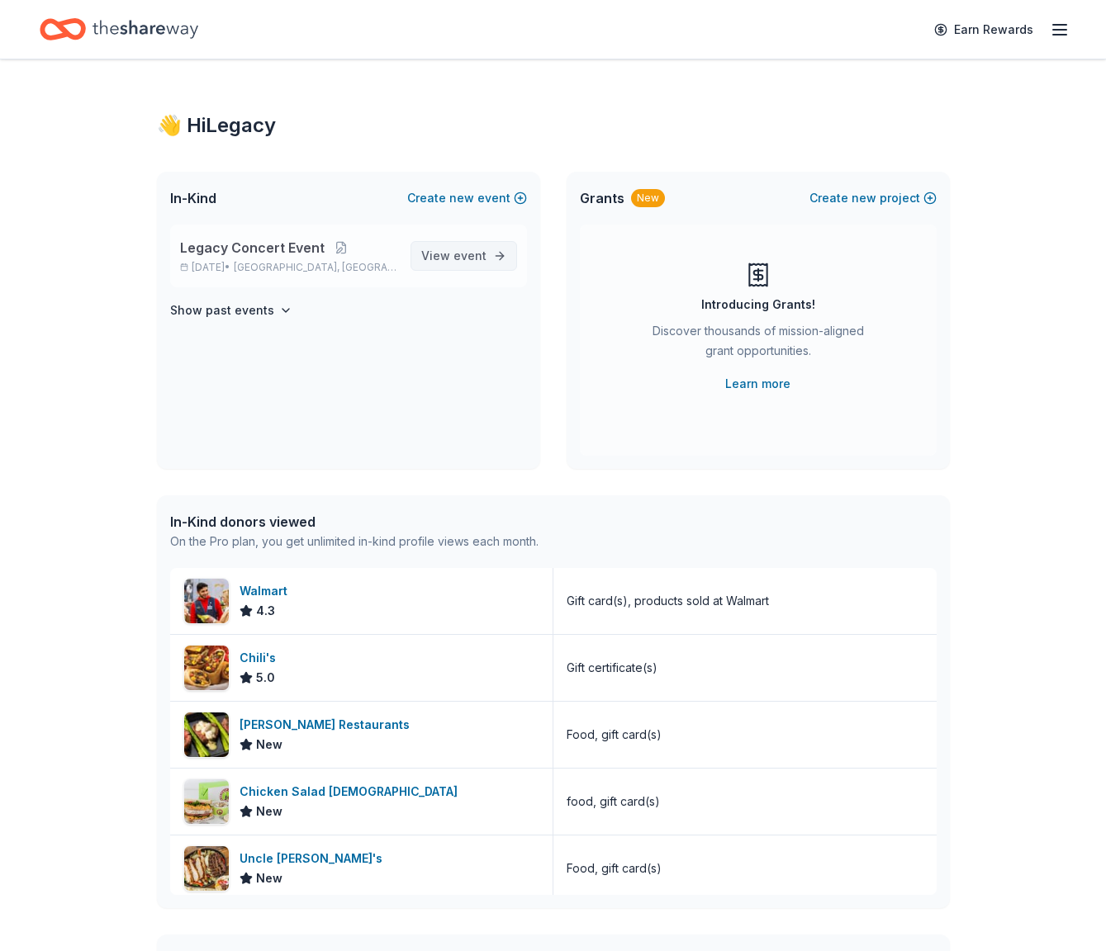
click at [452, 258] on span "View event" at bounding box center [453, 256] width 65 height 20
click at [457, 254] on span "event" at bounding box center [469, 256] width 33 height 14
click at [498, 254] on link "View event" at bounding box center [463, 256] width 107 height 30
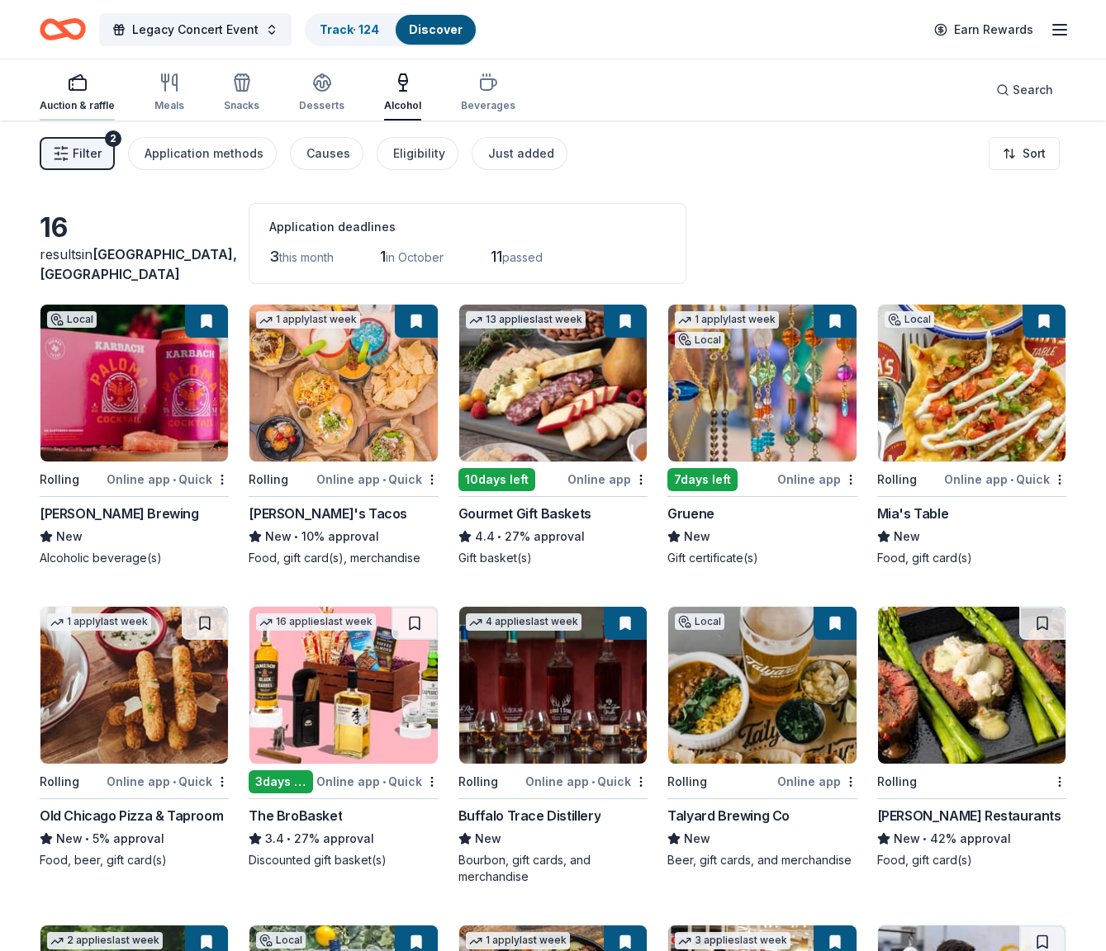
click at [82, 92] on div "Auction & raffle" at bounding box center [77, 93] width 75 height 40
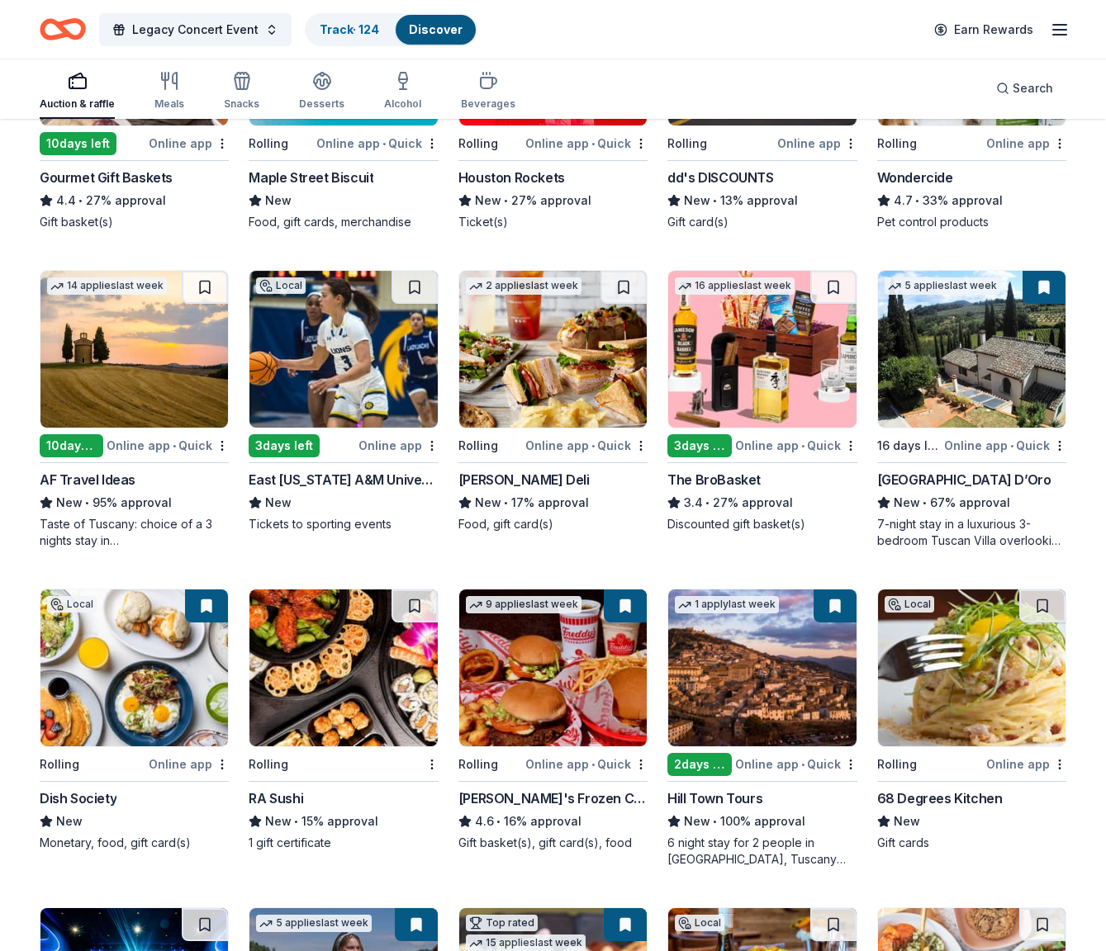
scroll to position [983, 0]
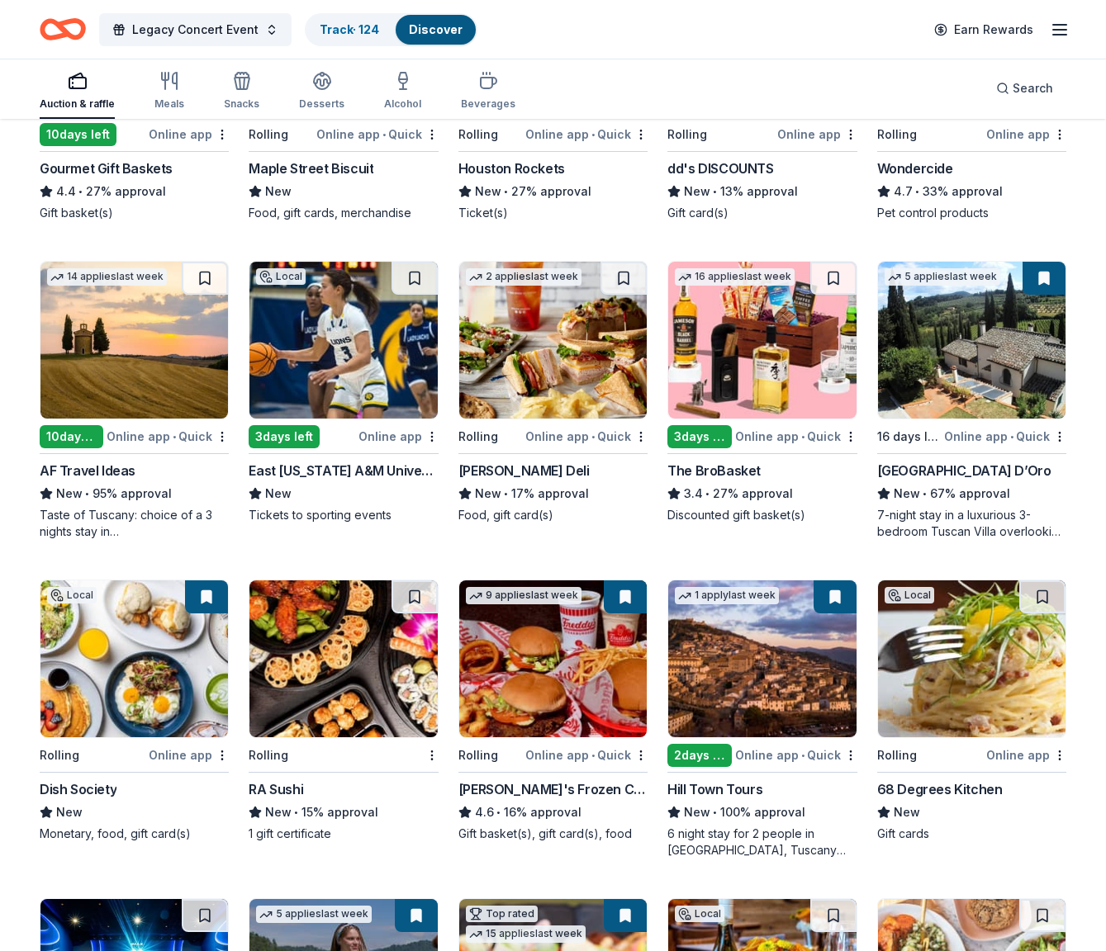
click at [929, 388] on img at bounding box center [971, 340] width 187 height 157
click at [784, 642] on img at bounding box center [761, 658] width 187 height 157
click at [782, 646] on img at bounding box center [761, 658] width 187 height 157
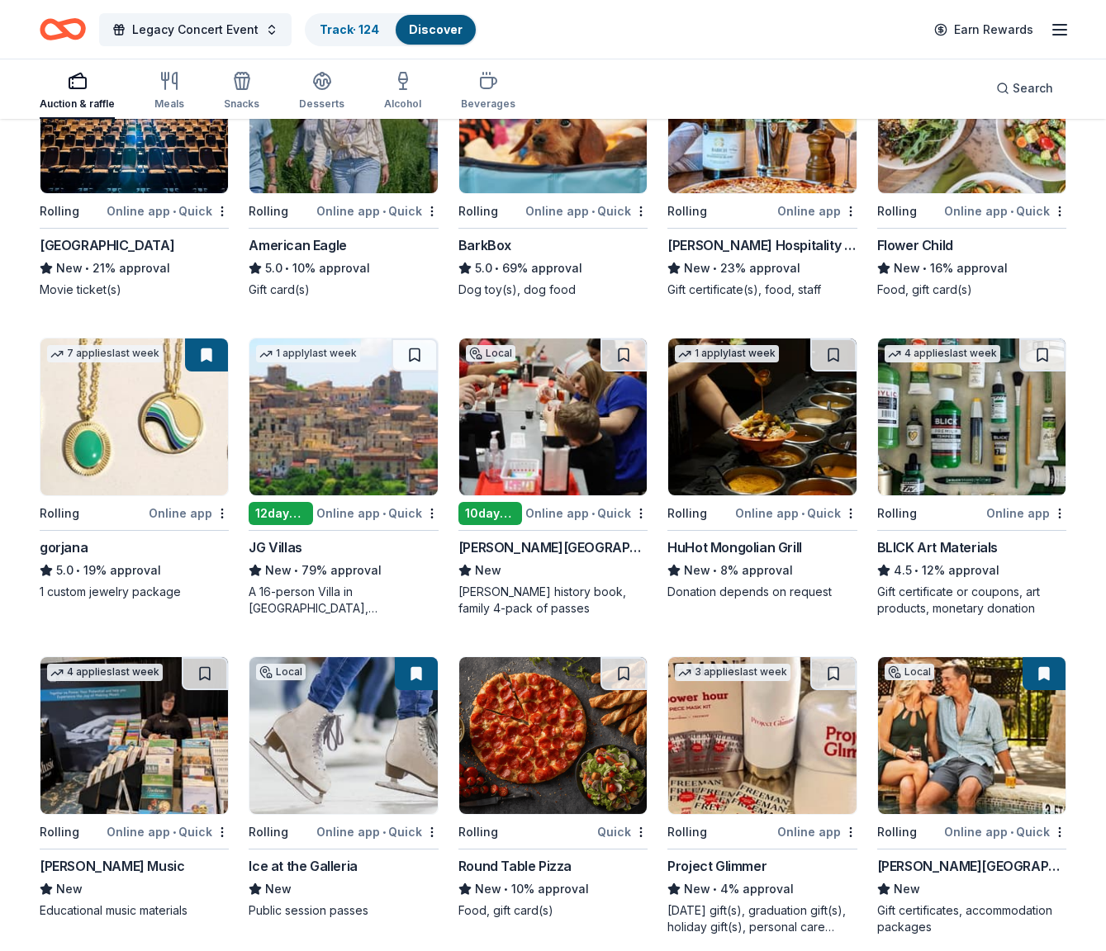
scroll to position [1954, 0]
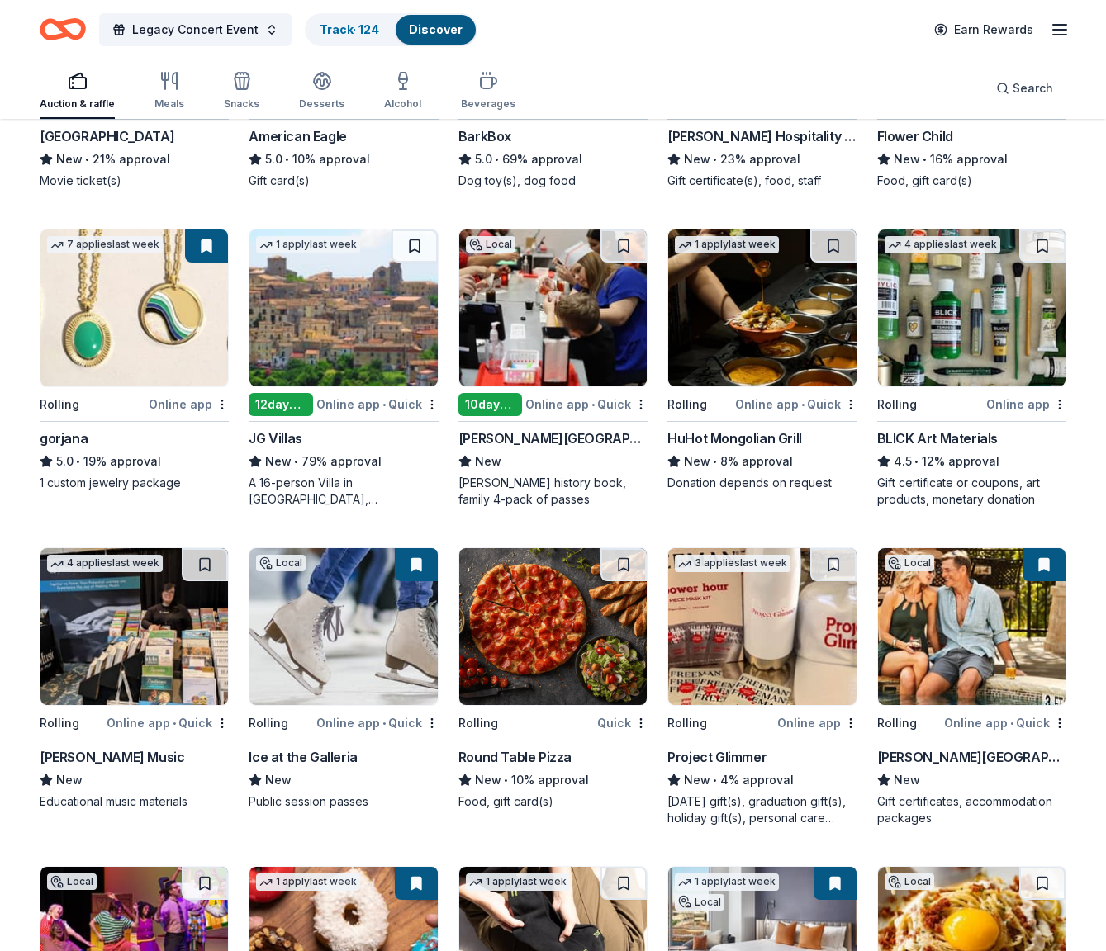
click at [336, 319] on img at bounding box center [342, 308] width 187 height 157
click at [324, 26] on link "Track · 124" at bounding box center [349, 29] width 59 height 14
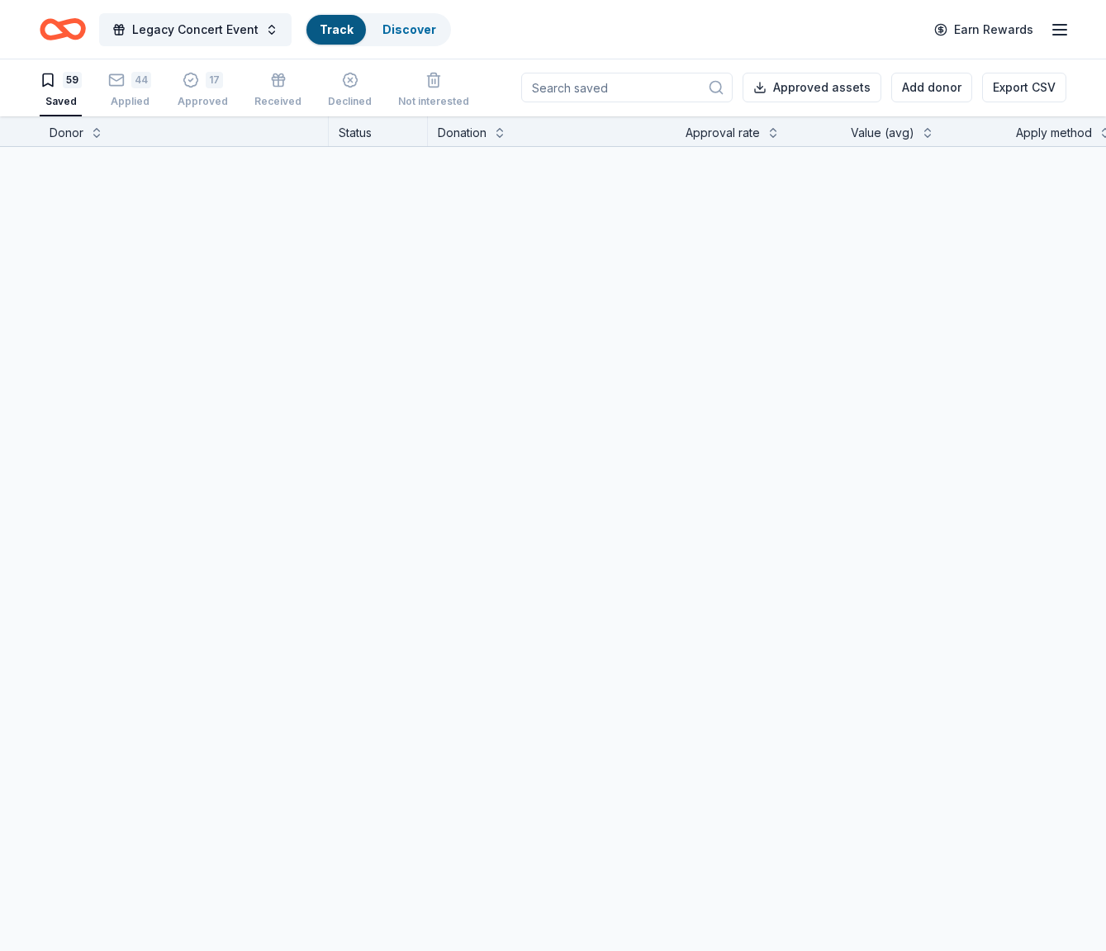
scroll to position [1, 0]
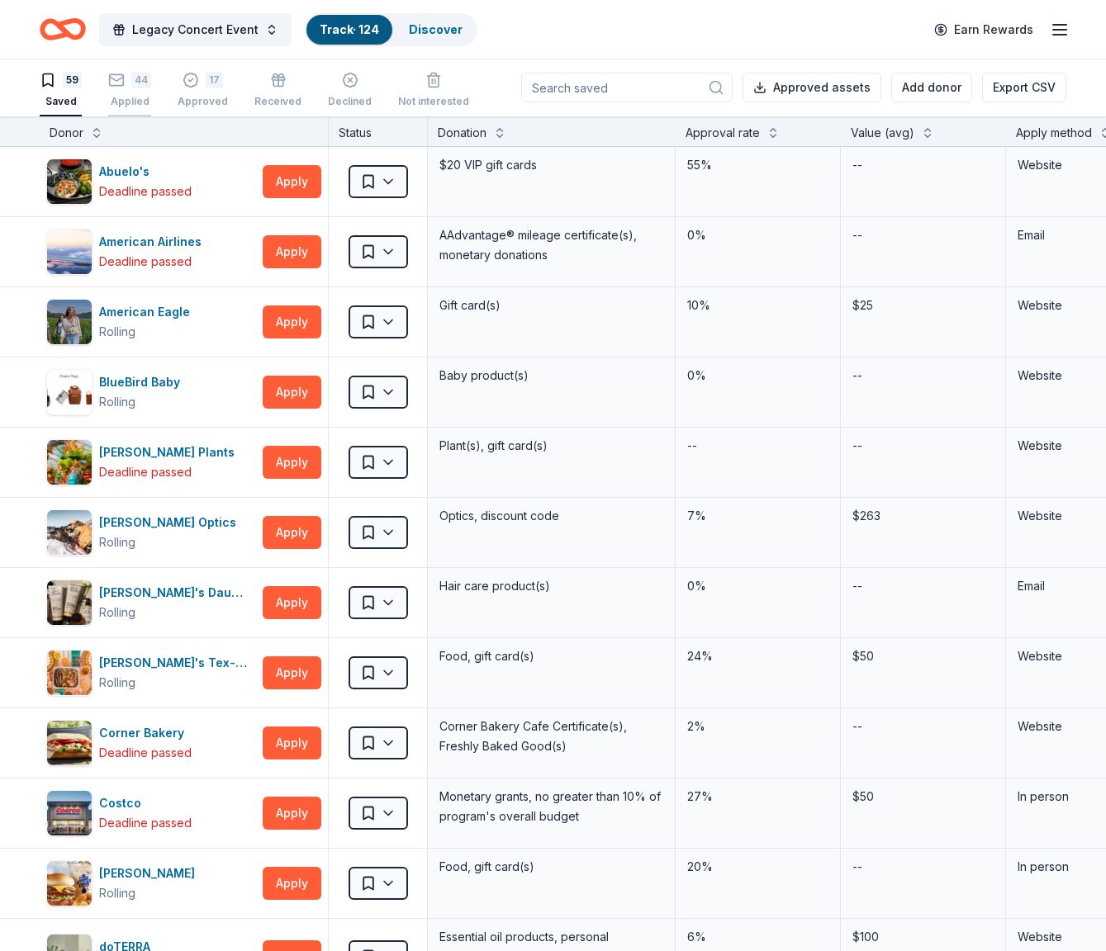
click at [136, 96] on div "Applied" at bounding box center [129, 101] width 43 height 13
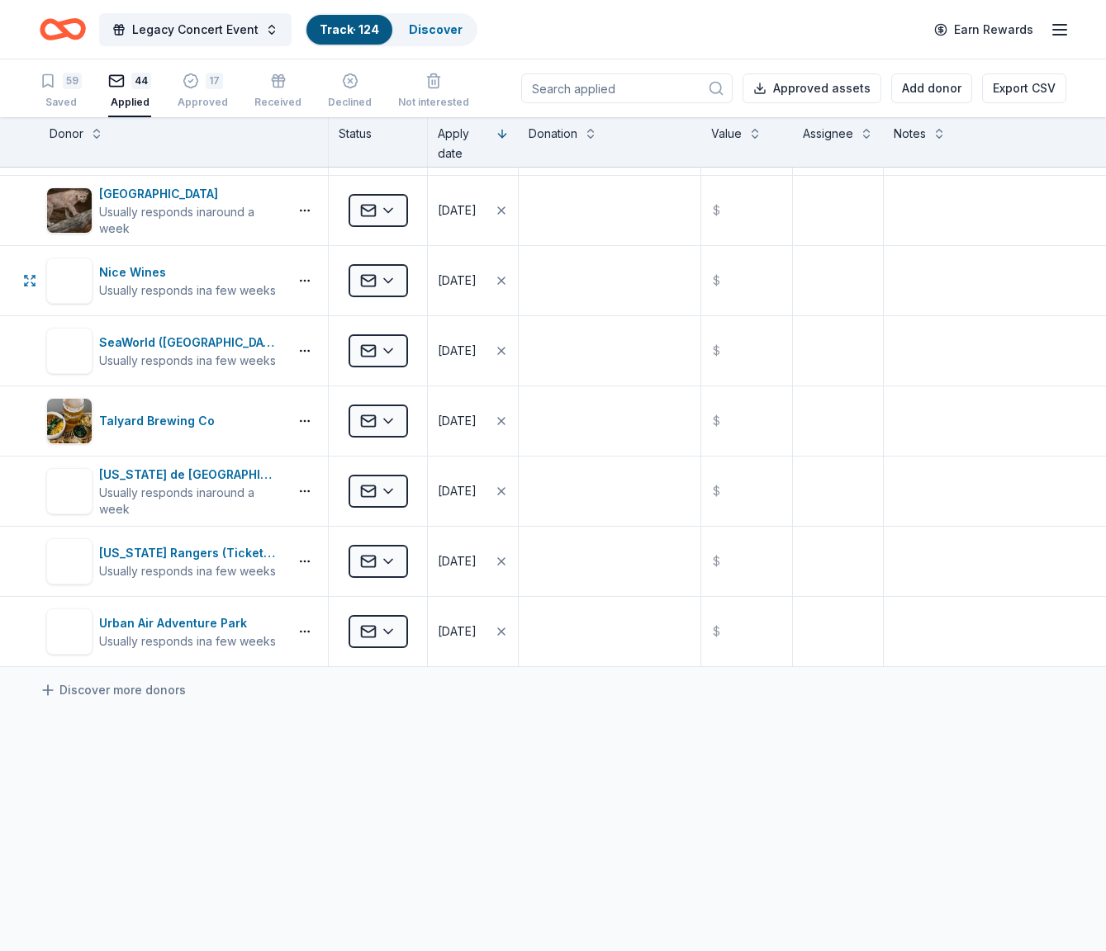
scroll to position [2614, 0]
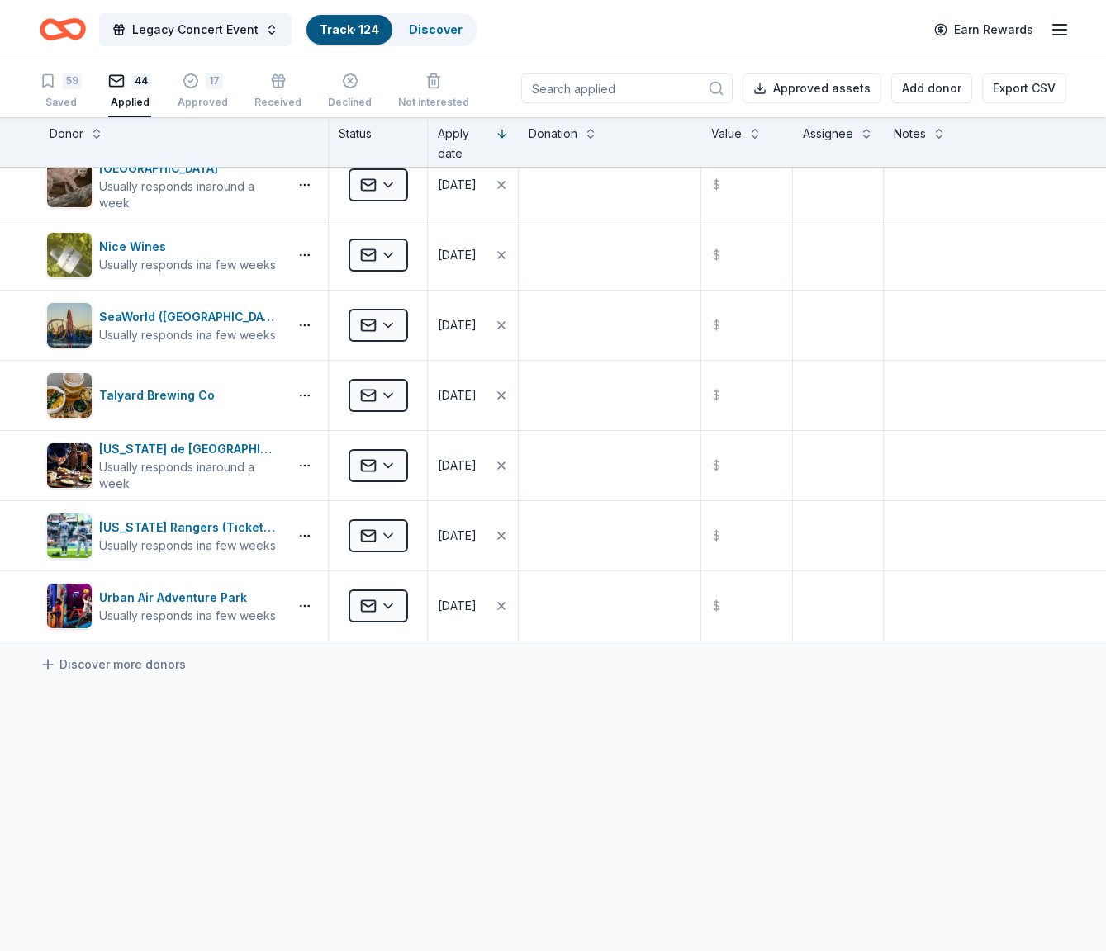
click at [79, 36] on icon "Home" at bounding box center [71, 29] width 26 height 17
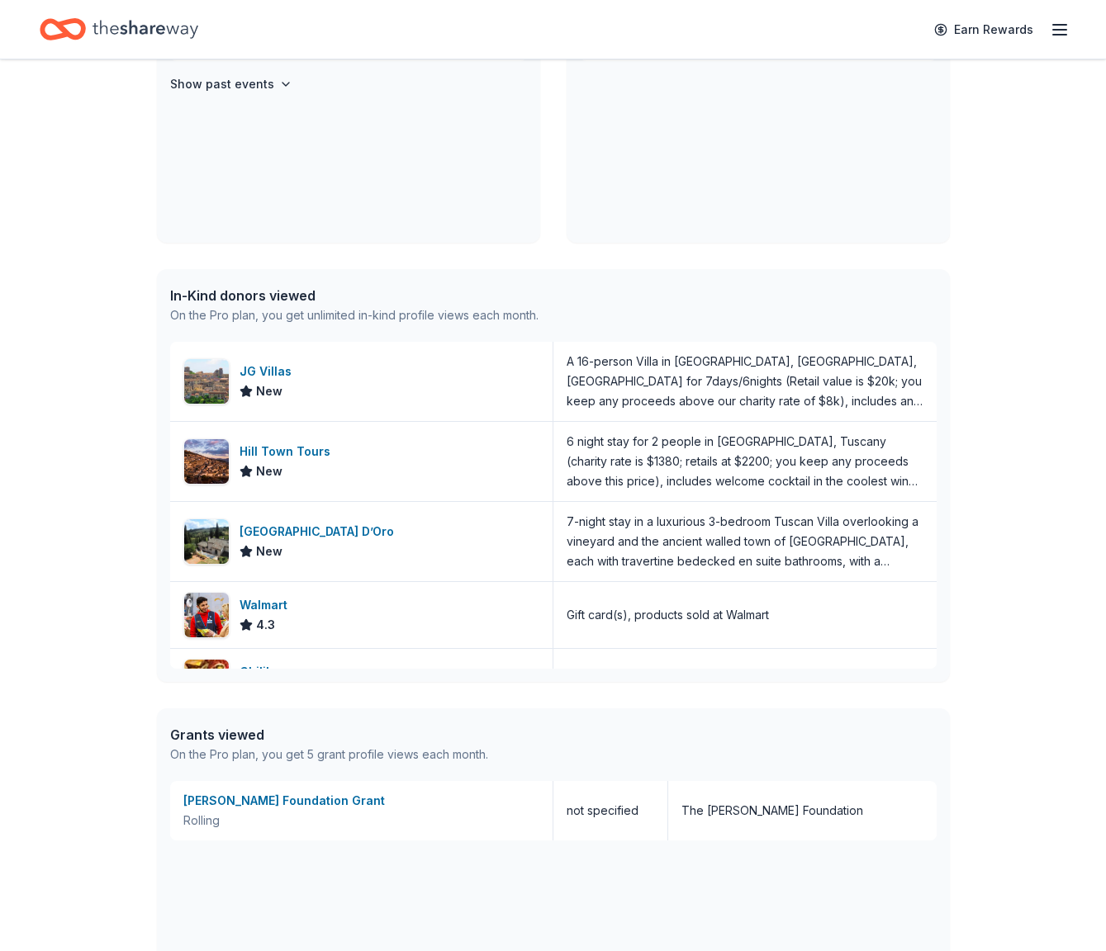
scroll to position [492, 0]
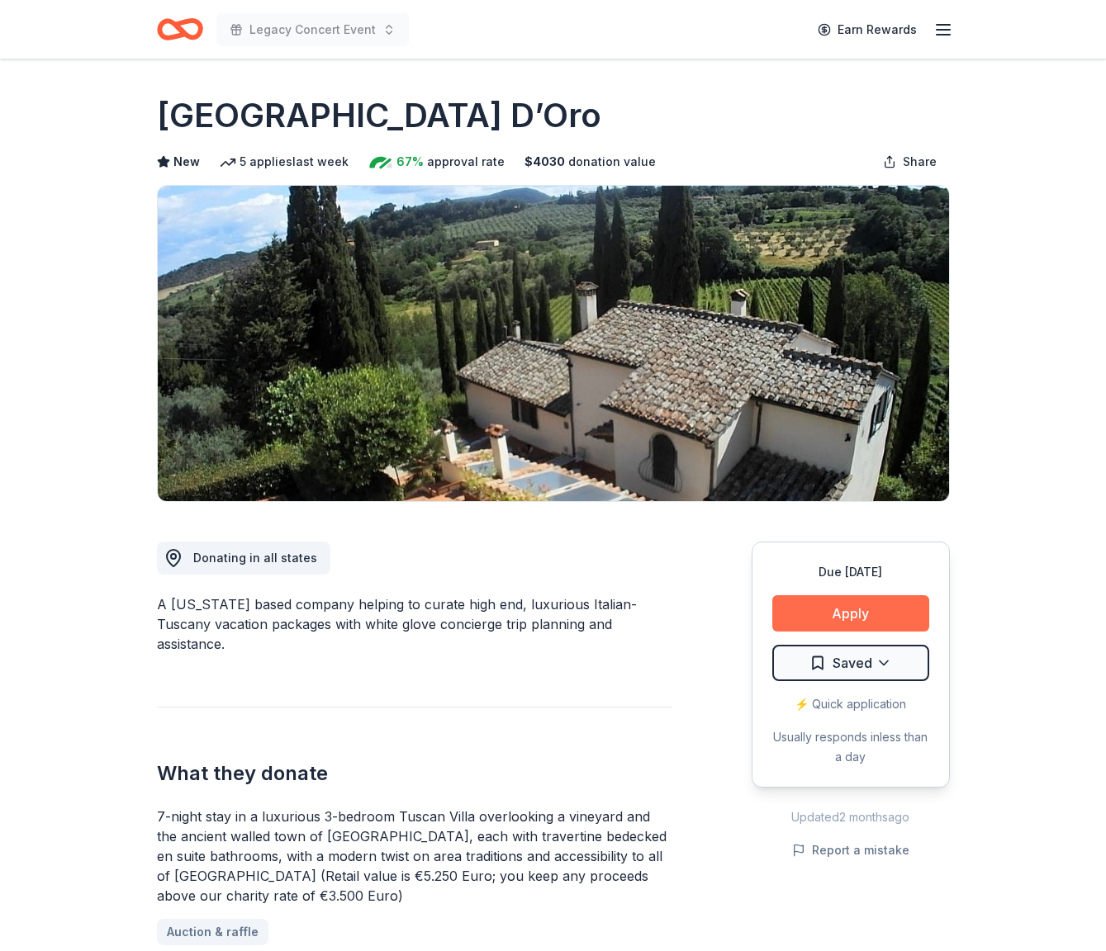
click at [881, 602] on button "Apply" at bounding box center [850, 613] width 157 height 36
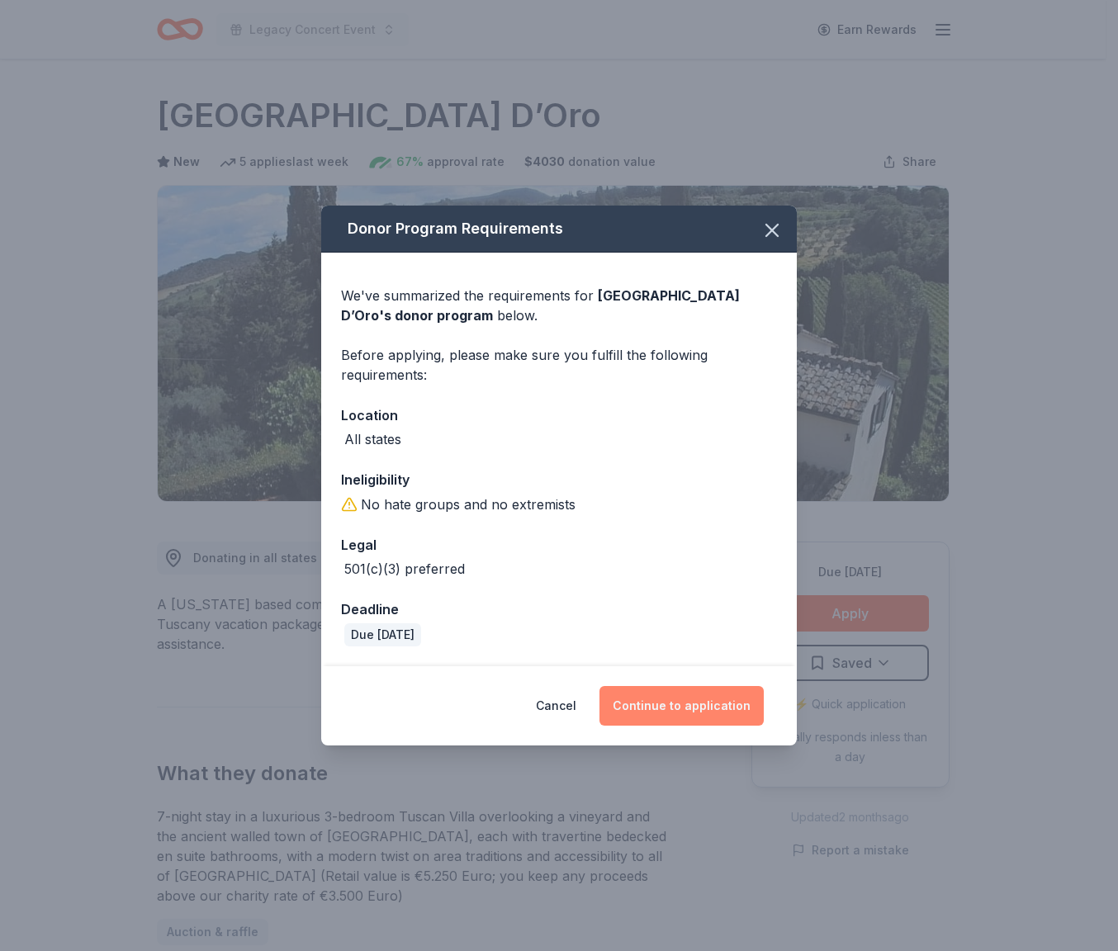
click at [744, 711] on button "Continue to application" at bounding box center [681, 706] width 164 height 40
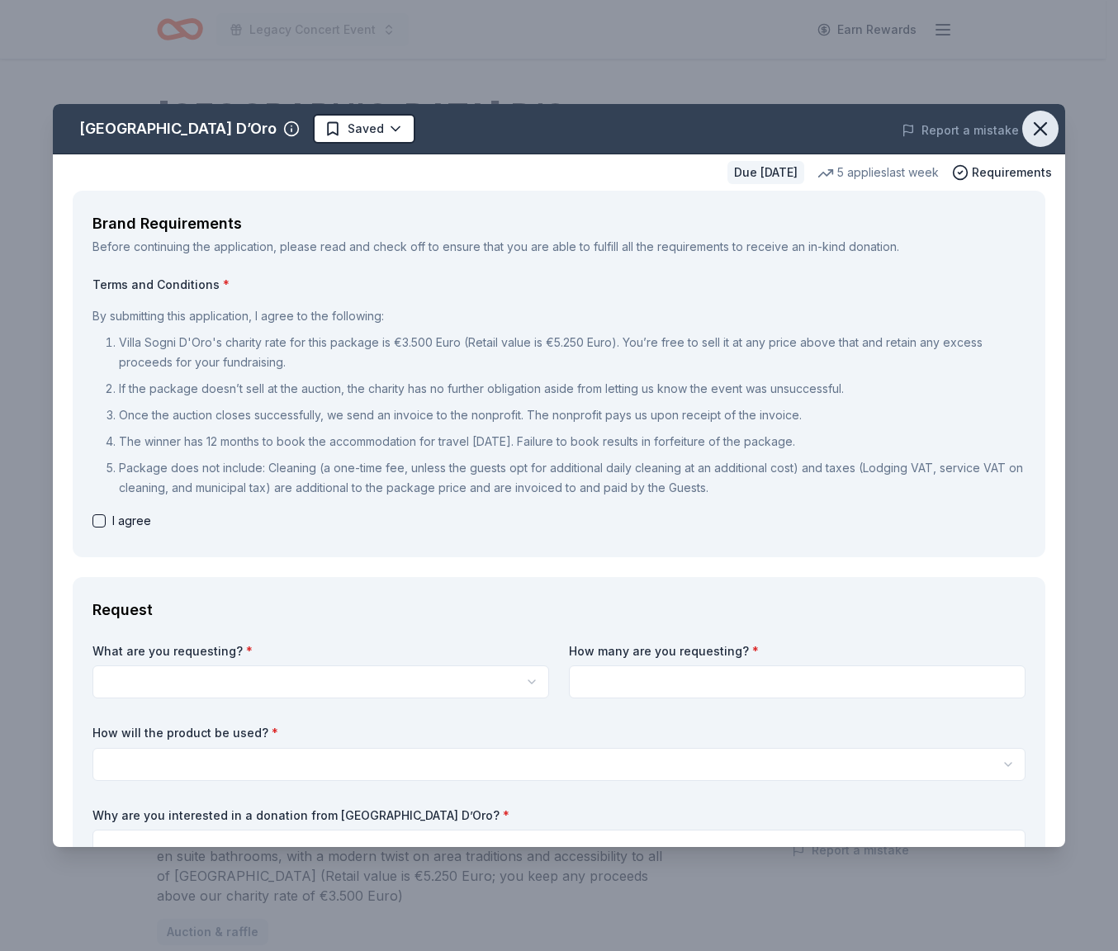
click at [1035, 128] on icon "button" at bounding box center [1041, 129] width 12 height 12
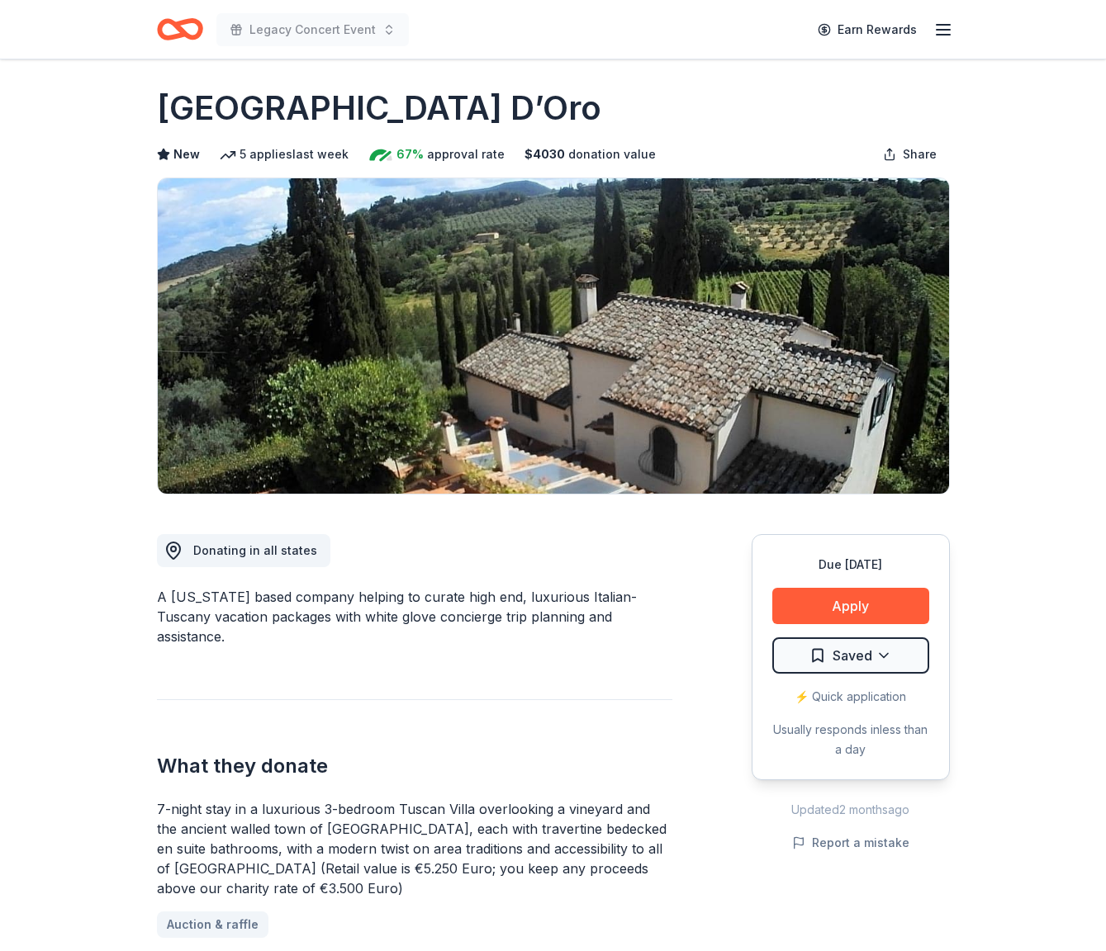
scroll to position [17, 0]
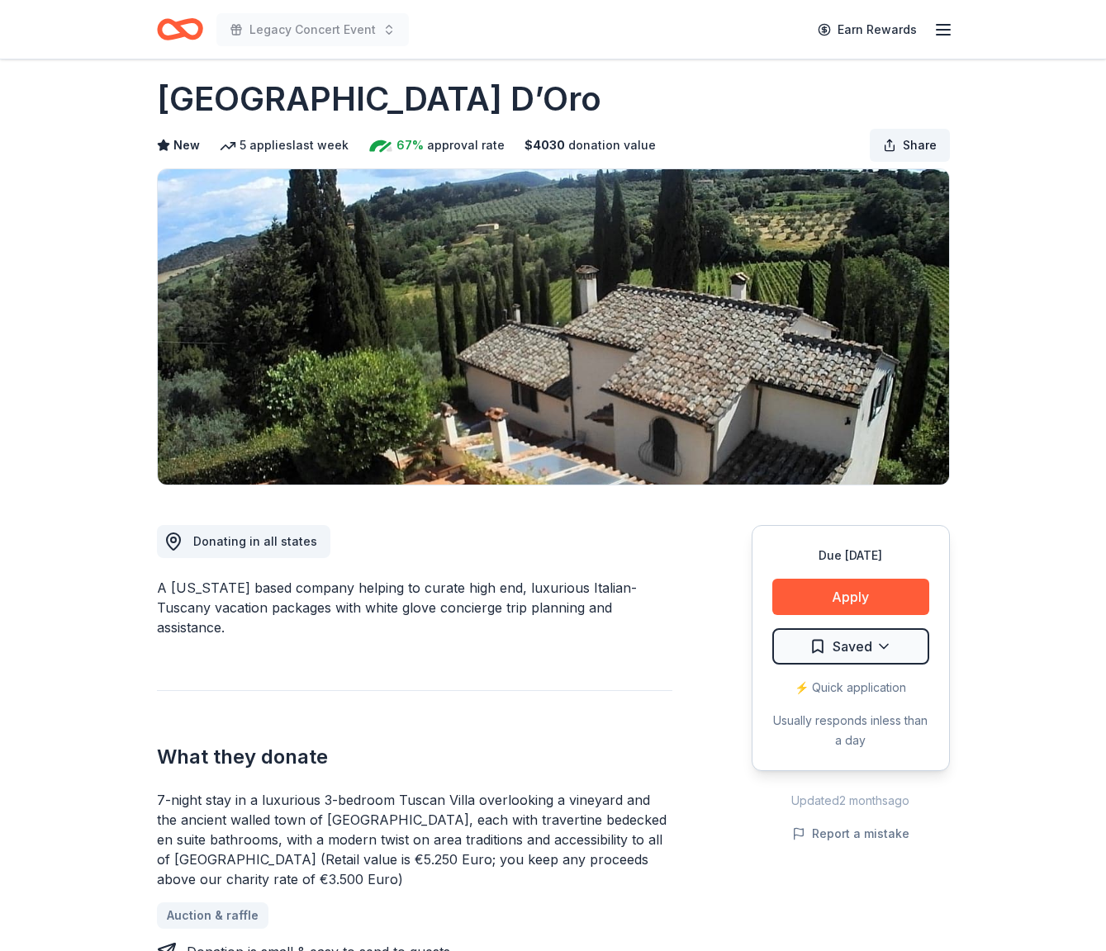
click at [916, 145] on span "Share" at bounding box center [919, 145] width 34 height 20
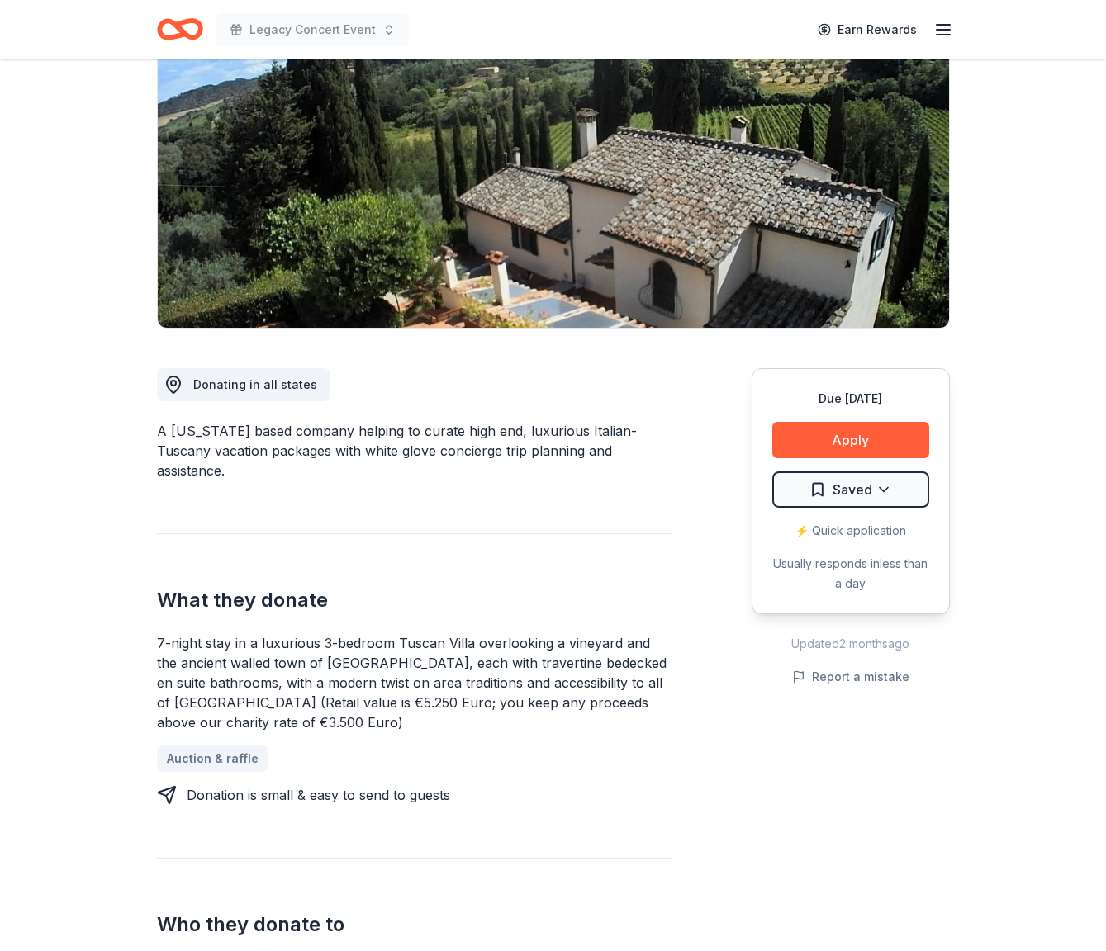
scroll to position [0, 0]
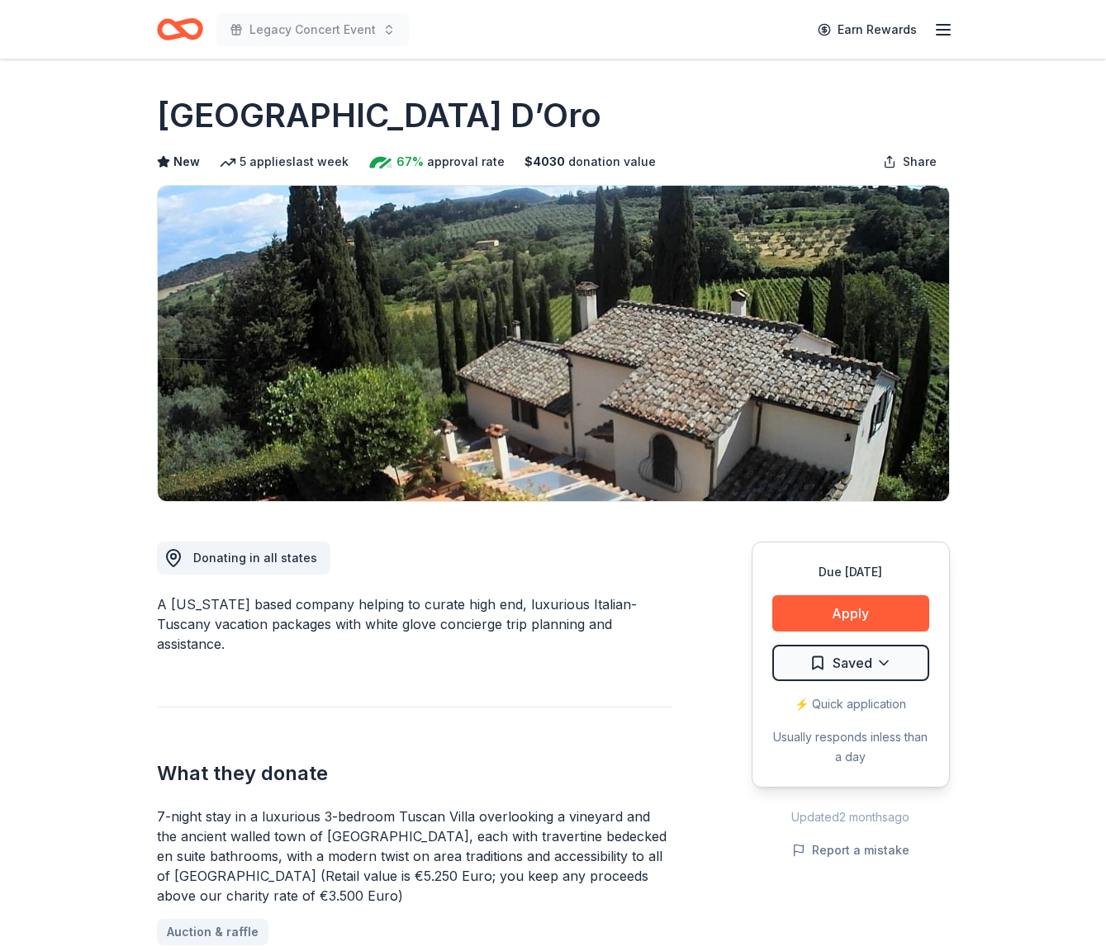
drag, startPoint x: 161, startPoint y: 107, endPoint x: 435, endPoint y: 115, distance: 274.3
click at [435, 115] on div "Villa Sogni D’Oro" at bounding box center [553, 115] width 793 height 46
click at [416, 113] on h1 "Villa Sogni D’Oro" at bounding box center [379, 115] width 444 height 46
click at [404, 116] on h1 "Villa Sogni D’Oro" at bounding box center [379, 115] width 444 height 46
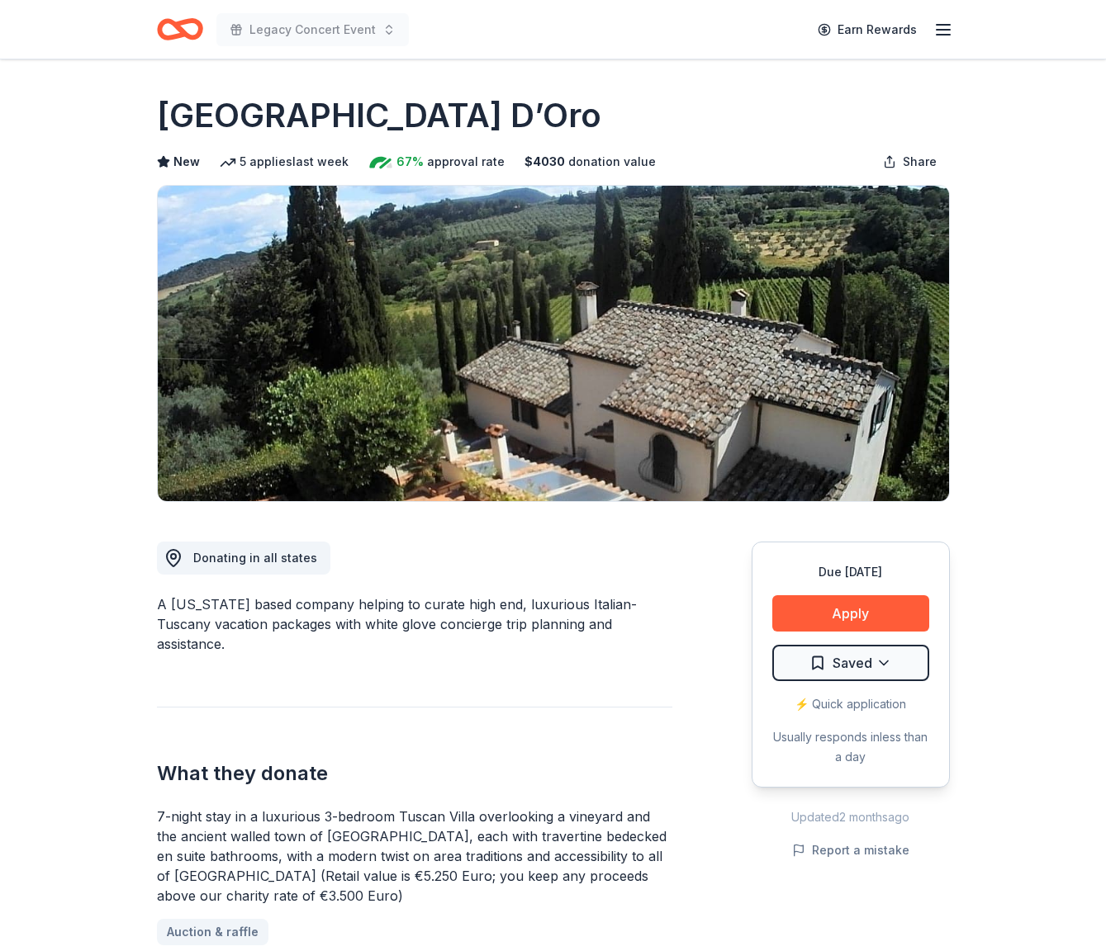
click at [404, 116] on h1 "Villa Sogni D’Oro" at bounding box center [379, 115] width 444 height 46
drag, startPoint x: 159, startPoint y: 116, endPoint x: 239, endPoint y: 119, distance: 79.3
click at [239, 119] on h1 "Villa Sogni D’Oro" at bounding box center [379, 115] width 444 height 46
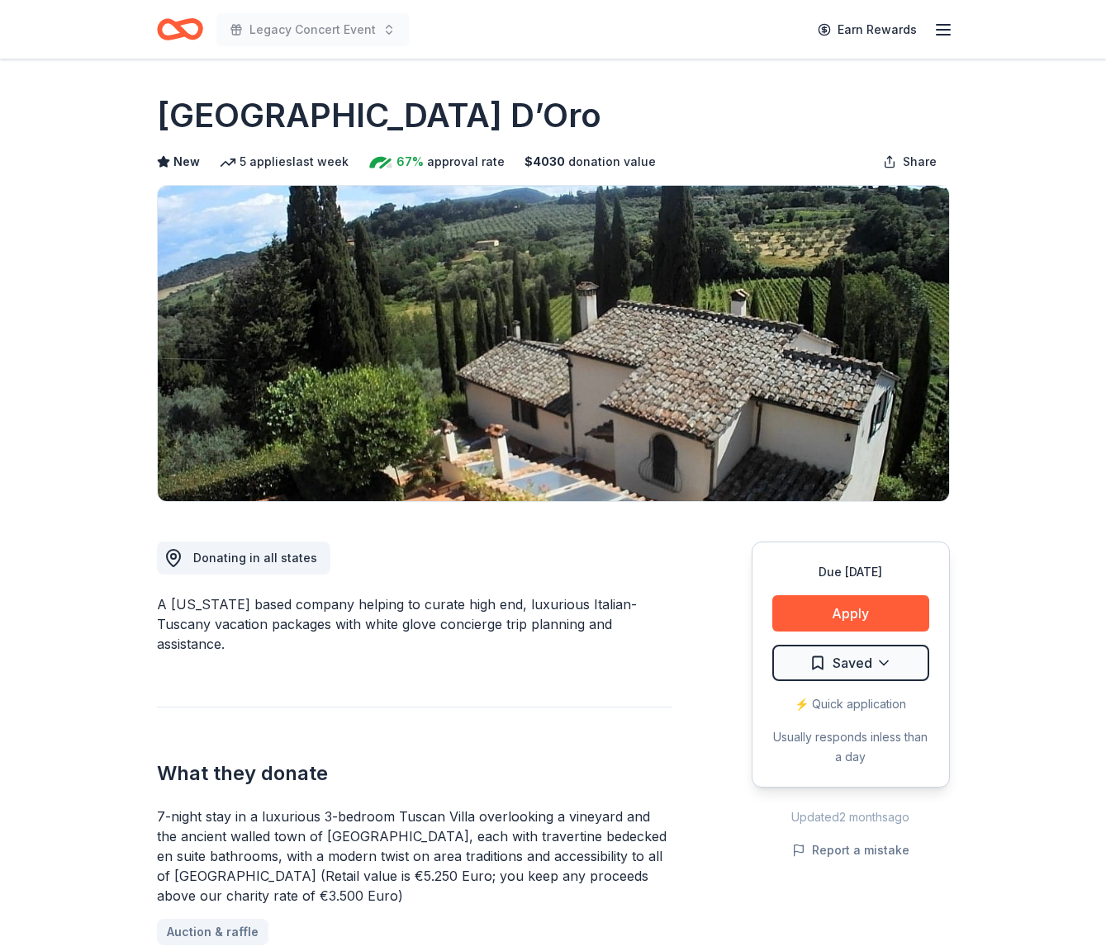
click at [239, 116] on h1 "Villa Sogni D’Oro" at bounding box center [379, 115] width 444 height 46
click at [297, 619] on div "A Florida based company helping to curate high end, luxurious Italian-Tuscany v…" at bounding box center [414, 624] width 515 height 59
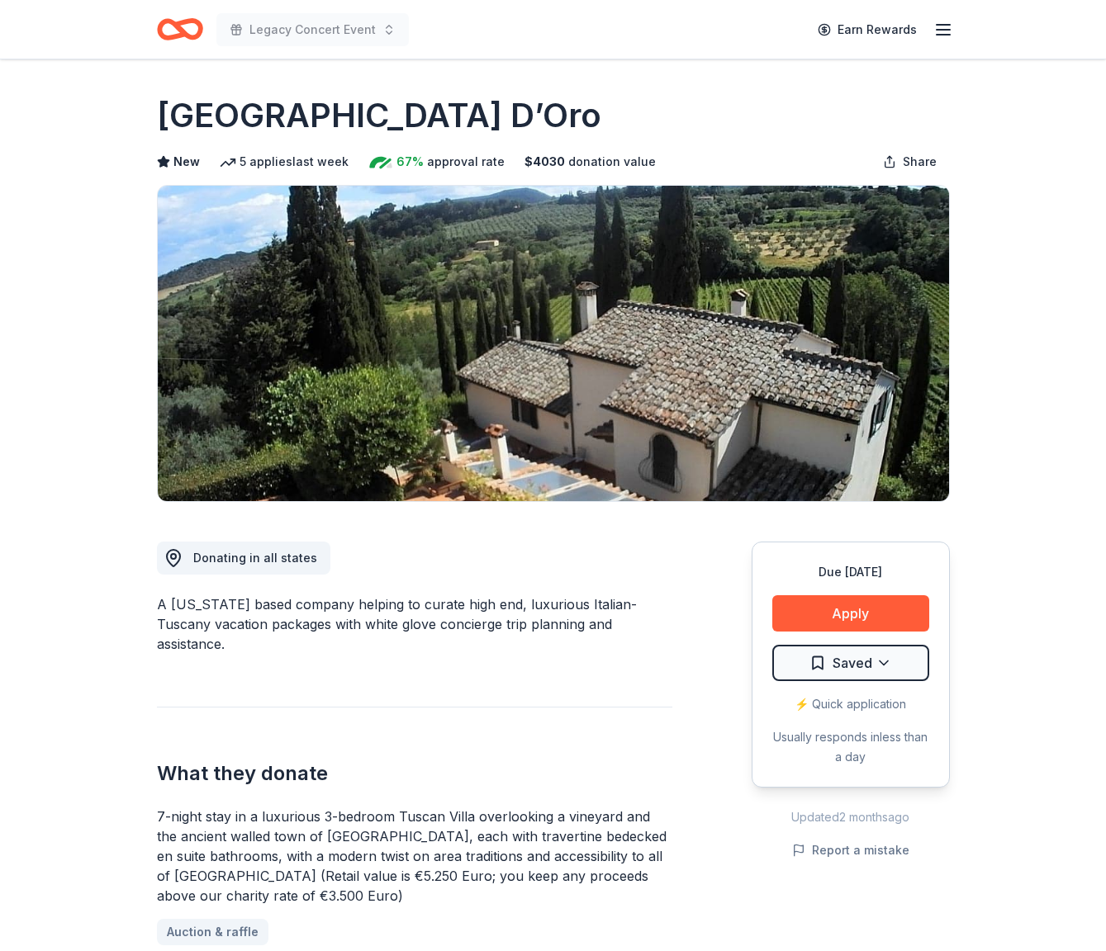
click at [298, 617] on div "A Florida based company helping to curate high end, luxurious Italian-Tuscany v…" at bounding box center [414, 624] width 515 height 59
click at [315, 773] on div "What they donate 7-night stay in a luxurious 3-bedroom Tuscan Villa overlooking…" at bounding box center [414, 843] width 515 height 272
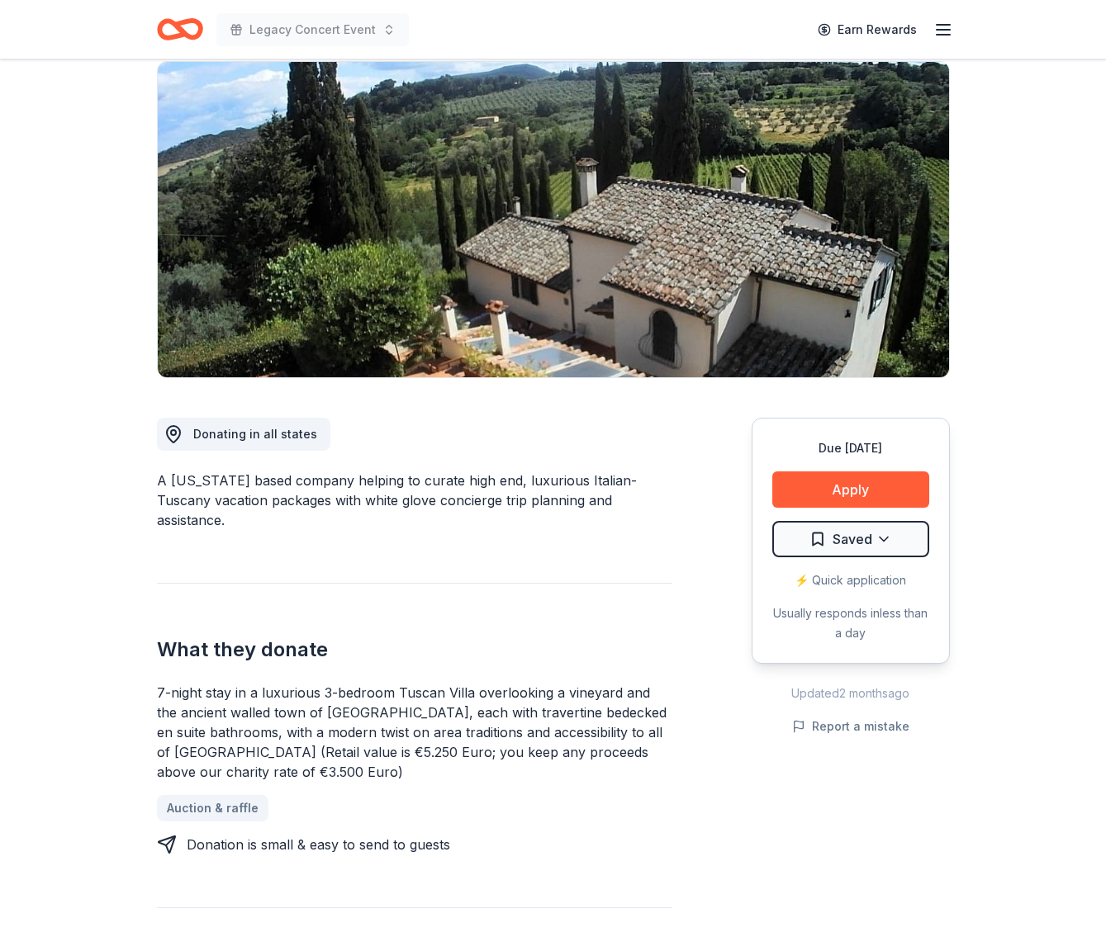
scroll to position [126, 0]
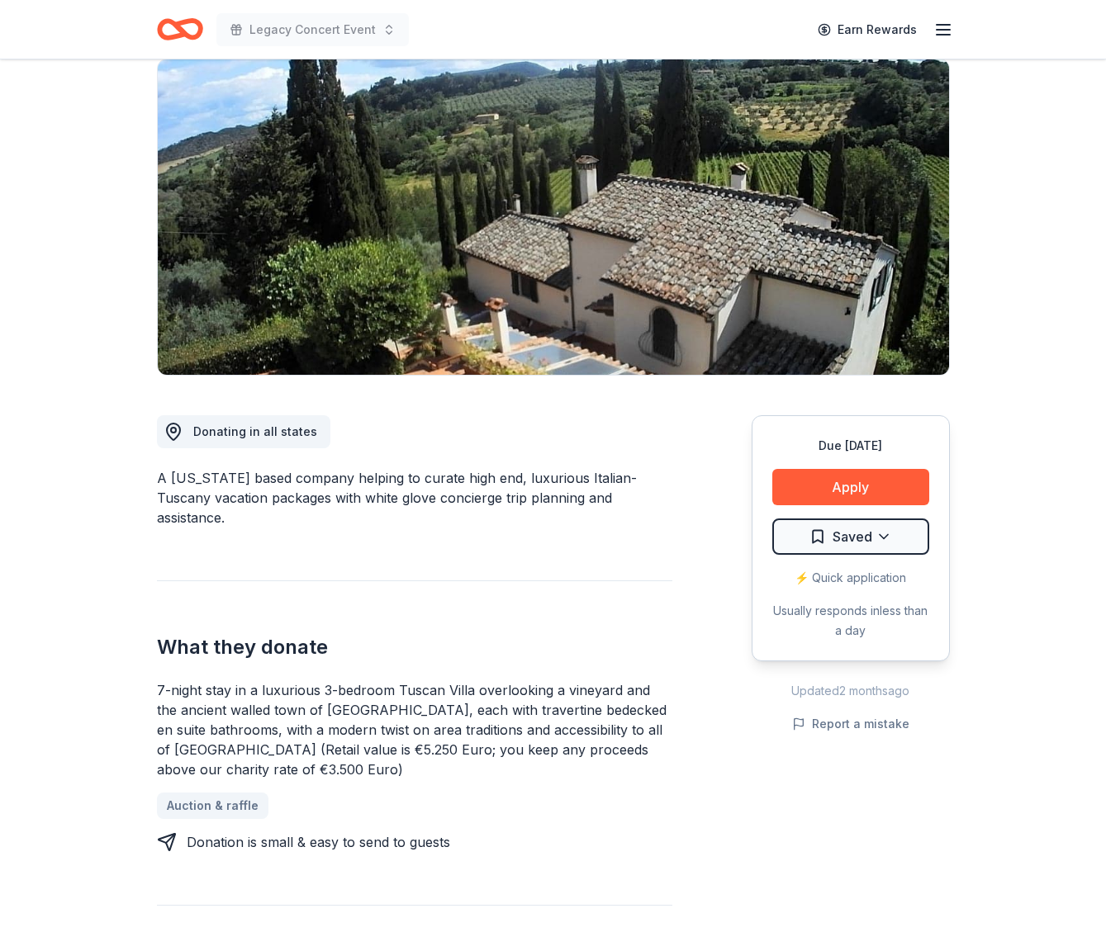
drag, startPoint x: 314, startPoint y: 763, endPoint x: 172, endPoint y: 693, distance: 158.4
click at [172, 689] on div "7-night stay in a luxurious 3-bedroom Tuscan Villa overlooking a vineyard and t…" at bounding box center [414, 766] width 515 height 172
click at [251, 688] on div "7-night stay in a luxurious 3-bedroom Tuscan Villa overlooking a vineyard and t…" at bounding box center [414, 729] width 515 height 99
click at [253, 686] on div "7-night stay in a luxurious 3-bedroom Tuscan Villa overlooking a vineyard and t…" at bounding box center [414, 729] width 515 height 99
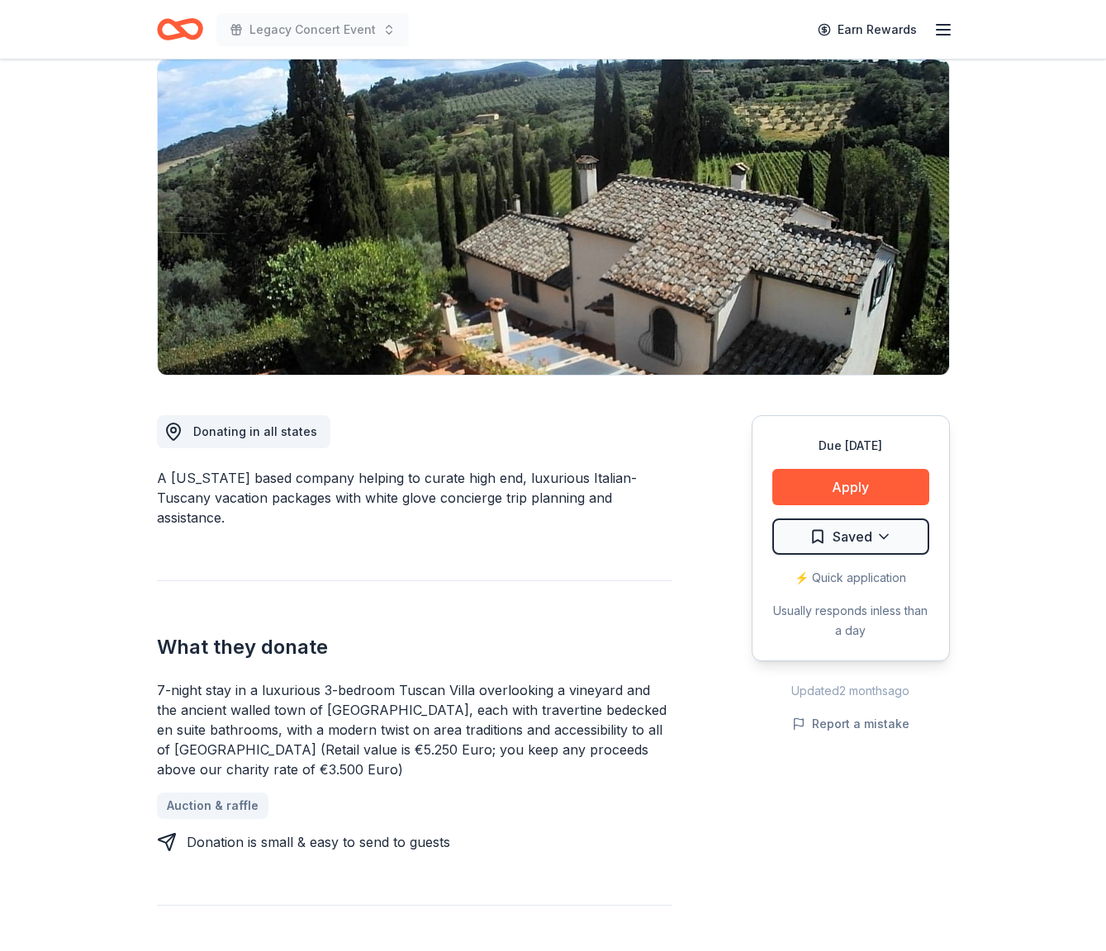
click at [210, 680] on div "7-night stay in a luxurious 3-bedroom Tuscan Villa overlooking a vineyard and t…" at bounding box center [414, 729] width 515 height 99
drag, startPoint x: 156, startPoint y: 670, endPoint x: 268, endPoint y: 771, distance: 151.4
click at [268, 775] on div "7-night stay in a luxurious 3-bedroom Tuscan Villa overlooking a vineyard and t…" at bounding box center [414, 766] width 515 height 172
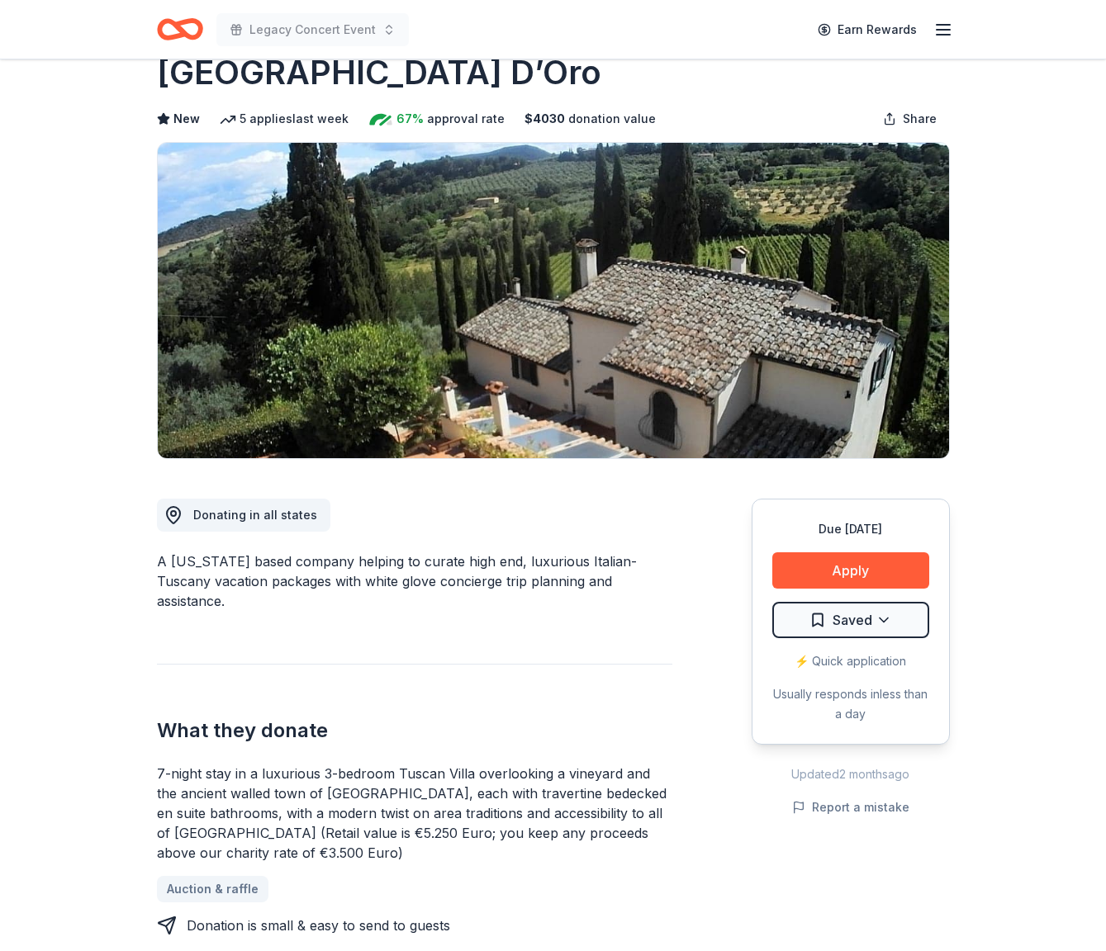
scroll to position [45, 0]
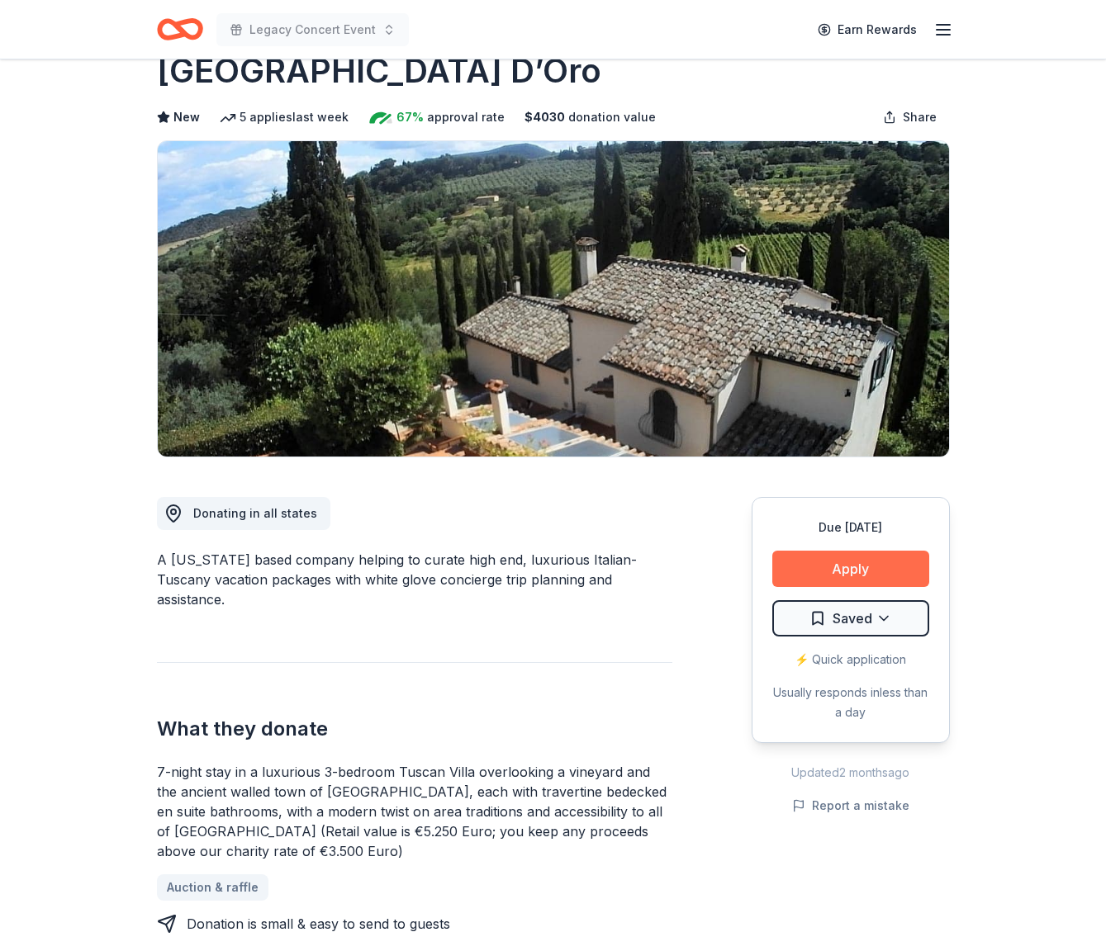
click at [824, 569] on button "Apply" at bounding box center [850, 569] width 157 height 36
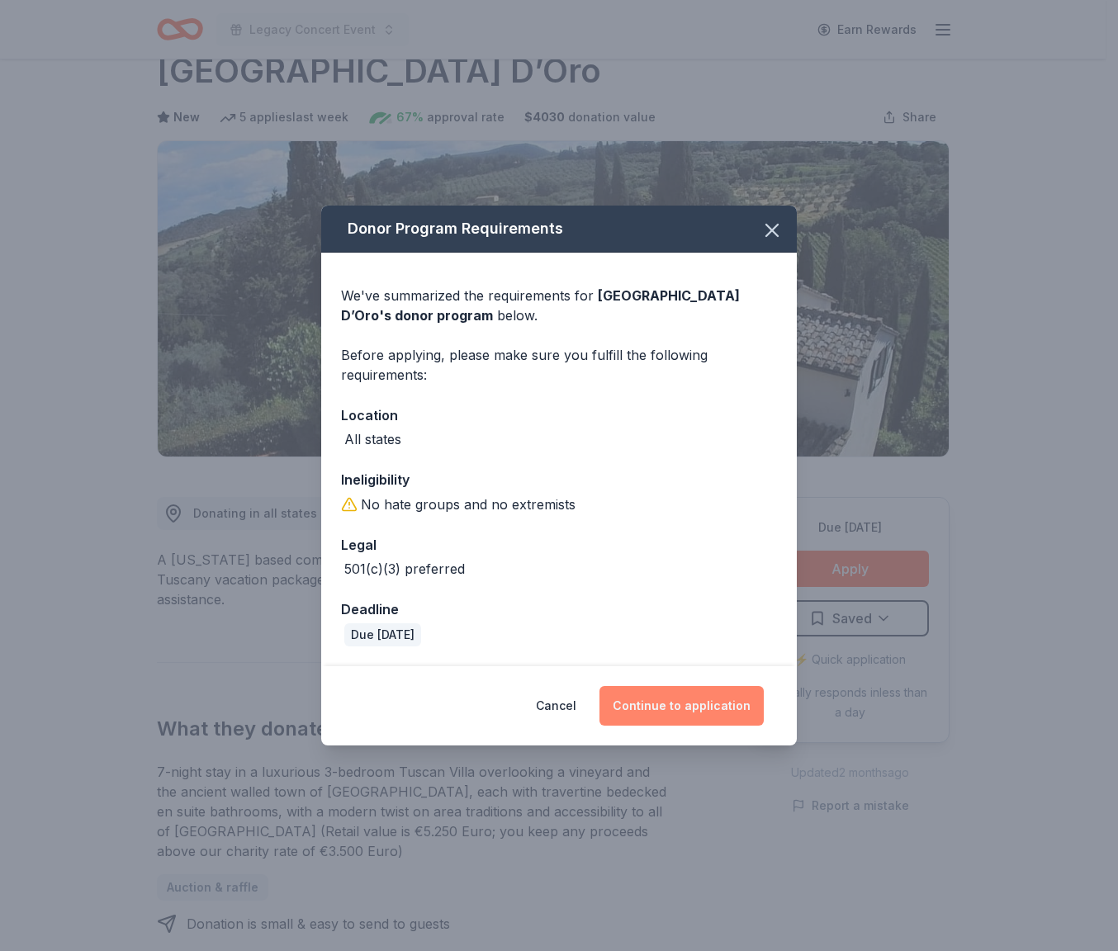
click at [690, 708] on button "Continue to application" at bounding box center [681, 706] width 164 height 40
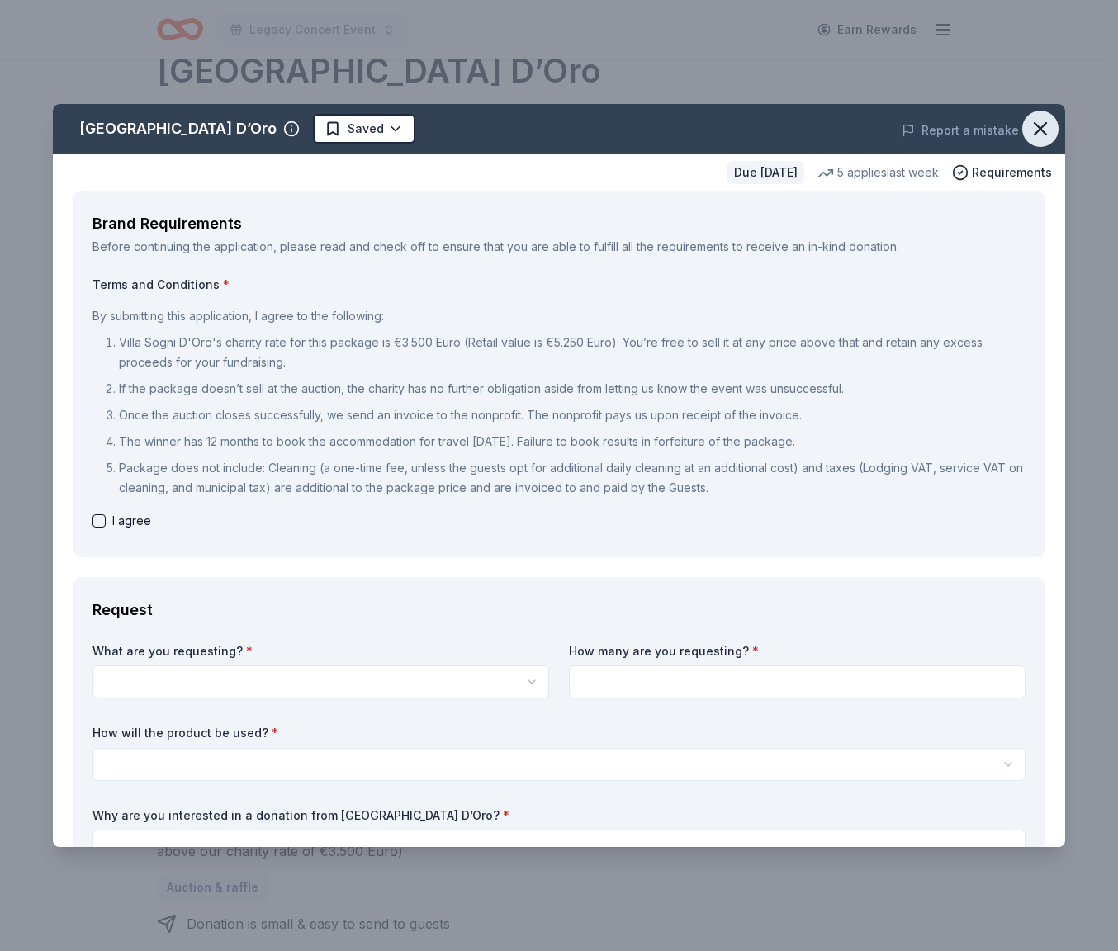
click at [1033, 128] on icon "button" at bounding box center [1040, 128] width 23 height 23
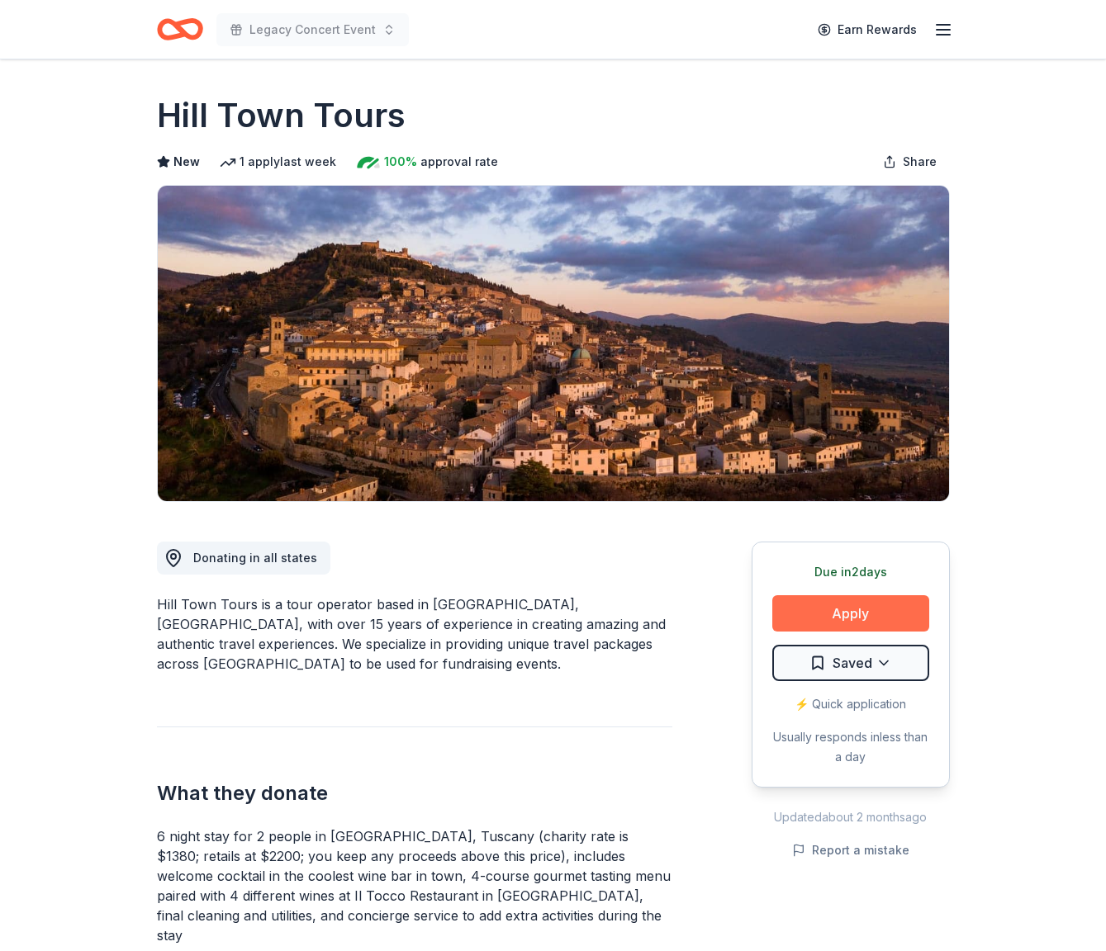
click at [853, 620] on button "Apply" at bounding box center [850, 613] width 157 height 36
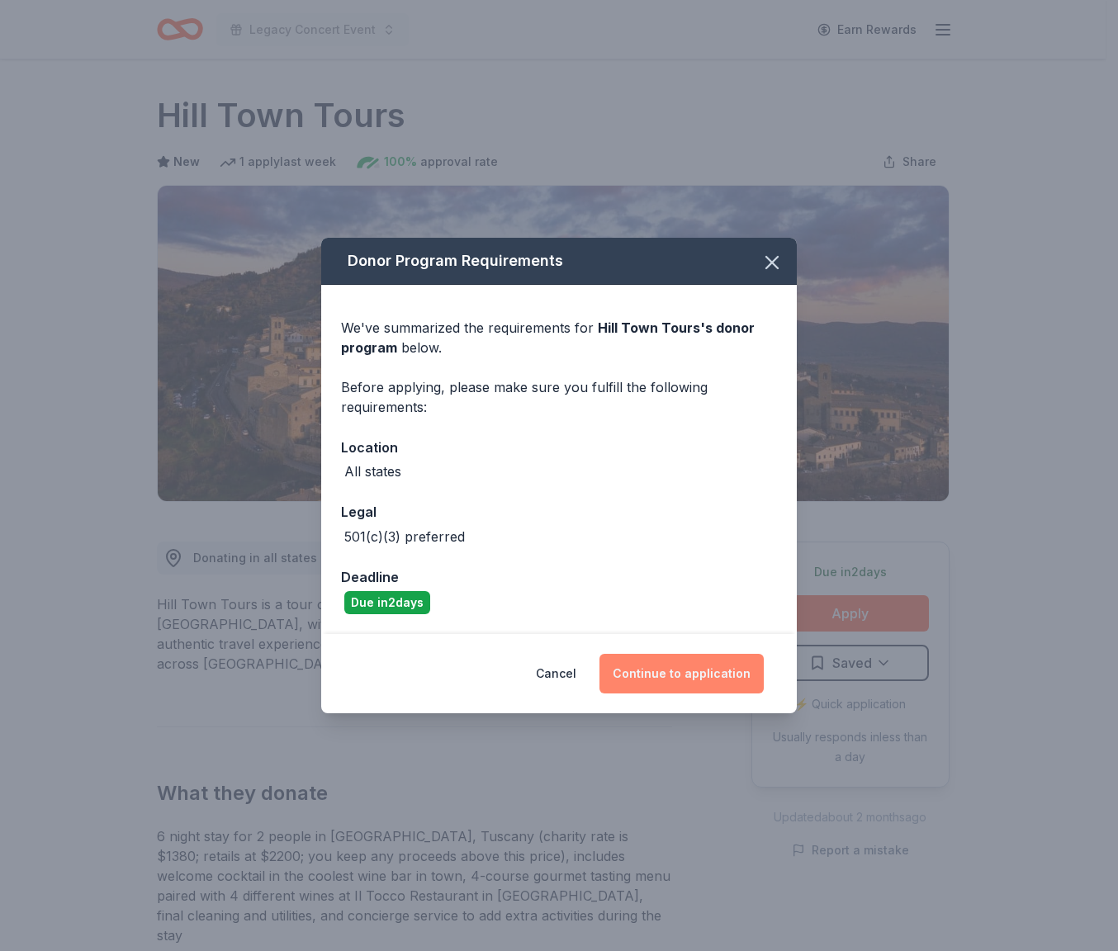
click at [698, 673] on button "Continue to application" at bounding box center [681, 674] width 164 height 40
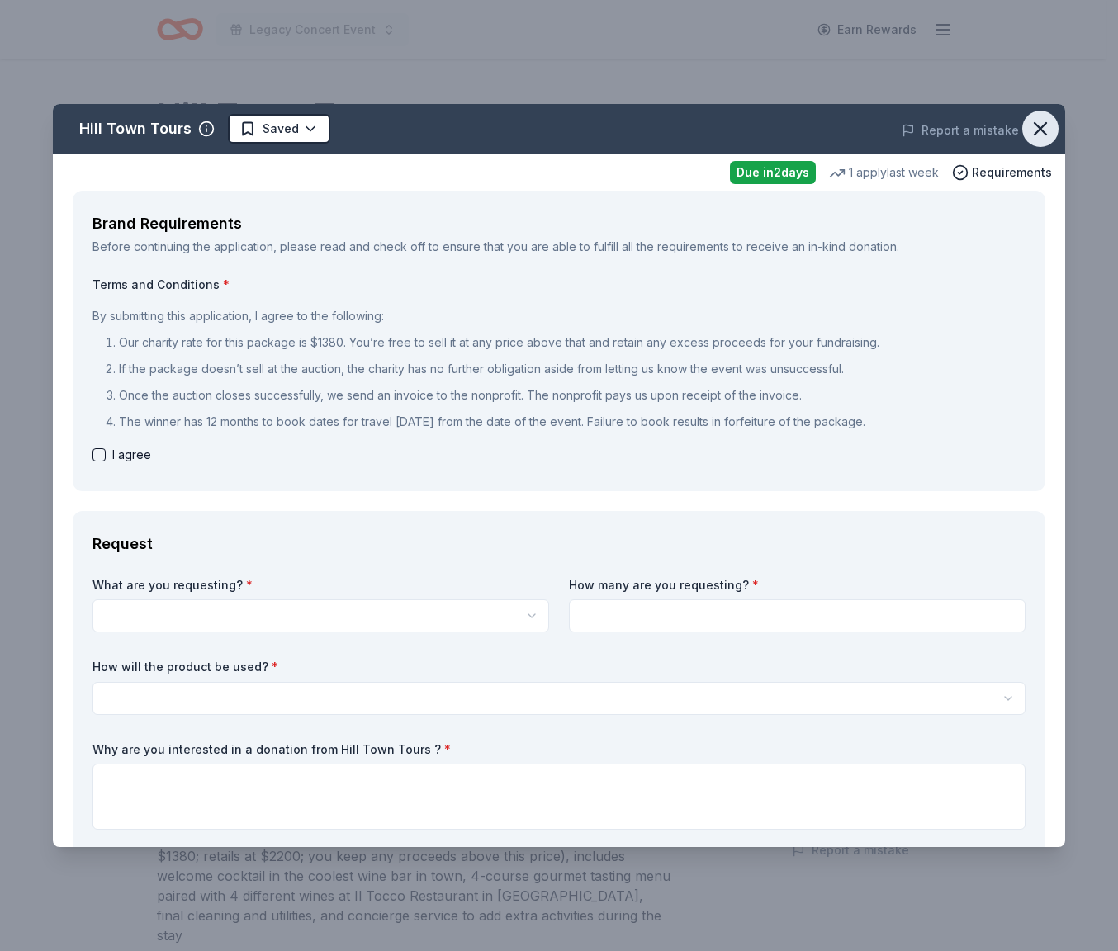
click at [1029, 133] on icon "button" at bounding box center [1040, 128] width 23 height 23
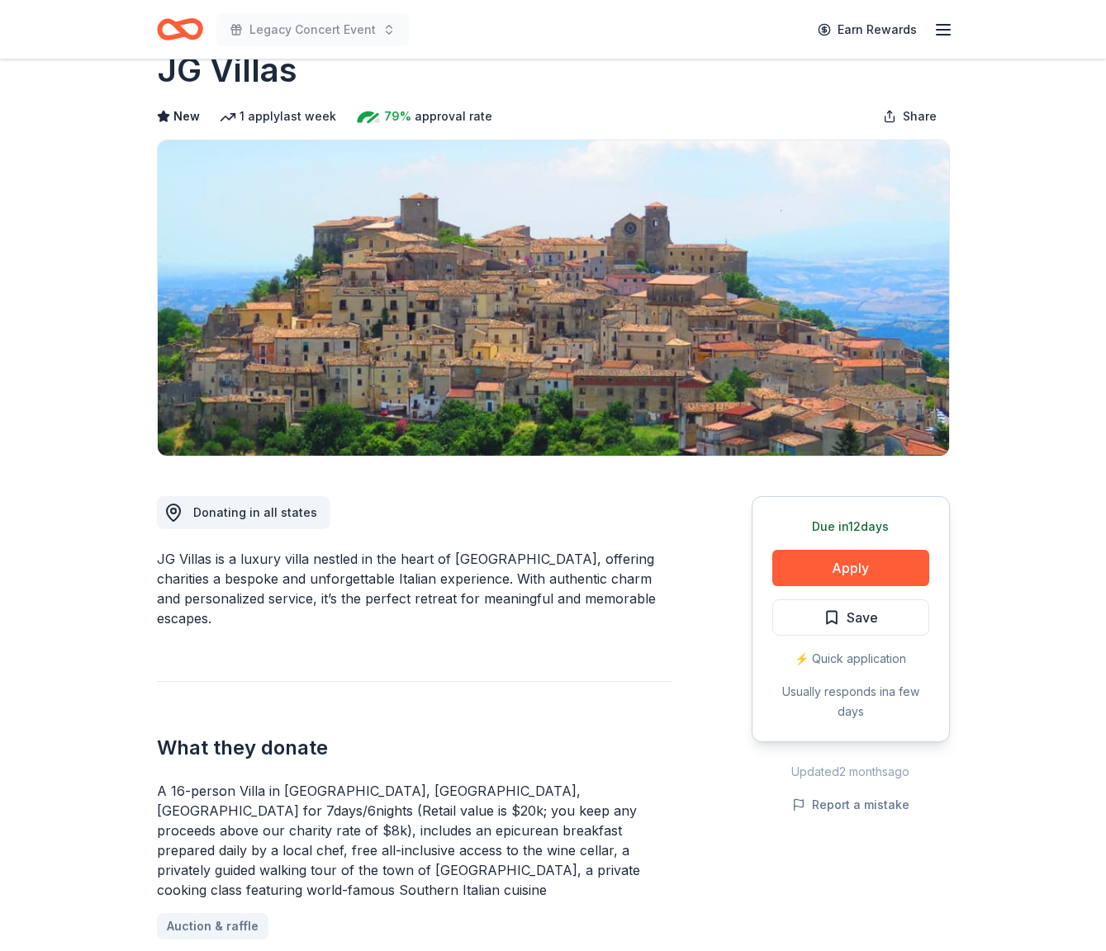
scroll to position [49, 0]
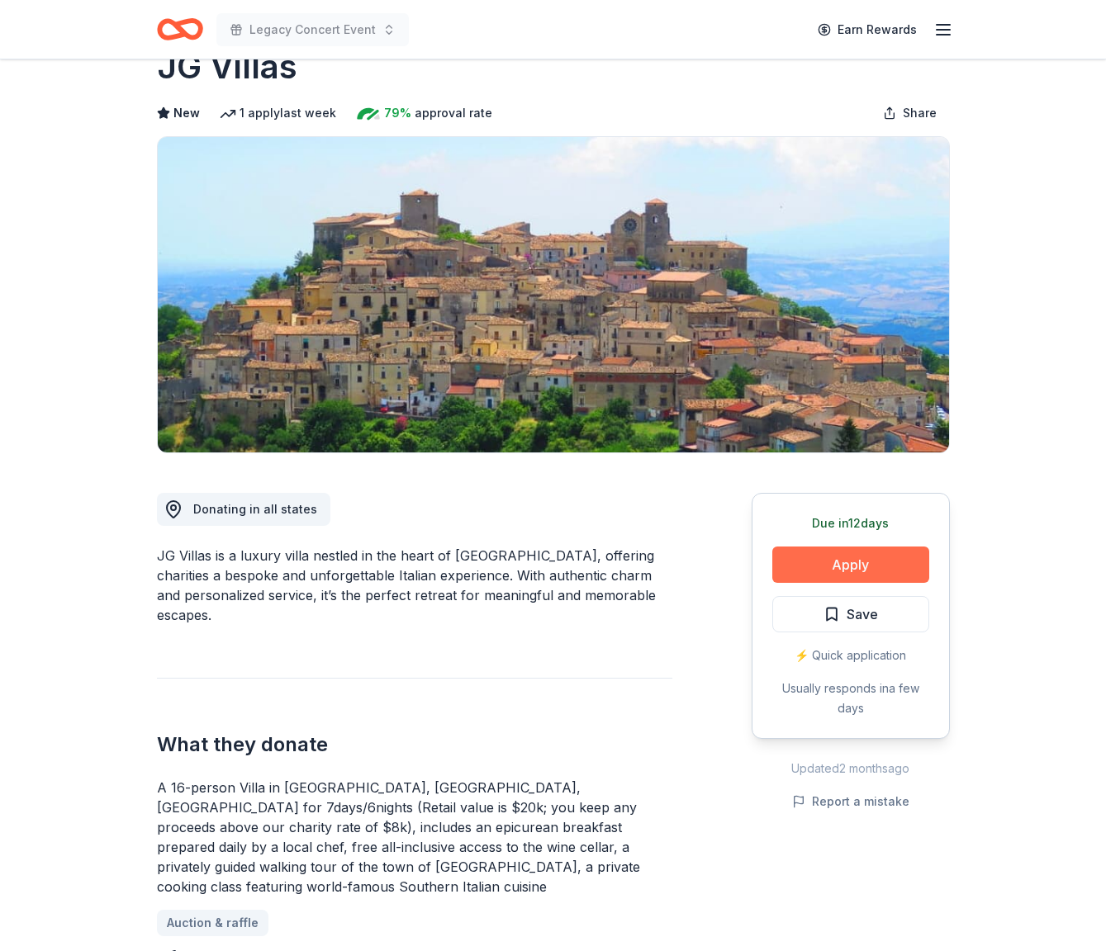
click at [883, 561] on button "Apply" at bounding box center [850, 565] width 157 height 36
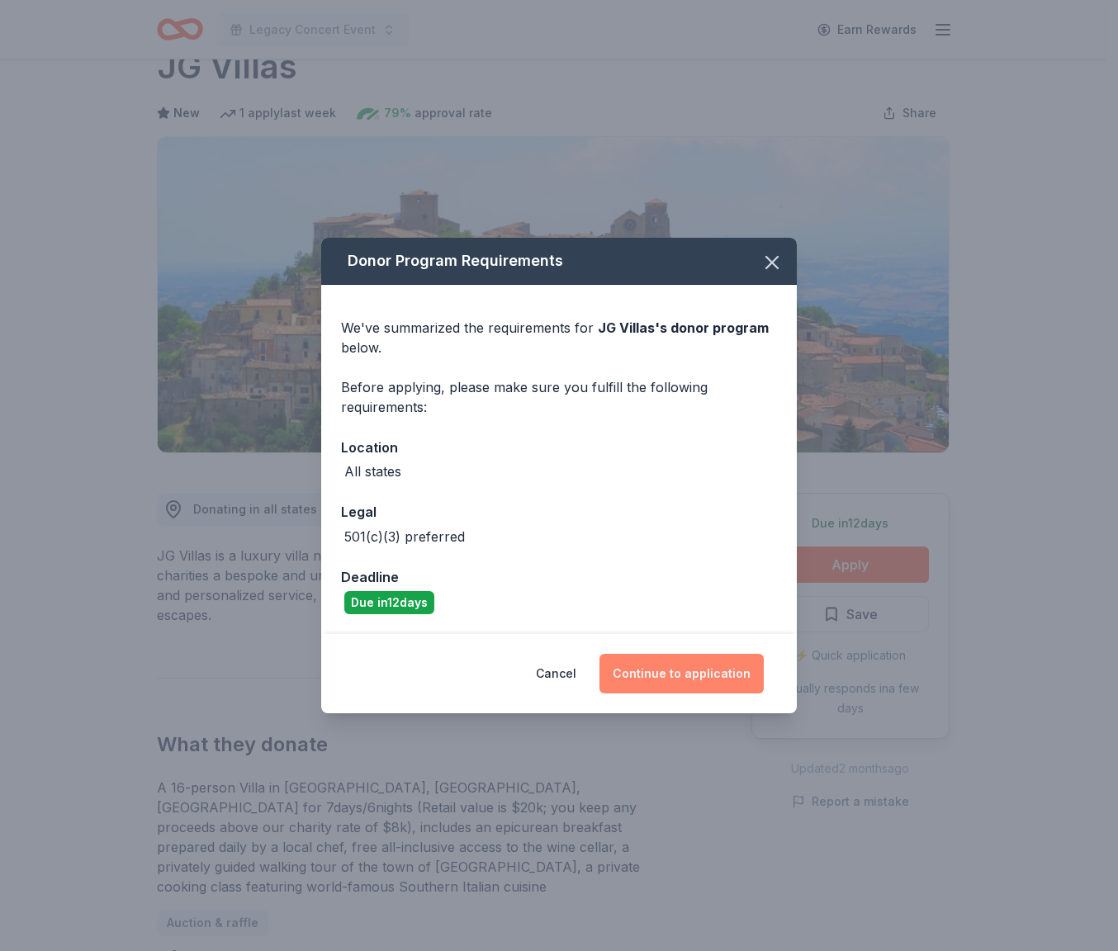
click at [732, 662] on button "Continue to application" at bounding box center [681, 674] width 164 height 40
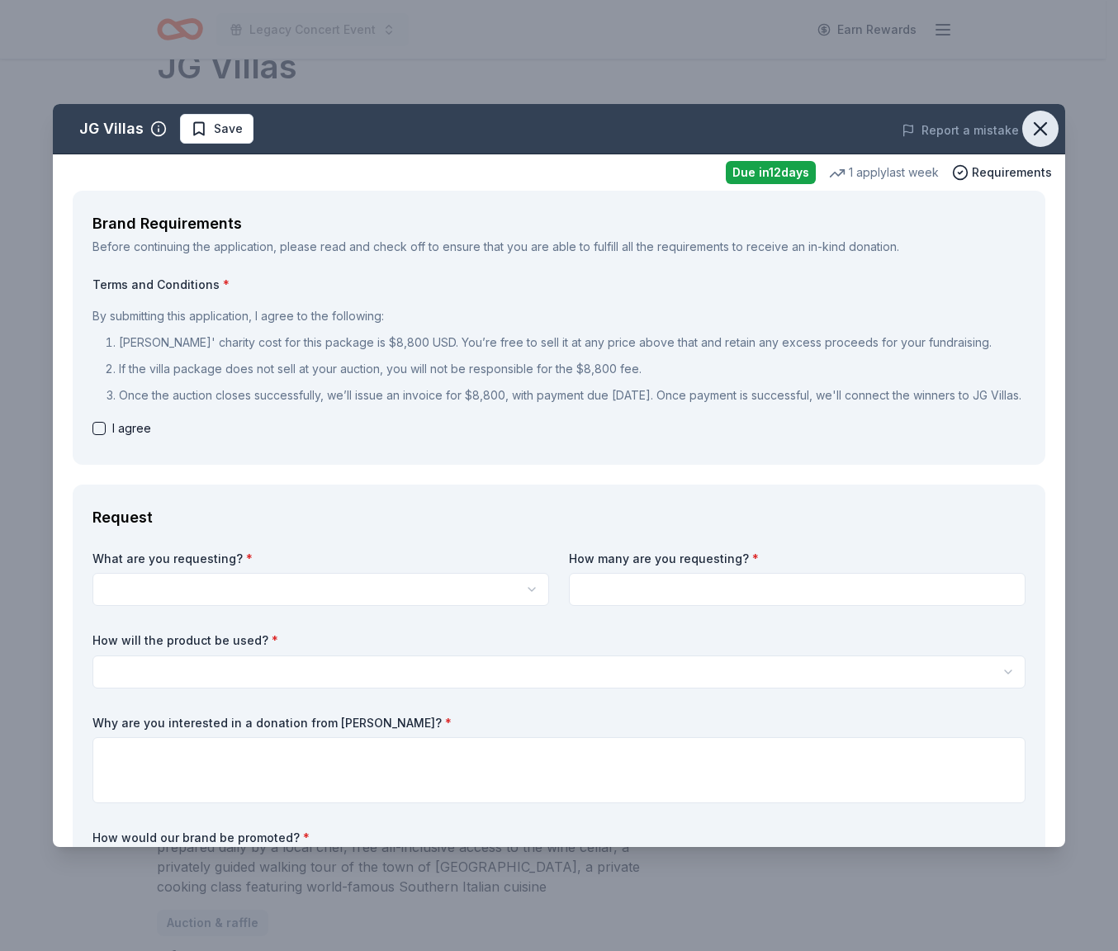
click at [1029, 136] on icon "button" at bounding box center [1040, 128] width 23 height 23
